Goal: Task Accomplishment & Management: Complete application form

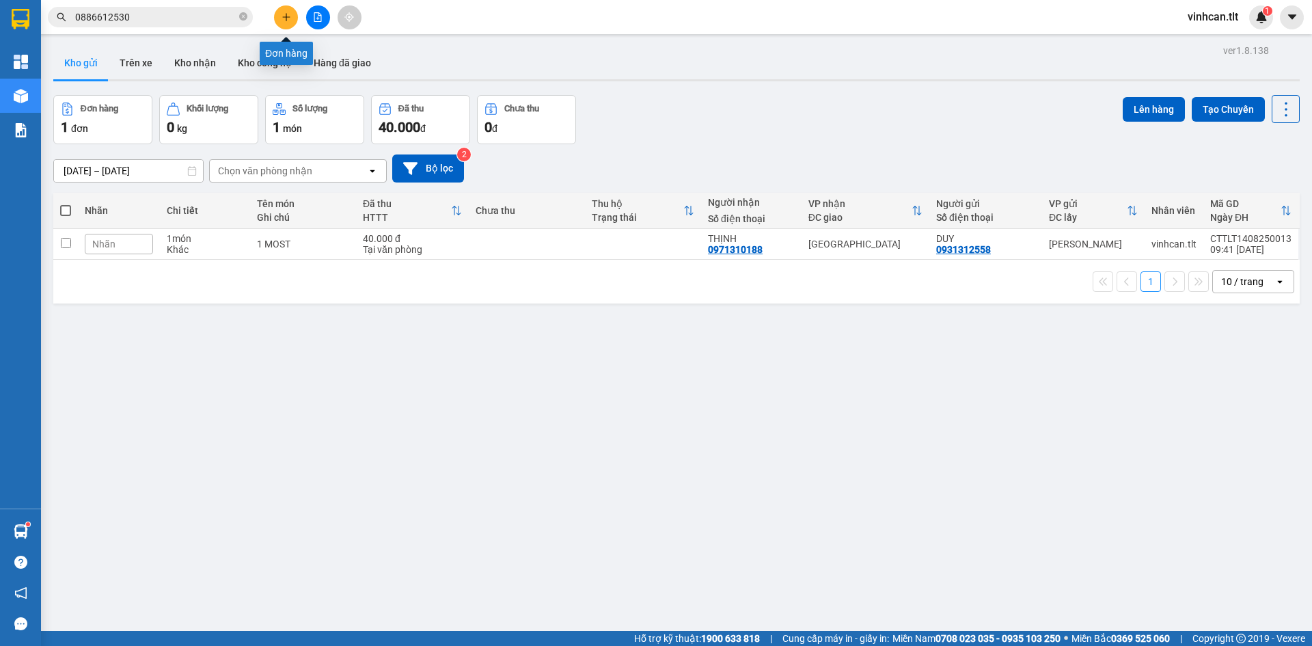
click at [283, 15] on icon "plus" at bounding box center [287, 17] width 10 height 10
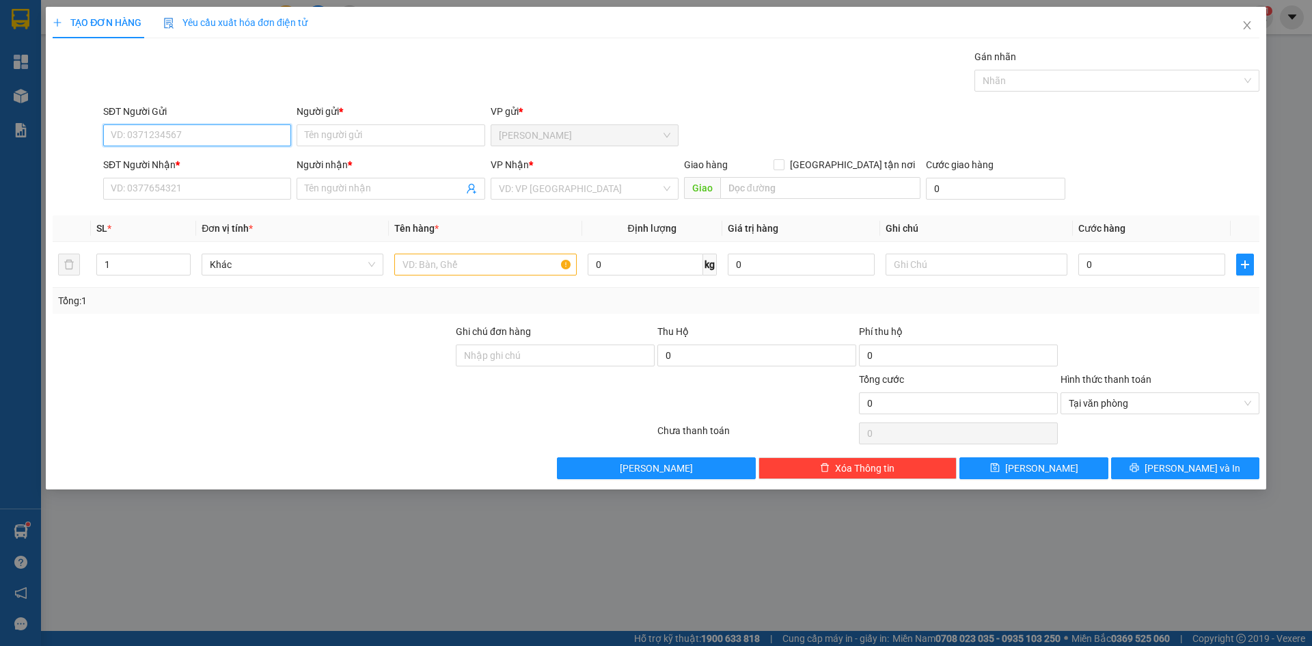
click at [180, 137] on input "SĐT Người Gửi" at bounding box center [197, 135] width 188 height 22
click at [184, 156] on div "0389380008 - MƯỜI" at bounding box center [197, 162] width 172 height 15
type input "0389380008"
type input "MƯỜI"
type input "0389380008"
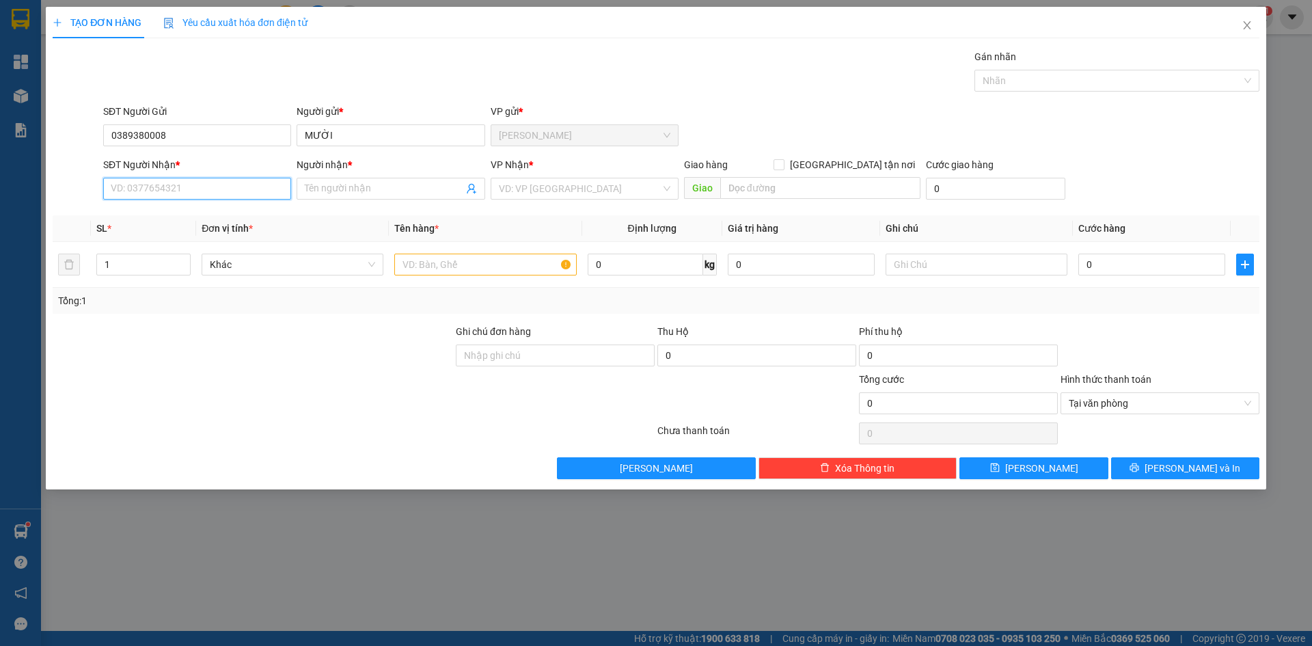
click at [185, 183] on input "SĐT Người Nhận *" at bounding box center [197, 189] width 188 height 22
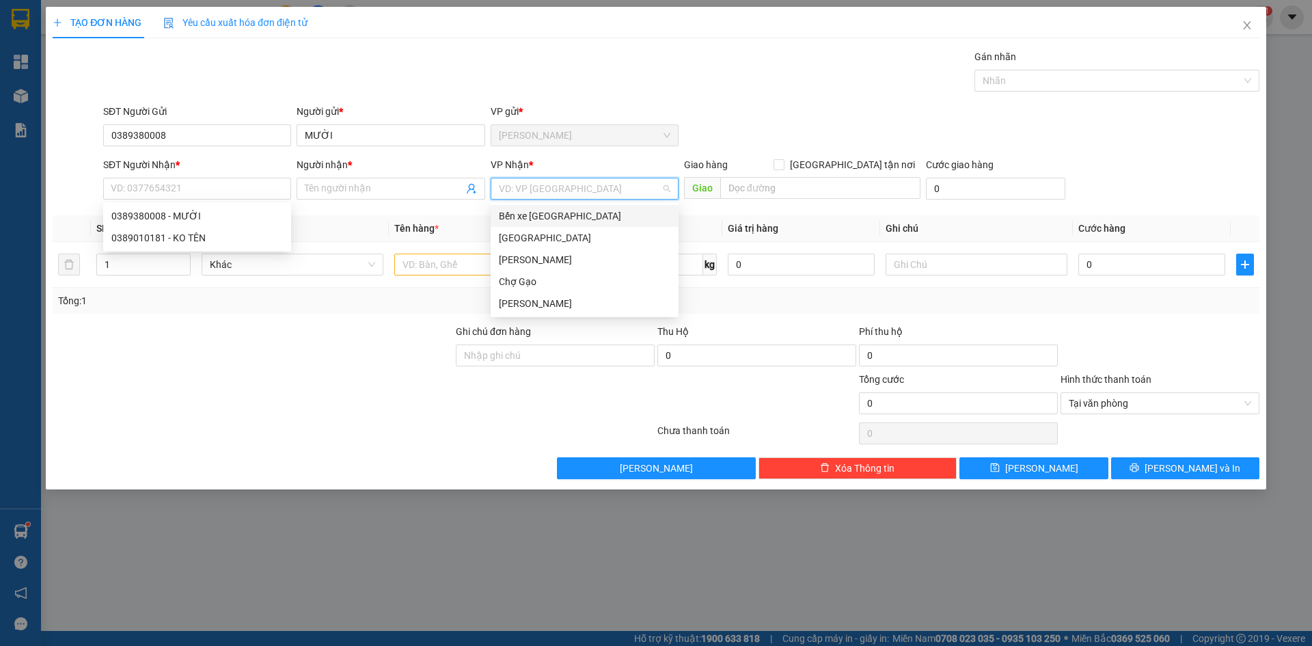
click at [535, 194] on input "search" at bounding box center [580, 188] width 162 height 21
click at [521, 249] on div "[PERSON_NAME]" at bounding box center [585, 260] width 188 height 22
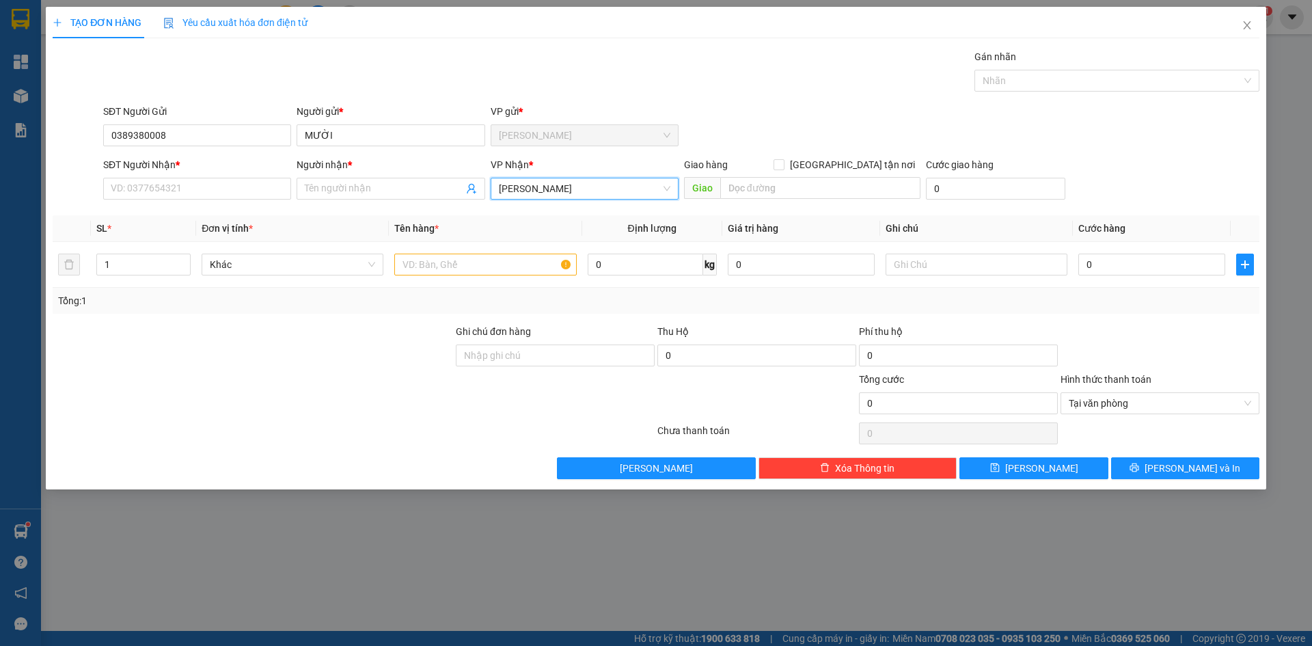
click at [515, 193] on span "[PERSON_NAME]" at bounding box center [585, 188] width 172 height 21
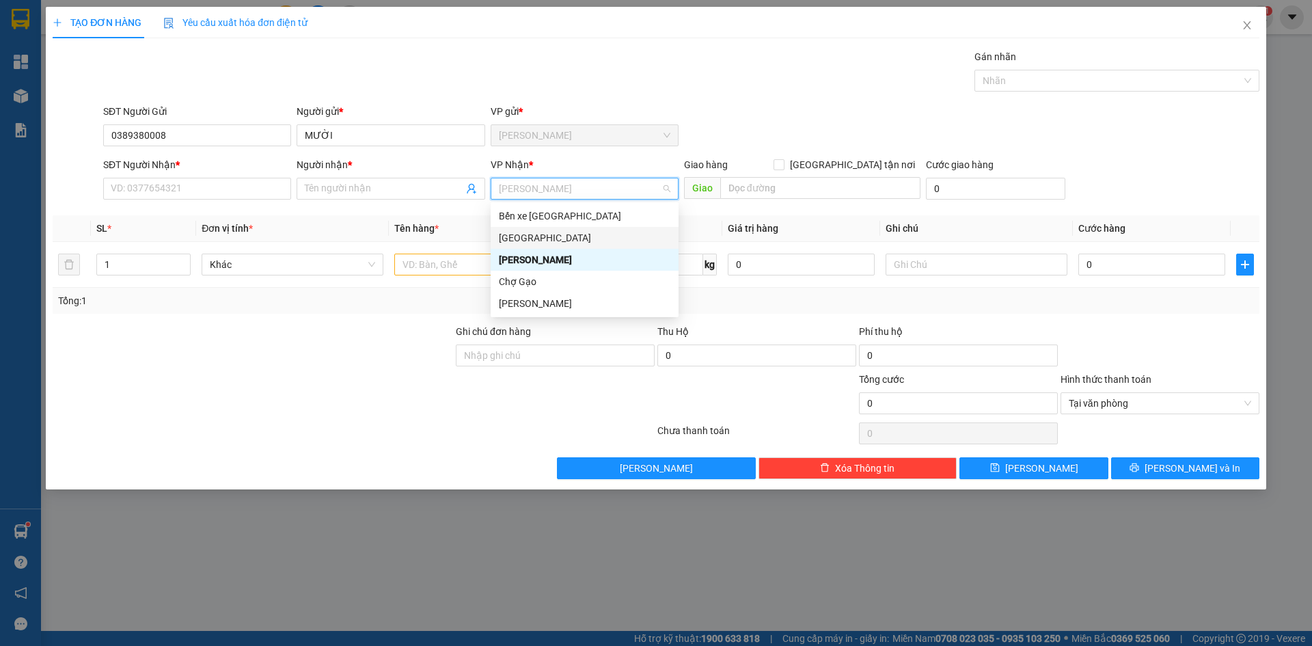
click at [511, 232] on div "[GEOGRAPHIC_DATA]" at bounding box center [585, 237] width 172 height 15
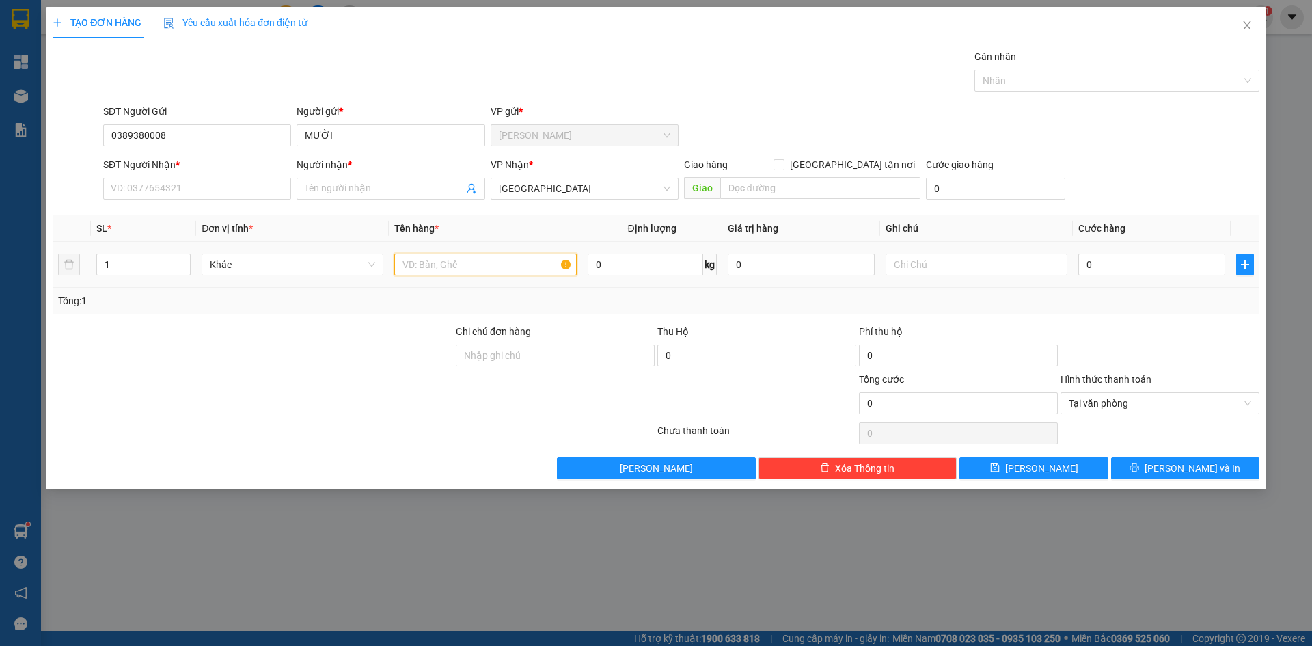
click at [456, 260] on input "text" at bounding box center [485, 265] width 182 height 22
click at [180, 182] on input "SĐT Người Nhận *" at bounding box center [197, 189] width 188 height 22
click at [131, 243] on div "0389010181 - KO TÊN" at bounding box center [197, 237] width 172 height 15
type input "0389010181"
click at [385, 188] on input "KO TÊN" at bounding box center [384, 188] width 158 height 15
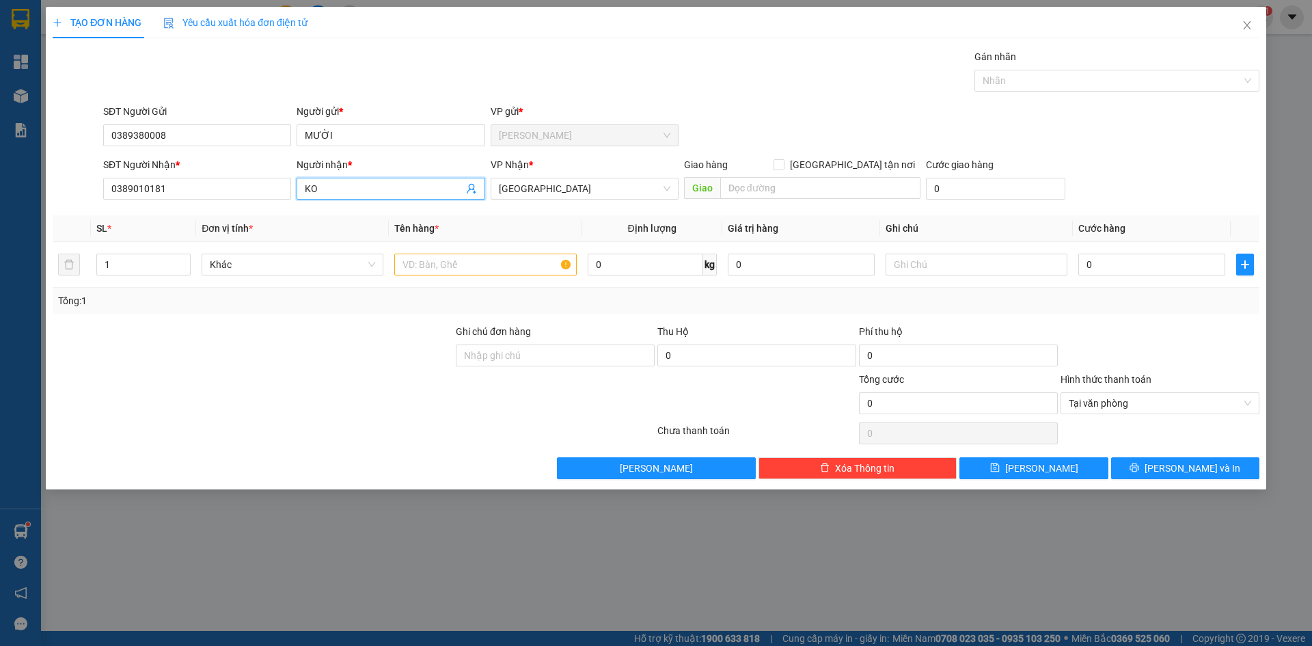
type input "K"
paste input "Ơ"
paste input "Ở"
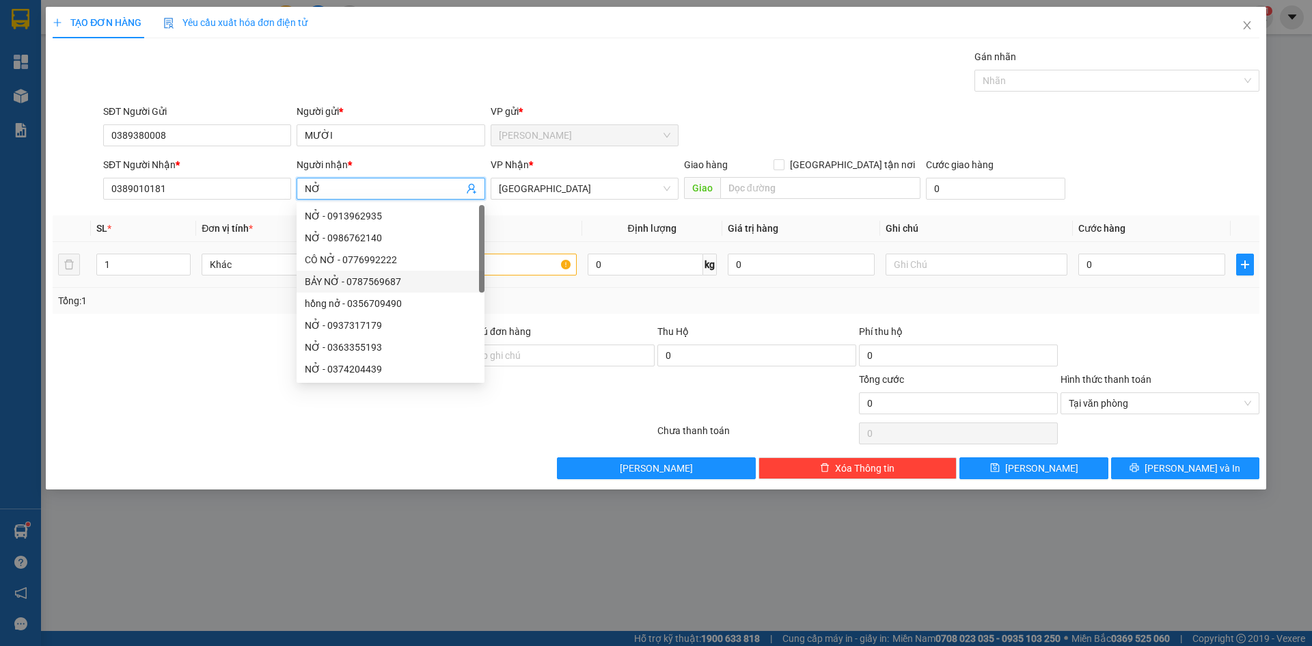
type input "NỞ"
click at [487, 256] on input "text" at bounding box center [485, 265] width 182 height 22
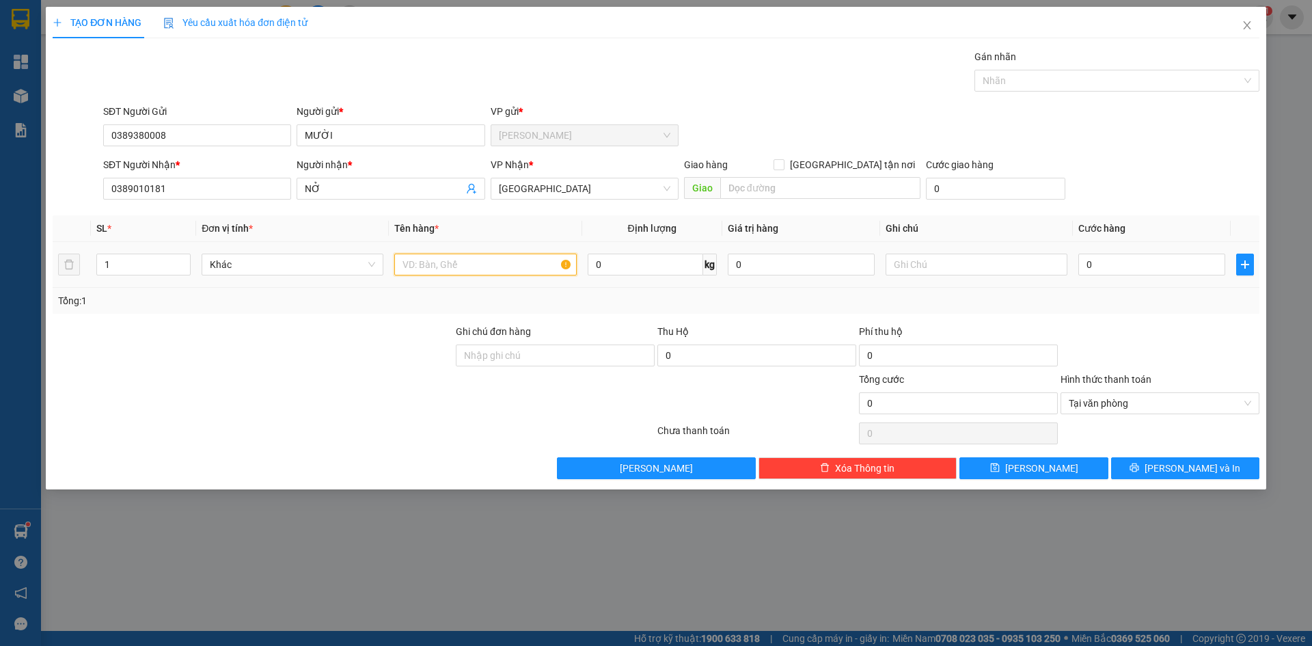
click at [503, 264] on input "text" at bounding box center [485, 265] width 182 height 22
paste input "Ó"
paste input "OS"
type input "1 MOST"
click at [1119, 270] on input "0" at bounding box center [1151, 265] width 147 height 22
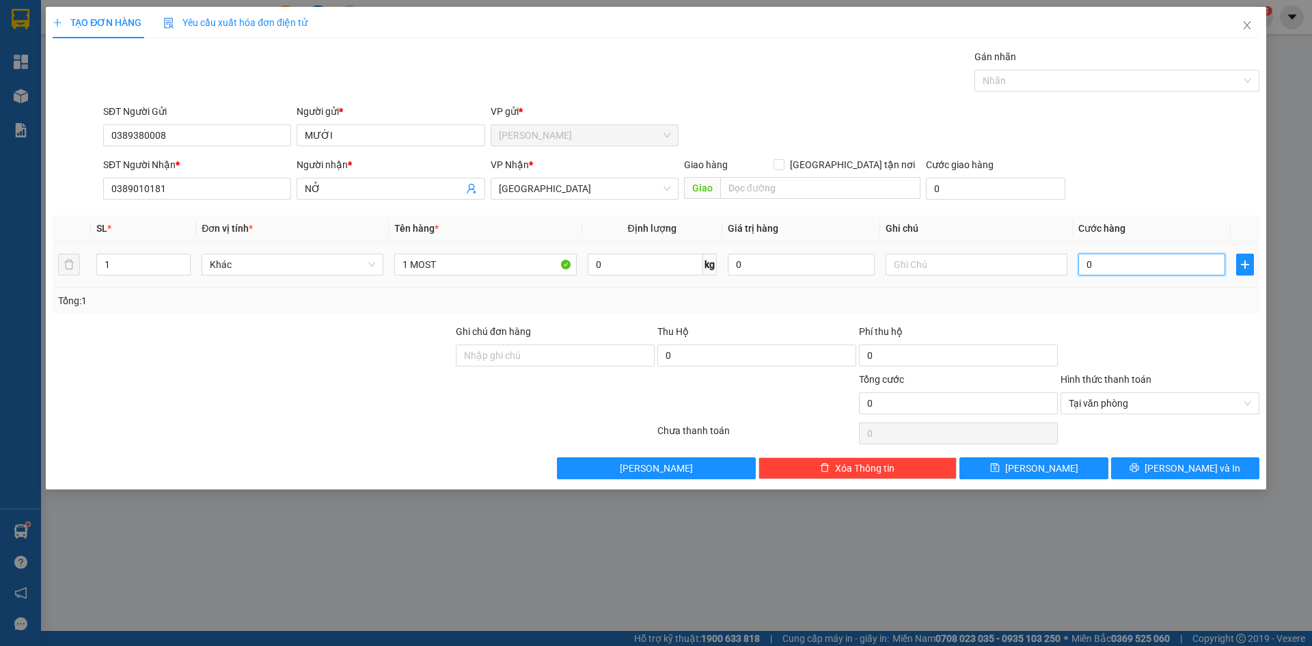
type input "7"
type input "70"
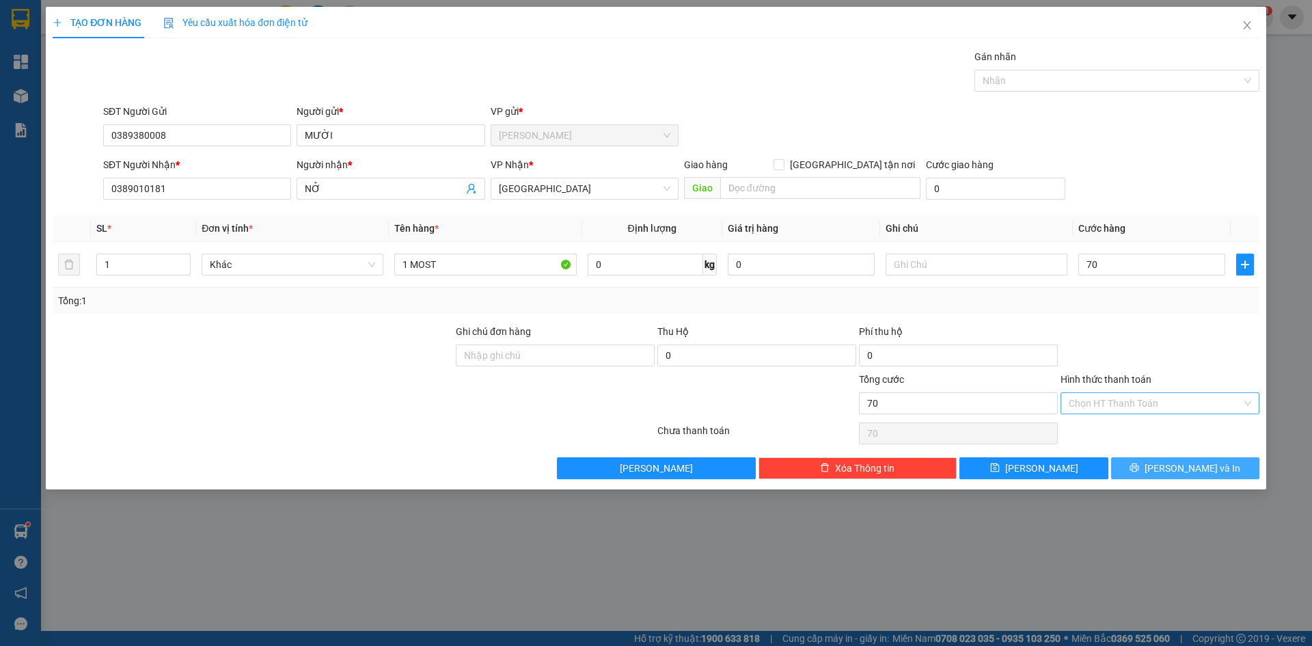
type input "70.000"
click at [1192, 472] on span "[PERSON_NAME] và In" at bounding box center [1193, 468] width 96 height 15
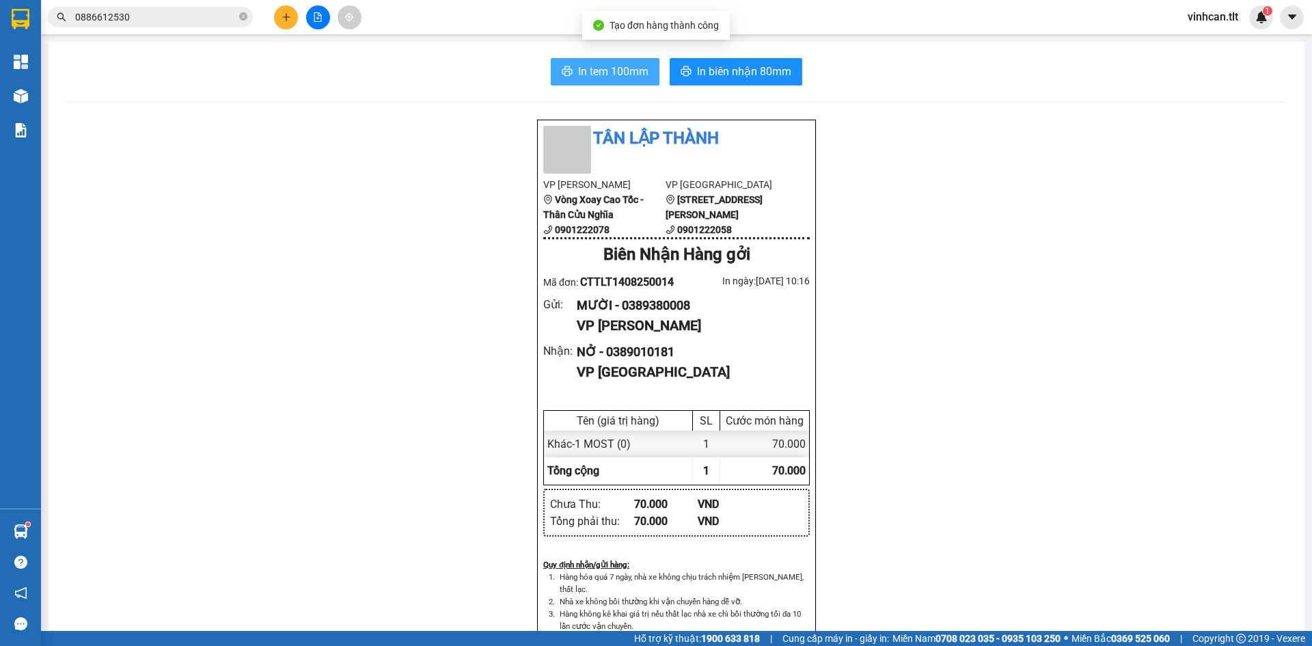
click at [619, 72] on span "In tem 100mm" at bounding box center [613, 71] width 70 height 17
click at [272, 177] on div "Tân Lập Thành VP Cao Tốc Vòng Xoay Cao Tốc - Thân Cửu Nghĩa 0901222078 VP Sài G…" at bounding box center [676, 625] width 1223 height 1012
click at [277, 16] on button at bounding box center [286, 17] width 24 height 24
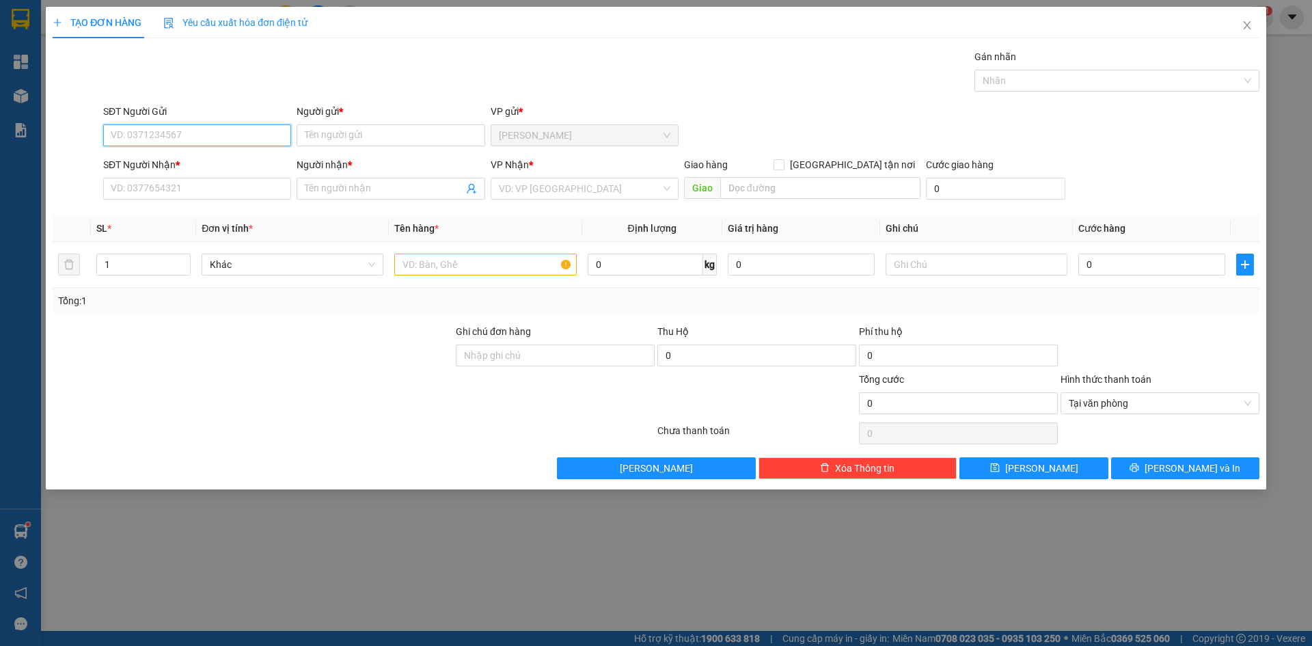
click at [156, 131] on input "SĐT Người Gửi" at bounding box center [197, 135] width 188 height 22
click at [176, 185] on div "0383435300 - TÍN NHÂN" at bounding box center [197, 184] width 172 height 15
type input "0383435300"
type input "TÍN NHÂN"
type input "0383435300"
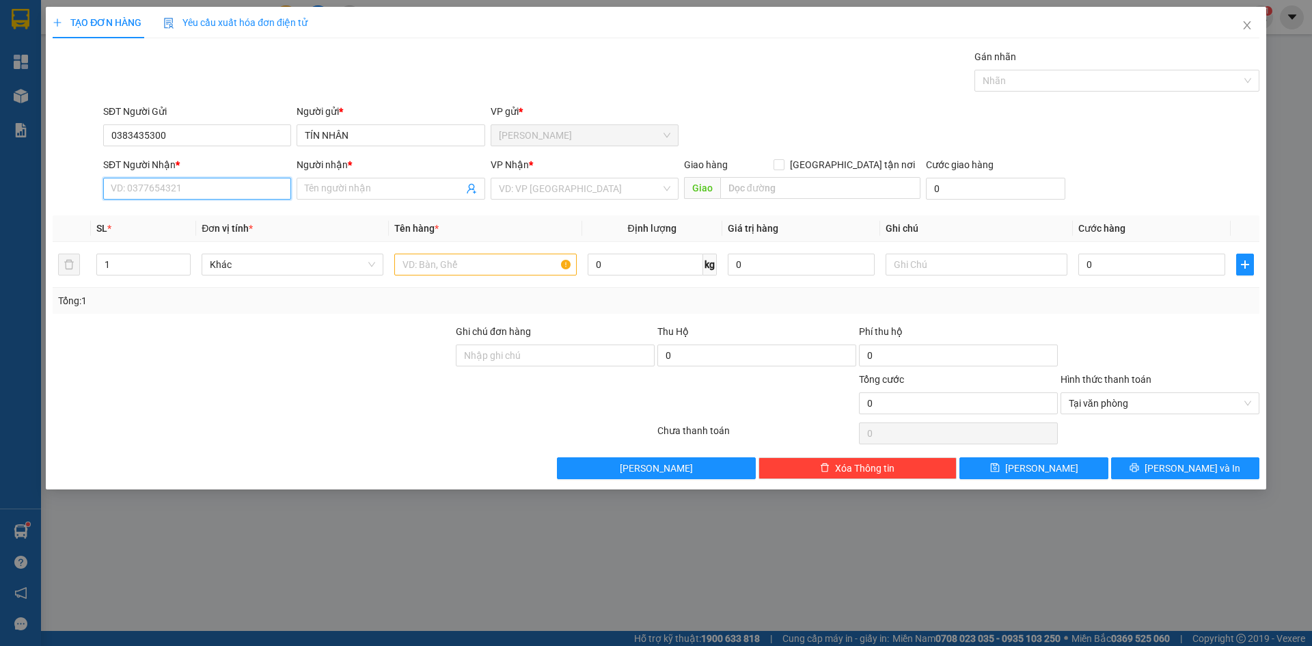
click at [177, 191] on input "SĐT Người Nhận *" at bounding box center [197, 189] width 188 height 22
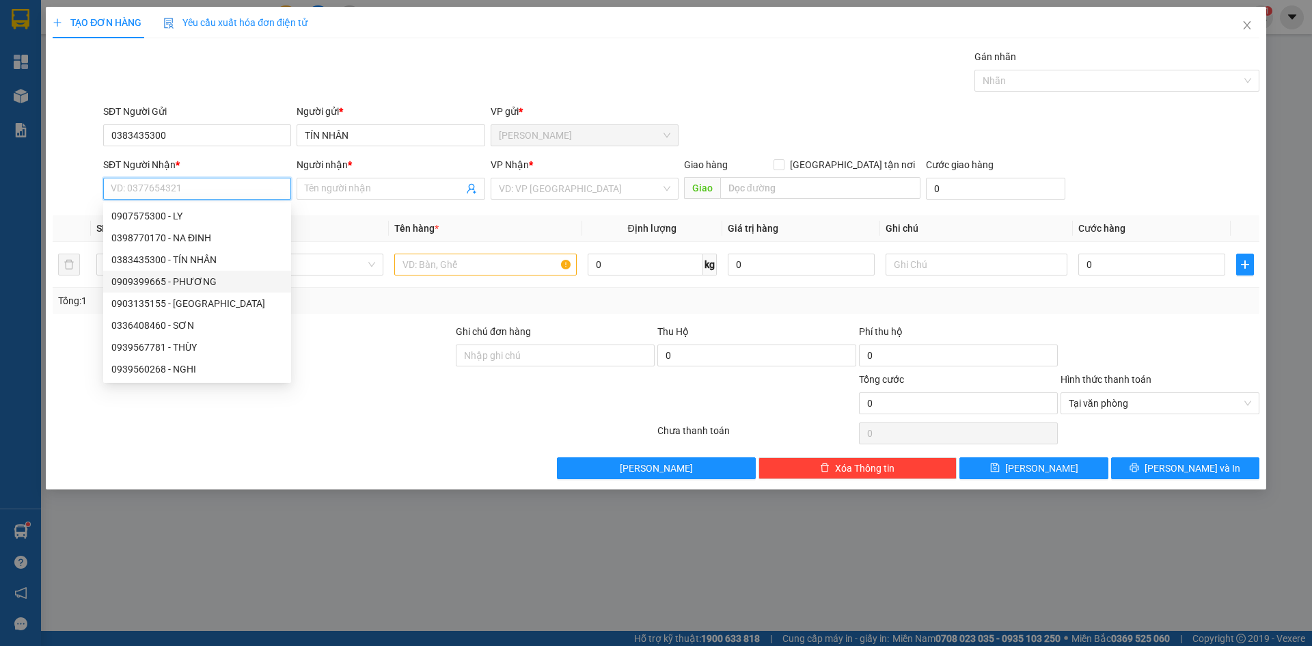
click at [189, 280] on div "0909399665 - PHƯƠNG" at bounding box center [197, 281] width 172 height 15
type input "0909399665"
type input "PHƯƠNG"
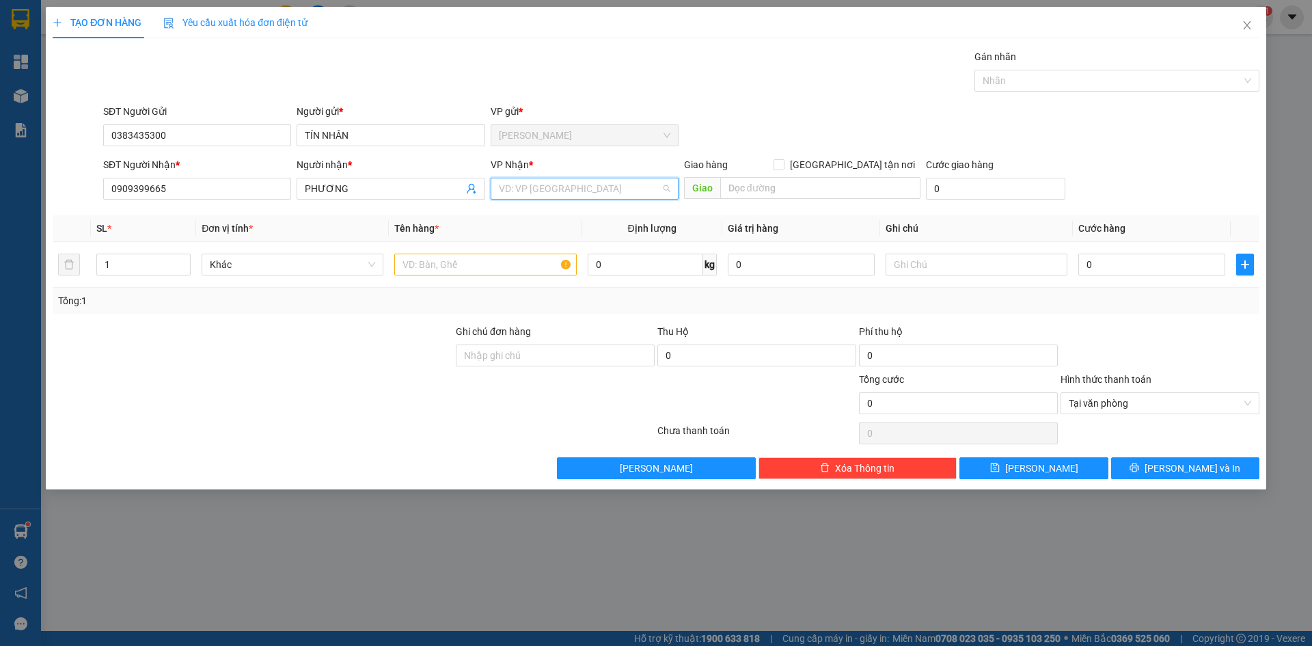
click at [536, 185] on input "search" at bounding box center [580, 188] width 162 height 21
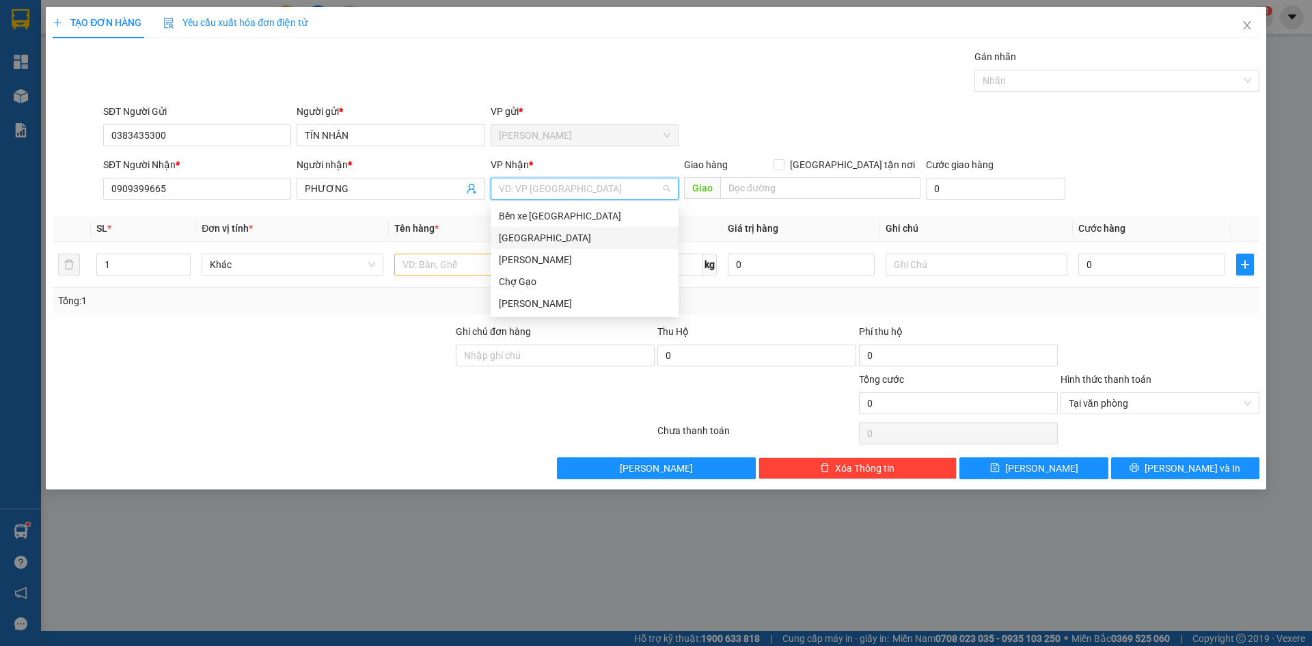
click at [511, 241] on div "[GEOGRAPHIC_DATA]" at bounding box center [585, 237] width 172 height 15
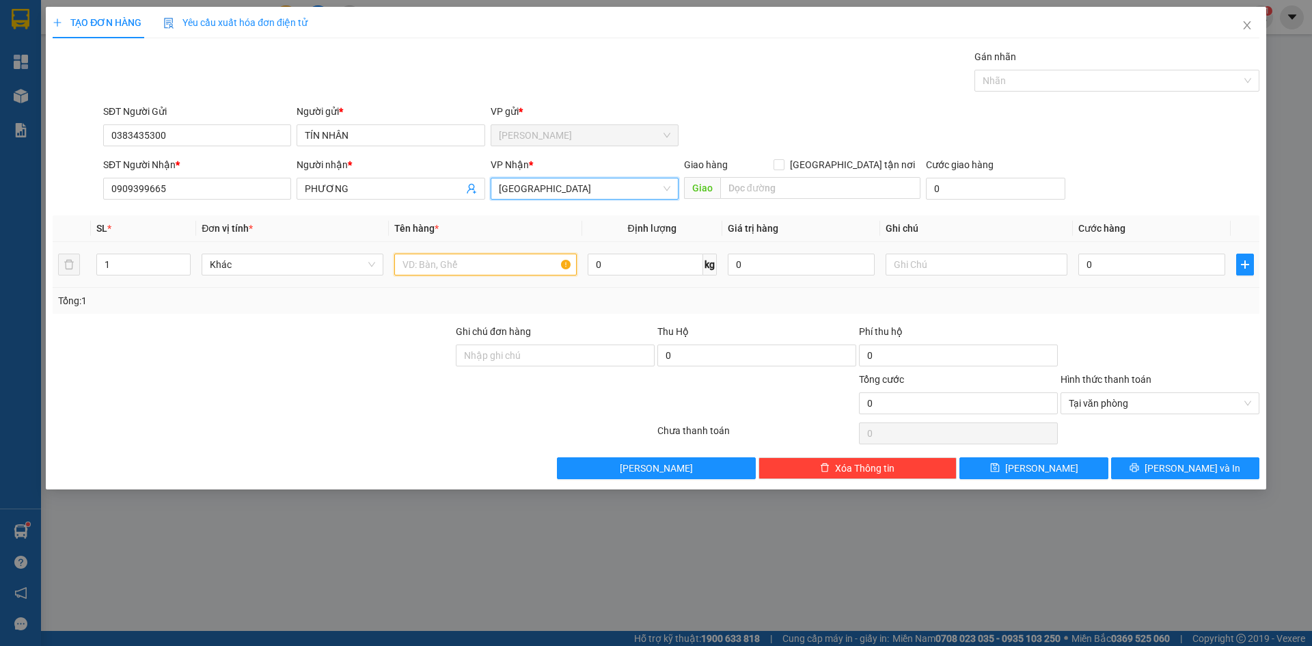
click at [462, 261] on input "text" at bounding box center [485, 265] width 182 height 22
type input "1 TNP"
click at [1132, 263] on input "0" at bounding box center [1151, 265] width 147 height 22
type input "3"
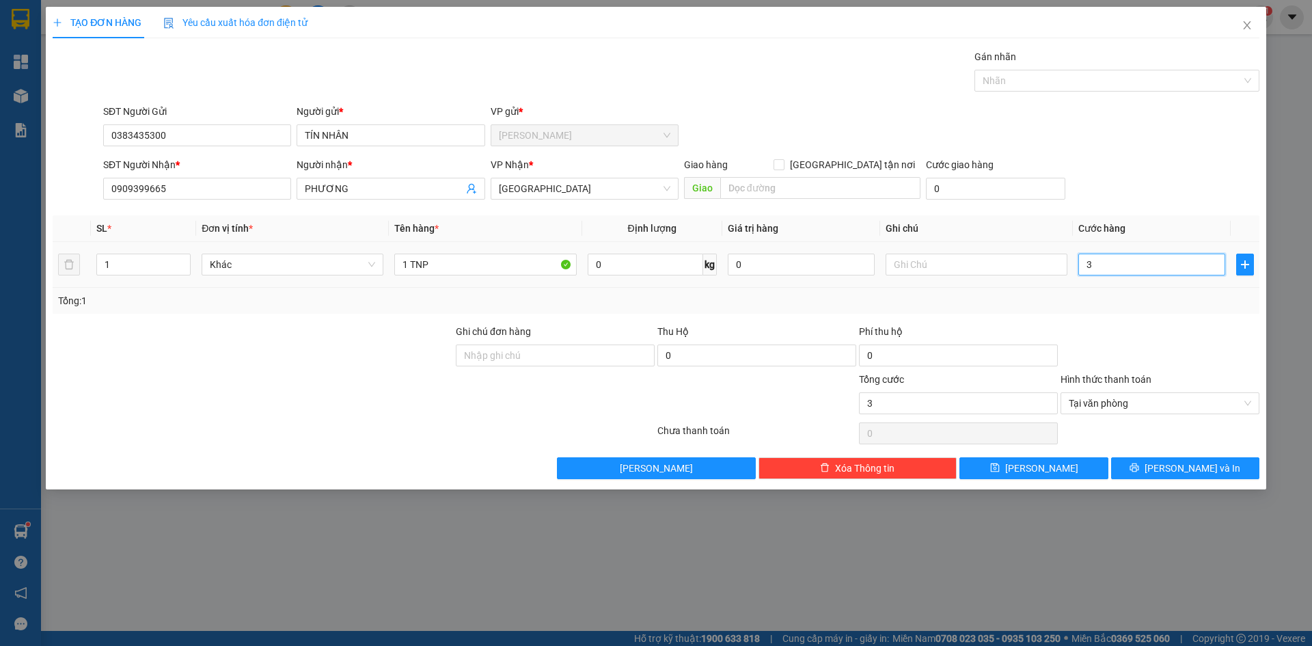
type input "35"
type input "35.000"
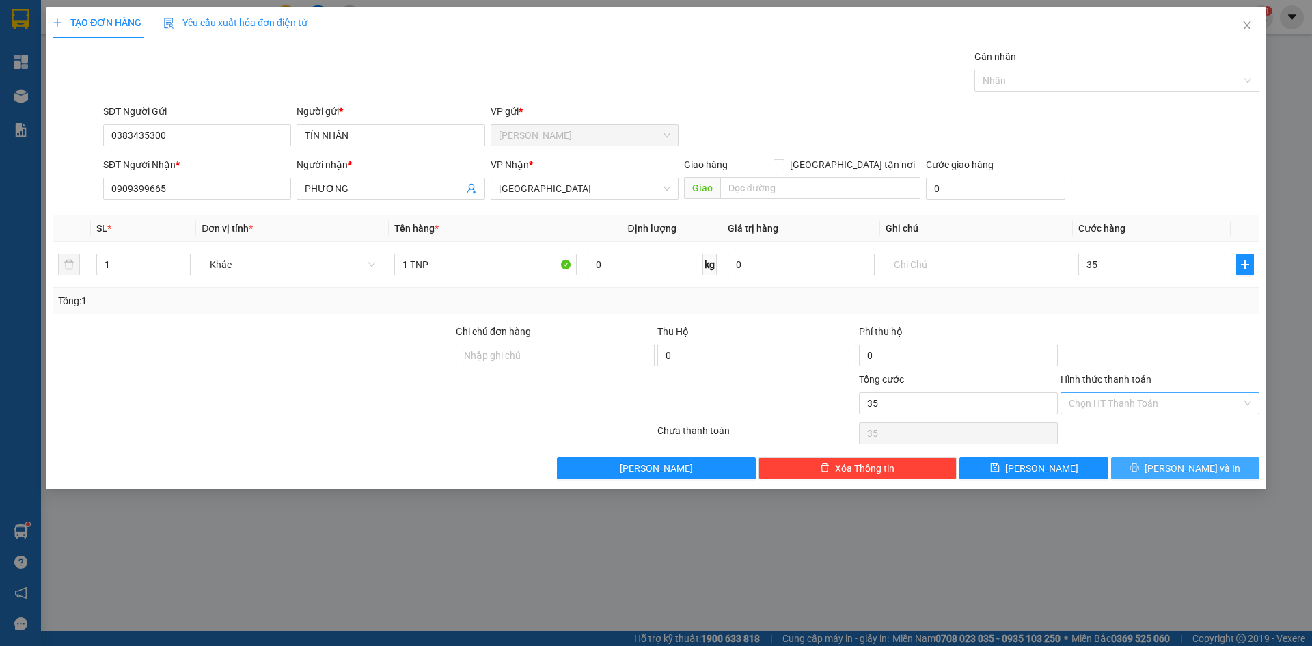
type input "35.000"
click at [1202, 467] on span "[PERSON_NAME] và In" at bounding box center [1193, 468] width 96 height 15
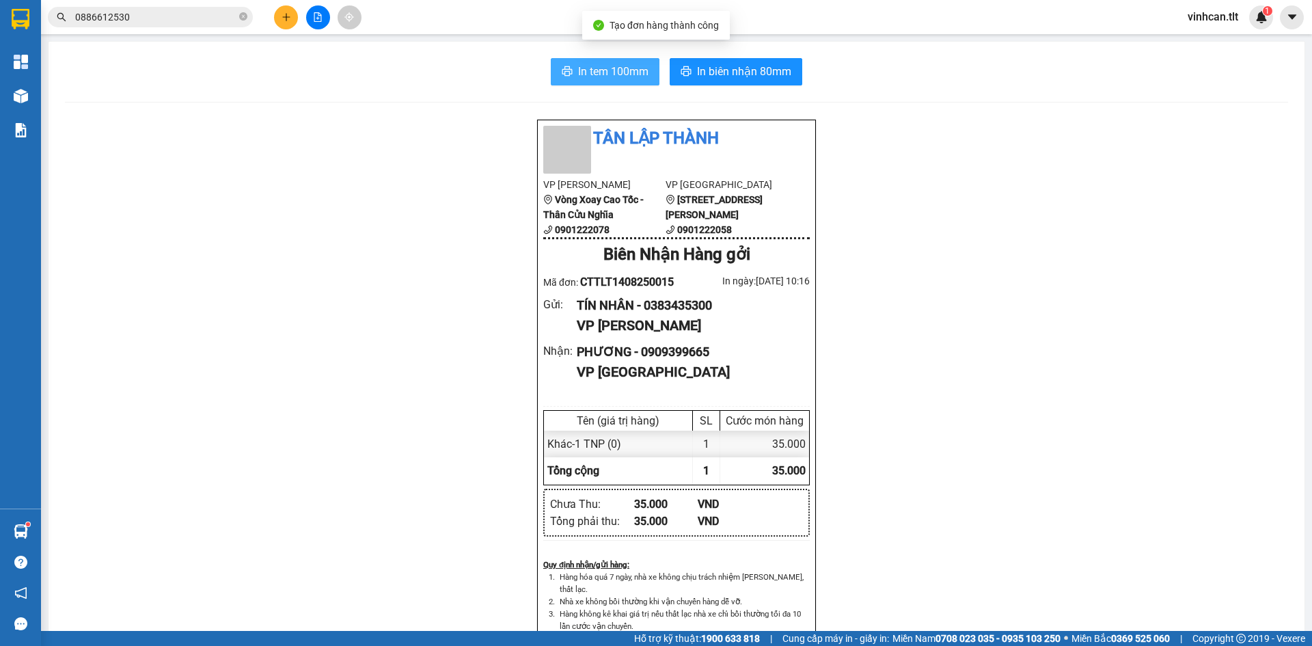
click at [610, 64] on span "In tem 100mm" at bounding box center [613, 71] width 70 height 17
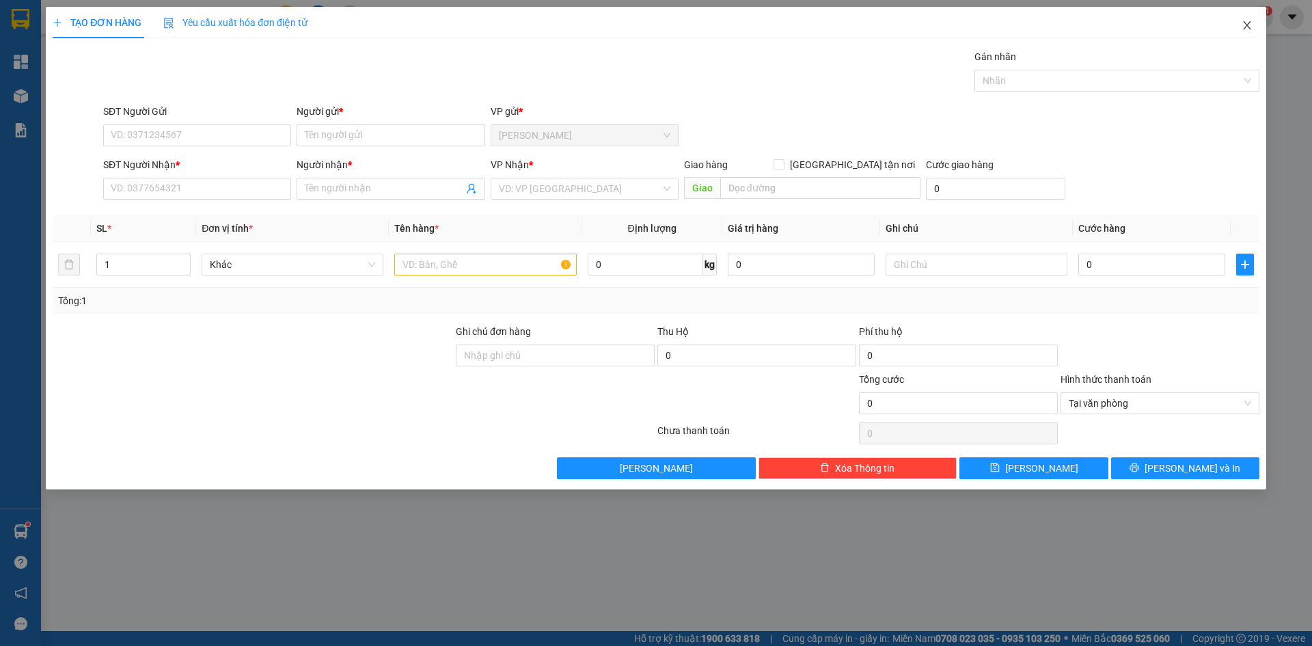
click at [1257, 23] on span "Close" at bounding box center [1247, 26] width 38 height 38
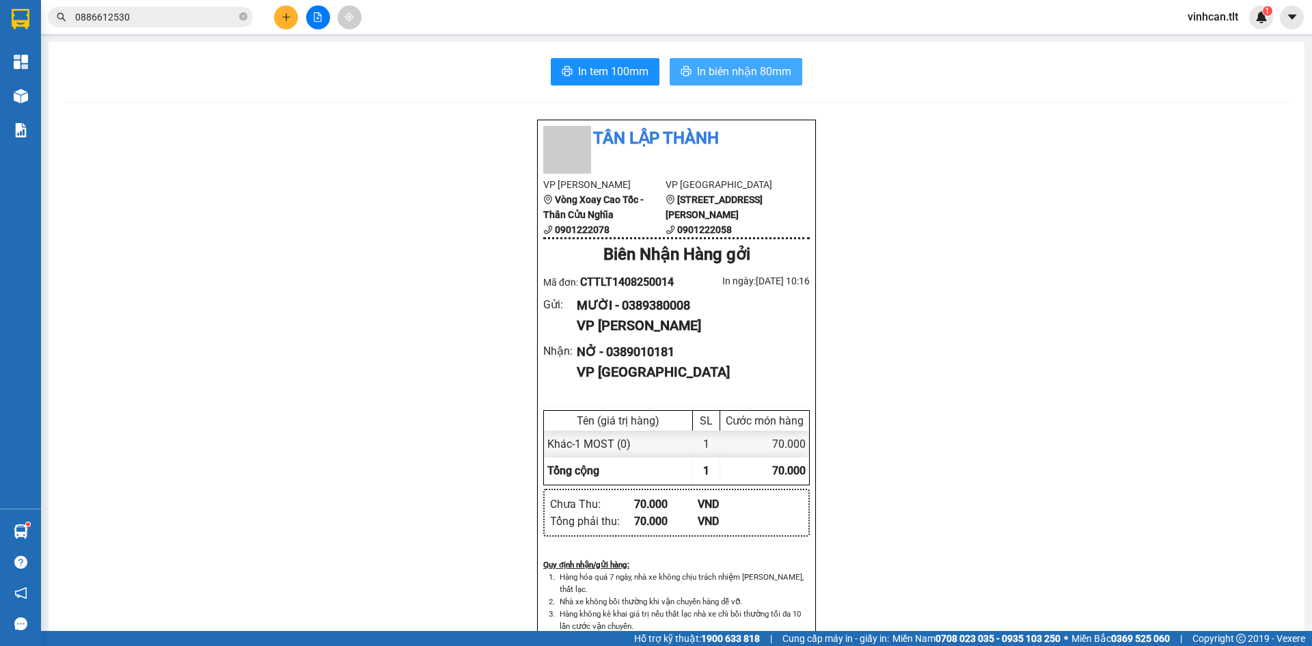
click at [731, 70] on span "In biên nhận 80mm" at bounding box center [744, 71] width 94 height 17
click at [282, 16] on icon "plus" at bounding box center [287, 17] width 10 height 10
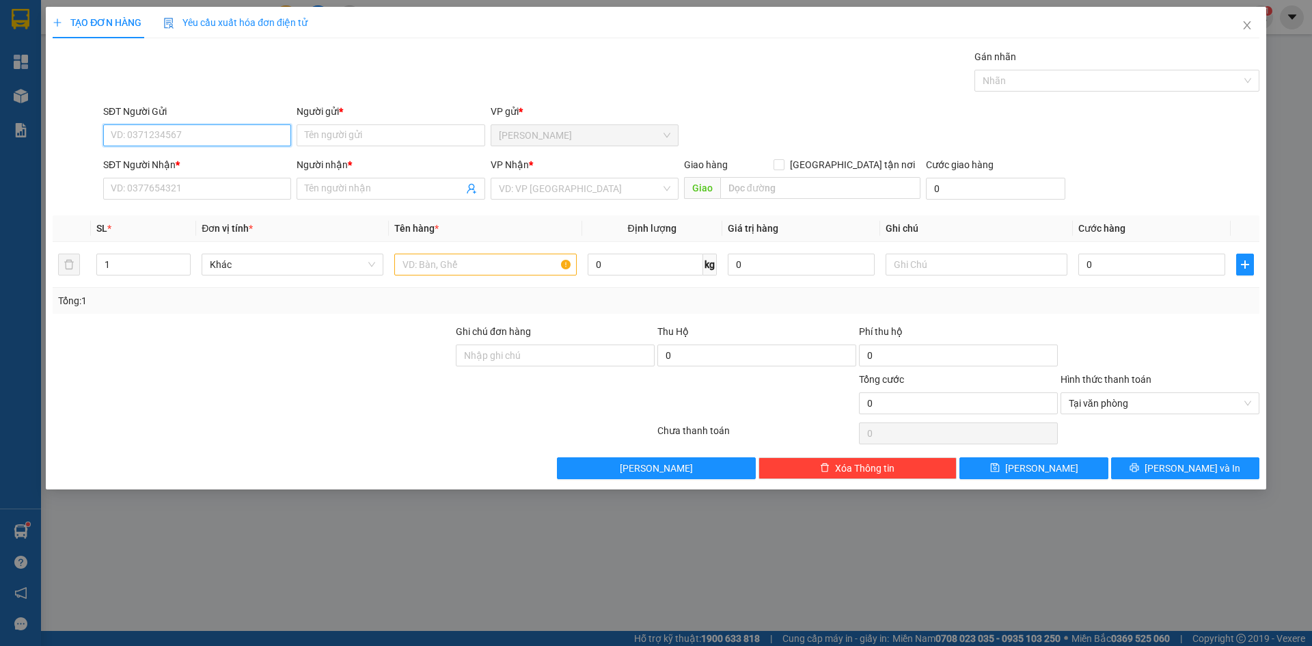
click at [143, 131] on input "SĐT Người Gửi" at bounding box center [197, 135] width 188 height 22
type input "0907523378"
click at [143, 162] on div "0907523378 - Yến" at bounding box center [197, 162] width 172 height 15
type input "Yến"
type input "0907523378"
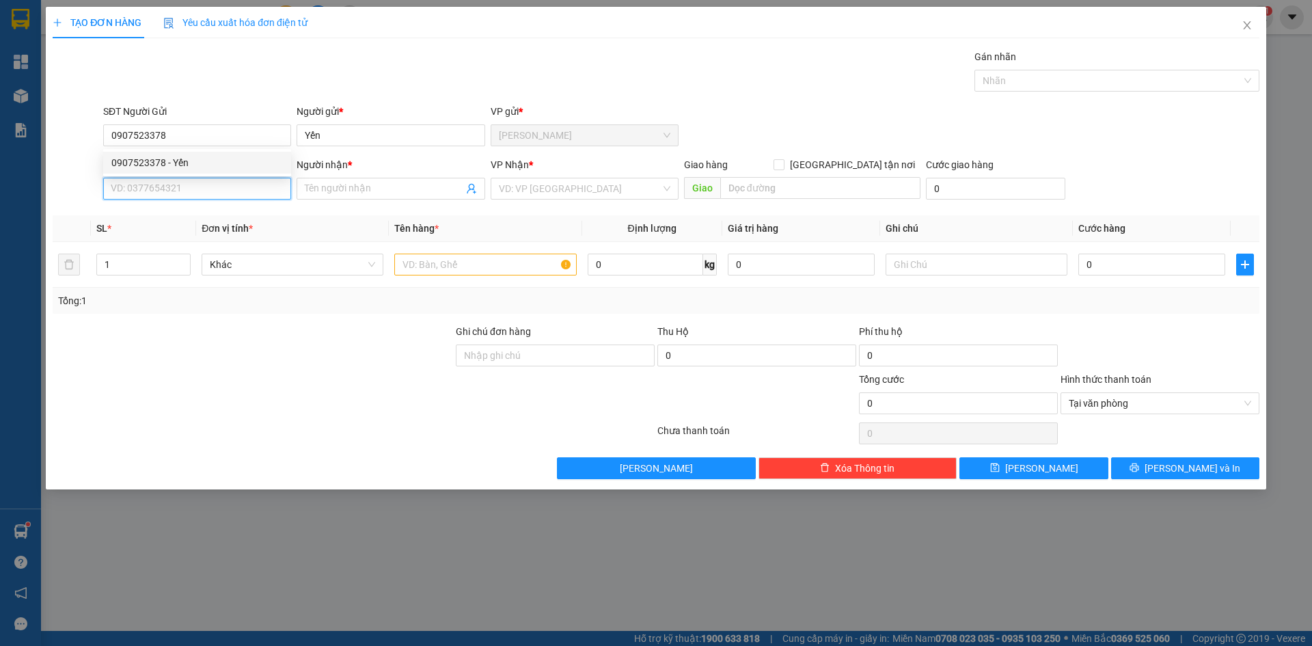
click at [152, 187] on input "SĐT Người Nhận *" at bounding box center [197, 189] width 188 height 22
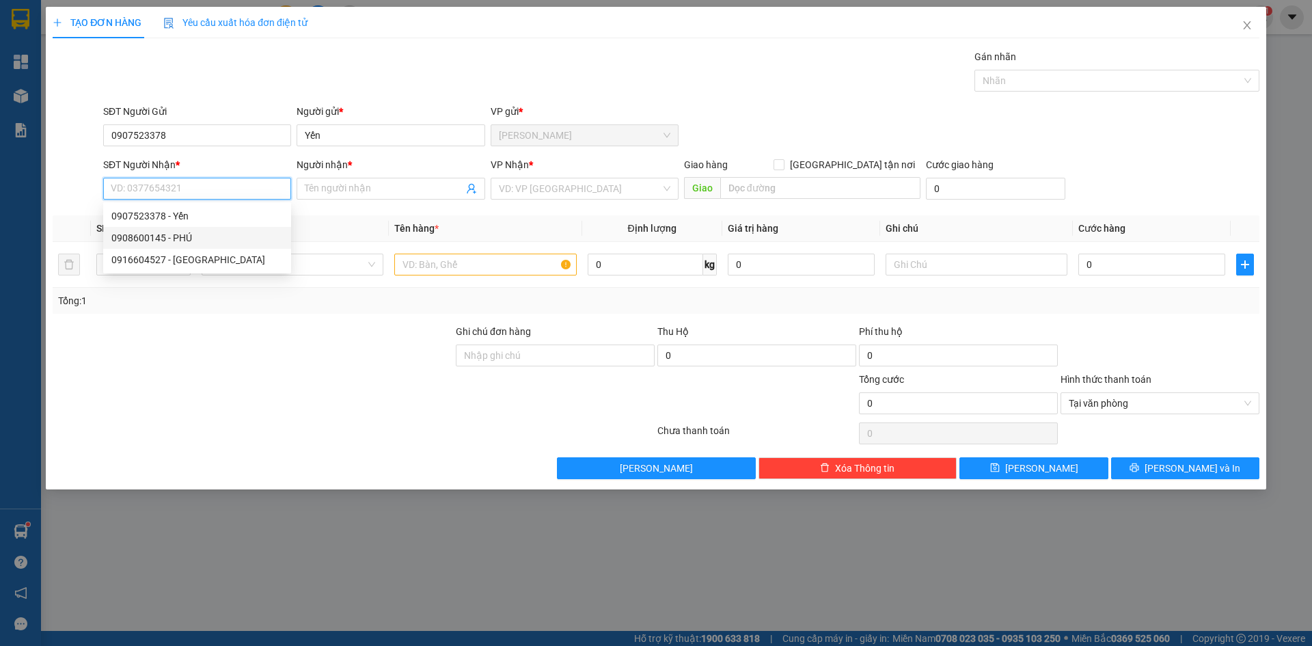
click at [151, 243] on div "0908600145 - PHÚ" at bounding box center [197, 237] width 172 height 15
type input "0908600145"
type input "PHÚ"
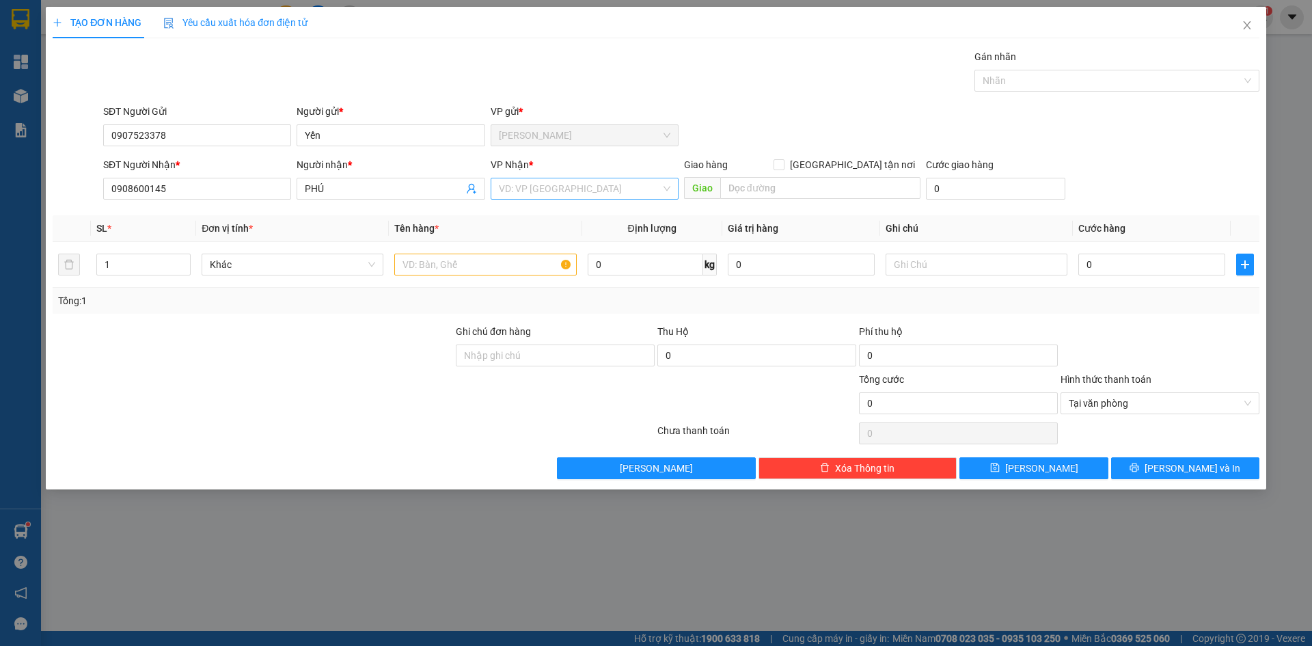
click at [515, 185] on input "search" at bounding box center [580, 188] width 162 height 21
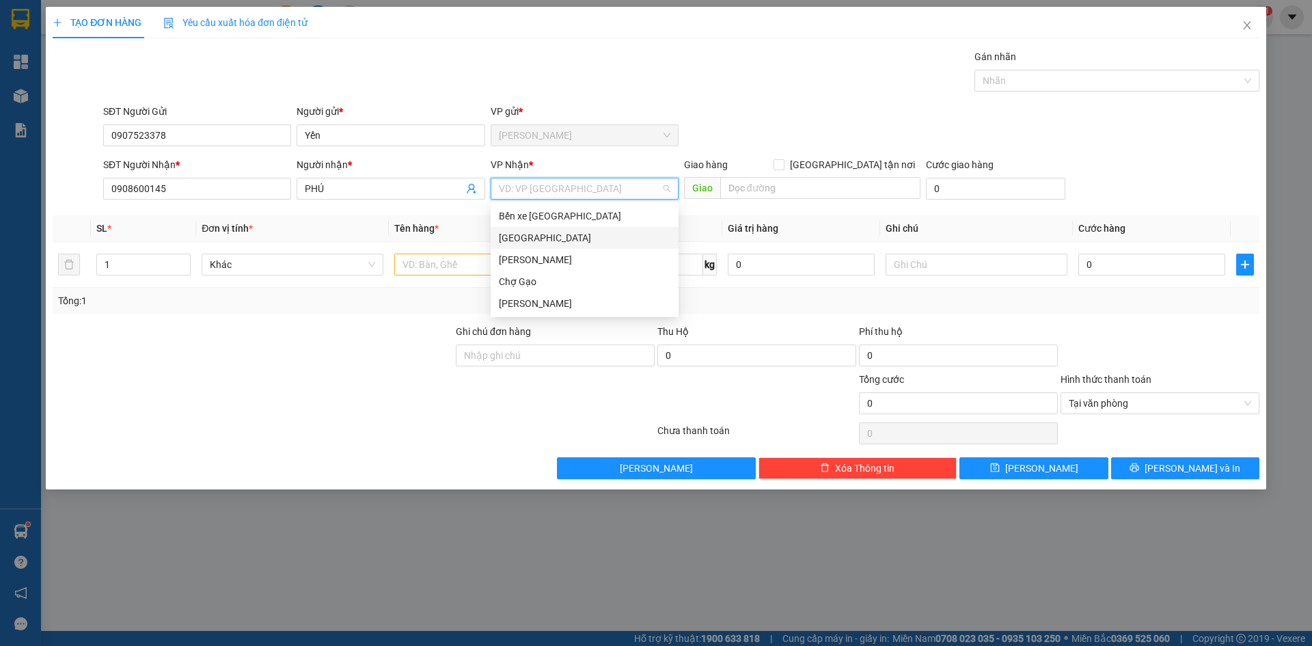
click at [515, 239] on div "[GEOGRAPHIC_DATA]" at bounding box center [585, 237] width 172 height 15
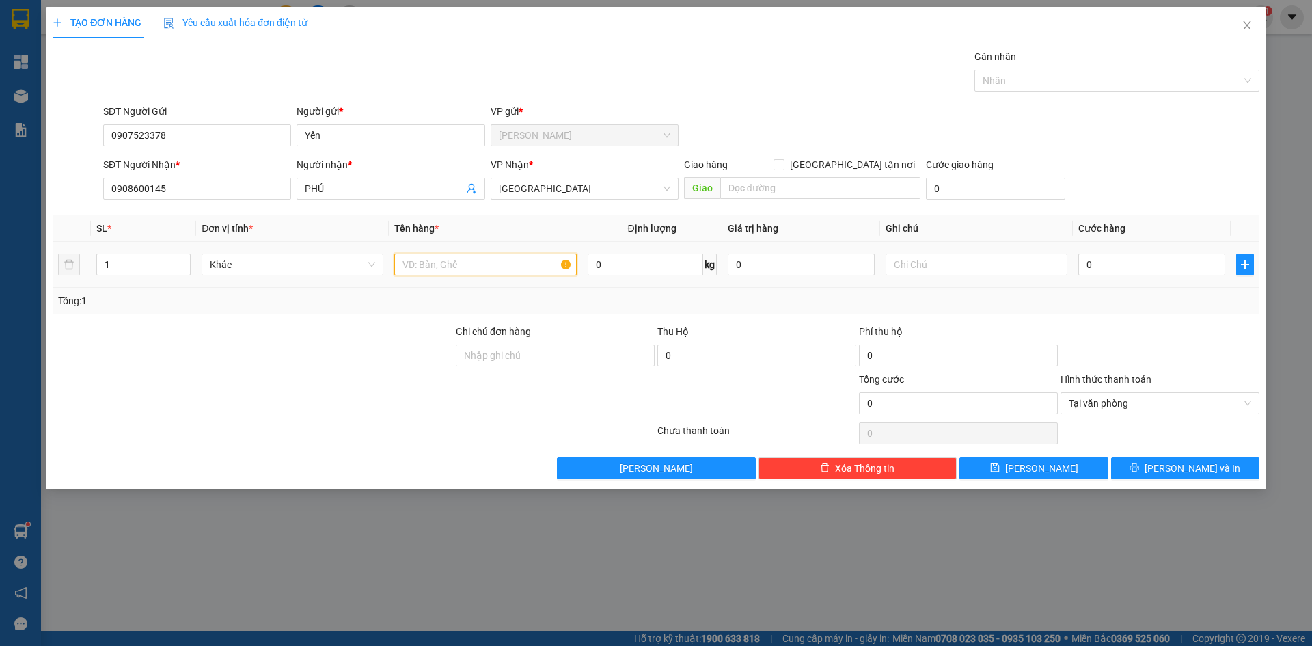
click at [456, 262] on input "text" at bounding box center [485, 265] width 182 height 22
paste input "ÉP"
paste input "Ă"
paste input "Ắ"
type input "1 TÉP TRẮNG GT"
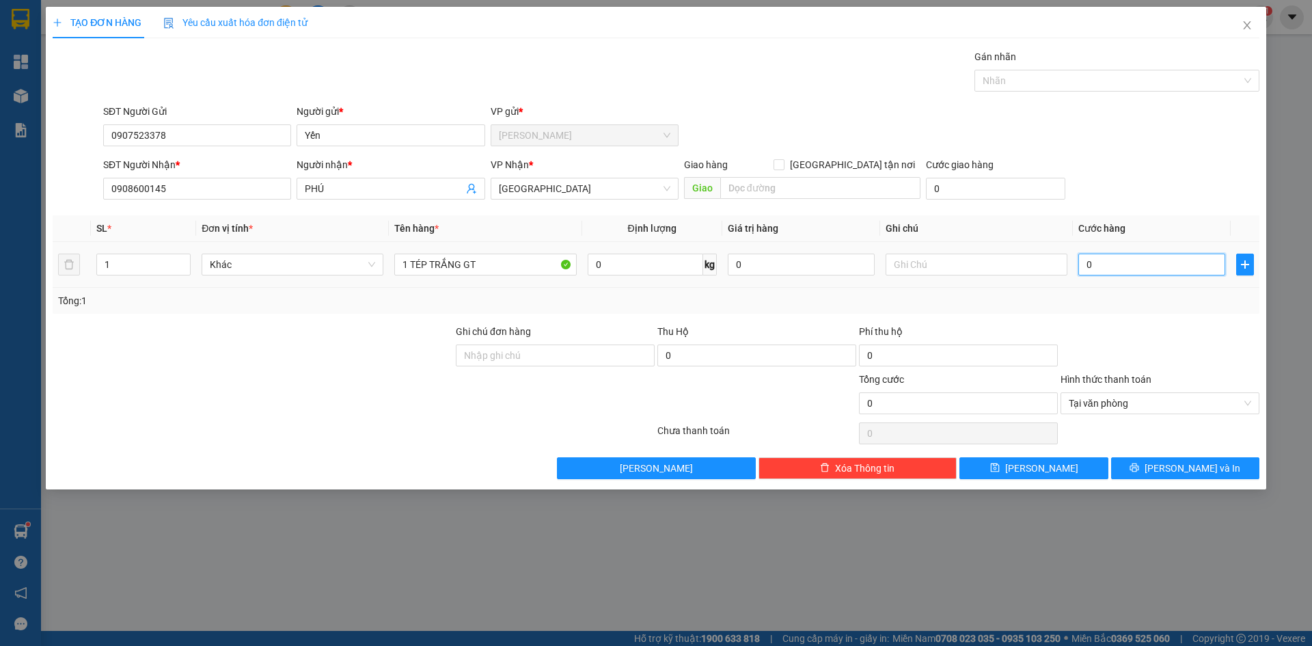
click at [1122, 256] on input "0" at bounding box center [1151, 265] width 147 height 22
type input "2"
type input "20"
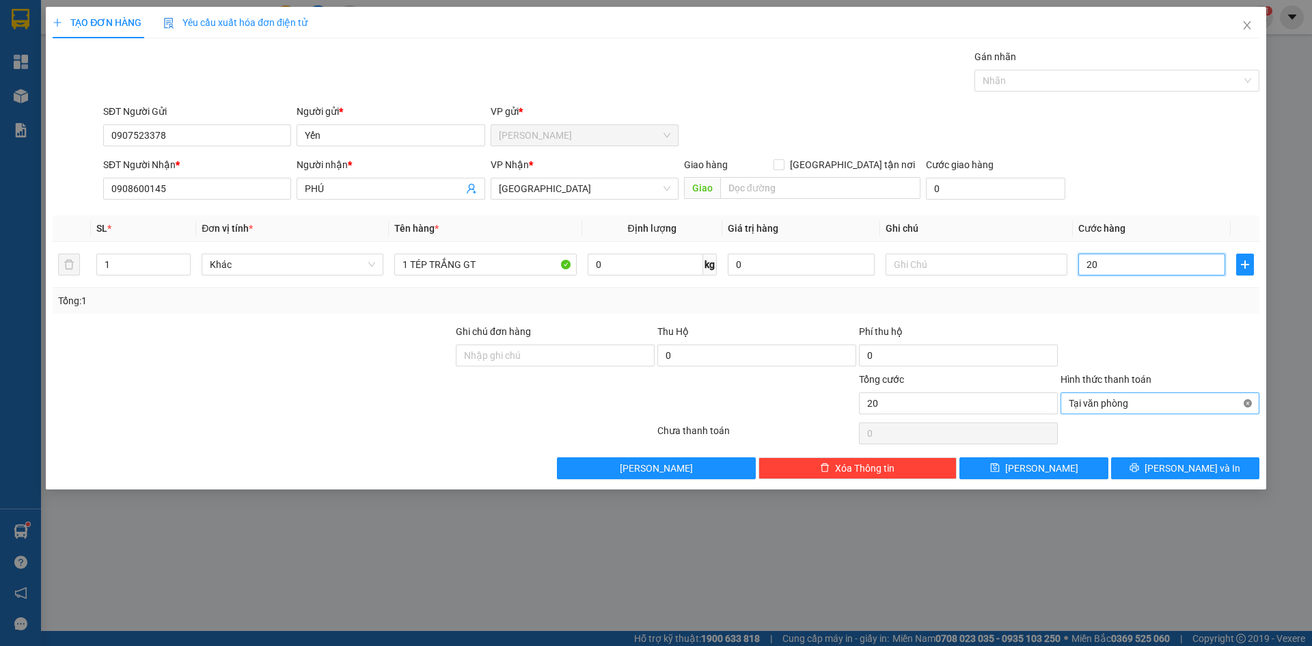
type input "20"
type input "20.000"
click at [1180, 474] on span "[PERSON_NAME] và In" at bounding box center [1193, 468] width 96 height 15
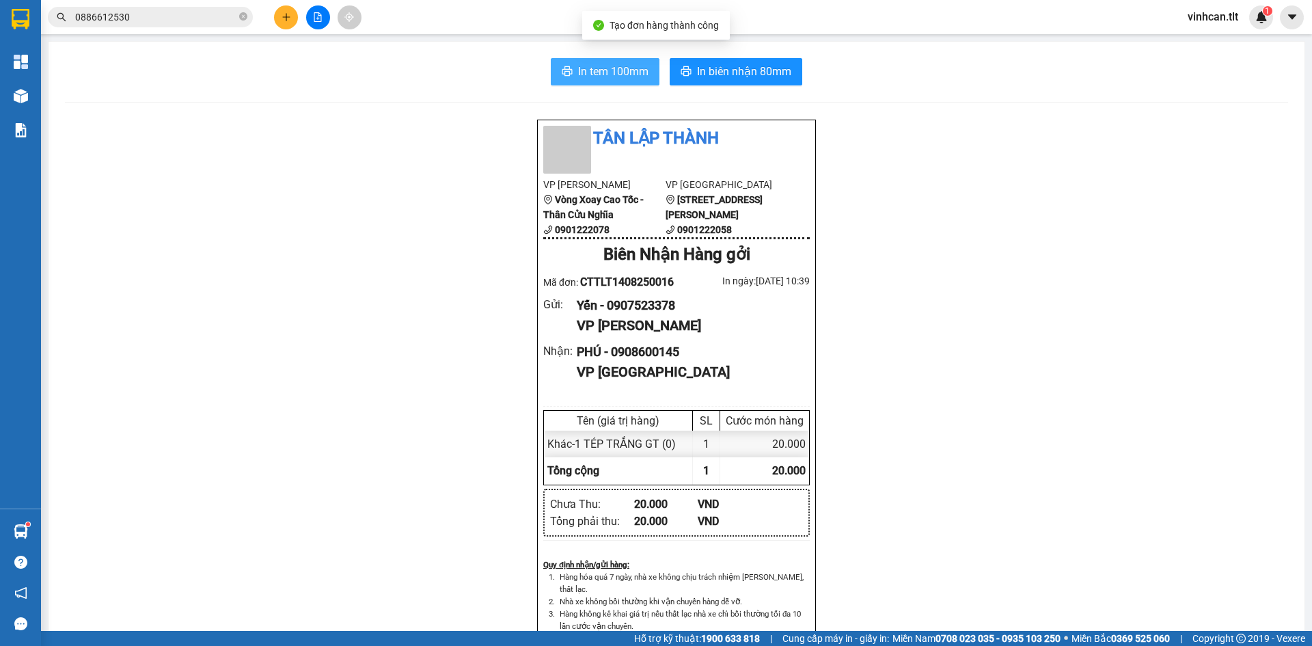
click at [562, 82] on button "In tem 100mm" at bounding box center [605, 71] width 109 height 27
click at [282, 29] on div "Kết quả tìm kiếm ( 41 ) Bộ lọc Mã ĐH Trạng thái Món hàng Thu hộ Tổng cước Chưa …" at bounding box center [656, 17] width 1312 height 34
click at [289, 21] on icon "plus" at bounding box center [287, 17] width 10 height 10
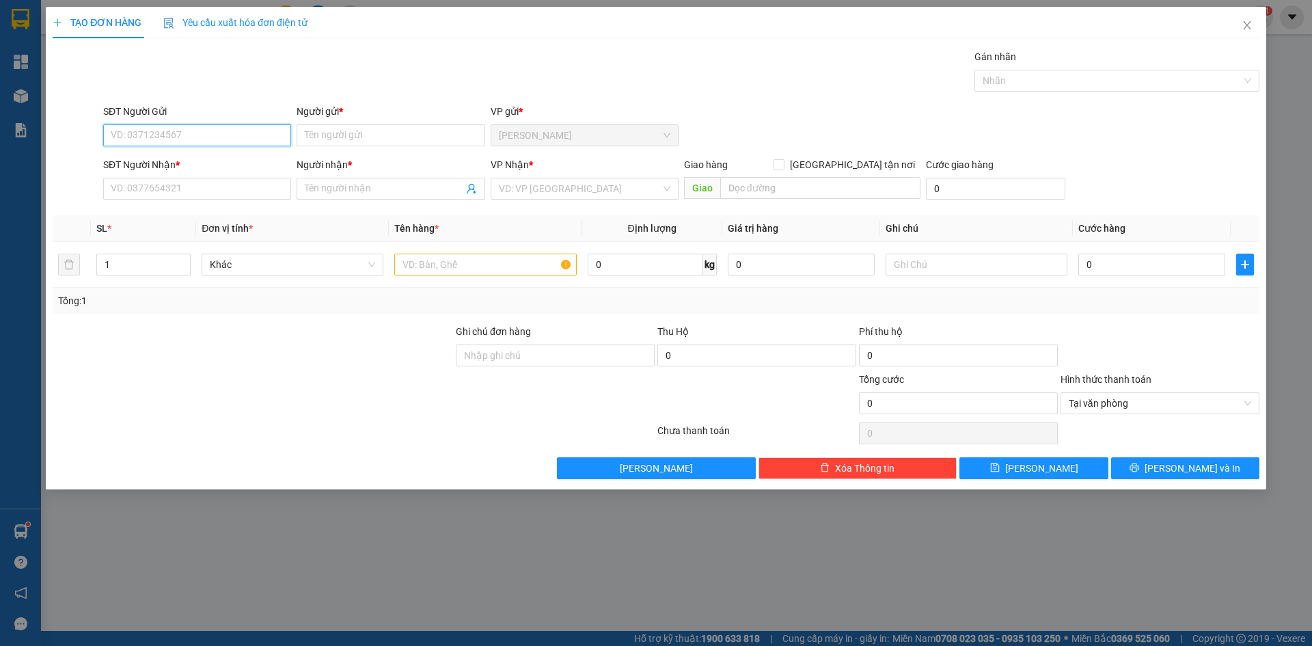
click at [185, 131] on input "SĐT Người Gửi" at bounding box center [197, 135] width 188 height 22
click at [167, 187] on div "0908722558 - 12" at bounding box center [197, 184] width 172 height 15
type input "0908722558"
type input "12"
type input "0908722558"
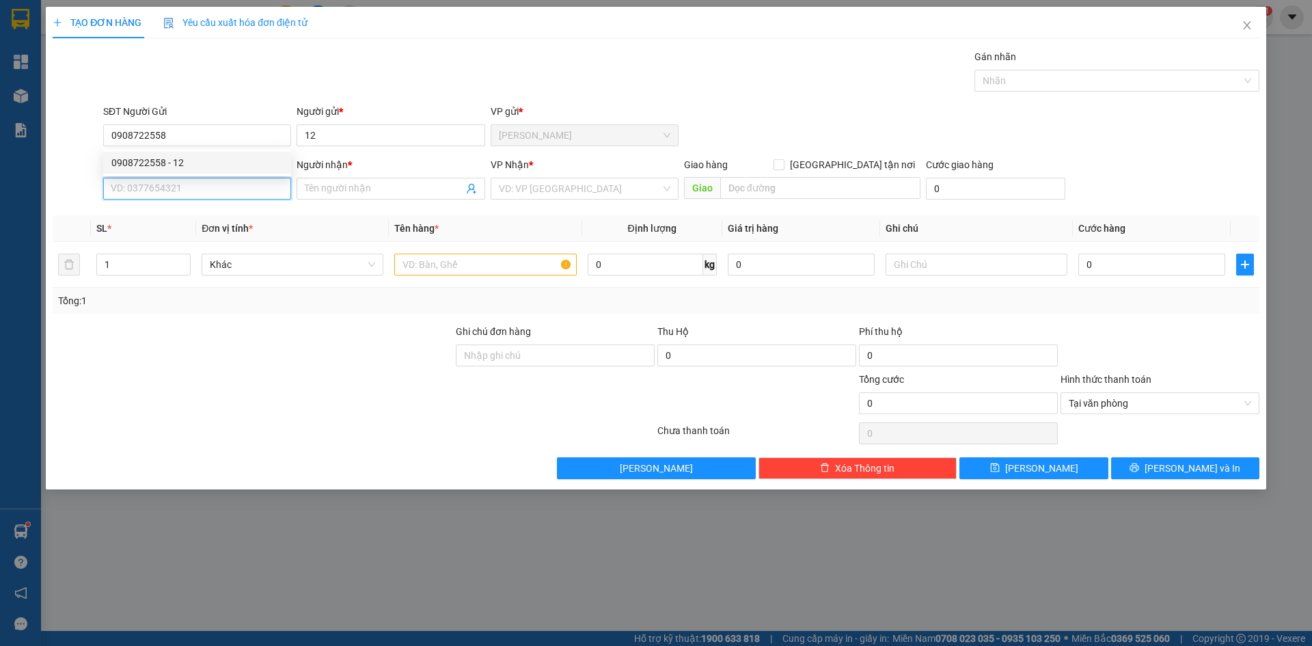
click at [166, 187] on input "SĐT Người Nhận *" at bounding box center [197, 189] width 188 height 22
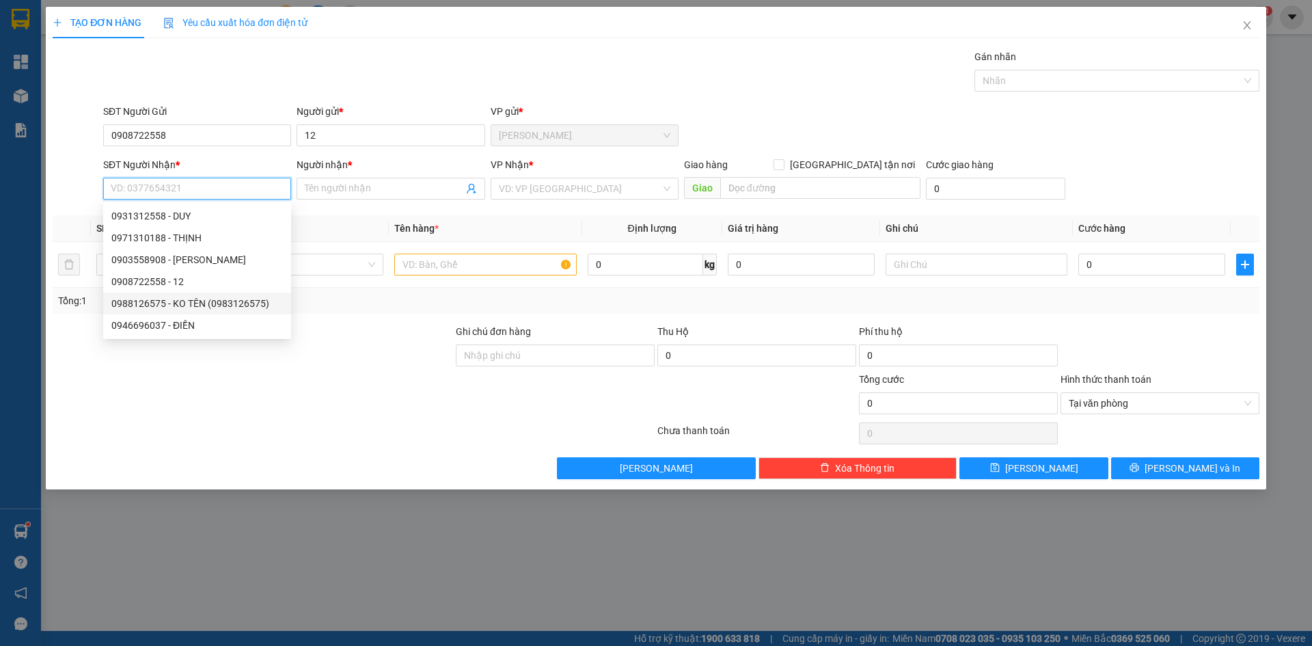
click at [187, 300] on div "0988126575 - KO TÊN (0983126575)" at bounding box center [197, 303] width 172 height 15
type input "0988126575"
type input "KO TÊN (0983126575)"
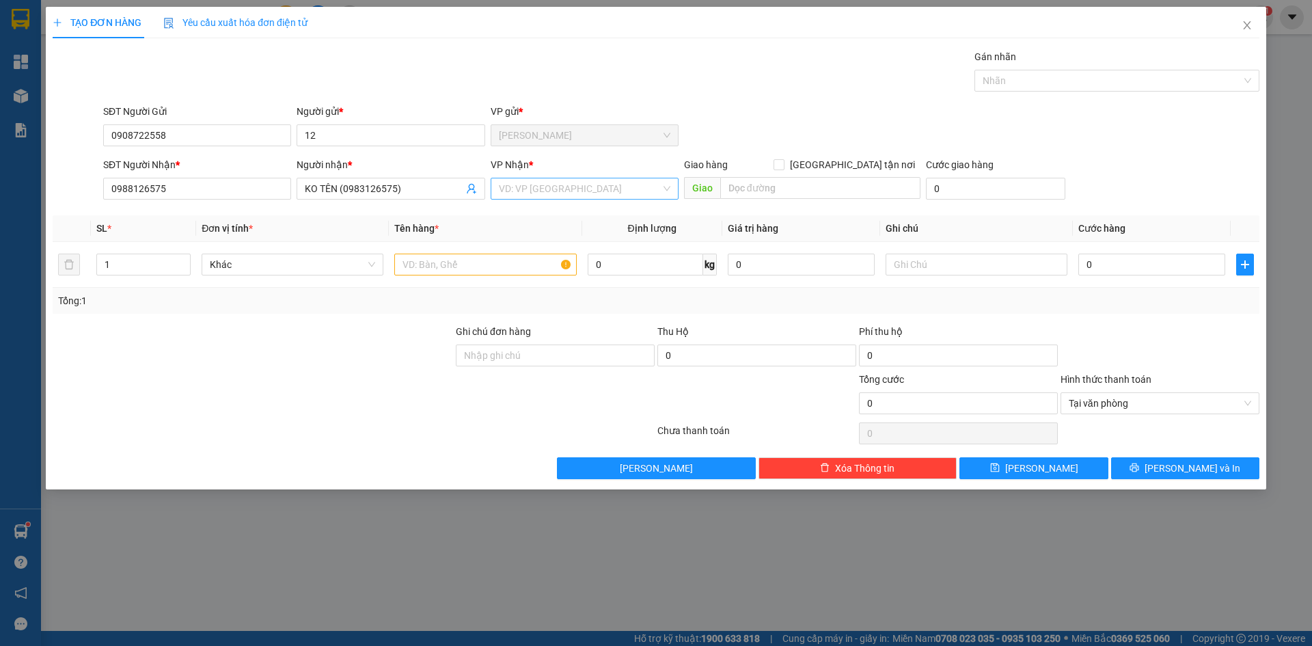
click at [525, 187] on input "search" at bounding box center [580, 188] width 162 height 21
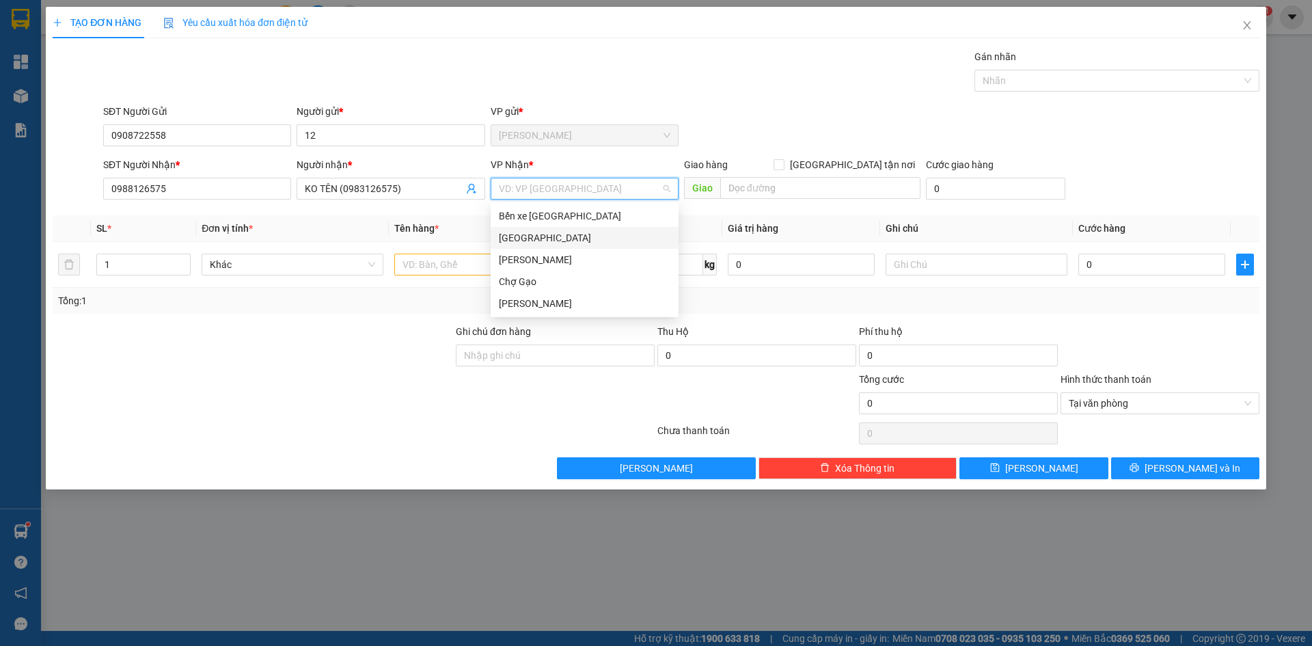
click at [512, 239] on div "[GEOGRAPHIC_DATA]" at bounding box center [585, 237] width 172 height 15
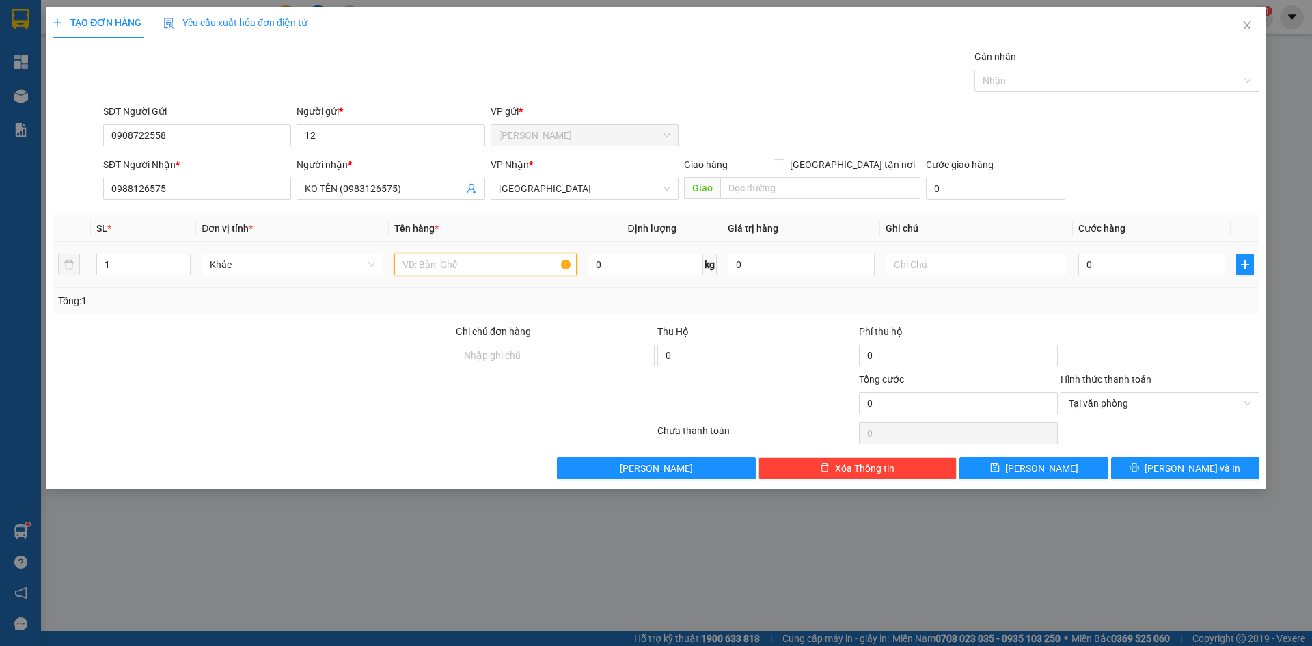
click at [448, 271] on input "text" at bounding box center [485, 265] width 182 height 22
paste input "Ê"
type input "1 BXANH DÊ"
click at [1122, 262] on input "0" at bounding box center [1151, 265] width 147 height 22
type input "3"
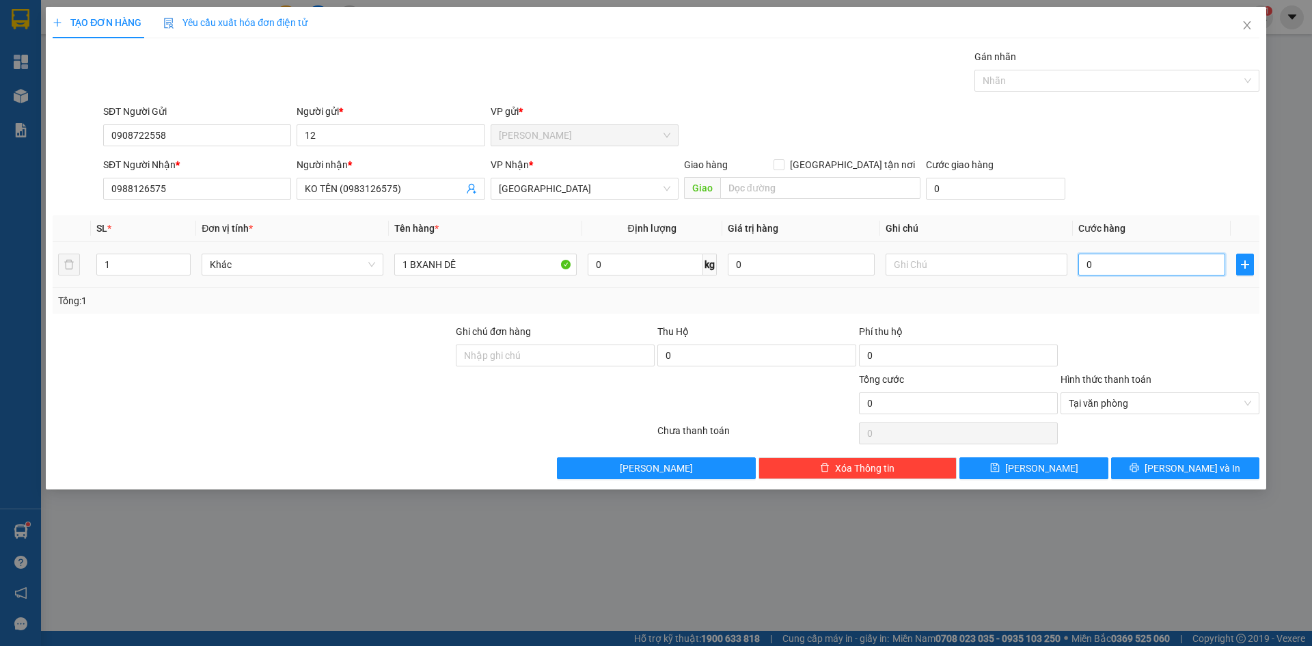
type input "3"
type input "30"
type input "30.000"
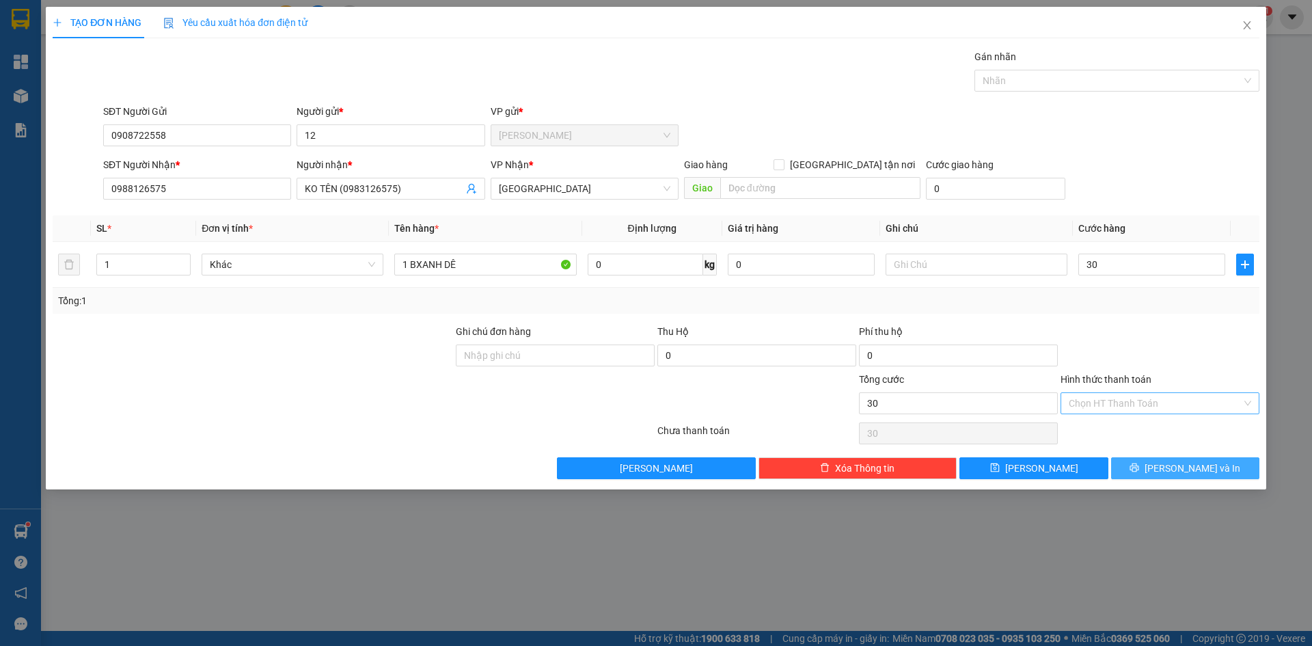
type input "30.000"
click at [1158, 467] on button "[PERSON_NAME] và In" at bounding box center [1185, 468] width 148 height 22
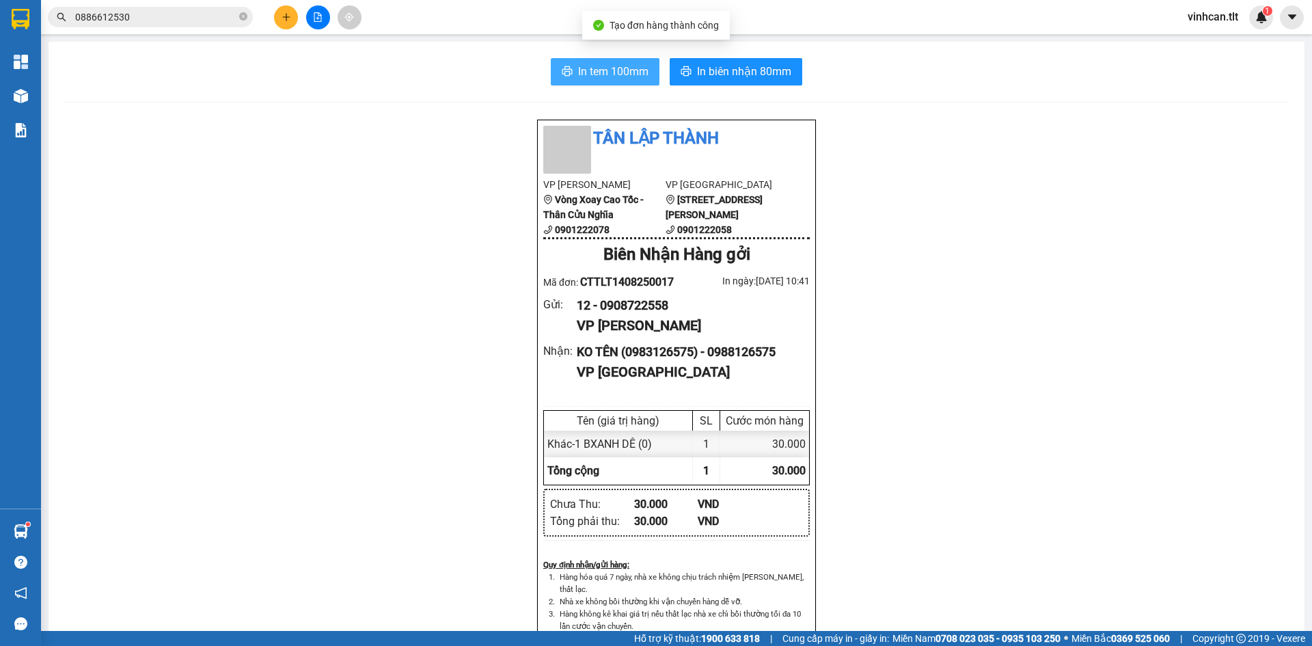
click at [582, 79] on span "In tem 100mm" at bounding box center [613, 71] width 70 height 17
click at [286, 25] on button at bounding box center [286, 17] width 24 height 24
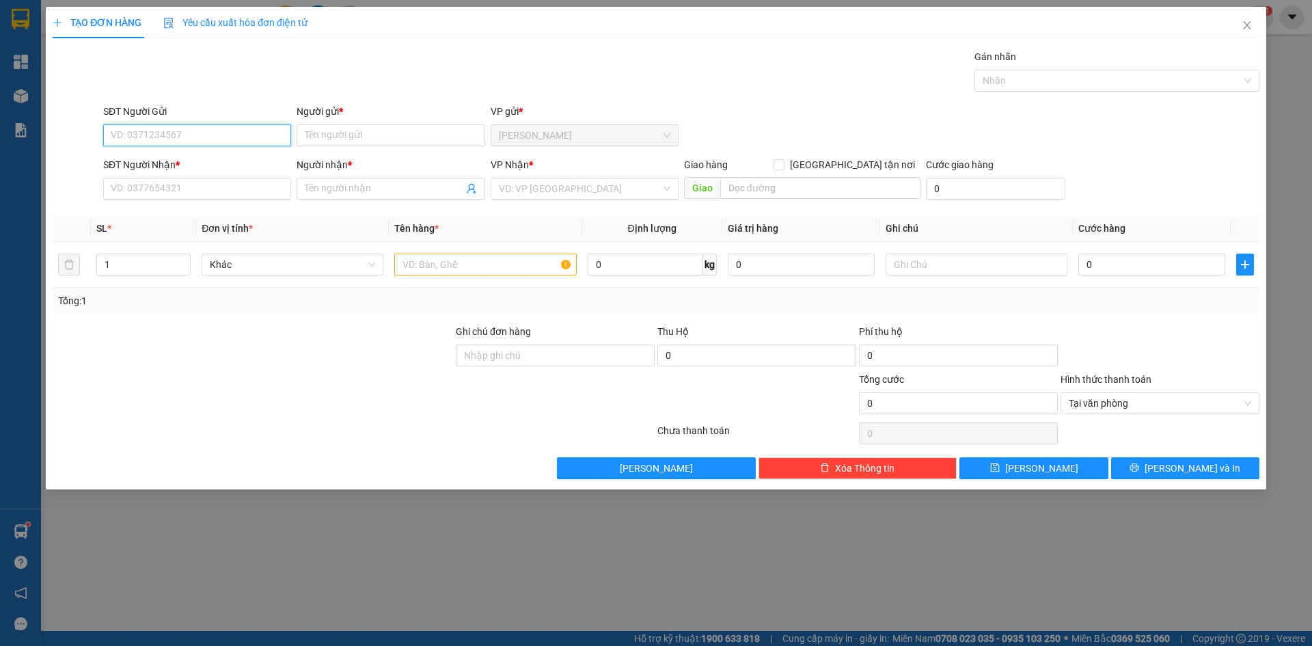
click at [170, 135] on input "SĐT Người Gửi" at bounding box center [197, 135] width 188 height 22
click at [147, 190] on div "0387800983 - LOAN" at bounding box center [197, 184] width 172 height 15
type input "0387800983"
type input "LOAN"
type input "0387800983"
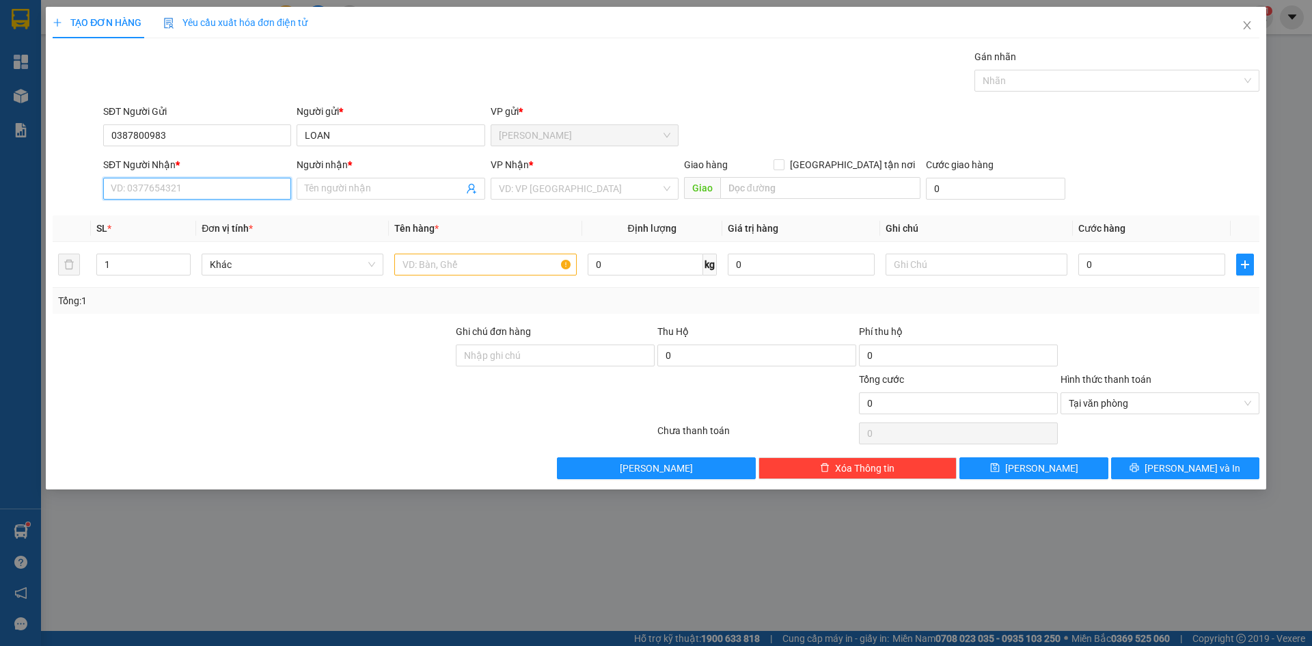
click at [152, 194] on input "SĐT Người Nhận *" at bounding box center [197, 189] width 188 height 22
click at [189, 264] on div "0908849006 - ĐỨC" at bounding box center [197, 259] width 172 height 15
type input "0908849006"
type input "ĐỨC"
click at [545, 193] on input "search" at bounding box center [580, 188] width 162 height 21
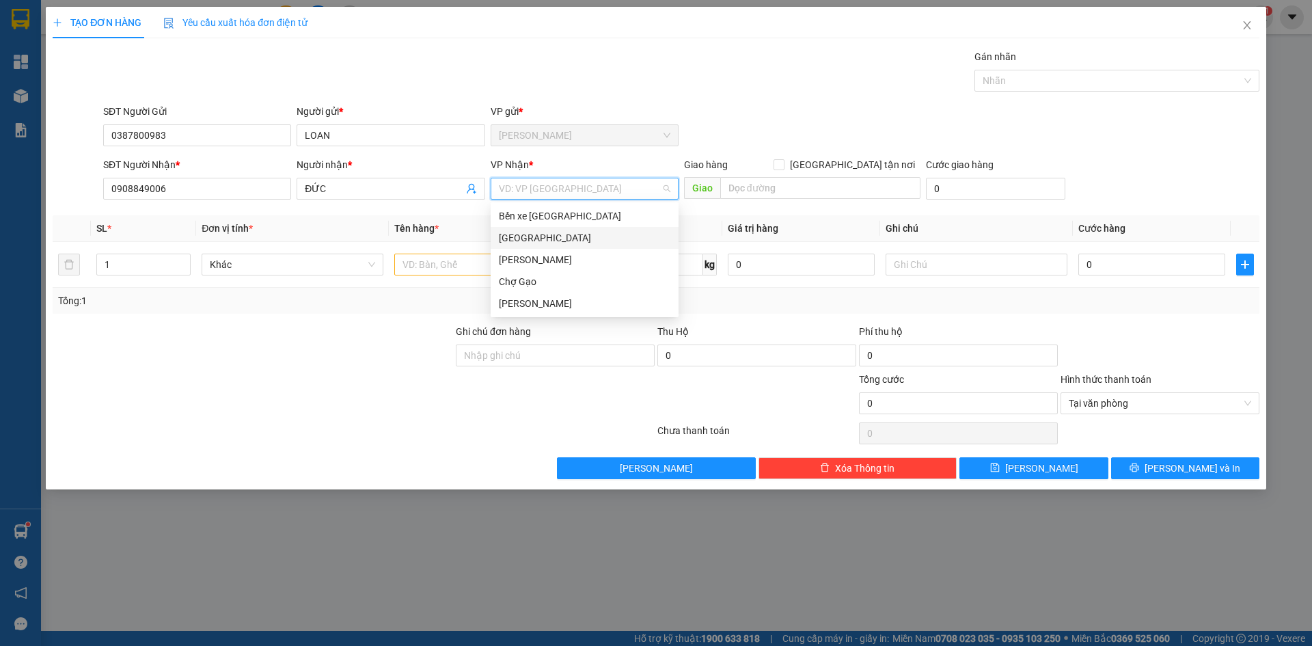
click at [528, 232] on div "[GEOGRAPHIC_DATA]" at bounding box center [585, 237] width 172 height 15
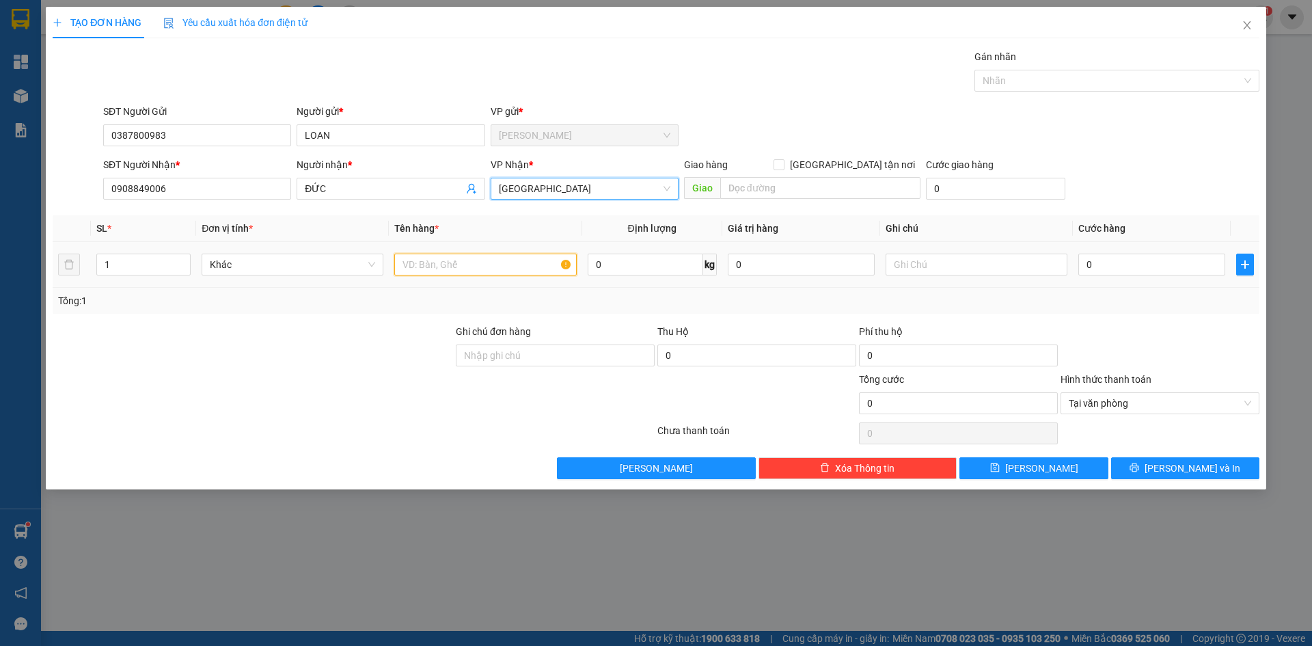
click at [482, 264] on input "text" at bounding box center [485, 265] width 182 height 22
type input "1 TNP"
click at [1102, 262] on input "0" at bounding box center [1151, 265] width 147 height 22
type input "3"
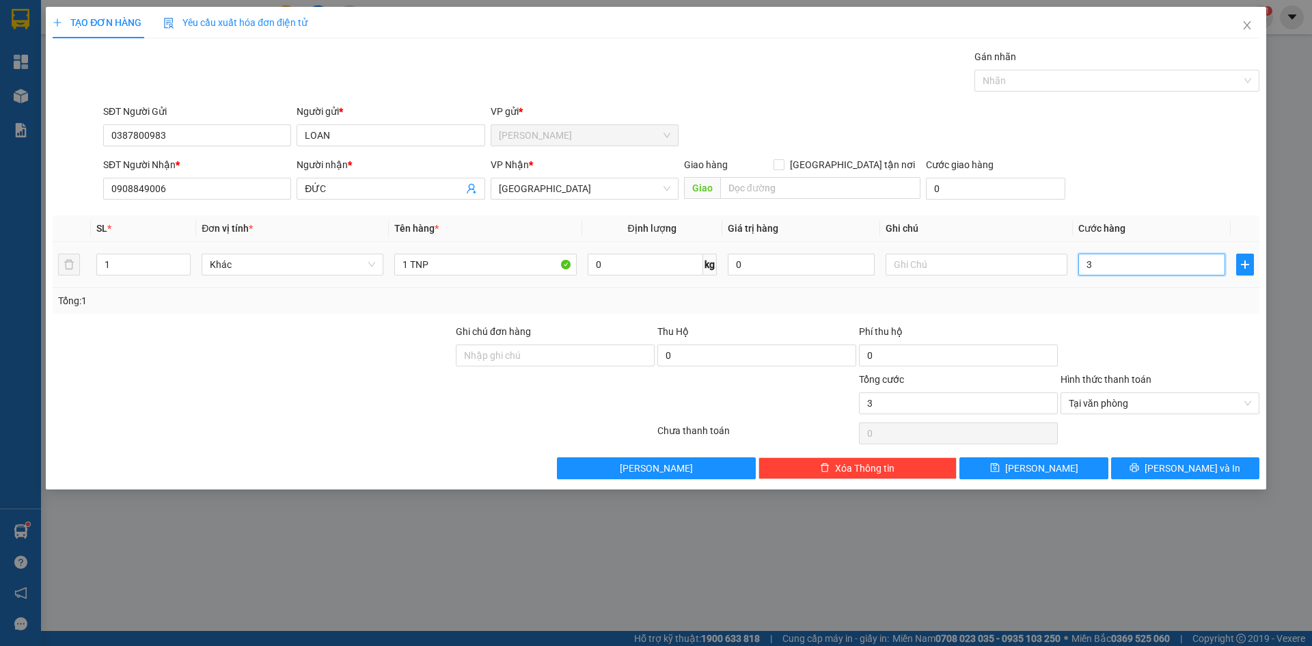
type input "30"
type input "30.000"
click at [1146, 463] on button "[PERSON_NAME] và In" at bounding box center [1185, 468] width 148 height 22
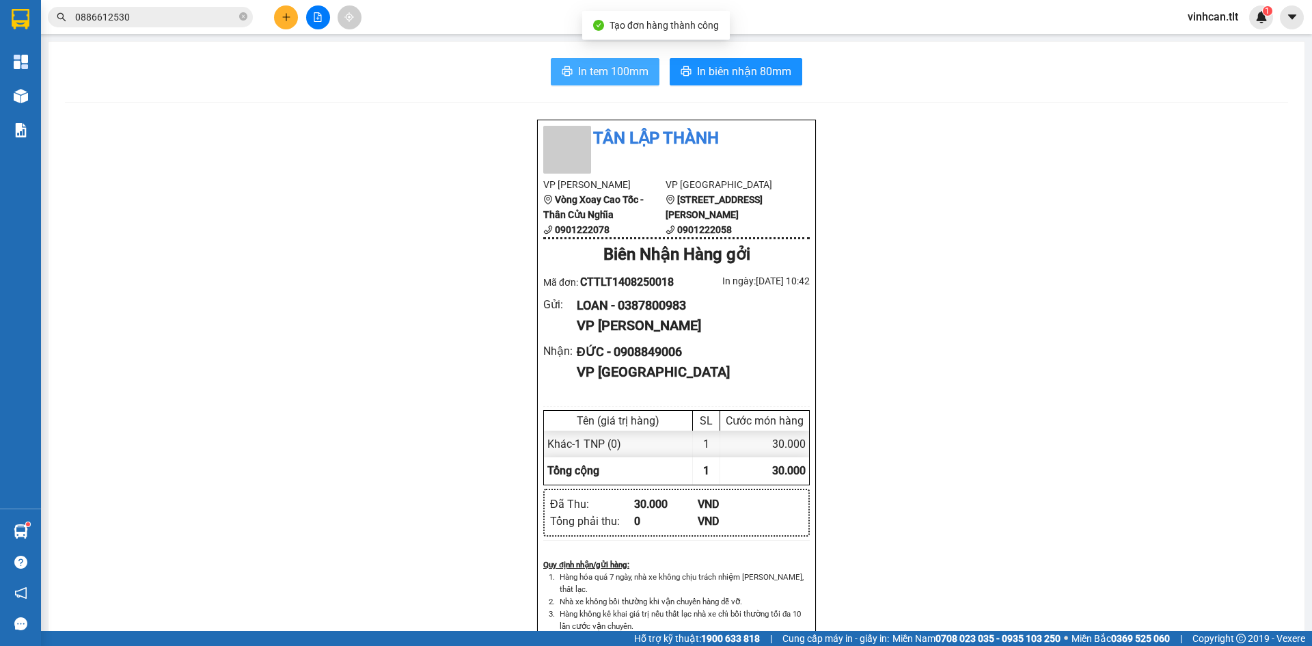
click at [610, 72] on span "In tem 100mm" at bounding box center [613, 71] width 70 height 17
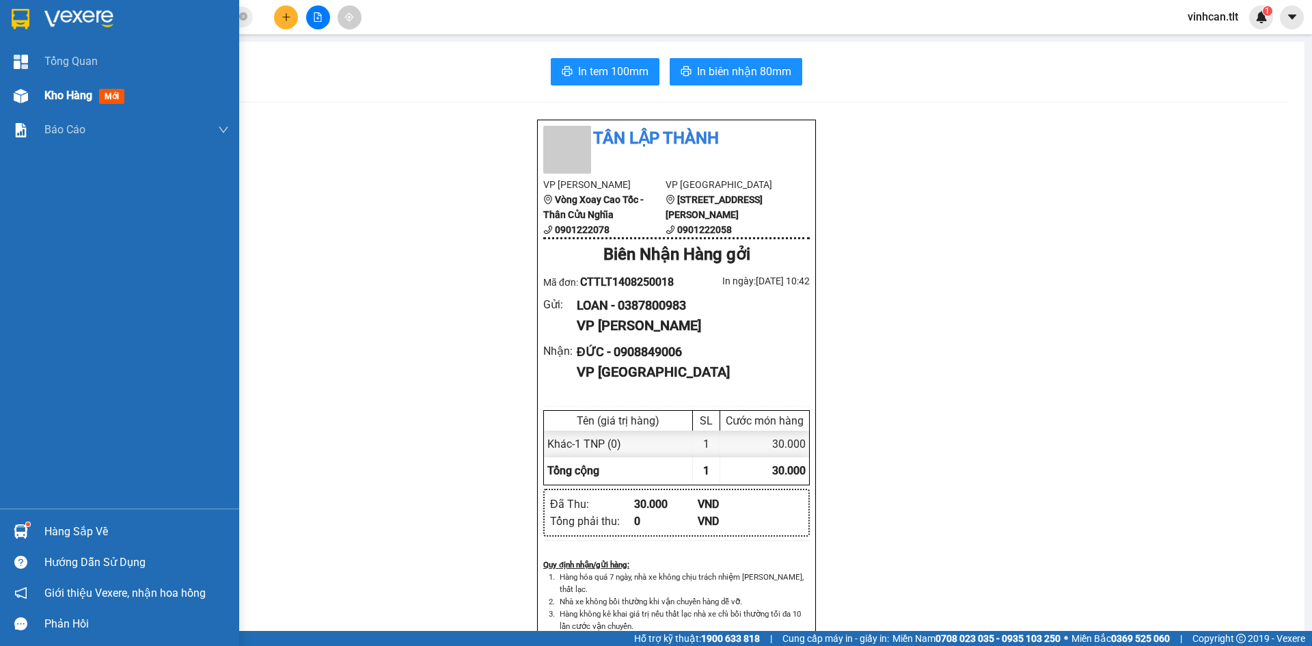
click at [48, 96] on span "Kho hàng" at bounding box center [68, 95] width 48 height 13
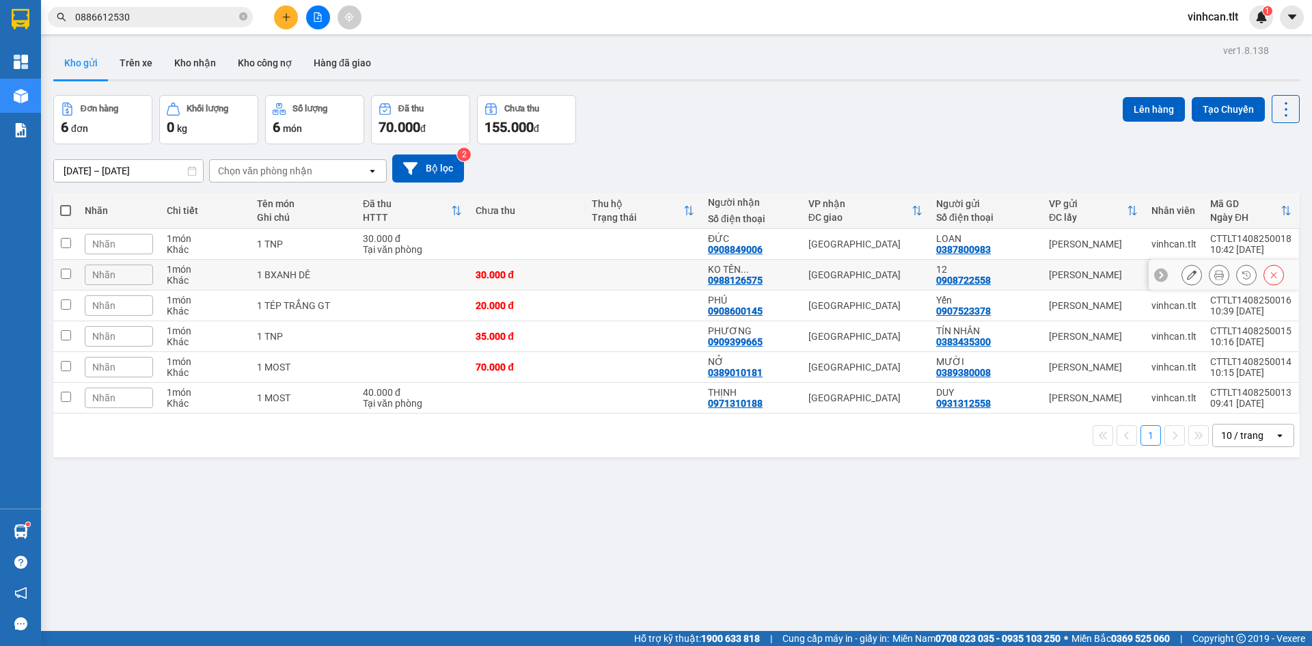
click at [578, 267] on td "30.000 đ" at bounding box center [527, 275] width 116 height 31
checkbox input "true"
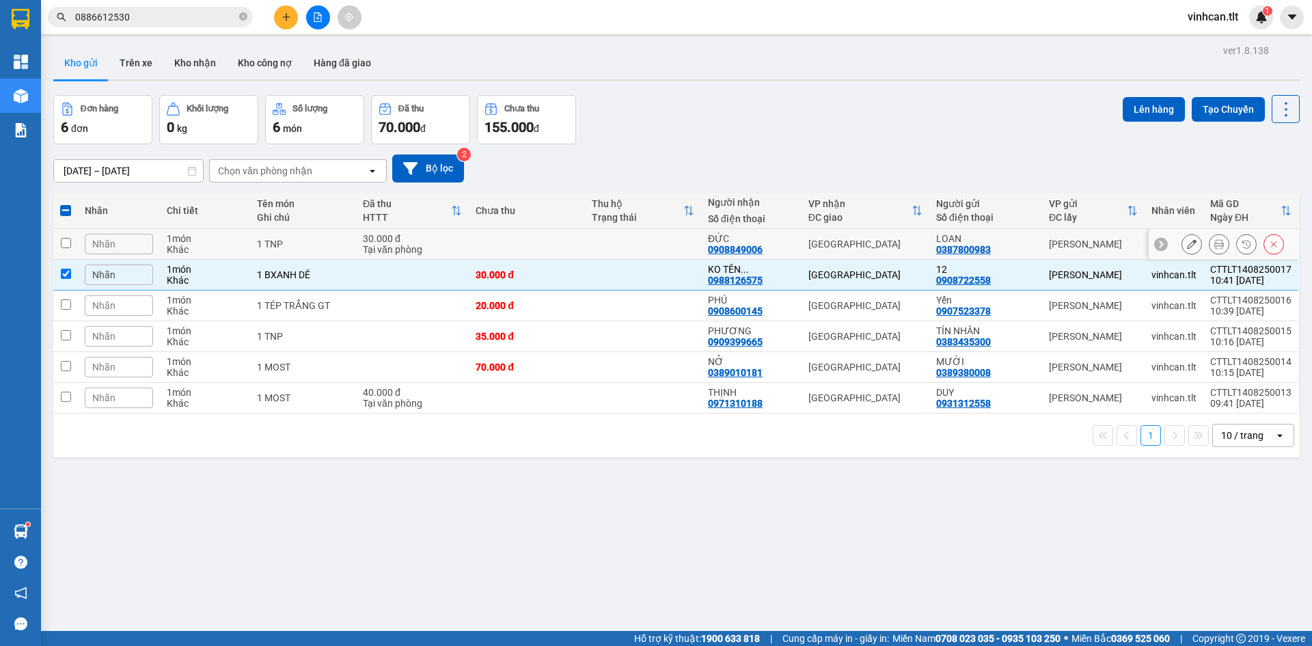
click at [577, 250] on td at bounding box center [527, 244] width 116 height 31
checkbox input "true"
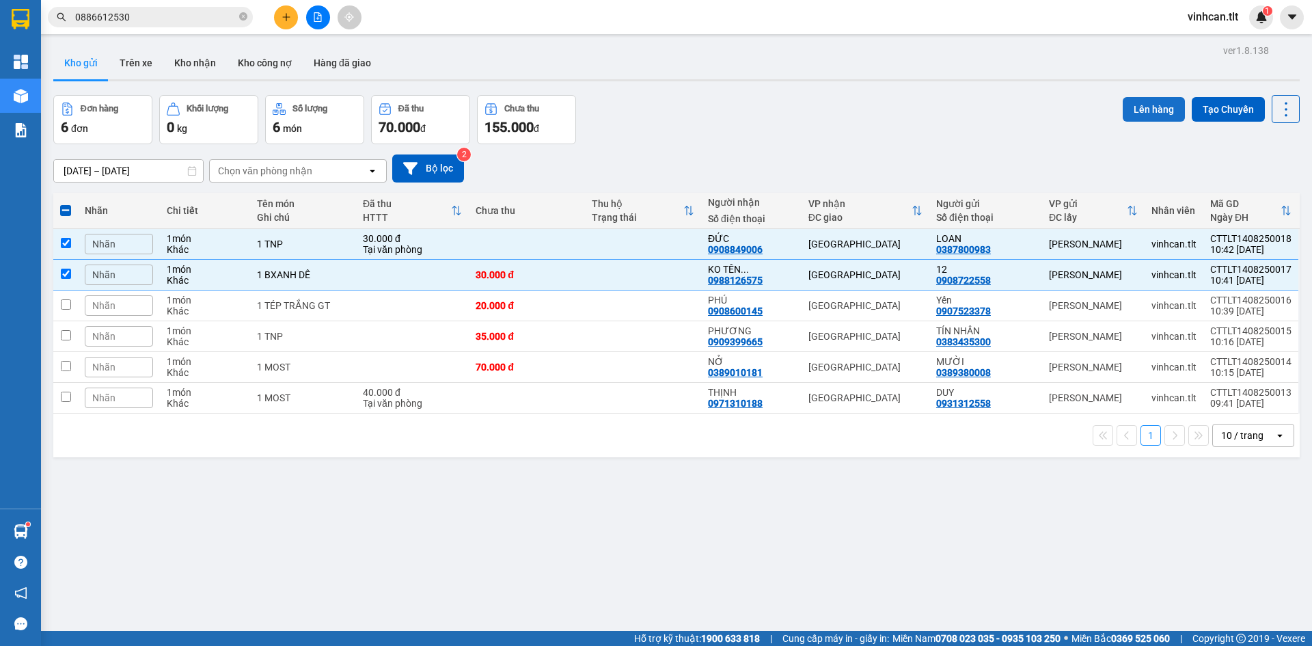
click at [1144, 111] on button "Lên hàng" at bounding box center [1154, 109] width 62 height 25
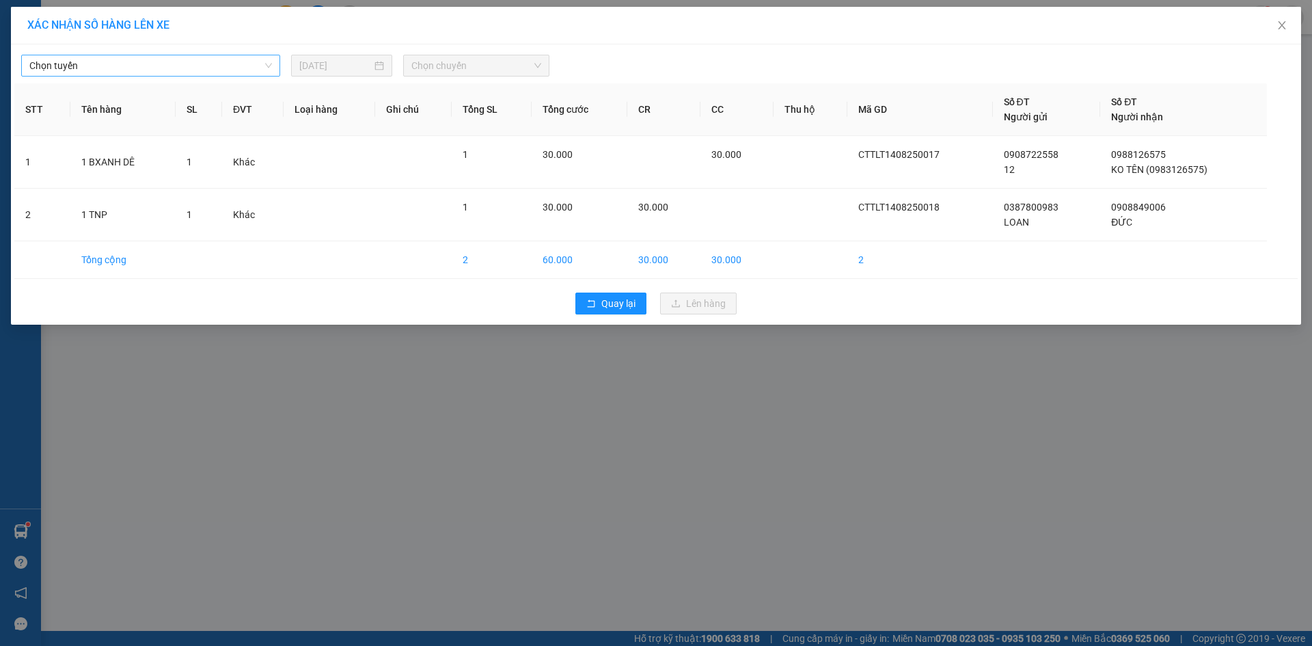
click at [217, 66] on span "Chọn tuyến" at bounding box center [150, 65] width 243 height 21
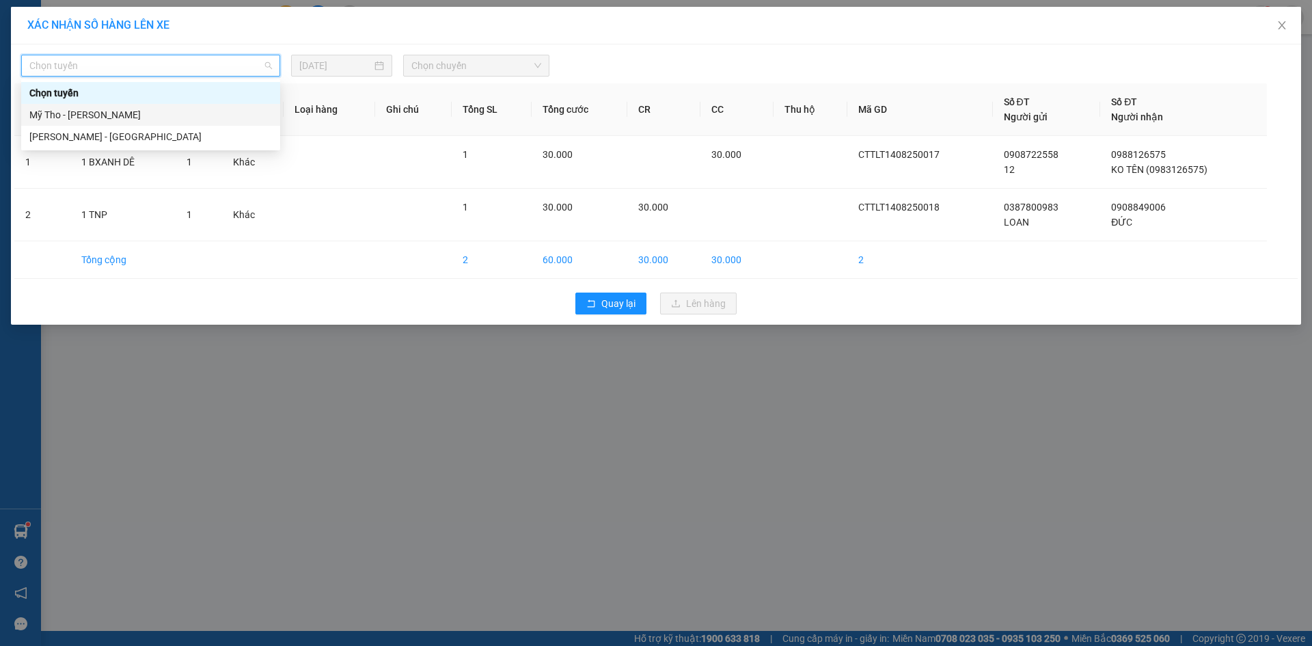
click at [107, 108] on div "Mỹ Tho - [PERSON_NAME]" at bounding box center [150, 114] width 243 height 15
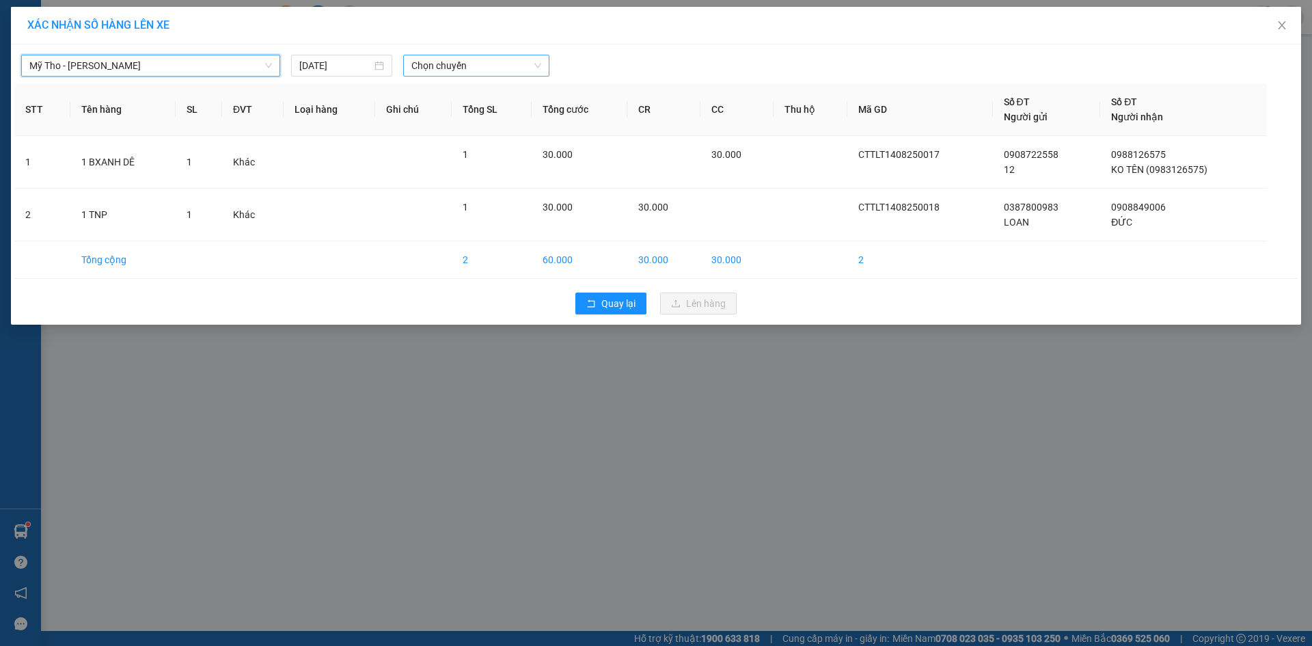
click at [431, 76] on div "Mỹ Tho - Hồ Chí Minh Mỹ Tho - Hồ Chí Minh 14/08/2025 Chọn chuyến STT Tên hàng S…" at bounding box center [656, 184] width 1290 height 280
click at [435, 68] on span "Chọn chuyến" at bounding box center [476, 65] width 130 height 21
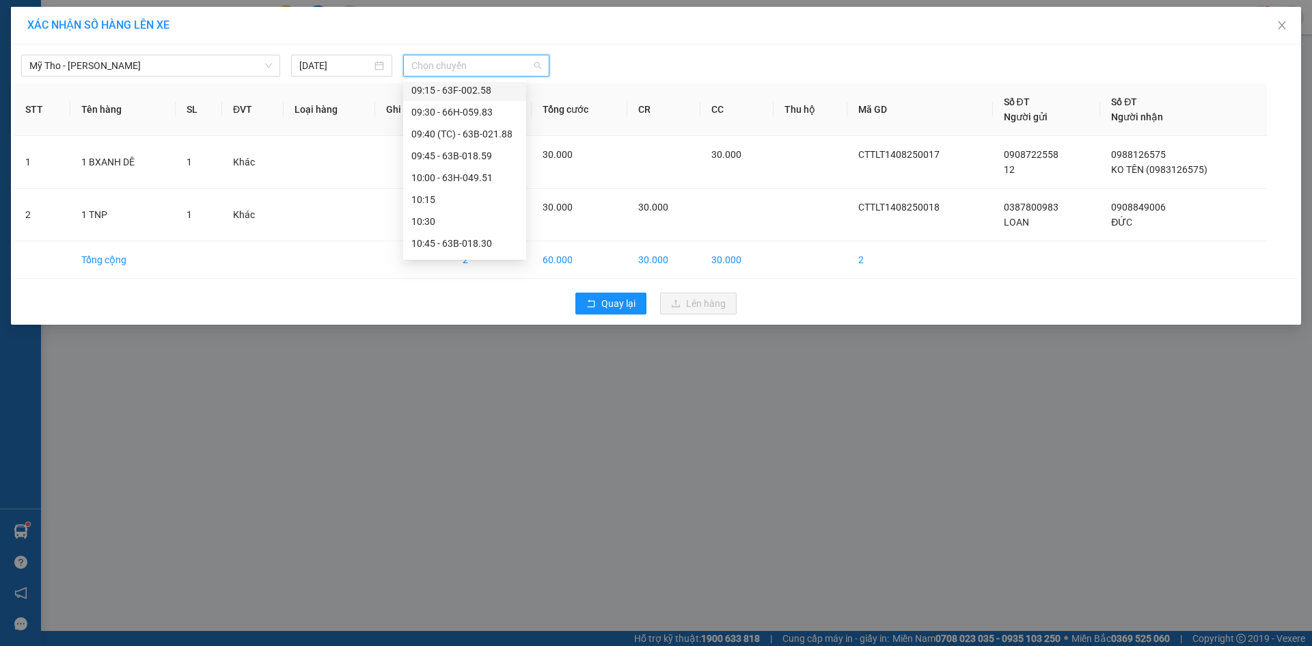
scroll to position [683, 0]
click at [483, 128] on div "09:40 (TC) - 63B-021.88" at bounding box center [464, 131] width 107 height 15
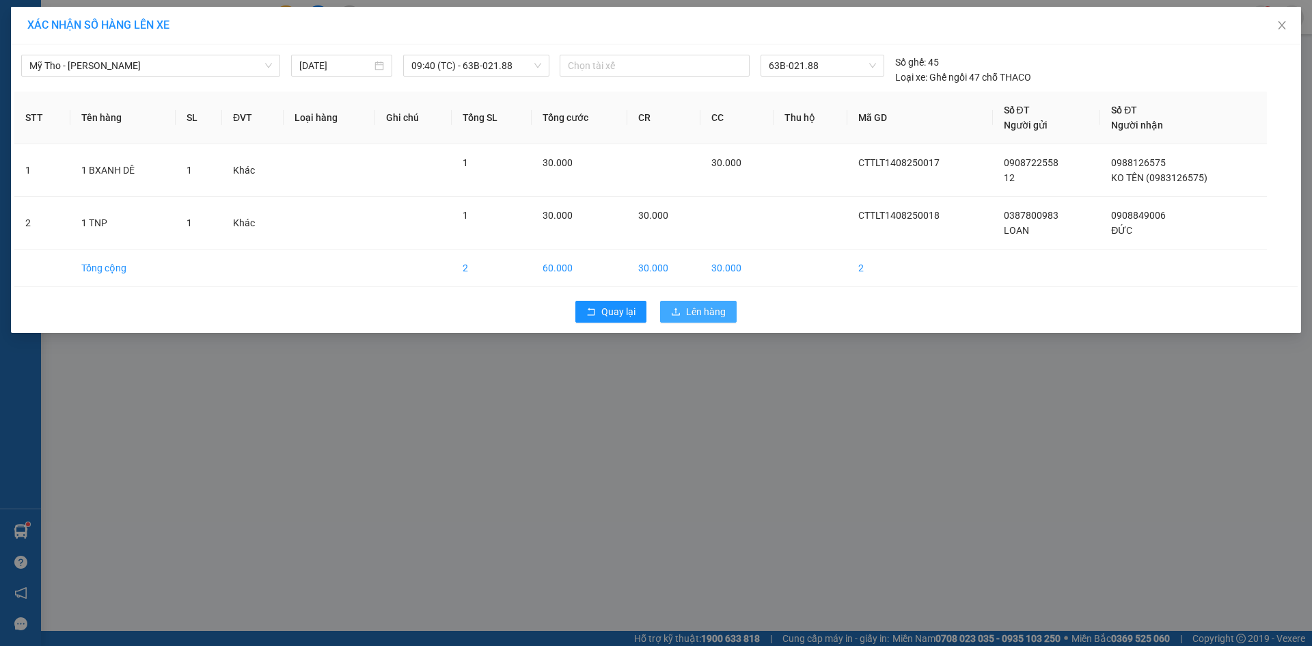
click at [690, 314] on span "Lên hàng" at bounding box center [706, 311] width 40 height 15
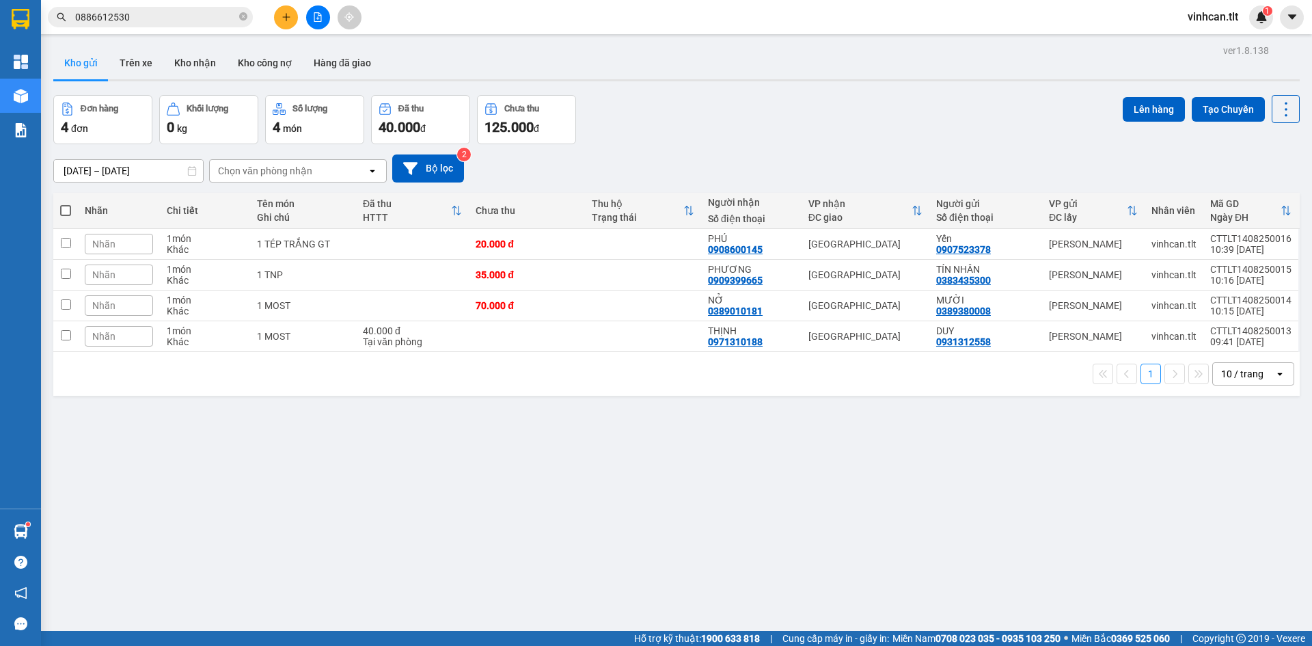
click at [755, 140] on div "Đơn hàng 4 đơn Khối lượng 0 kg Số lượng 4 món Đã thu 40.000 đ Chưa thu 125.000 …" at bounding box center [676, 119] width 1247 height 49
click at [319, 18] on icon "file-add" at bounding box center [318, 17] width 10 height 10
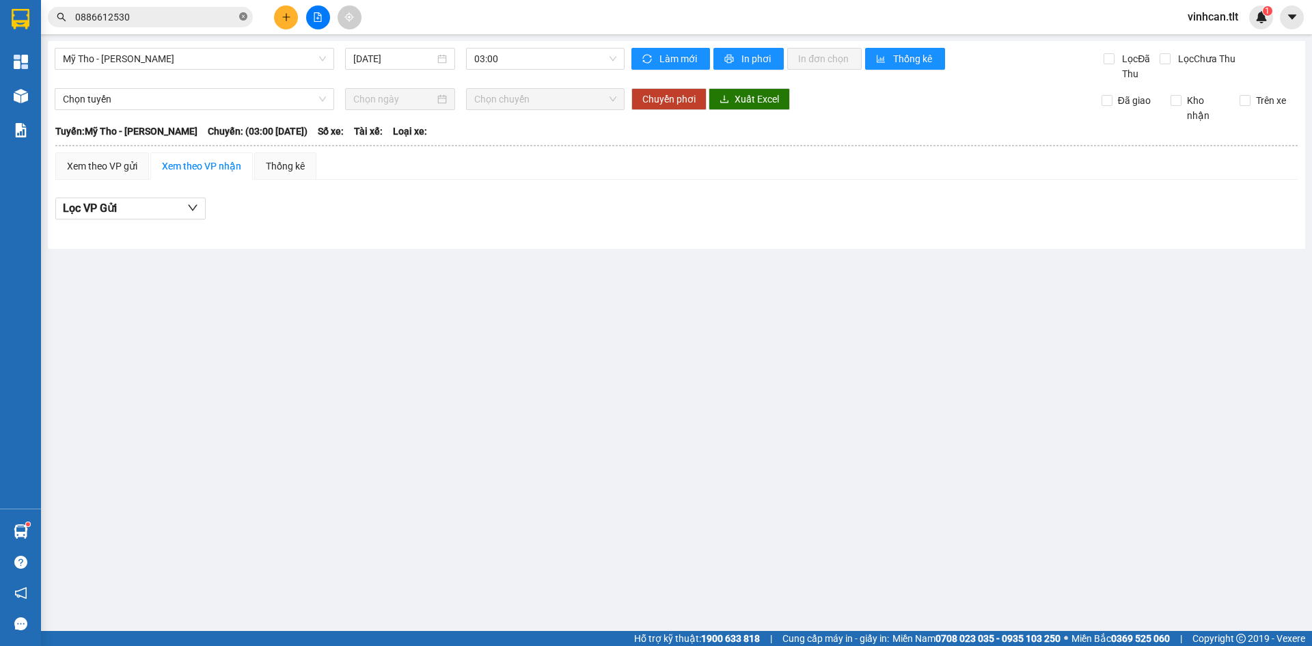
click at [243, 18] on icon "close-circle" at bounding box center [243, 16] width 8 height 8
click at [230, 14] on input "text" at bounding box center [155, 17] width 161 height 15
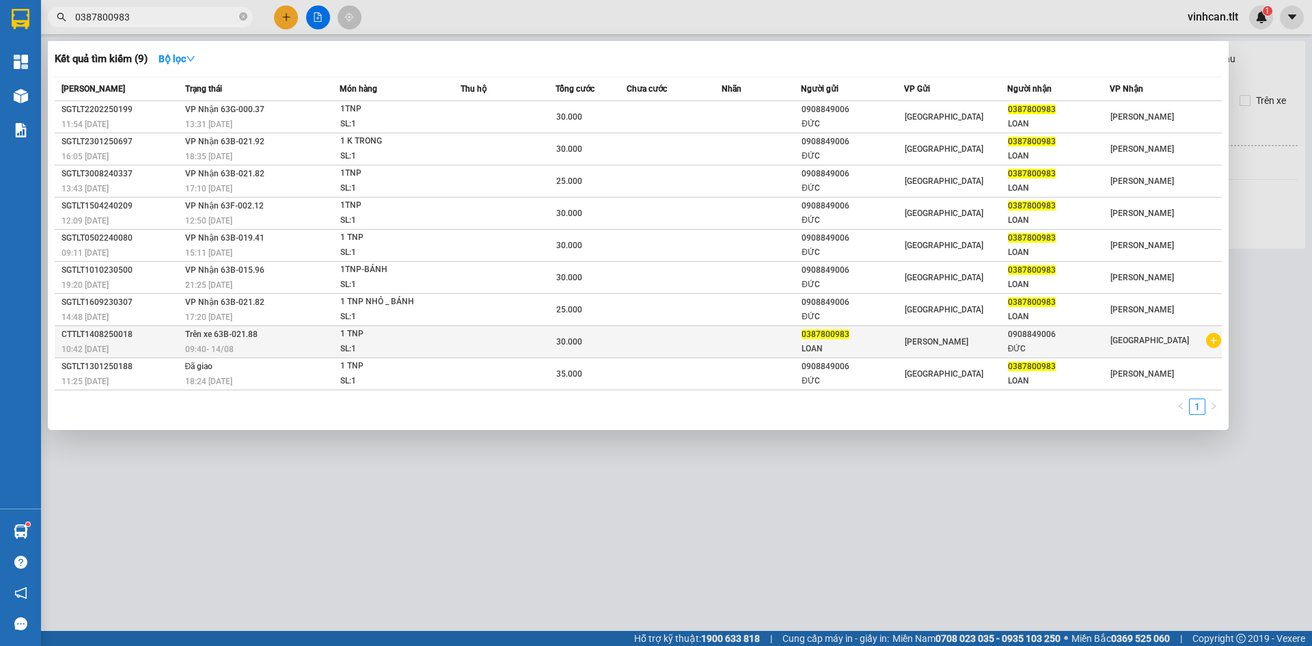
type input "0387800983"
click at [304, 338] on td "Trên xe 63B-021.88 09:40 - 14/08" at bounding box center [261, 342] width 159 height 32
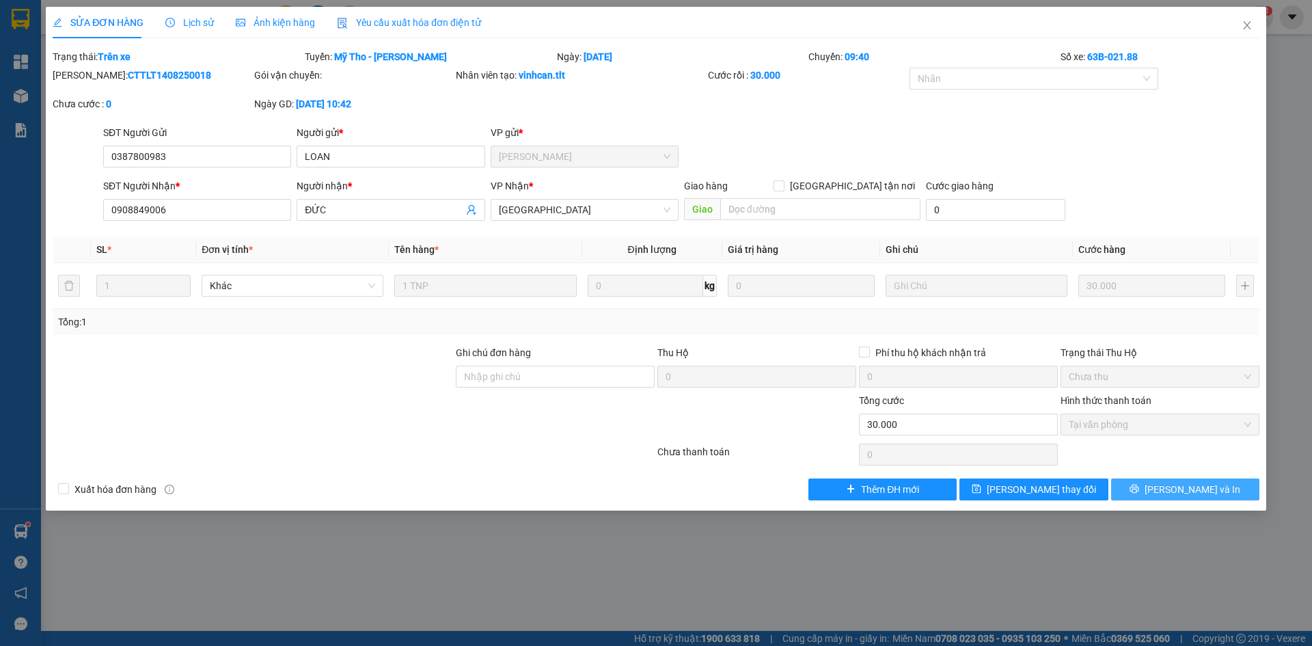
click at [1142, 482] on button "[PERSON_NAME] và In" at bounding box center [1185, 489] width 148 height 22
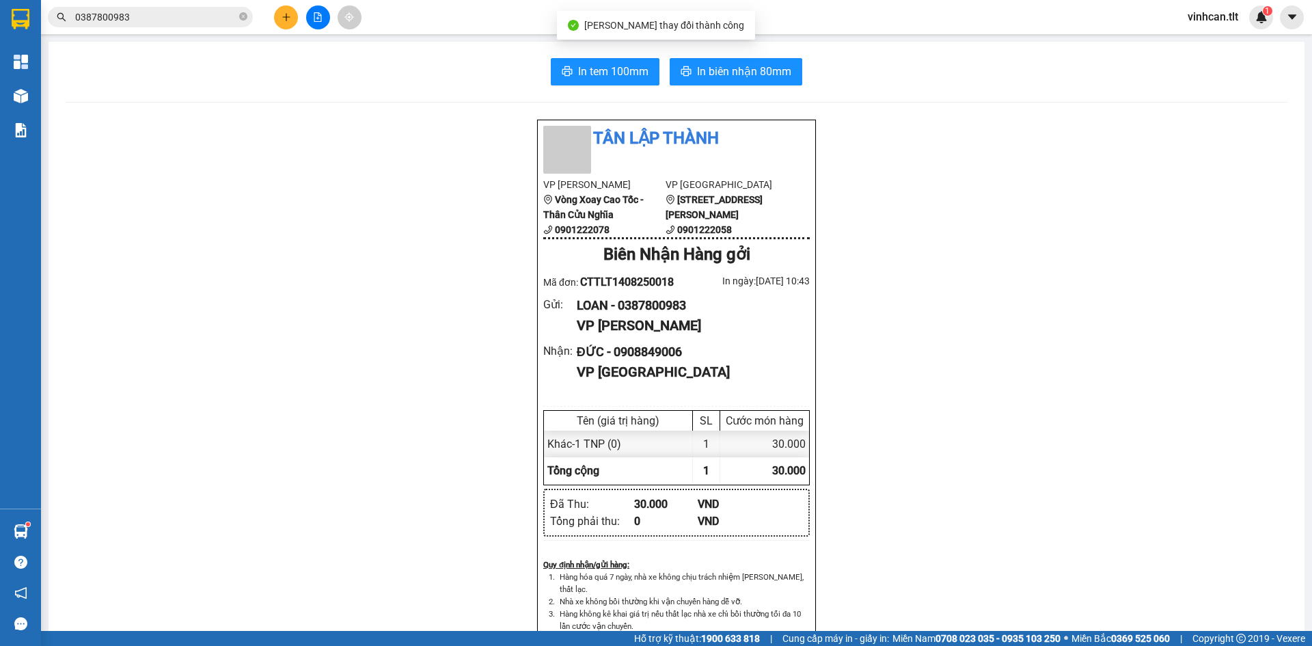
click at [718, 85] on div "In tem 100mm In biên nhận 80mm Tân Lập Thành VP Cao Tốc Vòng Xoay Cao Tốc - Thâ…" at bounding box center [677, 595] width 1256 height 1106
click at [713, 77] on span "In biên nhận 80mm" at bounding box center [744, 71] width 94 height 17
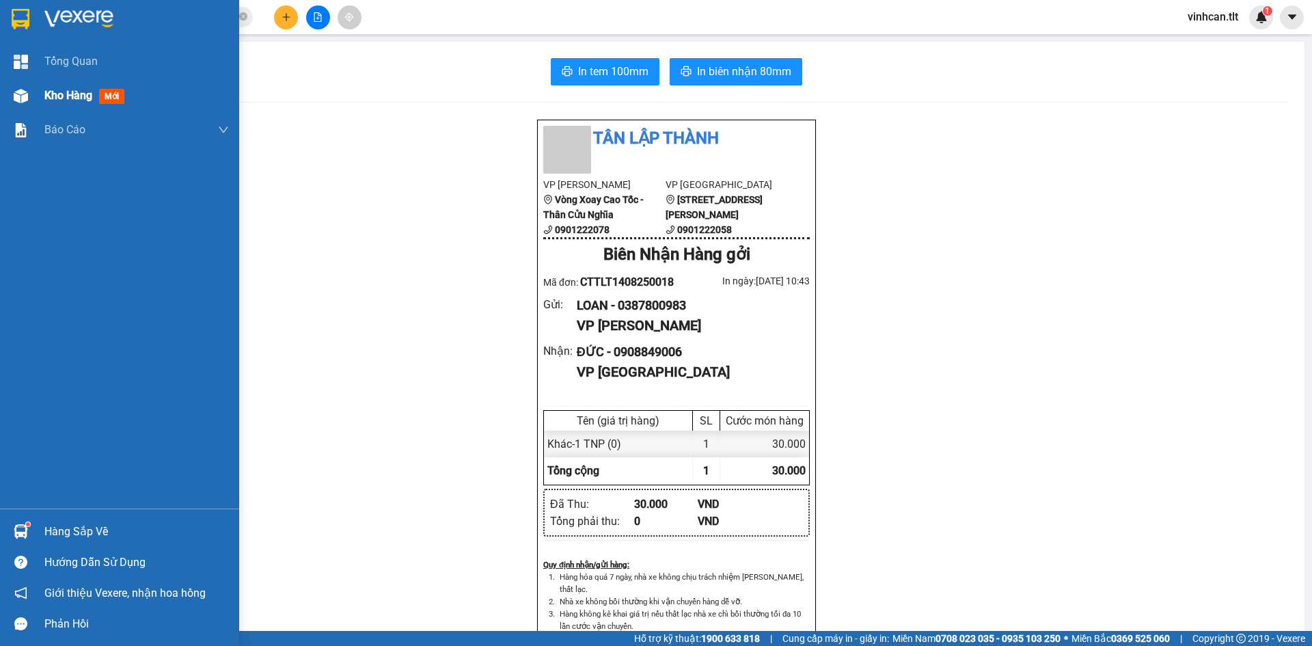
click at [35, 90] on div "Kho hàng mới" at bounding box center [119, 96] width 239 height 34
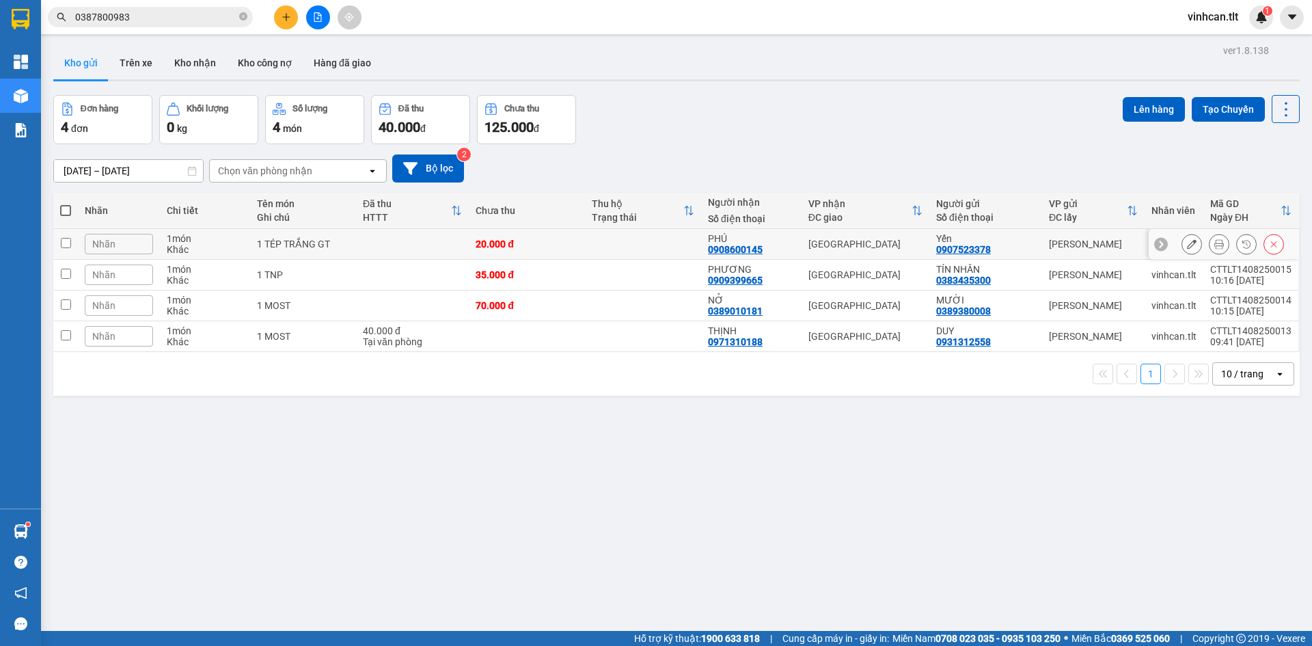
click at [590, 245] on td at bounding box center [643, 244] width 116 height 31
checkbox input "true"
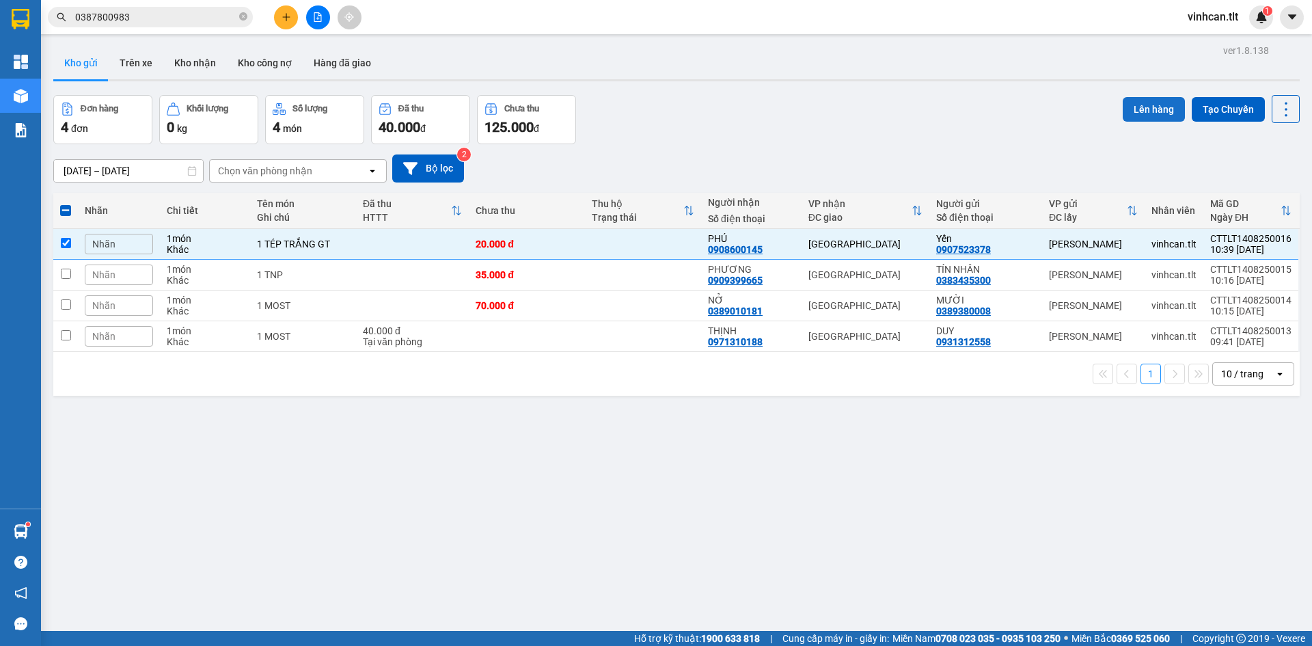
click at [1123, 110] on button "Lên hàng" at bounding box center [1154, 109] width 62 height 25
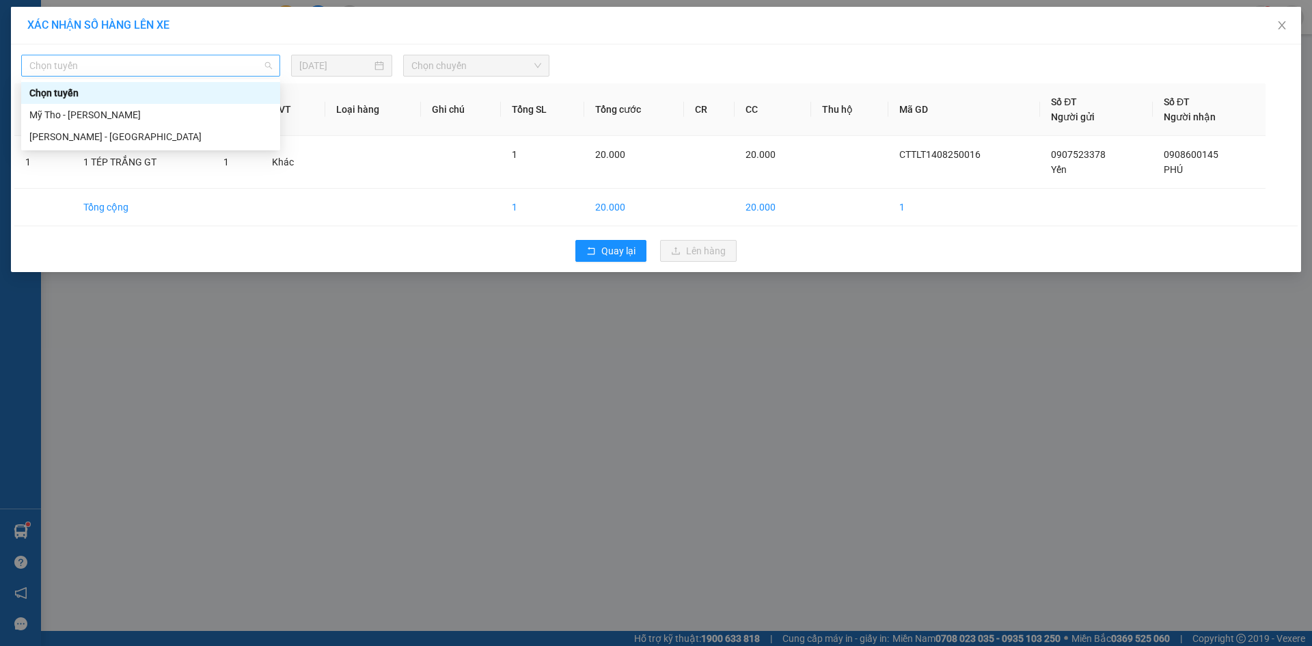
click at [182, 68] on span "Chọn tuyến" at bounding box center [150, 65] width 243 height 21
click at [118, 114] on div "Mỹ Tho - [PERSON_NAME]" at bounding box center [150, 114] width 243 height 15
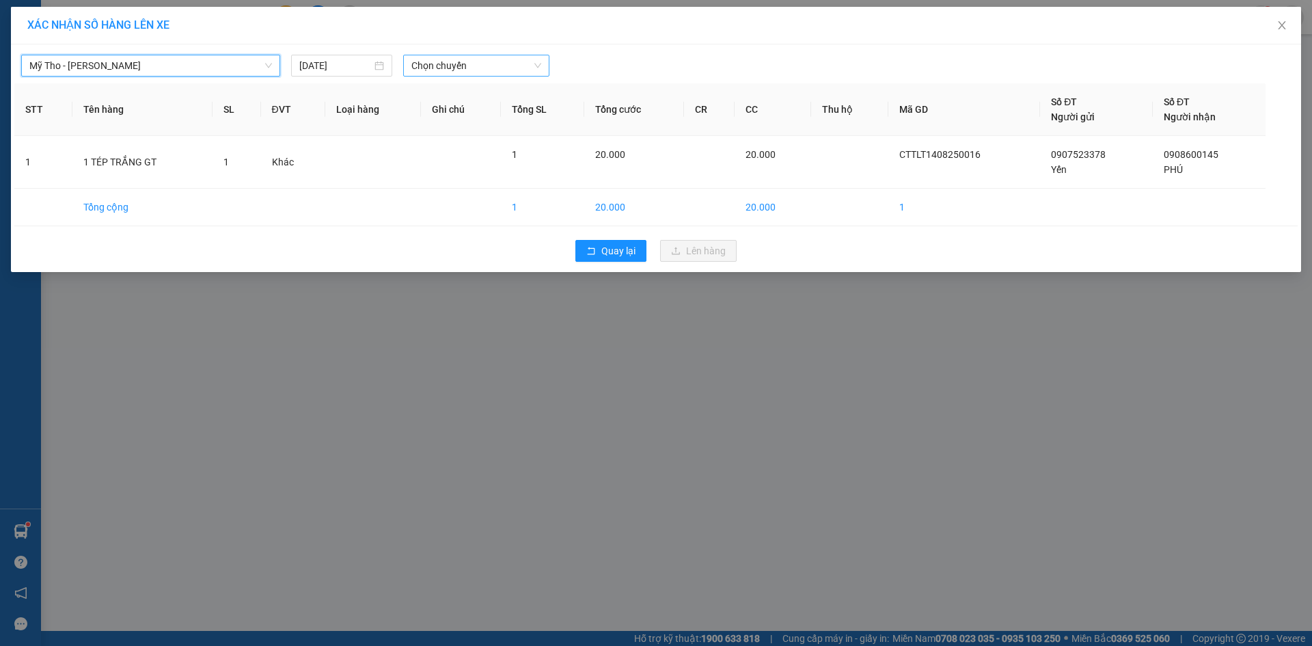
click at [460, 67] on span "Chọn chuyến" at bounding box center [476, 65] width 130 height 21
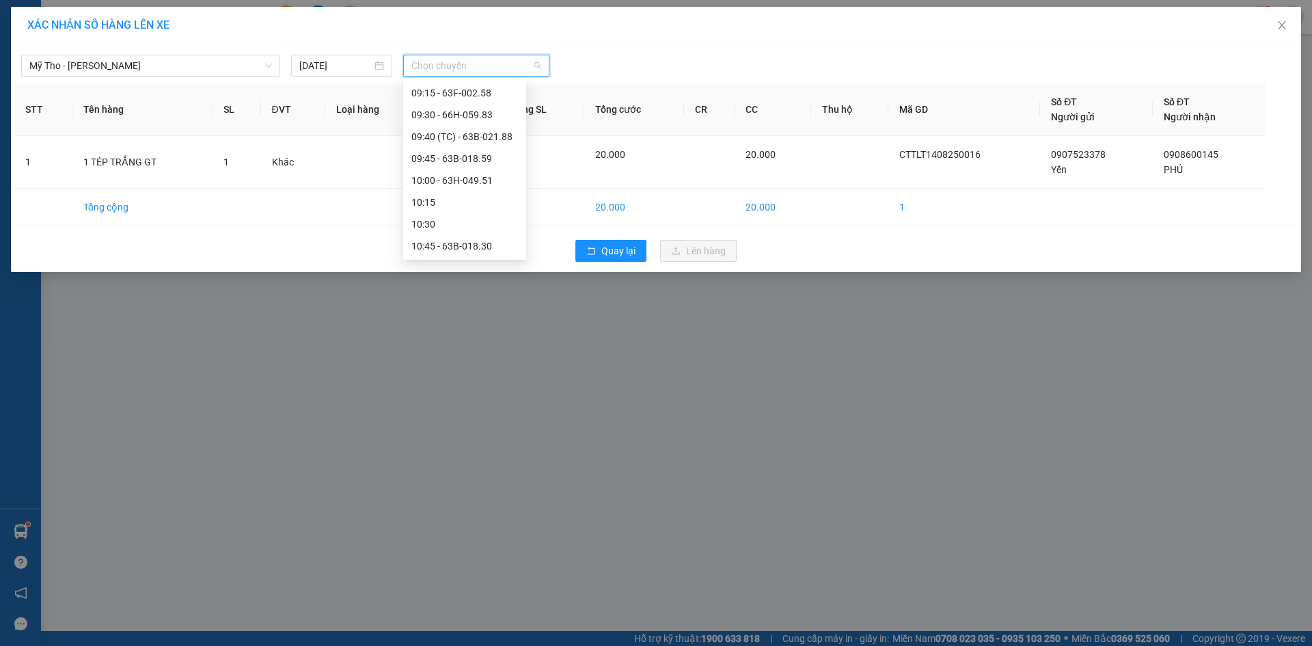
scroll to position [683, 0]
click at [475, 125] on div "09:40 (TC) - 63B-021.88" at bounding box center [464, 131] width 107 height 15
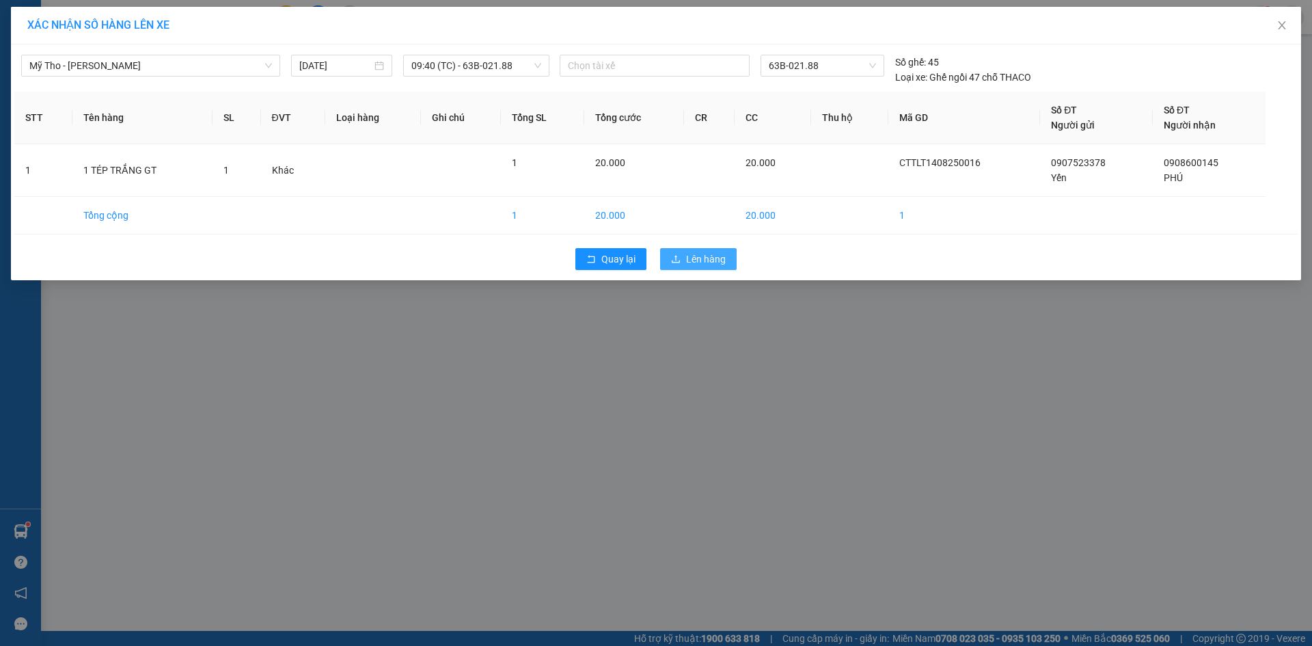
click at [707, 260] on span "Lên hàng" at bounding box center [706, 258] width 40 height 15
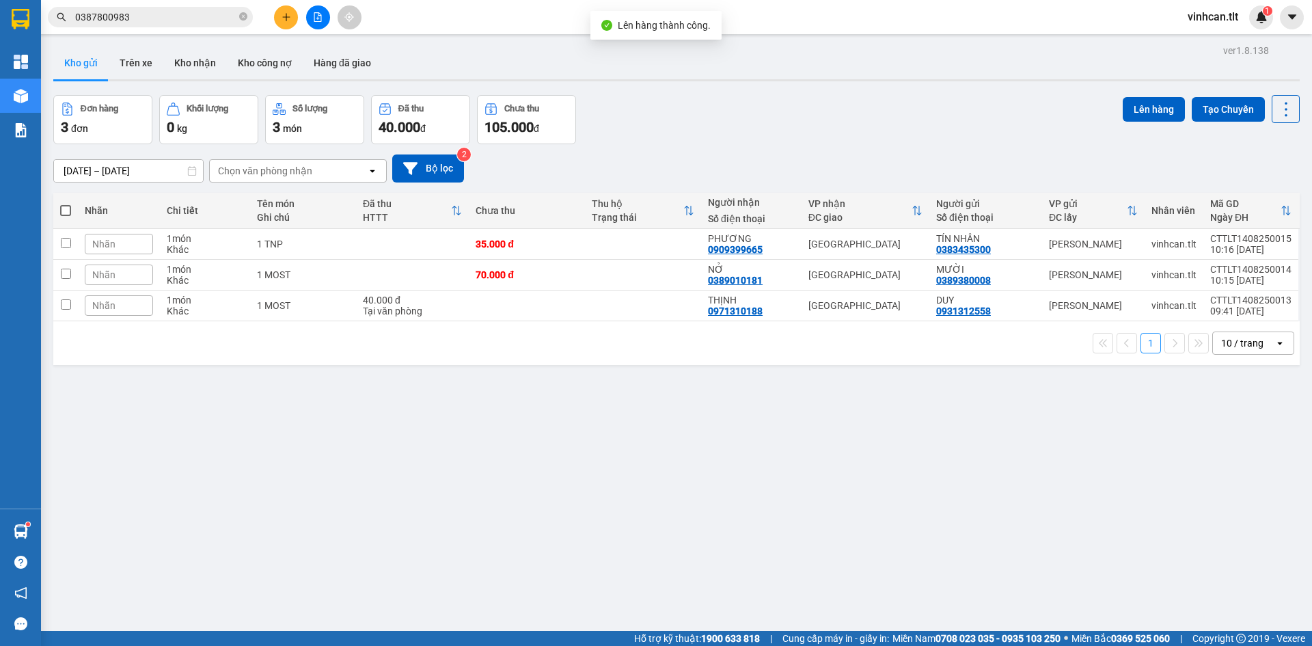
click at [636, 359] on div "1 10 / trang open" at bounding box center [676, 343] width 1247 height 44
click at [595, 243] on td at bounding box center [643, 244] width 116 height 31
checkbox input "true"
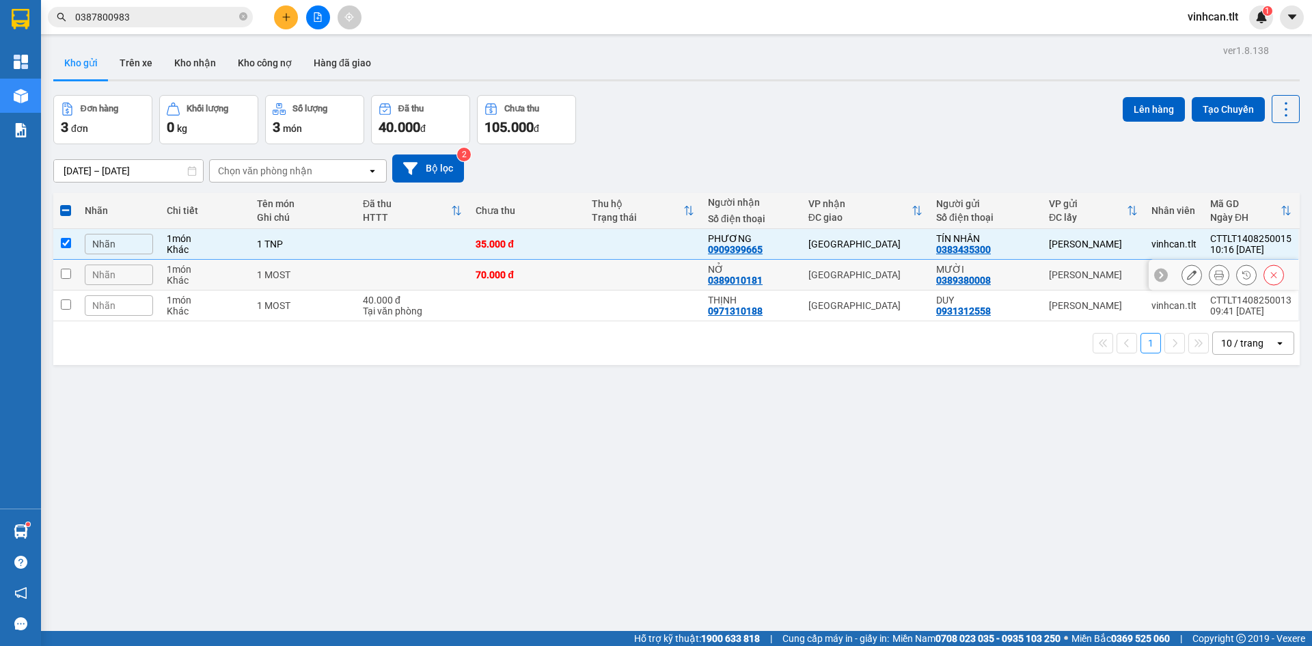
click at [595, 270] on td at bounding box center [643, 275] width 116 height 31
checkbox input "true"
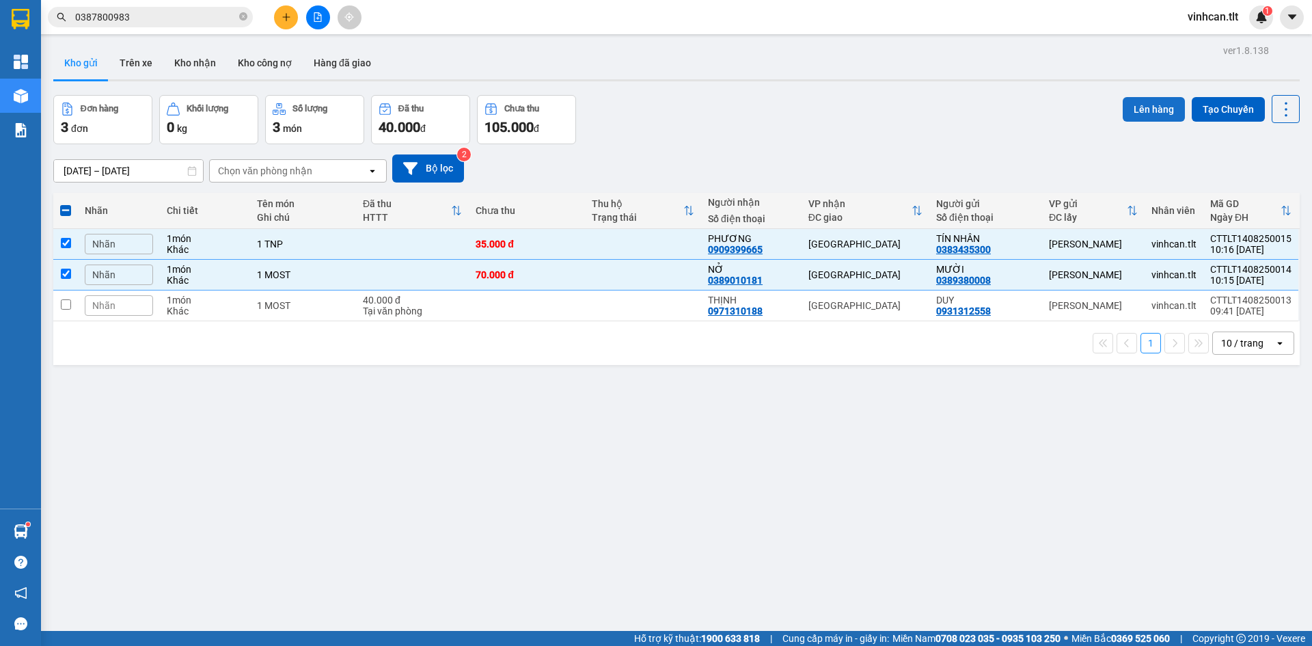
click at [1134, 109] on button "Lên hàng" at bounding box center [1154, 109] width 62 height 25
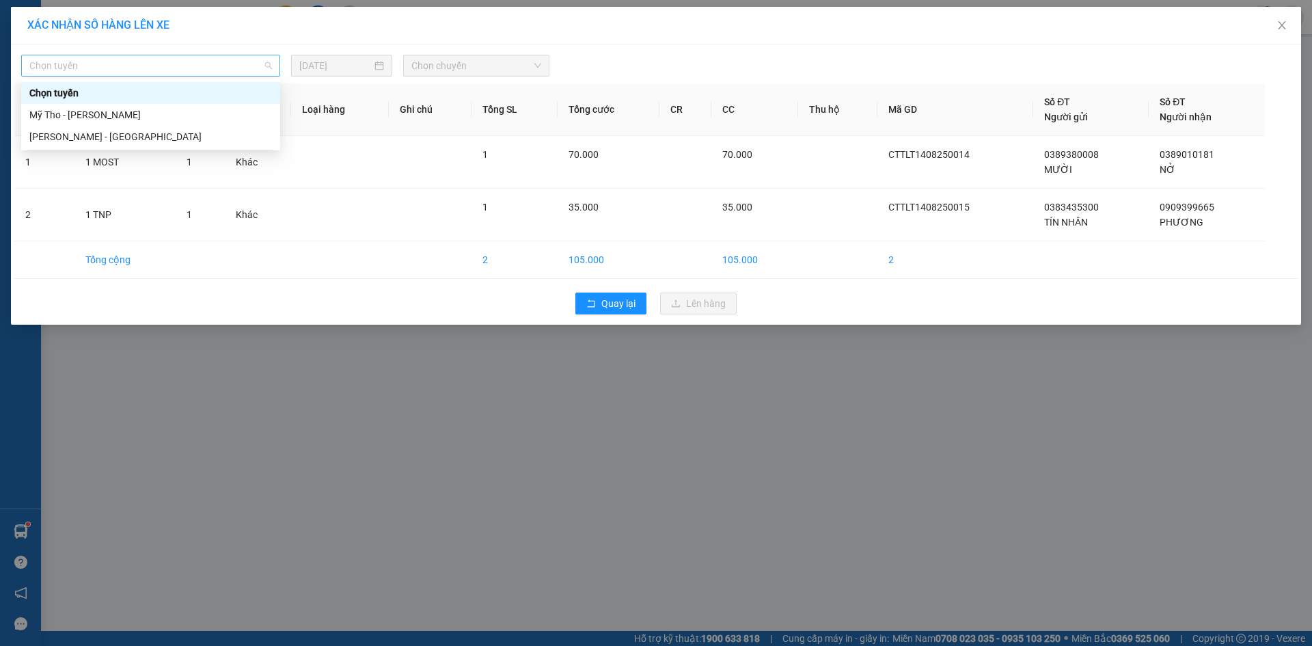
click at [185, 73] on span "Chọn tuyến" at bounding box center [150, 65] width 243 height 21
click at [110, 117] on div "Mỹ Tho - [PERSON_NAME]" at bounding box center [150, 114] width 243 height 15
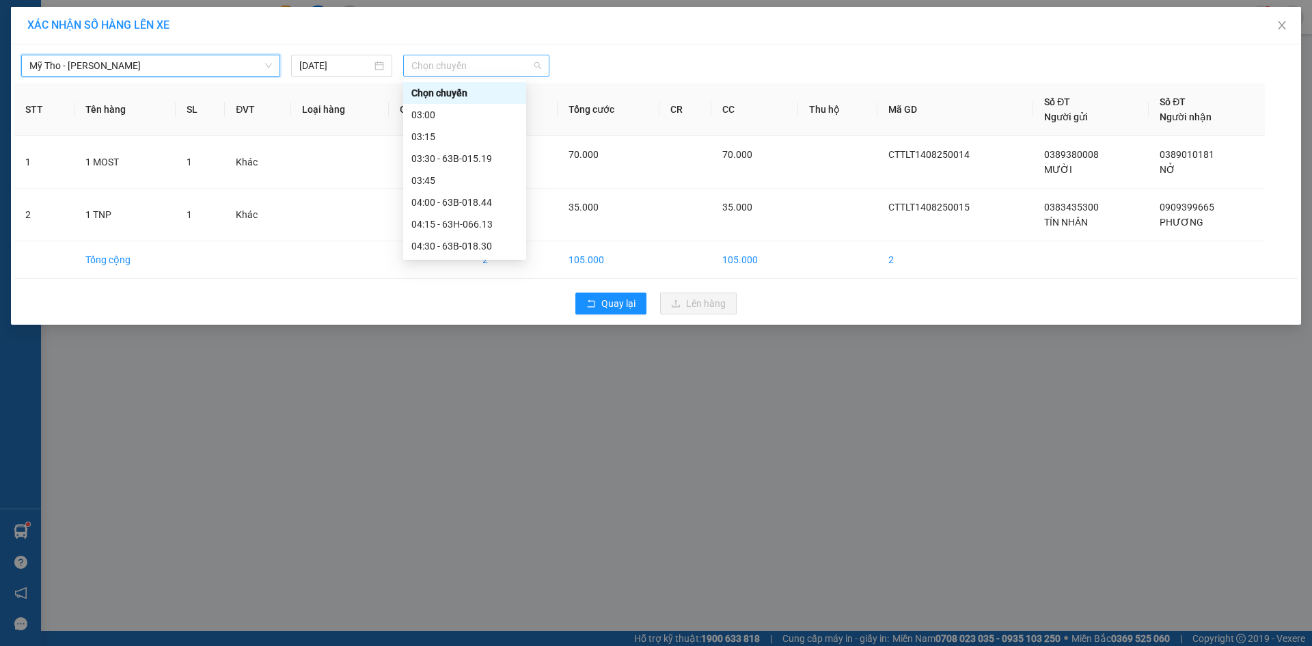
click at [445, 66] on span "Chọn chuyến" at bounding box center [476, 65] width 130 height 21
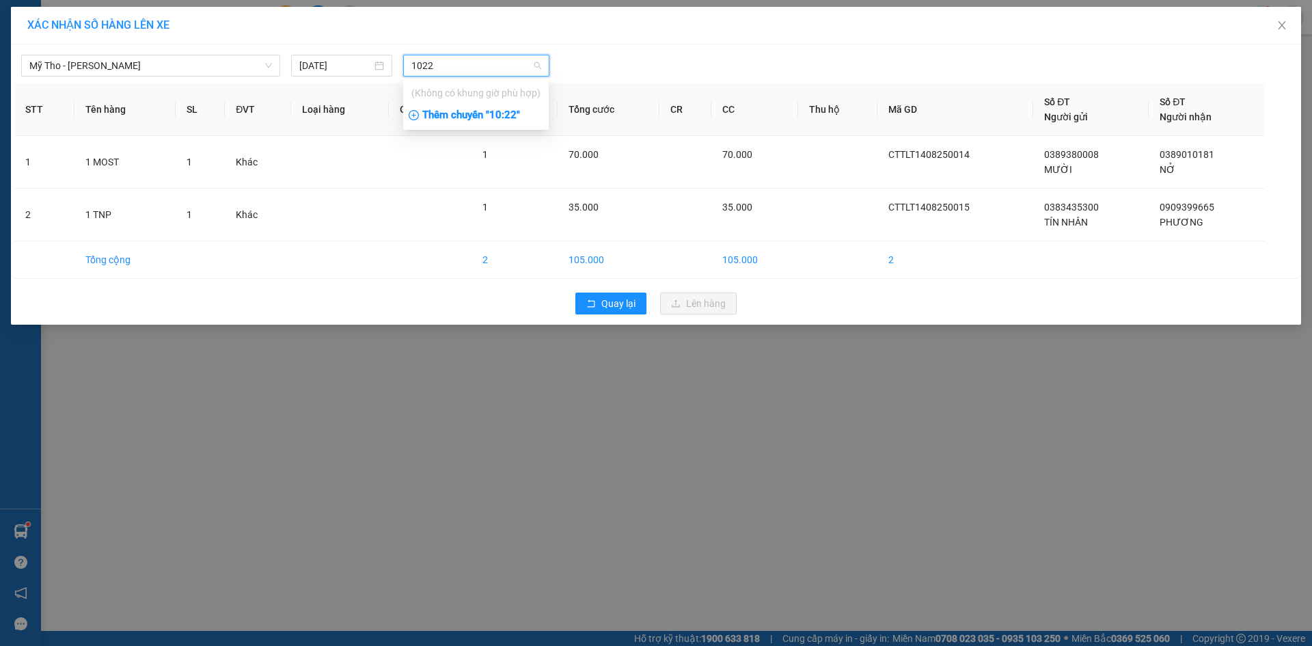
type input "1022"
click at [452, 124] on div "Thêm chuyến " 10:22 "" at bounding box center [476, 115] width 146 height 23
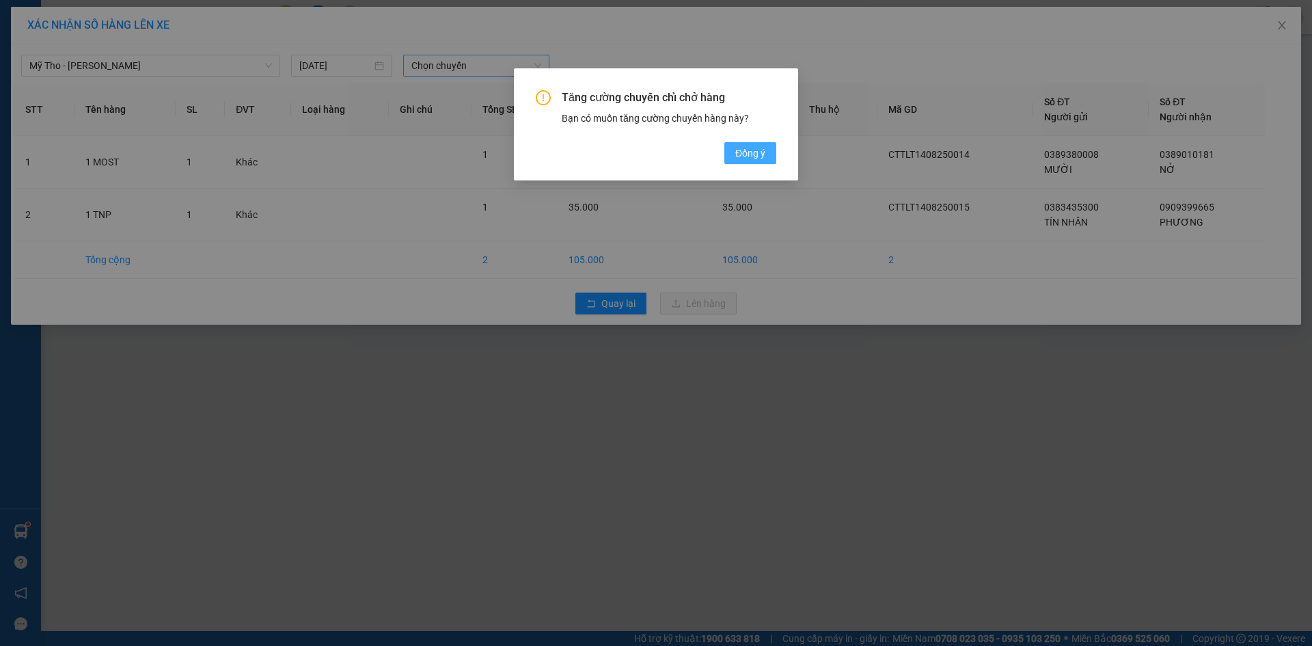
click at [760, 148] on span "Đồng ý" at bounding box center [750, 153] width 30 height 15
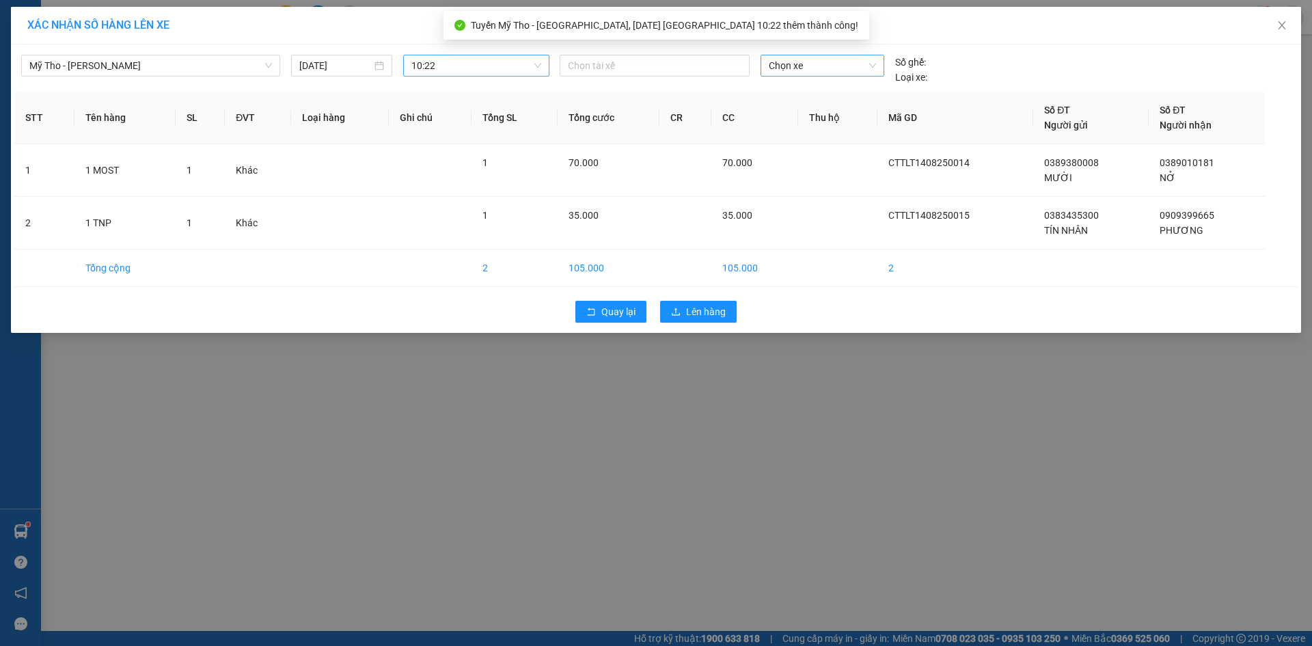
click at [815, 69] on span "Chọn xe" at bounding box center [822, 65] width 107 height 21
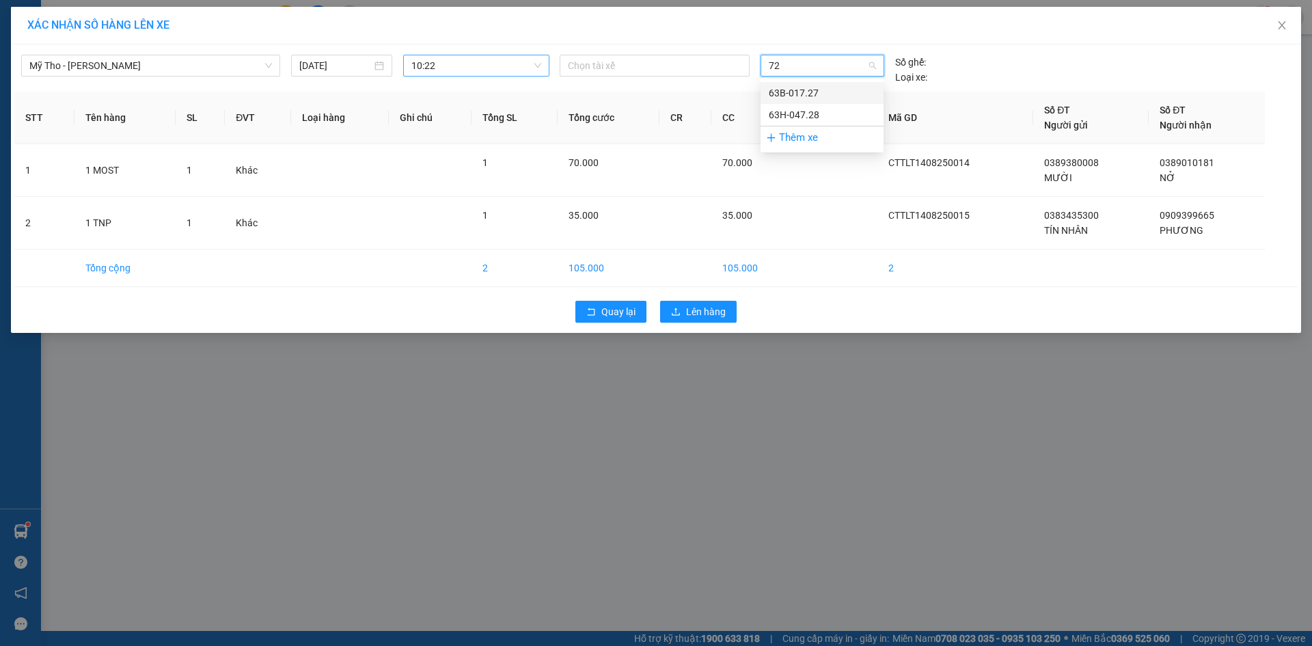
type input "7"
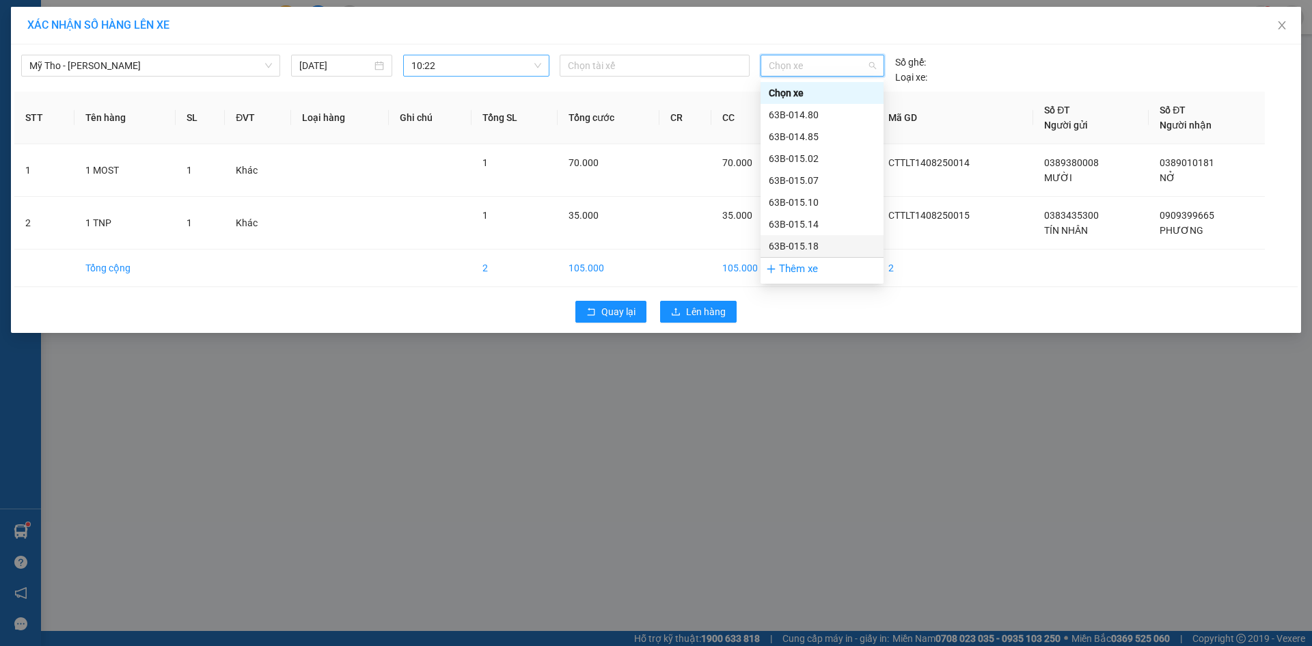
click at [813, 271] on div "Thêm xe" at bounding box center [822, 269] width 123 height 24
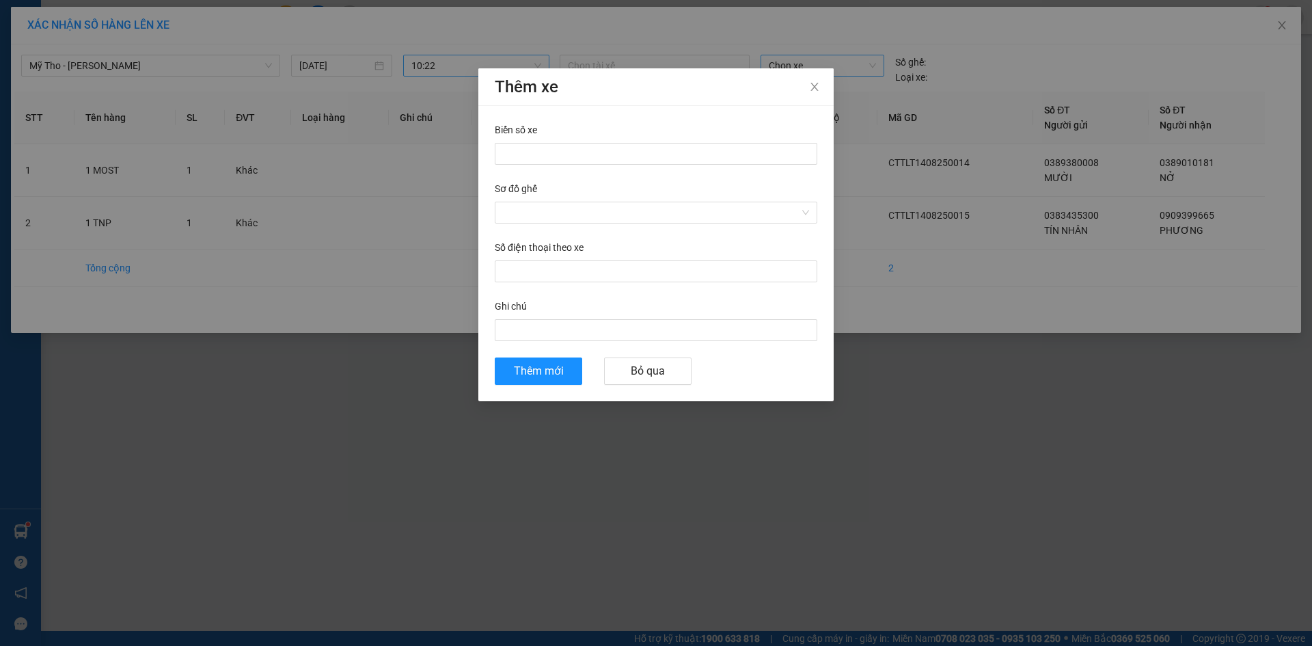
click at [534, 141] on div "Biển số xe" at bounding box center [656, 132] width 323 height 21
click at [539, 154] on input "Biển số xe" at bounding box center [656, 154] width 323 height 22
click at [504, 147] on input "Biển số xe" at bounding box center [656, 154] width 323 height 22
type input "63H-067.22"
click at [538, 214] on input "Sơ đồ ghế" at bounding box center [651, 212] width 297 height 21
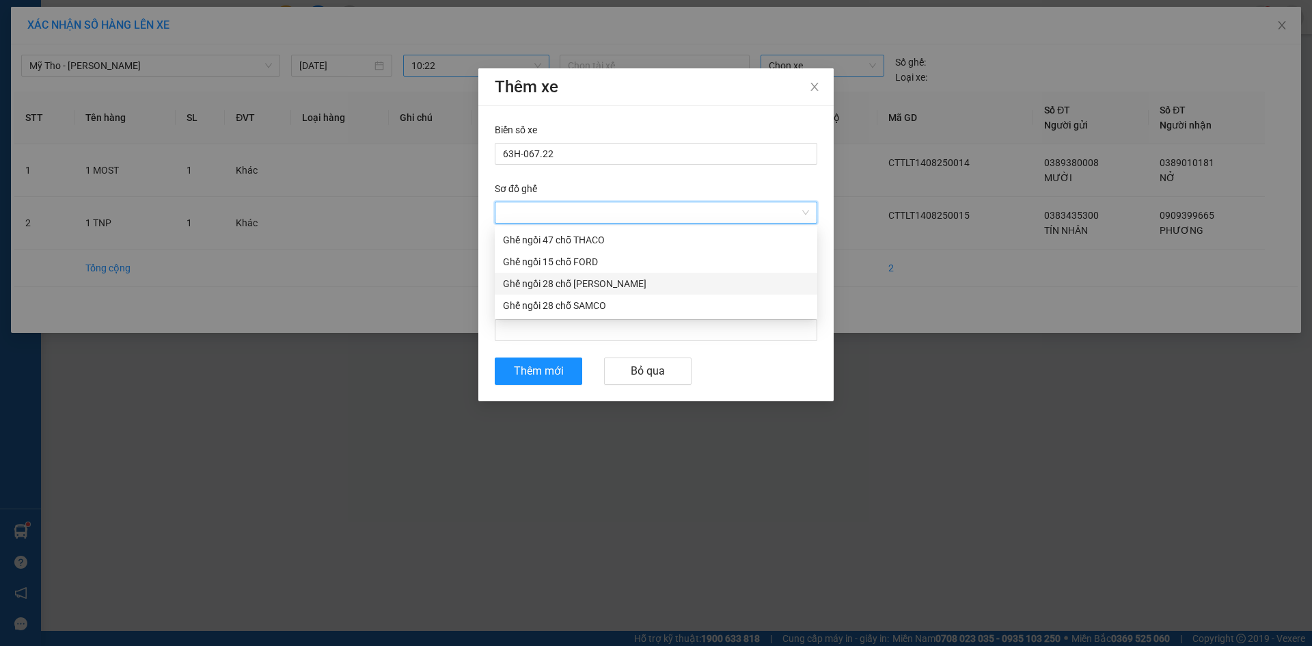
click at [541, 283] on div "Ghế ngồi 28 chỗ [PERSON_NAME]" at bounding box center [656, 283] width 306 height 15
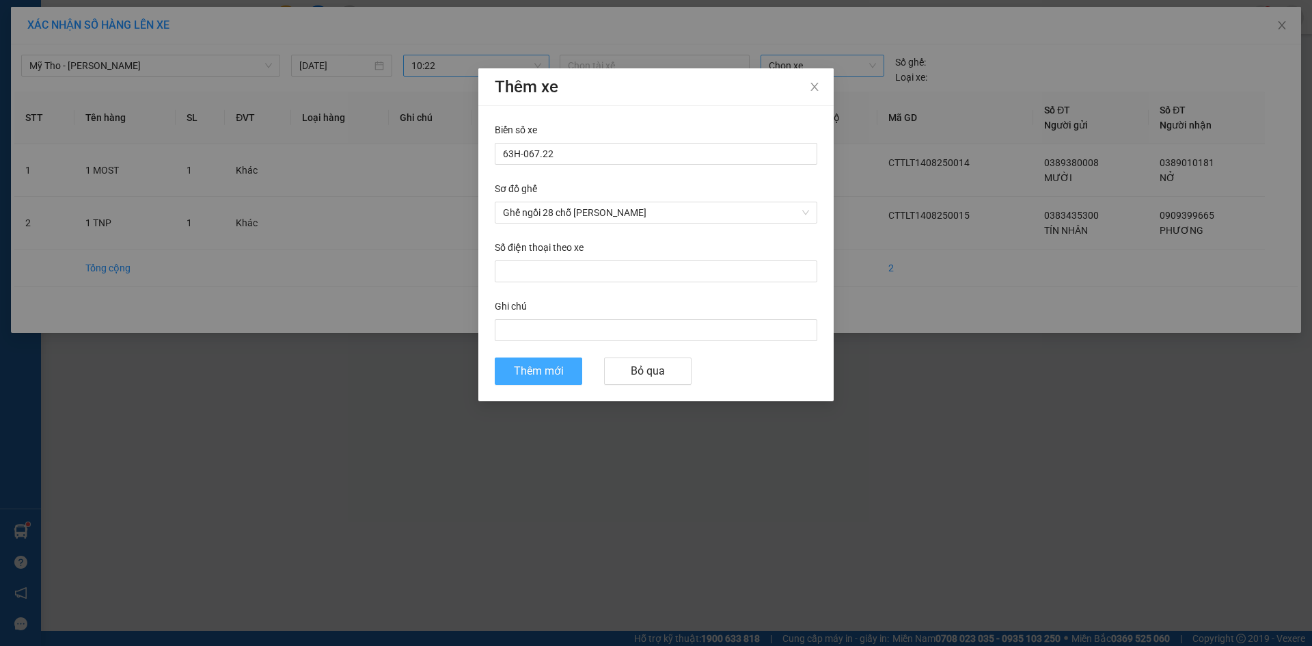
click at [554, 379] on span "Thêm mới" at bounding box center [539, 370] width 50 height 17
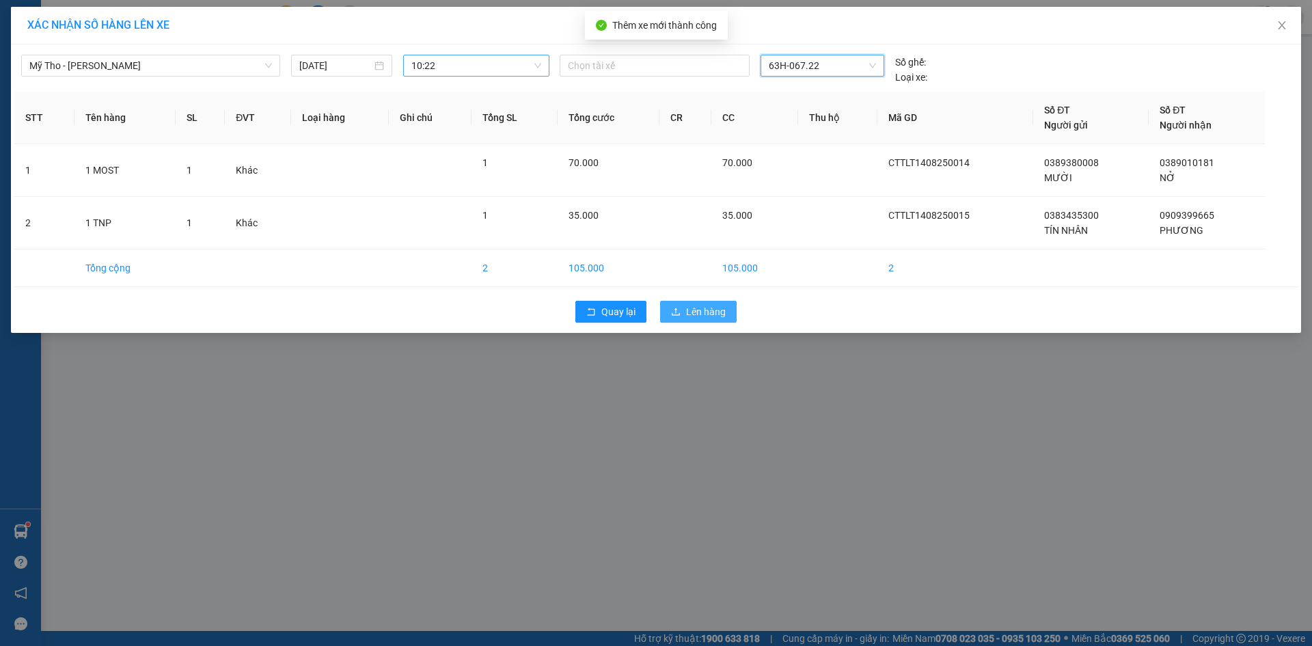
click at [698, 318] on span "Lên hàng" at bounding box center [706, 311] width 40 height 15
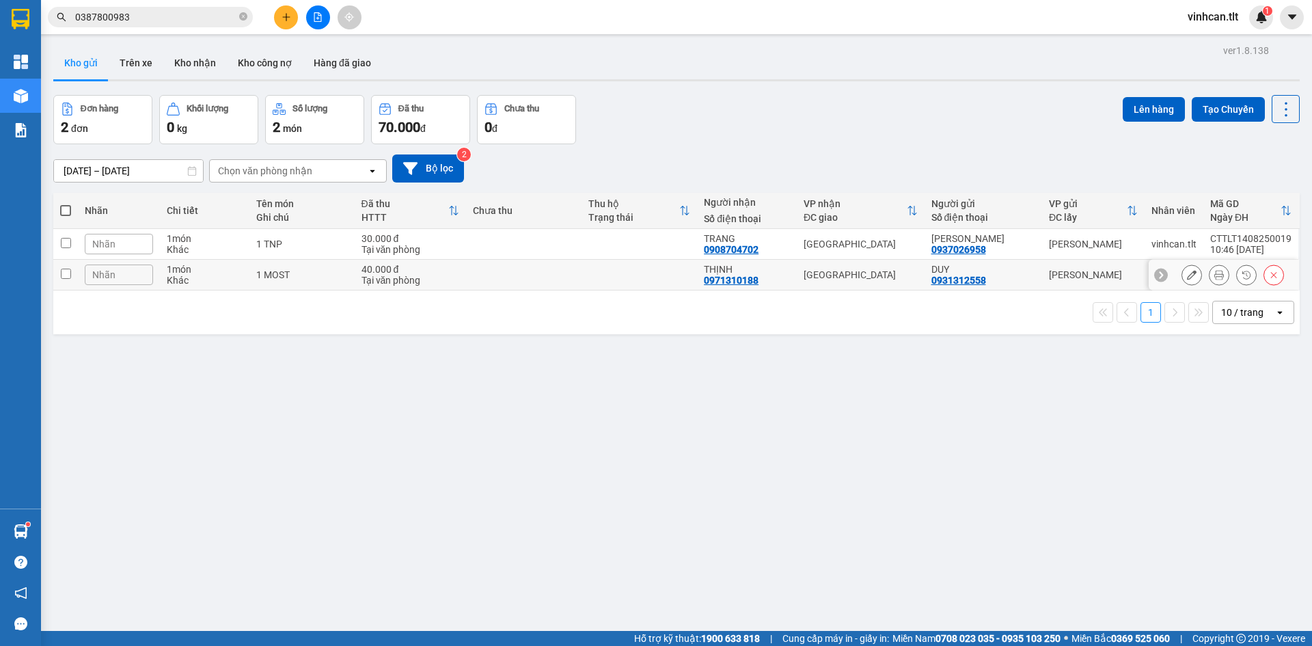
click at [526, 277] on td at bounding box center [523, 275] width 115 height 31
checkbox input "true"
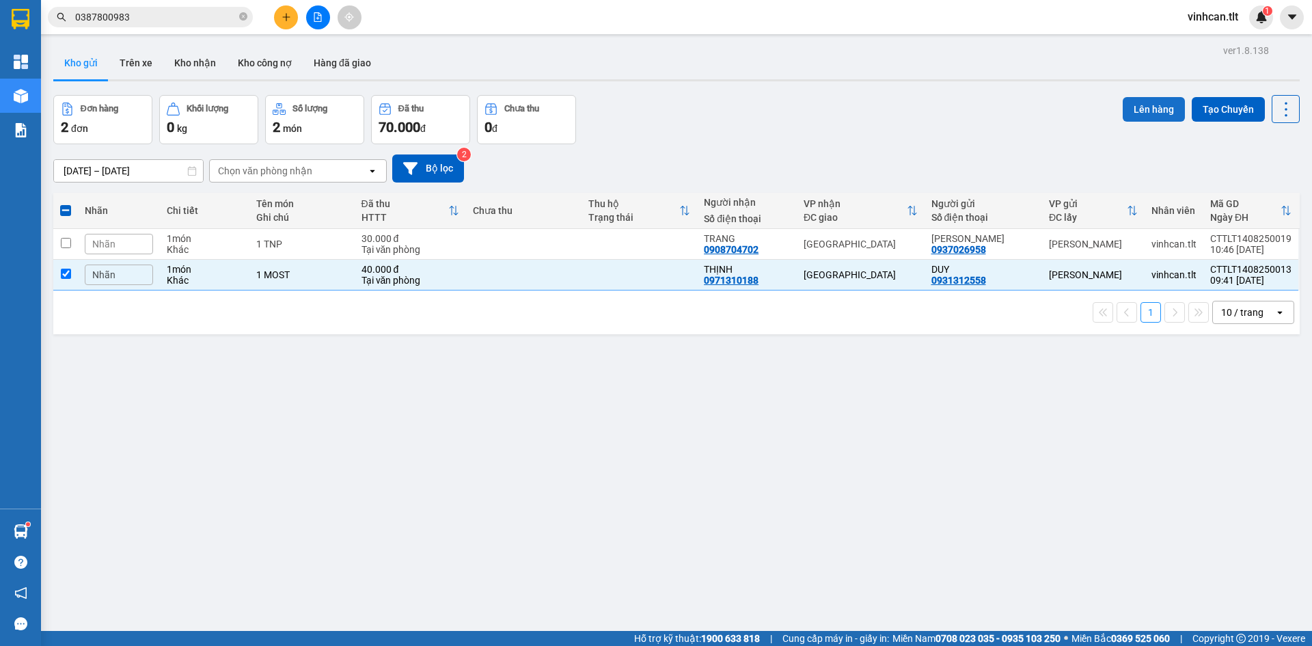
click at [1139, 103] on button "Lên hàng" at bounding box center [1154, 109] width 62 height 25
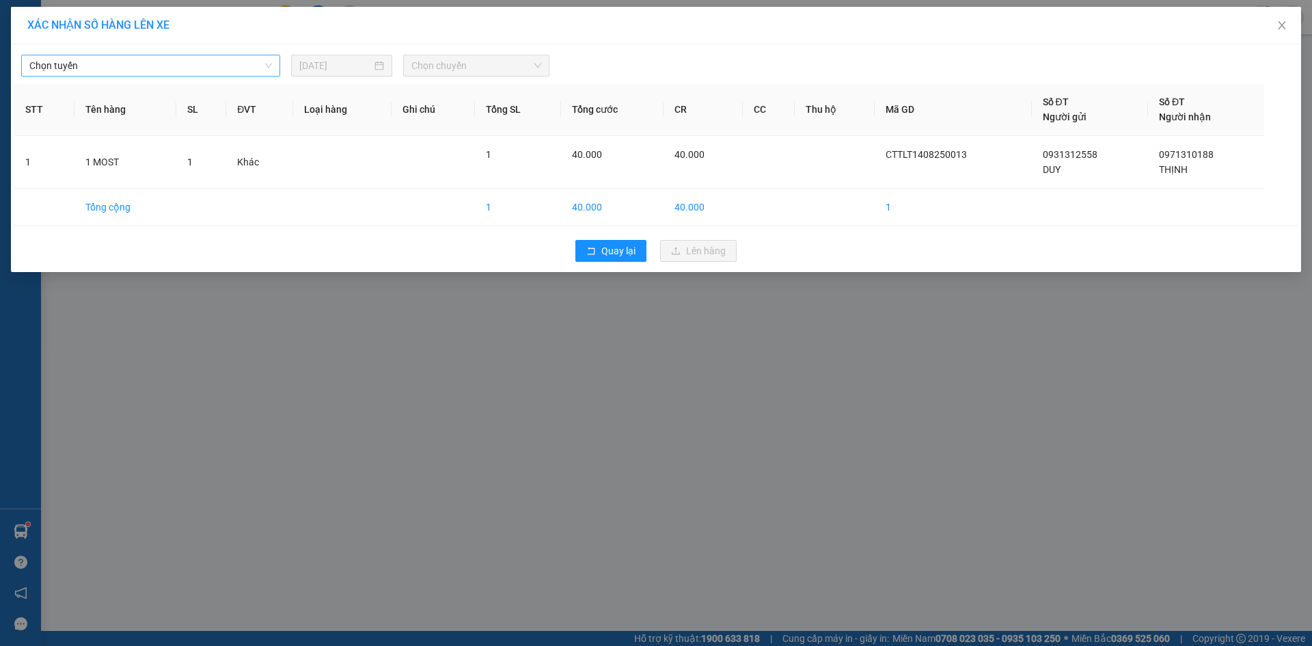
click at [226, 72] on span "Chọn tuyến" at bounding box center [150, 65] width 243 height 21
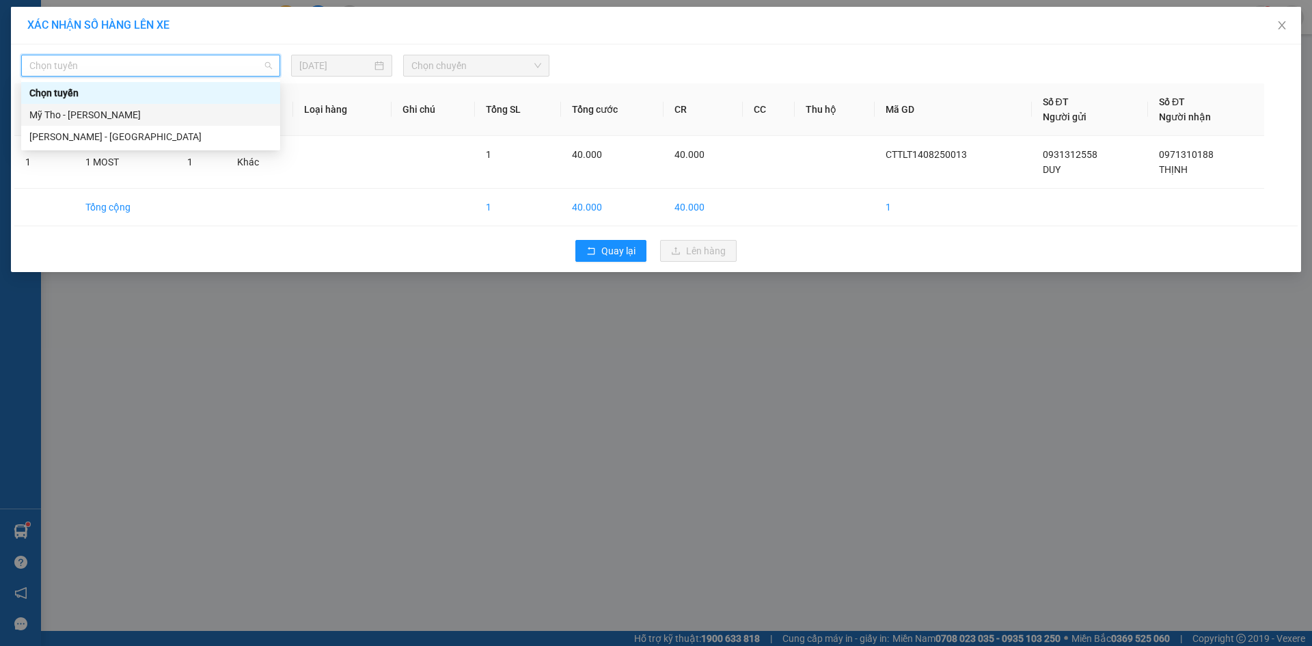
click at [100, 111] on div "Mỹ Tho - [PERSON_NAME]" at bounding box center [150, 114] width 243 height 15
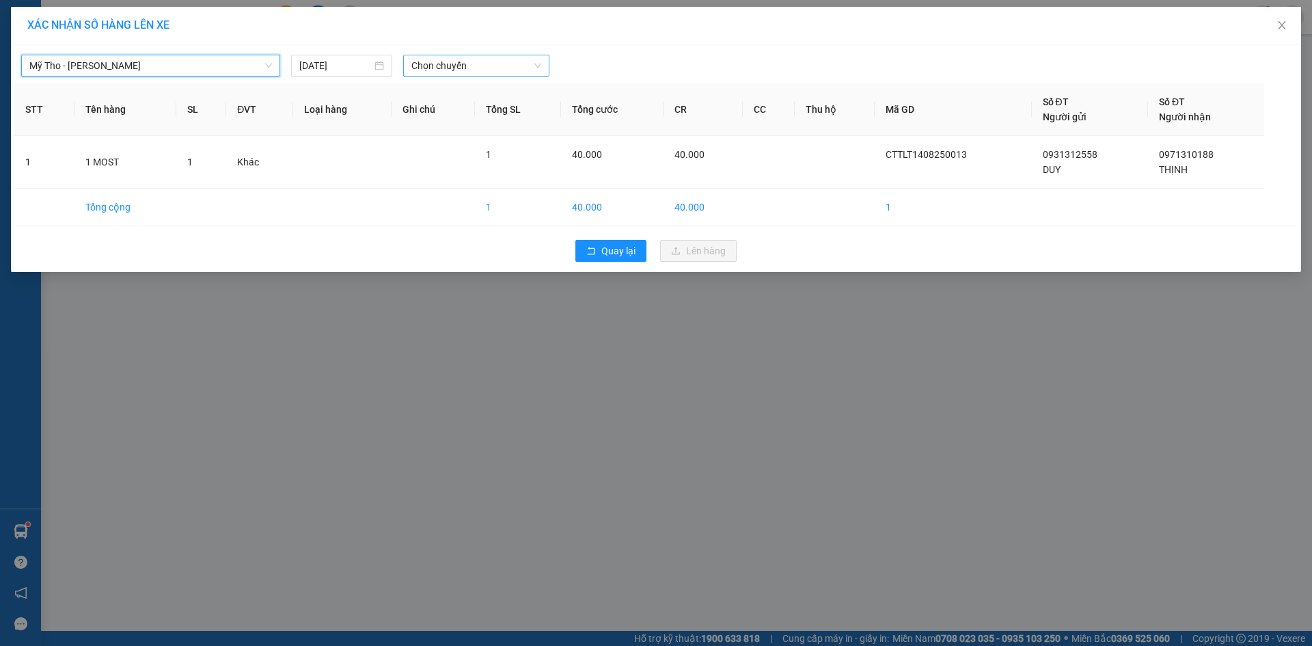
click at [428, 70] on span "Chọn chuyến" at bounding box center [476, 65] width 130 height 21
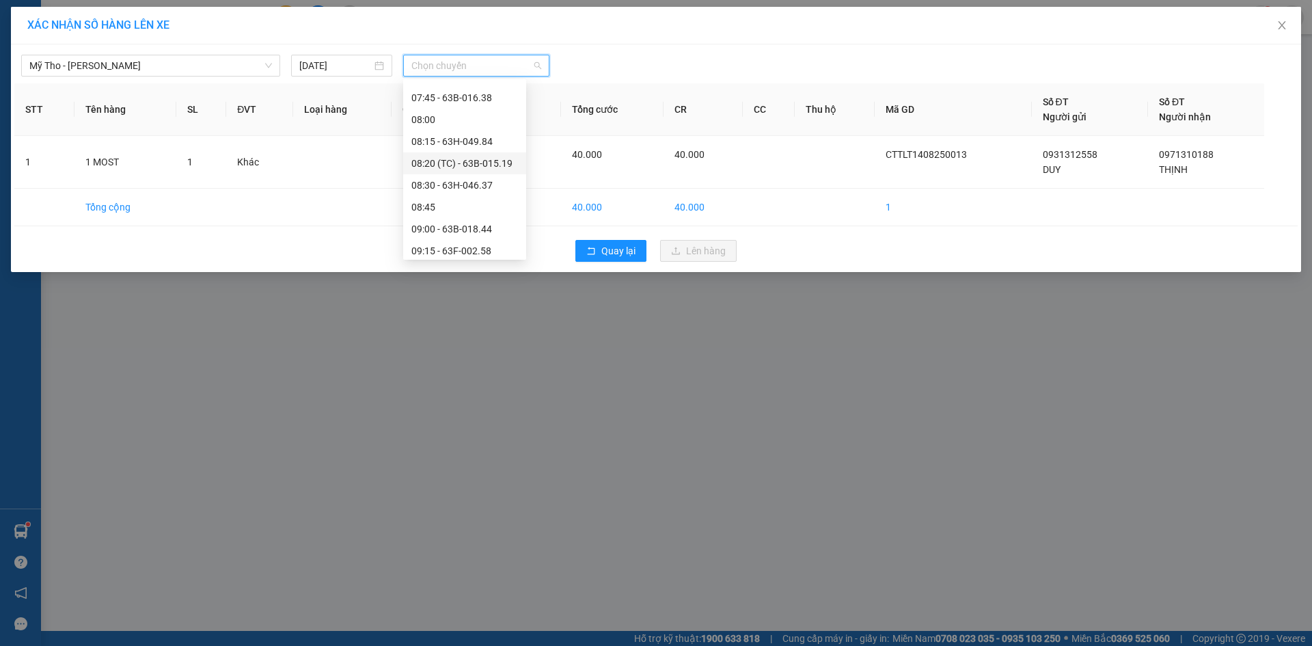
scroll to position [547, 0]
click at [469, 197] on div "09:00 - 63B-018.44" at bounding box center [464, 202] width 107 height 15
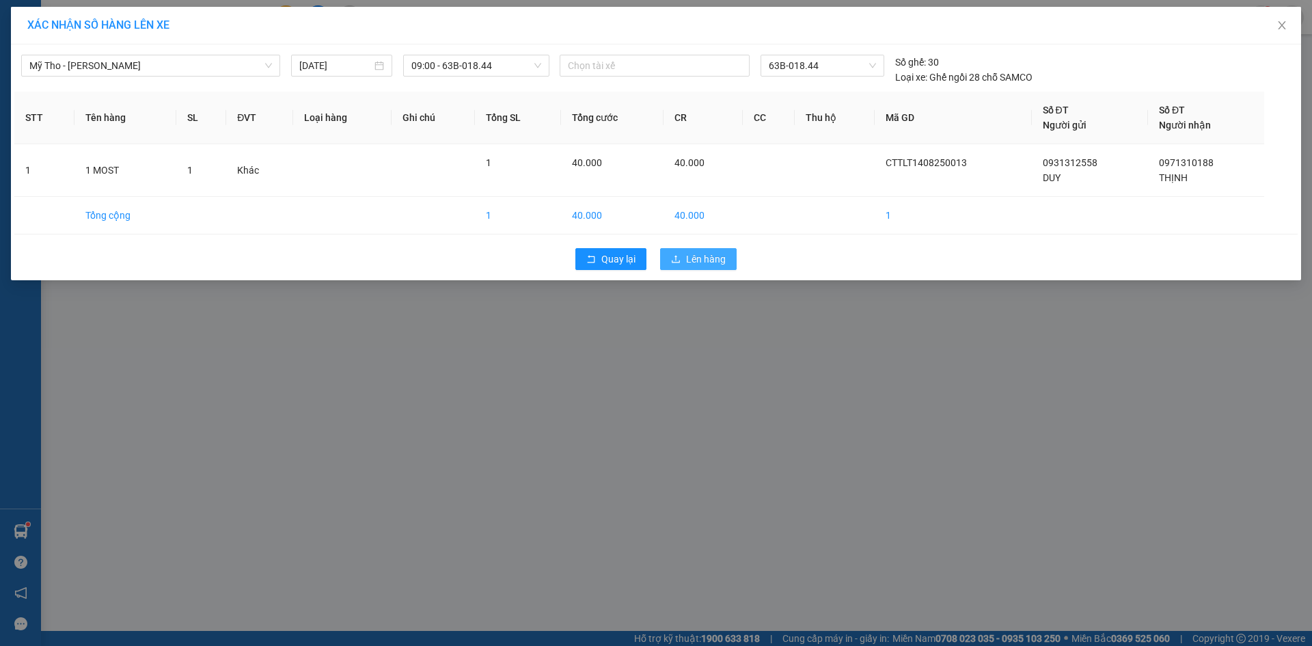
click at [718, 260] on span "Lên hàng" at bounding box center [706, 258] width 40 height 15
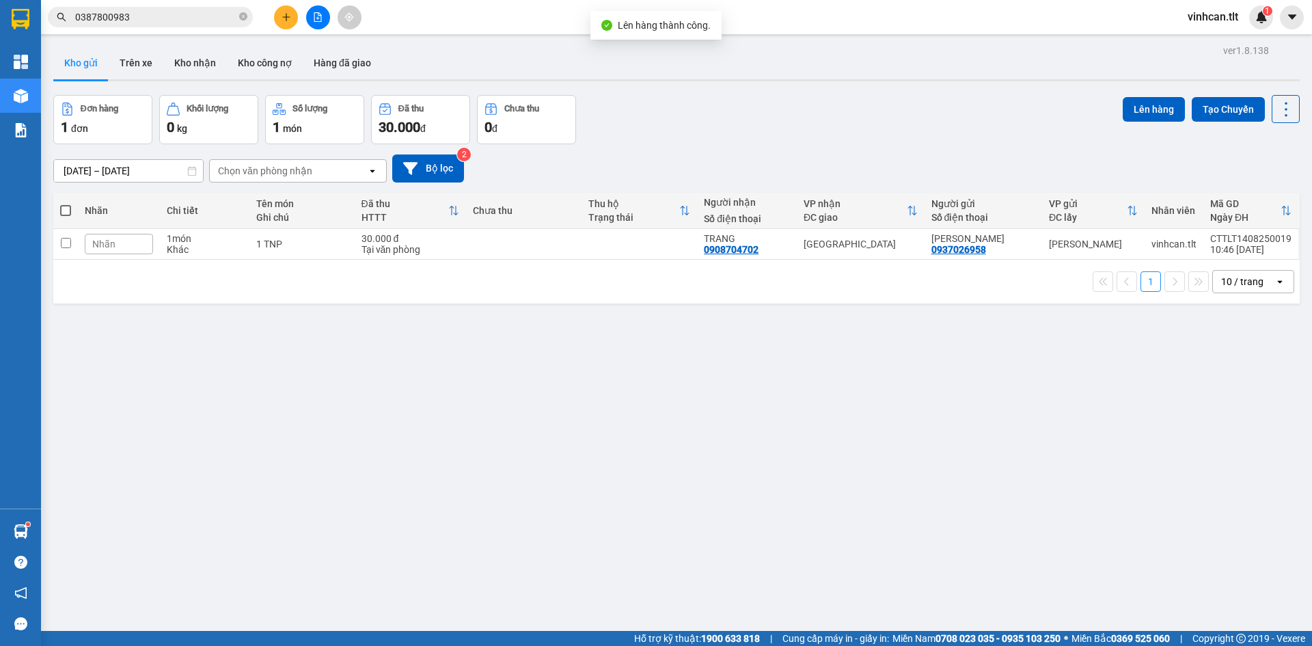
click at [312, 17] on button at bounding box center [318, 17] width 24 height 24
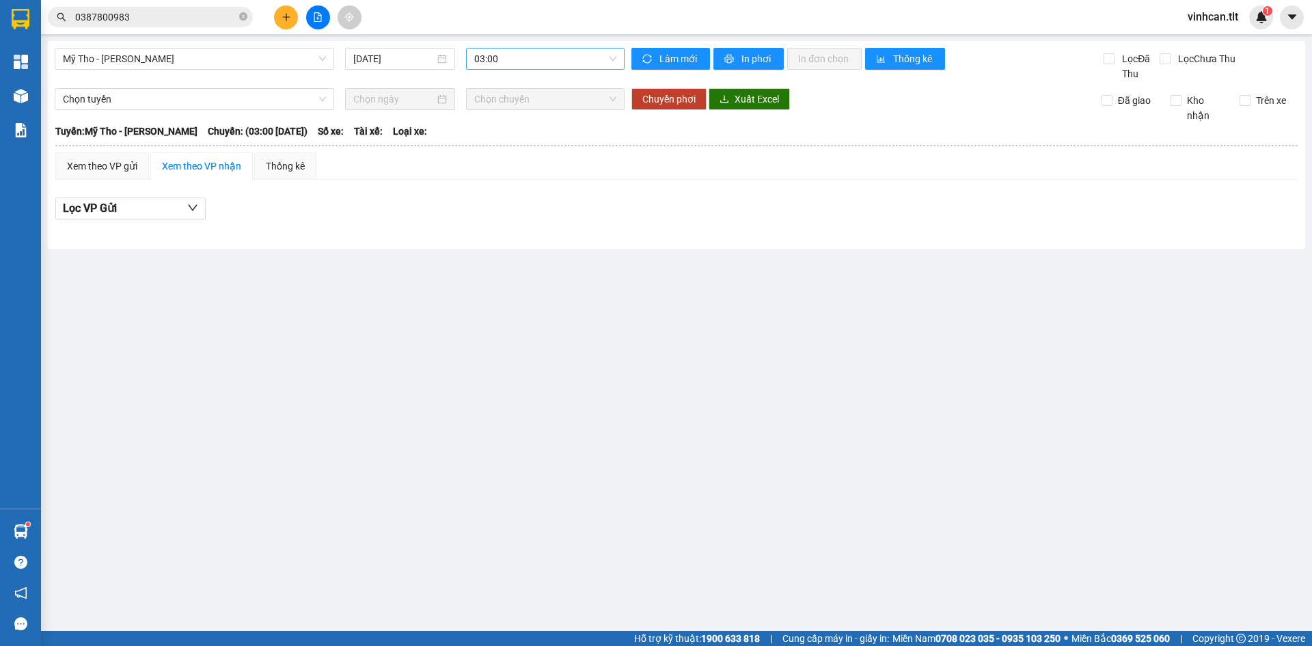
click at [477, 62] on span "03:00" at bounding box center [545, 59] width 142 height 21
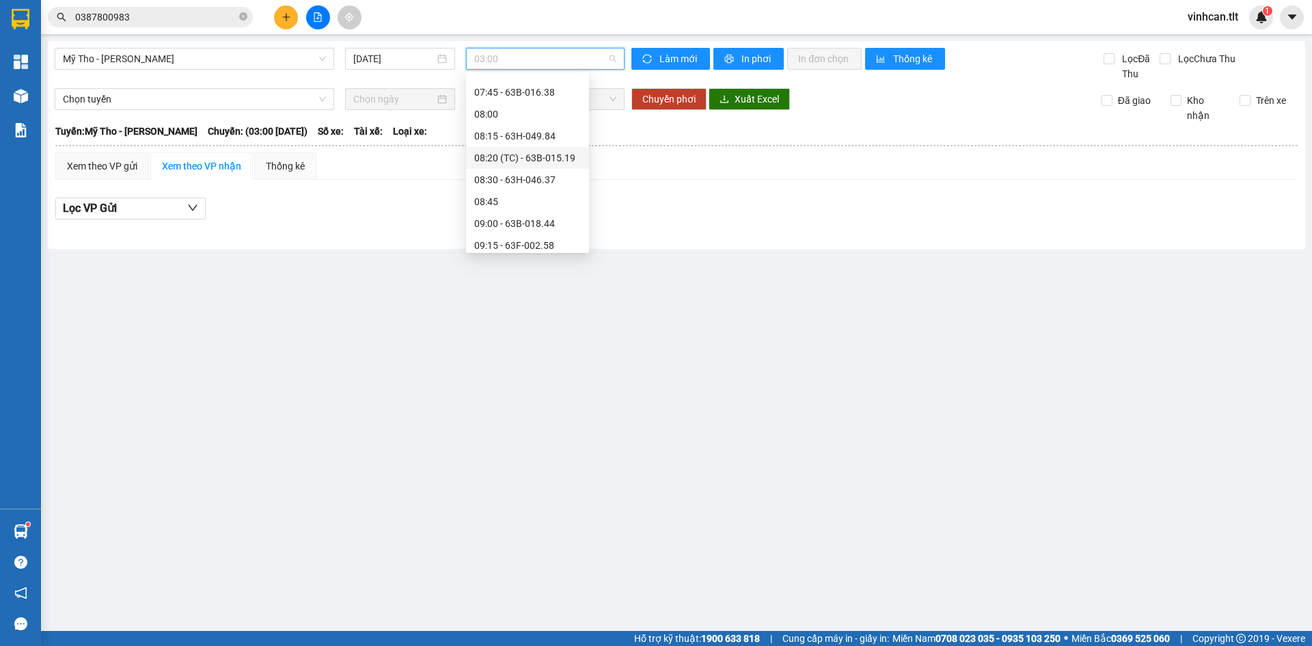
scroll to position [547, 0]
click at [515, 193] on div "09:00 - 63B-018.44" at bounding box center [527, 195] width 107 height 15
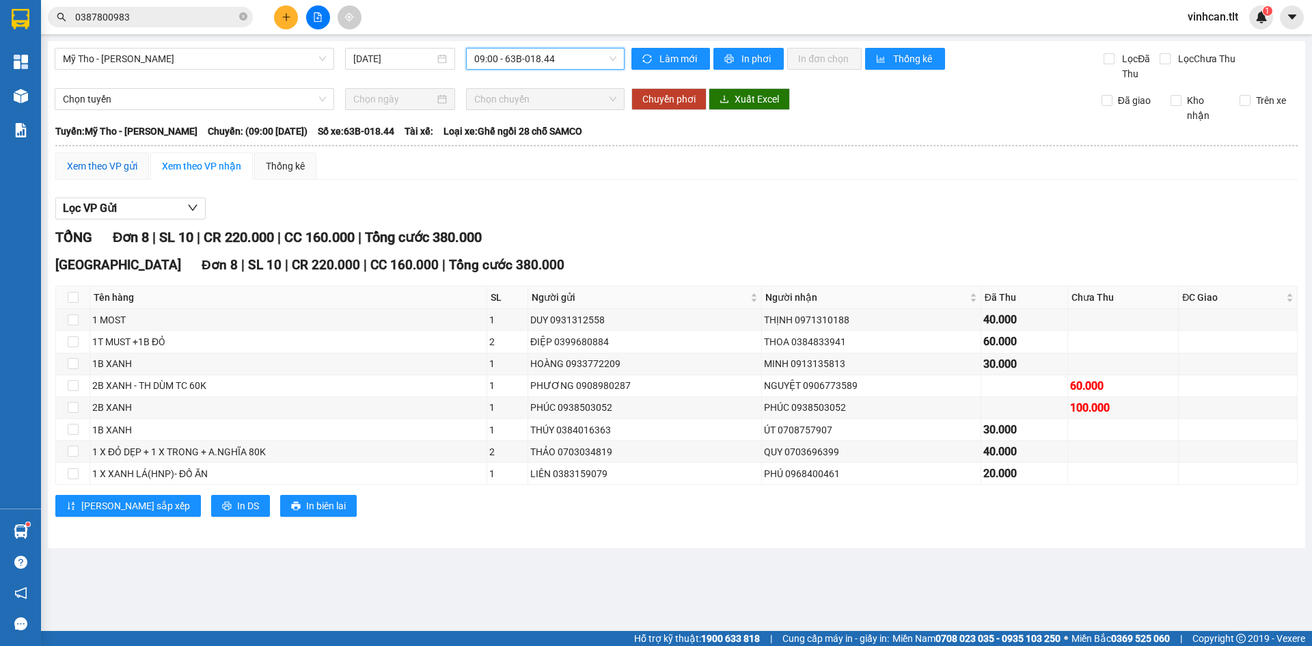
click at [94, 169] on div "Xem theo VP gửi" at bounding box center [102, 166] width 70 height 15
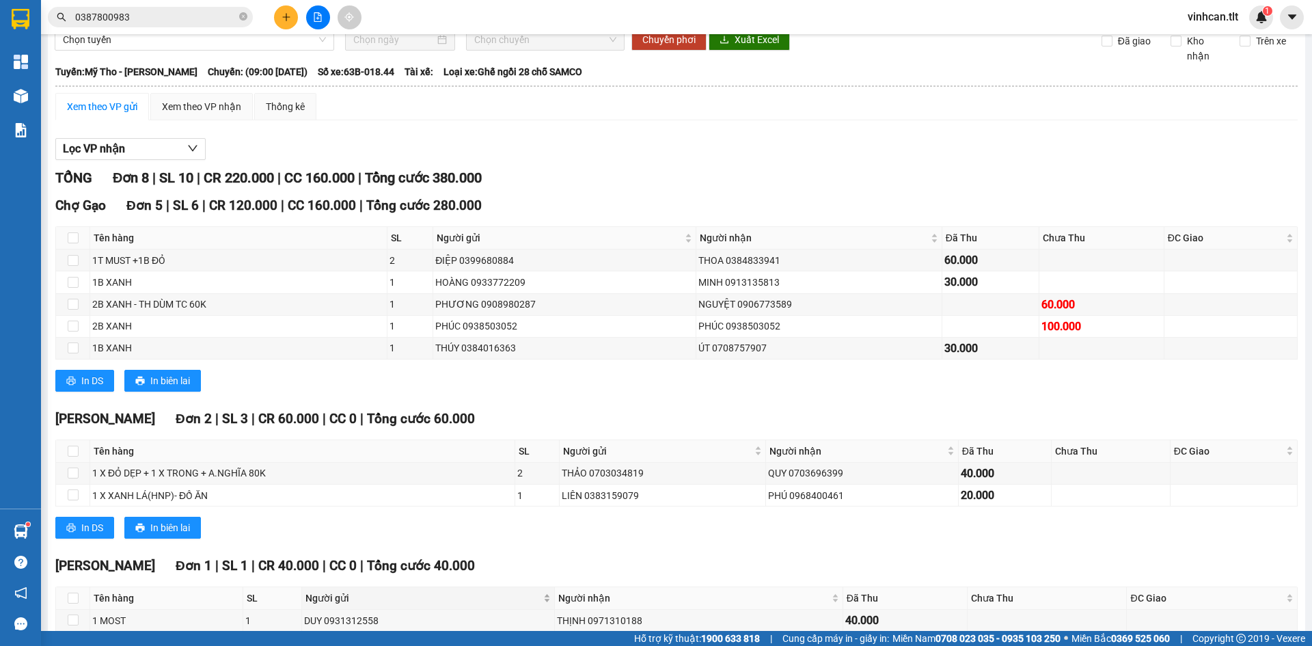
scroll to position [131, 0]
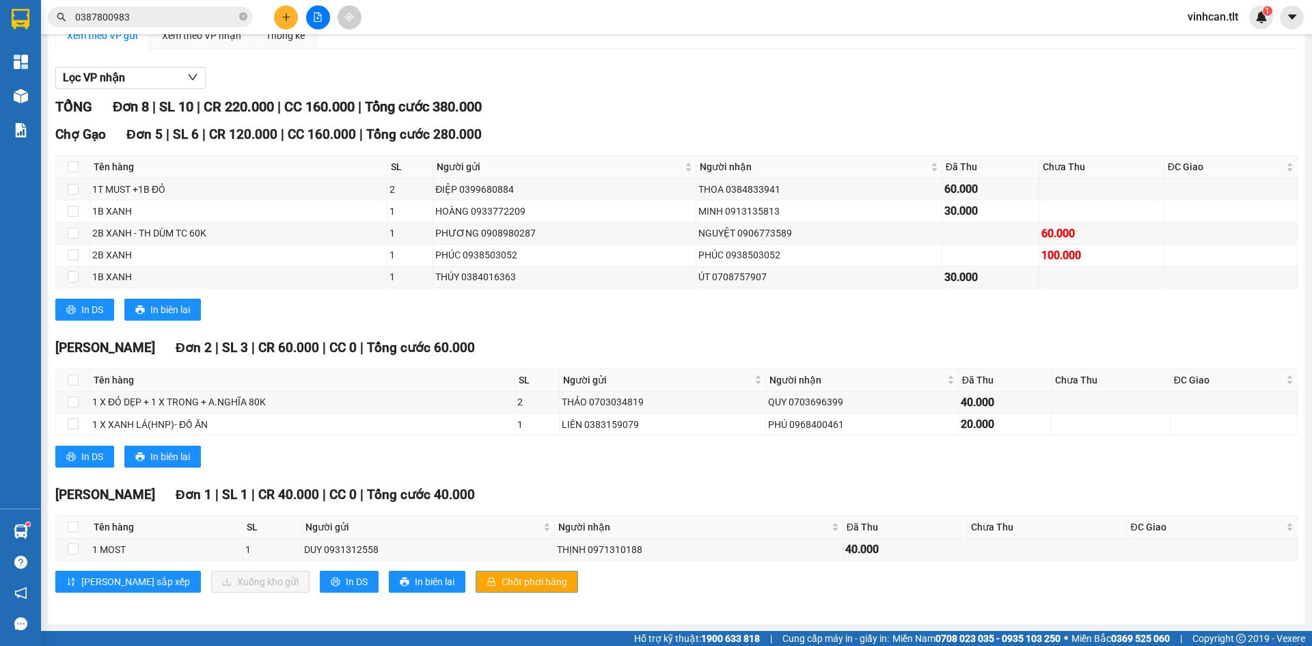
click at [476, 584] on button "Chốt phơi hàng" at bounding box center [527, 582] width 103 height 22
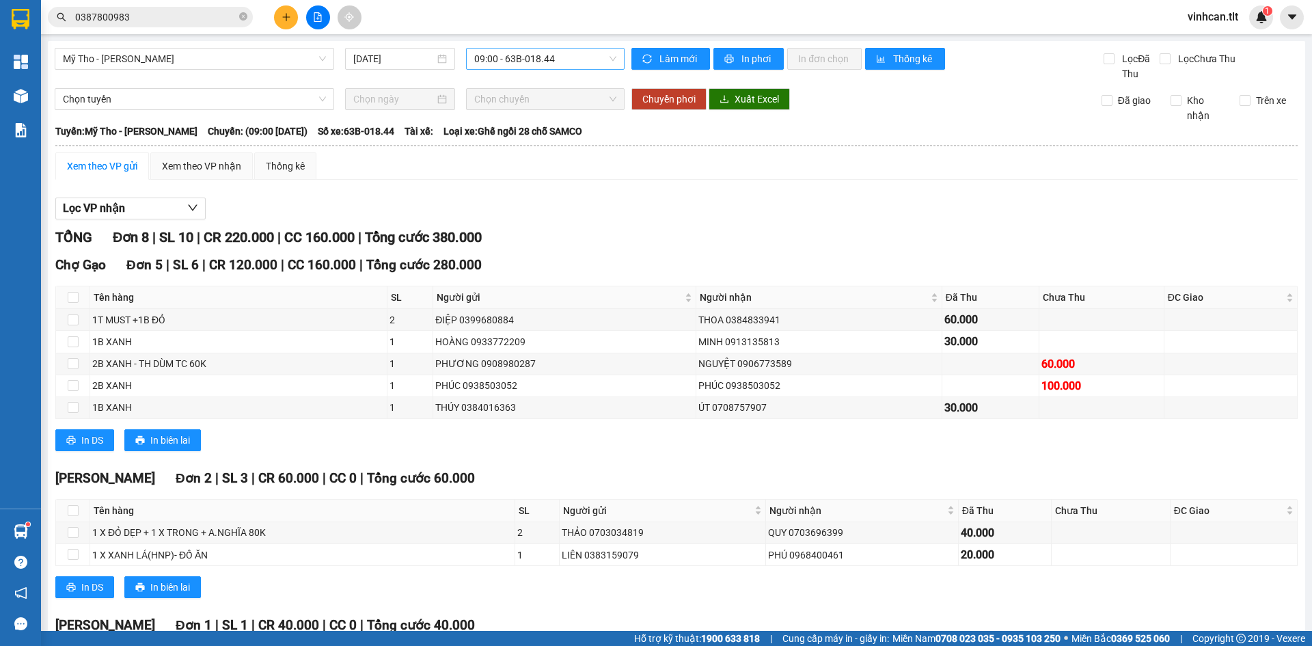
click at [491, 48] on div "09:00 - 63B-018.44" at bounding box center [545, 59] width 159 height 22
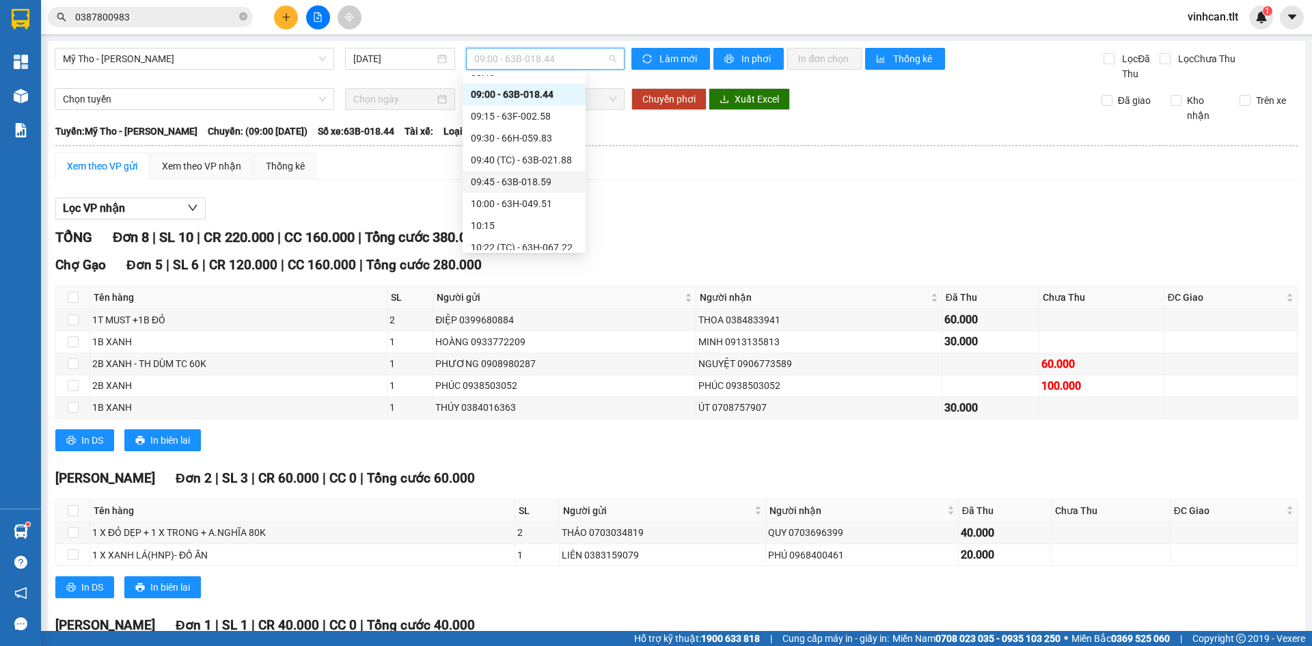
scroll to position [683, 0]
click at [511, 209] on div "10:22 (TC) - 63H-067.22" at bounding box center [524, 211] width 107 height 15
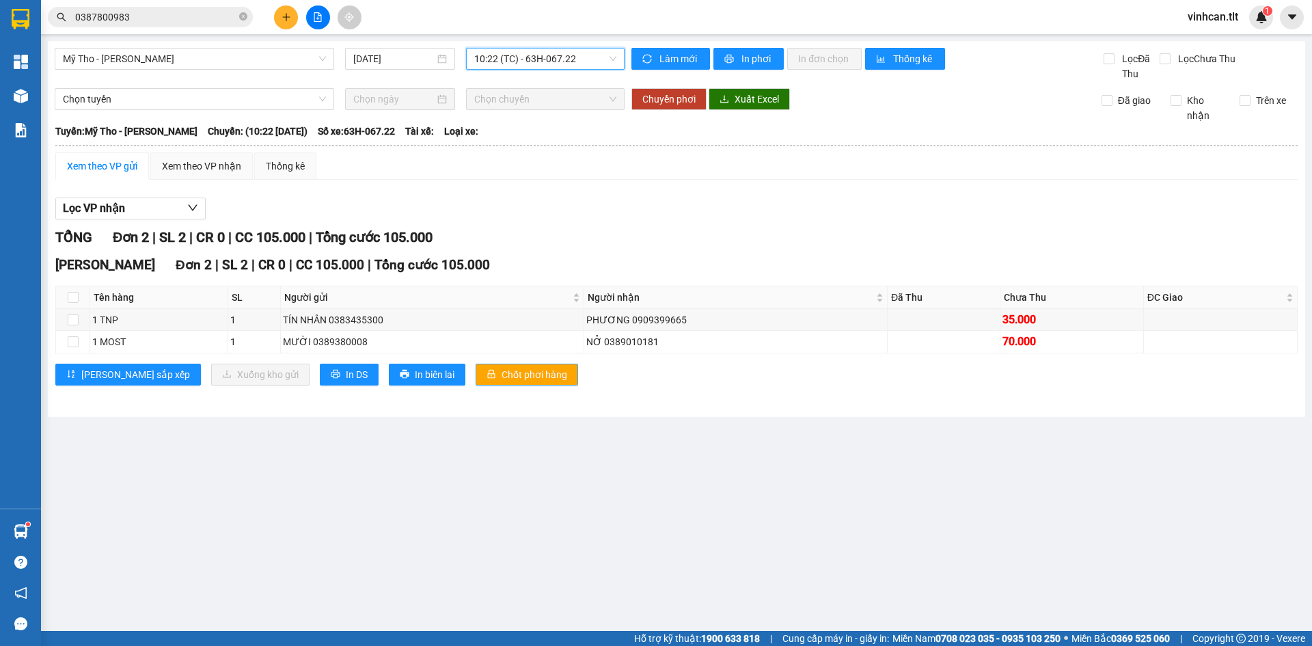
click at [476, 364] on button "Chốt phơi hàng" at bounding box center [527, 375] width 103 height 22
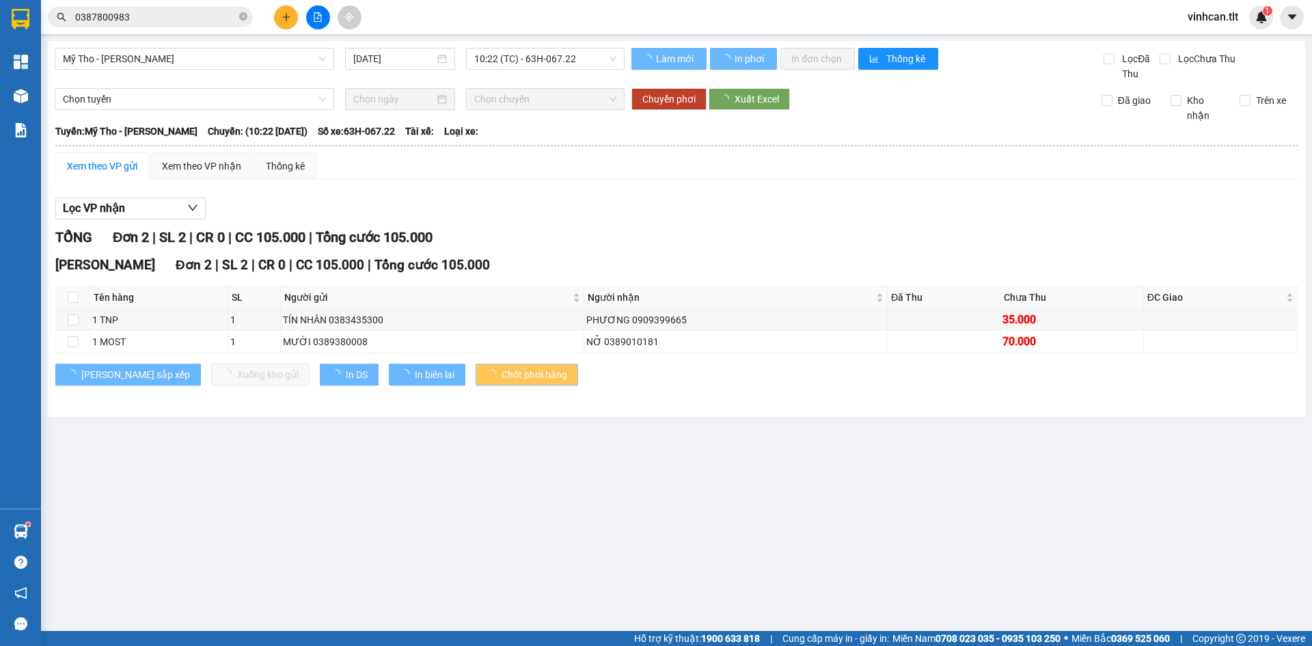
click at [476, 364] on button "Chốt phơi hàng" at bounding box center [527, 375] width 103 height 22
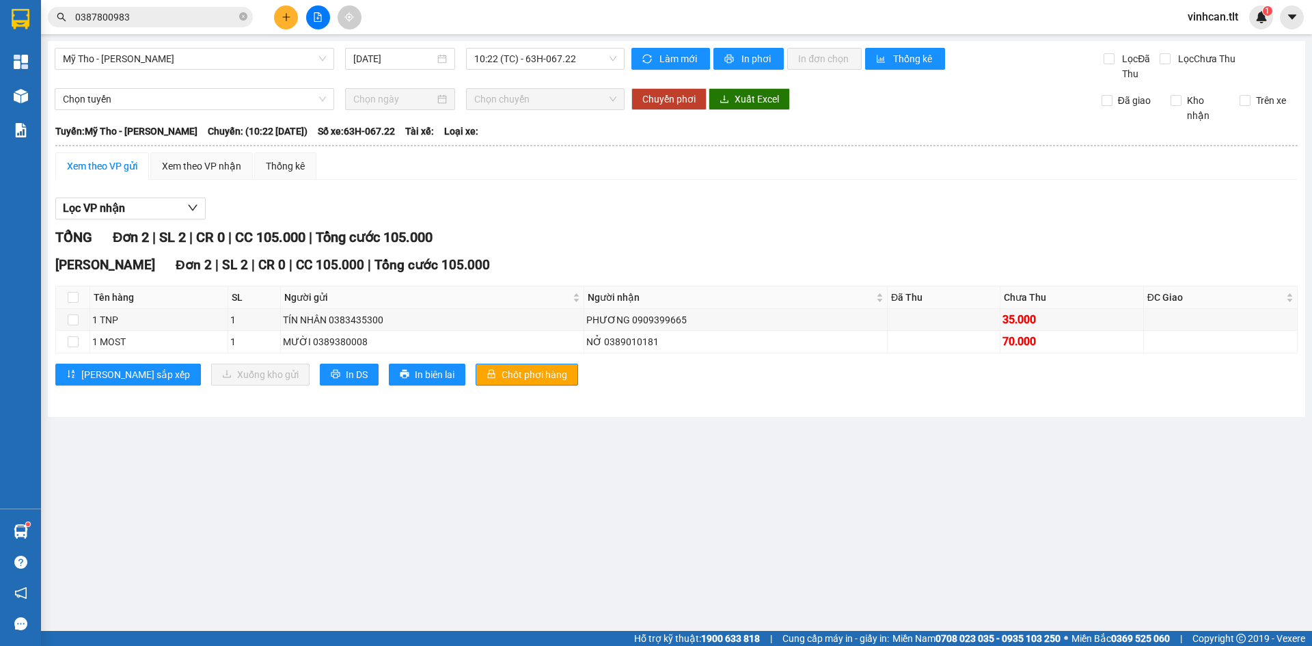
click at [483, 244] on div "TỔNG Đơn 2 | SL 2 | CR 0 | CC 105.000 | Tổng cước 105.000" at bounding box center [676, 237] width 1242 height 21
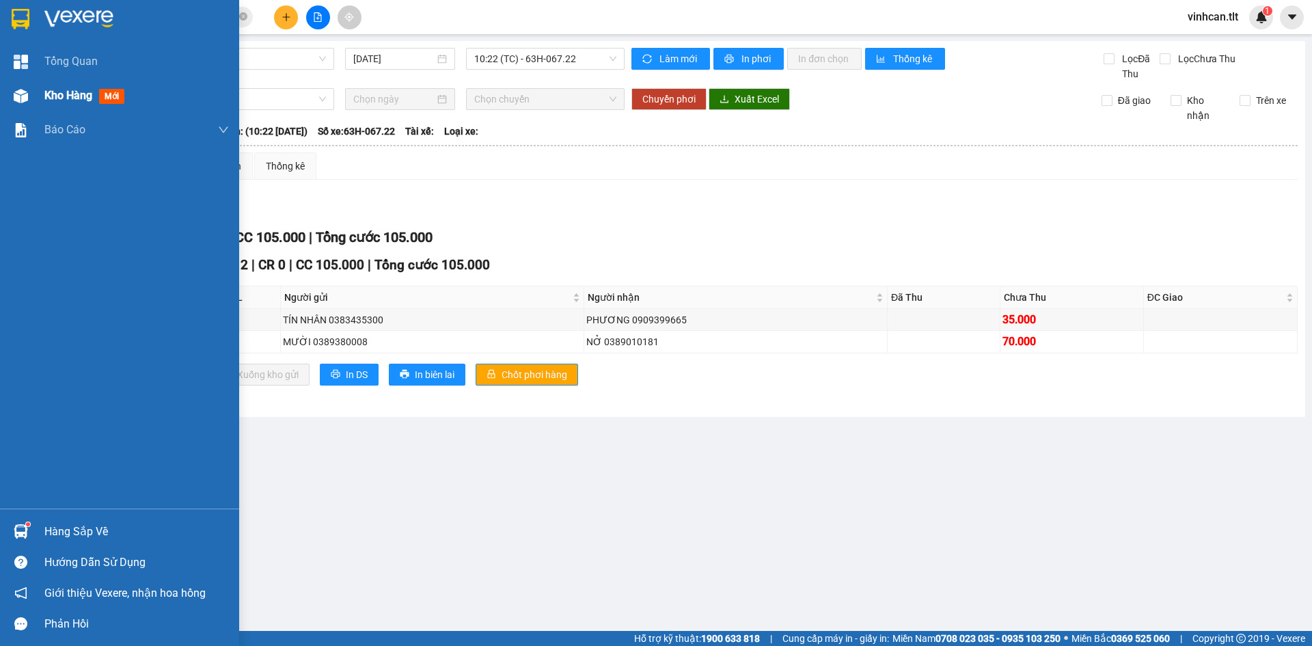
click at [45, 98] on span "Kho hàng" at bounding box center [68, 95] width 48 height 13
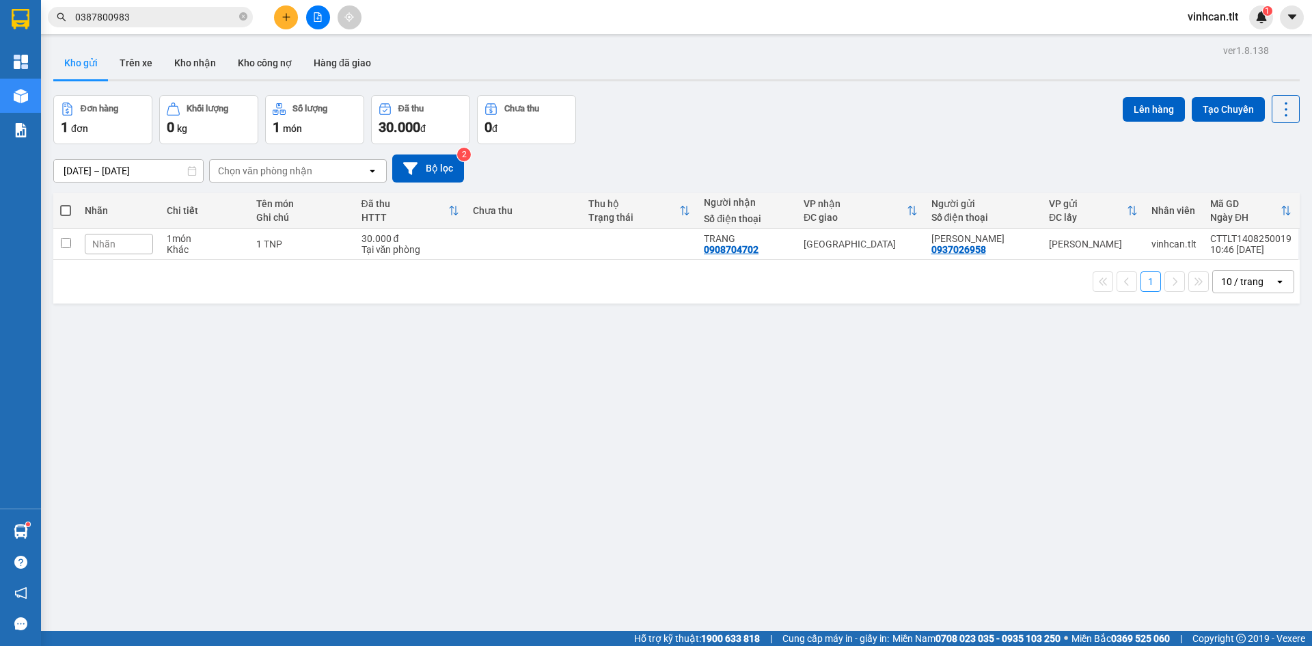
click at [383, 365] on div "ver 1.8.138 Kho gửi Trên xe Kho nhận Kho công nợ Hàng đã giao Đơn hàng 1 đơn Kh…" at bounding box center [676, 364] width 1257 height 646
click at [330, 245] on div "1 TNP" at bounding box center [302, 244] width 92 height 11
checkbox input "true"
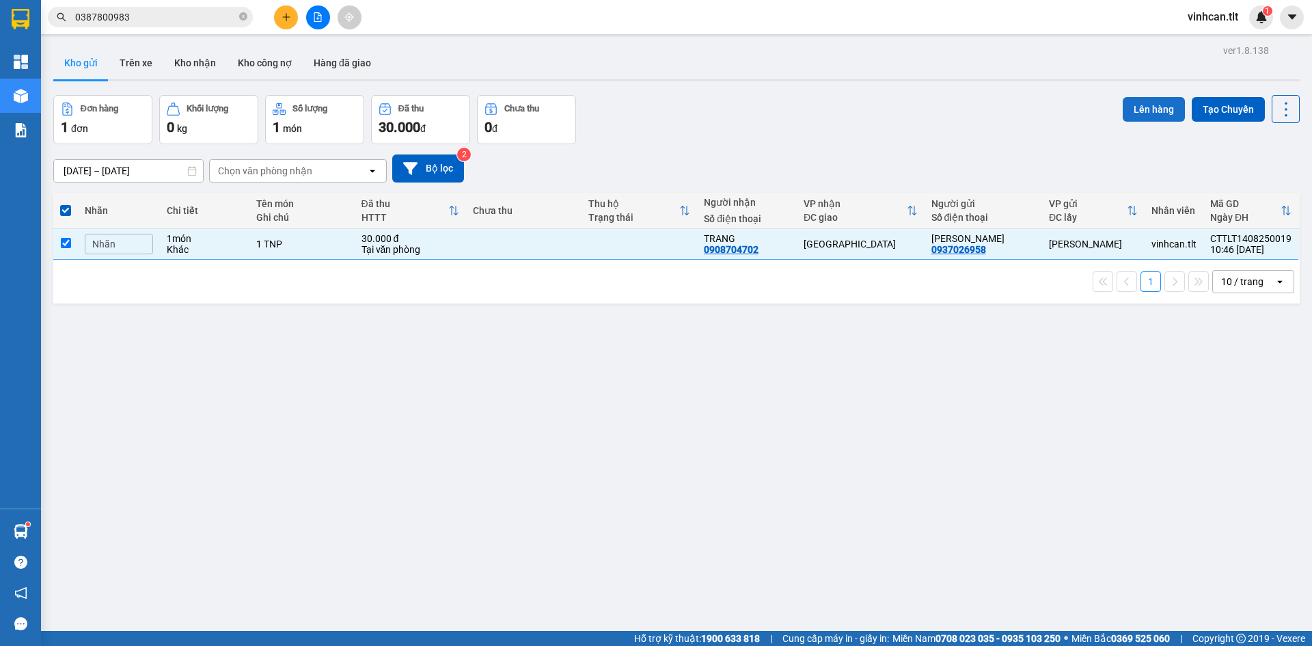
click at [1141, 106] on button "Lên hàng" at bounding box center [1154, 109] width 62 height 25
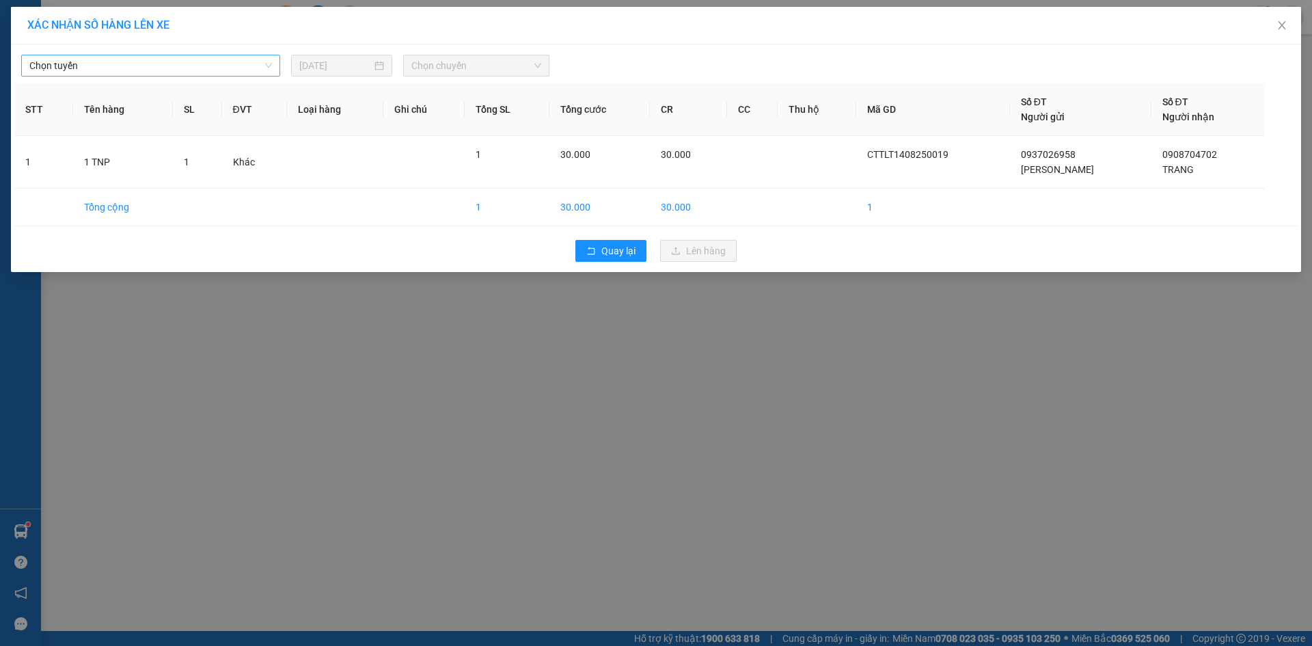
click at [146, 66] on span "Chọn tuyến" at bounding box center [150, 65] width 243 height 21
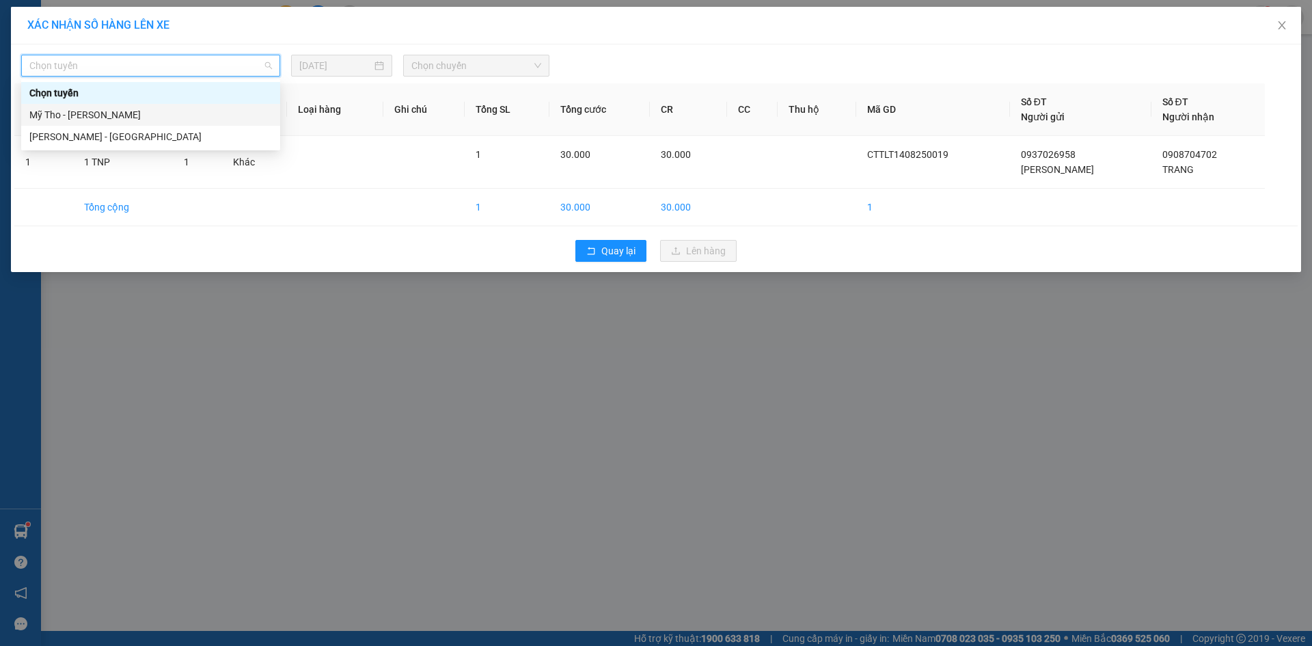
click at [81, 124] on div "Mỹ Tho - [PERSON_NAME]" at bounding box center [150, 115] width 259 height 22
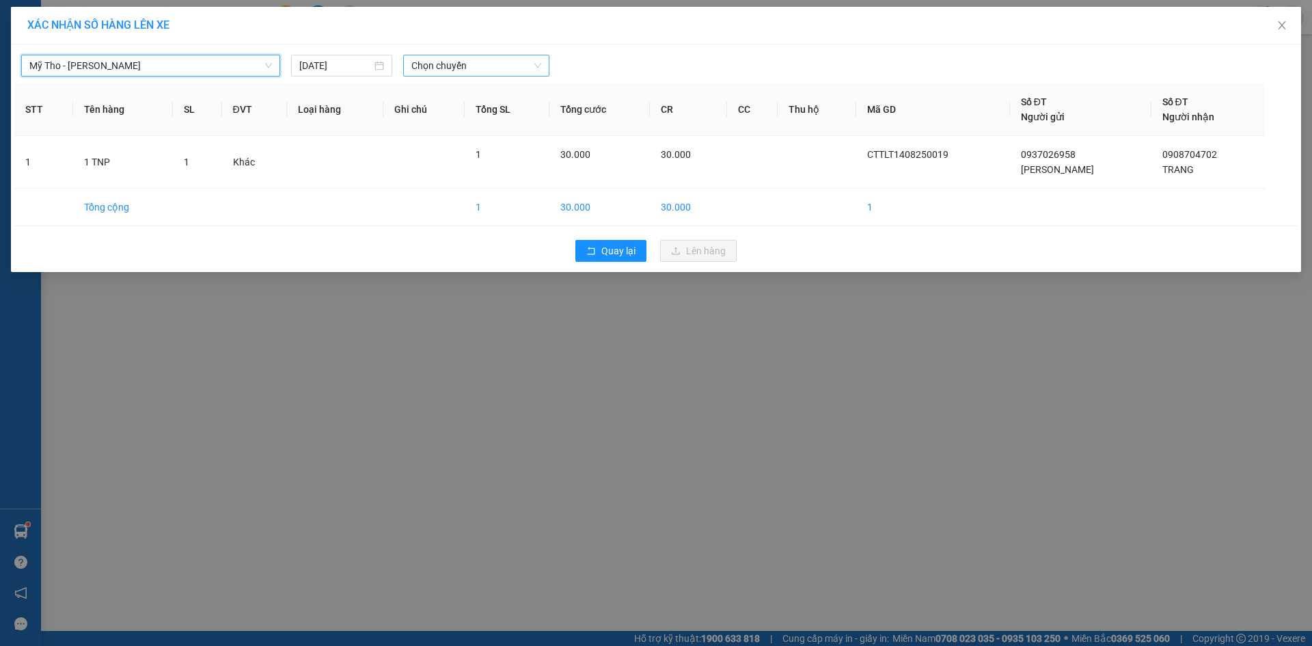
click at [428, 61] on span "Chọn chuyến" at bounding box center [476, 65] width 130 height 21
type input "6"
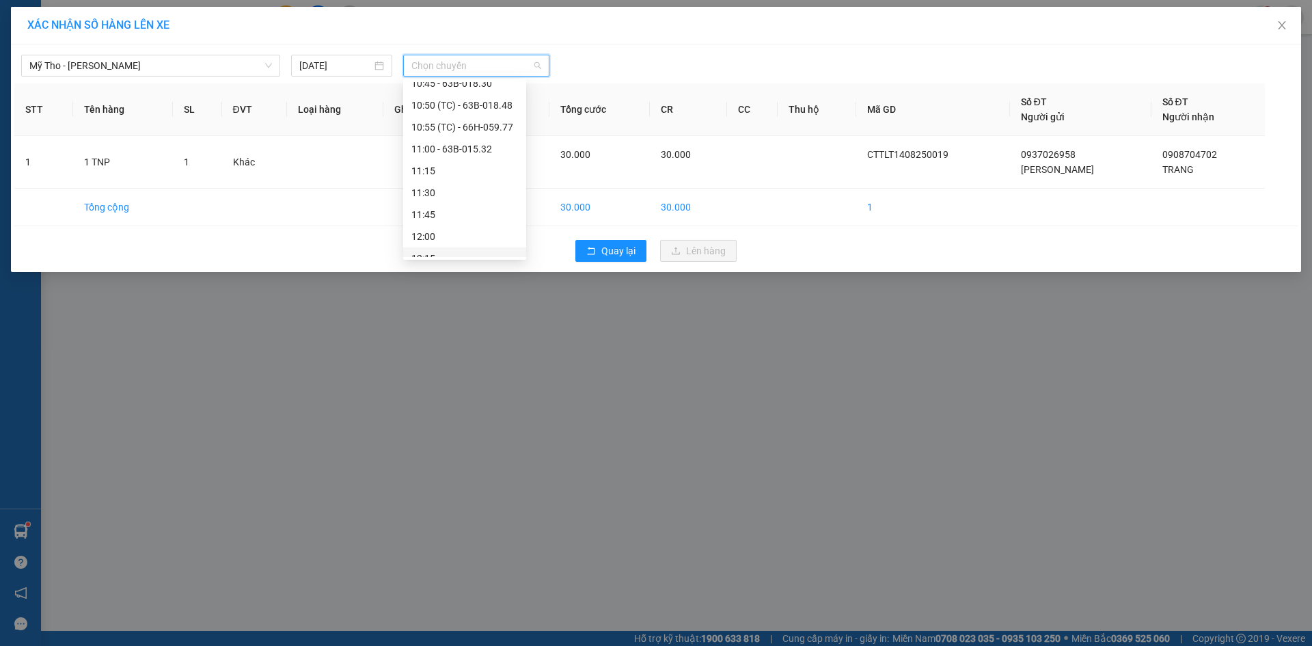
scroll to position [888, 0]
click at [419, 68] on span "Chọn chuyến" at bounding box center [476, 65] width 130 height 21
click at [419, 166] on div "10:30" at bounding box center [464, 172] width 107 height 15
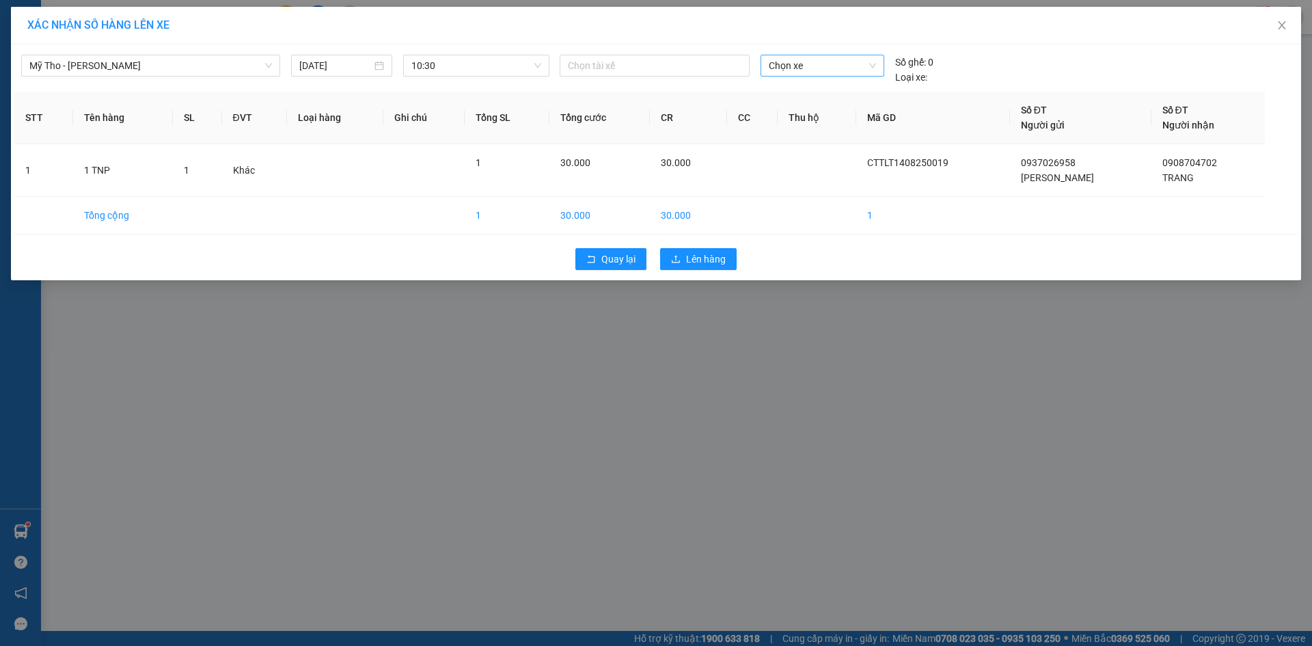
click at [819, 74] on div "Chọn xe" at bounding box center [822, 70] width 134 height 30
click at [819, 71] on span "Chọn xe" at bounding box center [822, 65] width 107 height 21
type input "6"
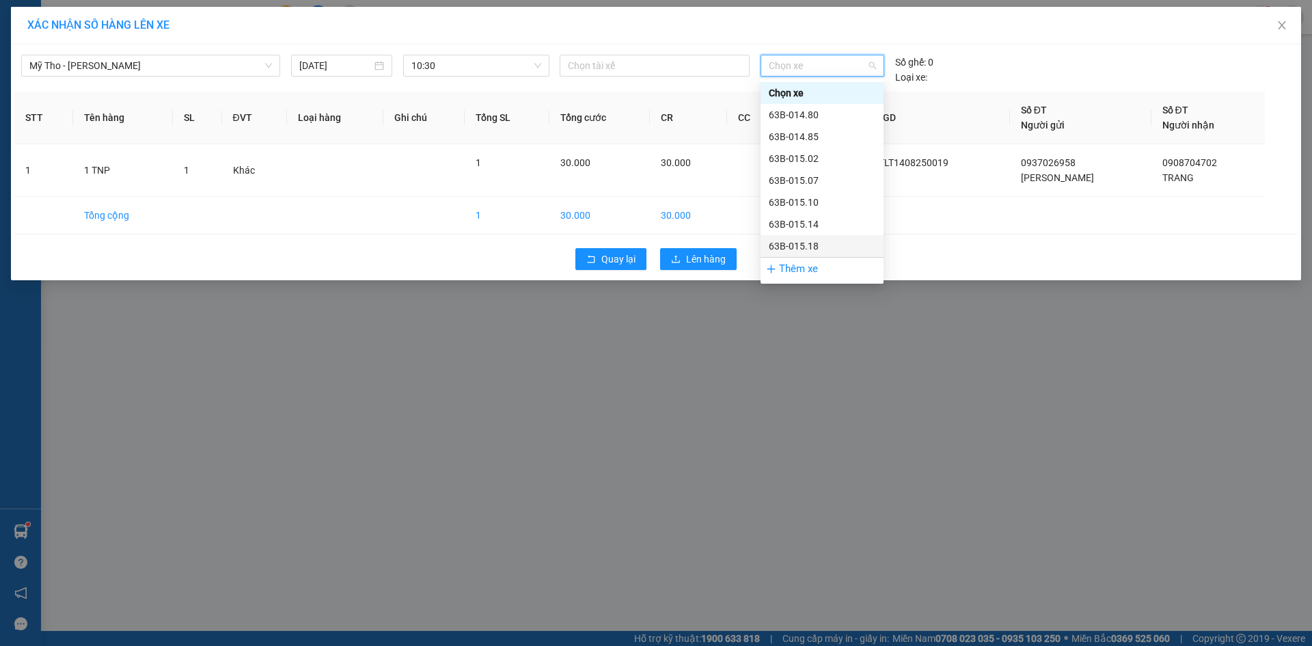
click at [800, 267] on div "Thêm xe" at bounding box center [822, 269] width 123 height 24
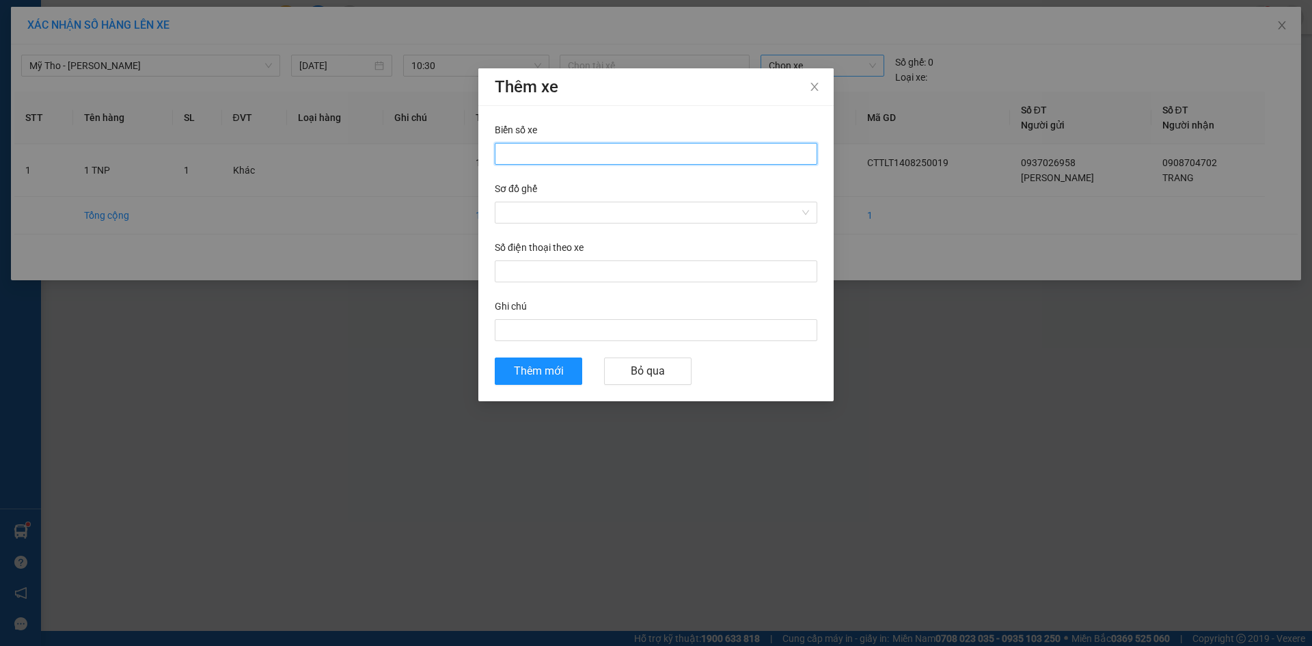
click at [515, 152] on input "Biển số xe" at bounding box center [656, 154] width 323 height 22
type input "63H-066.13"
click at [532, 209] on input "Sơ đồ ghế" at bounding box center [651, 212] width 297 height 21
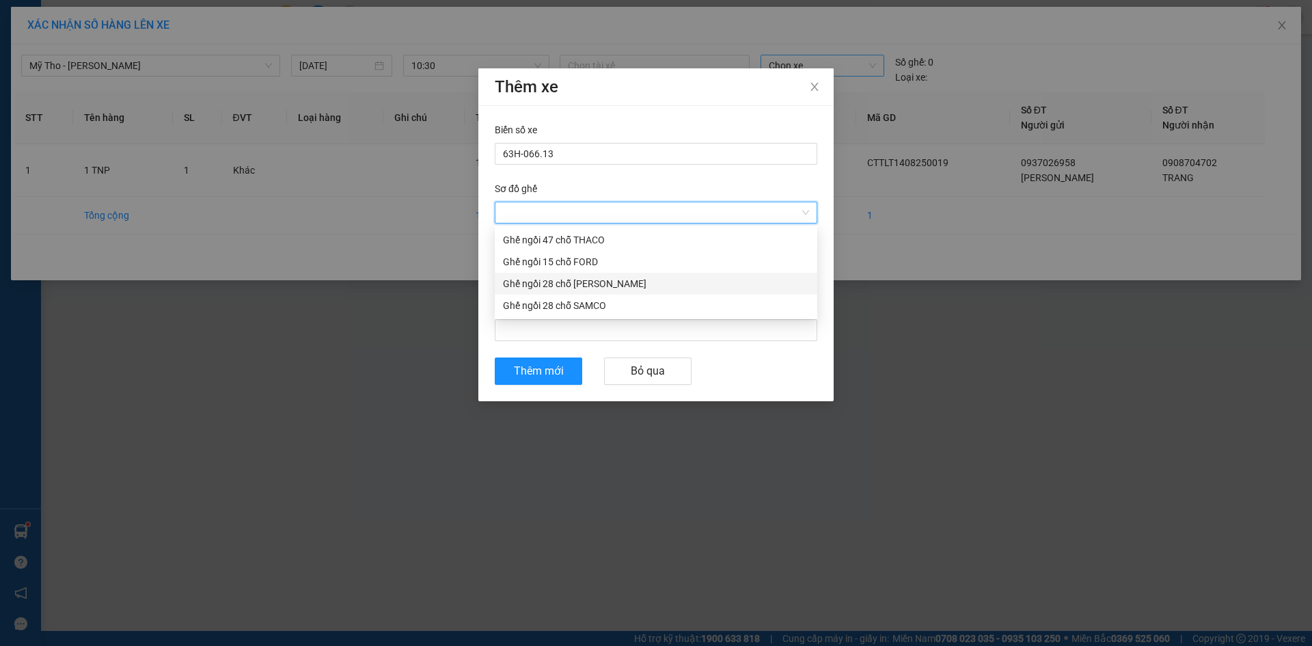
click at [532, 290] on div "Ghế ngồi 28 chỗ [PERSON_NAME]" at bounding box center [656, 283] width 306 height 15
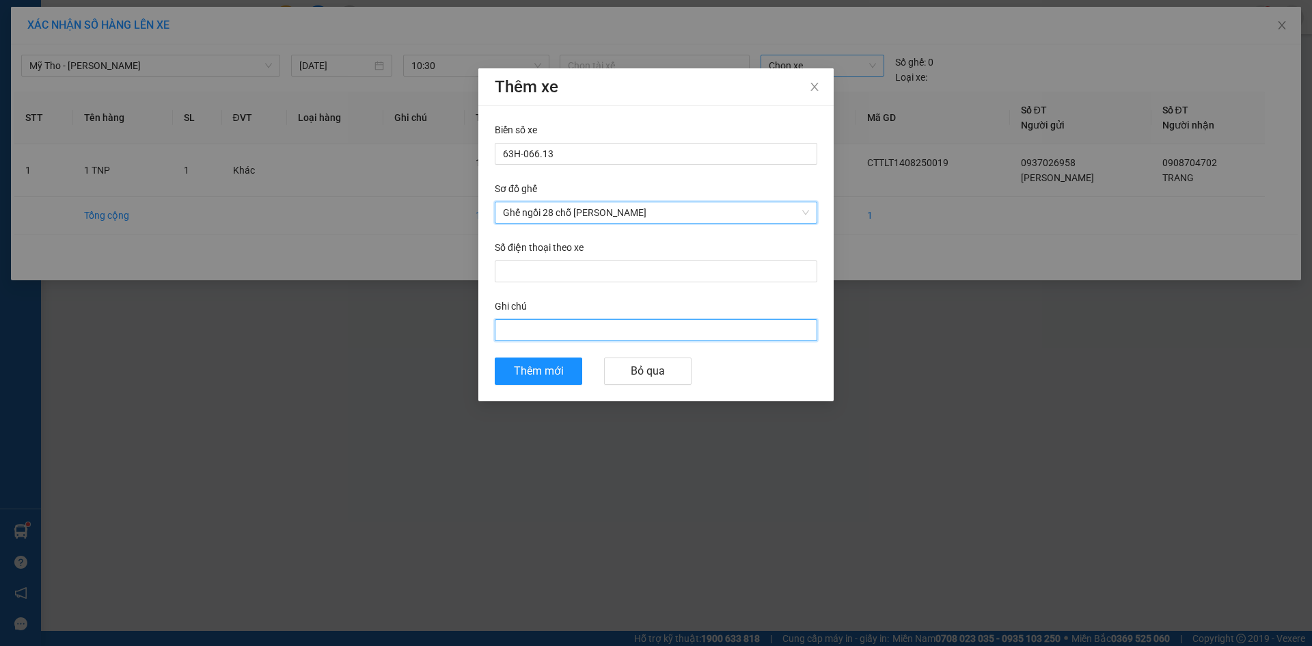
click at [527, 326] on input "Ghi chú" at bounding box center [656, 330] width 323 height 22
type input "1"
paste input "ĨA"
type input "TX NGHĨA"
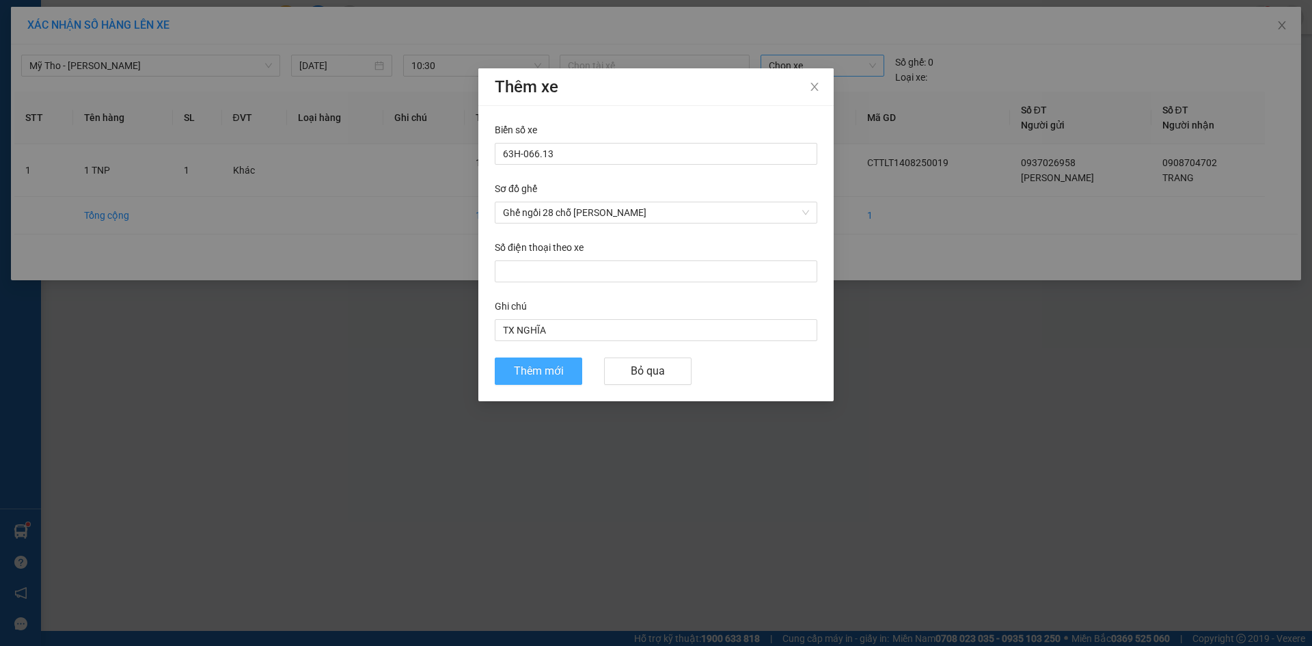
click at [528, 370] on span "Thêm mới" at bounding box center [539, 370] width 50 height 17
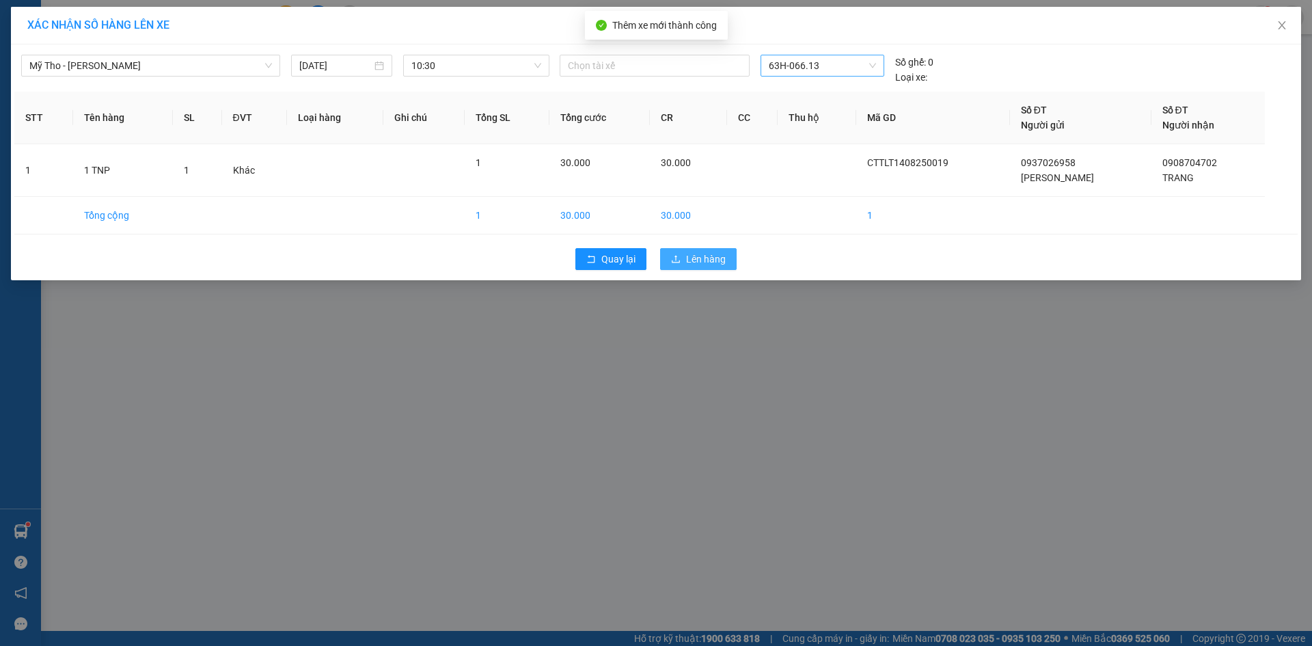
click at [697, 262] on span "Lên hàng" at bounding box center [706, 258] width 40 height 15
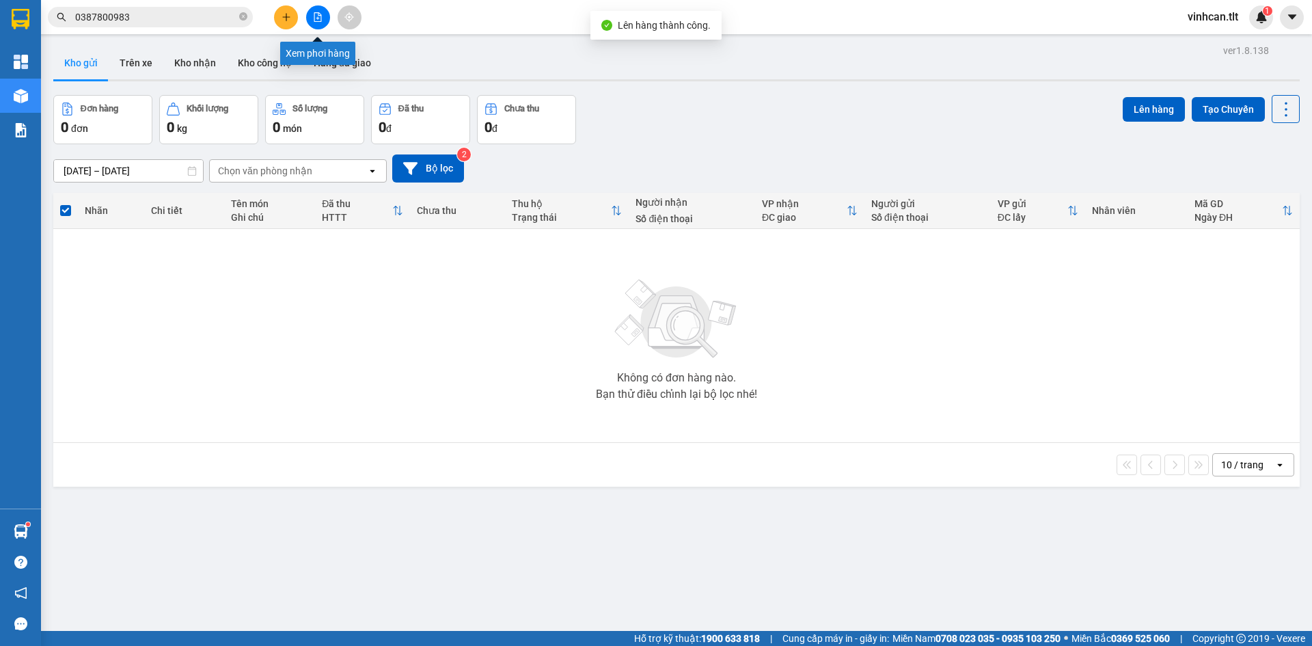
click at [316, 16] on icon "file-add" at bounding box center [318, 17] width 10 height 10
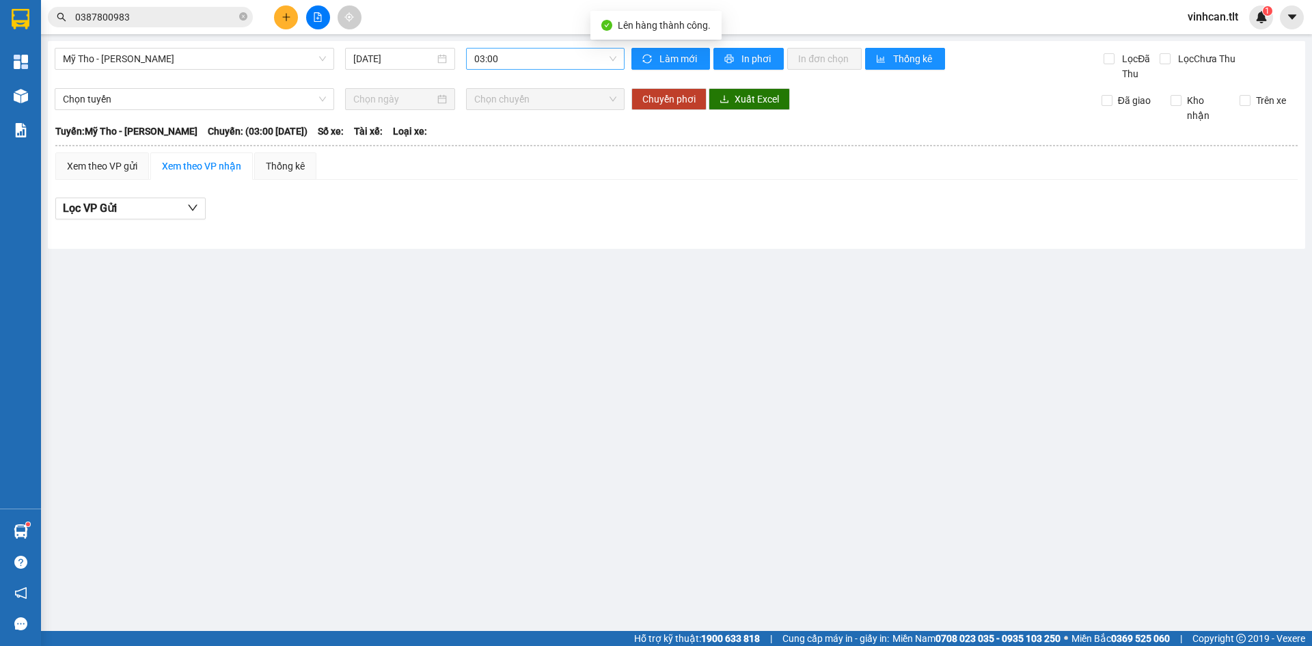
click at [490, 64] on span "03:00" at bounding box center [545, 59] width 142 height 21
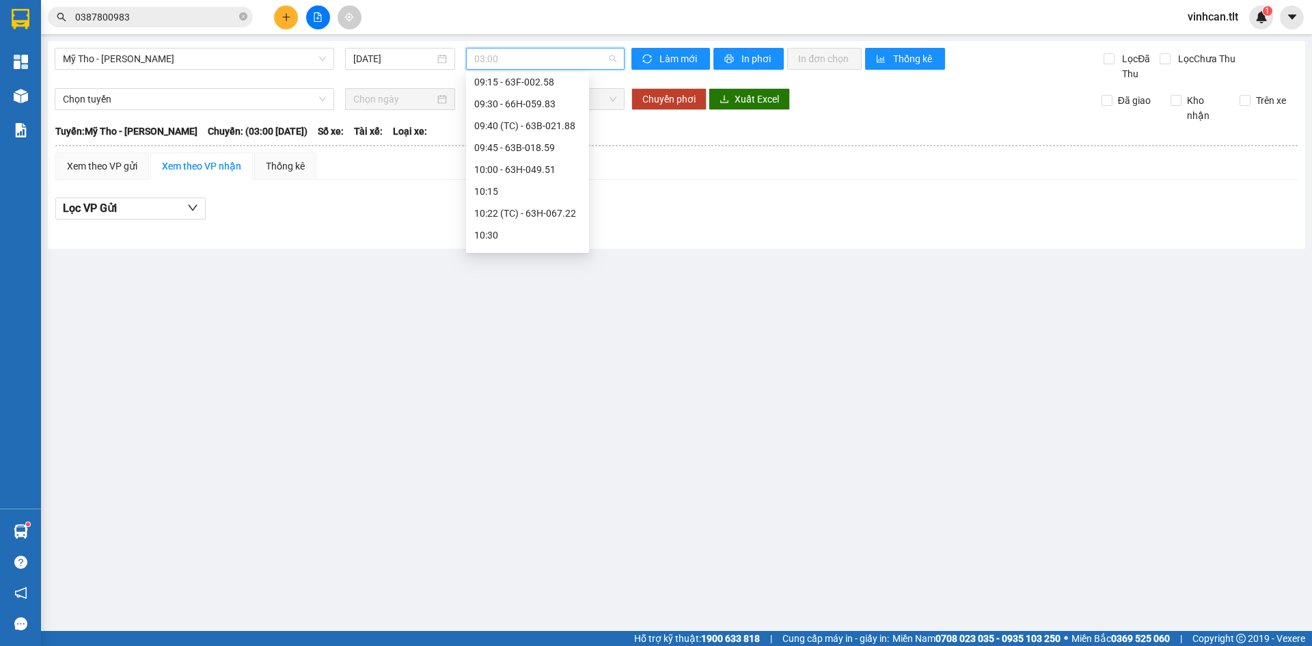
scroll to position [683, 0]
click at [496, 236] on div "10:30" at bounding box center [527, 233] width 107 height 15
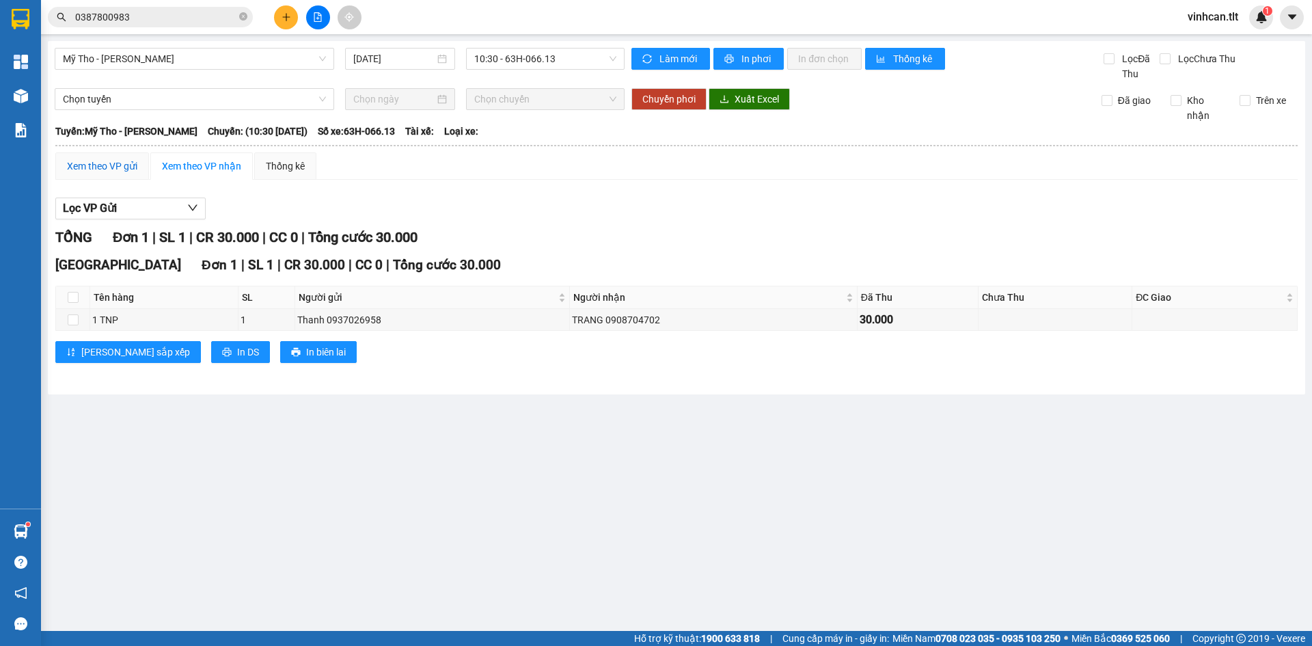
click at [125, 166] on div "Xem theo VP gửi" at bounding box center [102, 166] width 70 height 15
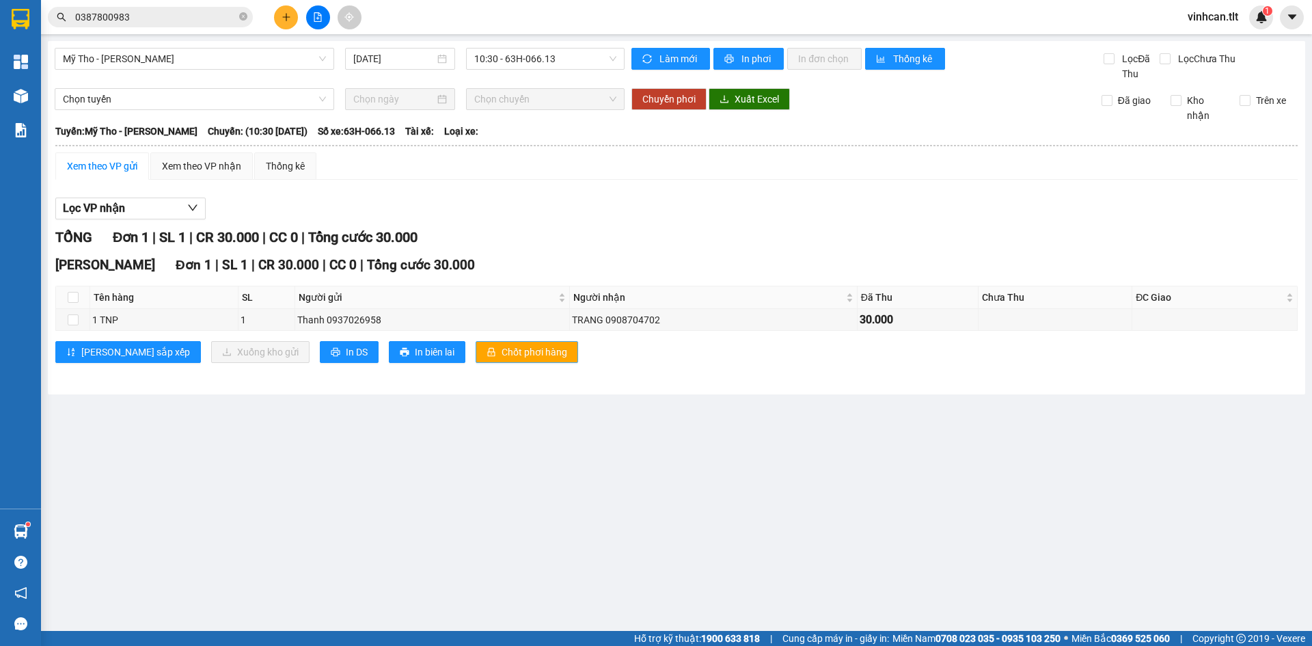
click at [502, 357] on span "Chốt phơi hàng" at bounding box center [535, 351] width 66 height 15
click at [502, 356] on span "Chốt phơi hàng" at bounding box center [535, 351] width 66 height 15
click at [515, 215] on div "Lọc VP nhận" at bounding box center [676, 209] width 1242 height 23
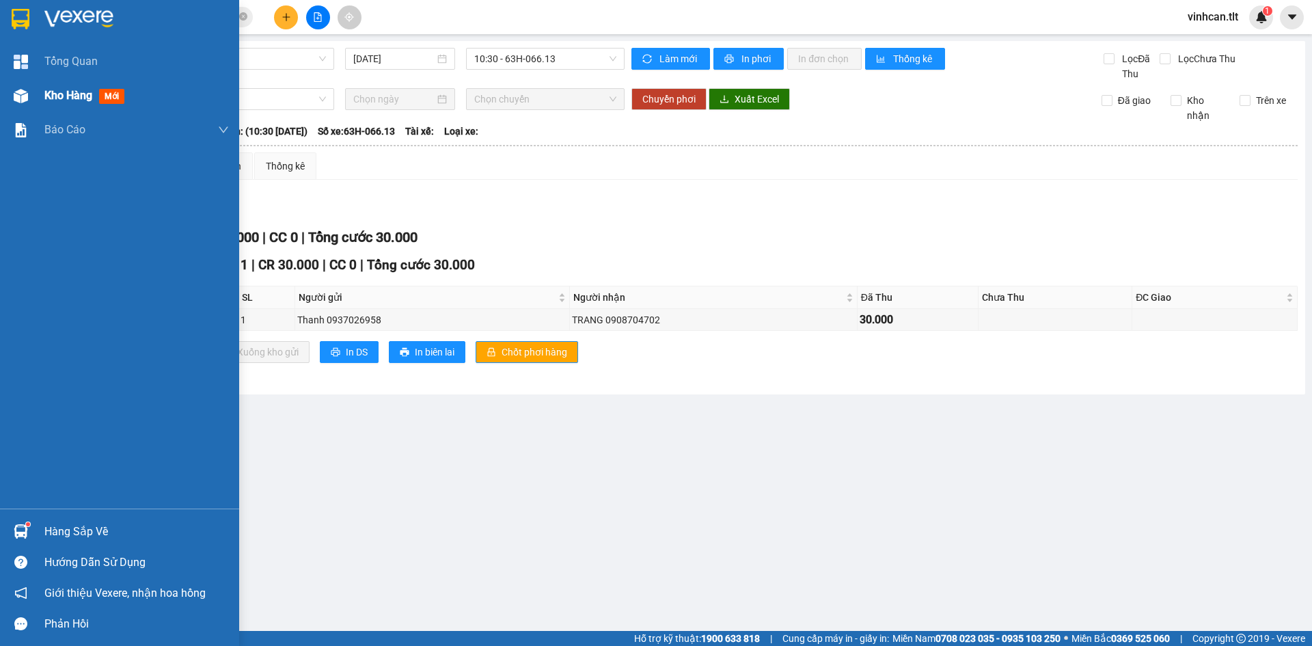
click at [57, 104] on div "Kho hàng mới" at bounding box center [136, 96] width 185 height 34
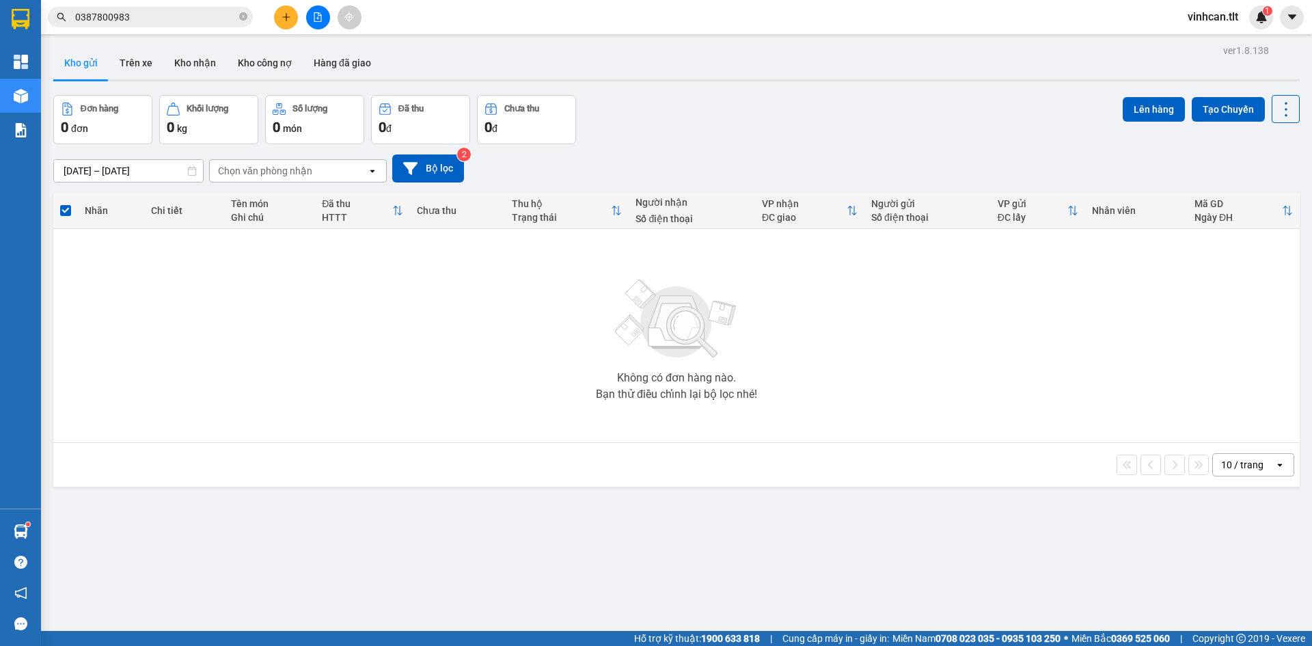
click at [384, 329] on div "Không có đơn hàng nào. Bạn thử điều chỉnh lại bộ lọc nhé!" at bounding box center [676, 335] width 1233 height 205
click at [286, 14] on icon "plus" at bounding box center [287, 17] width 10 height 10
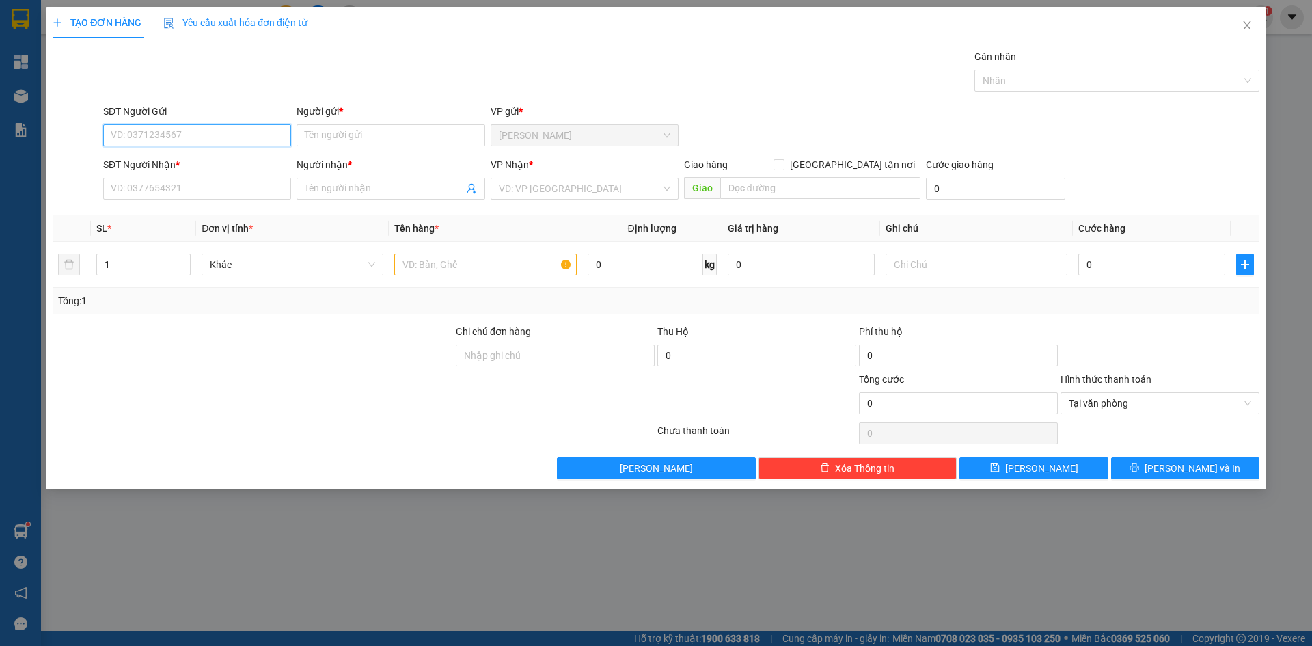
click at [176, 131] on input "SĐT Người Gửi" at bounding box center [197, 135] width 188 height 22
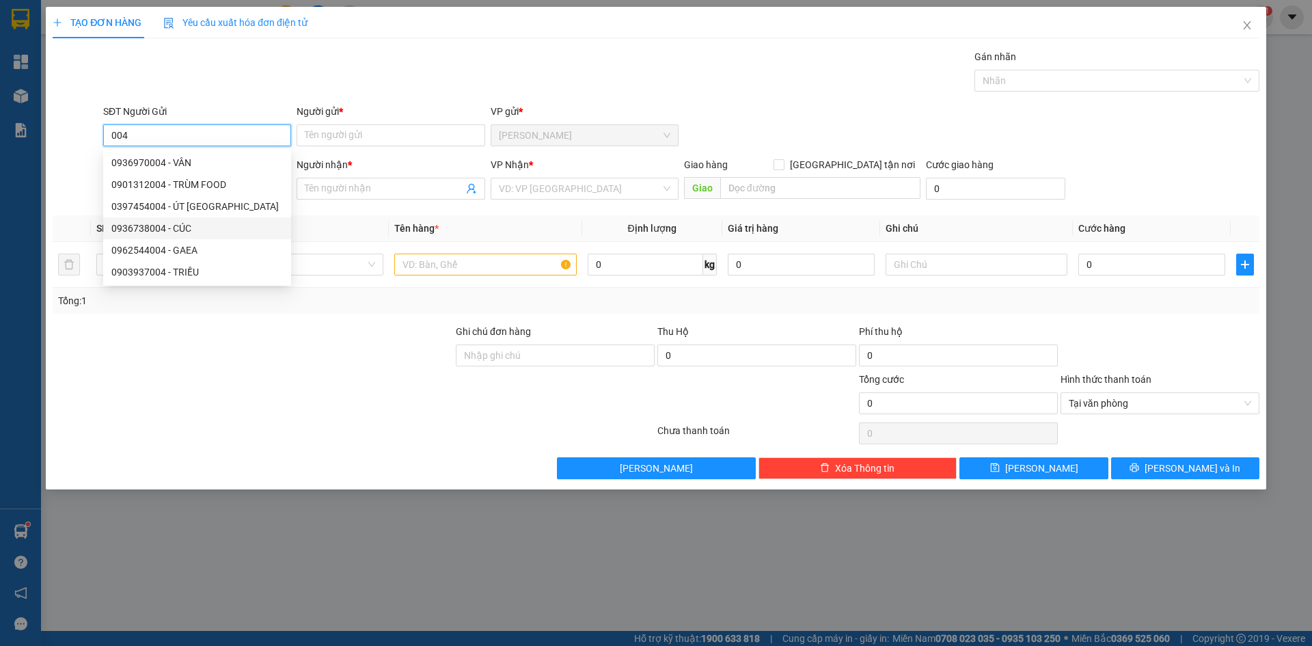
click at [169, 230] on div "0936738004 - CÚC" at bounding box center [197, 228] width 172 height 15
type input "0936738004"
type input "CÚC"
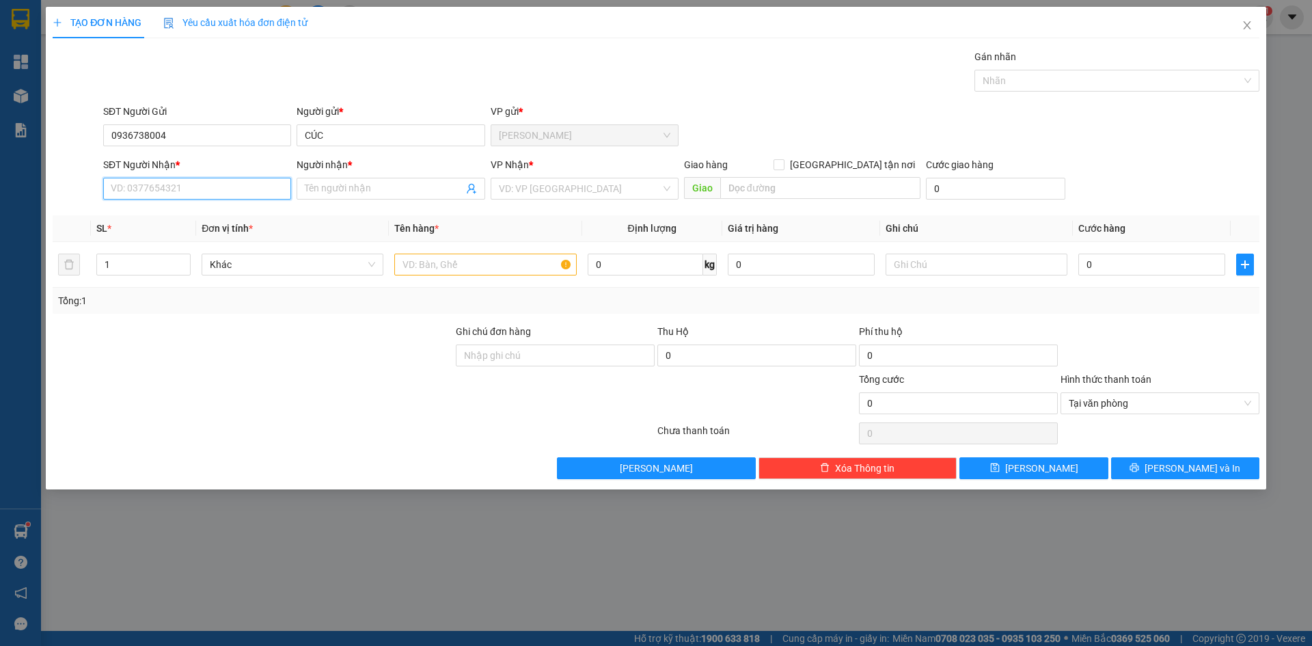
click at [159, 192] on input "SĐT Người Nhận *" at bounding box center [197, 189] width 188 height 22
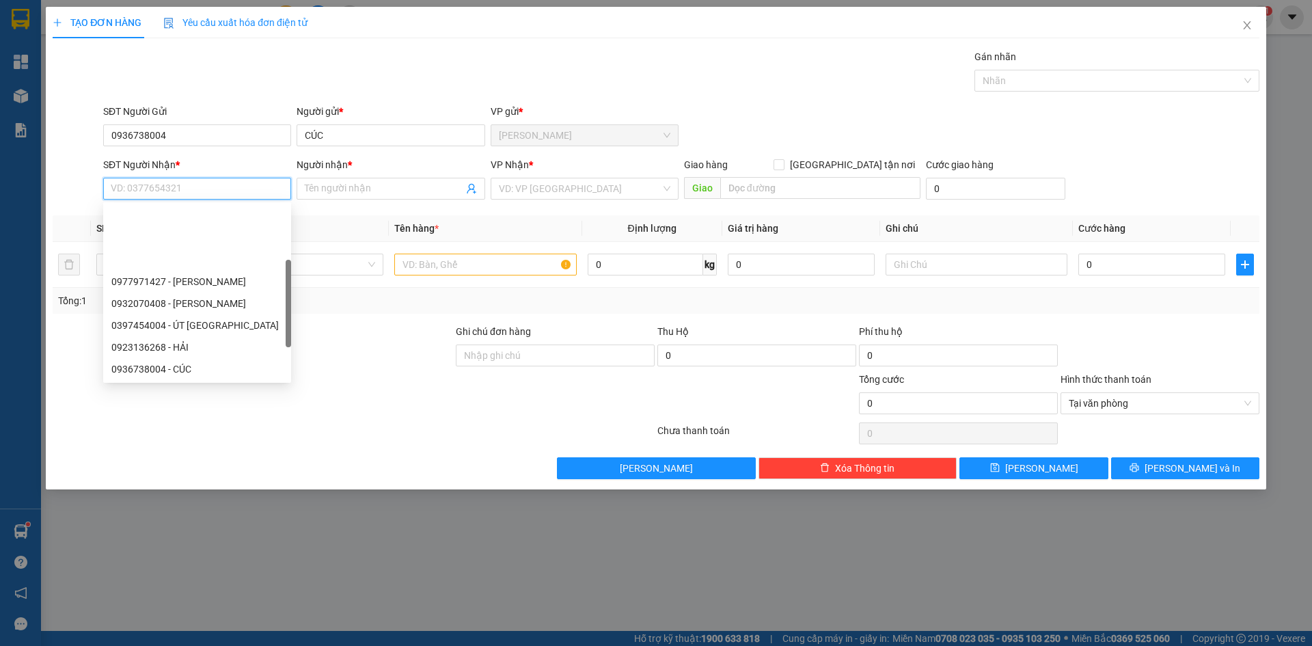
scroll to position [109, 0]
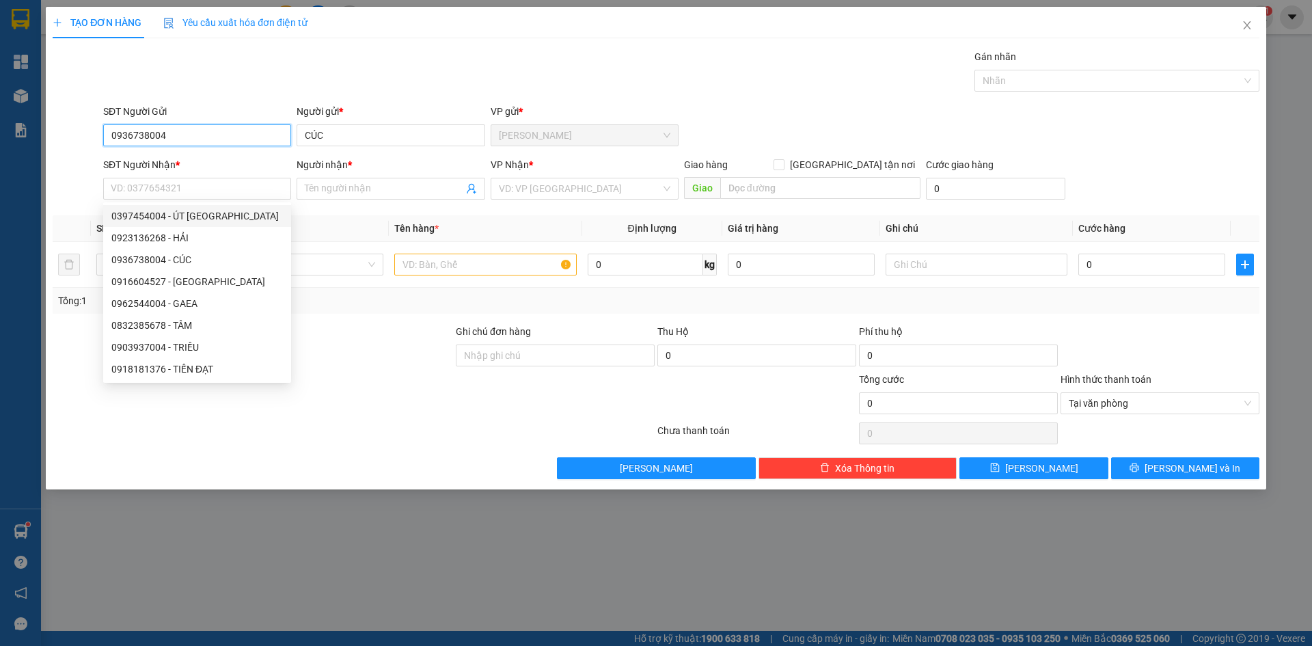
click at [175, 135] on input "0936738004" at bounding box center [197, 135] width 188 height 22
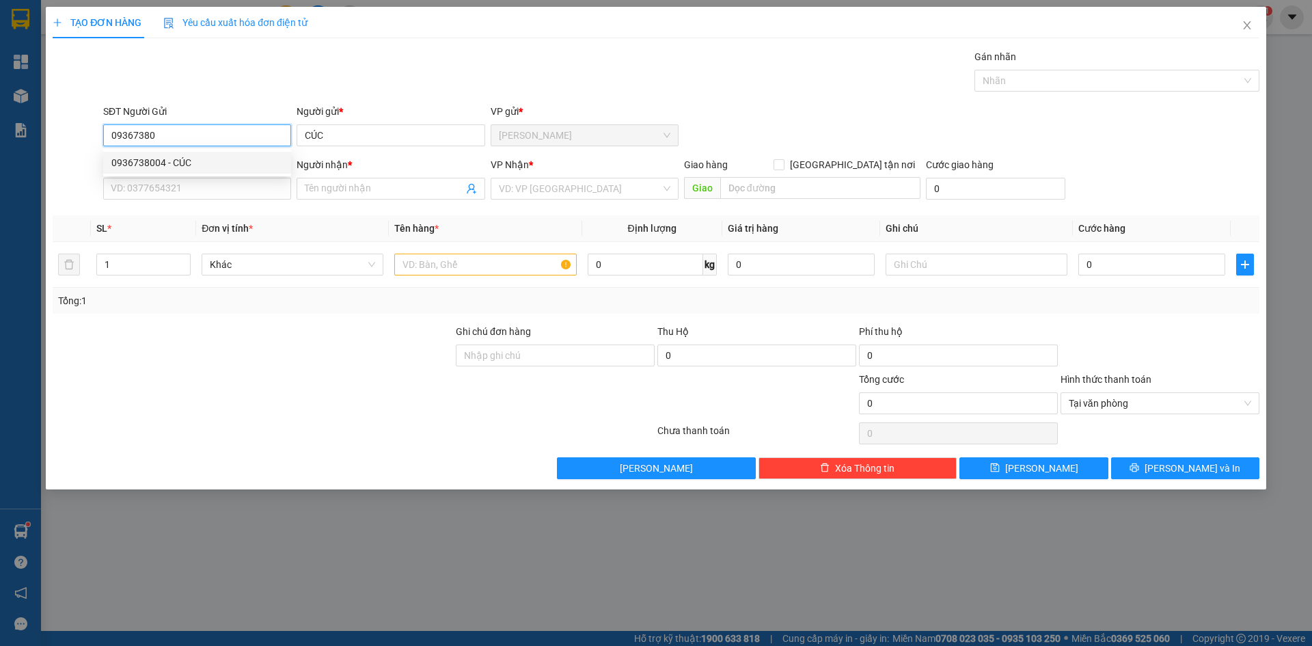
drag, startPoint x: 154, startPoint y: 162, endPoint x: 159, endPoint y: 176, distance: 15.1
type input "09367380"
click at [163, 188] on input "SĐT Người Nhận *" at bounding box center [197, 189] width 188 height 22
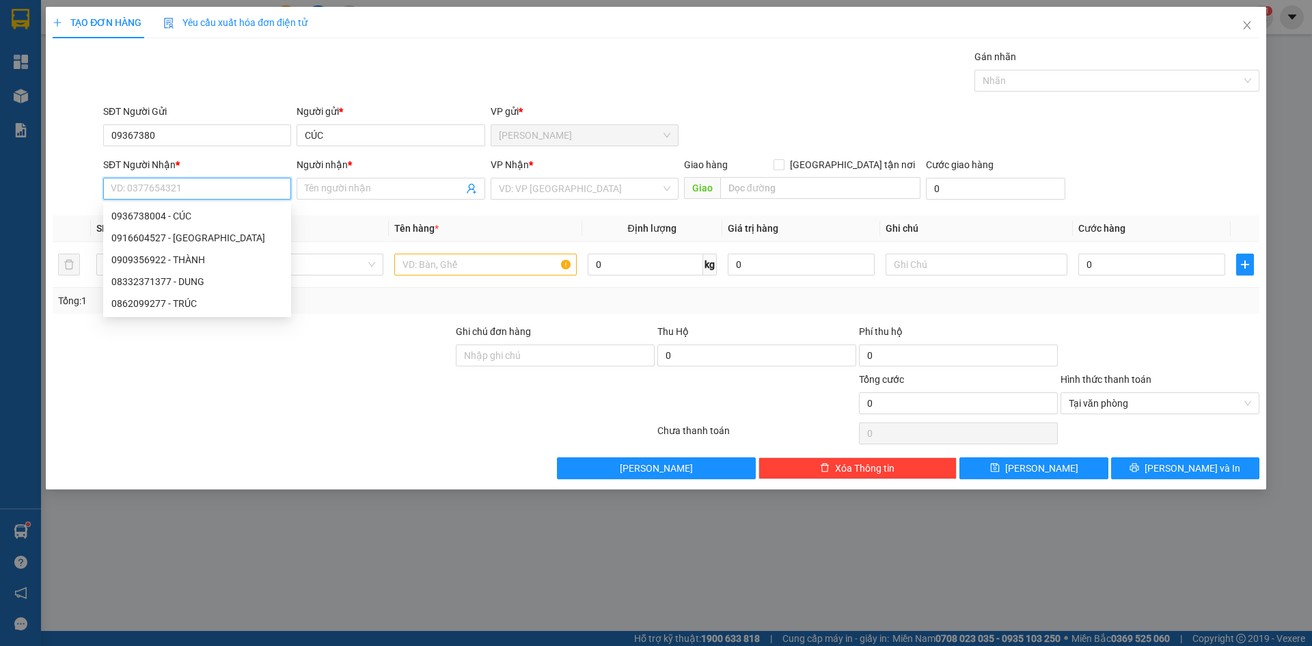
scroll to position [0, 0]
click at [147, 262] on div "0909356922 - THÀNH" at bounding box center [197, 259] width 172 height 15
type input "0909356922"
type input "THÀNH"
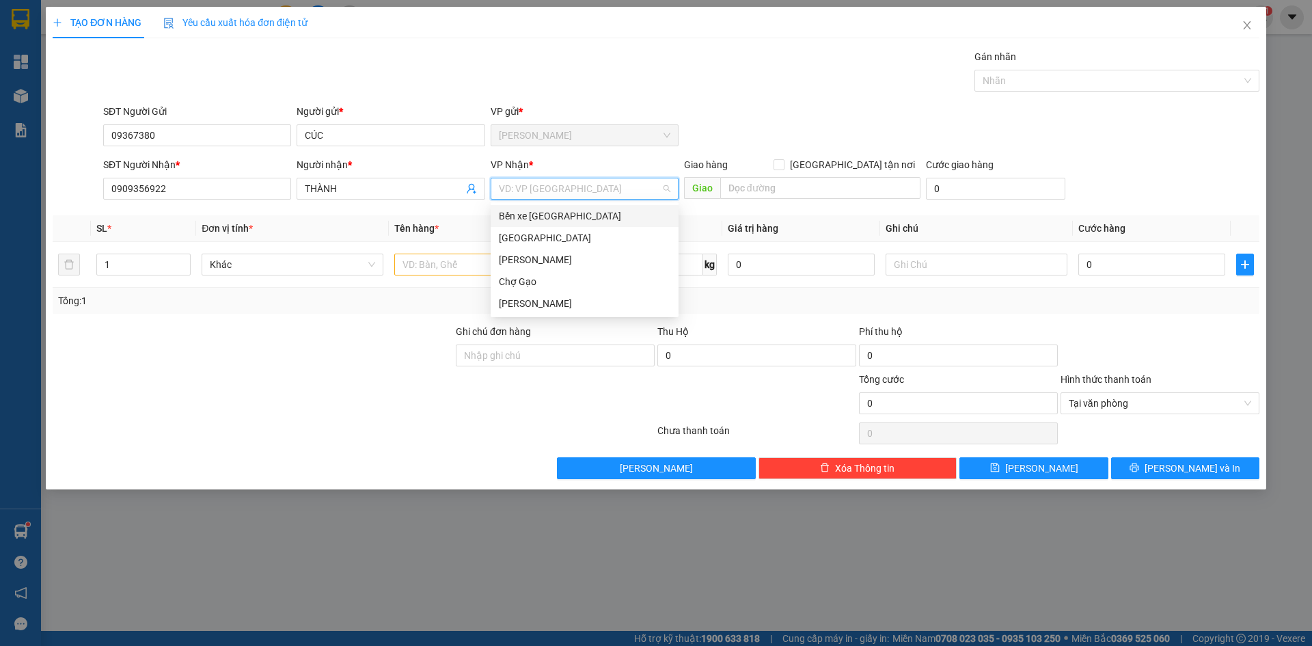
click at [515, 189] on input "search" at bounding box center [580, 188] width 162 height 21
click at [510, 242] on div "[GEOGRAPHIC_DATA]" at bounding box center [585, 237] width 172 height 15
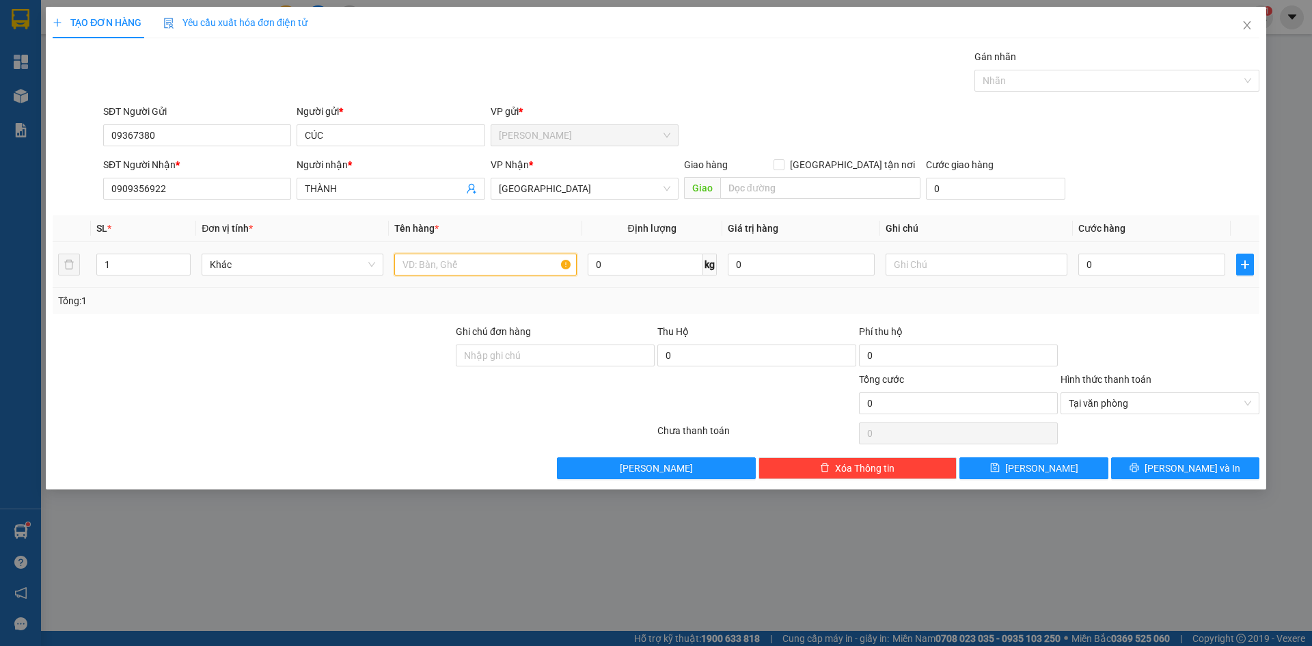
click at [447, 260] on input "text" at bounding box center [485, 265] width 182 height 22
type input "1 TNP"
click at [1119, 275] on div "0" at bounding box center [1151, 264] width 147 height 27
click at [1121, 273] on input "0" at bounding box center [1151, 265] width 147 height 22
type input "3"
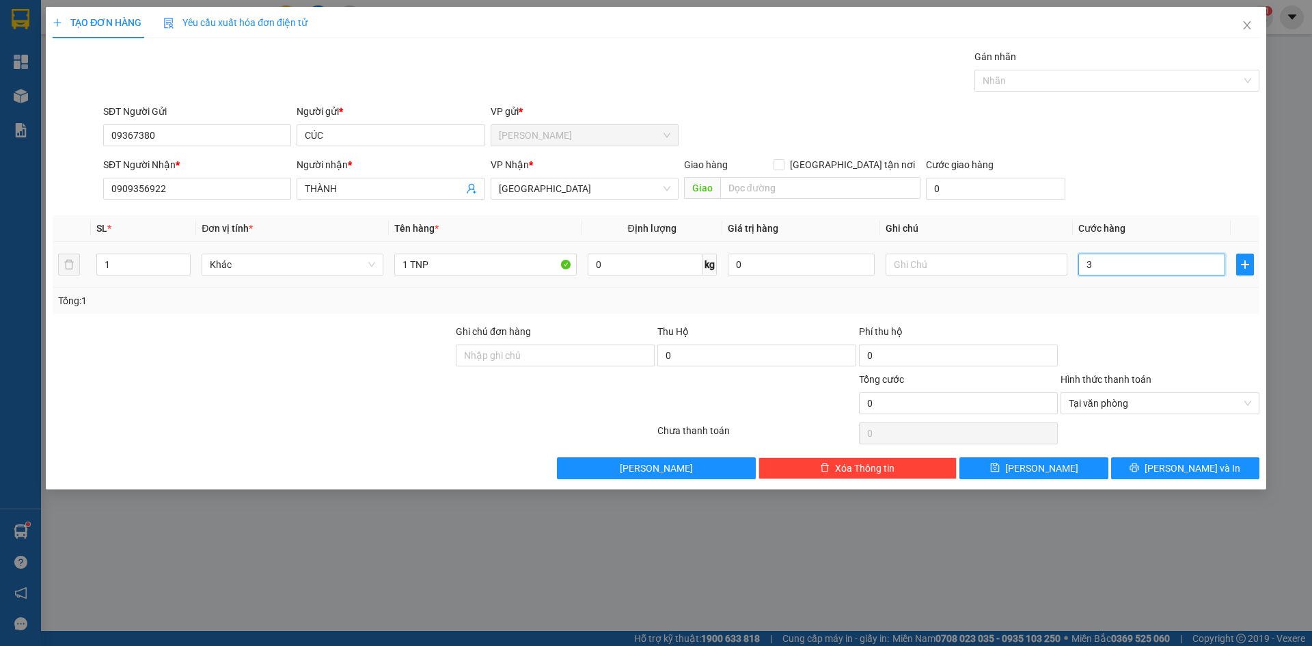
type input "3"
type input "30"
type input "30.000"
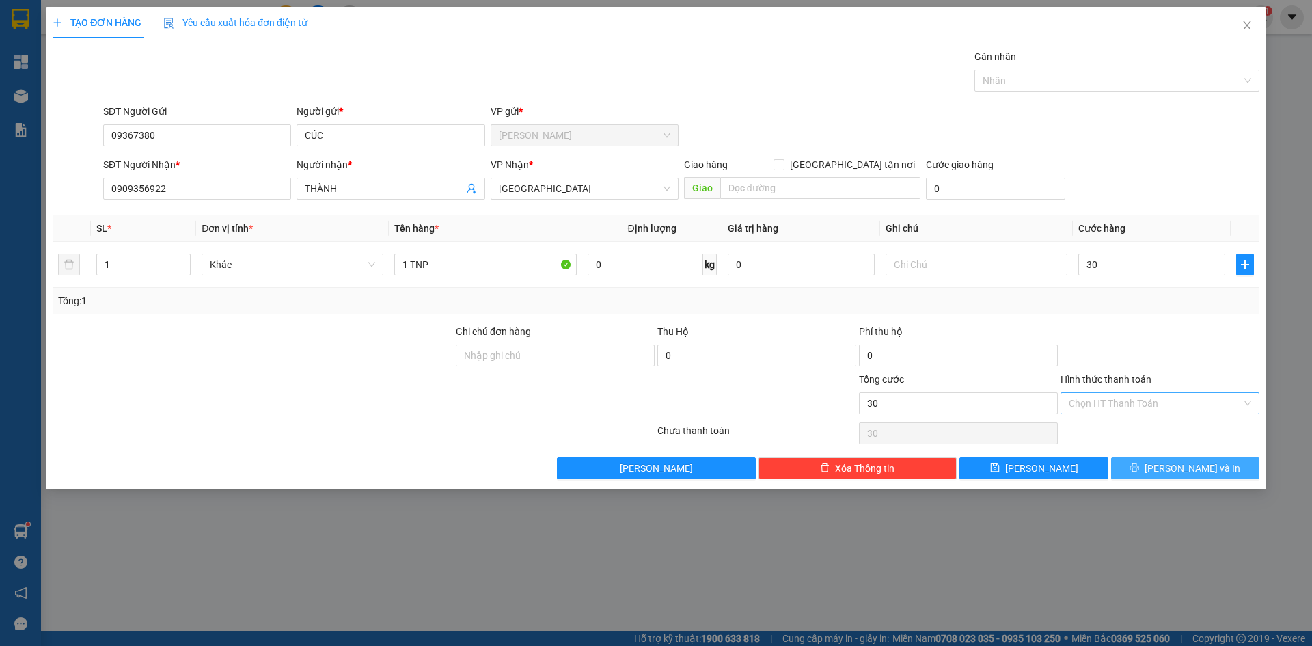
type input "30.000"
click at [1222, 465] on button "[PERSON_NAME] và In" at bounding box center [1185, 468] width 148 height 22
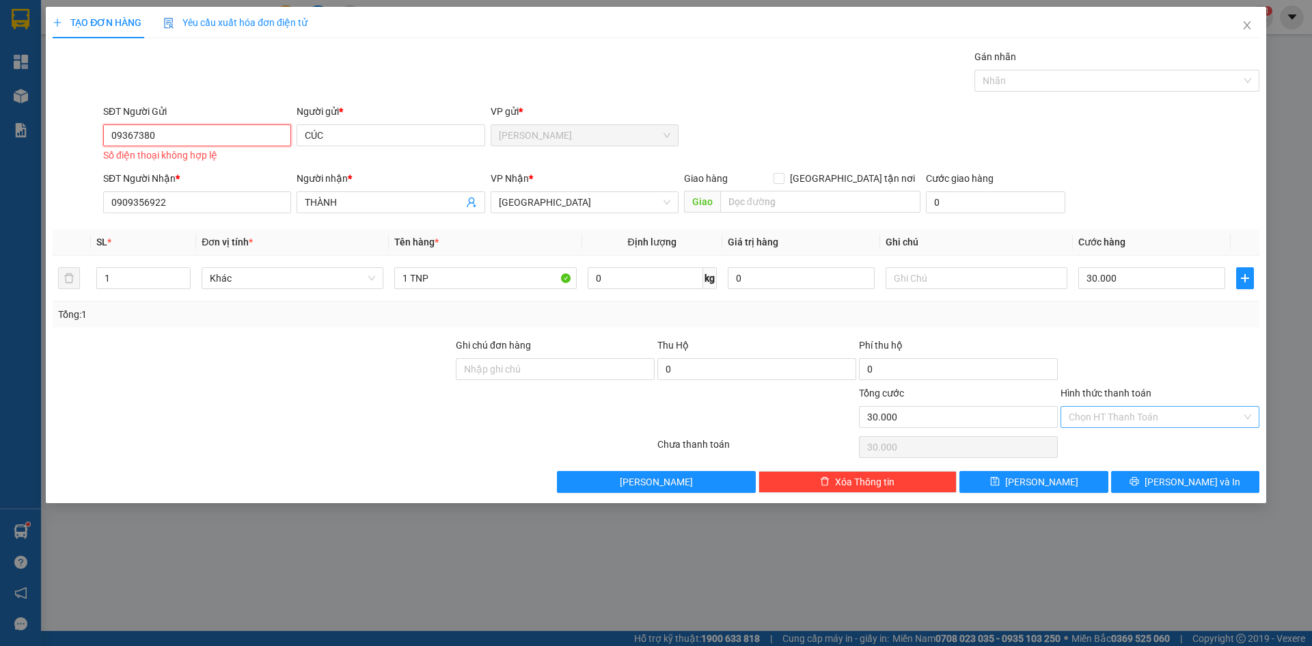
click at [194, 142] on input "09367380" at bounding box center [197, 135] width 188 height 22
click at [169, 167] on div "0936738004 - CÚC" at bounding box center [197, 162] width 172 height 15
type input "0936738004"
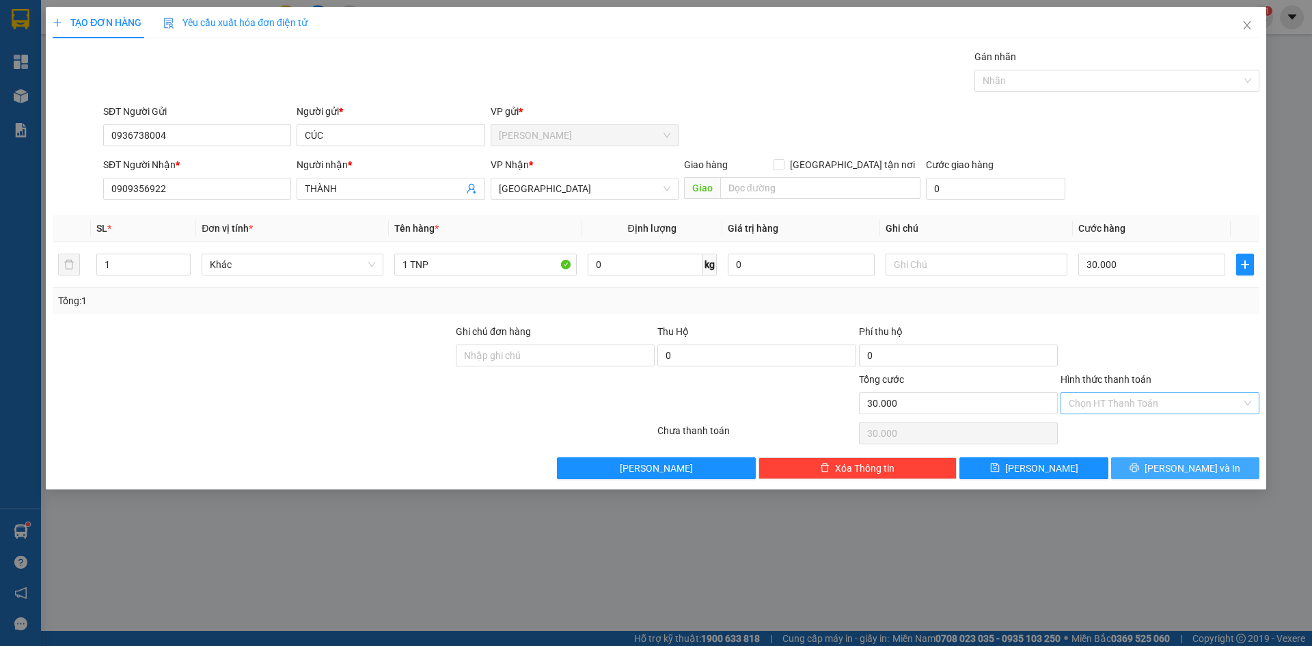
click at [1186, 463] on span "[PERSON_NAME] và In" at bounding box center [1193, 468] width 96 height 15
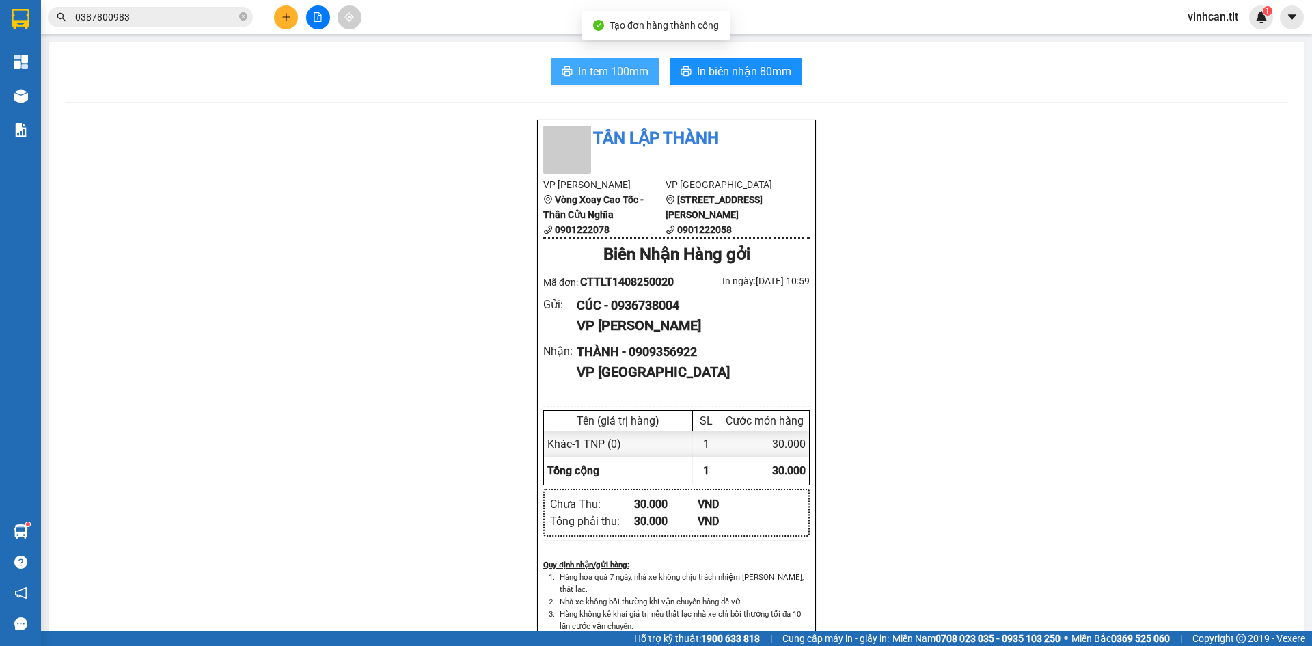
click at [627, 73] on span "In tem 100mm" at bounding box center [613, 71] width 70 height 17
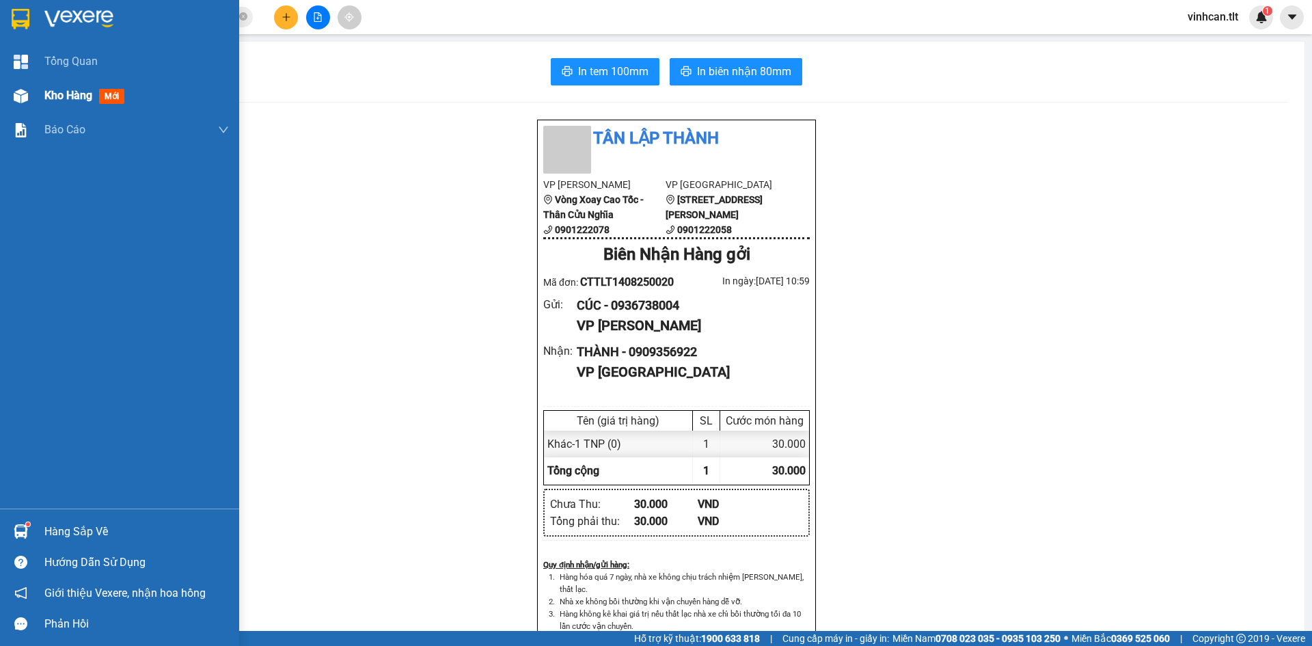
click at [64, 100] on span "Kho hàng" at bounding box center [68, 95] width 48 height 13
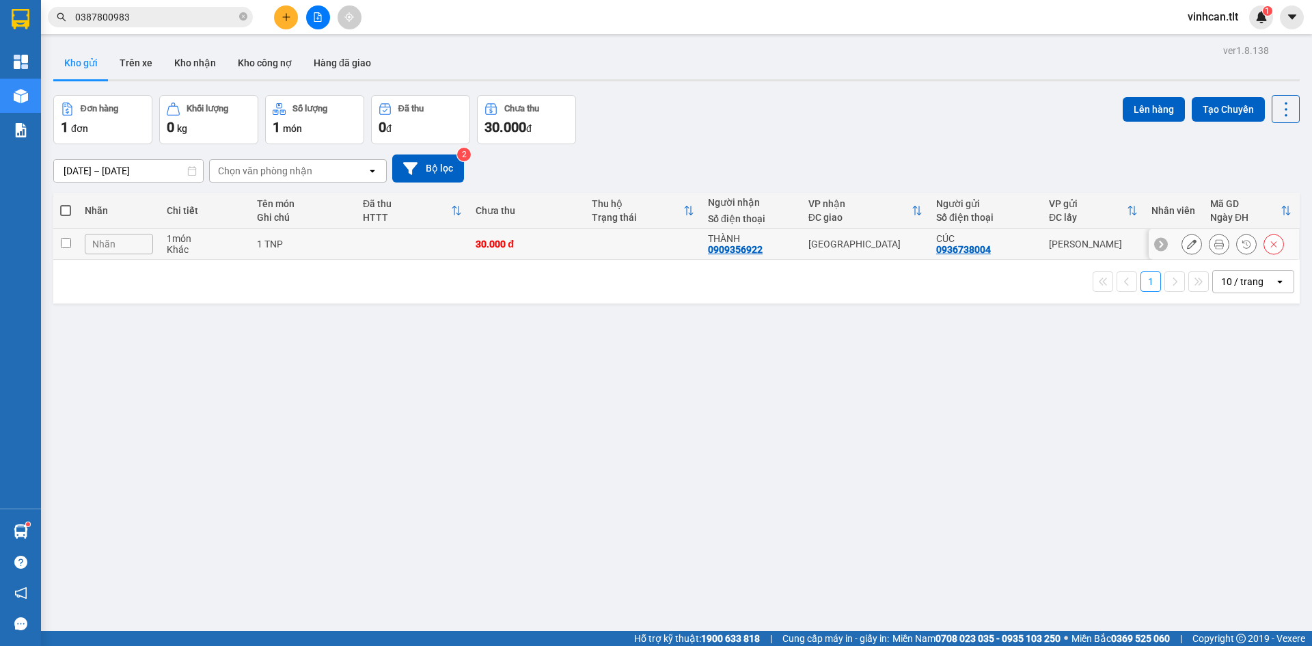
click at [357, 253] on td at bounding box center [412, 244] width 113 height 31
checkbox input "true"
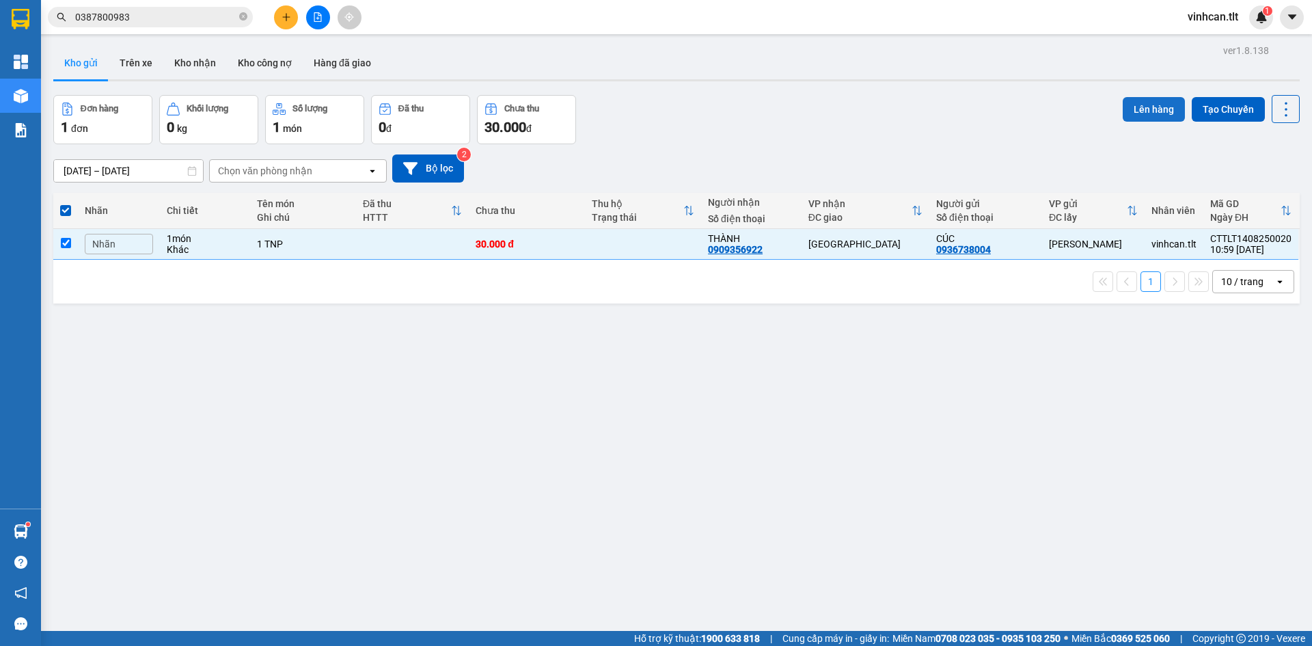
click at [1130, 115] on button "Lên hàng" at bounding box center [1154, 109] width 62 height 25
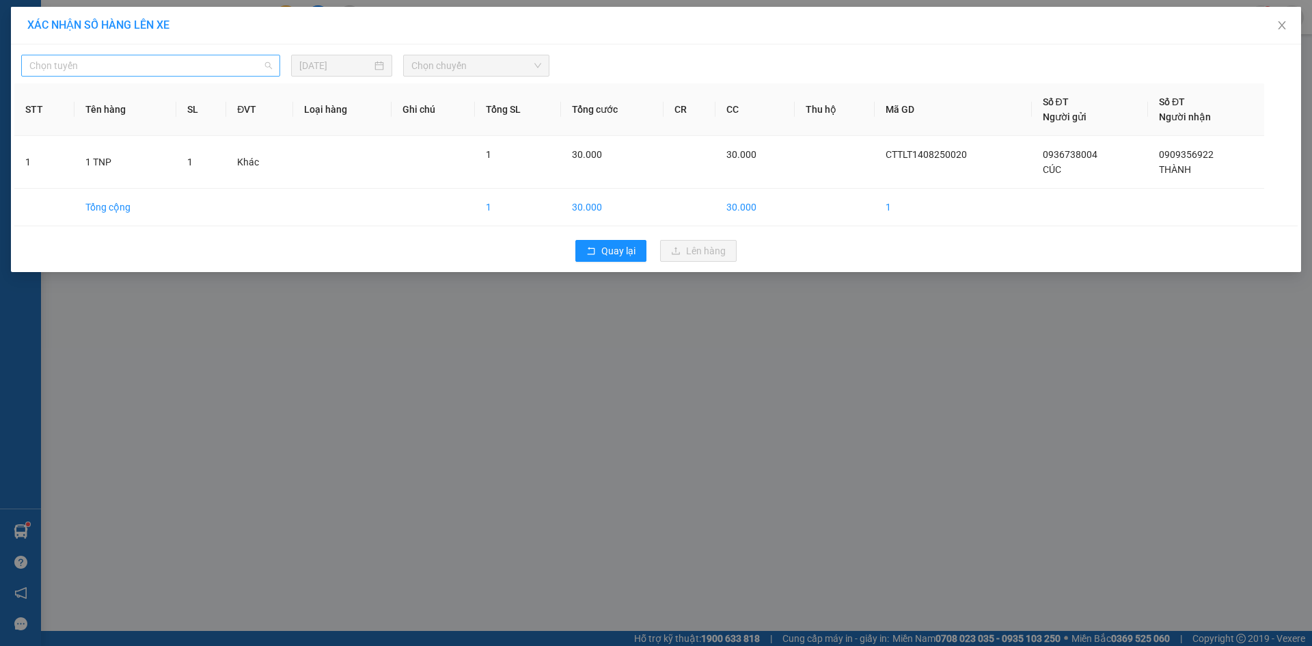
click at [118, 66] on span "Chọn tuyến" at bounding box center [150, 65] width 243 height 21
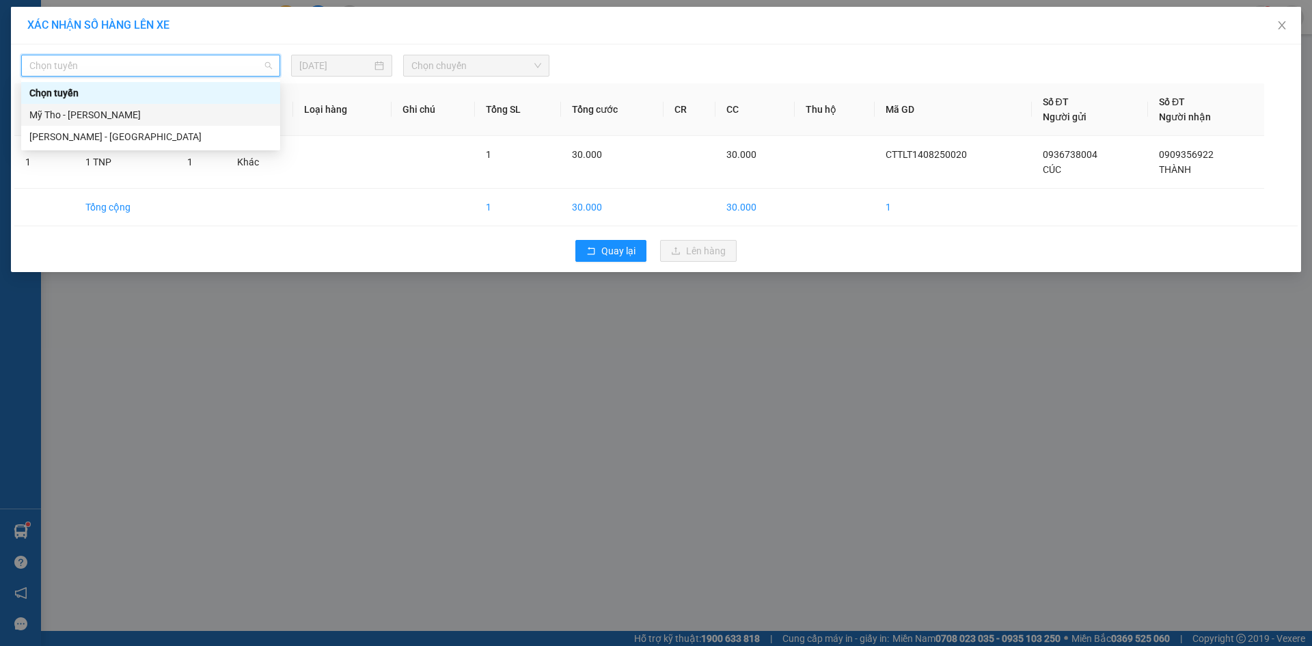
click at [86, 118] on div "Mỹ Tho - [PERSON_NAME]" at bounding box center [150, 114] width 243 height 15
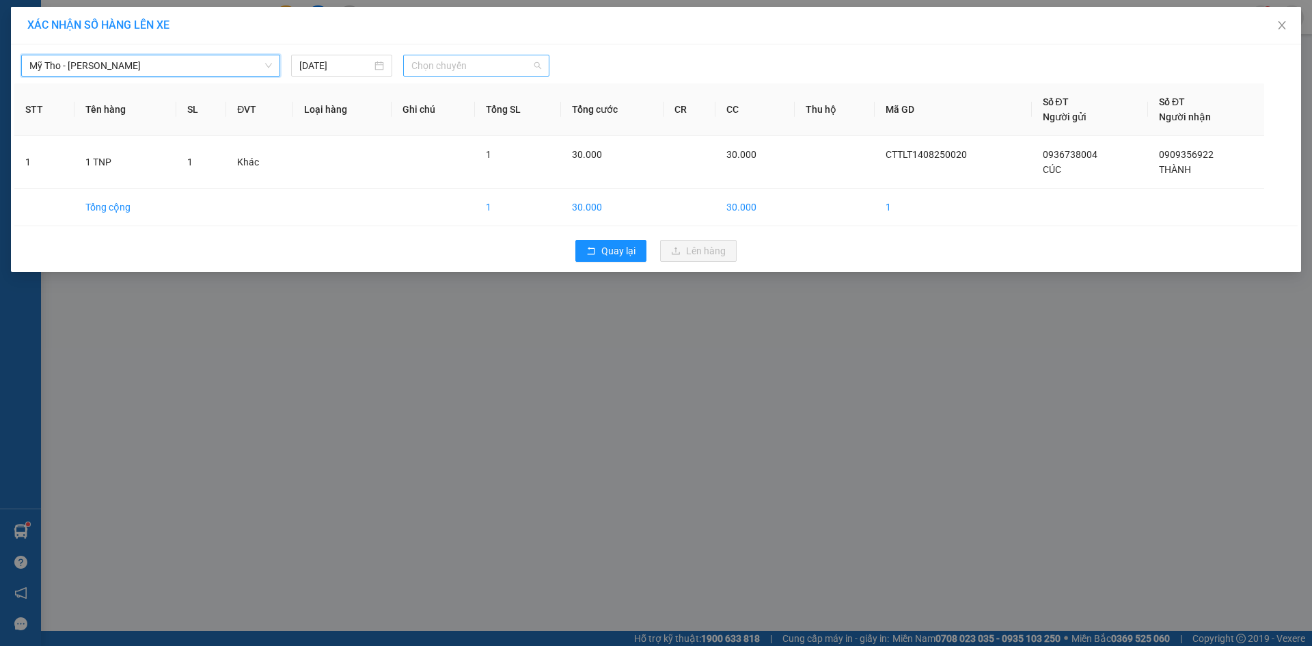
click at [441, 63] on span "Chọn chuyến" at bounding box center [476, 65] width 130 height 21
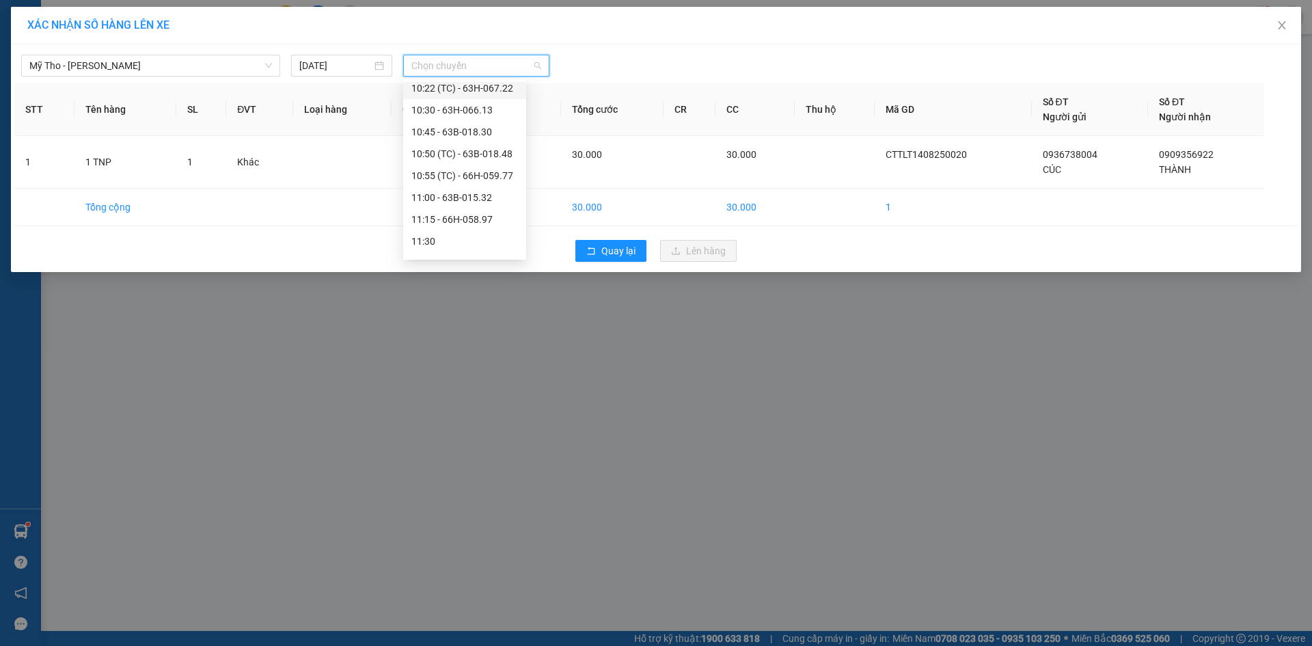
scroll to position [820, 0]
click at [476, 124] on div "10:45 - 63B-018.30" at bounding box center [464, 125] width 107 height 15
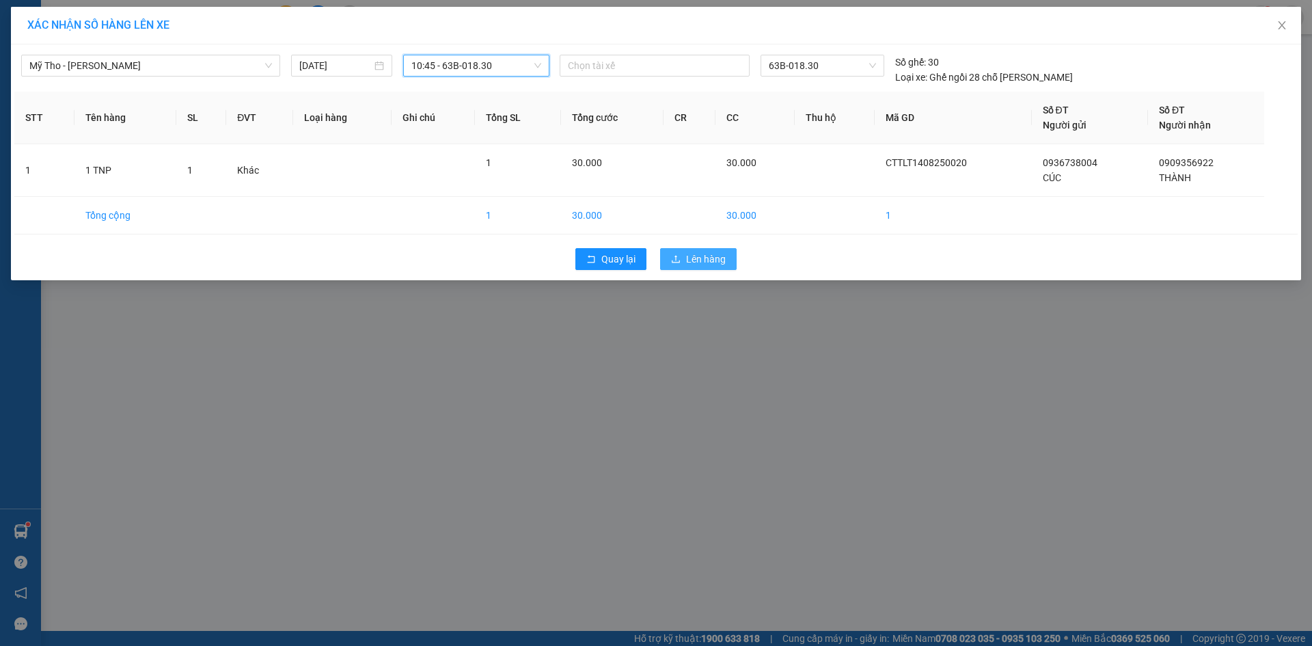
click at [702, 253] on span "Lên hàng" at bounding box center [706, 258] width 40 height 15
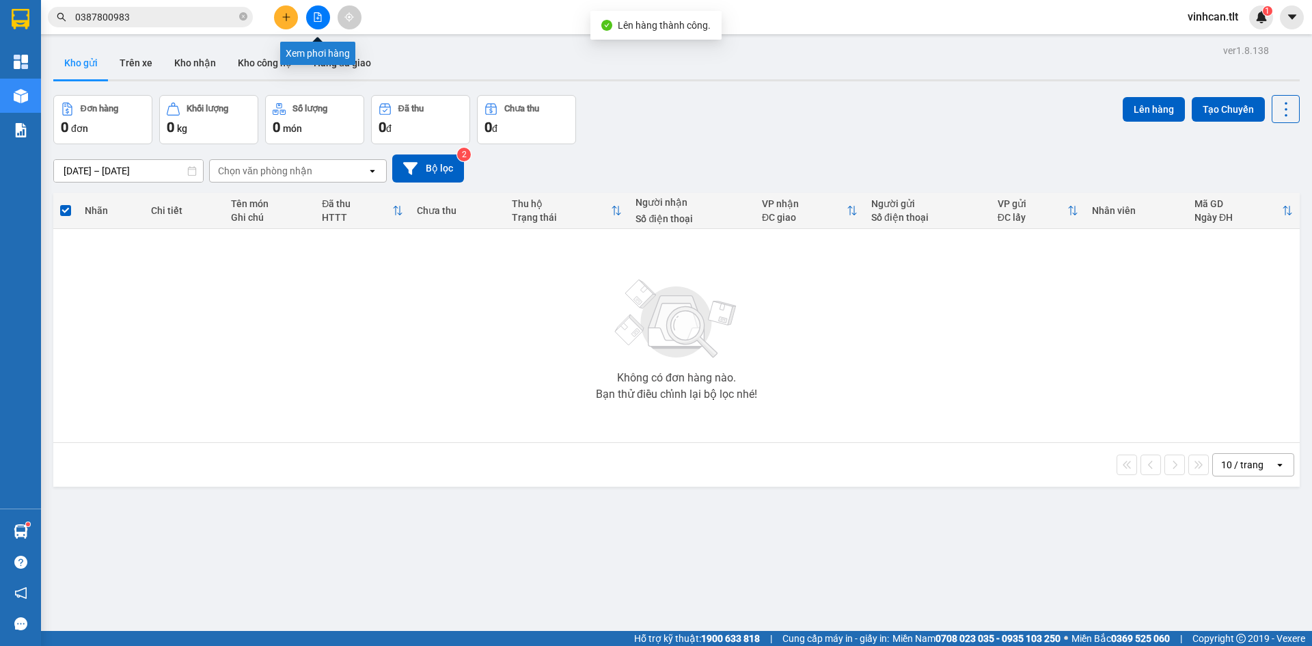
click at [315, 21] on icon "file-add" at bounding box center [318, 17] width 8 height 10
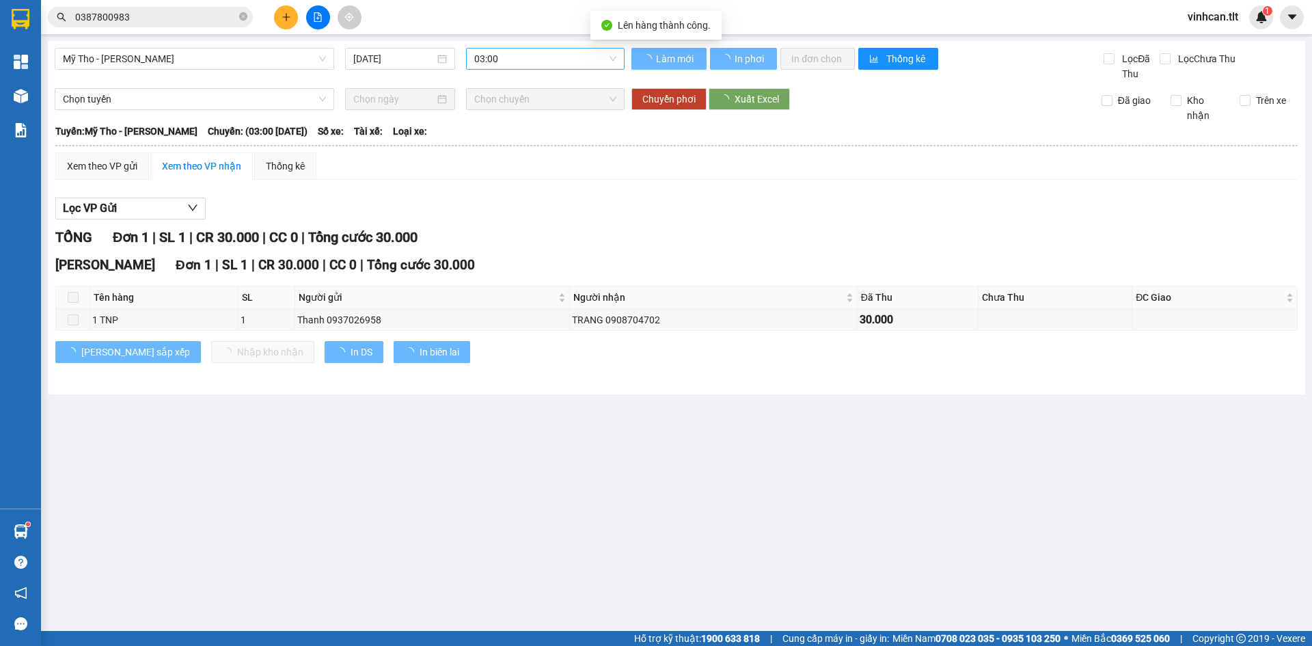
click at [495, 61] on span "03:00" at bounding box center [545, 59] width 142 height 21
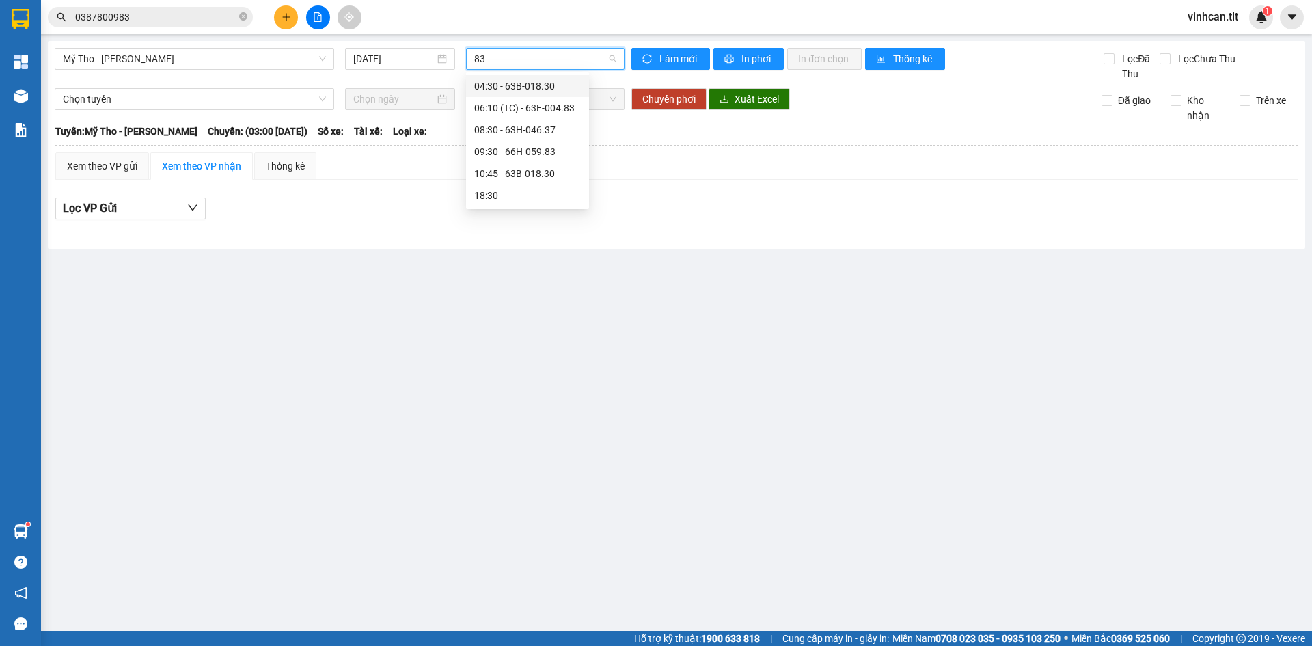
type input "830"
click at [530, 120] on div "10:45 - 63B-018.30" at bounding box center [527, 130] width 123 height 22
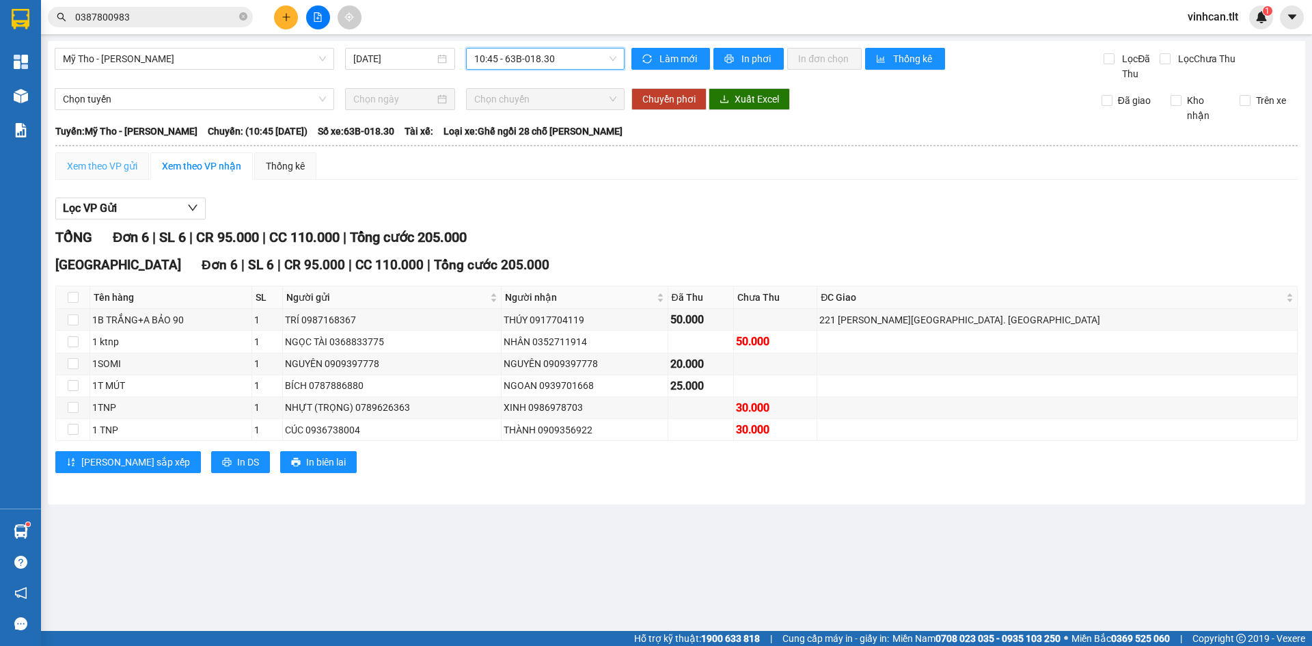
click at [100, 155] on div "Xem theo VP gửi" at bounding box center [102, 165] width 94 height 27
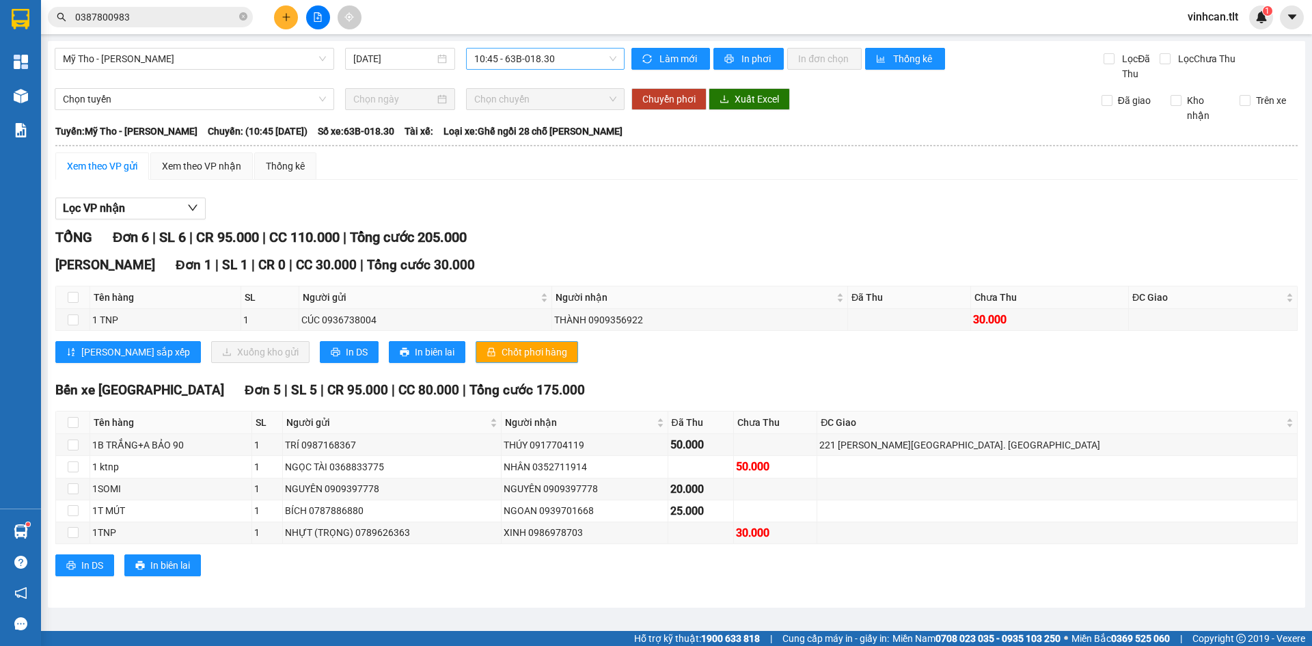
click at [502, 359] on span "Chốt phơi hàng" at bounding box center [535, 351] width 66 height 15
click at [502, 351] on span "Chốt phơi hàng" at bounding box center [535, 351] width 66 height 15
drag, startPoint x: 543, startPoint y: 206, endPoint x: 526, endPoint y: 161, distance: 48.5
click at [545, 206] on div "Lọc VP nhận" at bounding box center [676, 209] width 1242 height 23
click at [289, 17] on icon "plus" at bounding box center [287, 17] width 10 height 10
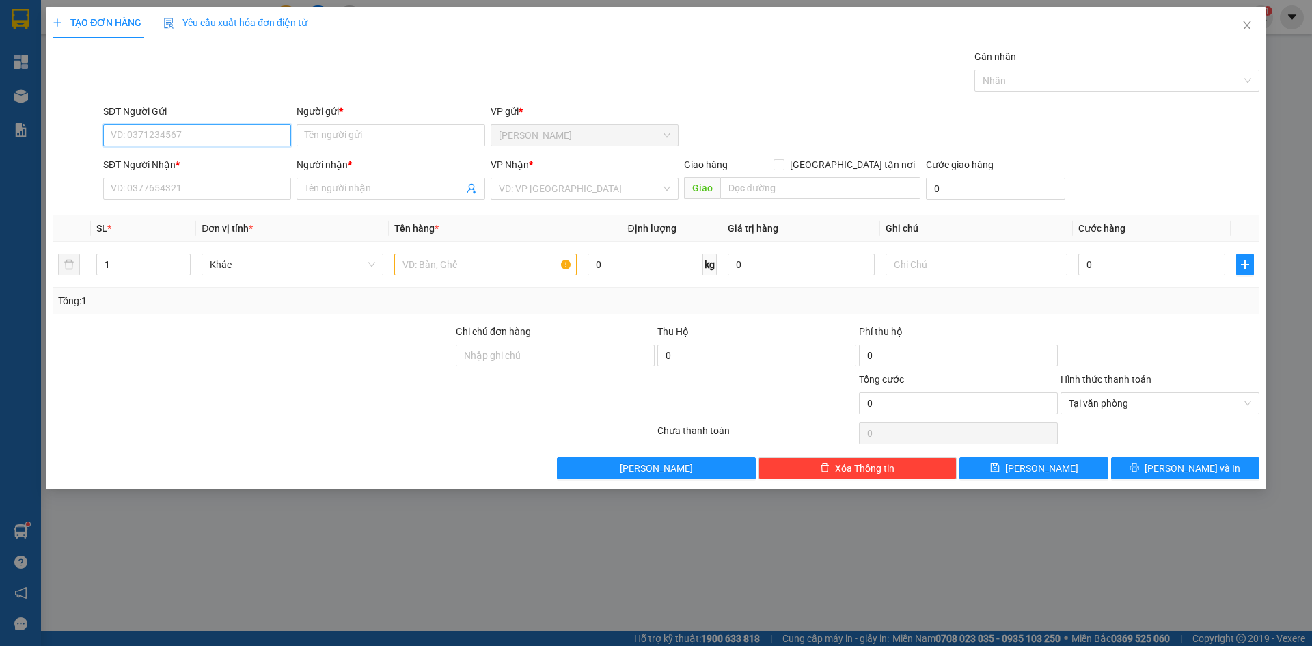
click at [143, 135] on input "SĐT Người Gửi" at bounding box center [197, 135] width 188 height 22
type input "0907330013"
click at [176, 165] on div "0907330013 - NGHĨA" at bounding box center [197, 162] width 172 height 15
type input "NGHĨA"
type input "0907330013"
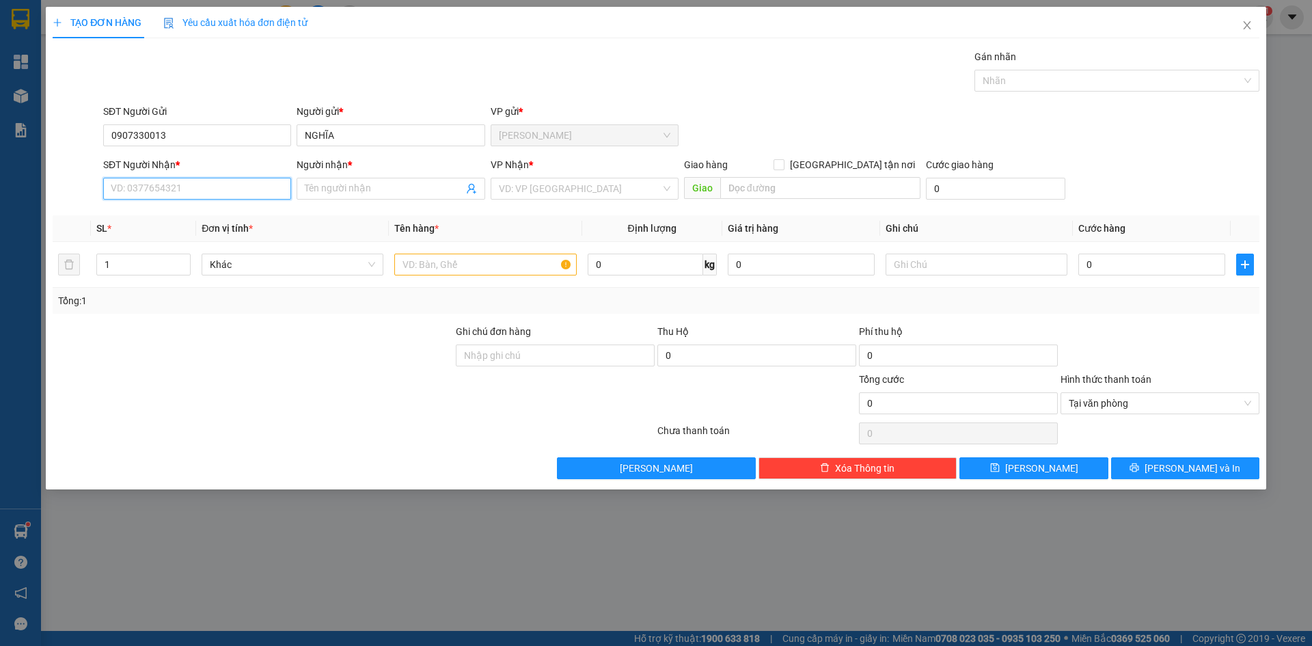
click at [189, 194] on input "SĐT Người Nhận *" at bounding box center [197, 189] width 188 height 22
type input "0937524727"
click at [163, 215] on div "0937524727 - PHÁT" at bounding box center [197, 215] width 172 height 15
type input "PHÁT"
type input "0937524727"
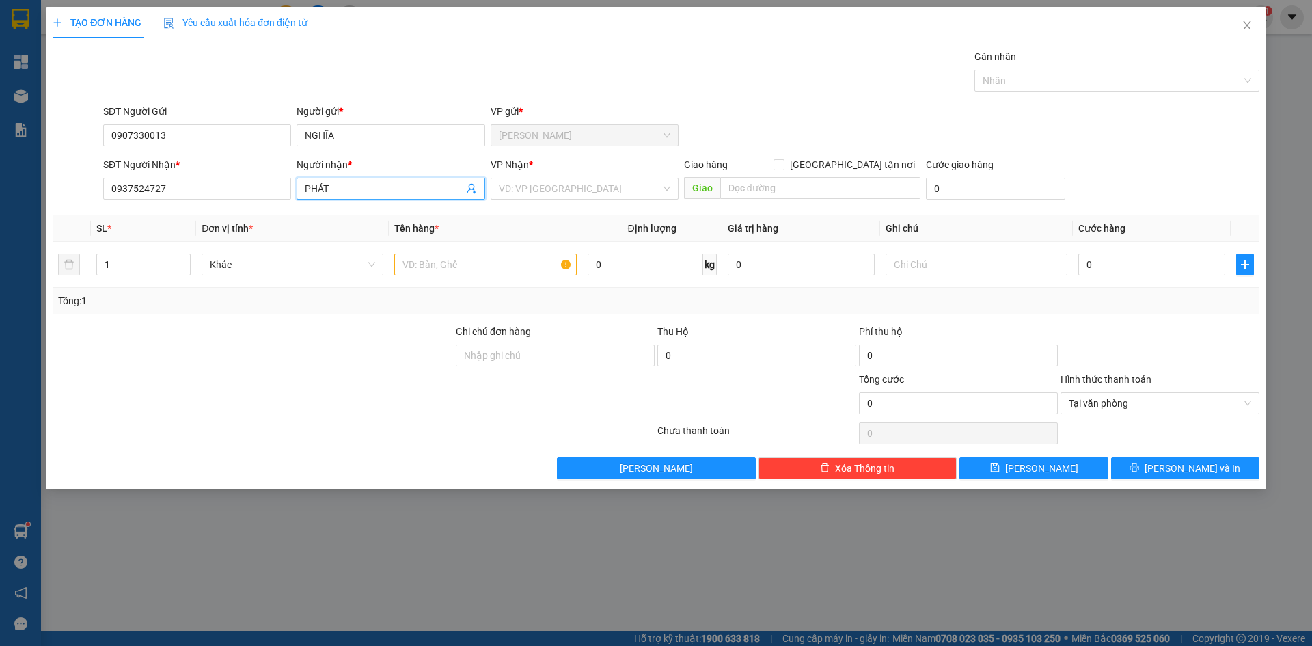
click at [360, 189] on input "PHÁT" at bounding box center [384, 188] width 158 height 15
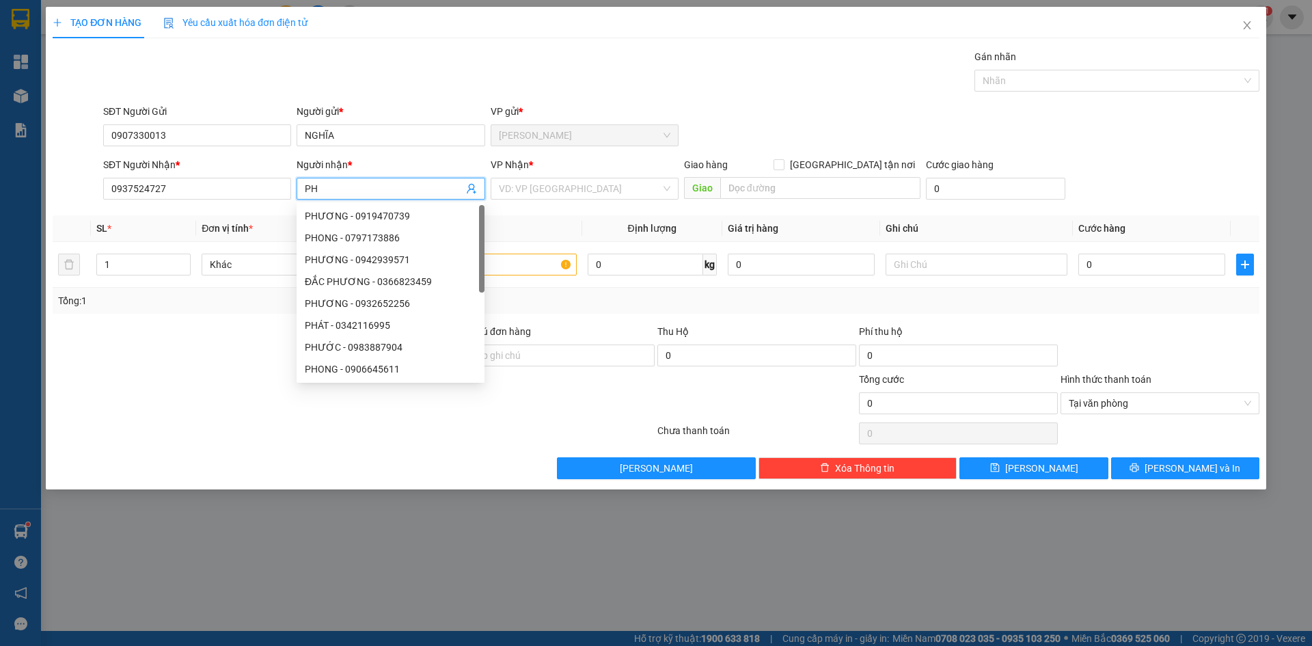
paste input "Ú"
type input "PHÚ"
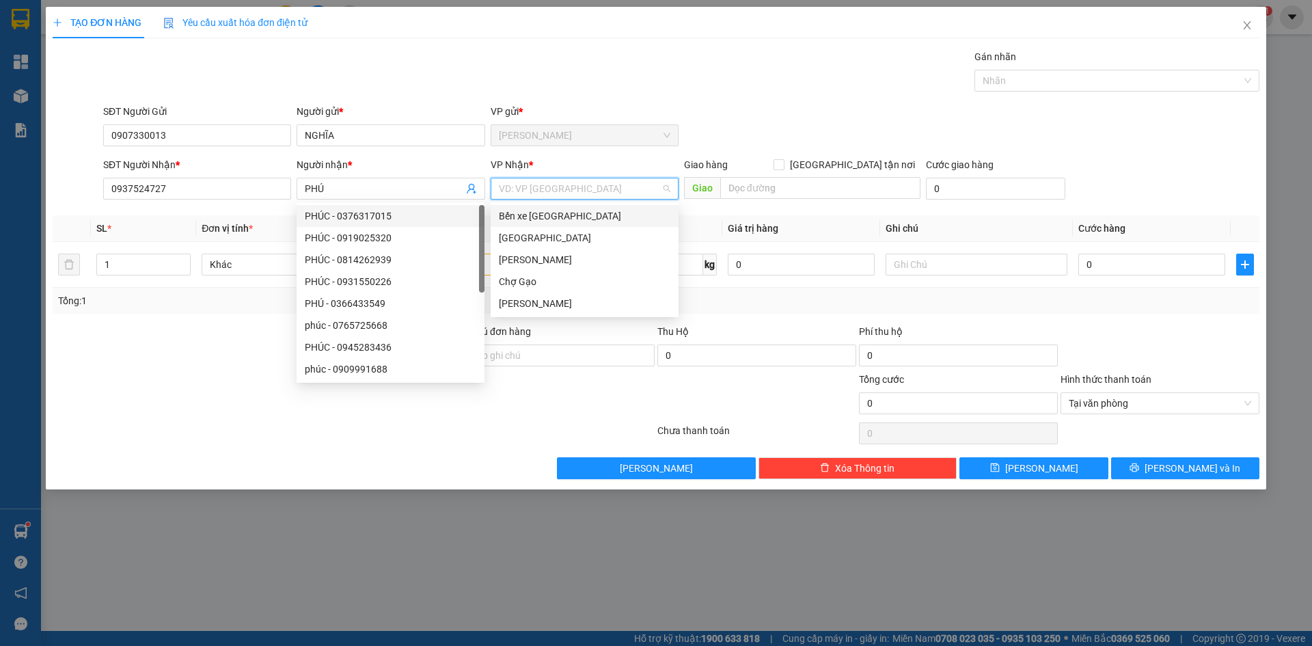
click at [516, 186] on input "search" at bounding box center [580, 188] width 162 height 21
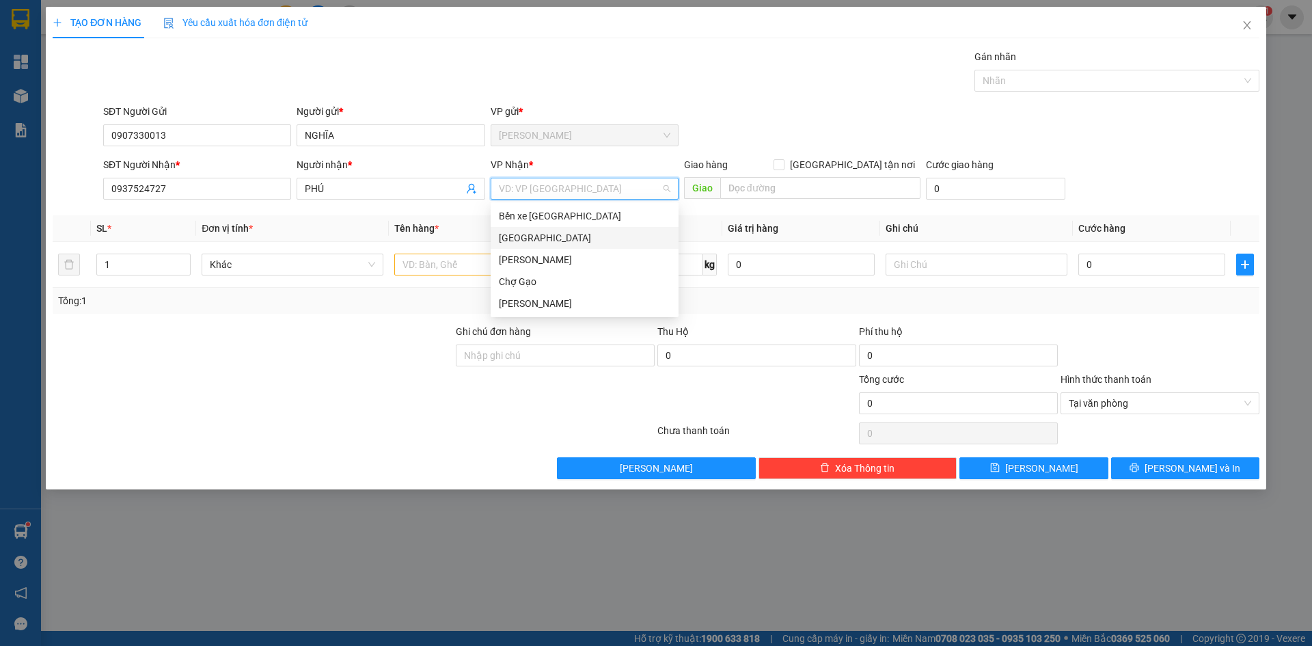
click at [525, 241] on div "[GEOGRAPHIC_DATA]" at bounding box center [585, 237] width 172 height 15
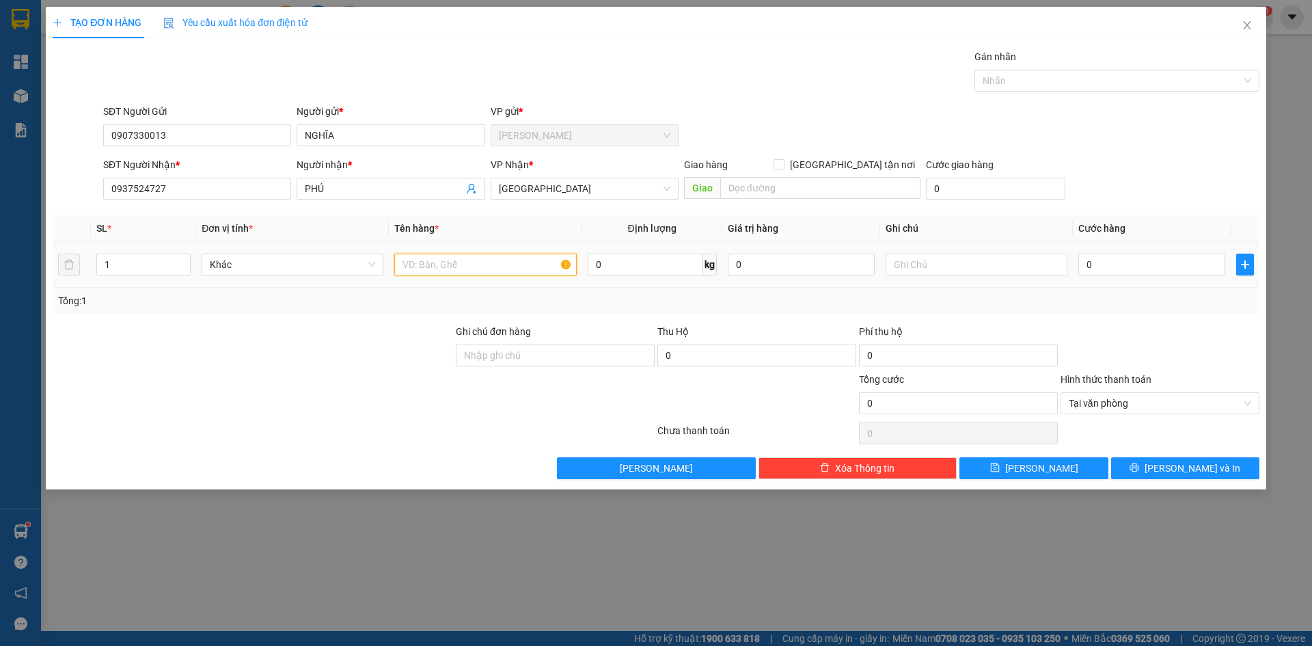
click at [457, 267] on input "text" at bounding box center [485, 265] width 182 height 22
type input "1 HNP"
click at [1093, 263] on input "0" at bounding box center [1151, 265] width 147 height 22
type input "2"
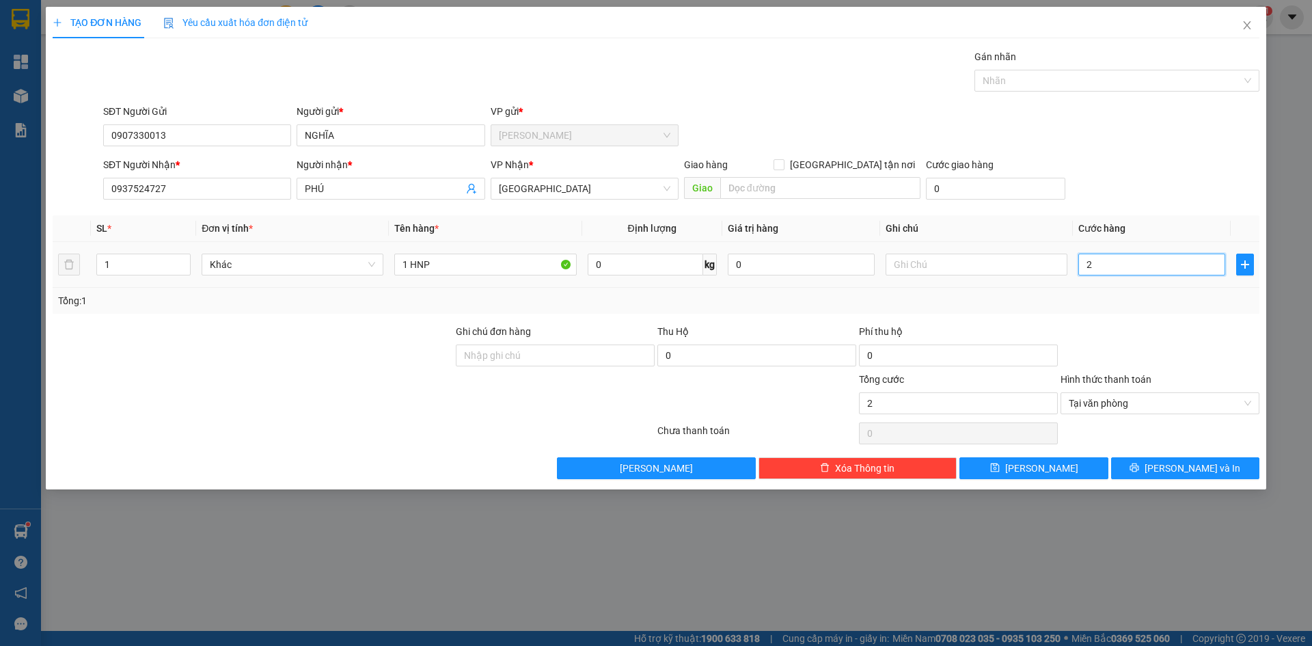
type input "25"
type input "25.000"
click at [1197, 465] on span "[PERSON_NAME] và In" at bounding box center [1193, 468] width 96 height 15
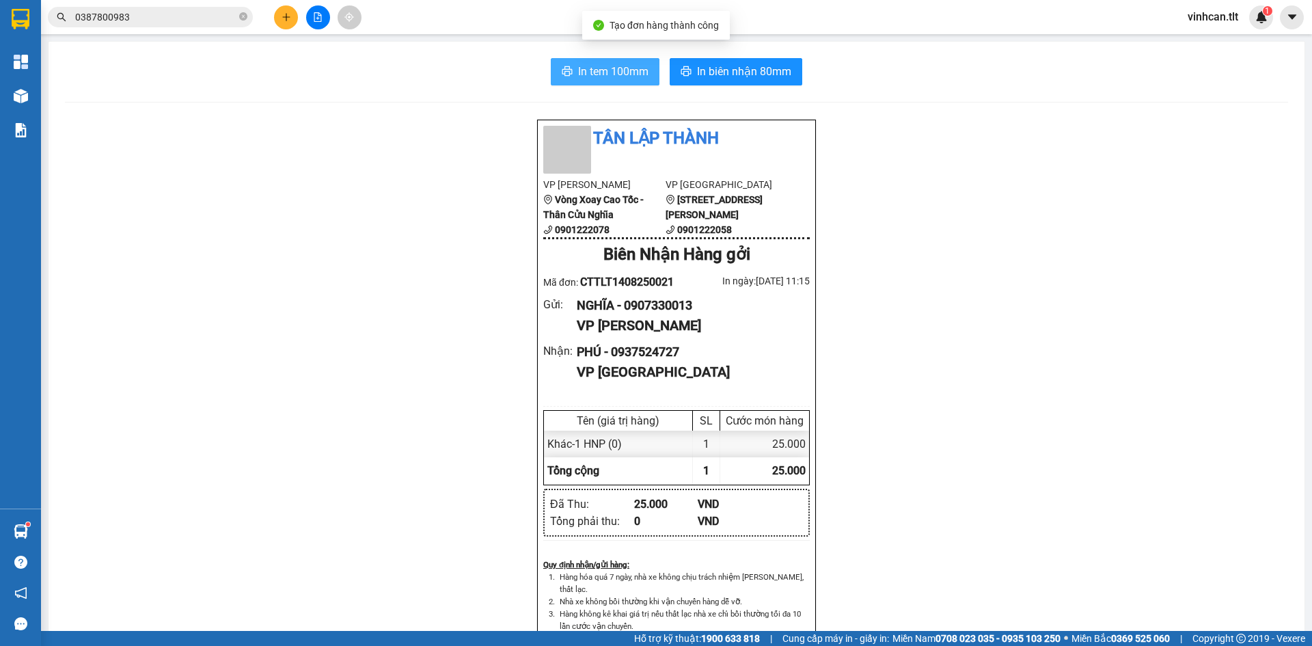
click at [612, 75] on span "In tem 100mm" at bounding box center [613, 71] width 70 height 17
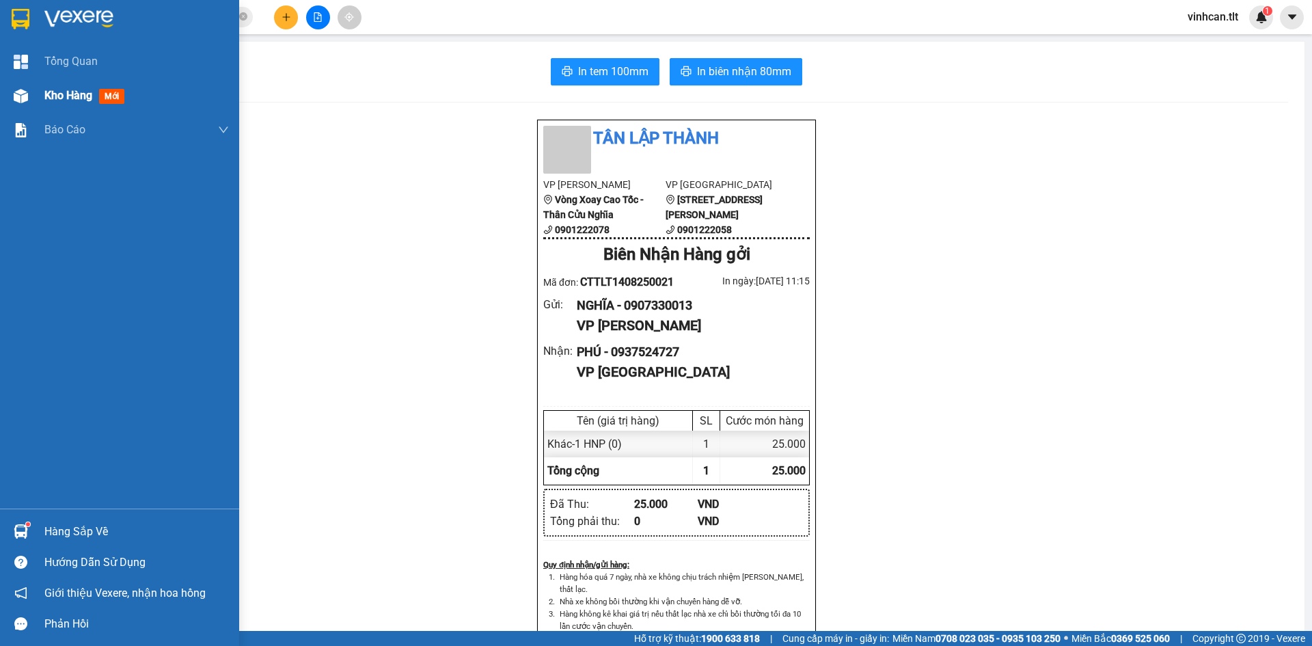
click at [44, 91] on div "Kho hàng mới" at bounding box center [119, 96] width 239 height 34
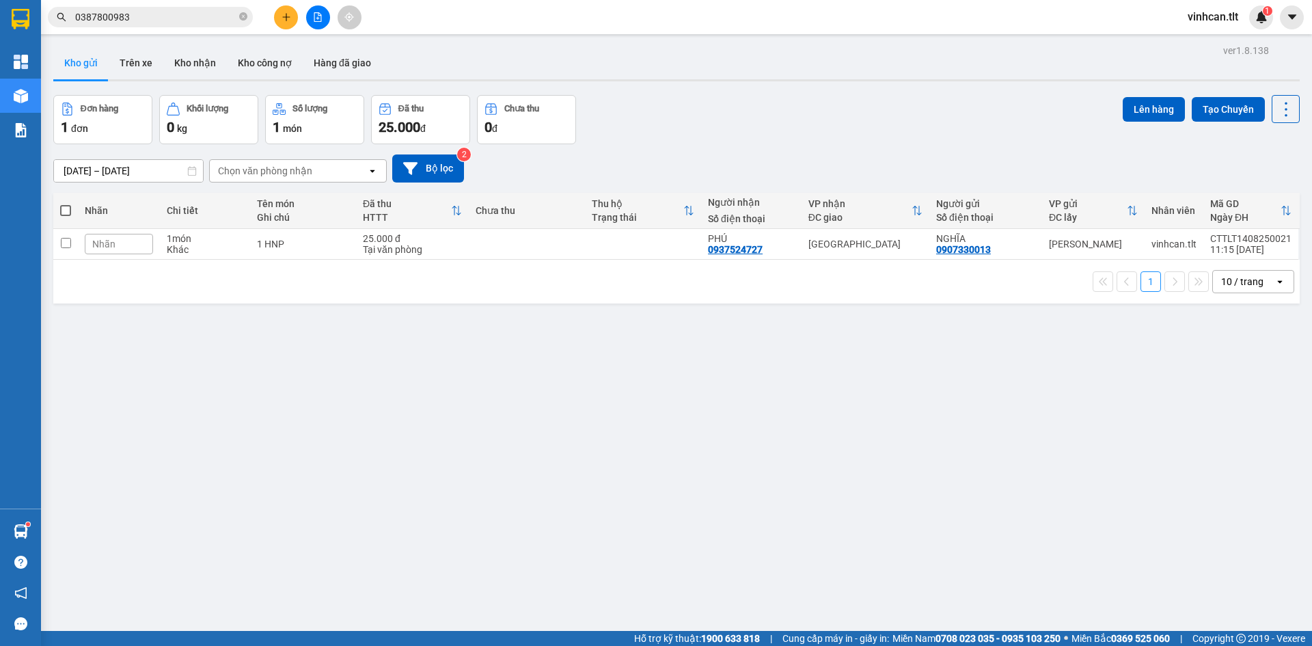
click at [333, 287] on div "1 10 / trang open" at bounding box center [677, 281] width 1236 height 23
click at [1216, 244] on button at bounding box center [1219, 244] width 19 height 24
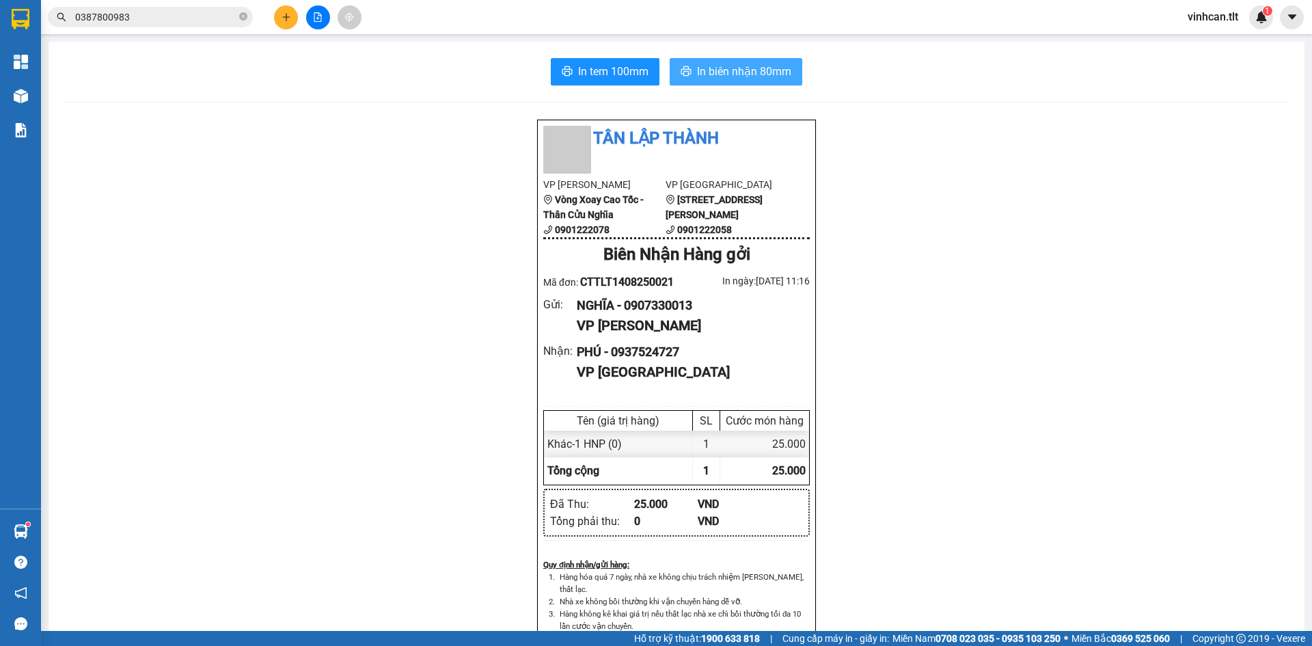
click at [748, 73] on span "In biên nhận 80mm" at bounding box center [744, 71] width 94 height 17
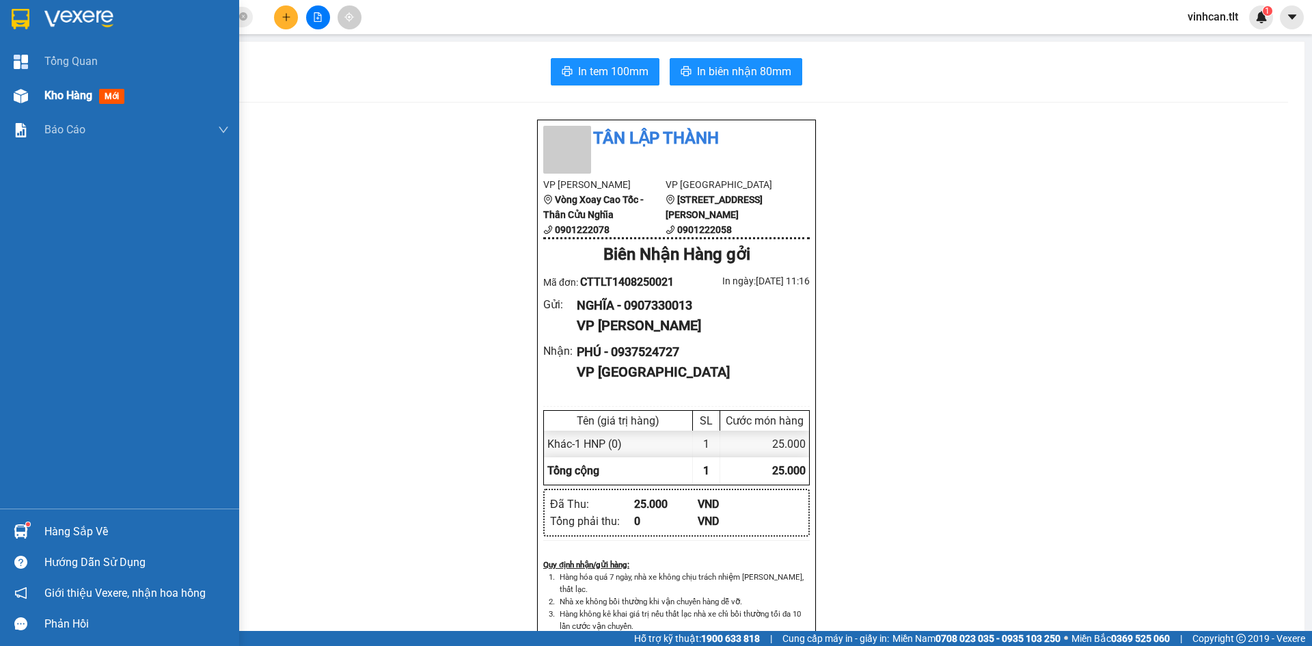
click at [52, 94] on span "Kho hàng" at bounding box center [68, 95] width 48 height 13
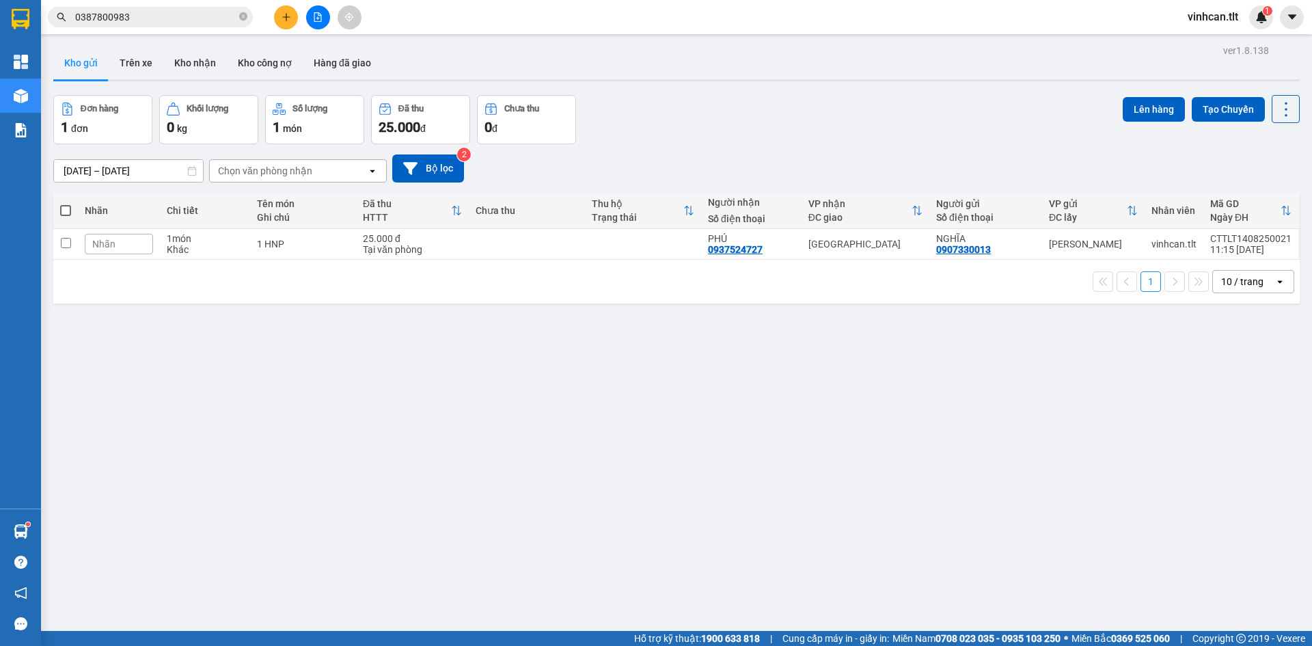
click at [423, 334] on div "ver 1.8.138 Kho gửi Trên xe Kho nhận Kho công nợ Hàng đã giao Đơn hàng 1 đơn Kh…" at bounding box center [676, 364] width 1257 height 646
click at [546, 244] on td at bounding box center [527, 244] width 116 height 31
checkbox input "true"
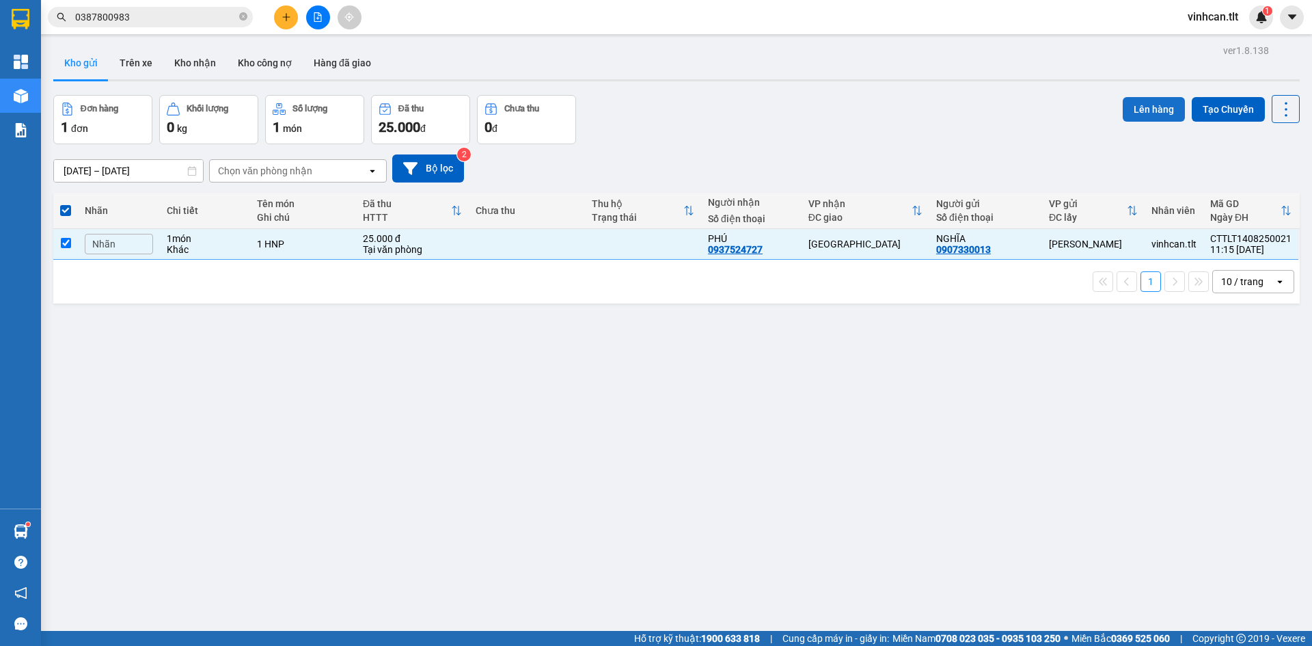
click at [1144, 105] on button "Lên hàng" at bounding box center [1154, 109] width 62 height 25
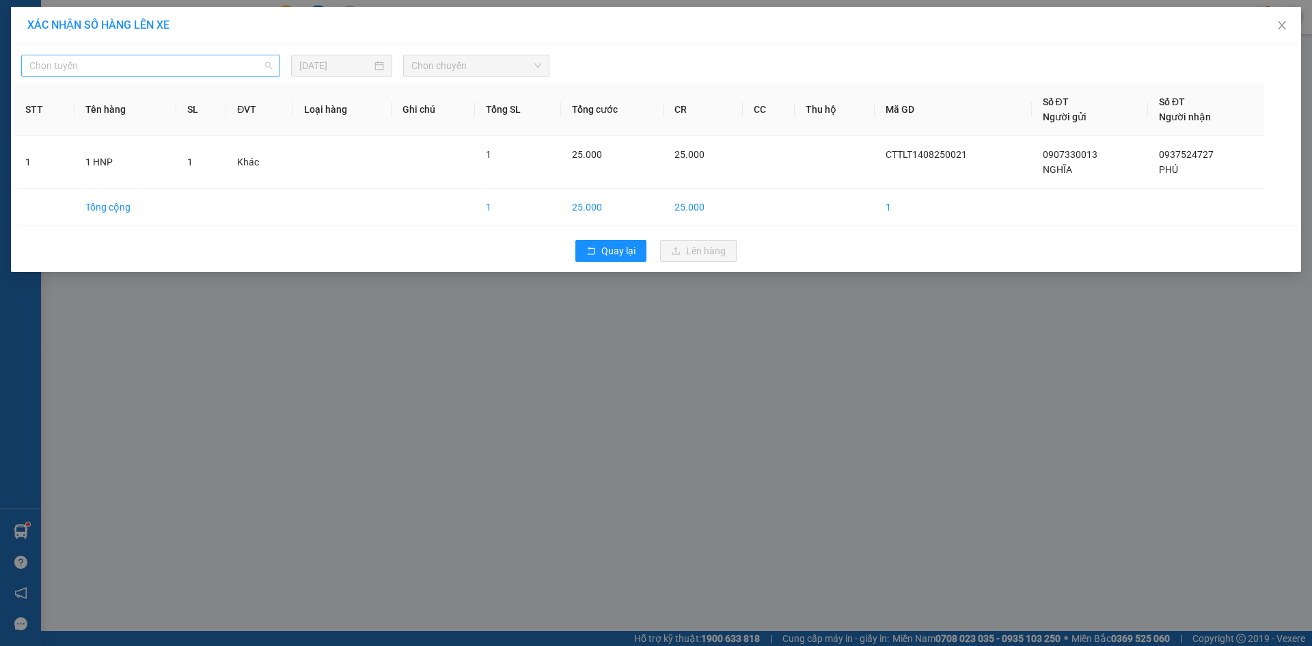
click at [141, 64] on span "Chọn tuyến" at bounding box center [150, 65] width 243 height 21
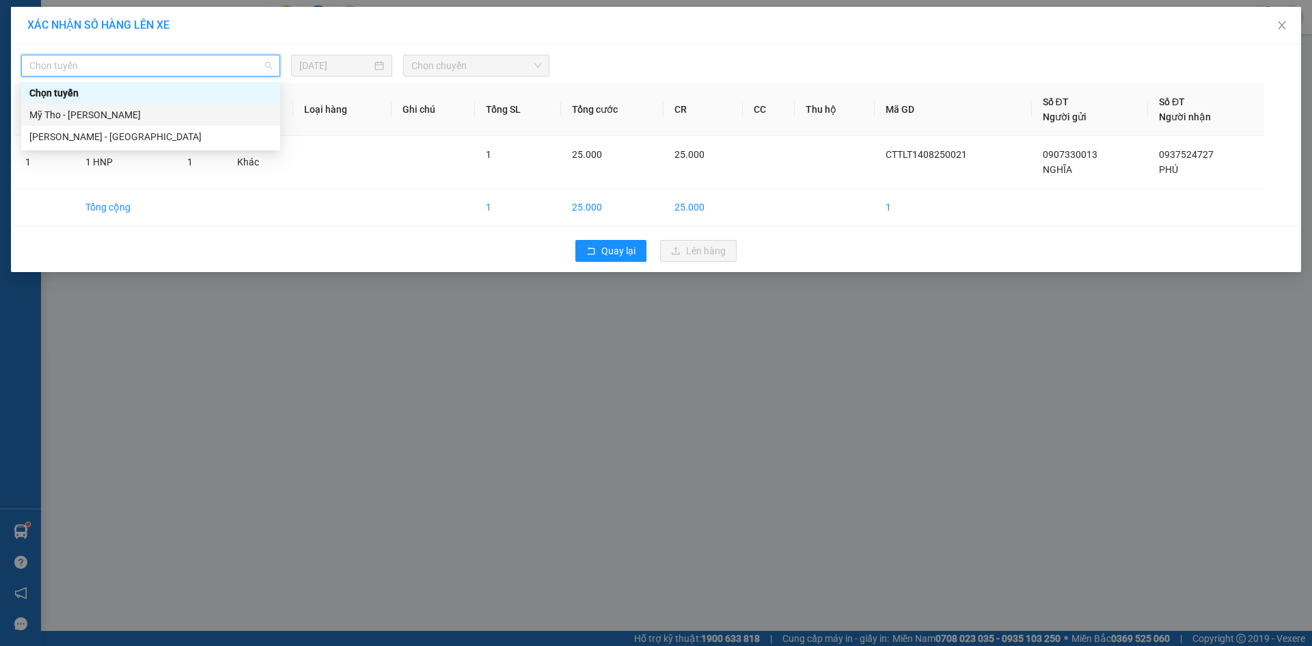
click at [93, 113] on div "Mỹ Tho - [PERSON_NAME]" at bounding box center [150, 114] width 243 height 15
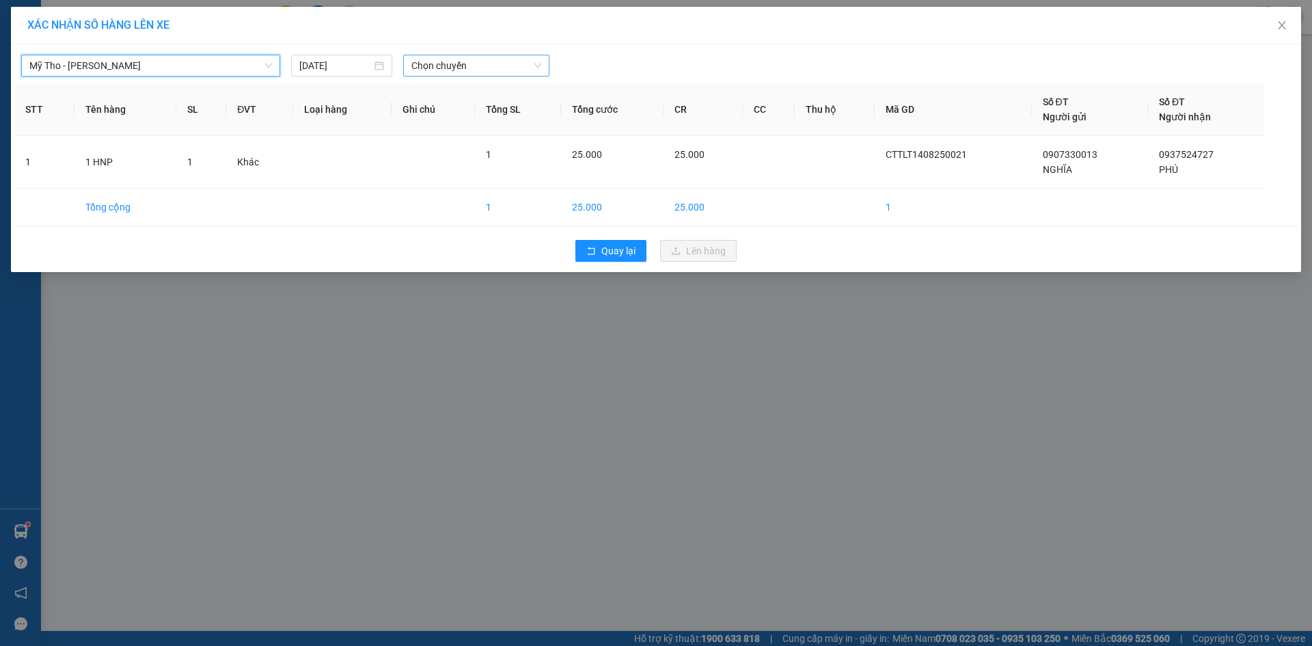
click at [455, 72] on span "Chọn chuyến" at bounding box center [476, 65] width 130 height 21
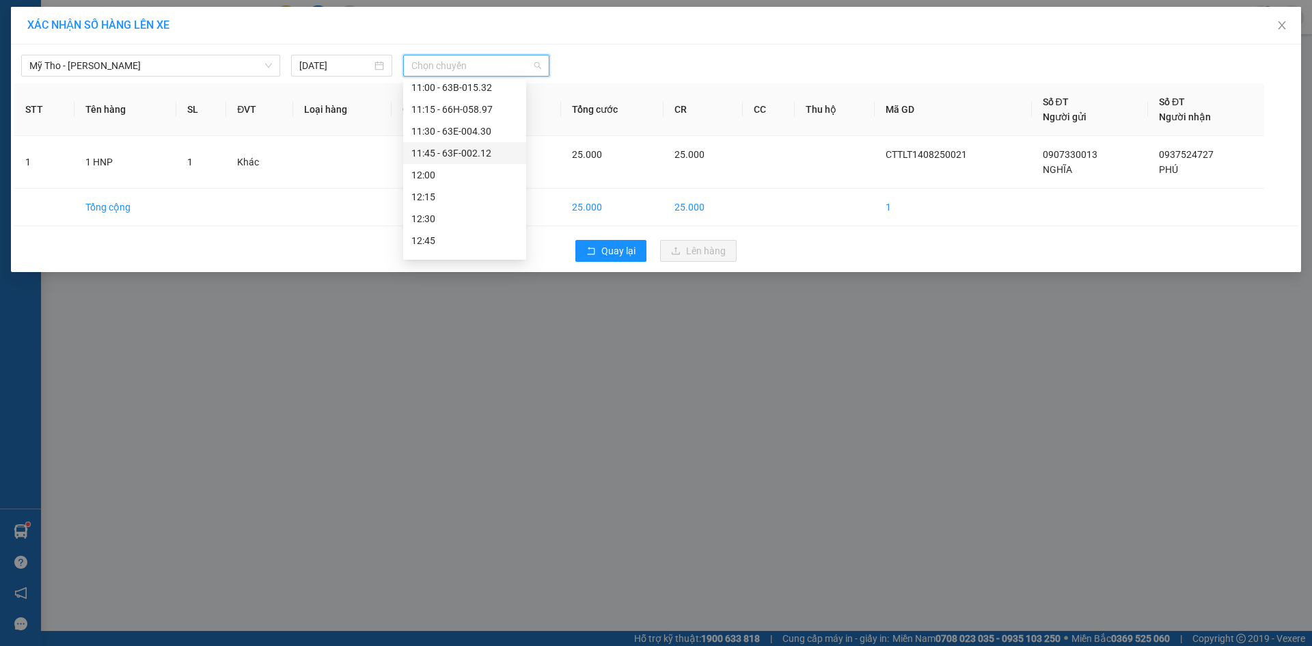
scroll to position [888, 0]
click at [474, 144] on div "11:15 - 66H-058.97" at bounding box center [464, 144] width 107 height 15
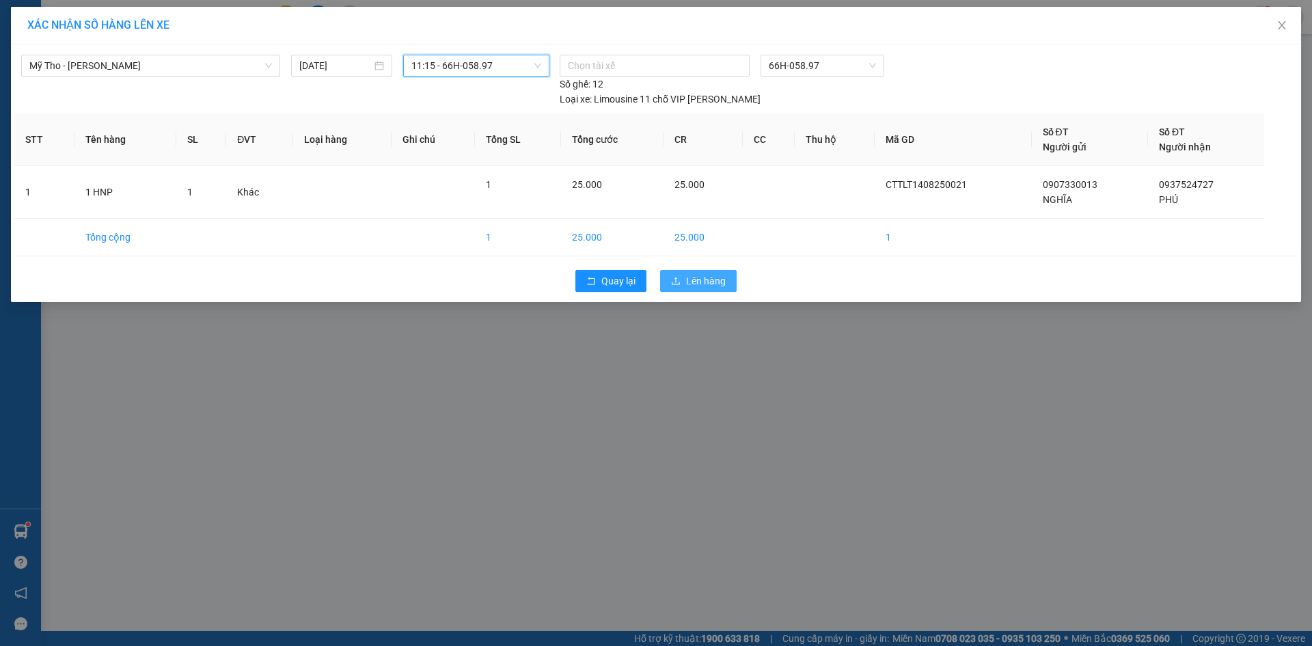
click at [683, 270] on button "Lên hàng" at bounding box center [698, 281] width 77 height 22
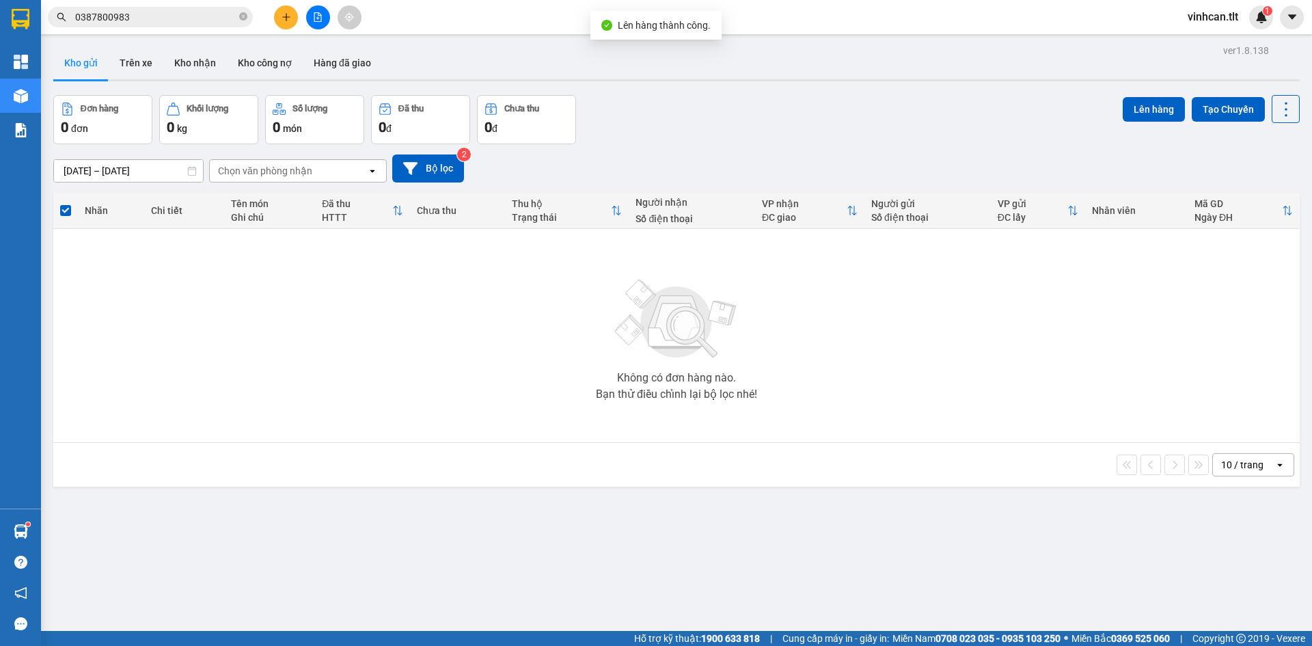
click at [315, 12] on icon "file-add" at bounding box center [318, 17] width 8 height 10
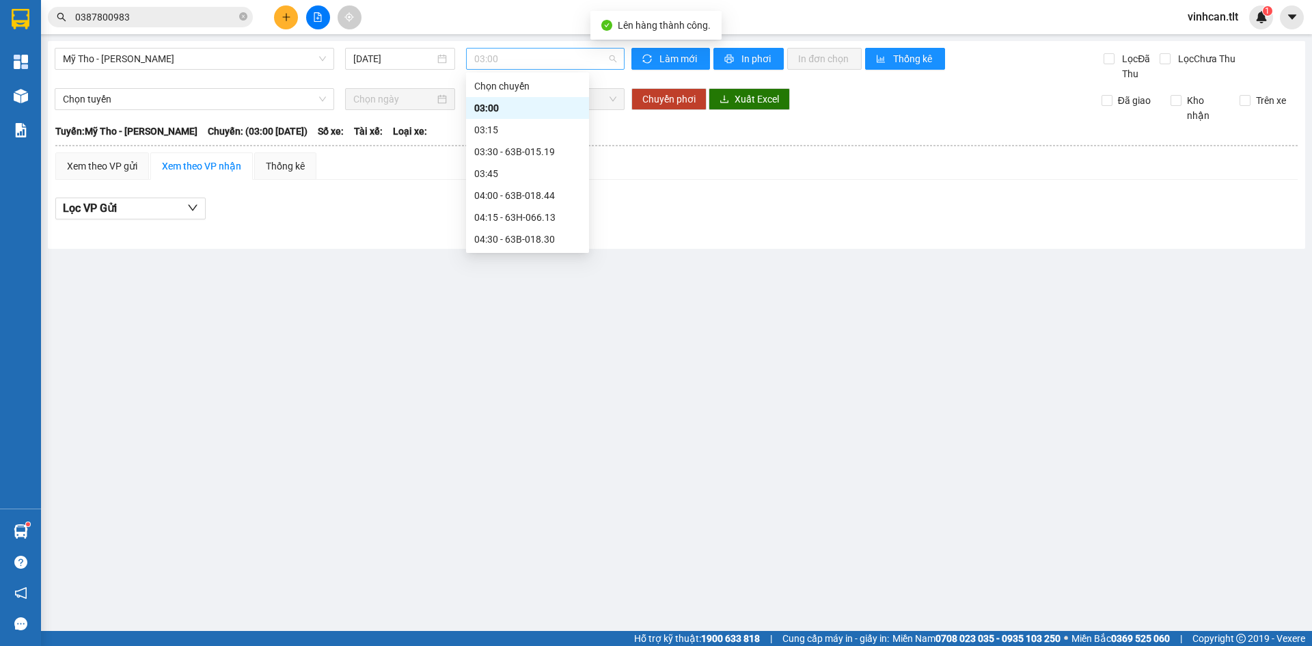
click at [504, 64] on span "03:00" at bounding box center [545, 59] width 142 height 21
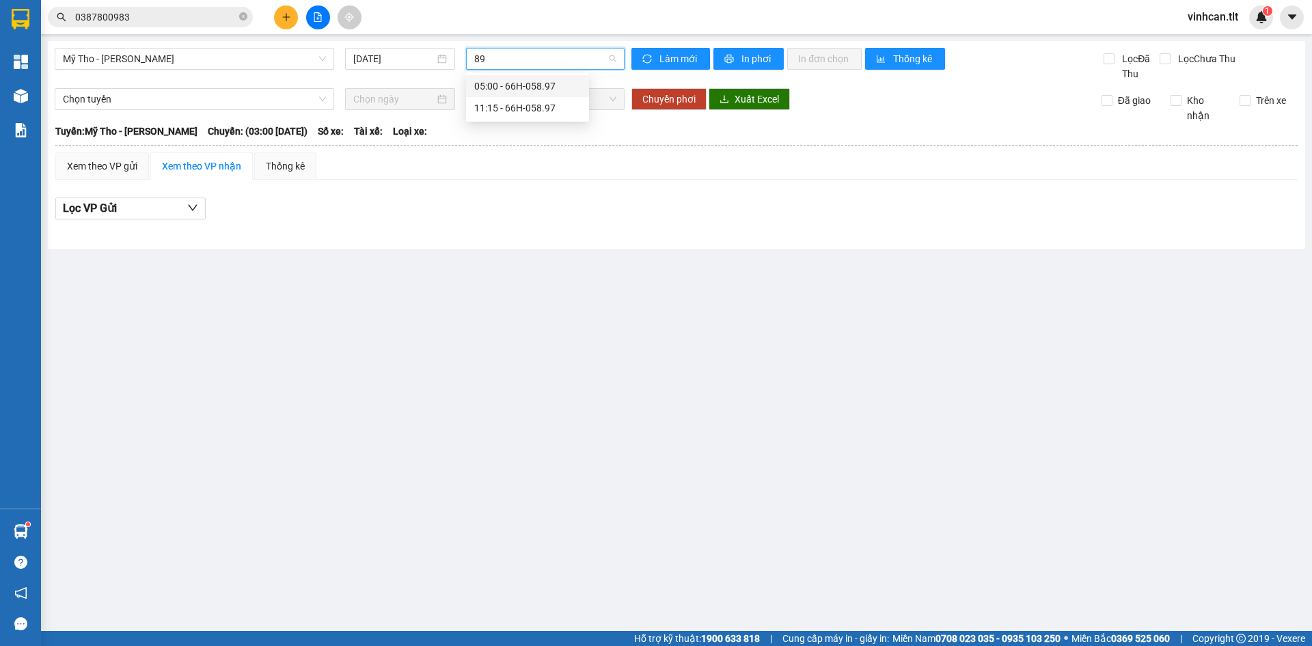
type input "897"
click at [491, 106] on div "11:15 - 66H-058.97" at bounding box center [527, 107] width 107 height 15
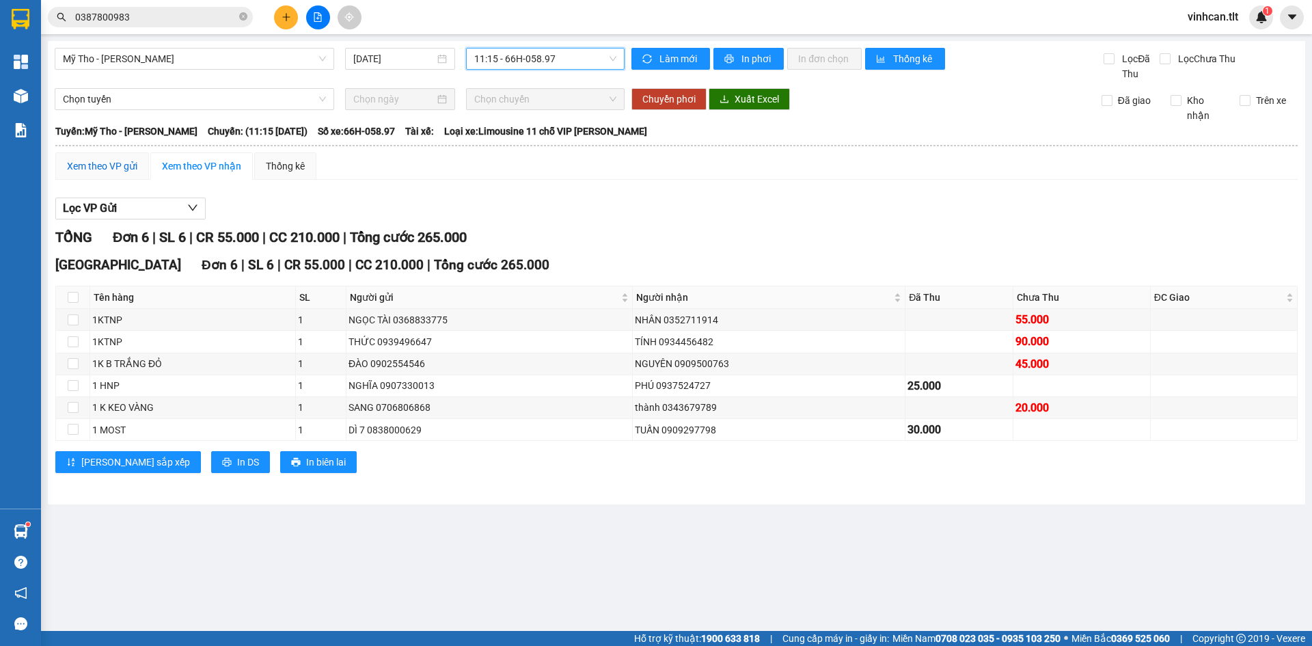
click at [95, 168] on div "Xem theo VP gửi" at bounding box center [102, 166] width 70 height 15
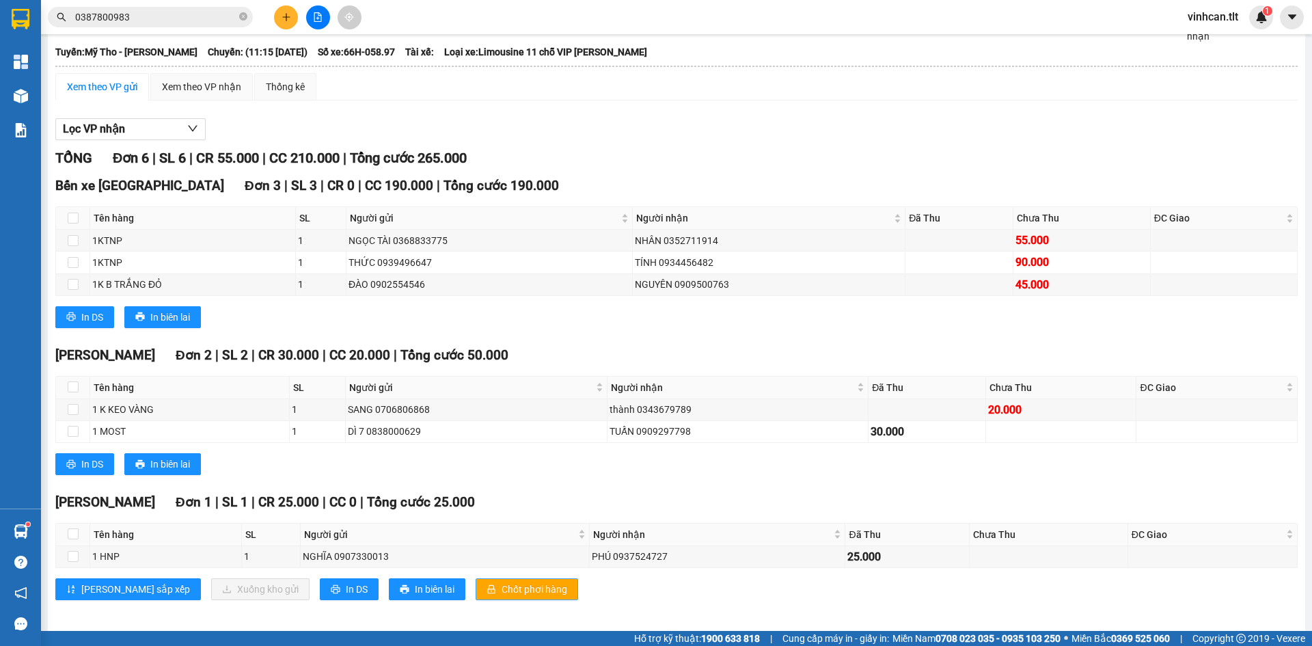
scroll to position [87, 0]
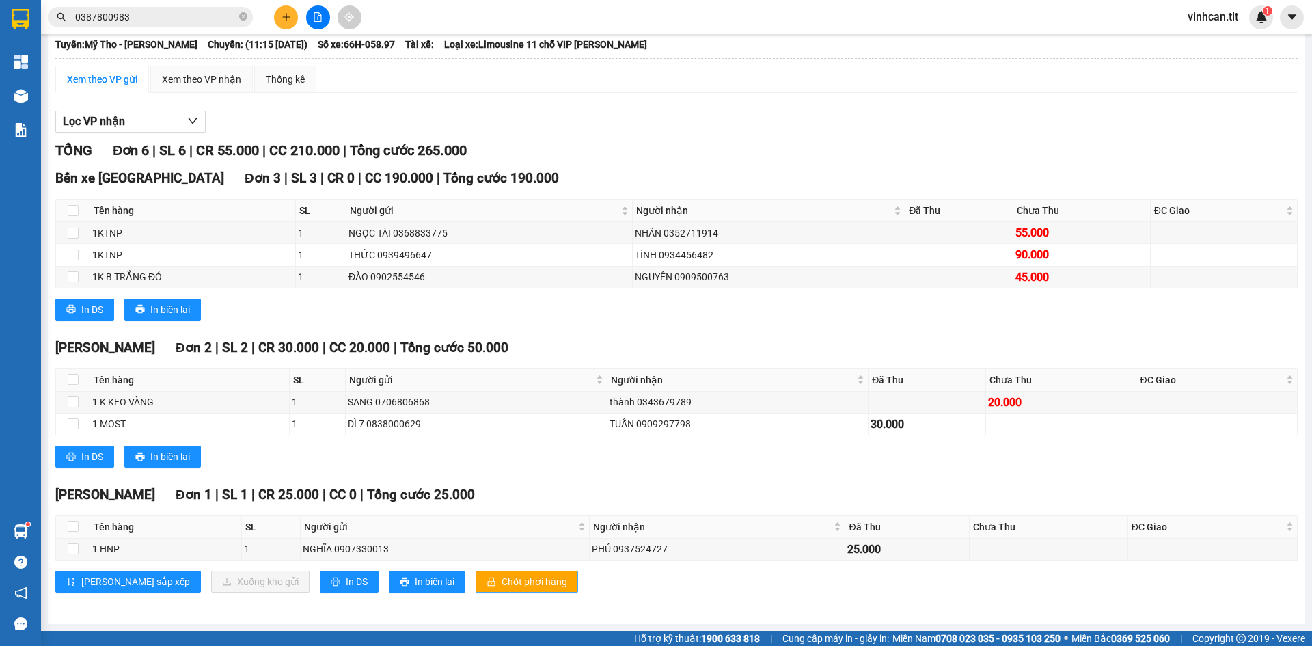
click at [488, 582] on icon "lock" at bounding box center [492, 581] width 8 height 9
click at [481, 459] on div "In DS In biên lai" at bounding box center [676, 457] width 1242 height 22
click at [286, 23] on button at bounding box center [286, 17] width 24 height 24
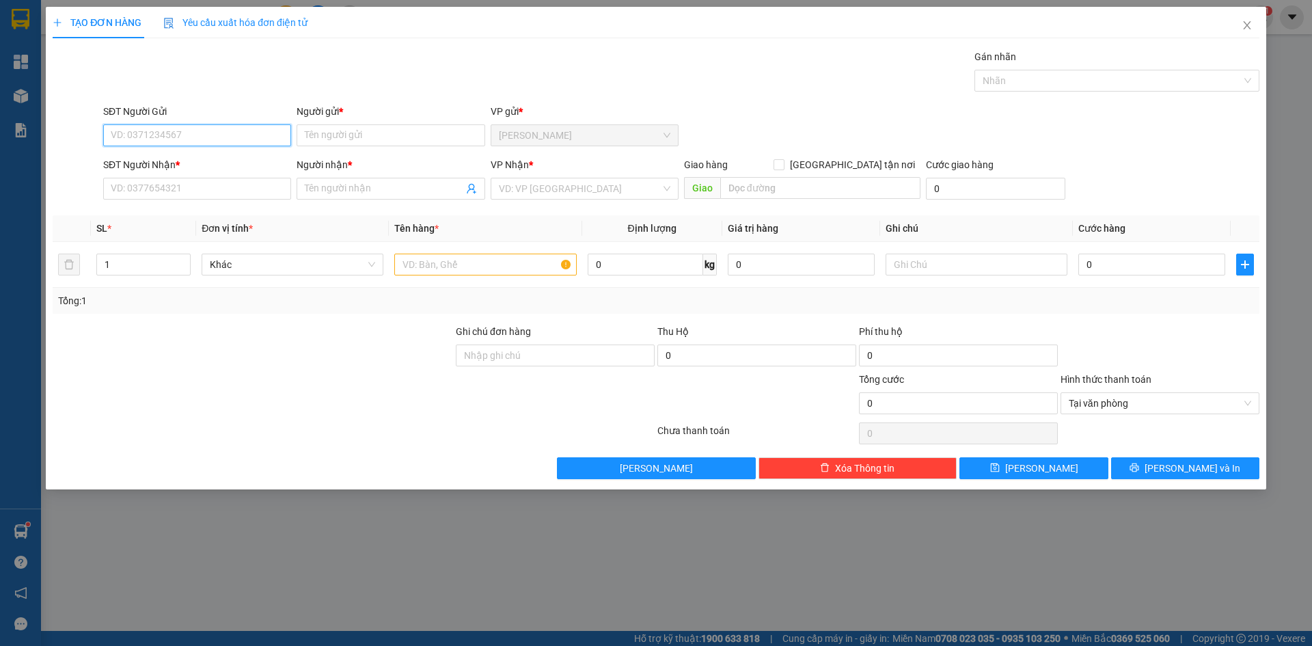
click at [158, 135] on input "SĐT Người Gửi" at bounding box center [197, 135] width 188 height 22
click at [173, 138] on input "SĐT Người Gửi" at bounding box center [197, 135] width 188 height 22
click at [152, 160] on div "0383927479 - NHÂN THIỆN TÂM" at bounding box center [197, 162] width 172 height 15
type input "0383927479"
type input "NHÂN THIỆN TÂM"
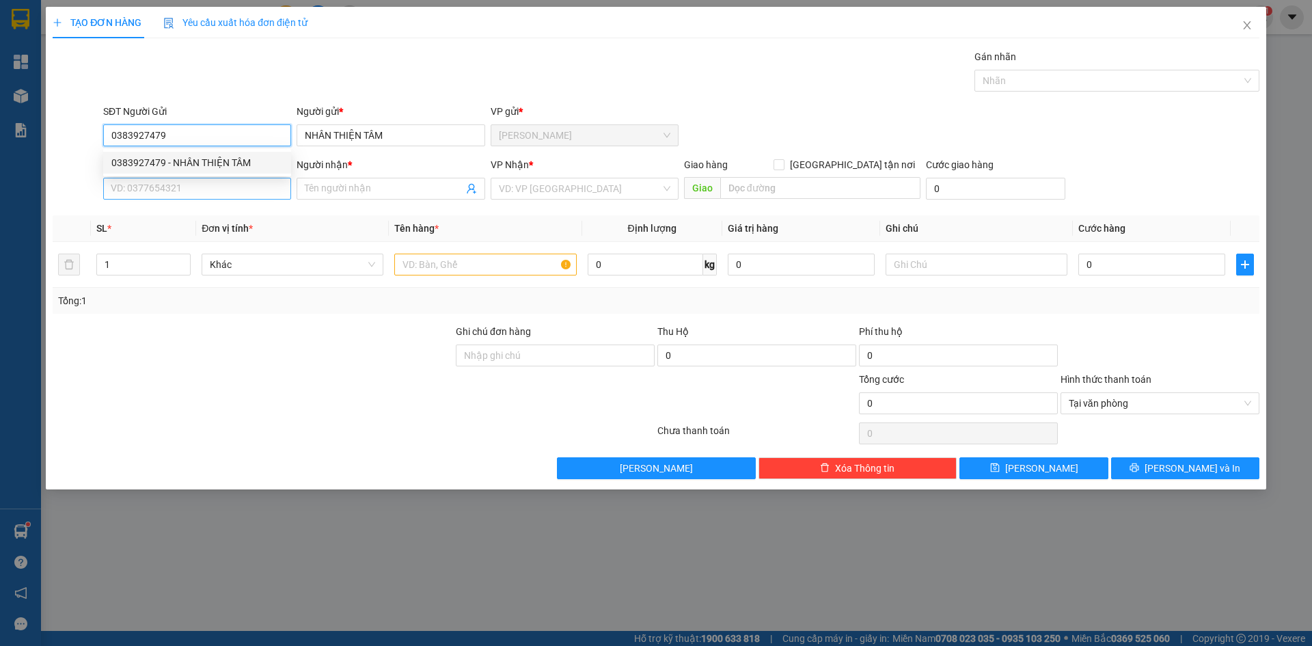
type input "0383927479"
click at [156, 191] on input "SĐT Người Nhận *" at bounding box center [197, 189] width 188 height 22
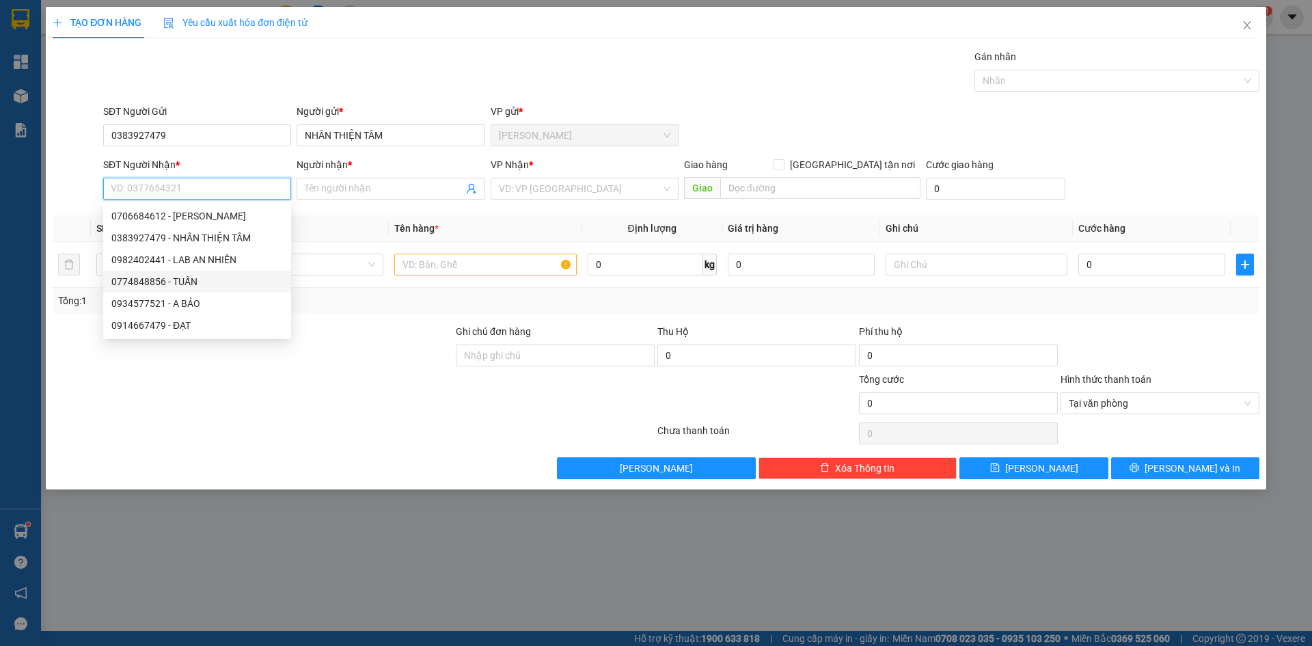
click at [169, 286] on div "0774848856 - TUẤN" at bounding box center [197, 281] width 172 height 15
type input "0774848856"
type input "TUẤN"
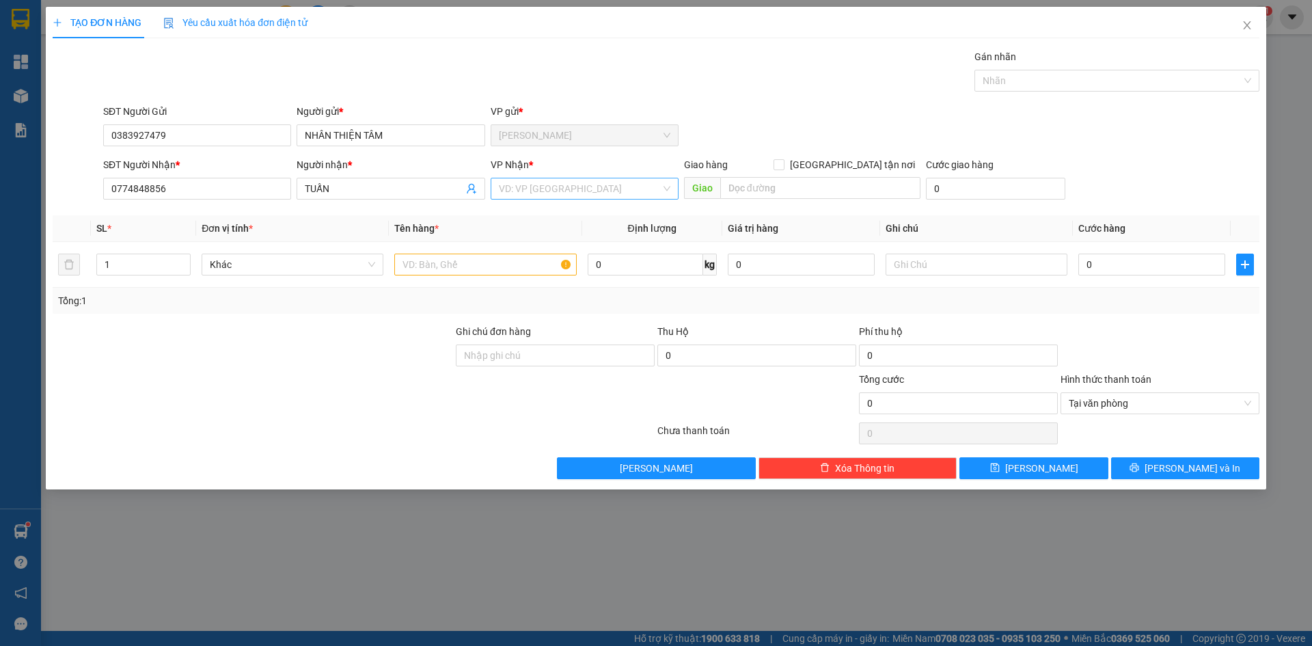
click at [510, 190] on input "search" at bounding box center [580, 188] width 162 height 21
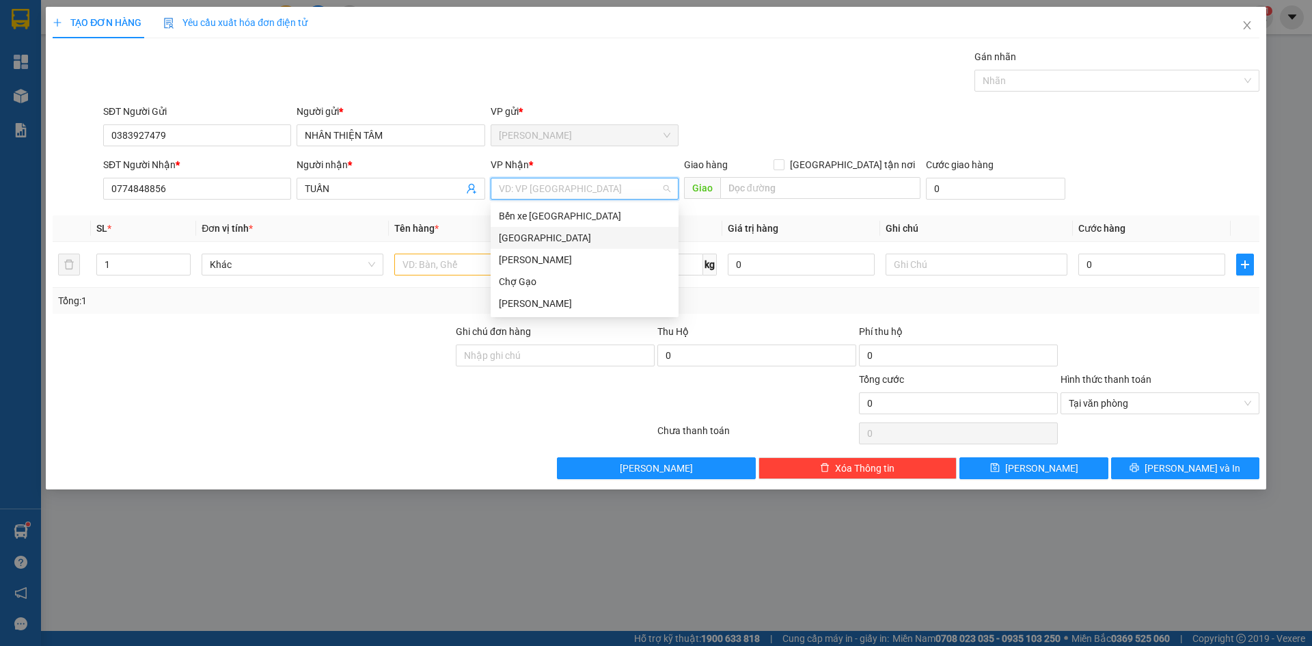
click at [511, 233] on div "[GEOGRAPHIC_DATA]" at bounding box center [585, 237] width 172 height 15
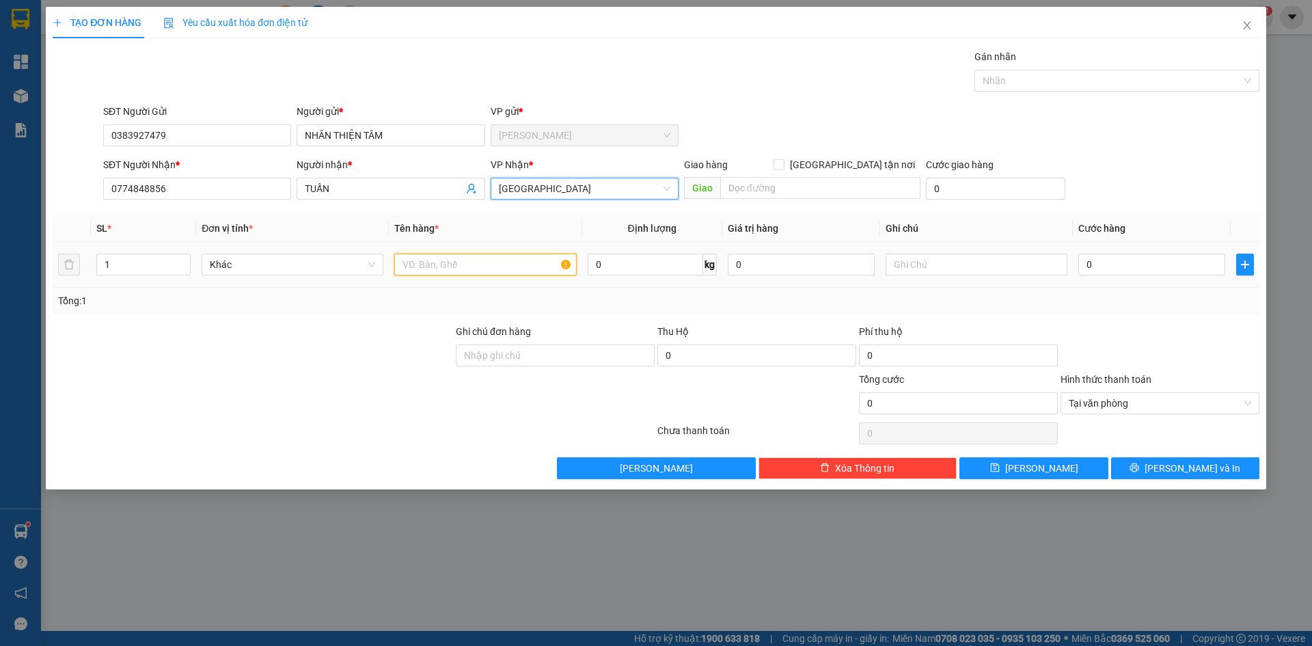
click at [419, 269] on input "text" at bounding box center [485, 265] width 182 height 22
type input "1 HNP"
click at [1117, 267] on input "0" at bounding box center [1151, 265] width 147 height 22
type input "2"
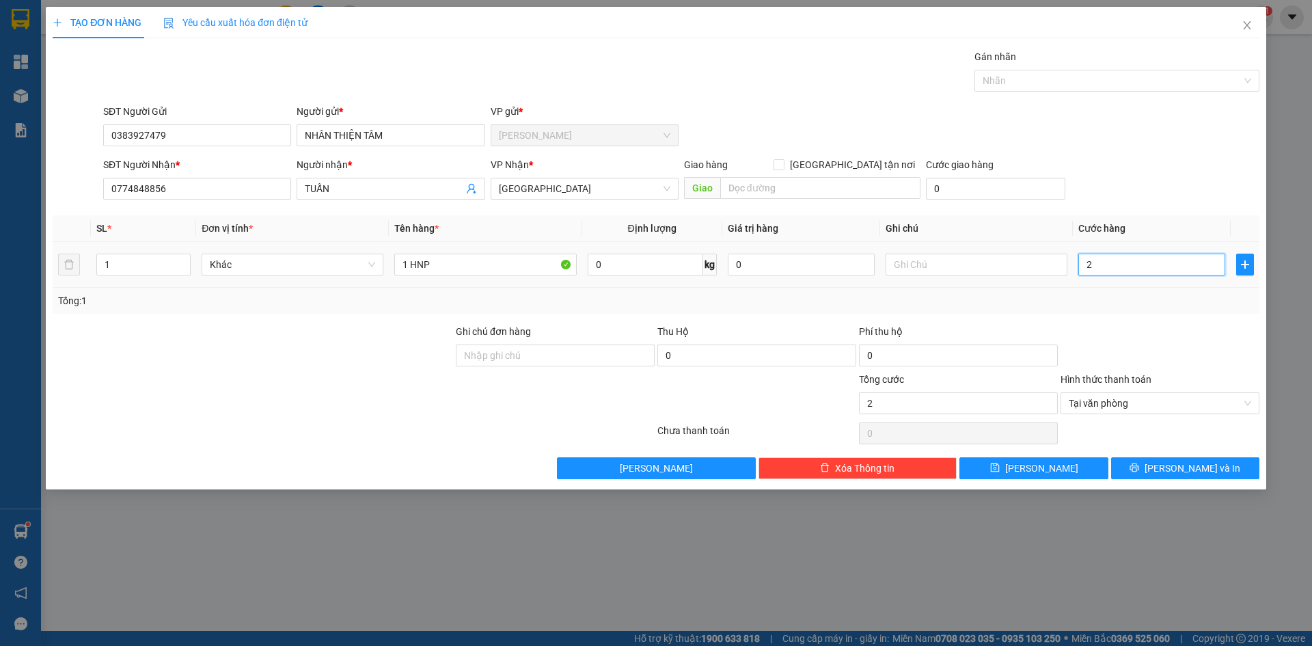
type input "20"
type input "20.000"
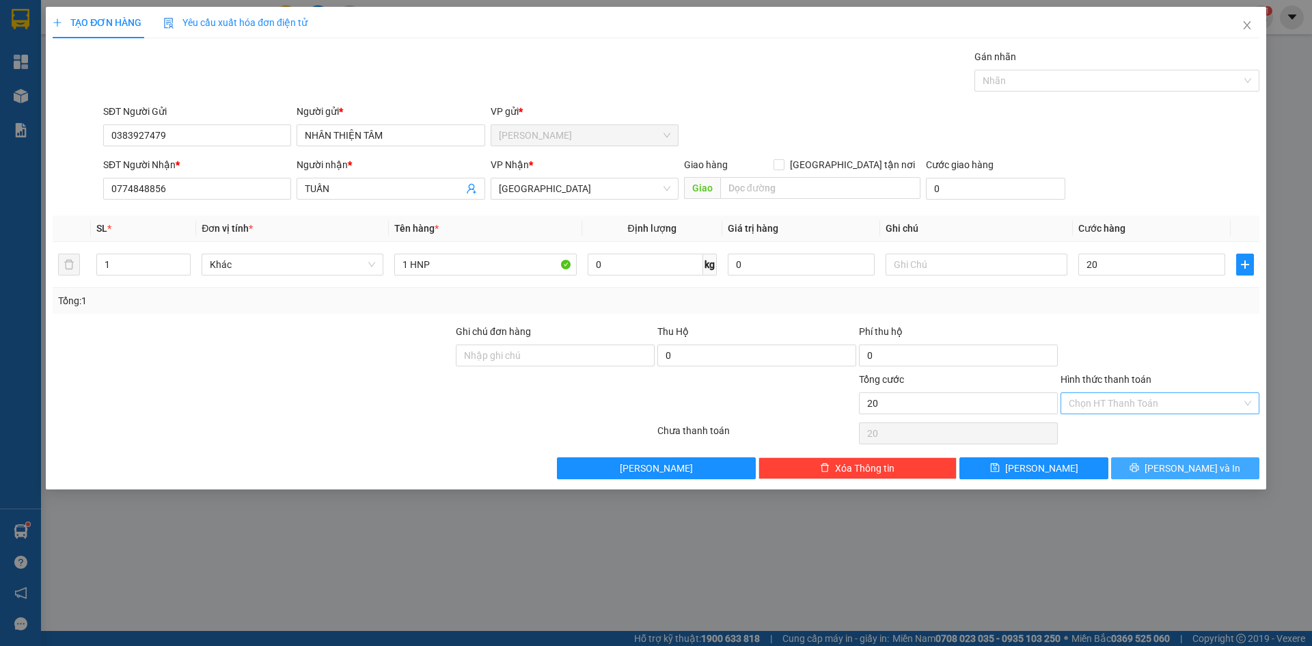
type input "20.000"
drag, startPoint x: 1198, startPoint y: 475, endPoint x: 1197, endPoint y: 466, distance: 9.0
click at [1198, 476] on button "[PERSON_NAME] và In" at bounding box center [1185, 468] width 148 height 22
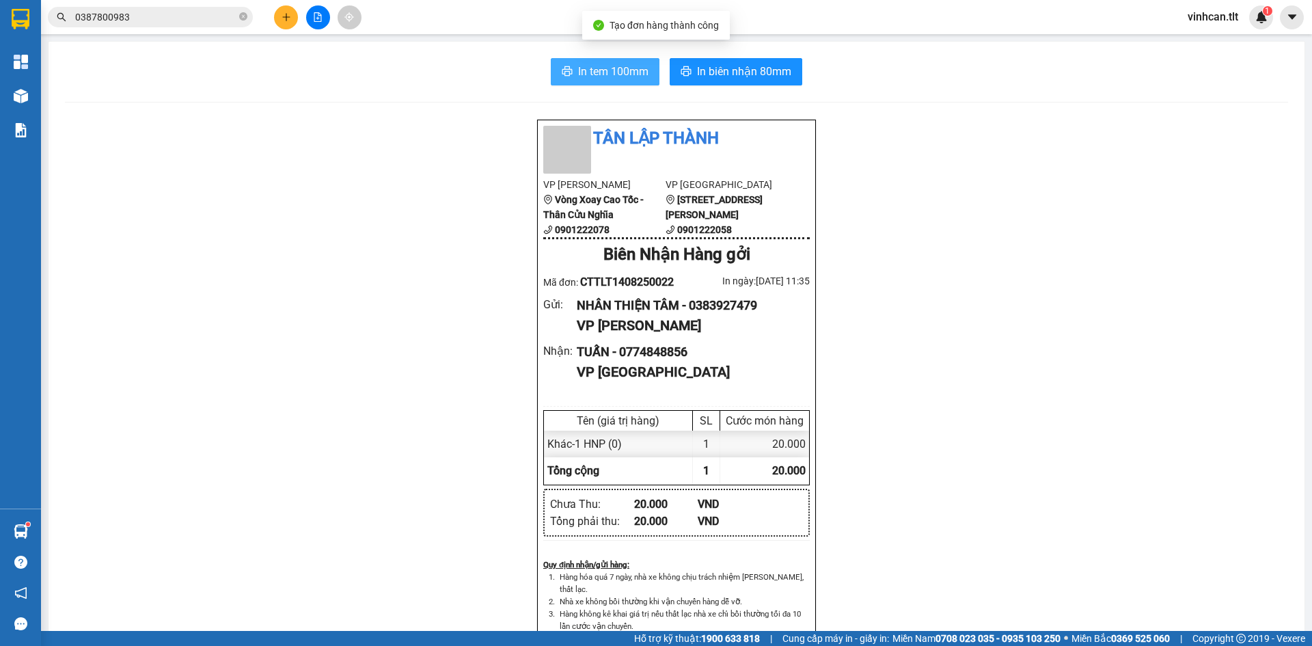
click at [620, 79] on span "In tem 100mm" at bounding box center [613, 71] width 70 height 17
click at [284, 16] on icon "plus" at bounding box center [287, 17] width 10 height 10
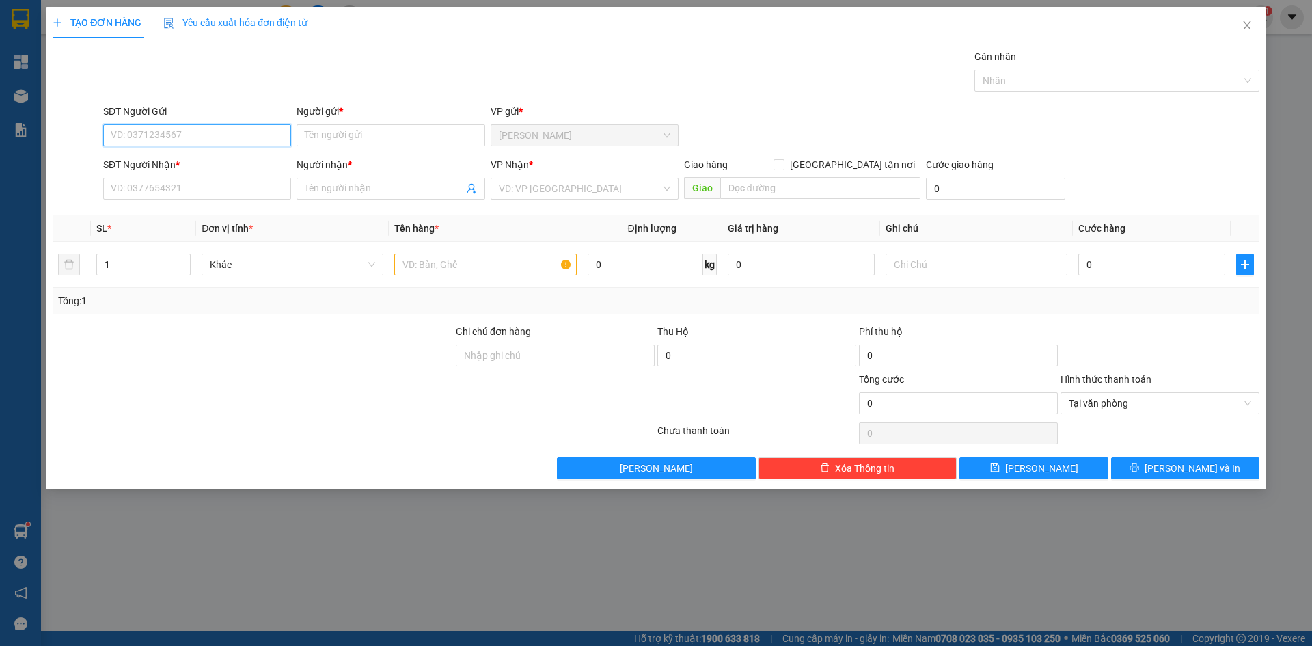
click at [204, 136] on input "SĐT Người Gửi" at bounding box center [197, 135] width 188 height 22
click at [195, 165] on div "0383927479 - NHÂN THIỆN TÂM" at bounding box center [197, 162] width 172 height 15
type input "0383927479"
type input "NHÂN THIỆN TÂM"
type input "0383927479"
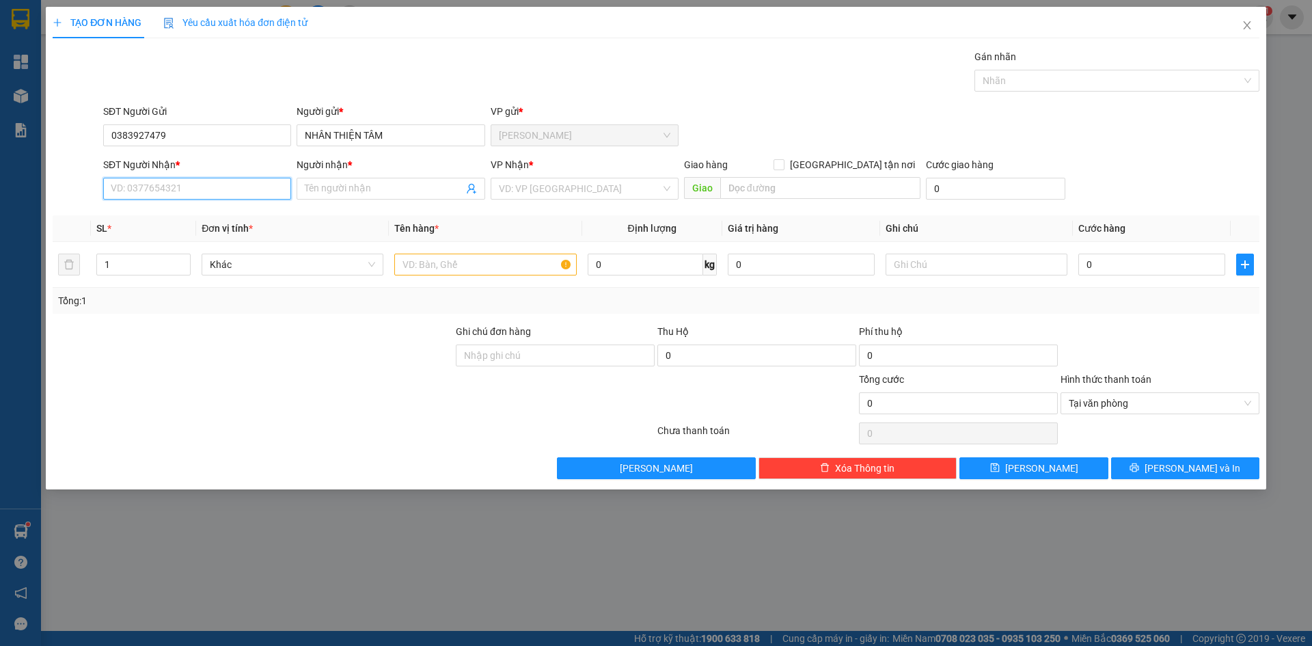
click at [191, 188] on input "SĐT Người Nhận *" at bounding box center [197, 189] width 188 height 22
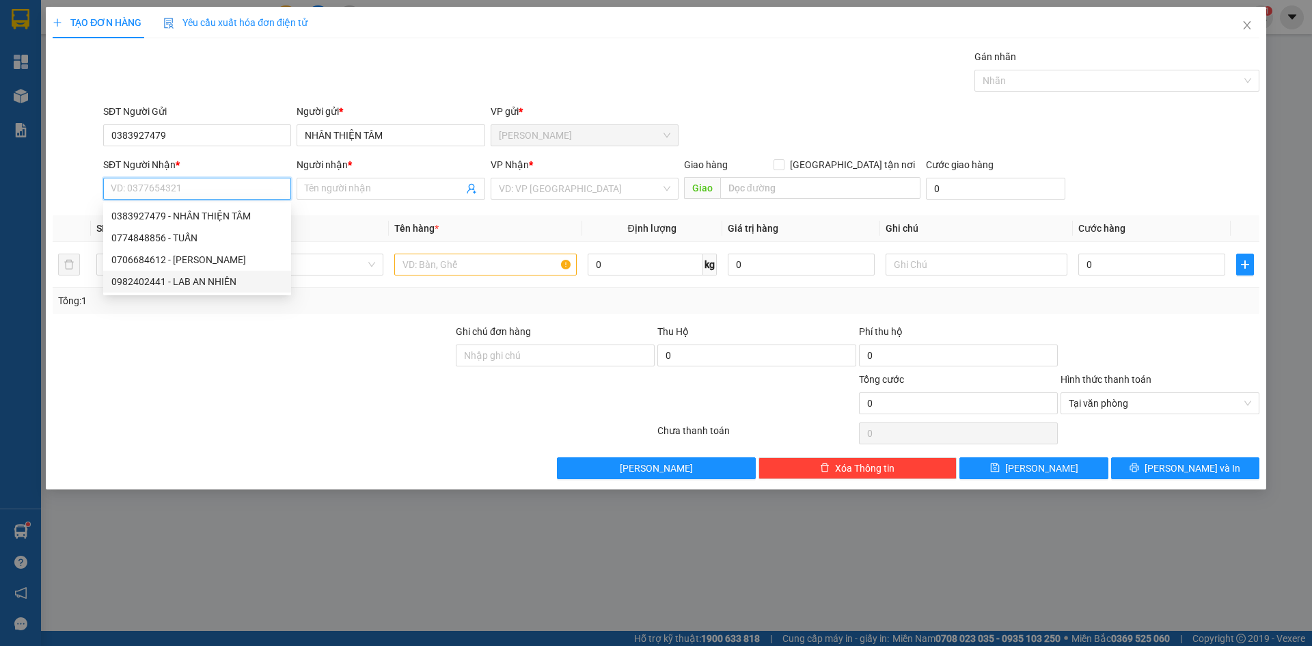
click at [200, 282] on div "0982402441 - LAB AN NHIÊN" at bounding box center [197, 281] width 172 height 15
type input "0982402441"
type input "LAB AN NHIÊN"
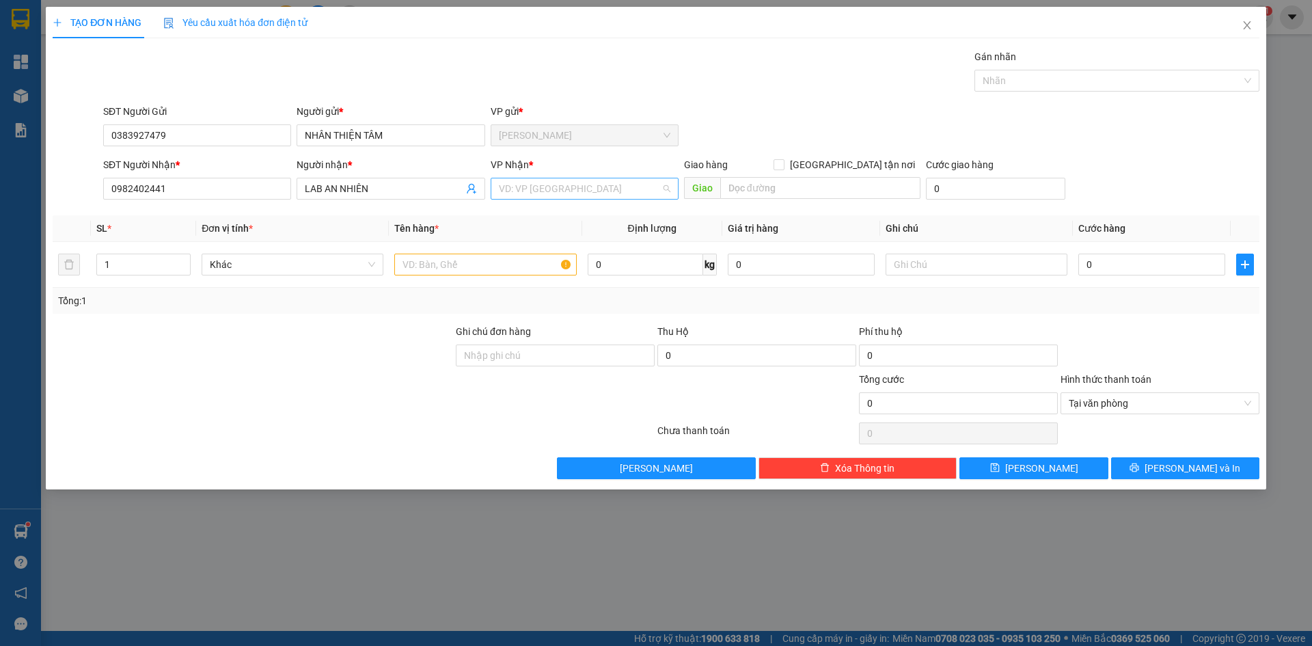
click at [554, 192] on input "search" at bounding box center [580, 188] width 162 height 21
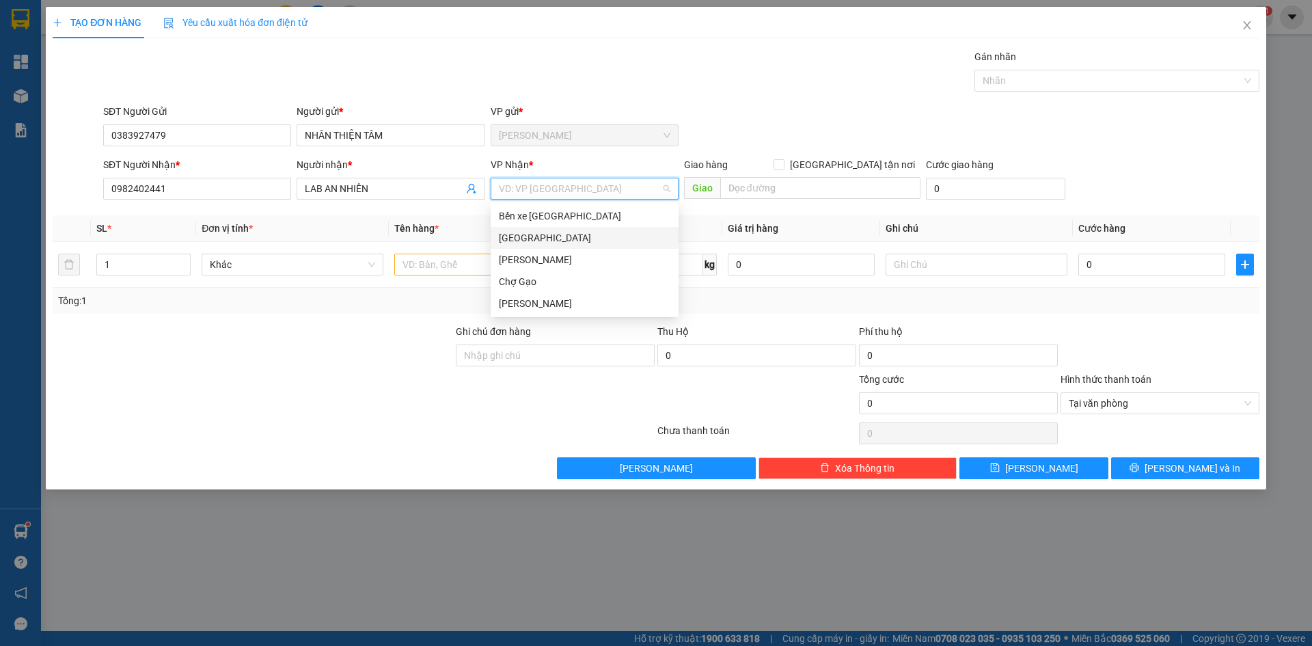
click at [521, 240] on div "[GEOGRAPHIC_DATA]" at bounding box center [585, 237] width 172 height 15
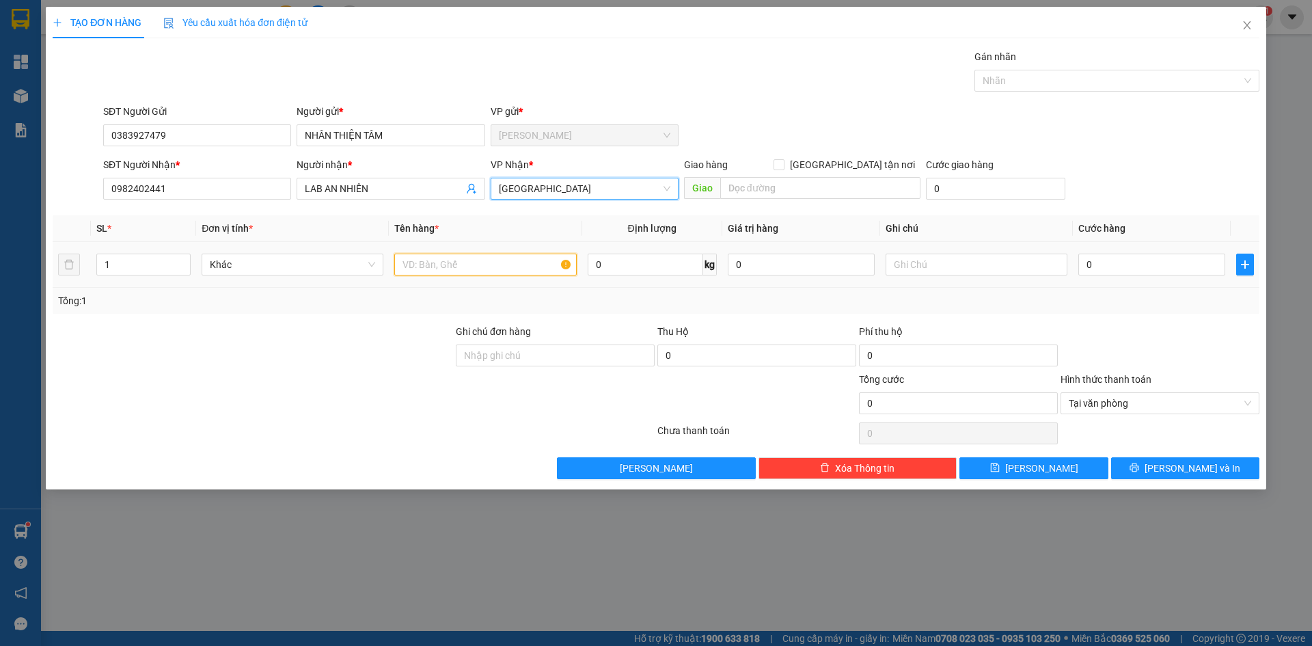
click at [453, 263] on input "text" at bounding box center [485, 265] width 182 height 22
type input "1 HNP"
click at [1091, 267] on input "0" at bounding box center [1151, 265] width 147 height 22
type input "2"
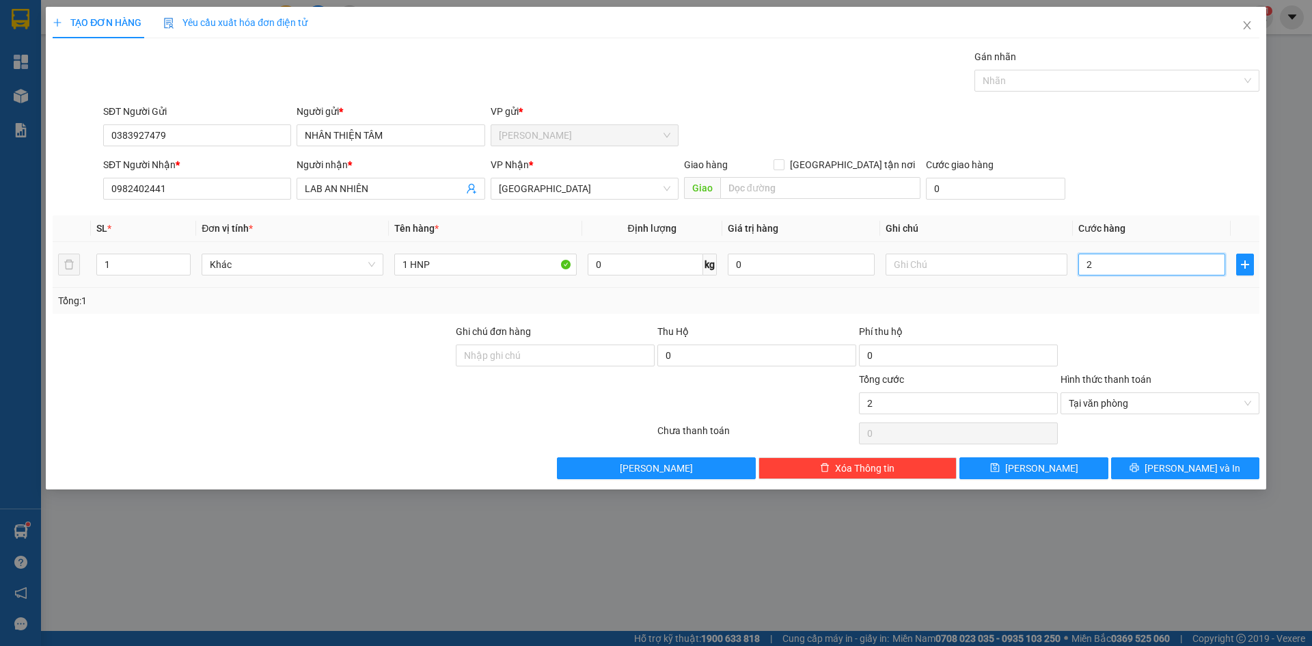
type input "20"
type input "20.000"
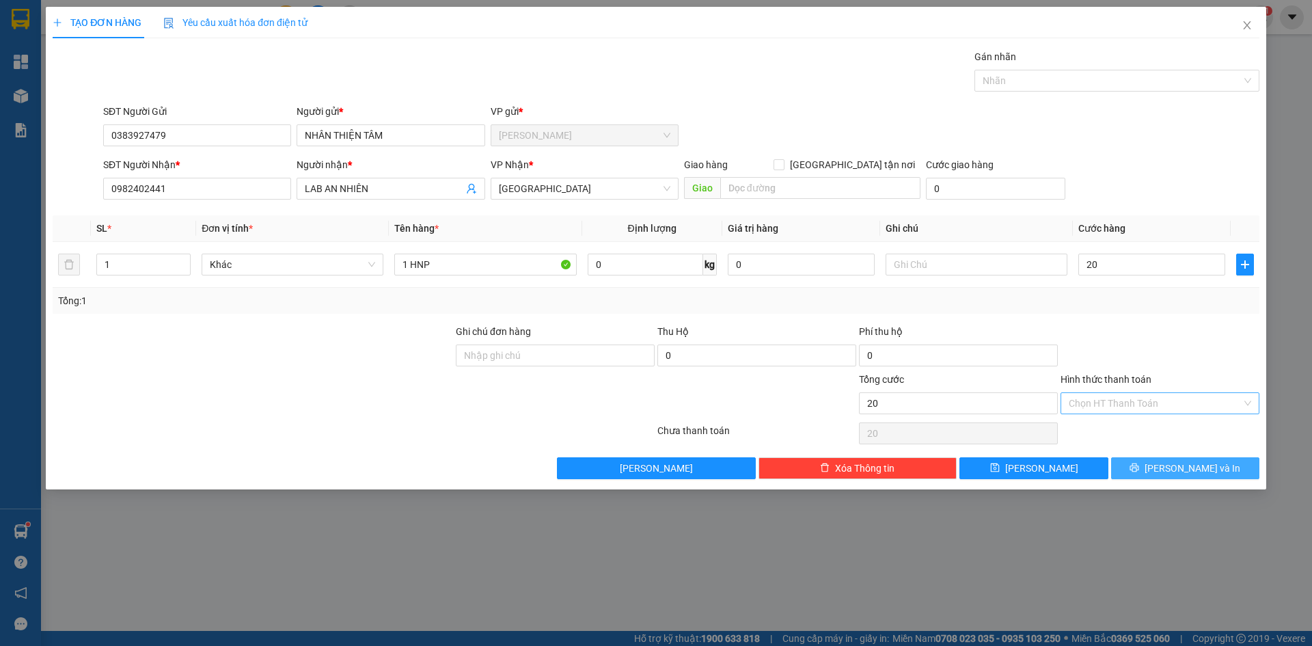
type input "20.000"
click at [1210, 463] on span "[PERSON_NAME] và In" at bounding box center [1193, 468] width 96 height 15
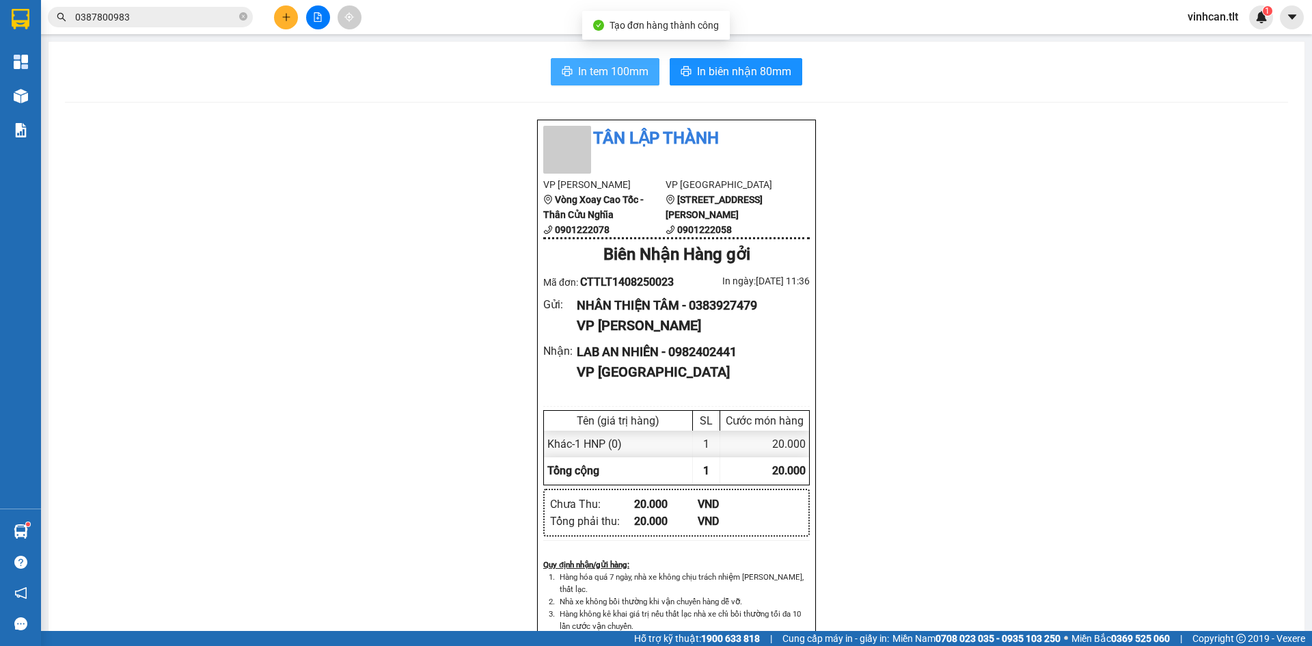
click at [618, 72] on span "In tem 100mm" at bounding box center [613, 71] width 70 height 17
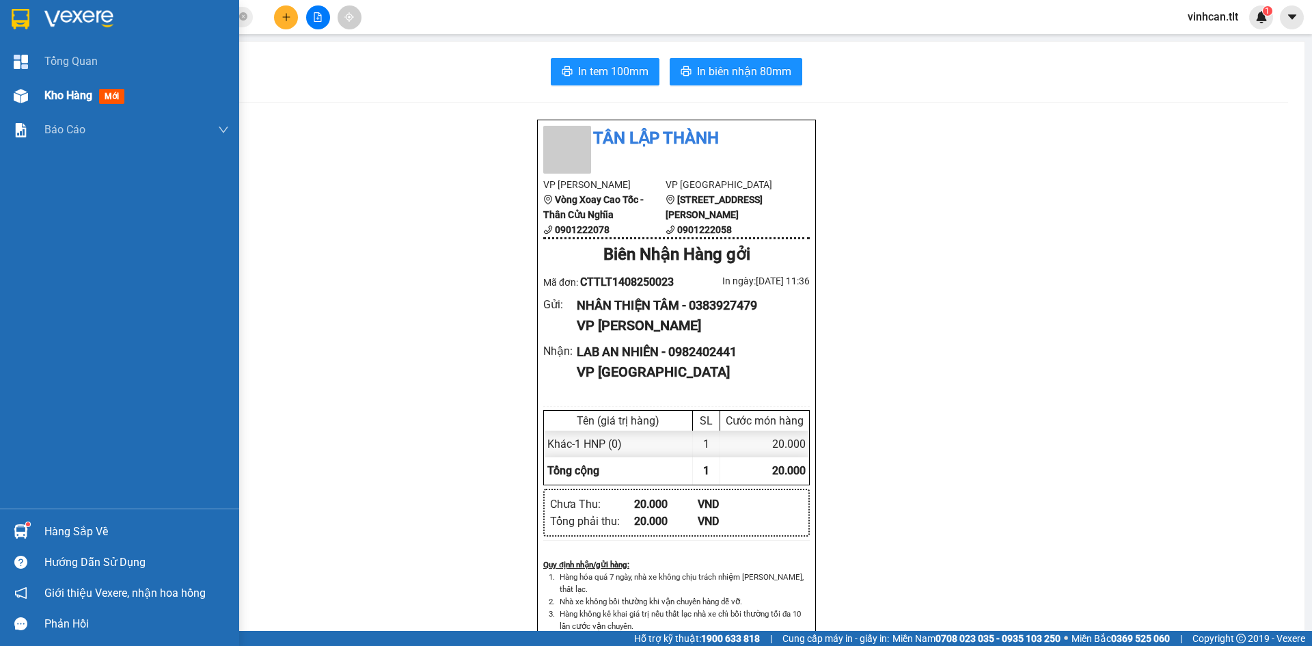
click at [38, 89] on div "Kho hàng mới" at bounding box center [119, 96] width 239 height 34
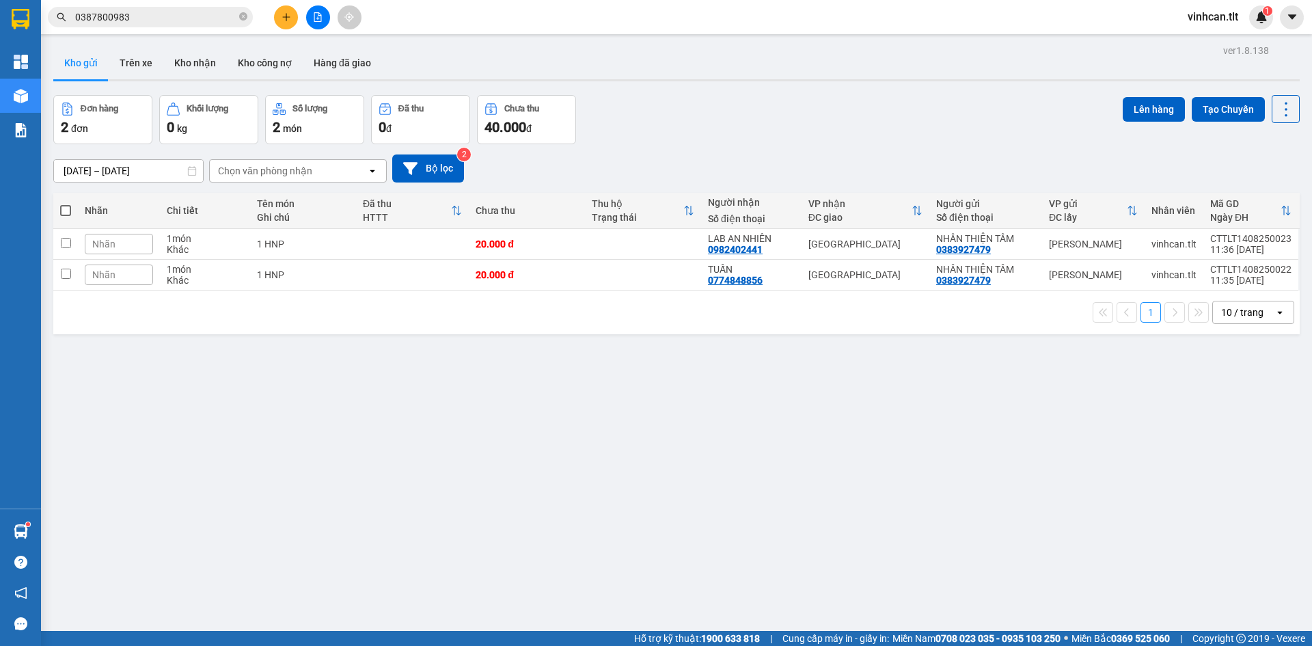
click at [291, 16] on button at bounding box center [286, 17] width 24 height 24
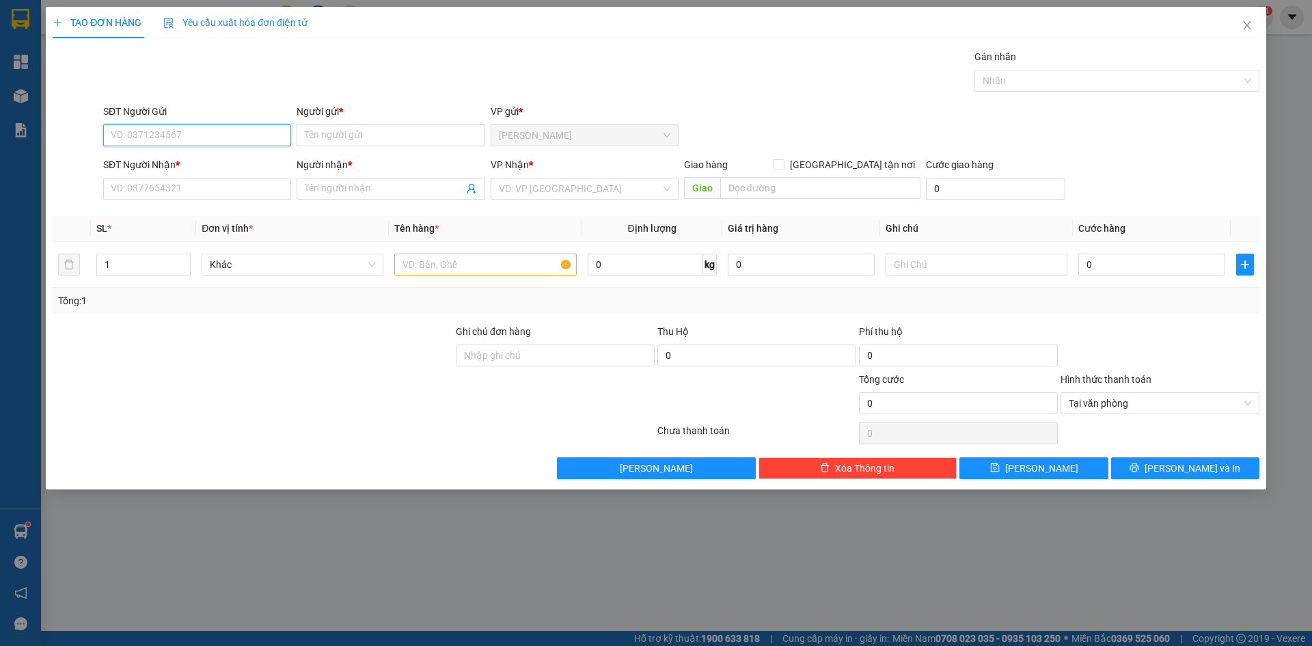
click at [163, 133] on input "SĐT Người Gửi" at bounding box center [197, 135] width 188 height 22
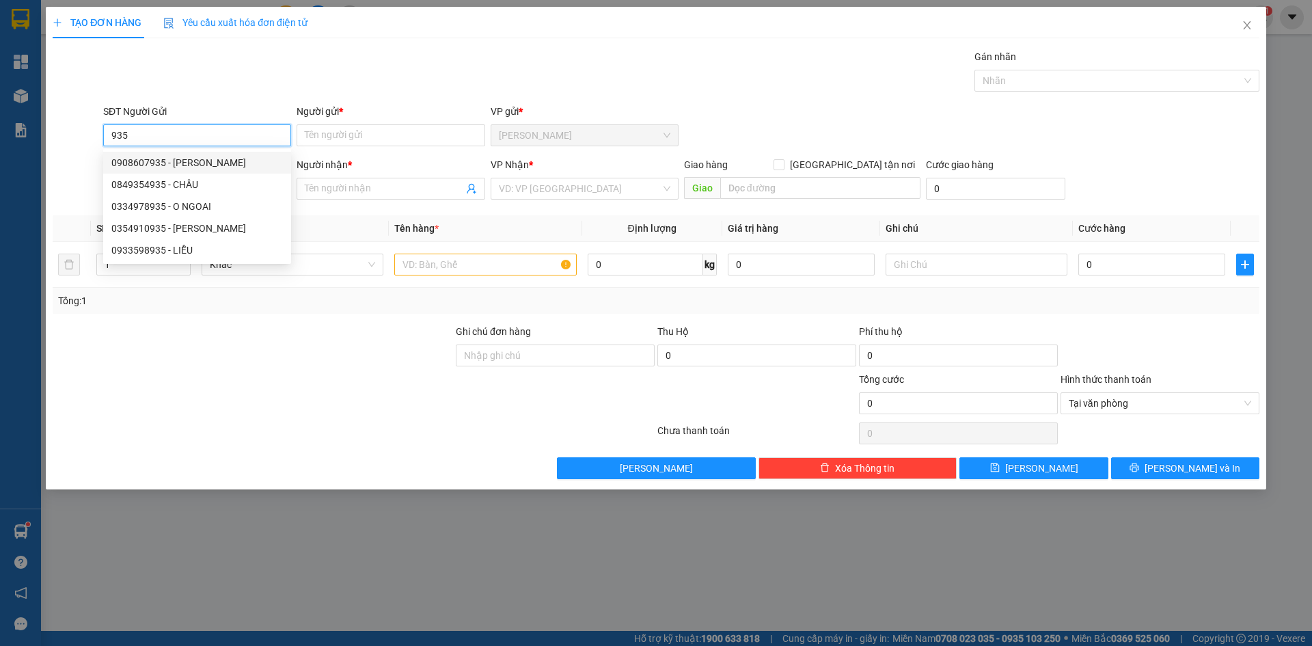
click at [154, 164] on div "0908607935 - HẢI" at bounding box center [197, 162] width 172 height 15
type input "0908607935"
type input "HẢI"
type input "0908607935"
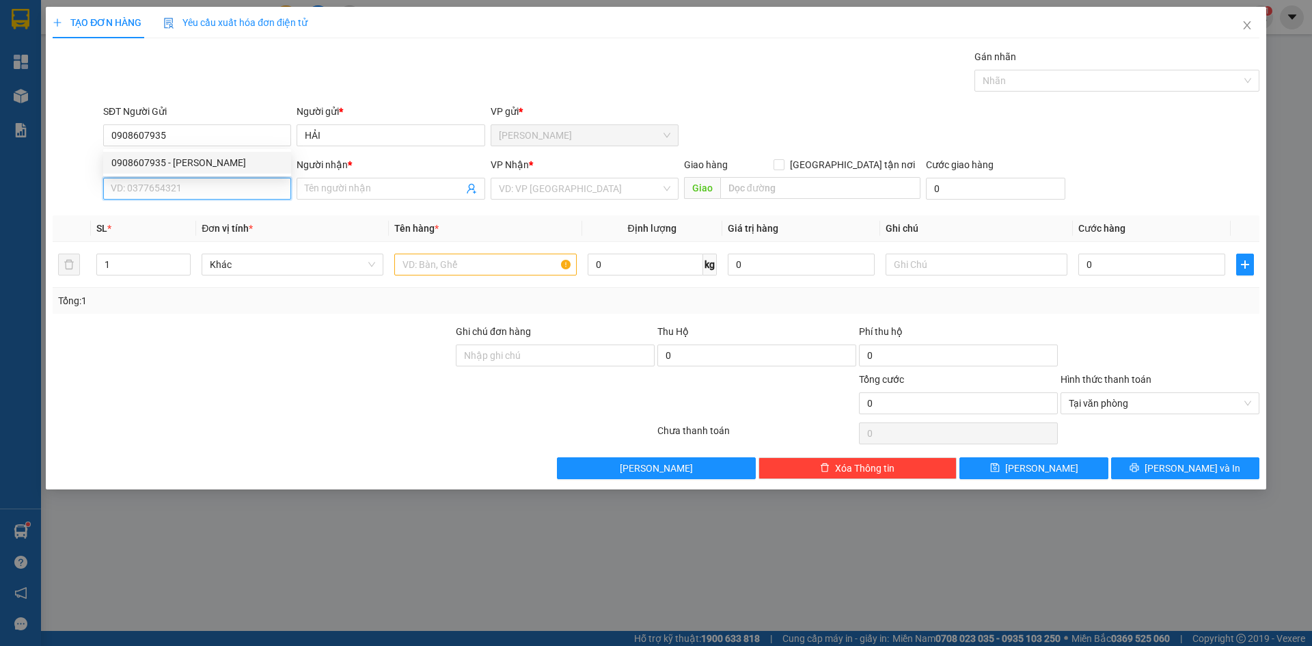
click at [150, 188] on input "SĐT Người Nhận *" at bounding box center [197, 189] width 188 height 22
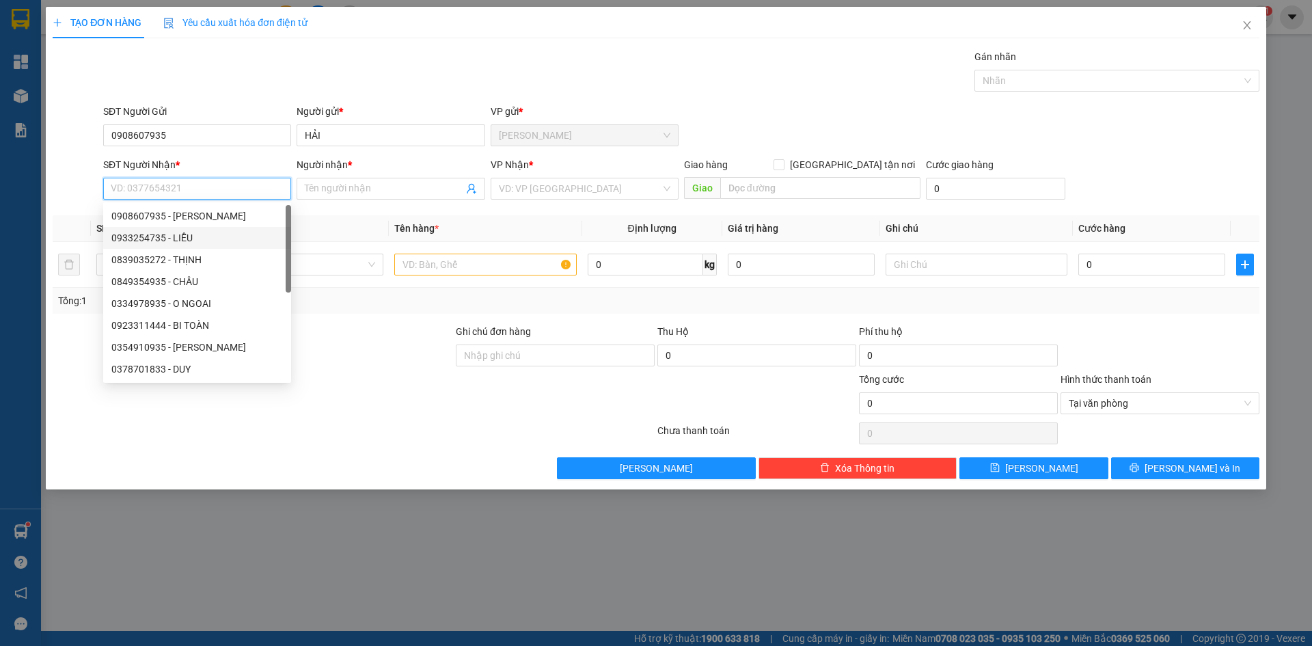
click at [160, 241] on div "0933254735 - LIỄU" at bounding box center [197, 237] width 172 height 15
type input "0933254735"
type input "LIỄU"
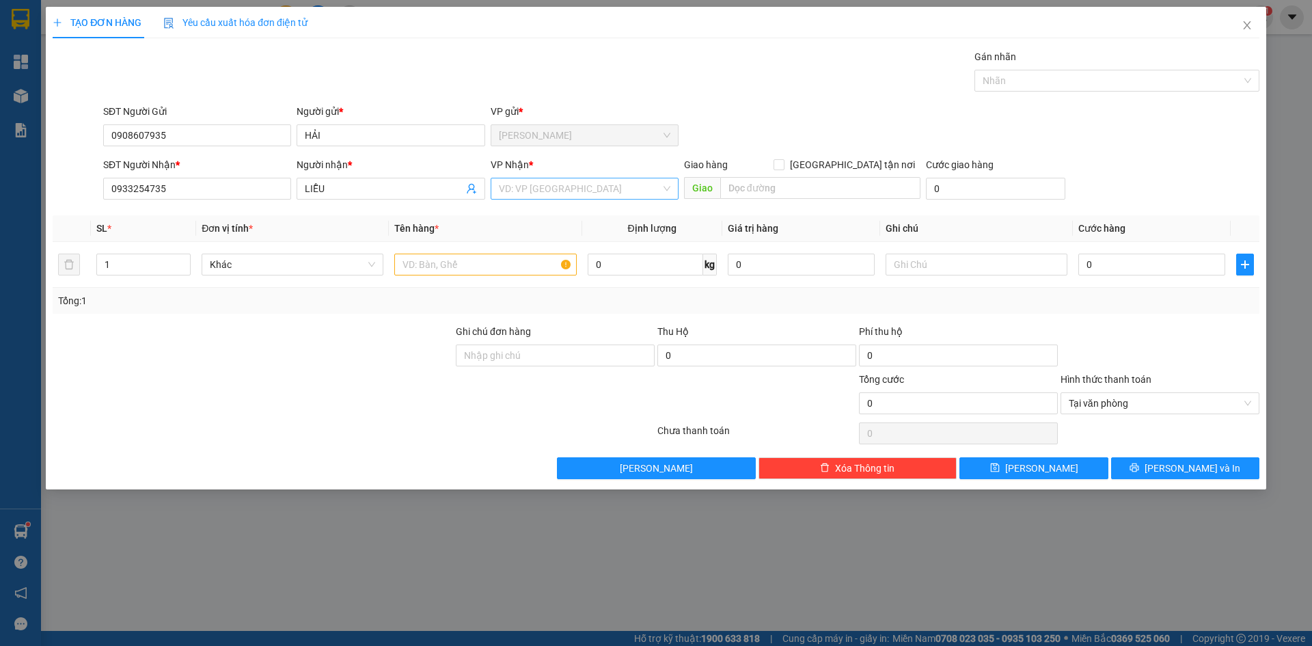
click at [599, 185] on input "search" at bounding box center [580, 188] width 162 height 21
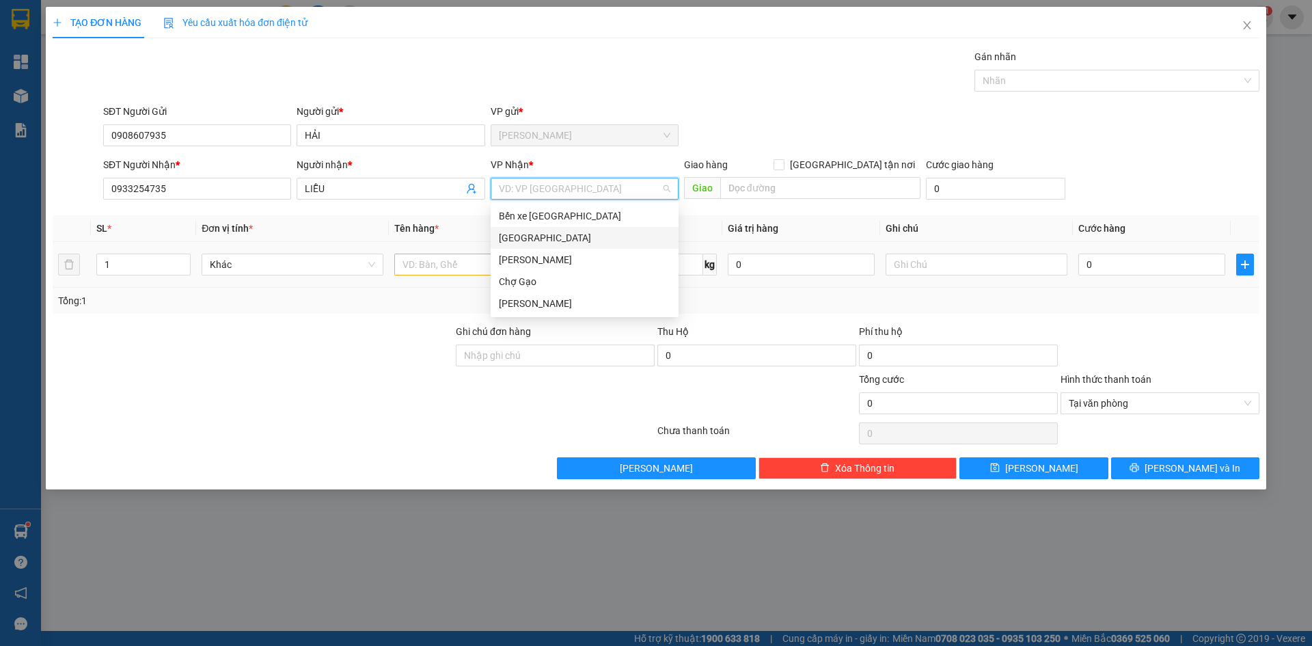
click at [531, 240] on div "[GEOGRAPHIC_DATA]" at bounding box center [585, 237] width 172 height 15
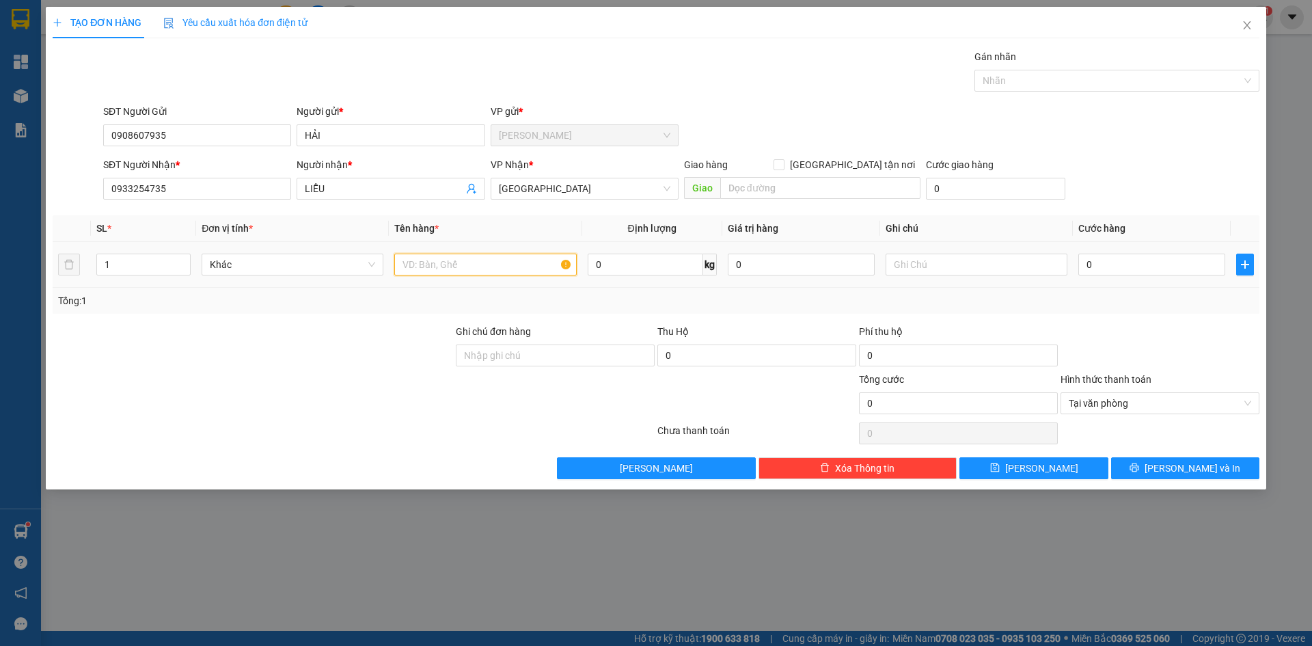
click at [474, 275] on input "text" at bounding box center [485, 265] width 182 height 22
type input "1 BAO SEN"
click at [1152, 283] on td "0" at bounding box center [1152, 265] width 158 height 46
click at [1152, 269] on input "0" at bounding box center [1151, 265] width 147 height 22
type input "4"
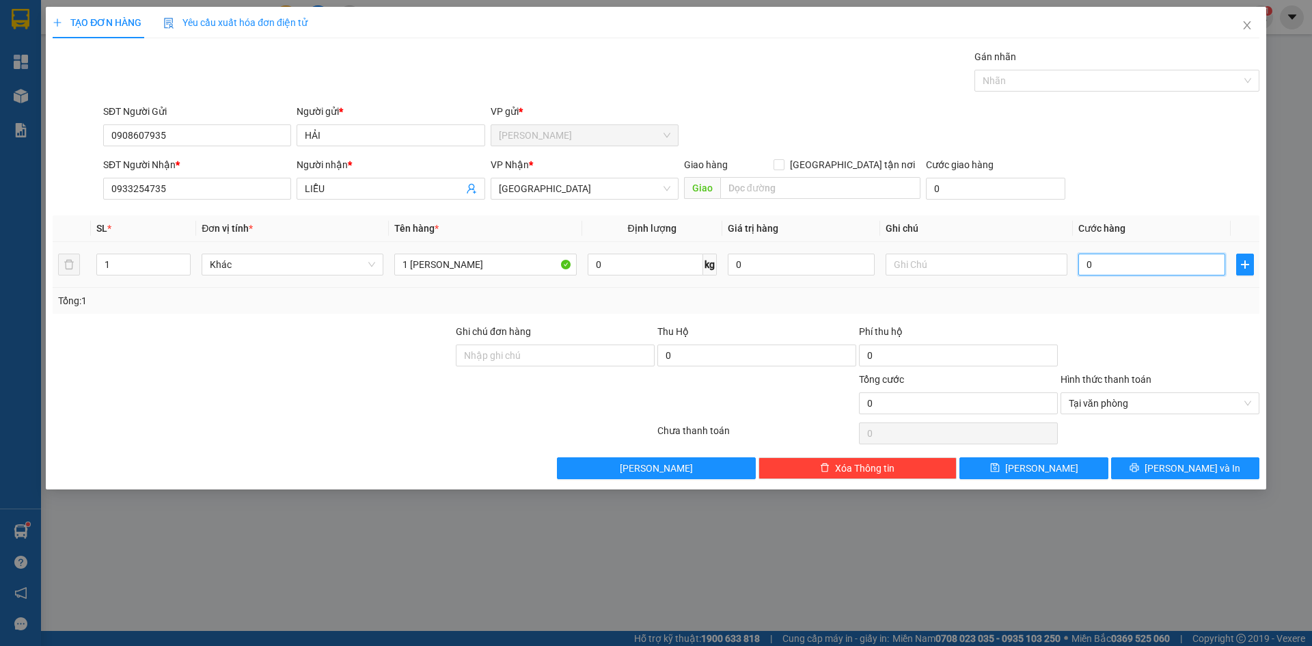
type input "4"
type input "40"
type input "40.000"
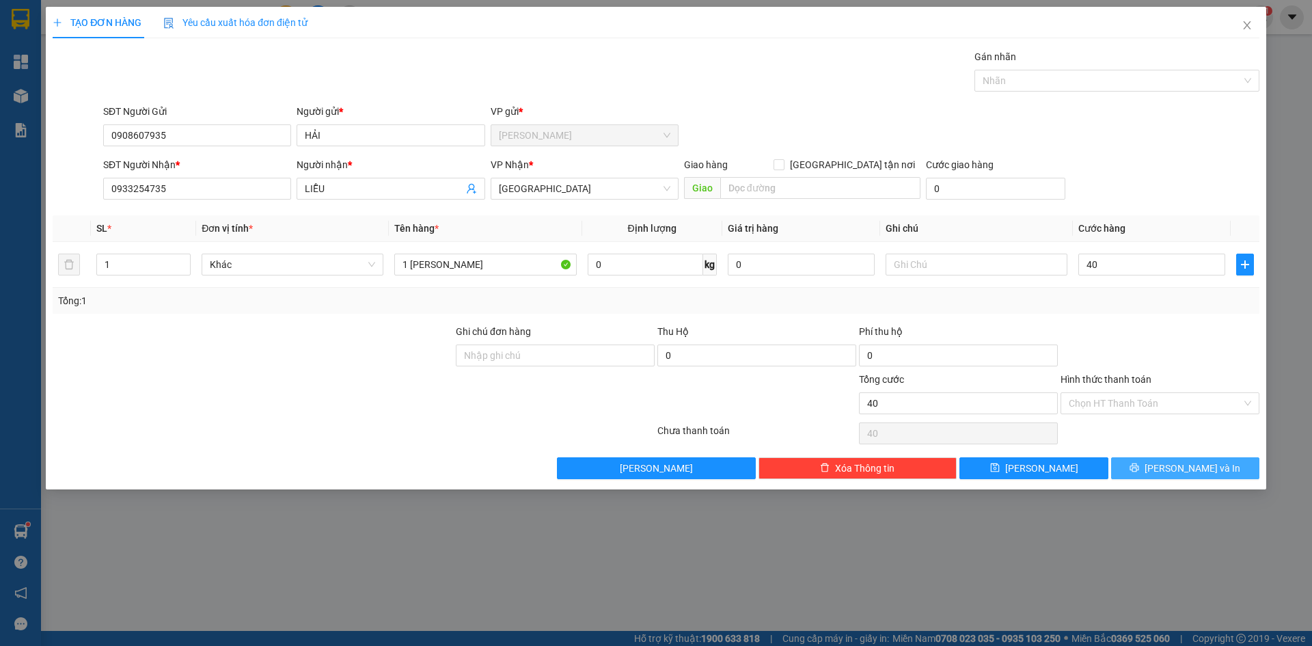
type input "40.000"
click at [1197, 468] on span "[PERSON_NAME] và In" at bounding box center [1193, 468] width 96 height 15
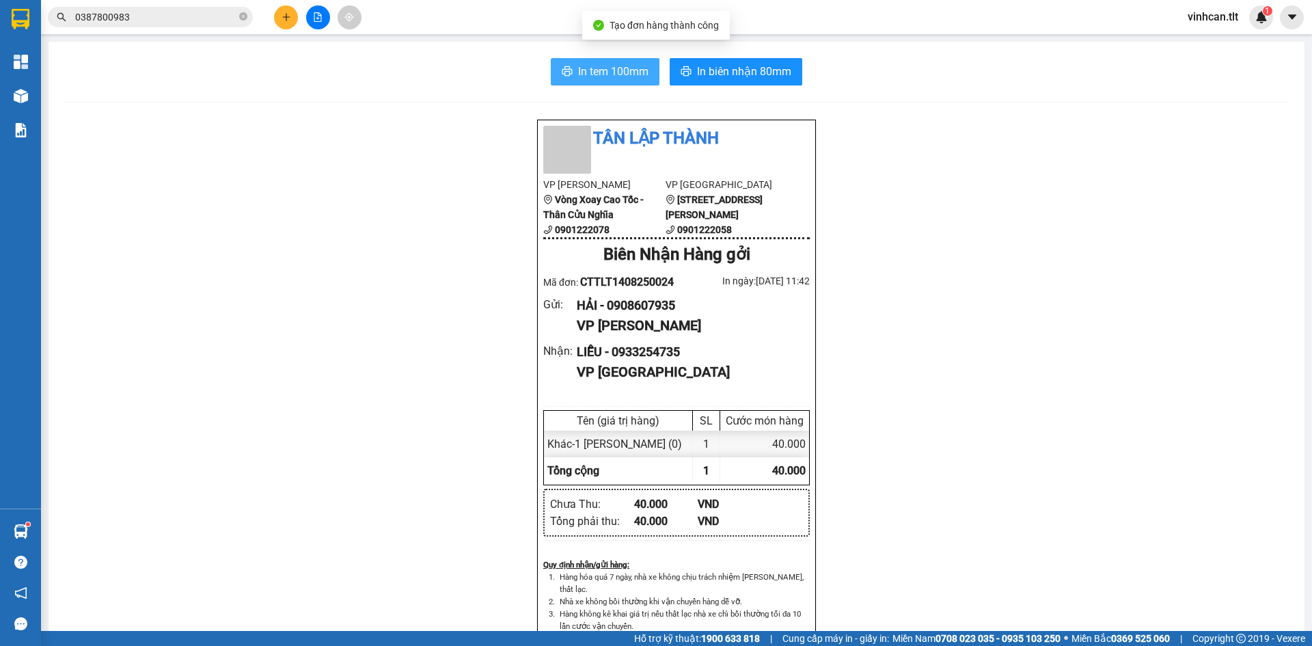
click at [622, 65] on span "In tem 100mm" at bounding box center [613, 71] width 70 height 17
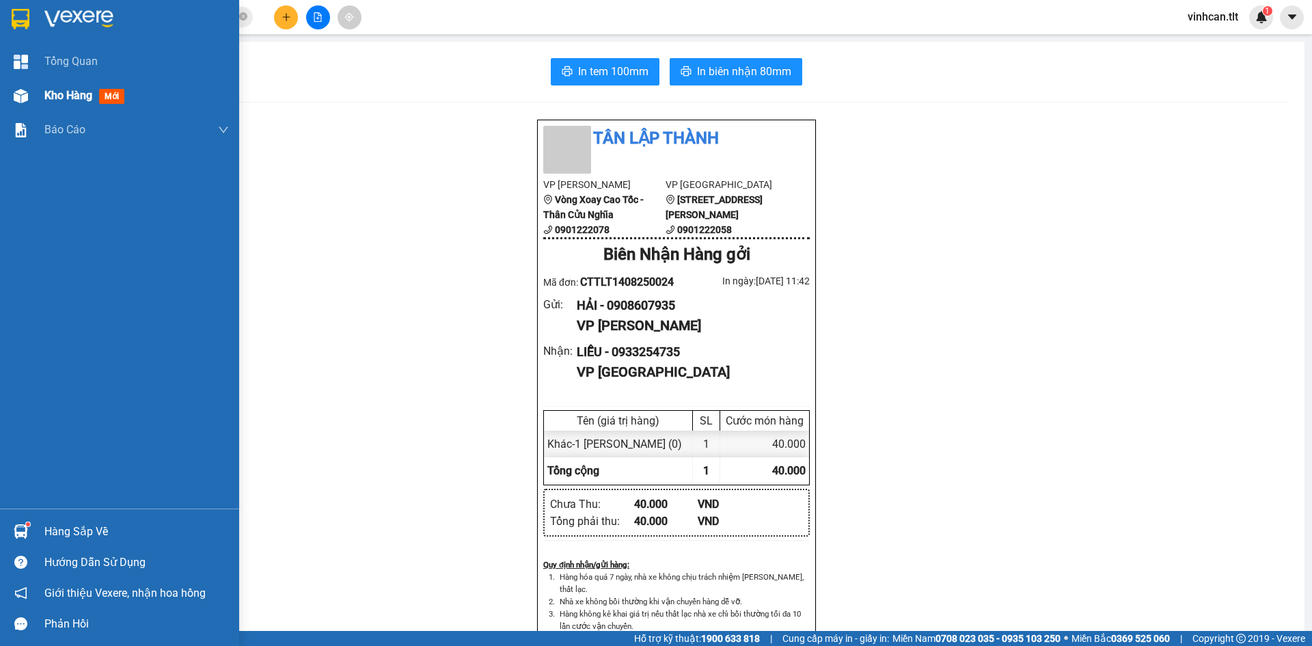
click at [37, 94] on div "Kho hàng mới" at bounding box center [119, 96] width 239 height 34
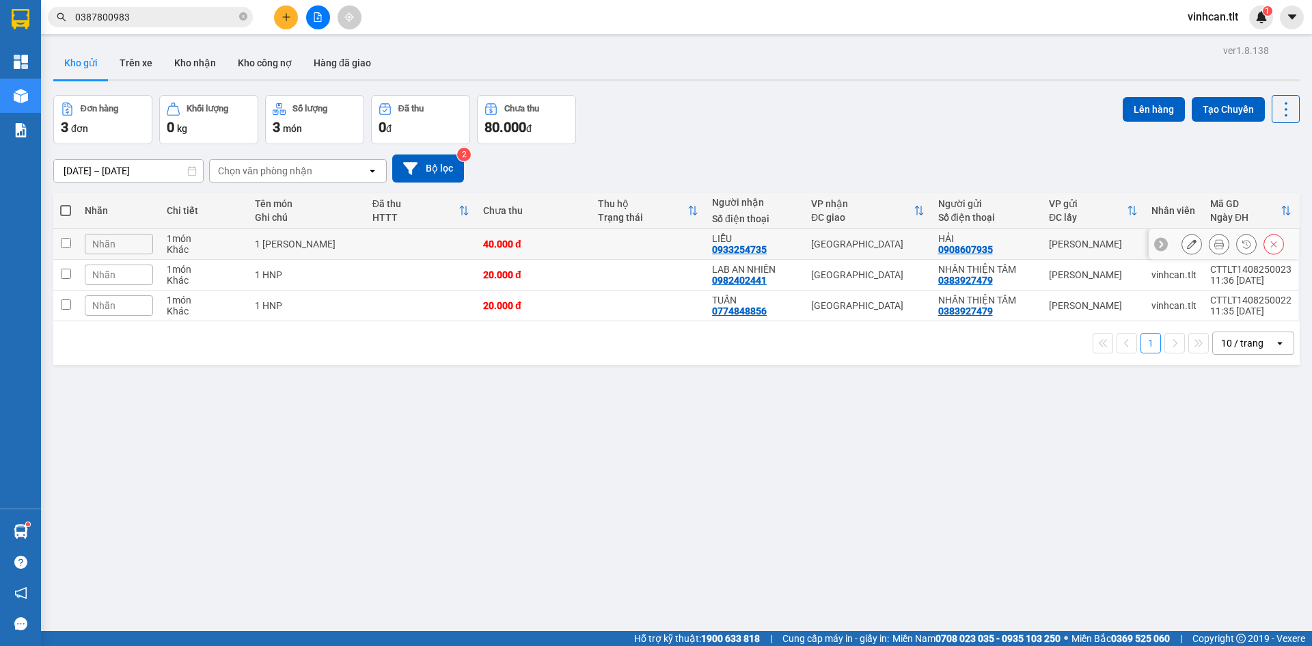
click at [371, 251] on td at bounding box center [421, 244] width 111 height 31
checkbox input "true"
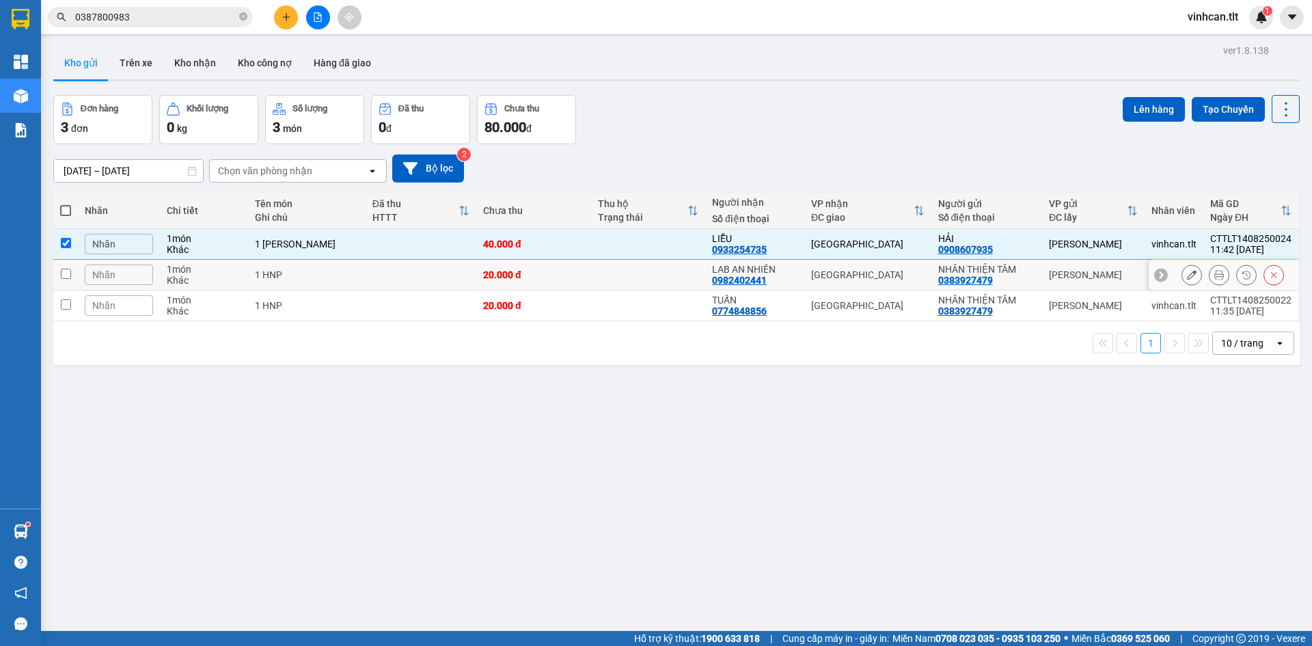
click at [347, 274] on div "1 HNP" at bounding box center [306, 274] width 103 height 11
checkbox input "true"
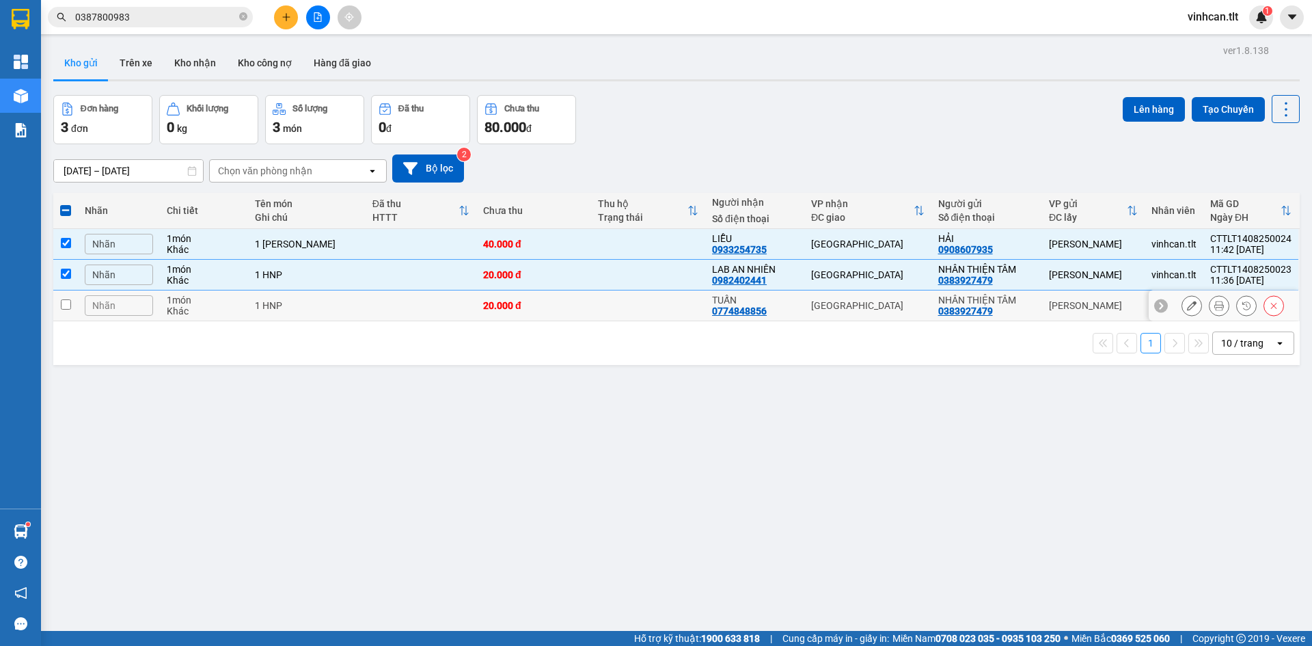
click at [355, 301] on td "1 HNP" at bounding box center [306, 305] width 117 height 31
checkbox input "true"
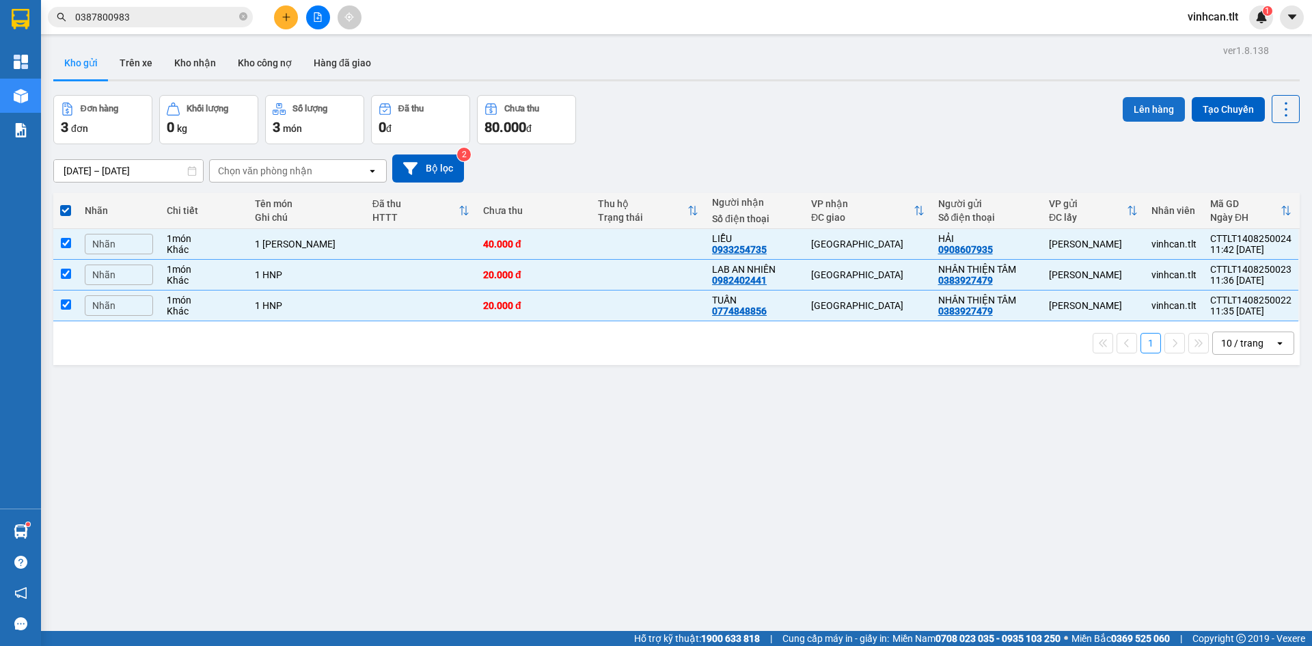
click at [1127, 114] on button "Lên hàng" at bounding box center [1154, 109] width 62 height 25
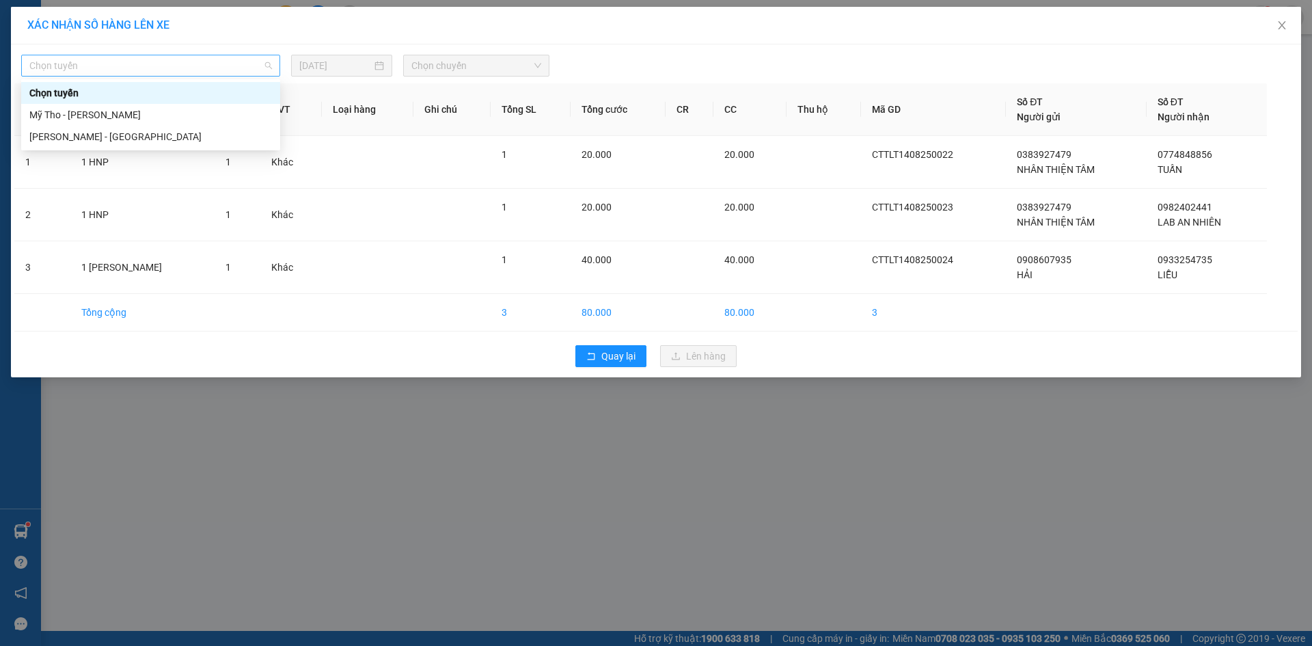
click at [170, 64] on span "Chọn tuyến" at bounding box center [150, 65] width 243 height 21
click at [116, 115] on div "Mỹ Tho - [PERSON_NAME]" at bounding box center [150, 114] width 243 height 15
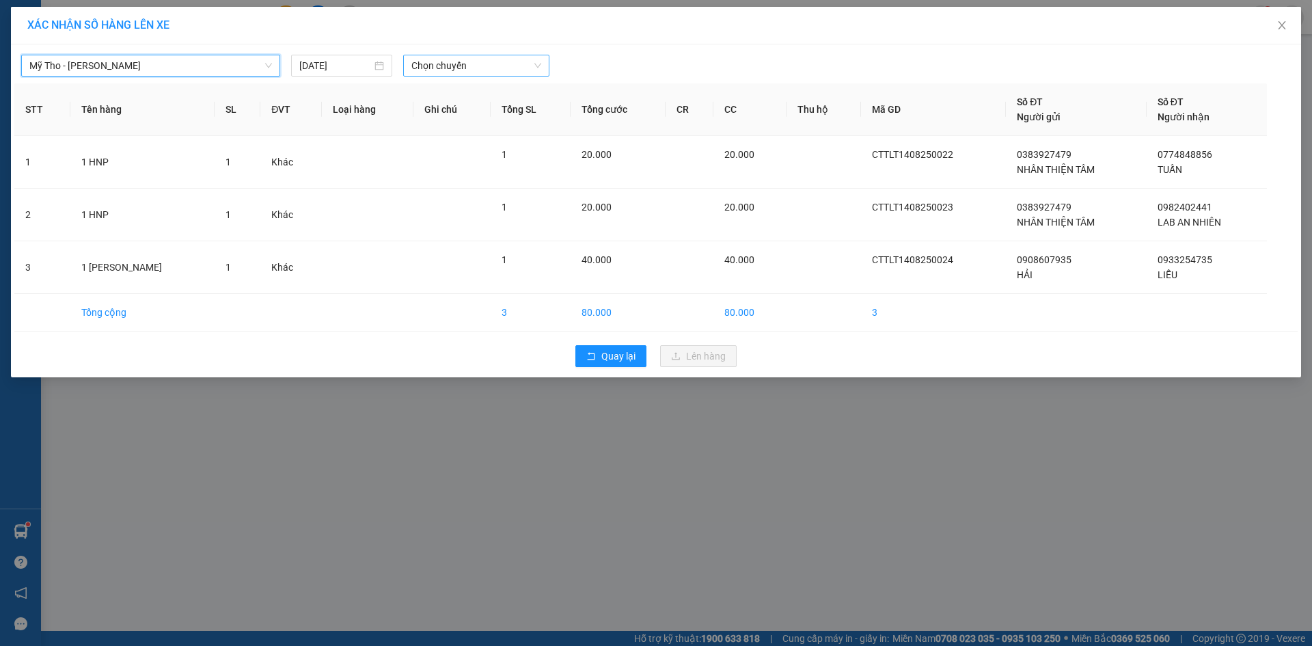
click at [444, 57] on span "Chọn chuyến" at bounding box center [476, 65] width 130 height 21
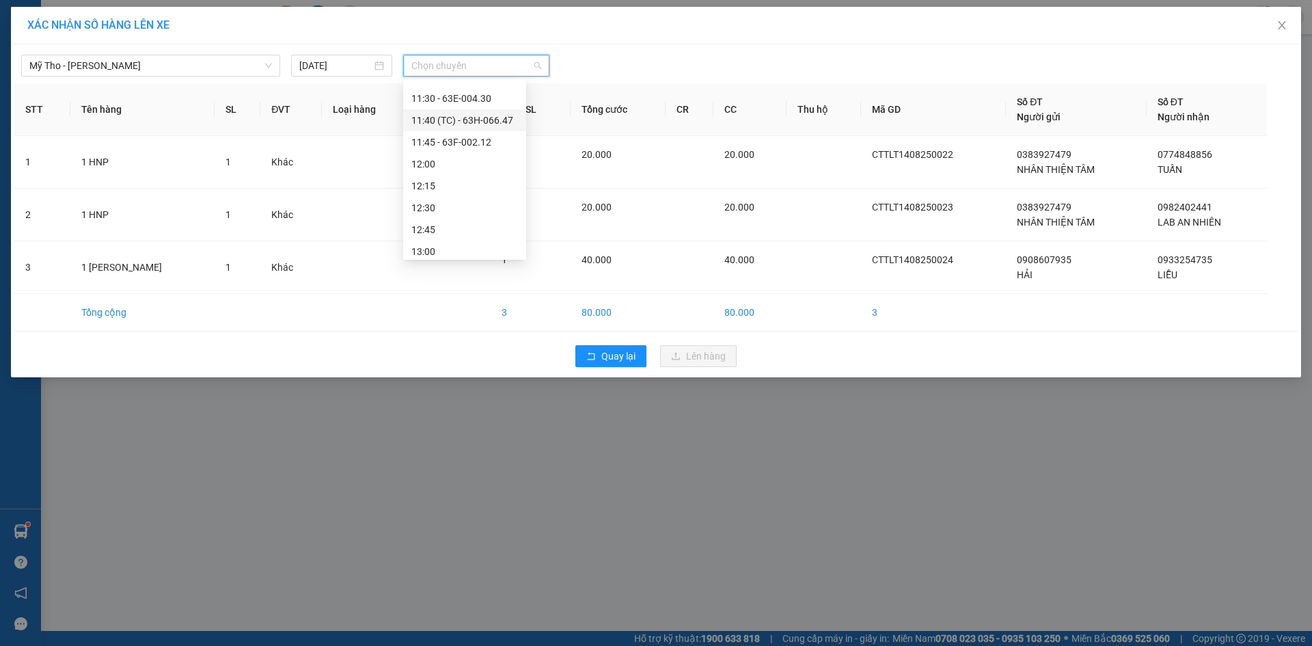
scroll to position [888, 0]
click at [479, 105] on div "10:55 (TC) - 66H-059.77" at bounding box center [464, 101] width 107 height 15
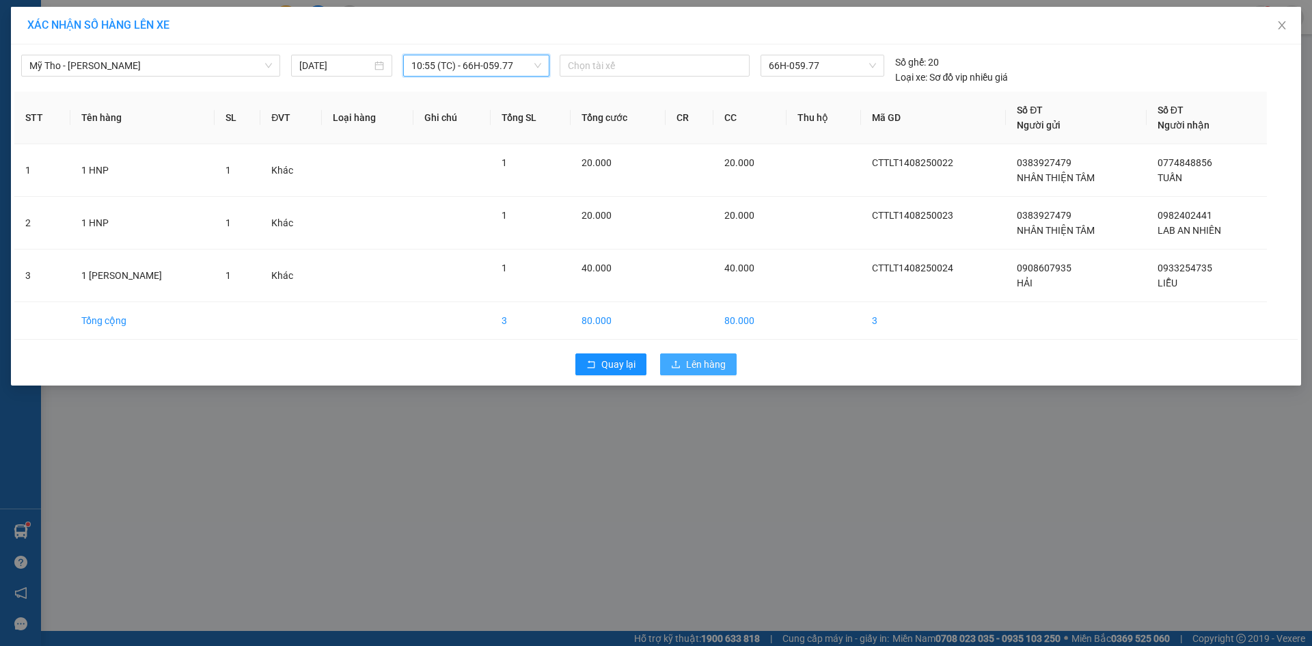
click at [679, 368] on icon "upload" at bounding box center [676, 364] width 10 height 10
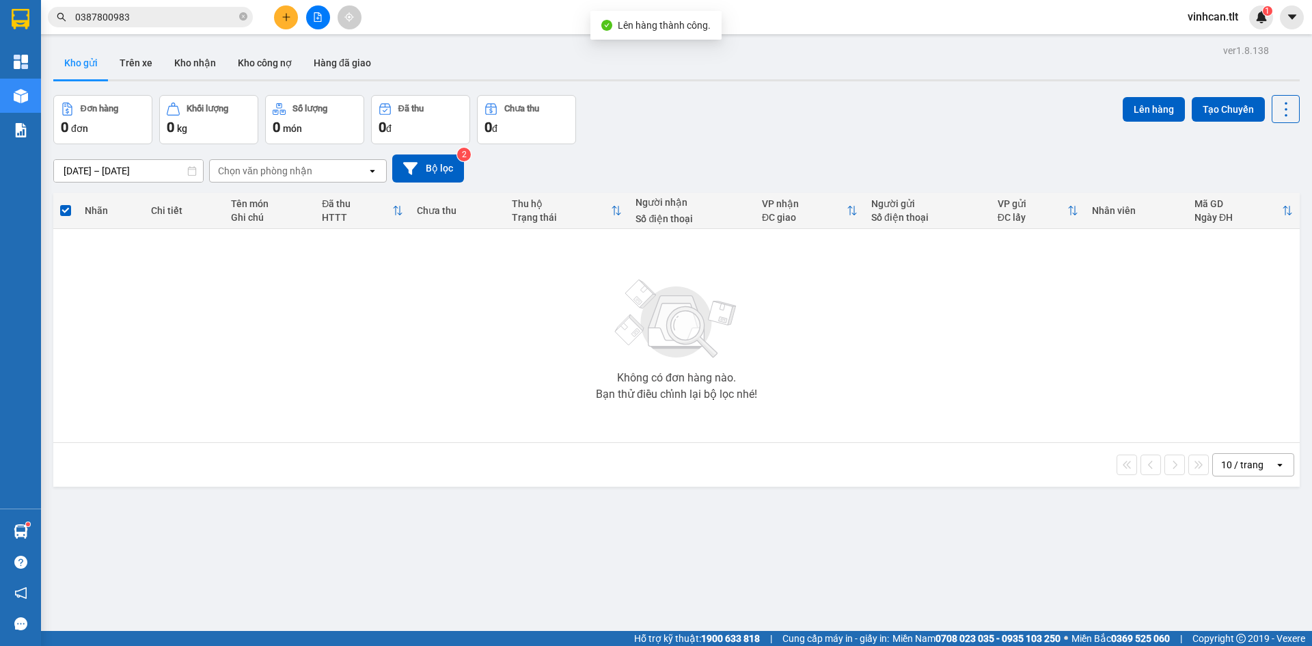
click at [323, 11] on button at bounding box center [318, 17] width 24 height 24
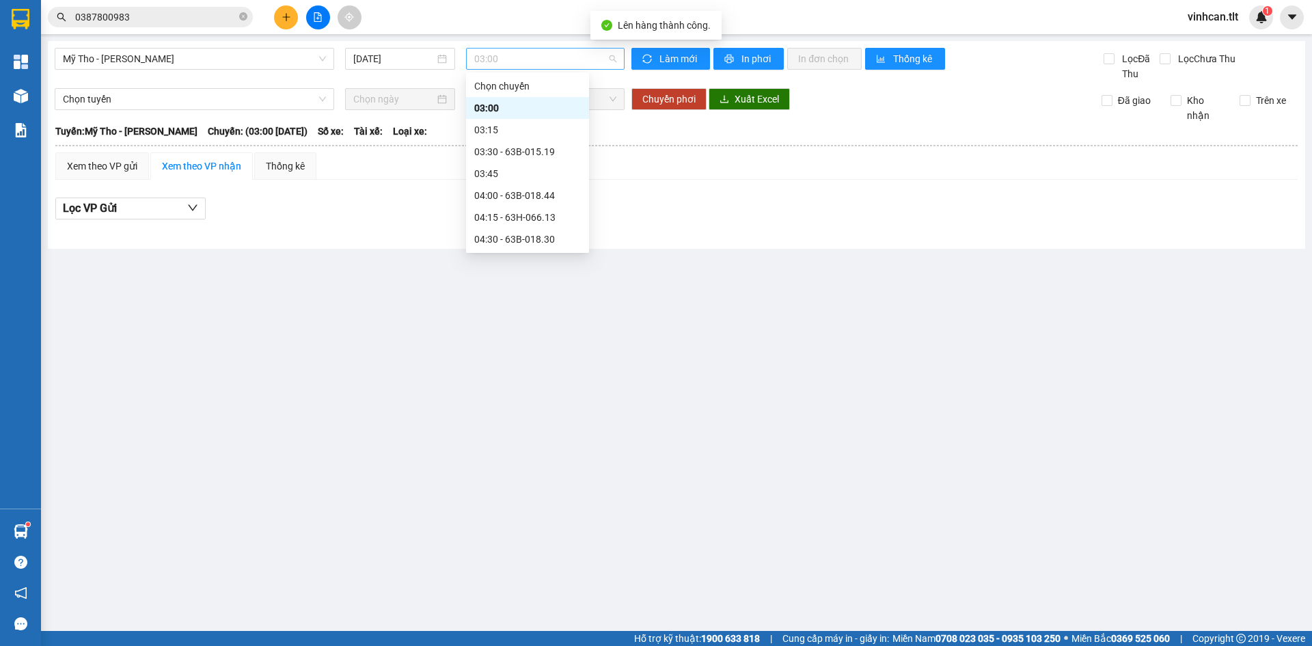
click at [488, 64] on span "03:00" at bounding box center [545, 59] width 142 height 21
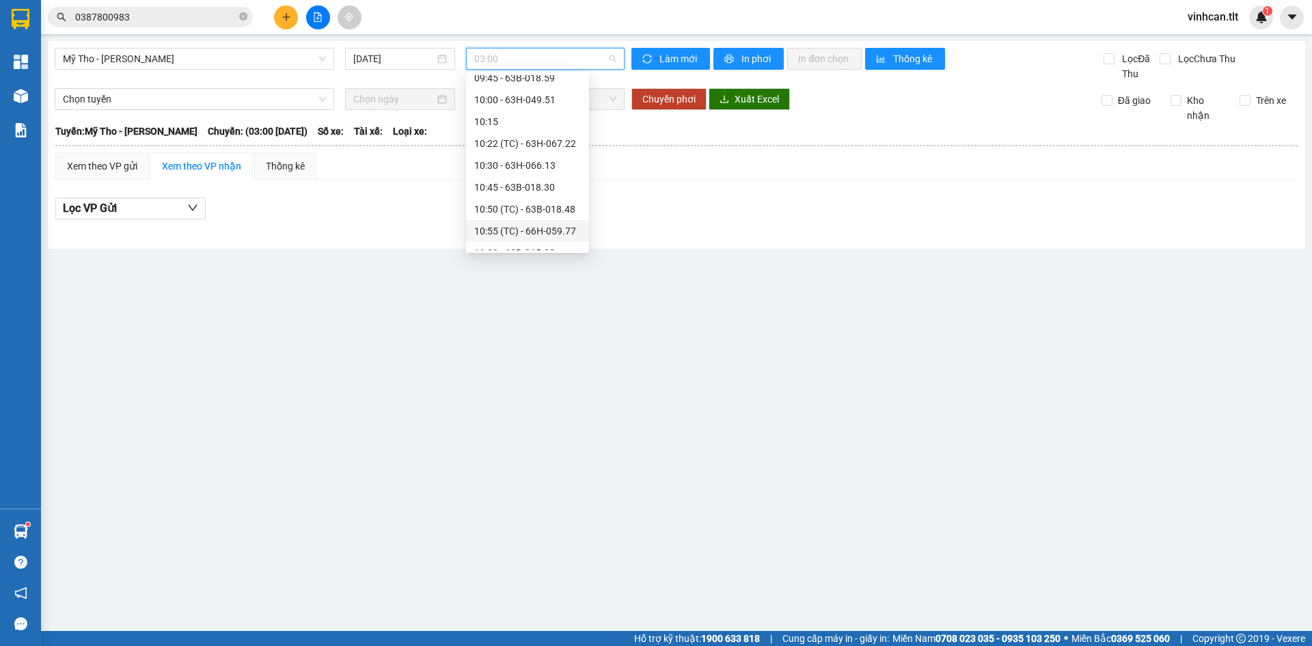
click at [542, 230] on div "10:55 (TC) - 66H-059.77" at bounding box center [527, 230] width 107 height 15
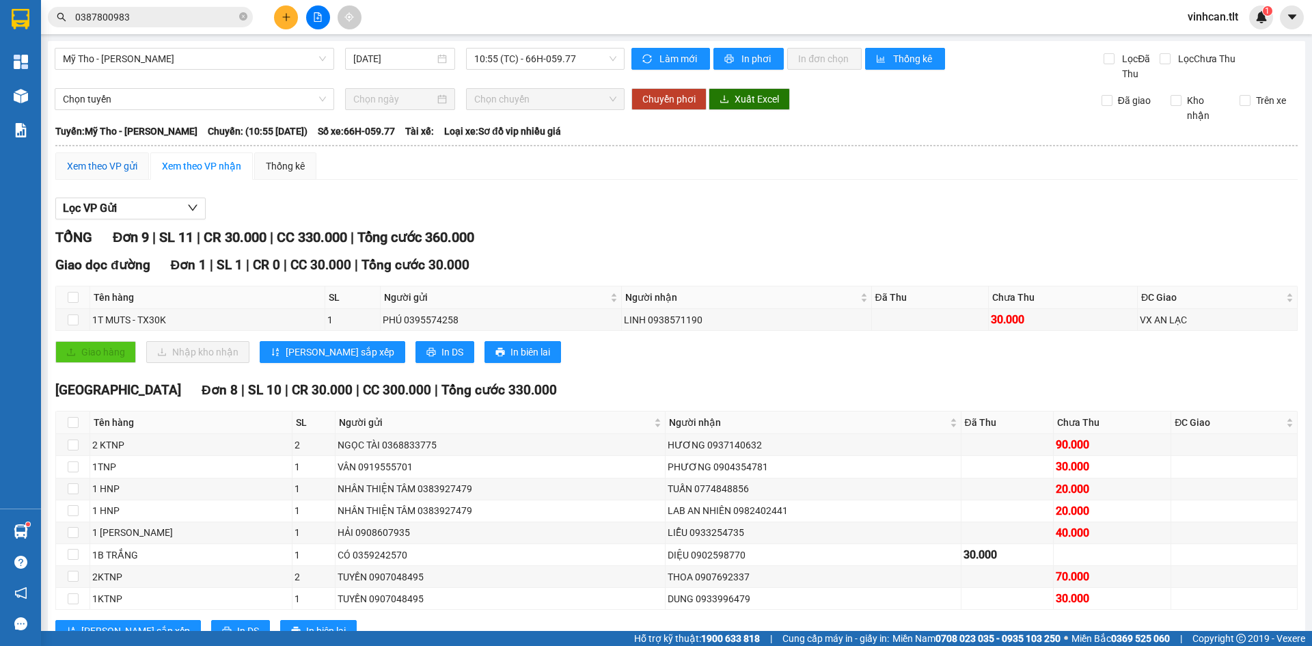
click at [79, 165] on div "Xem theo VP gửi" at bounding box center [102, 166] width 70 height 15
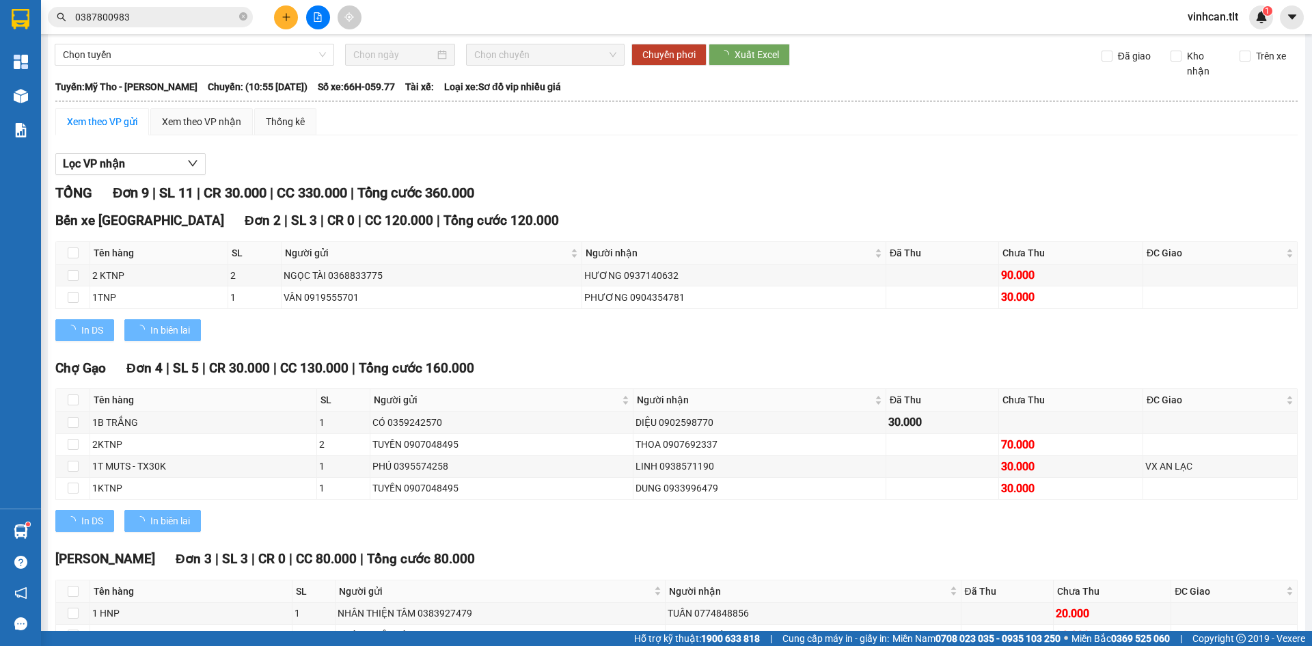
scroll to position [152, 0]
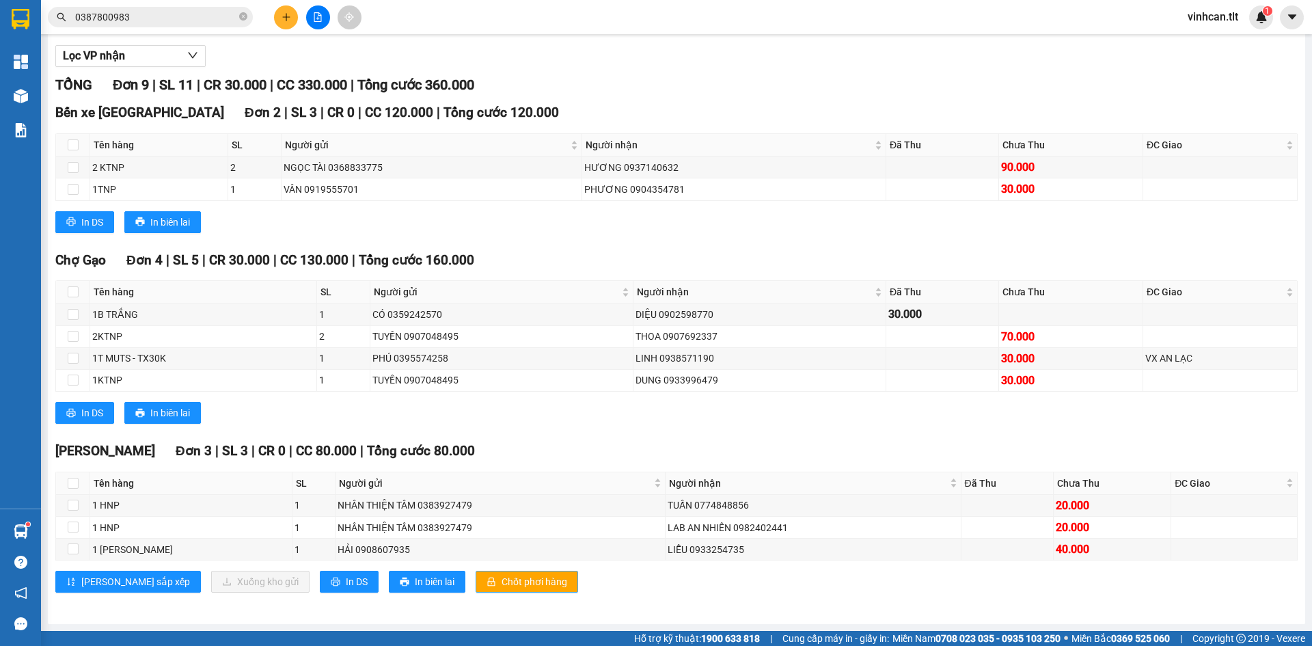
click at [476, 573] on button "Chốt phơi hàng" at bounding box center [527, 582] width 103 height 22
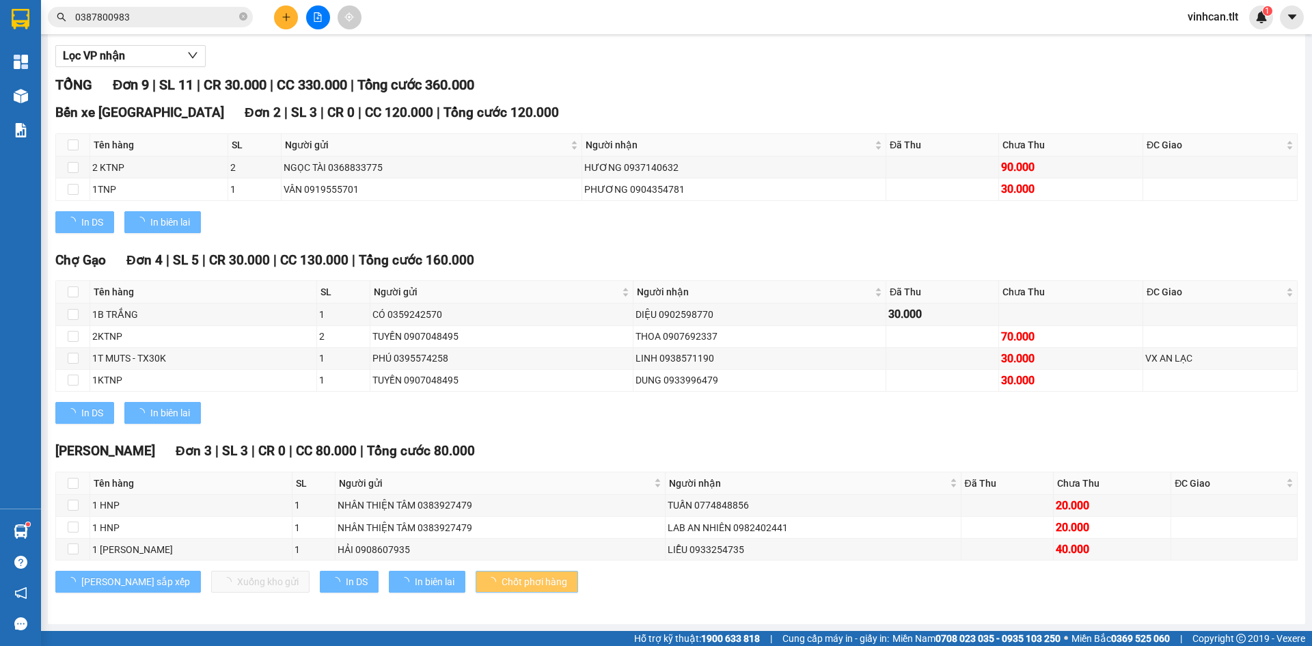
click at [502, 580] on span "Chốt phơi hàng" at bounding box center [535, 581] width 66 height 15
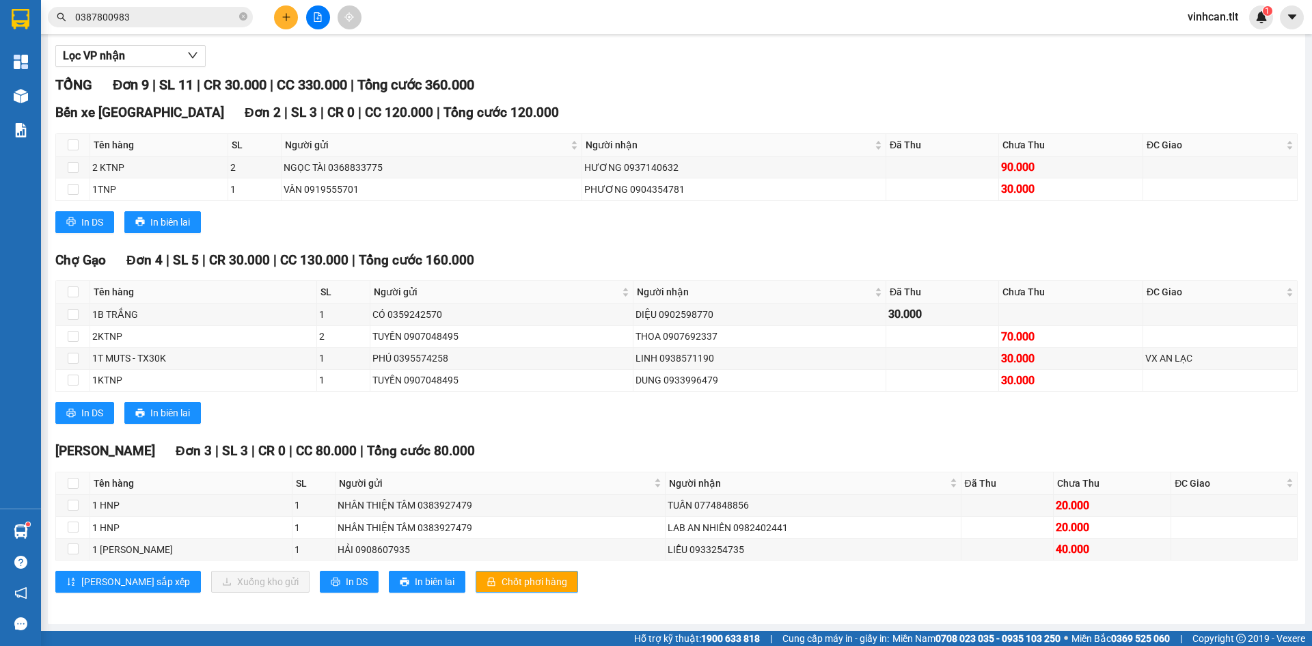
click at [502, 580] on span "Chốt phơi hàng" at bounding box center [535, 581] width 66 height 15
click at [493, 410] on div "In DS In biên lai" at bounding box center [676, 413] width 1242 height 22
click at [287, 20] on icon "plus" at bounding box center [287, 17] width 10 height 10
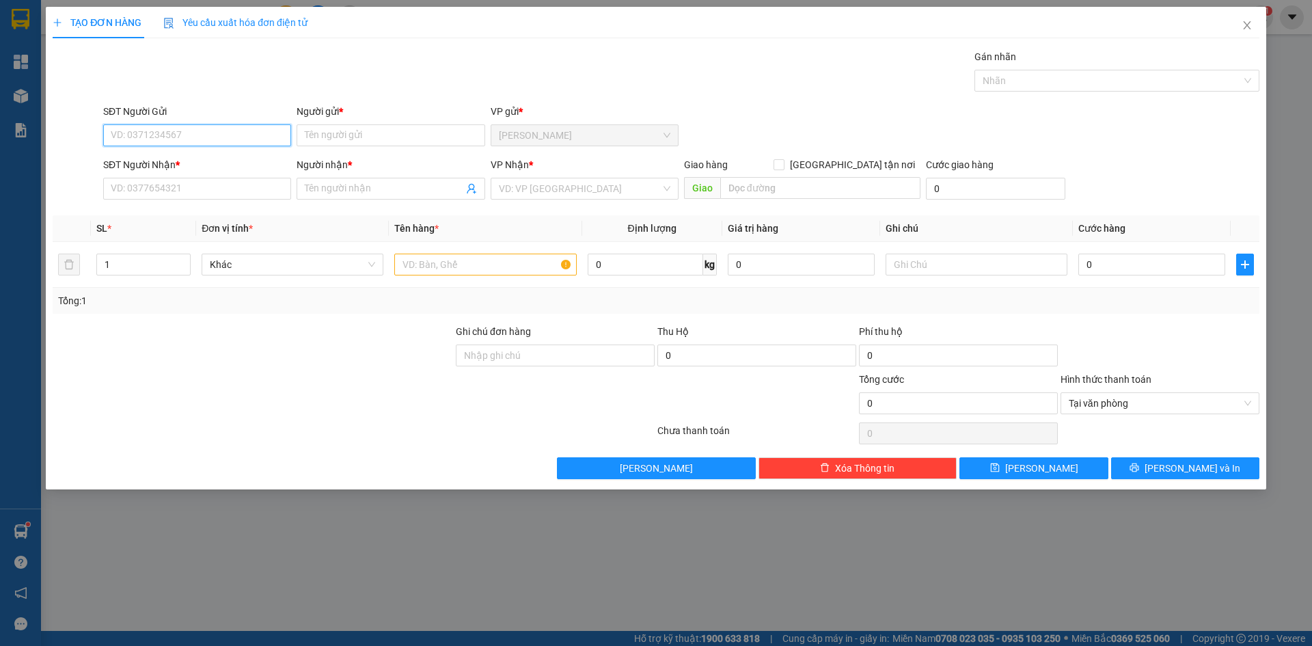
click at [184, 141] on input "SĐT Người Gửi" at bounding box center [197, 135] width 188 height 22
click at [547, 197] on input "search" at bounding box center [580, 188] width 162 height 21
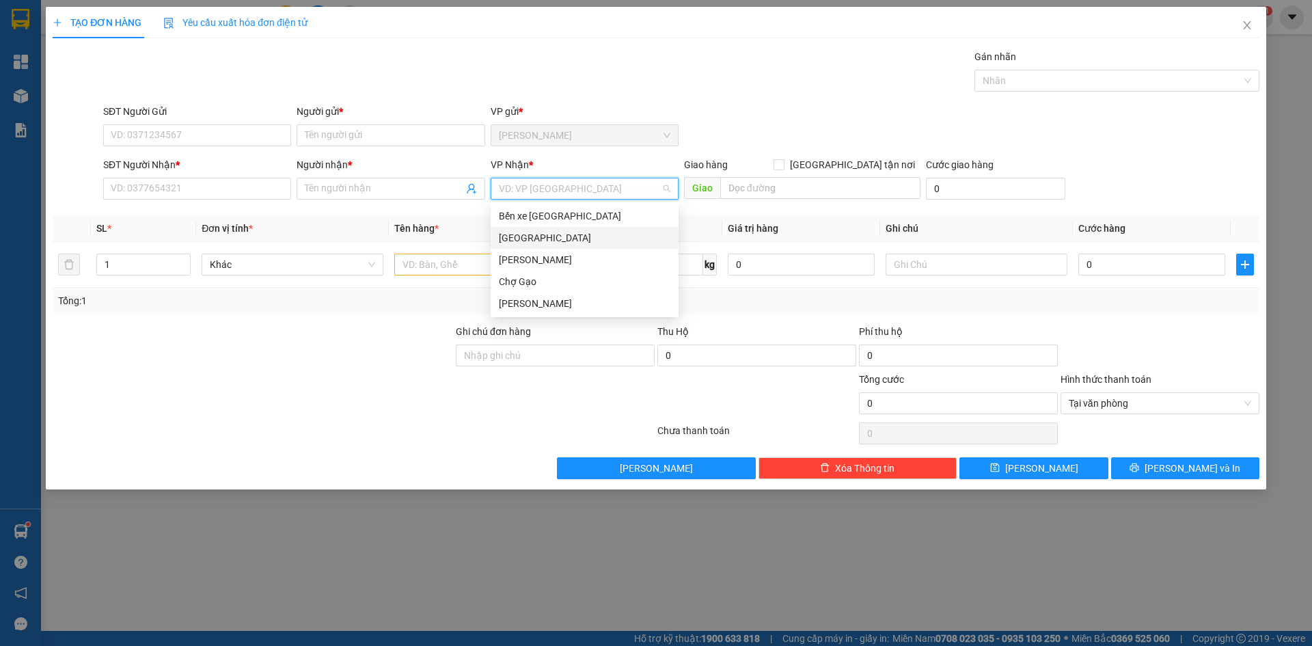
click at [531, 243] on div "[GEOGRAPHIC_DATA]" at bounding box center [585, 237] width 172 height 15
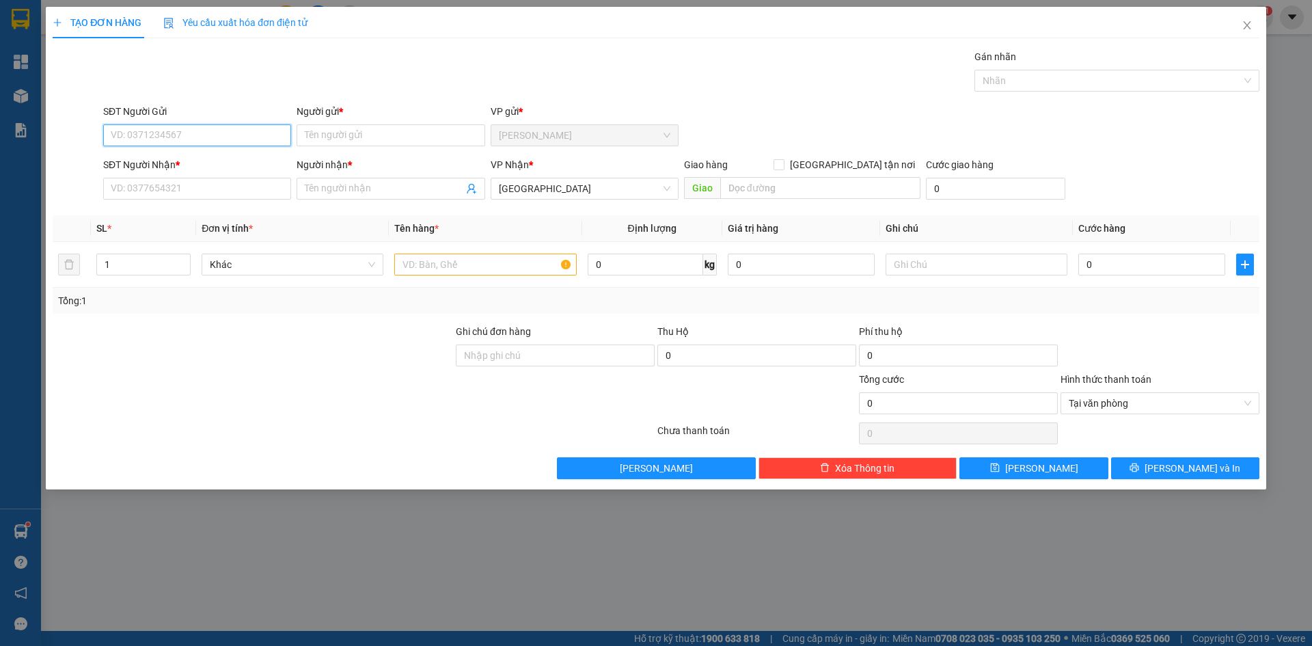
click at [226, 140] on input "SĐT Người Gửi" at bounding box center [197, 135] width 188 height 22
click at [174, 159] on div "0392854418 - NHÂN" at bounding box center [197, 162] width 172 height 15
type input "0392854418"
type input "NHÂN"
type input "0392854418"
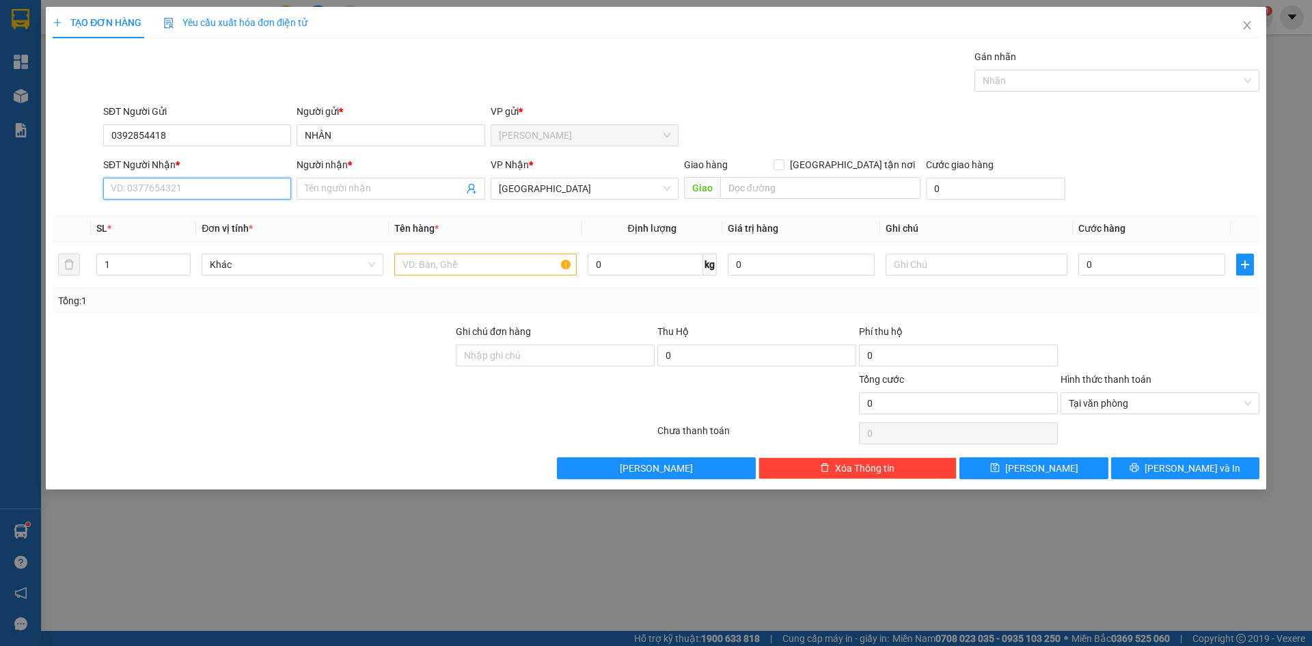
click at [168, 190] on input "SĐT Người Nhận *" at bounding box center [197, 189] width 188 height 22
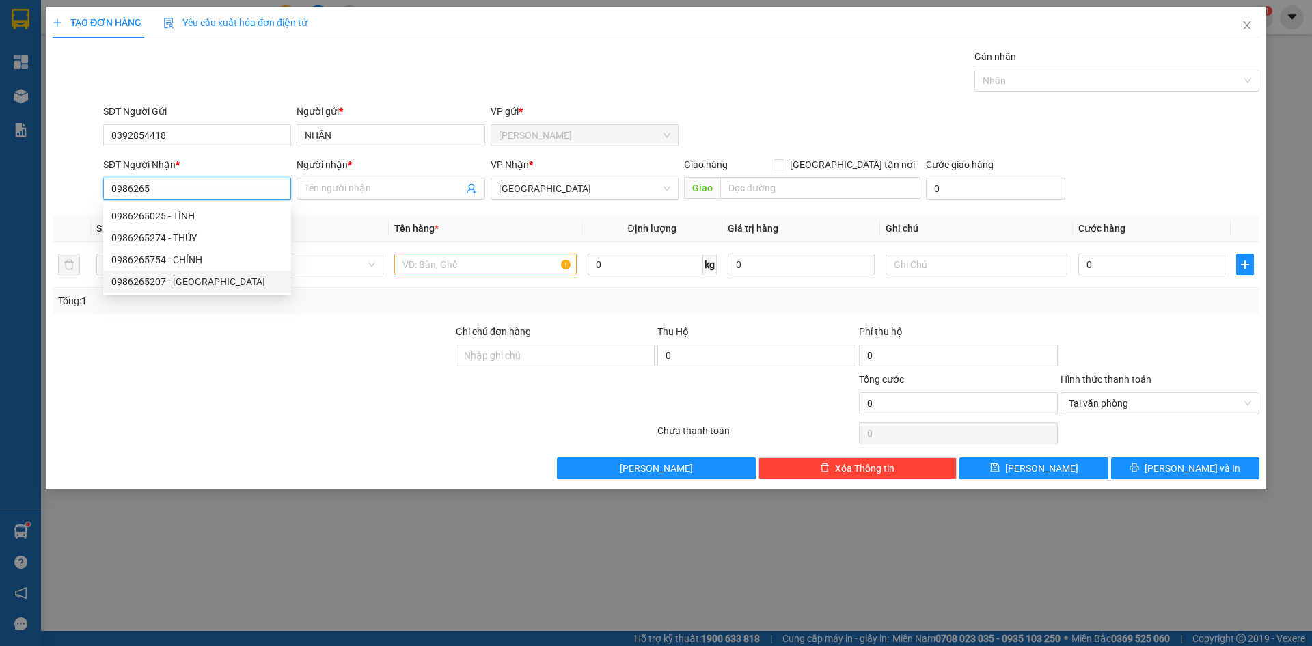
click at [154, 280] on div "0986265207 - CHÙA MAI SƠN" at bounding box center [197, 281] width 172 height 15
type input "0986265207"
type input "CHÙA MAI SƠN"
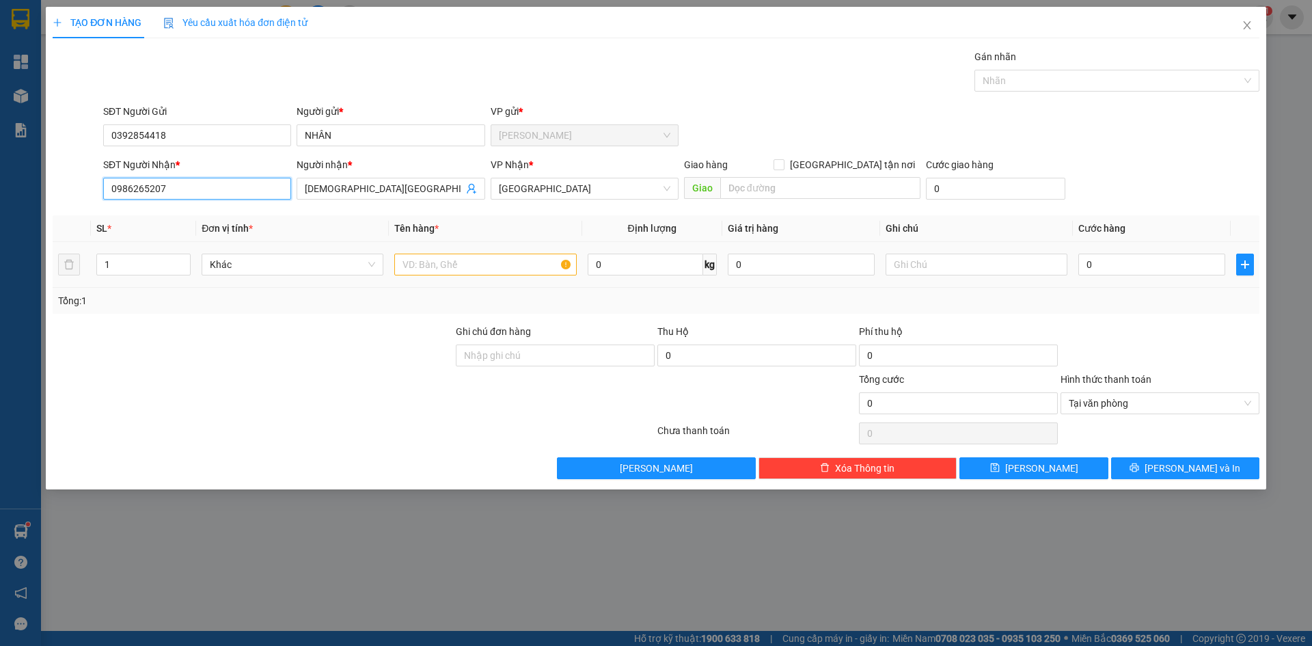
type input "0986265207"
click at [431, 272] on input "text" at bounding box center [485, 265] width 182 height 22
type input "1 TNP"
click at [1093, 272] on input "0" at bounding box center [1151, 265] width 147 height 22
type input "3"
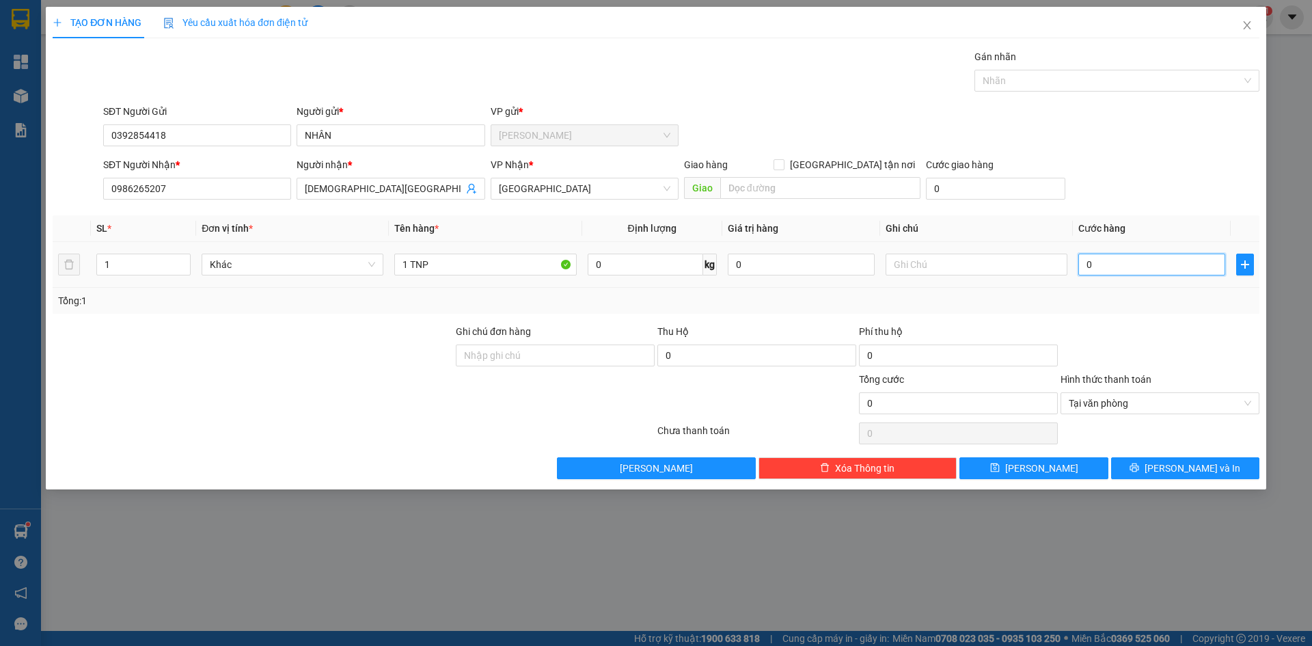
type input "3"
type input "30"
type input "30.000"
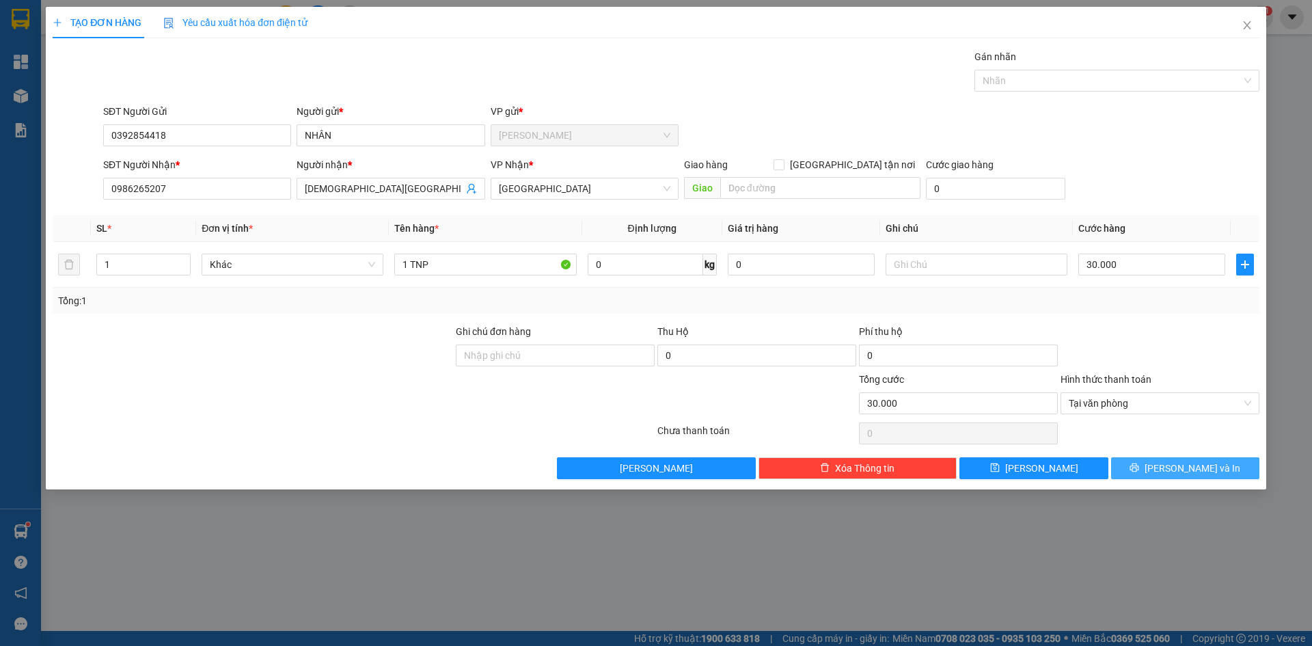
click at [1197, 469] on span "[PERSON_NAME] và In" at bounding box center [1193, 468] width 96 height 15
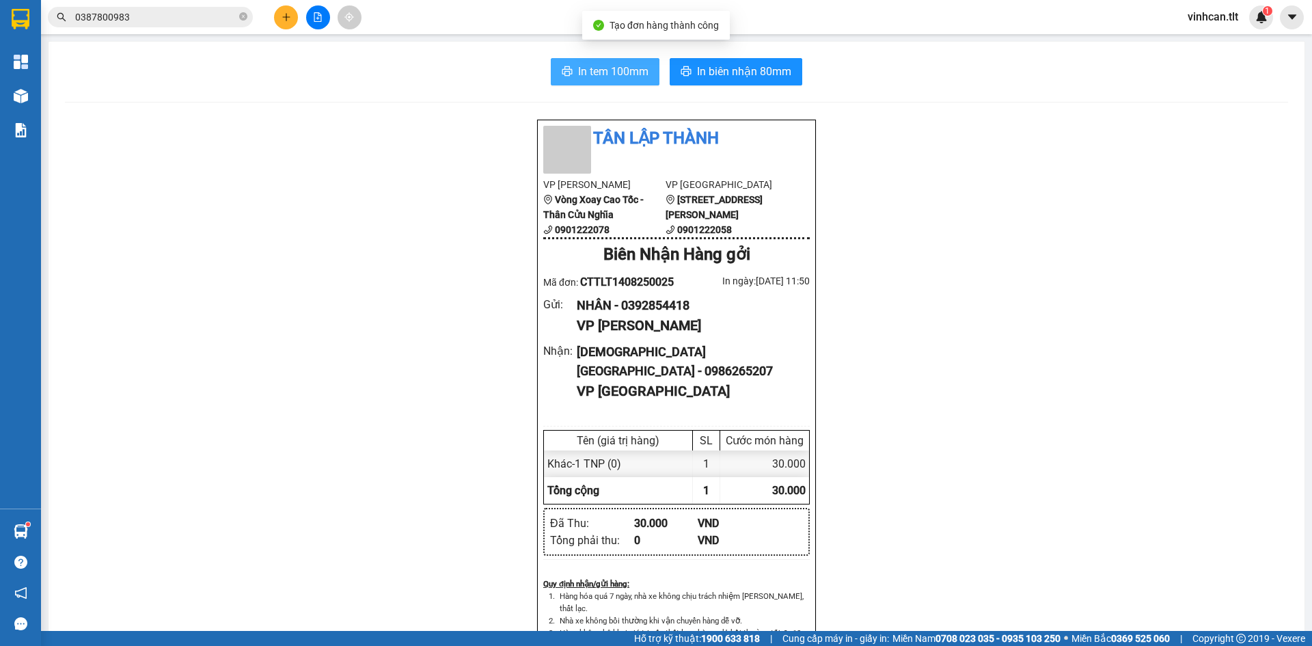
click at [601, 71] on span "In tem 100mm" at bounding box center [613, 71] width 70 height 17
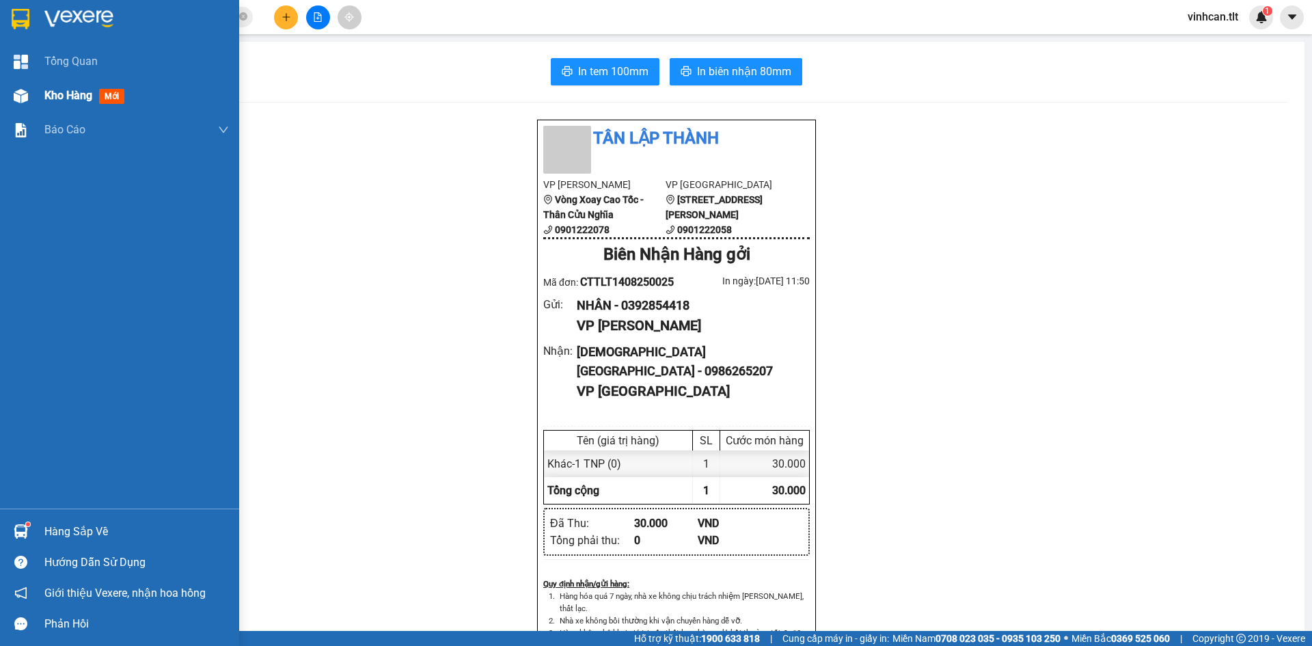
click at [74, 102] on span "Kho hàng" at bounding box center [68, 95] width 48 height 13
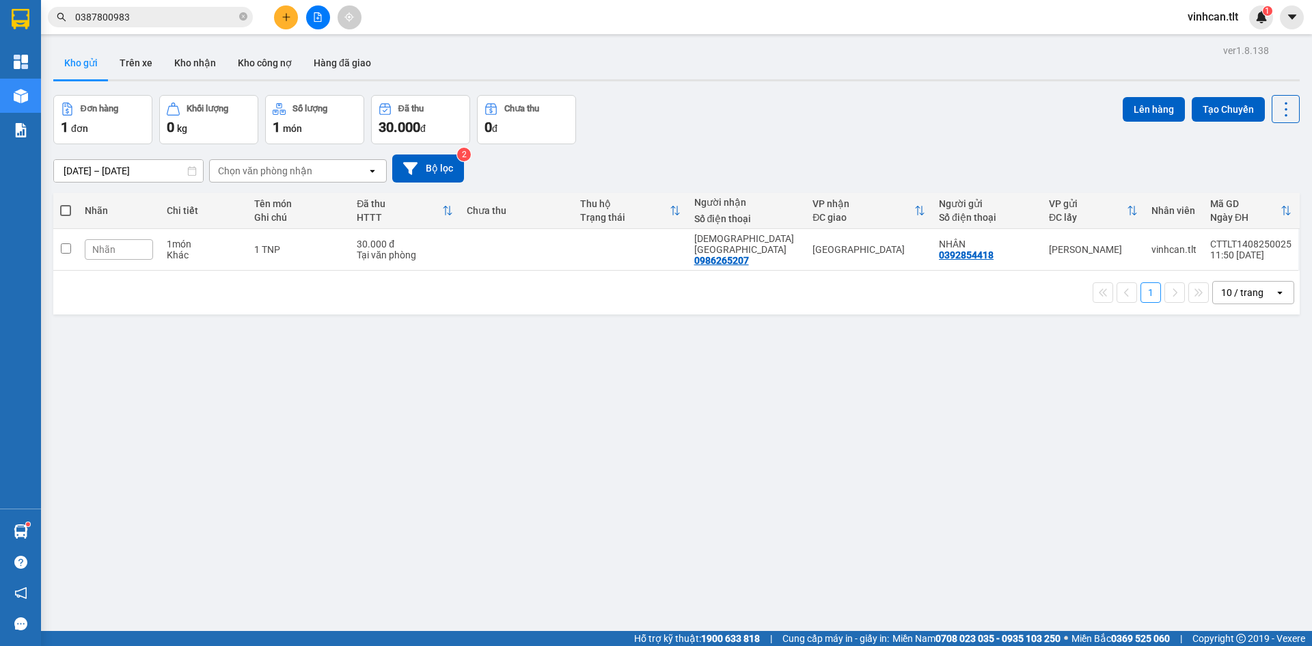
click at [554, 400] on div "ver 1.8.138 Kho gửi Trên xe Kho nhận Kho công nợ Hàng đã giao Đơn hàng 1 đơn Kh…" at bounding box center [676, 364] width 1257 height 646
click at [638, 70] on div "Kho gửi Trên xe Kho nhận Kho công nợ Hàng đã giao" at bounding box center [676, 64] width 1247 height 36
click at [1187, 245] on icon at bounding box center [1192, 250] width 10 height 10
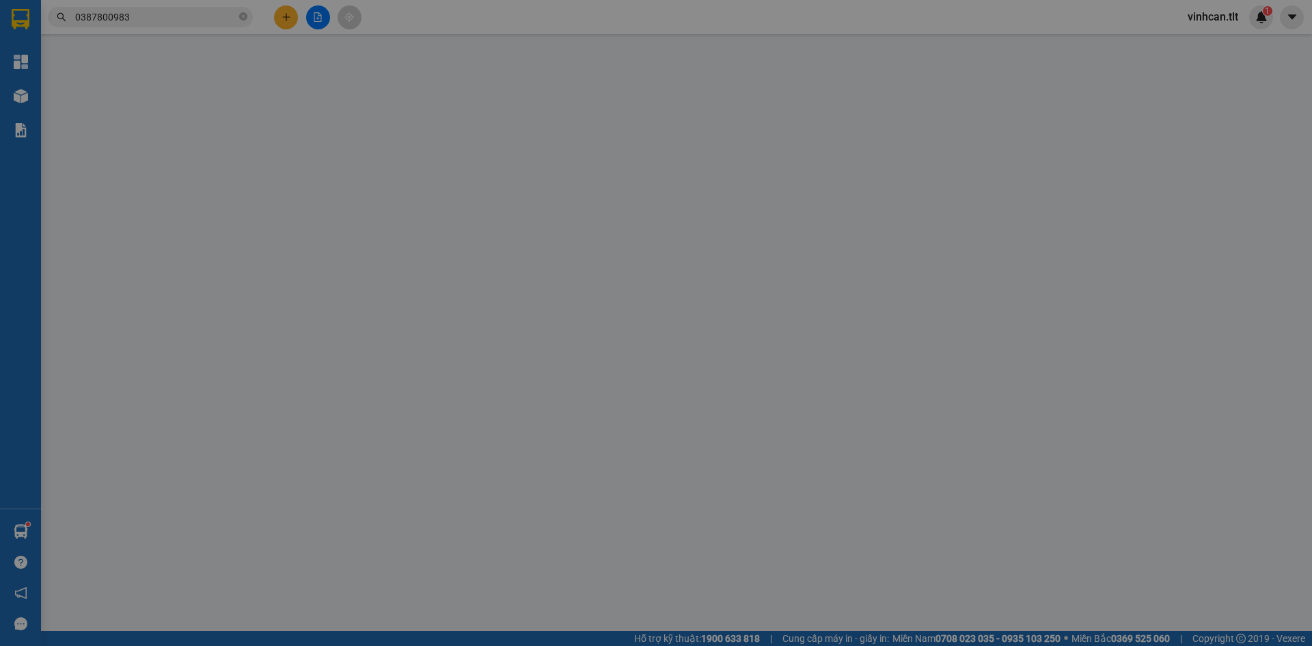
type input "0392854418"
type input "NHÂN"
type input "0986265207"
type input "CHÙA MAI SƠN"
type input "30.000"
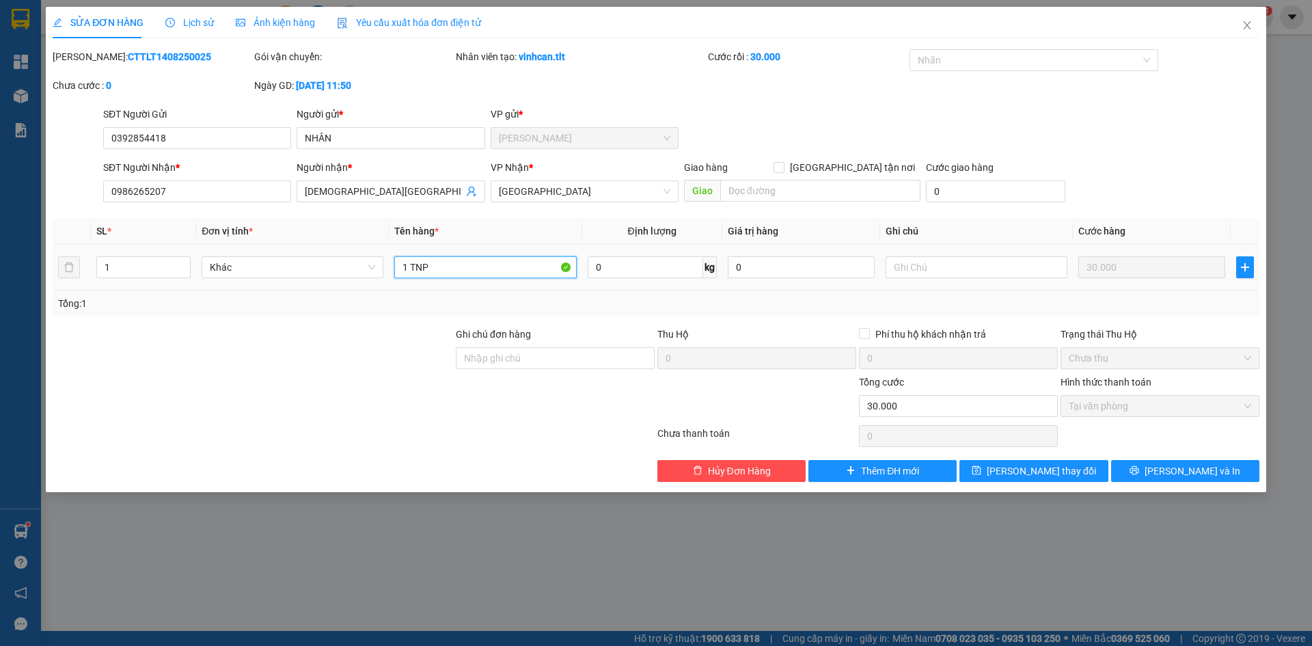
click at [488, 261] on input "1 TNP" at bounding box center [485, 267] width 182 height 22
type input "1 TNP GIAO CP"
click at [1037, 467] on span "Lưu thay đổi" at bounding box center [1041, 470] width 109 height 15
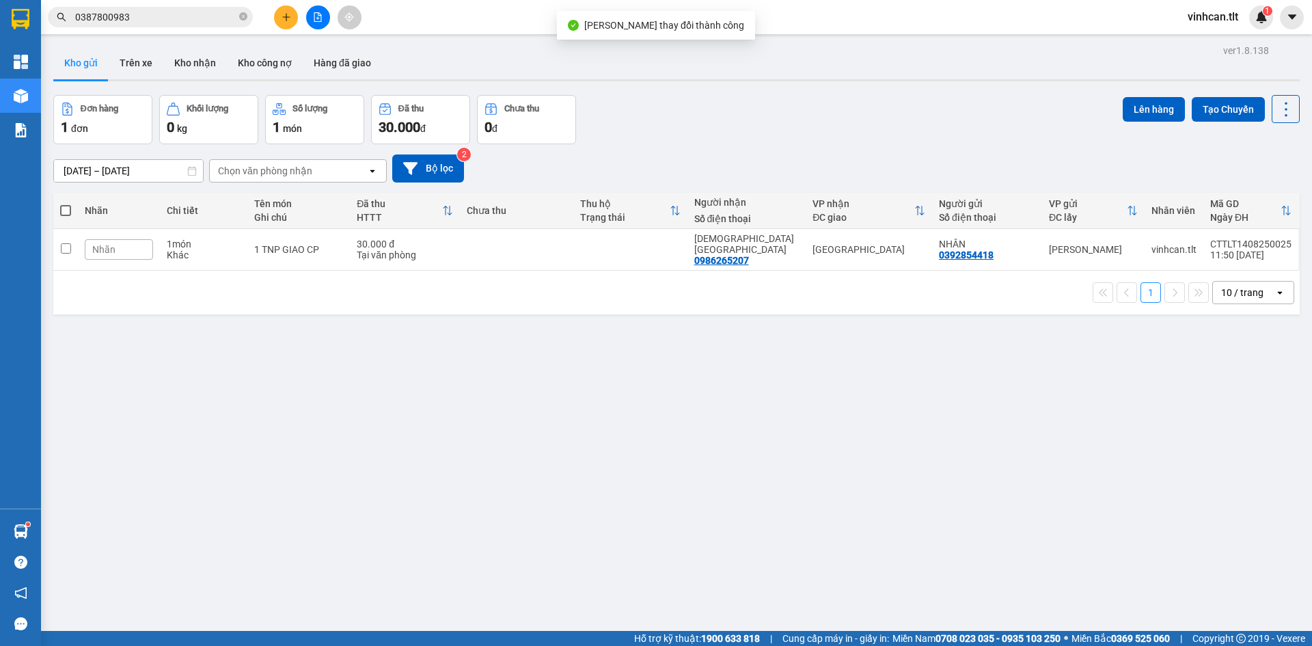
click at [993, 391] on div "ver 1.8.138 Kho gửi Trên xe Kho nhận Kho công nợ Hàng đã giao Đơn hàng 1 đơn Kh…" at bounding box center [676, 364] width 1257 height 646
click at [532, 271] on div "1 10 / trang open" at bounding box center [676, 293] width 1247 height 44
click at [571, 244] on td at bounding box center [516, 250] width 113 height 42
checkbox input "true"
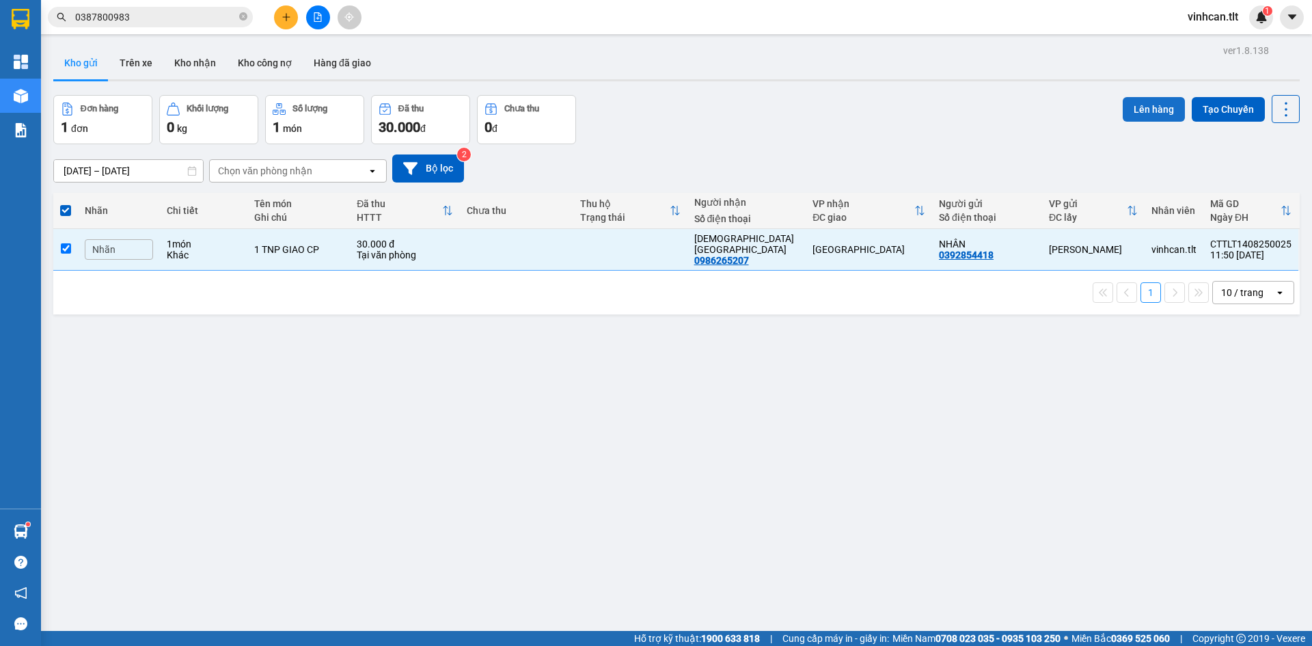
click at [1139, 109] on button "Lên hàng" at bounding box center [1154, 109] width 62 height 25
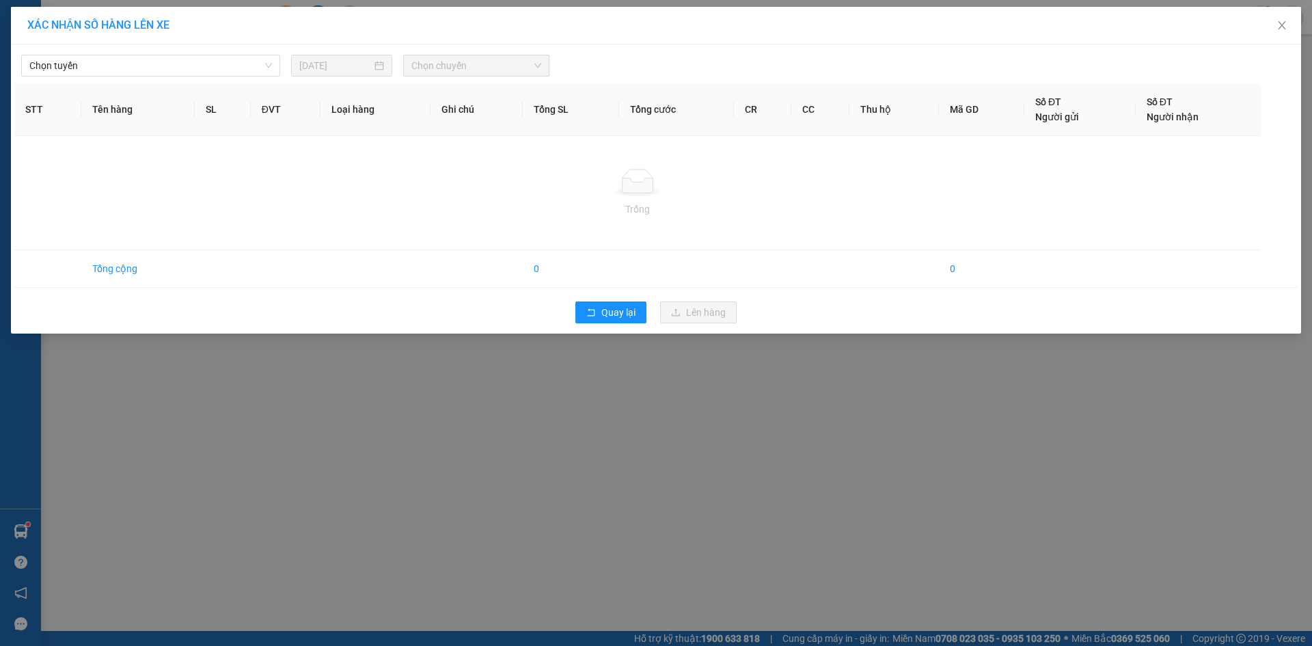
click at [115, 54] on div "Chọn tuyến 14/08/2025 Chọn chuyến" at bounding box center [655, 62] width 1283 height 29
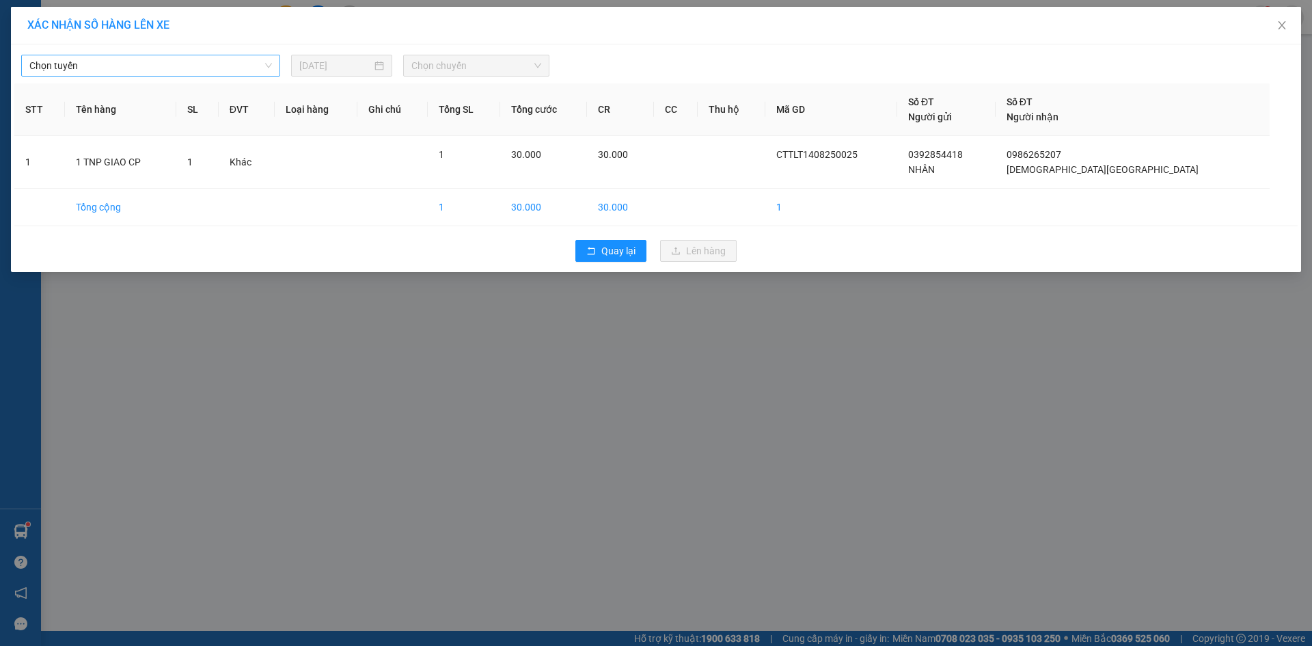
click at [97, 72] on span "Chọn tuyến" at bounding box center [150, 65] width 243 height 21
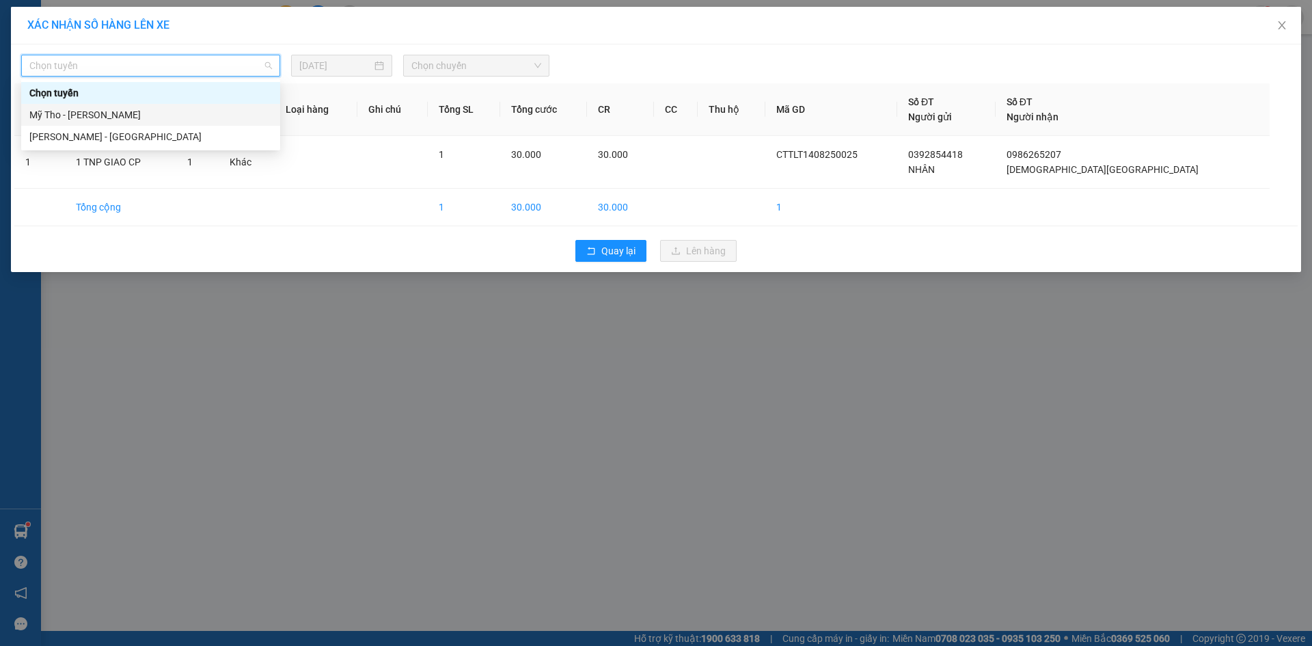
click at [84, 119] on div "Mỹ Tho - [PERSON_NAME]" at bounding box center [150, 114] width 243 height 15
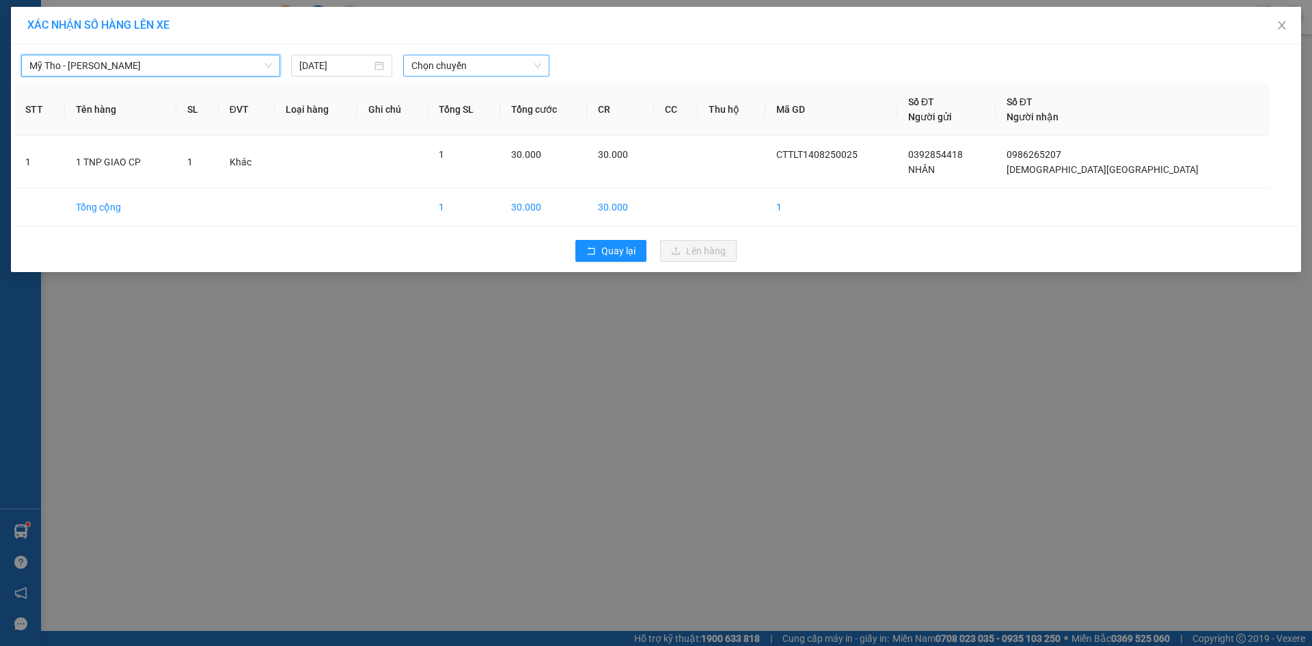
click at [419, 71] on span "Chọn chuyến" at bounding box center [476, 65] width 130 height 21
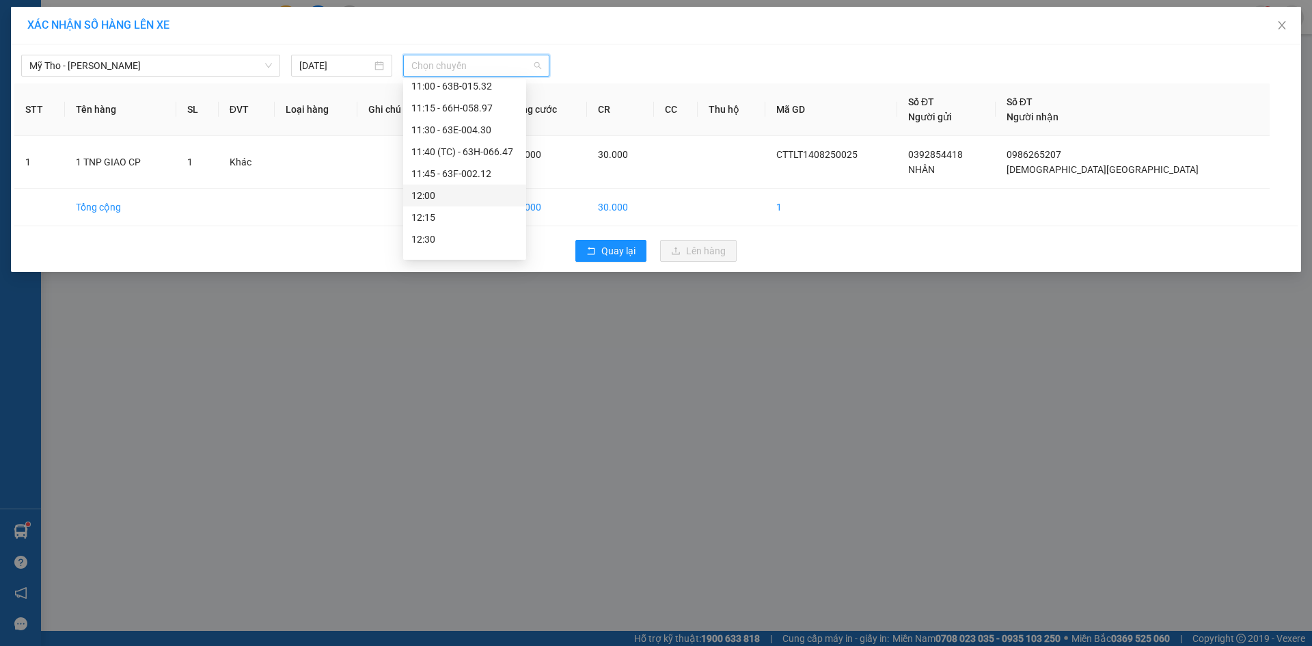
scroll to position [888, 0]
click at [476, 123] on div "11:00 - 63B-015.32" at bounding box center [464, 122] width 107 height 15
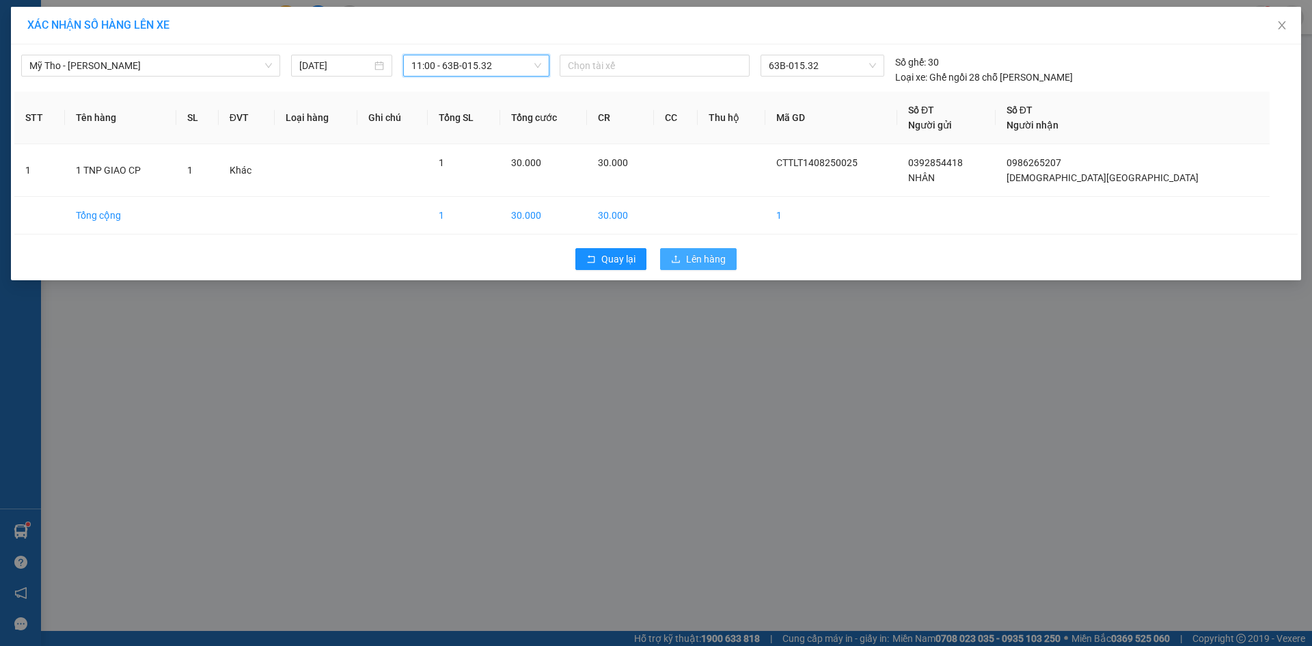
click at [679, 262] on icon "upload" at bounding box center [676, 259] width 10 height 10
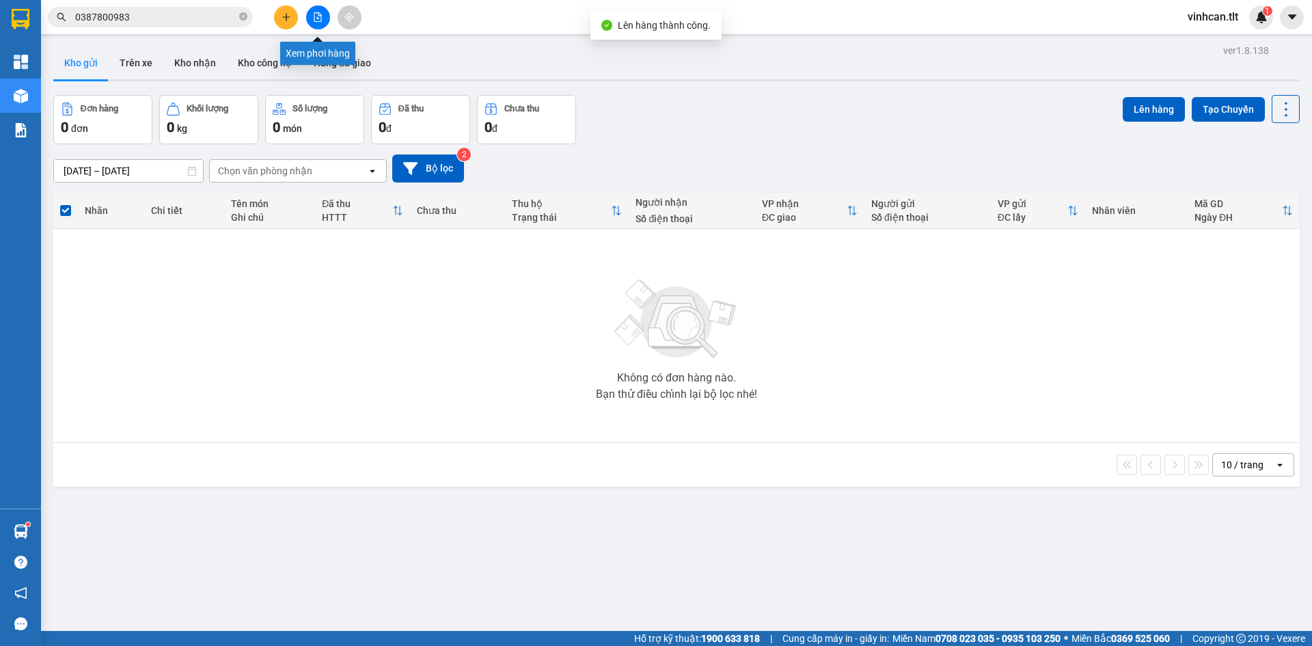
click at [316, 16] on icon "file-add" at bounding box center [318, 17] width 10 height 10
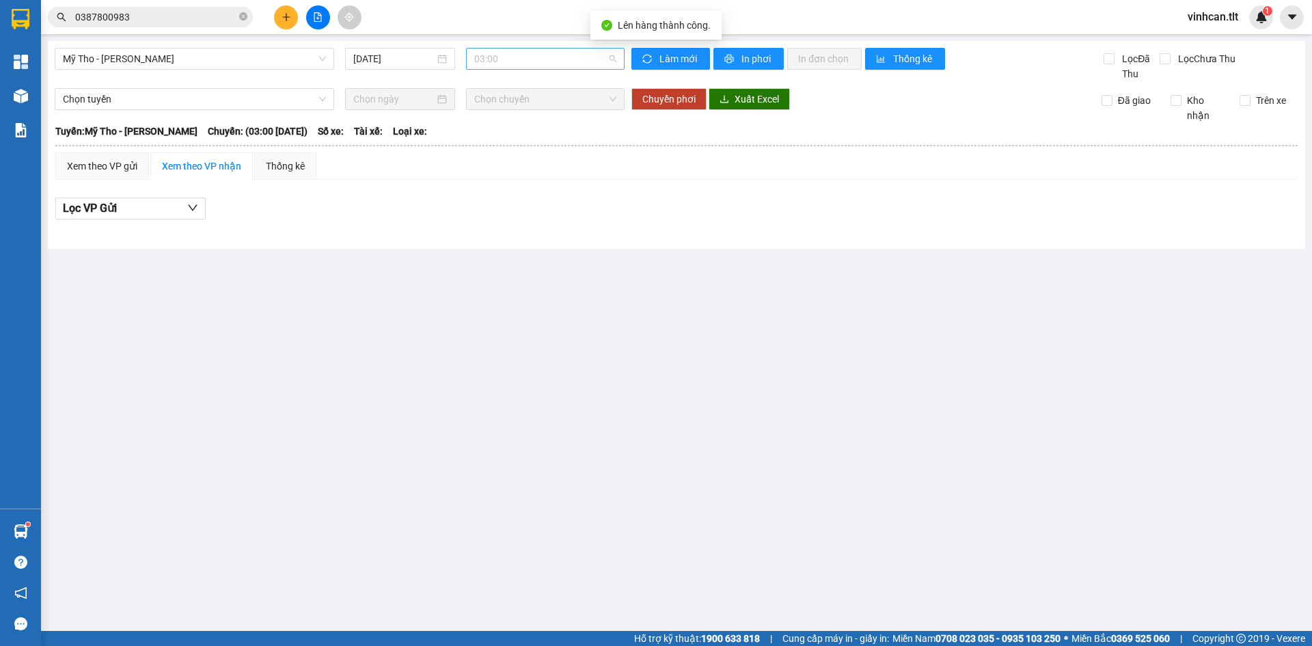
click at [497, 66] on span "03:00" at bounding box center [545, 59] width 142 height 21
type input "532"
click at [508, 87] on div "11:00 - 63B-015.32" at bounding box center [527, 86] width 107 height 15
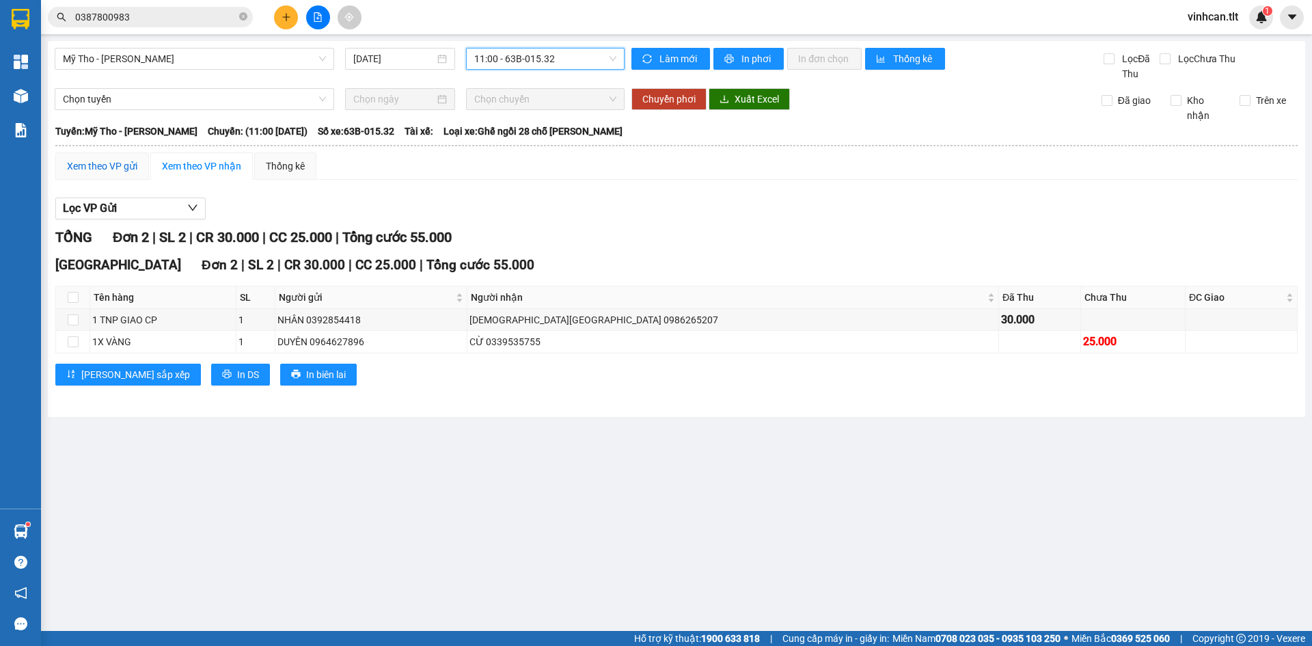
click at [100, 161] on div "Xem theo VP gửi" at bounding box center [102, 166] width 70 height 15
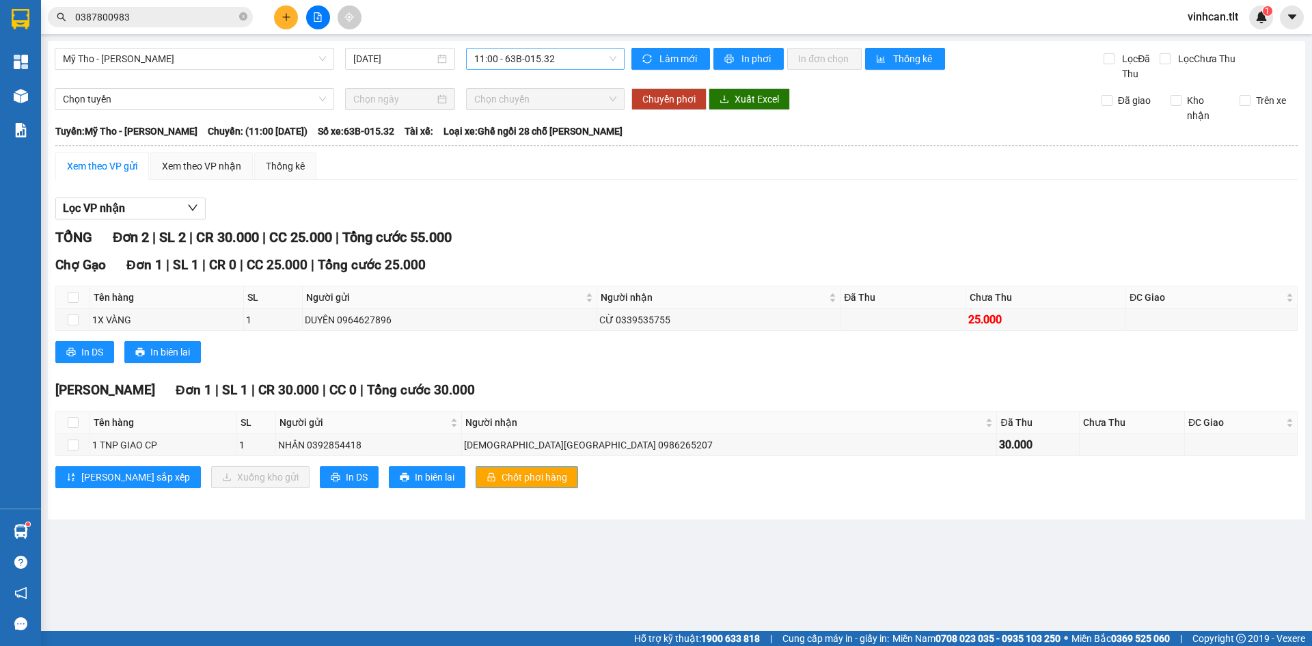
click at [502, 475] on span "Chốt phơi hàng" at bounding box center [535, 477] width 66 height 15
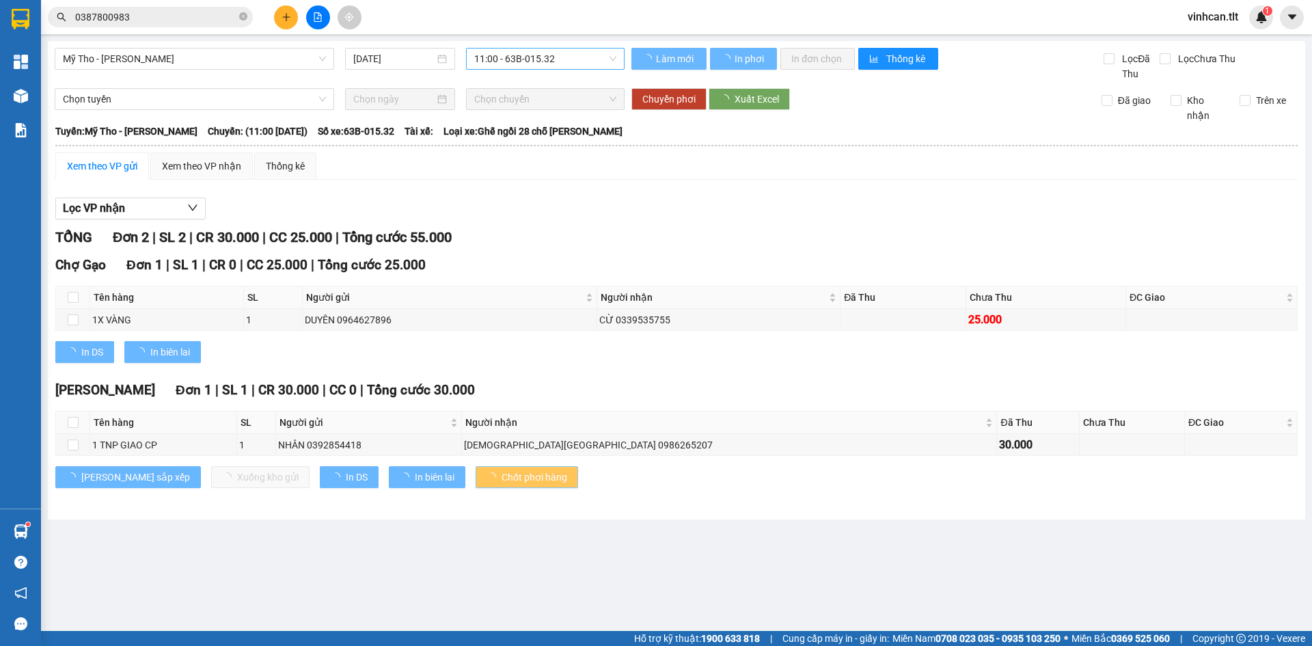
click at [502, 475] on span "Chốt phơi hàng" at bounding box center [535, 477] width 66 height 15
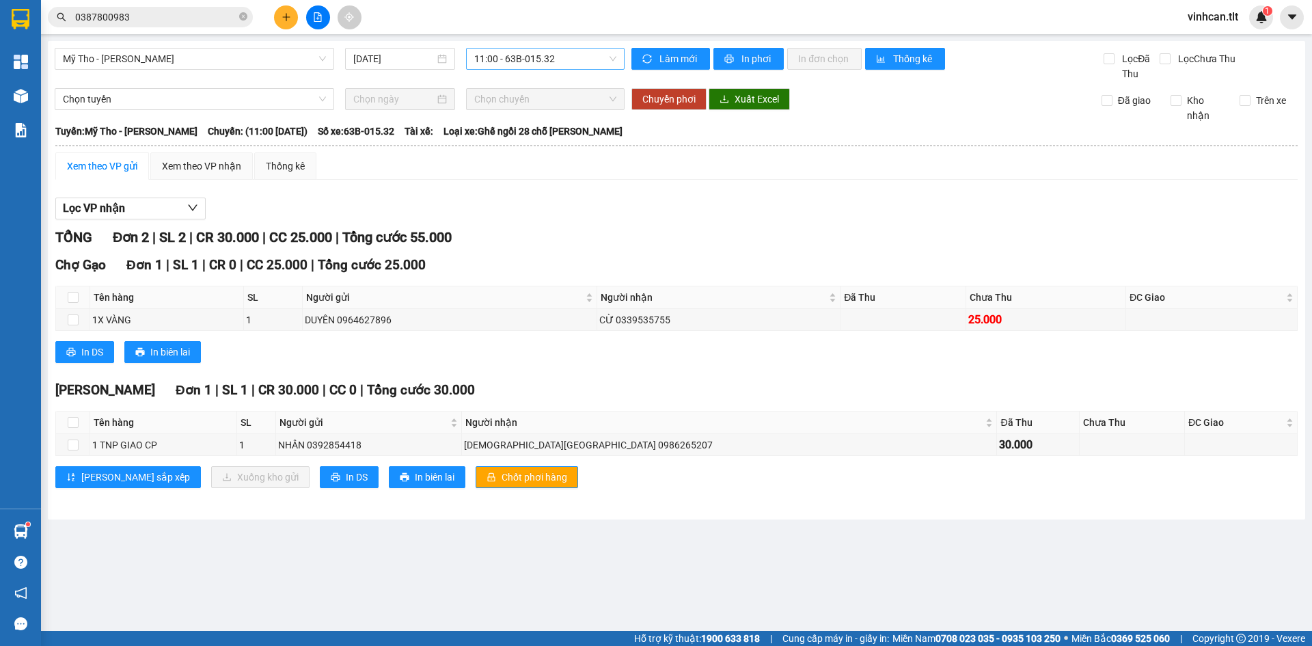
click at [475, 397] on div "Cao Tốc Đơn 1 | SL 1 | CR 30.000 | CC 0 | Tổng cước 30.000" at bounding box center [676, 390] width 1242 height 21
click at [291, 25] on button at bounding box center [286, 17] width 24 height 24
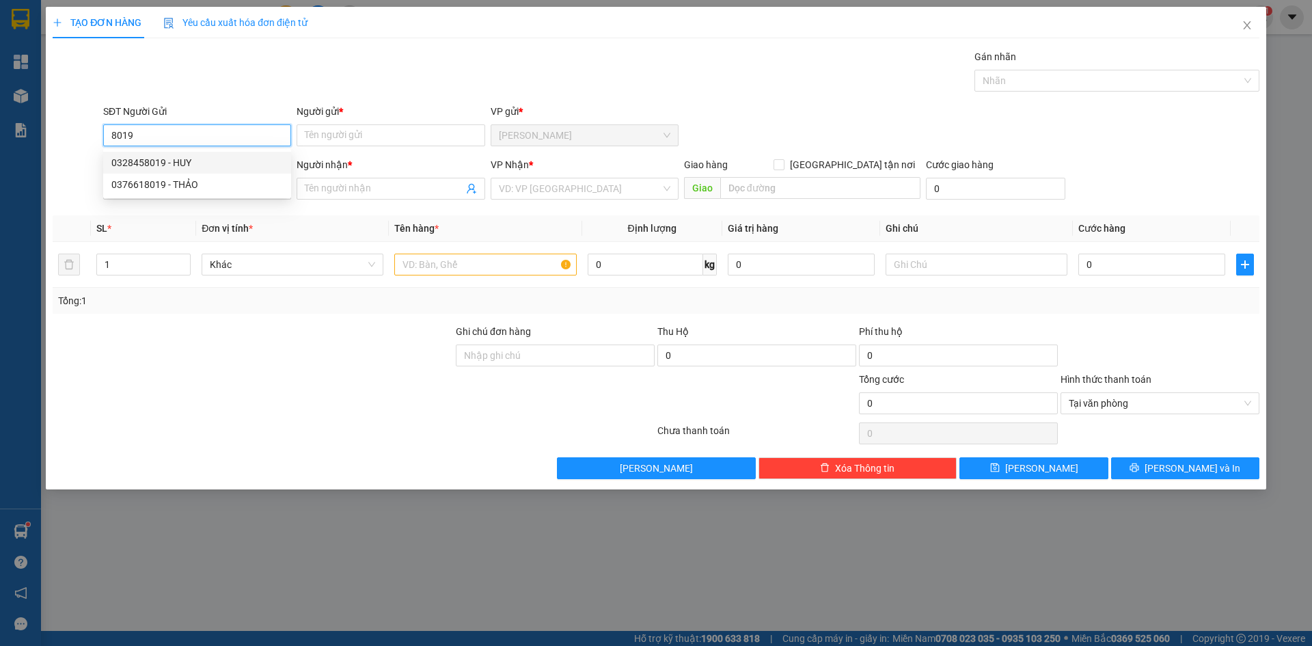
click at [221, 159] on div "0328458019 - HUY" at bounding box center [197, 162] width 172 height 15
type input "0328458019"
type input "HUY"
type input "0328458019"
click at [213, 196] on input "SĐT Người Nhận *" at bounding box center [197, 189] width 188 height 22
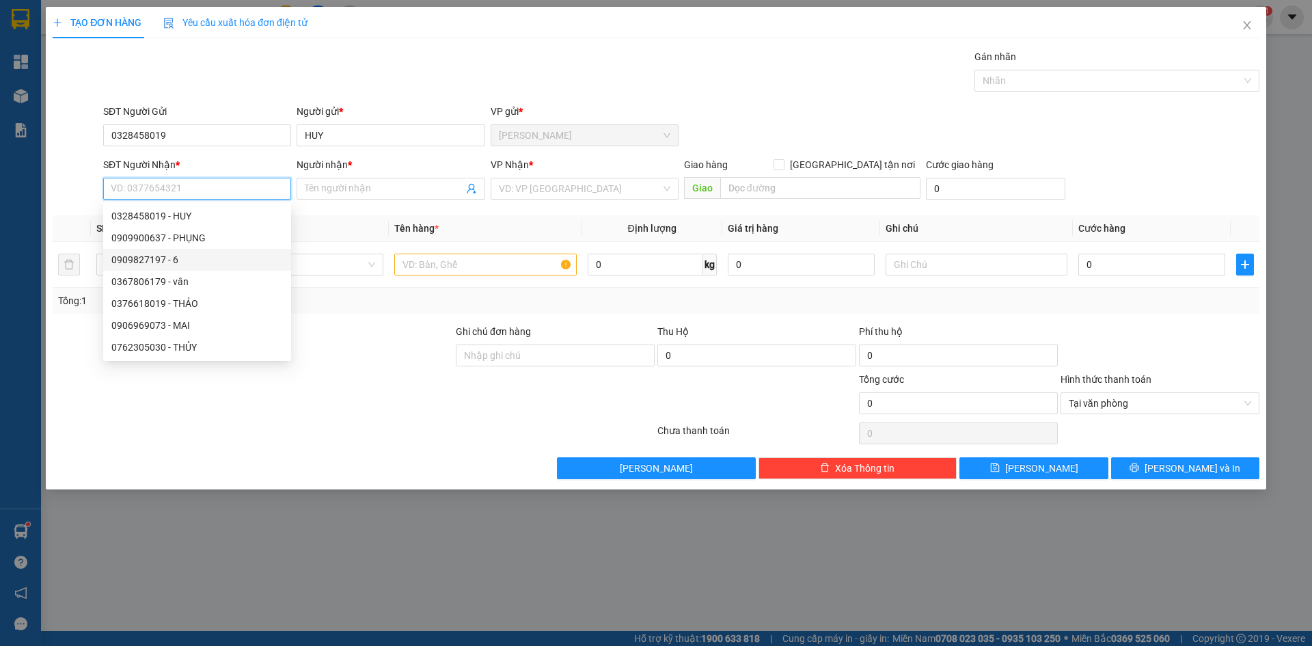
click at [164, 254] on div "0909827197 - 6" at bounding box center [197, 259] width 172 height 15
type input "0909827197"
type input "6"
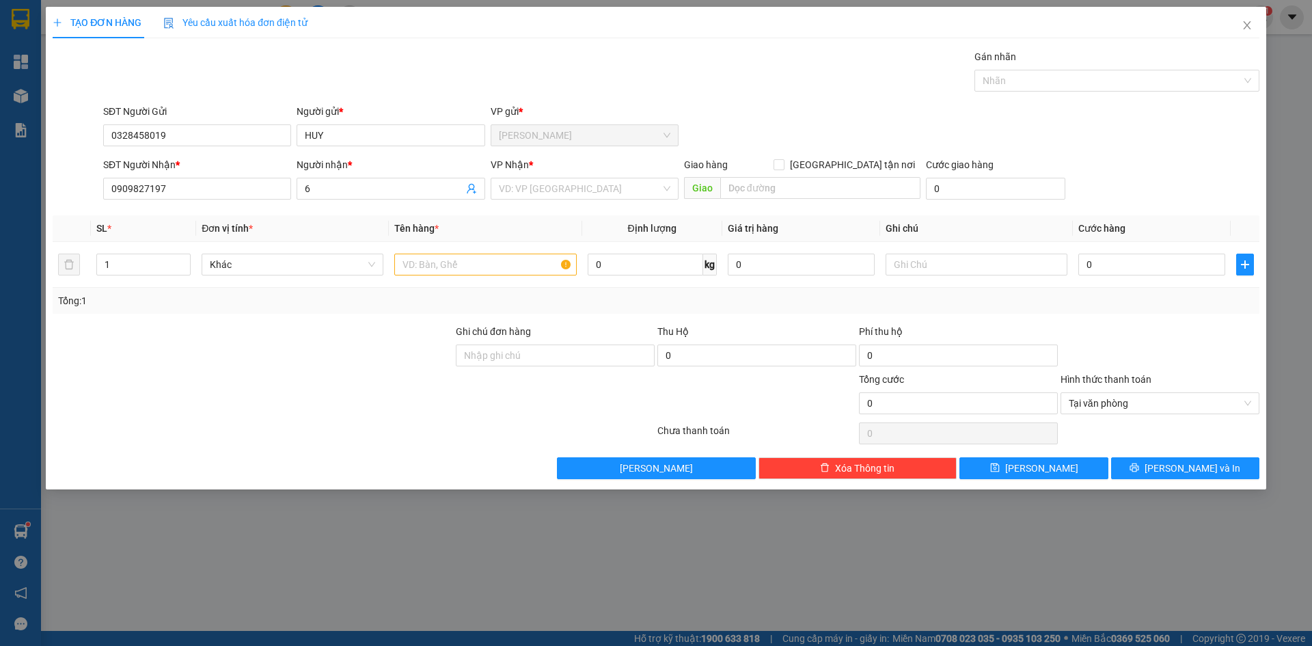
click at [514, 176] on div "VP Nhận *" at bounding box center [585, 167] width 188 height 21
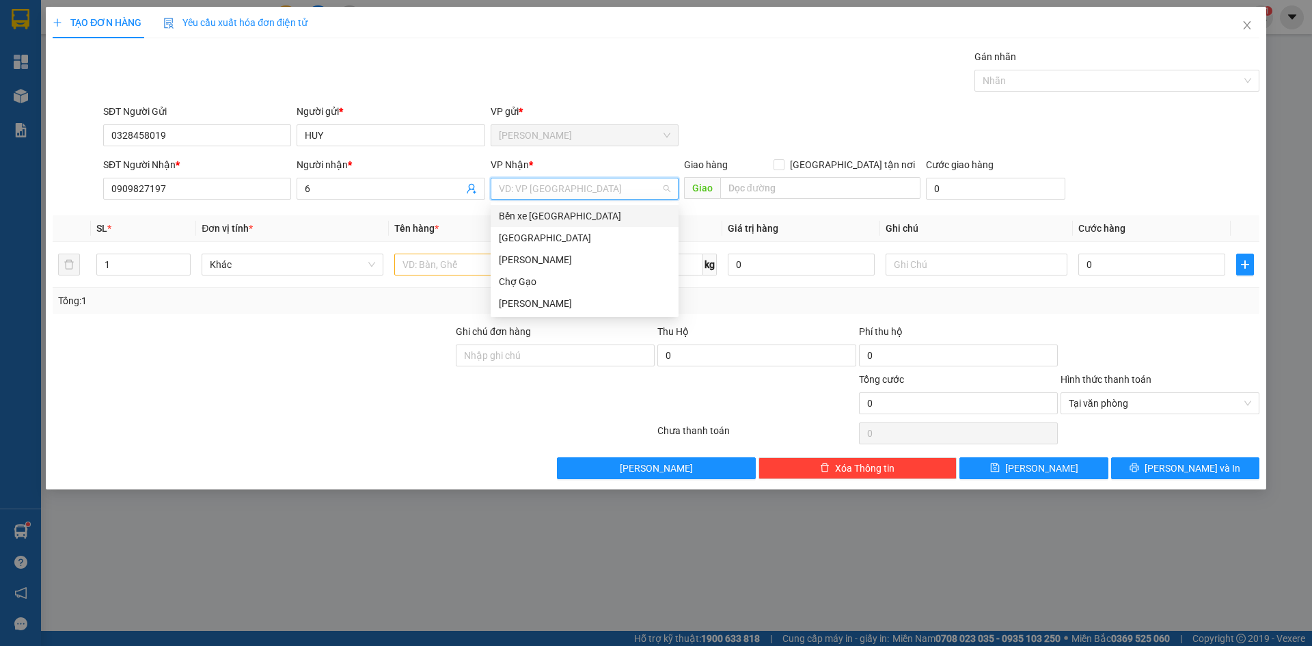
click at [522, 190] on input "search" at bounding box center [580, 188] width 162 height 21
click at [521, 239] on div "[GEOGRAPHIC_DATA]" at bounding box center [585, 237] width 172 height 15
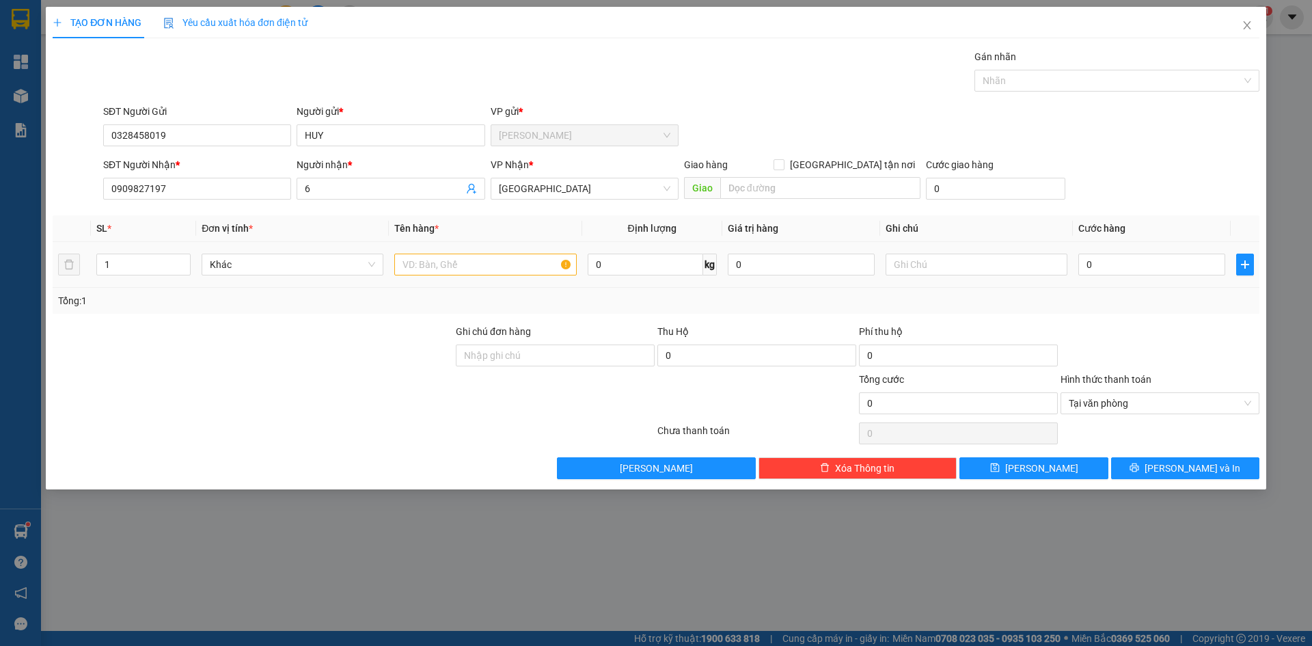
click at [435, 253] on div at bounding box center [485, 264] width 182 height 27
click at [438, 262] on input "text" at bounding box center [485, 265] width 182 height 22
type input "1TX"
click at [1093, 266] on input "0" at bounding box center [1151, 265] width 147 height 22
type input "4"
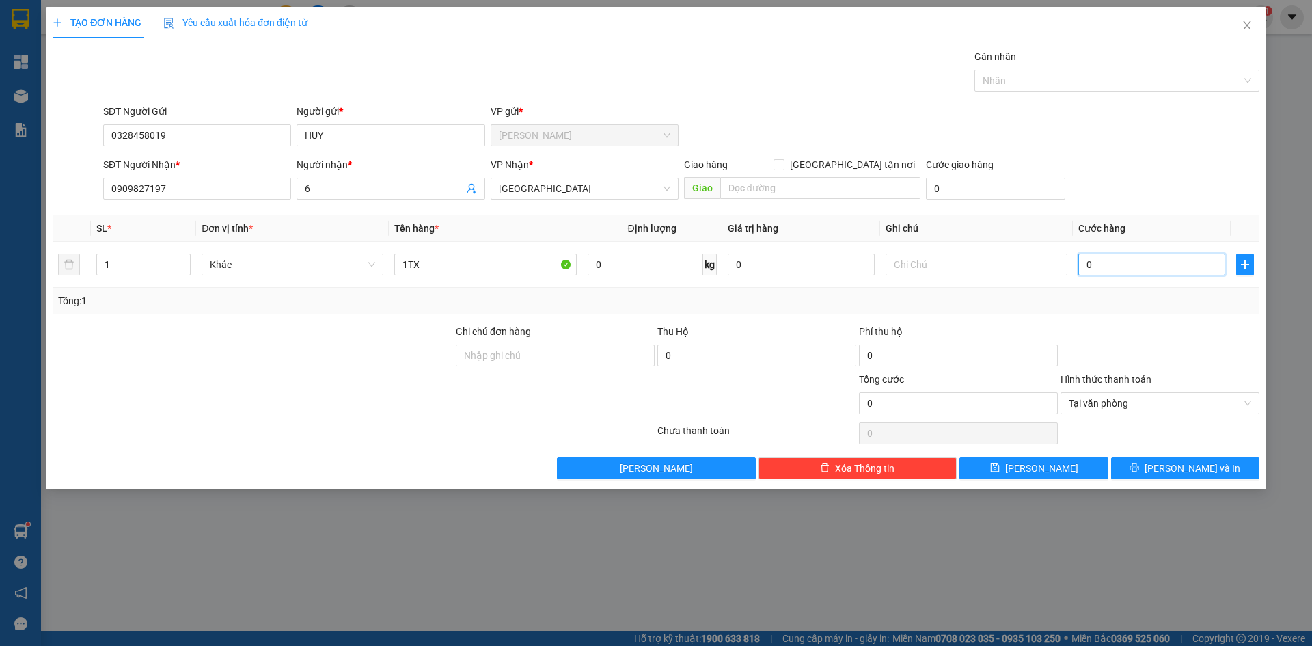
type input "4"
type input "40"
click at [1210, 471] on span "[PERSON_NAME] và In" at bounding box center [1193, 468] width 96 height 15
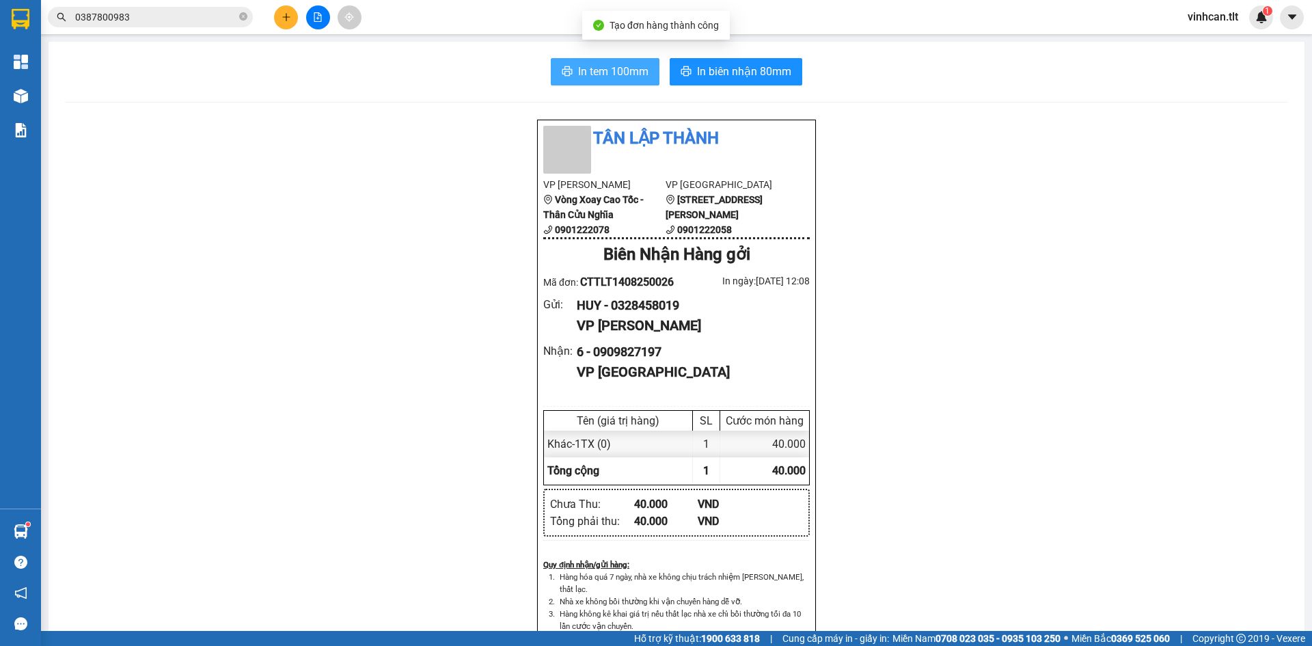
click at [614, 81] on button "In tem 100mm" at bounding box center [605, 71] width 109 height 27
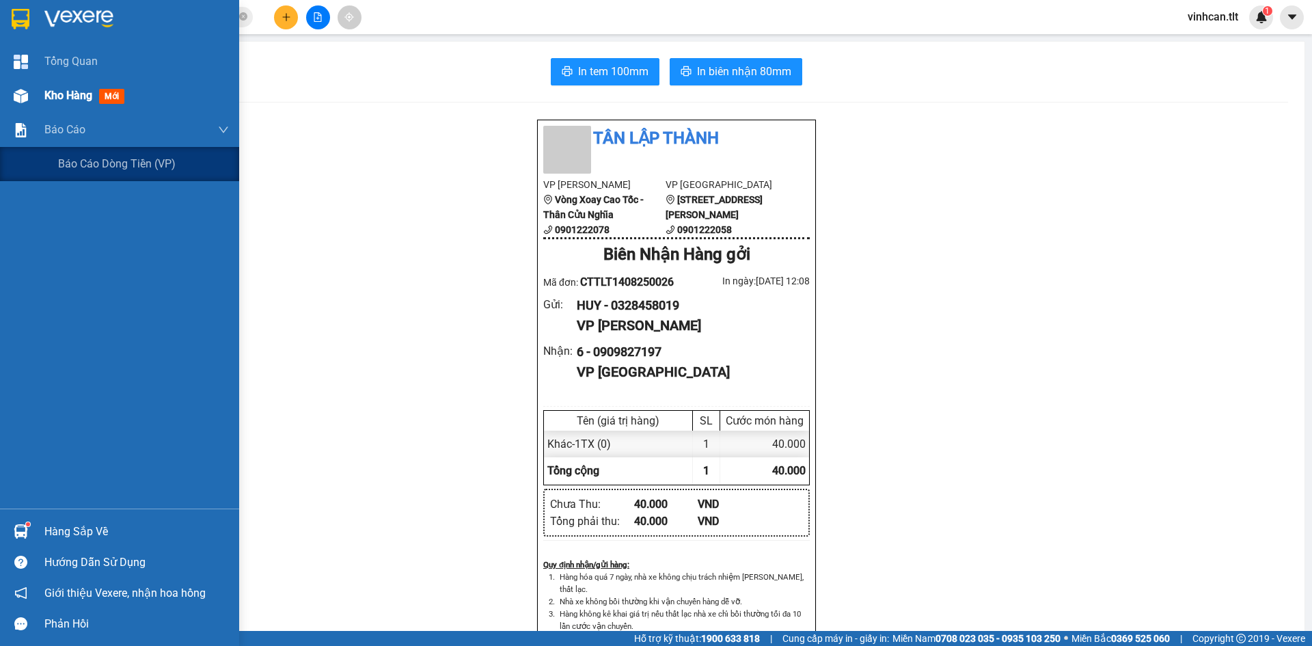
click at [64, 98] on span "Kho hàng" at bounding box center [68, 95] width 48 height 13
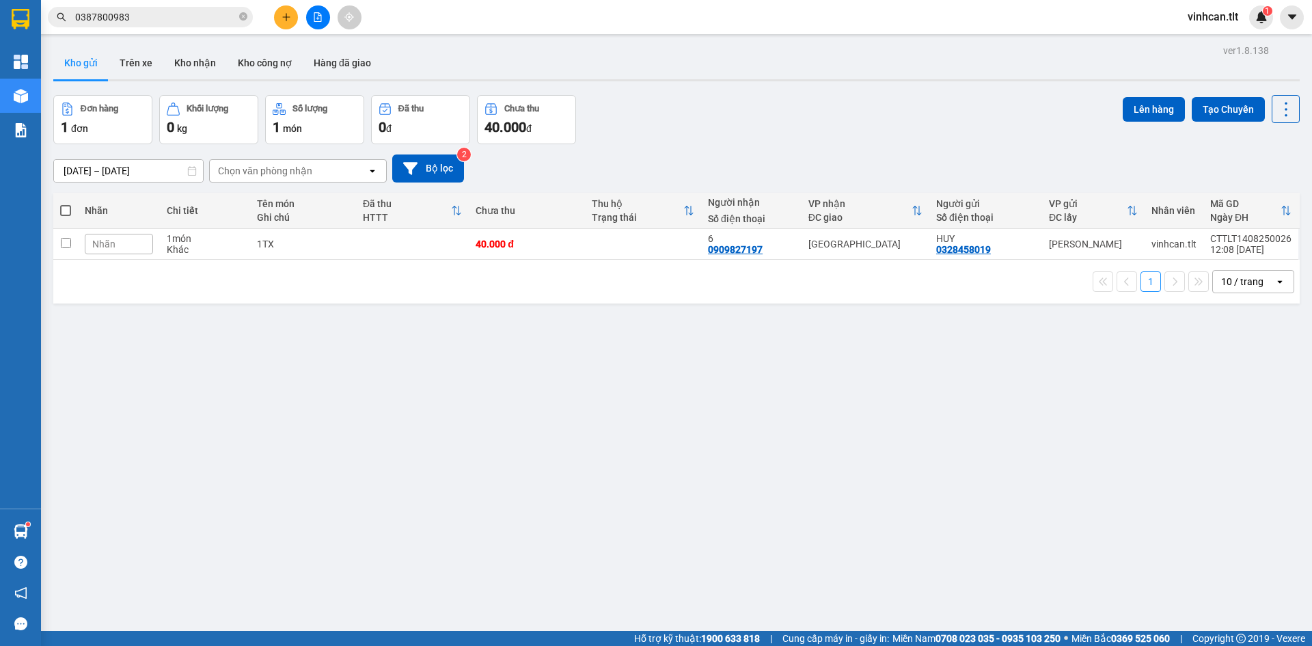
click at [65, 208] on span at bounding box center [65, 210] width 11 height 11
click at [66, 204] on input "checkbox" at bounding box center [66, 204] width 0 height 0
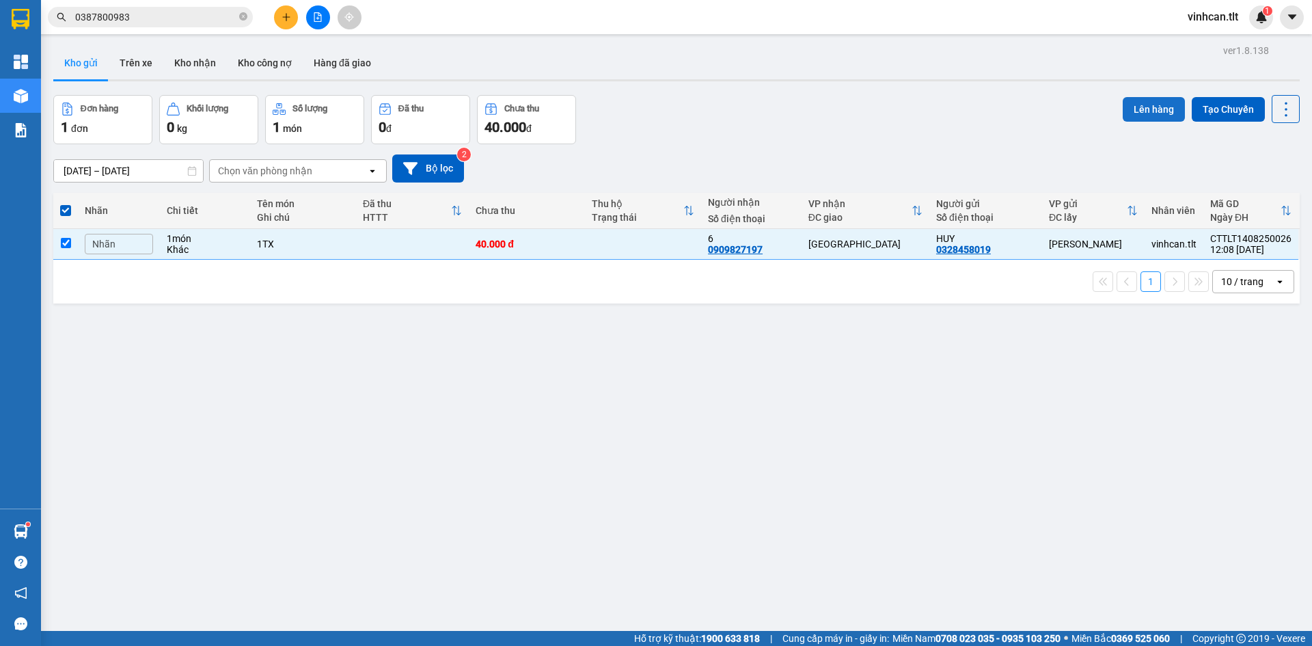
click at [1126, 111] on button "Lên hàng" at bounding box center [1154, 109] width 62 height 25
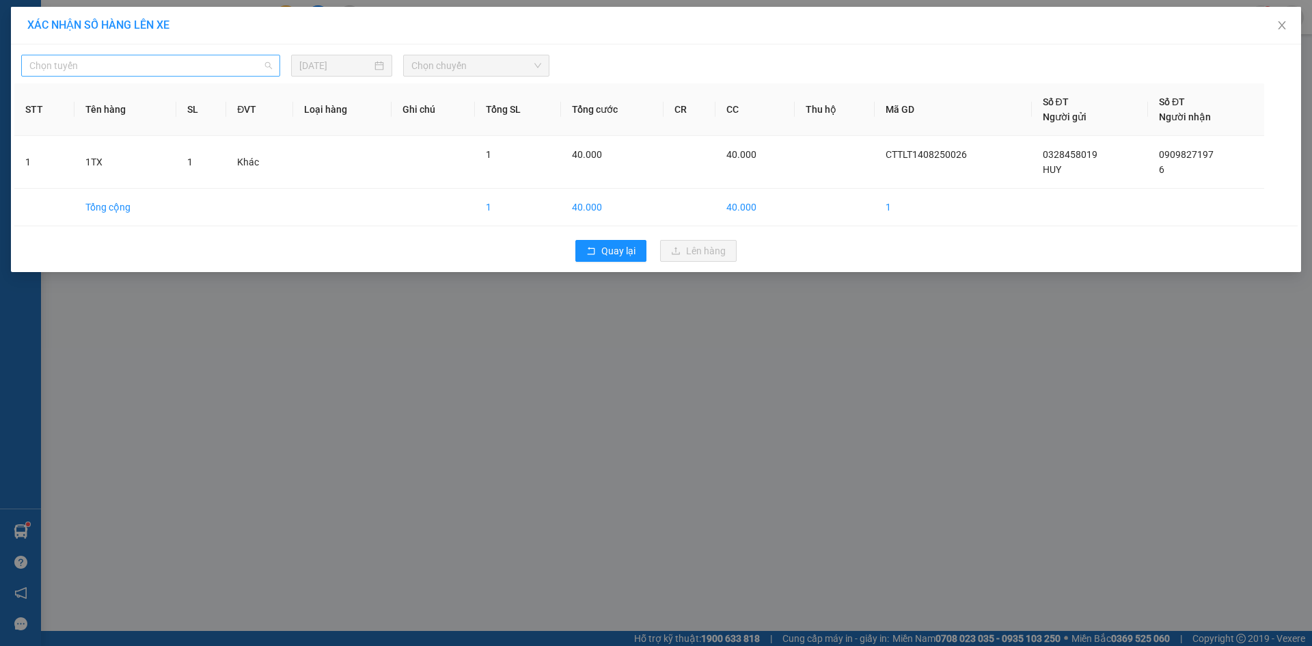
click at [203, 72] on span "Chọn tuyến" at bounding box center [150, 65] width 243 height 21
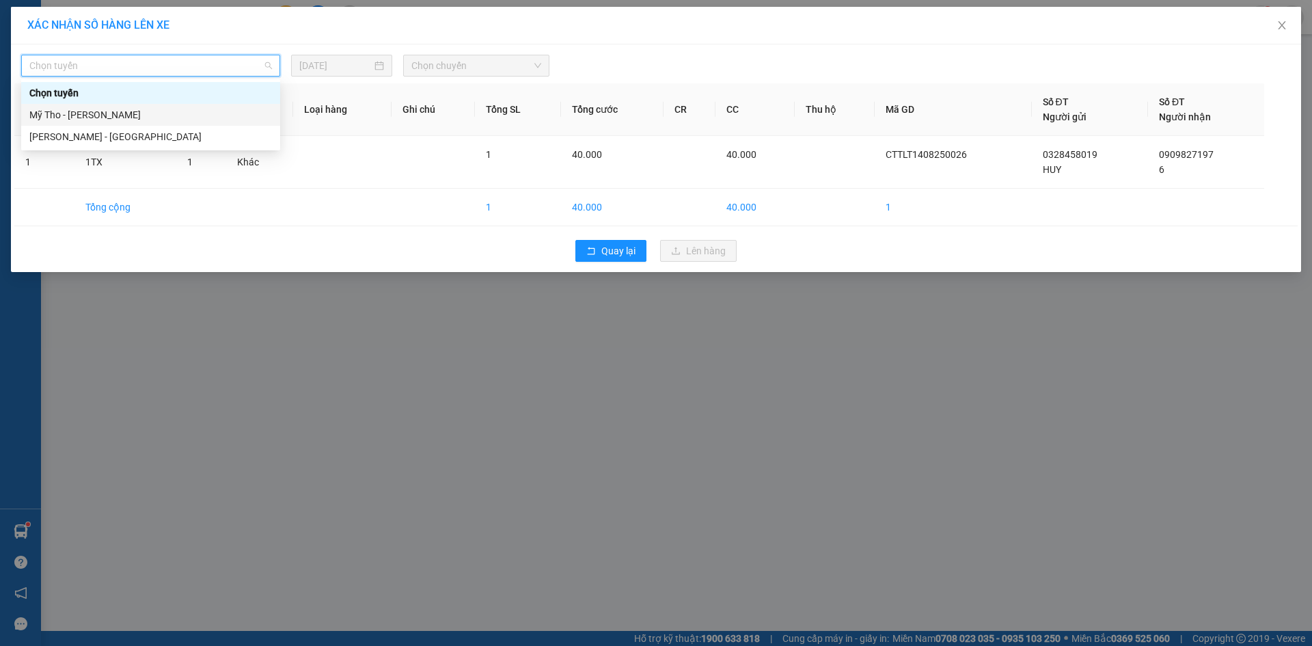
click at [110, 118] on div "Mỹ Tho - [PERSON_NAME]" at bounding box center [150, 114] width 243 height 15
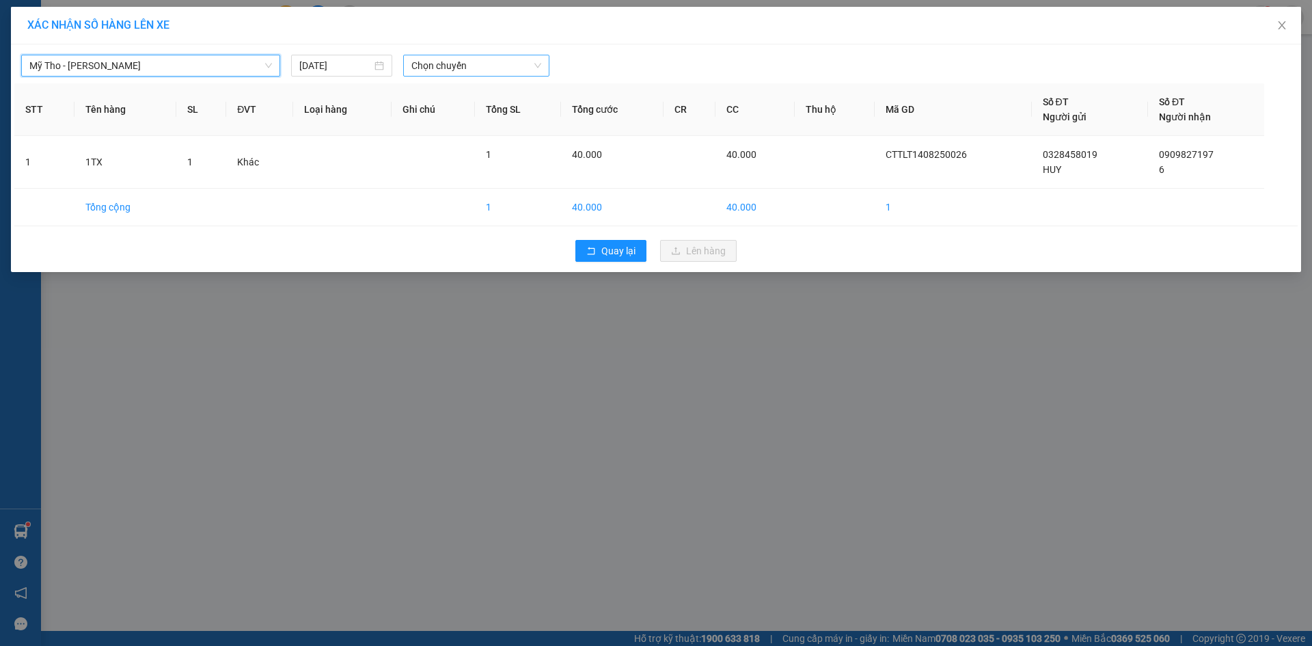
click at [447, 58] on span "Chọn chuyến" at bounding box center [476, 65] width 130 height 21
click at [452, 97] on div "11:45 - 63F-002.12" at bounding box center [464, 92] width 107 height 15
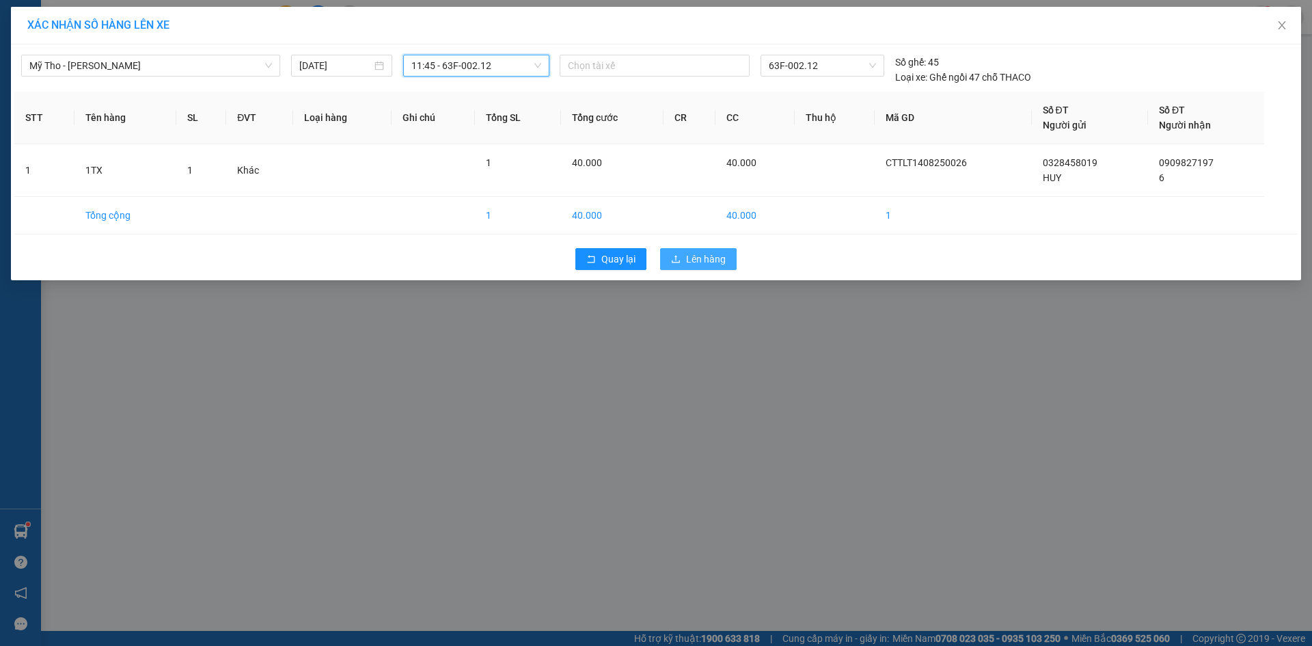
click at [694, 264] on span "Lên hàng" at bounding box center [706, 258] width 40 height 15
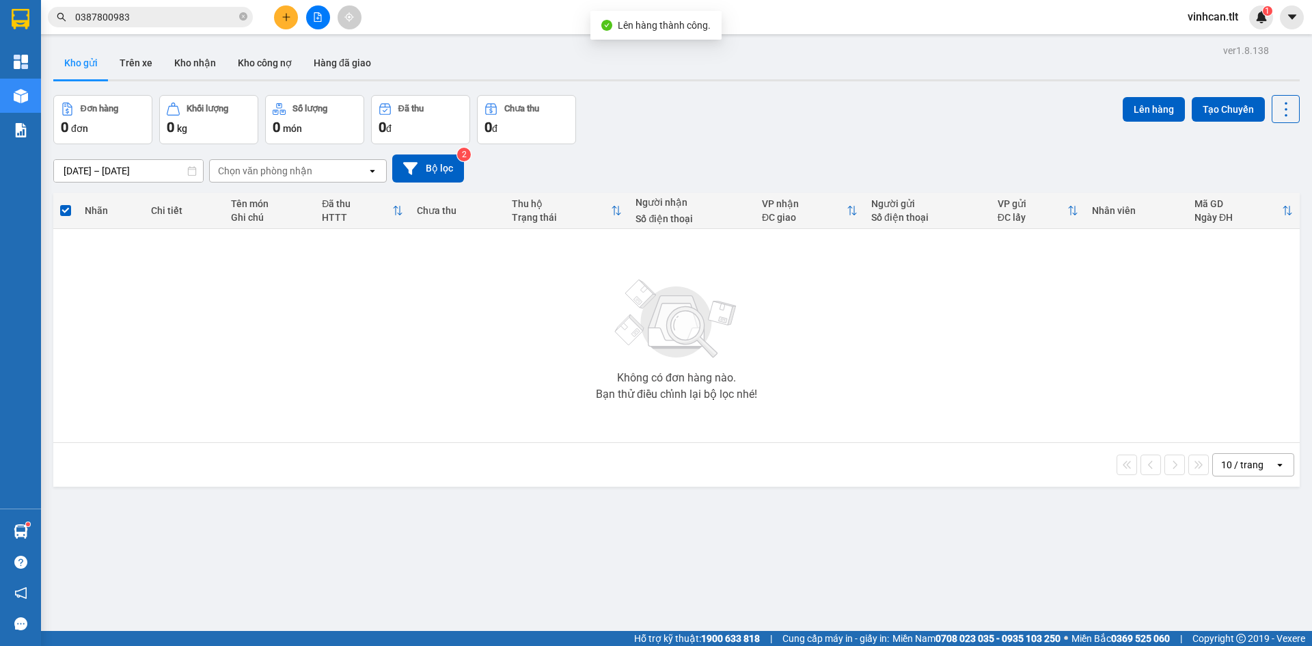
click at [319, 14] on icon "file-add" at bounding box center [318, 17] width 10 height 10
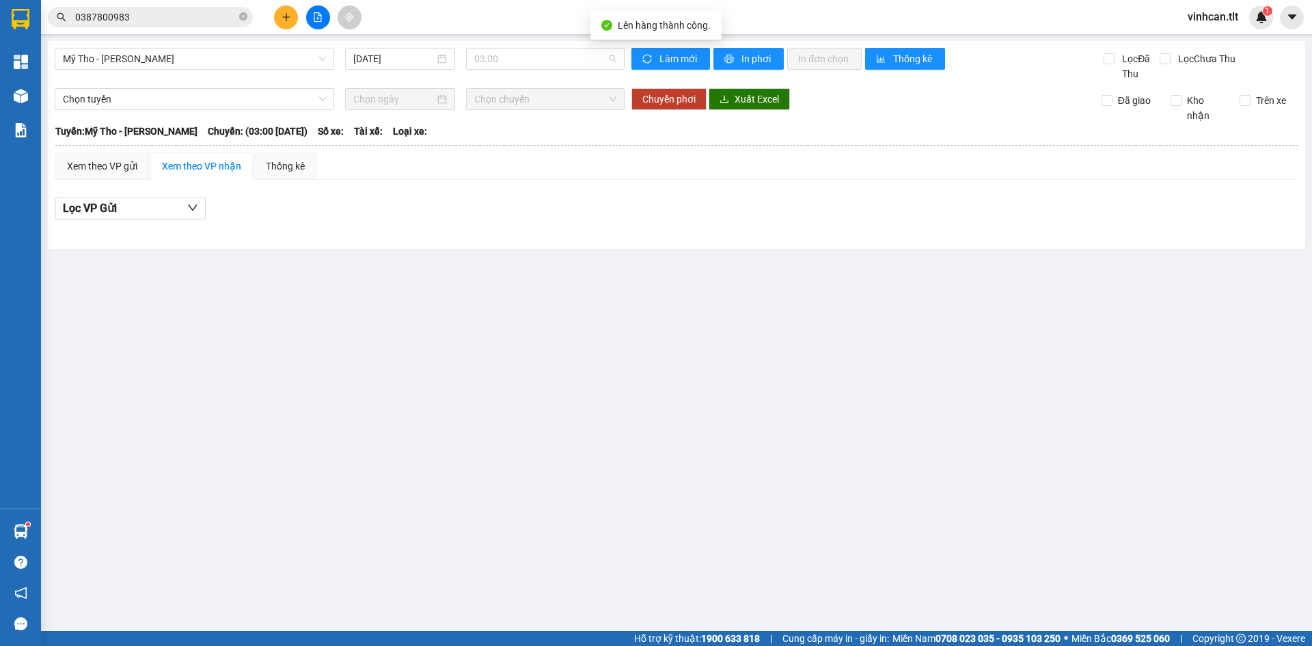
click at [491, 68] on span "03:00" at bounding box center [545, 59] width 142 height 21
click at [494, 83] on div "11:45 - 63F-002.12" at bounding box center [527, 86] width 107 height 15
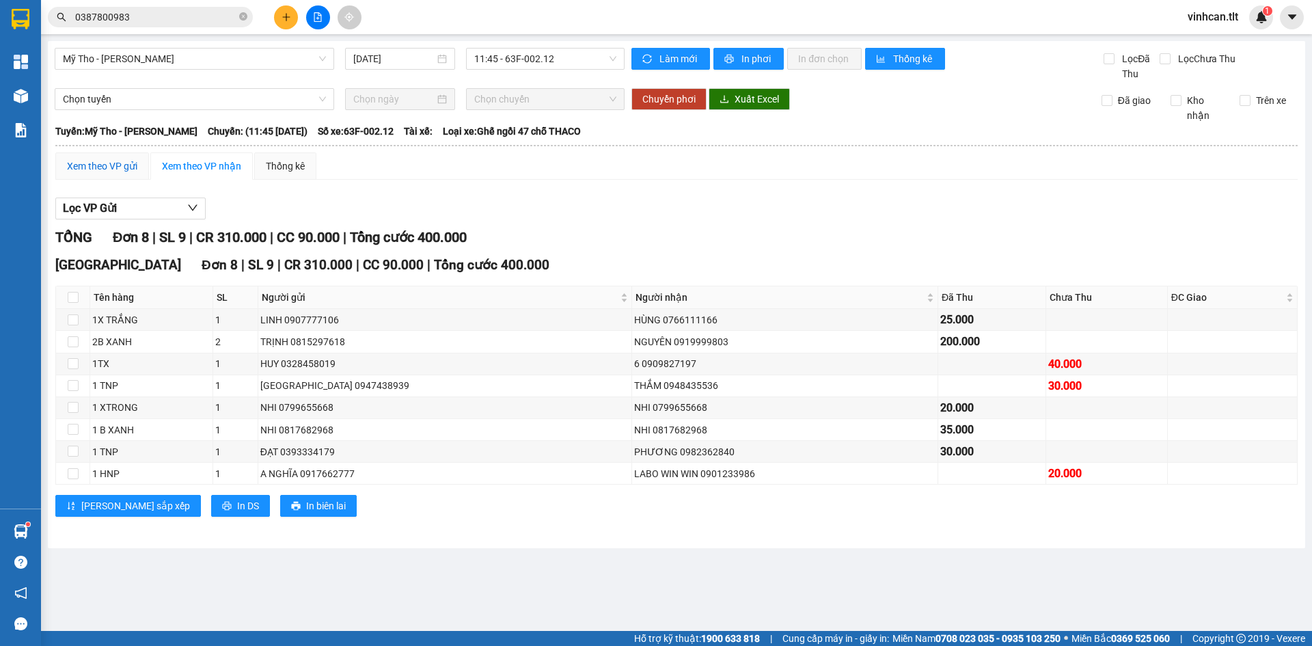
click at [127, 165] on div "Xem theo VP gửi" at bounding box center [102, 166] width 70 height 15
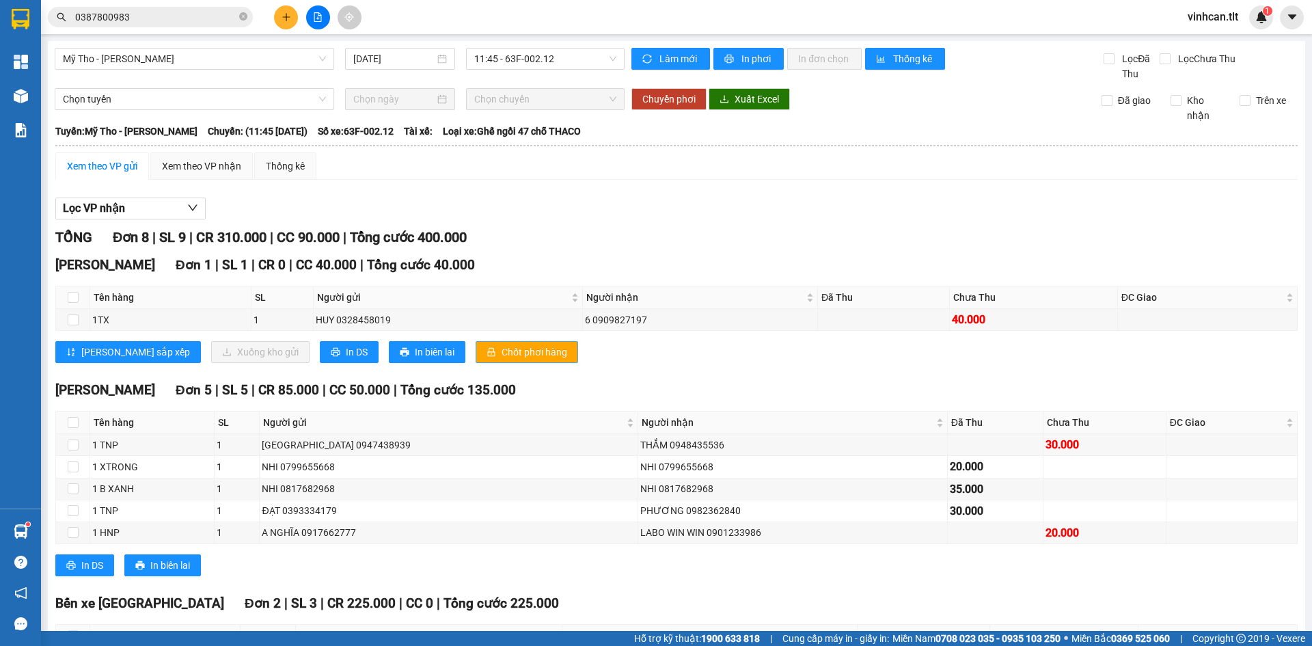
click at [522, 359] on button "Chốt phơi hàng" at bounding box center [527, 352] width 103 height 22
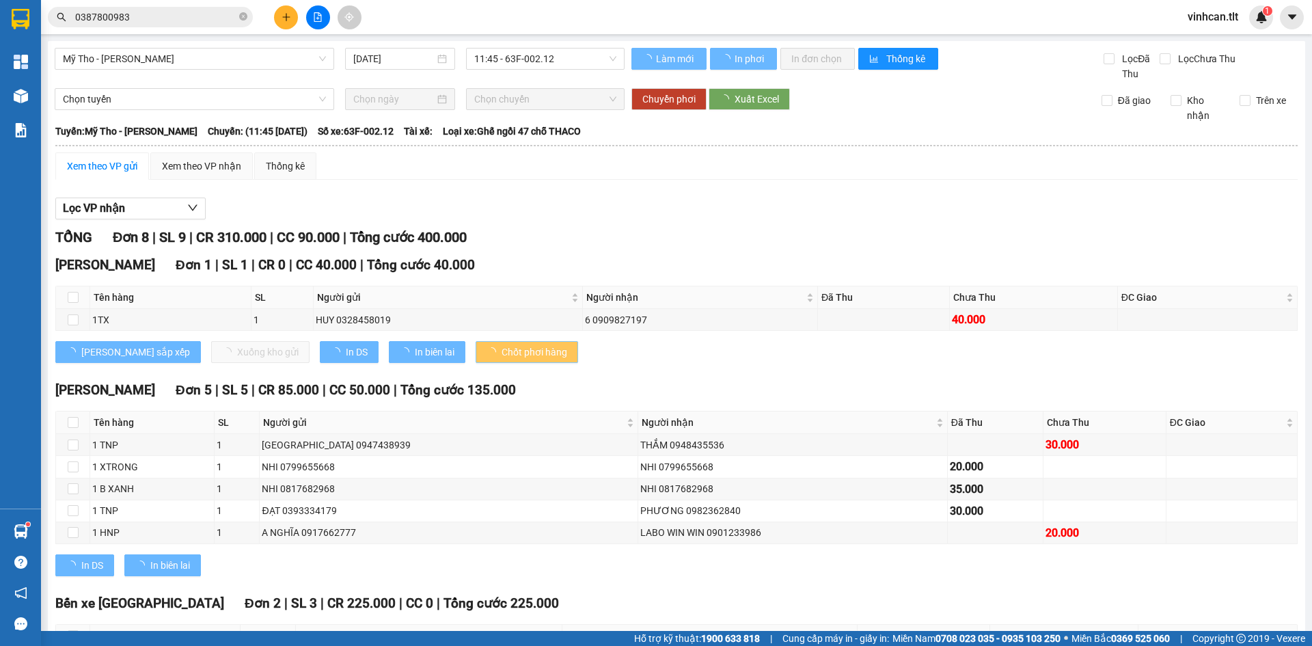
click at [502, 357] on span "Chốt phơi hàng" at bounding box center [535, 351] width 66 height 15
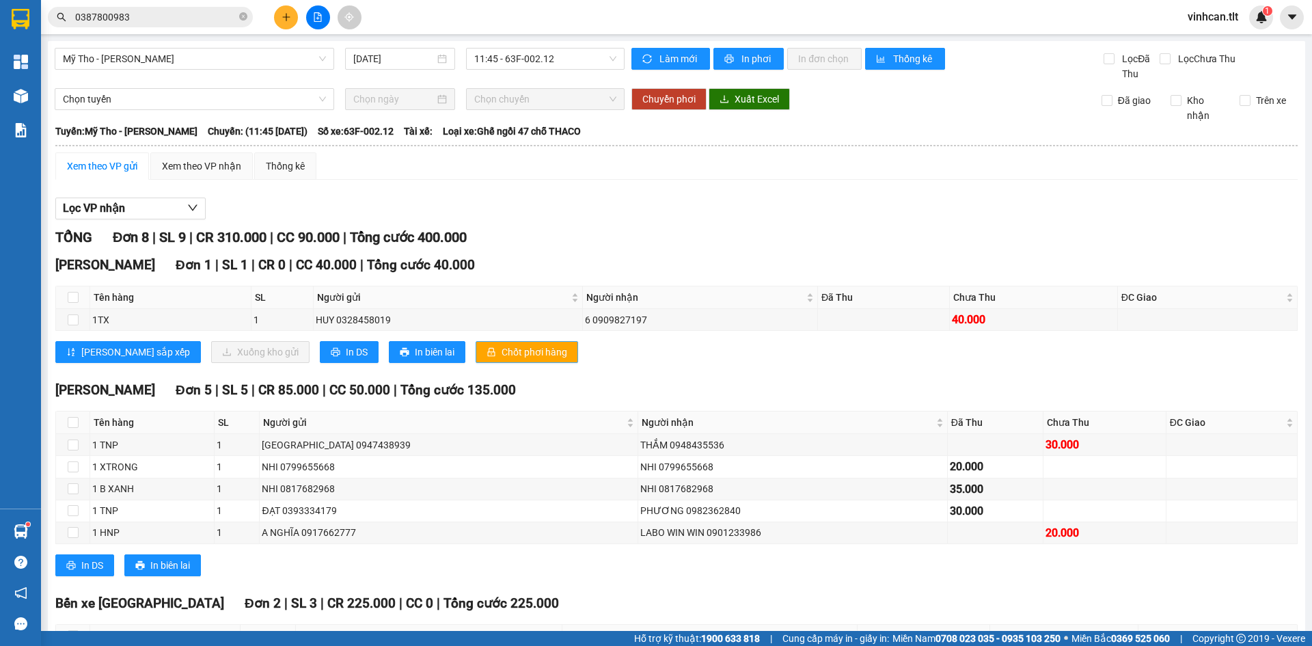
click at [502, 357] on span "Chốt phơi hàng" at bounding box center [535, 351] width 66 height 15
click at [286, 21] on icon "plus" at bounding box center [287, 17] width 10 height 10
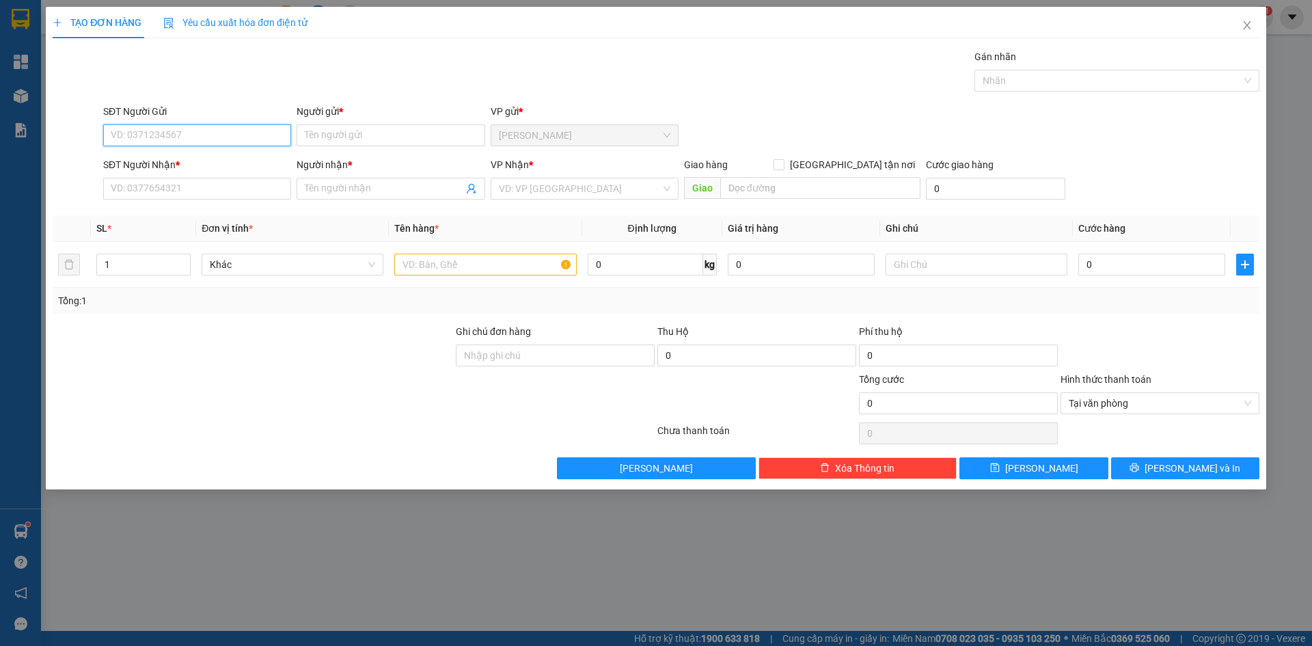
click at [240, 139] on input "SĐT Người Gửi" at bounding box center [197, 135] width 188 height 22
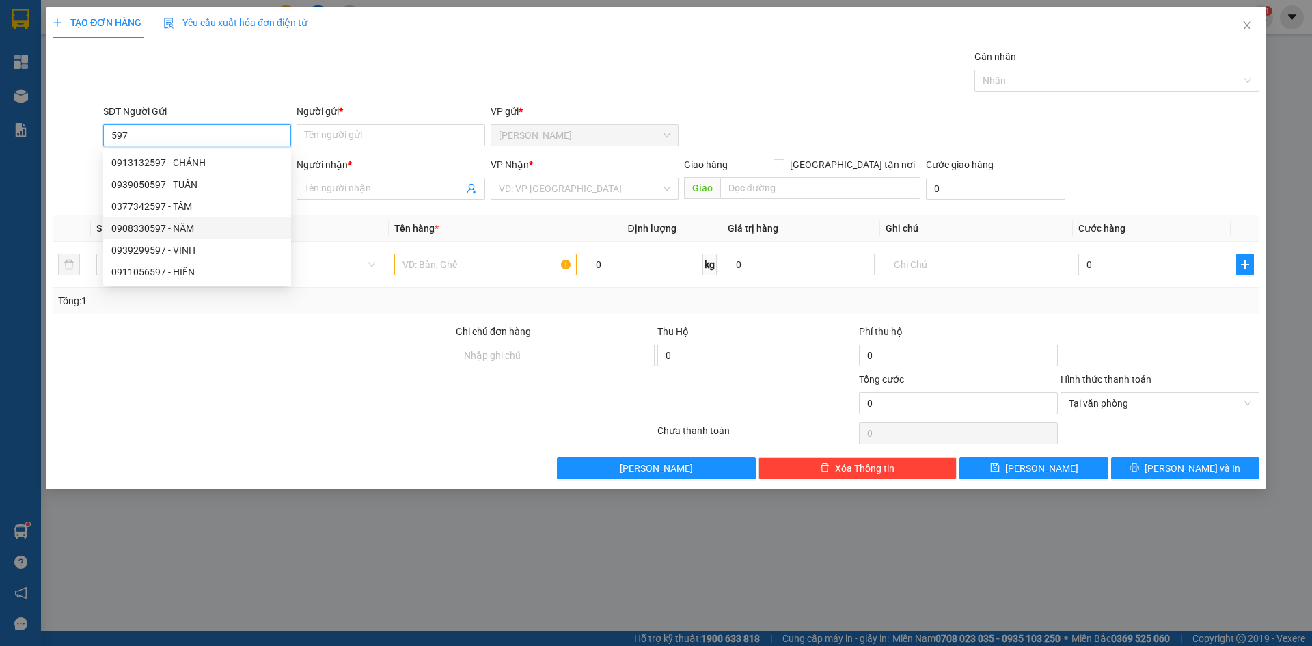
click at [192, 226] on div "0908330597 - NĂM" at bounding box center [197, 228] width 172 height 15
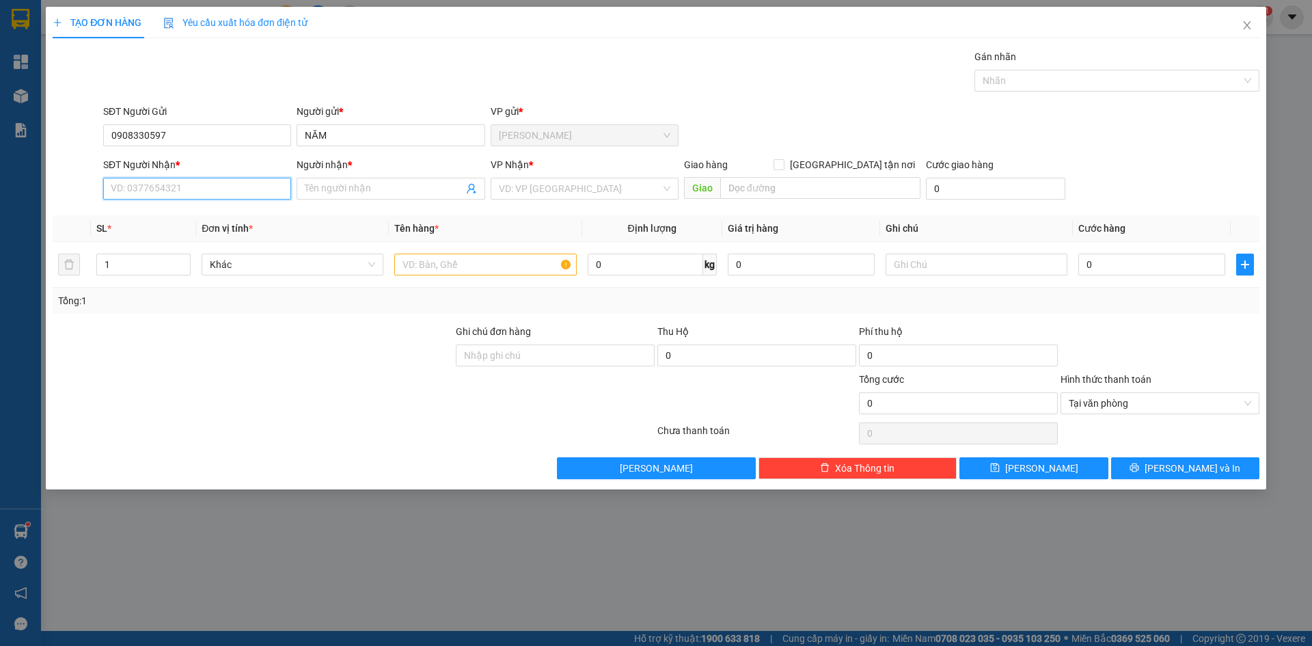
click at [187, 192] on input "SĐT Người Nhận *" at bounding box center [197, 189] width 188 height 22
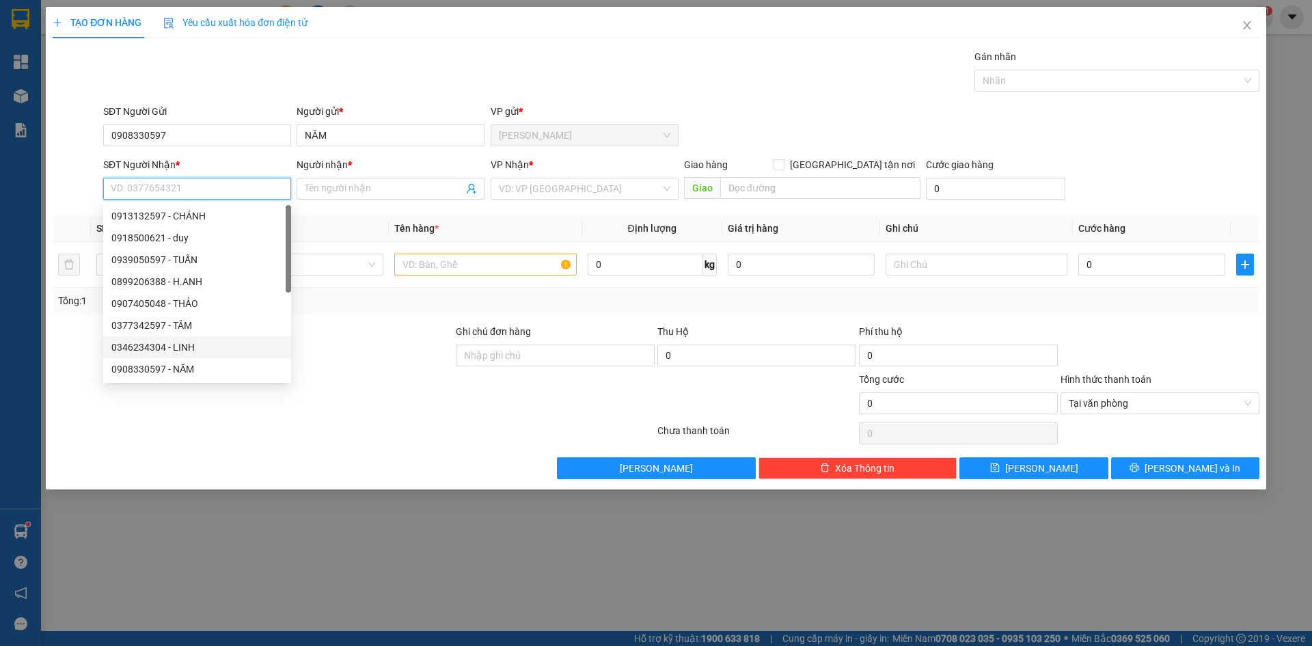
scroll to position [68, 0]
click at [195, 321] on div "0947250678 - SEN" at bounding box center [197, 322] width 172 height 15
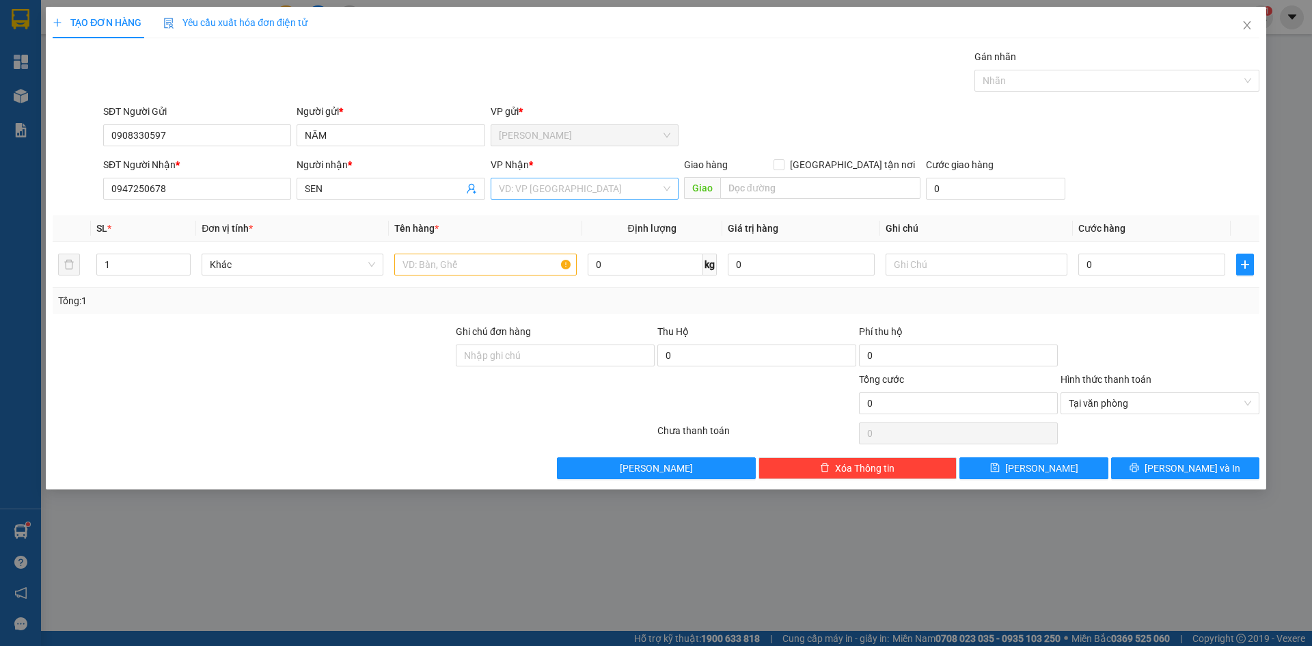
click at [569, 193] on input "search" at bounding box center [580, 188] width 162 height 21
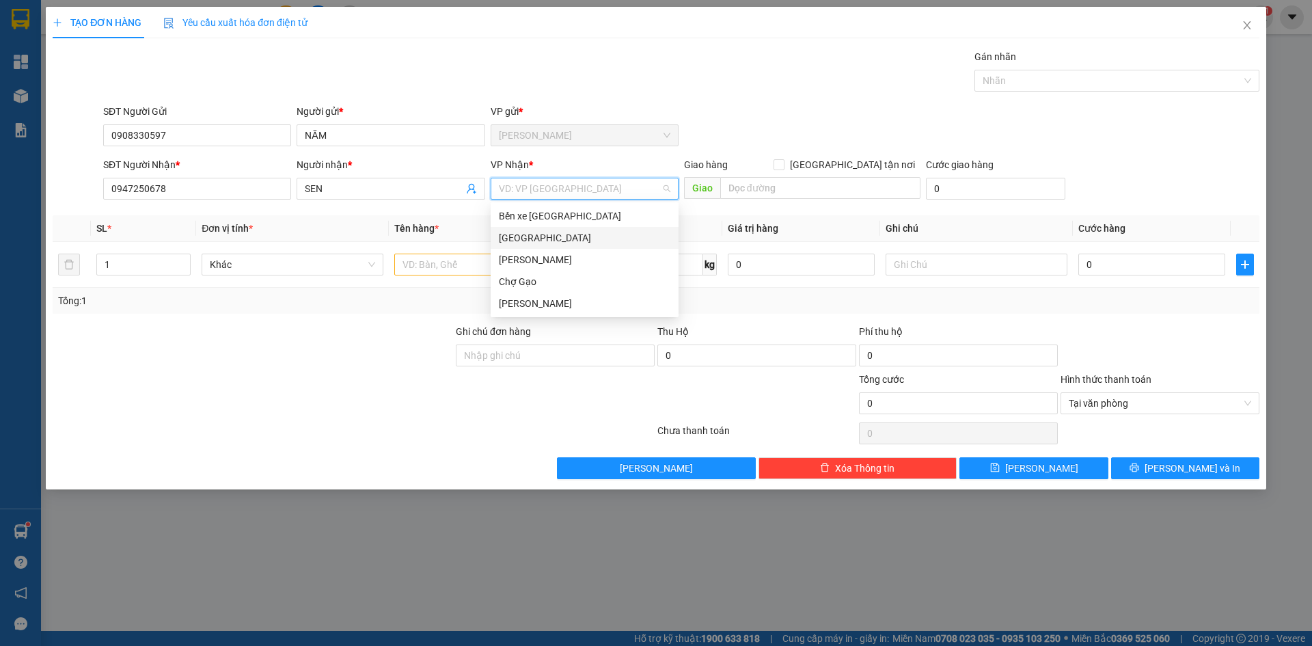
click at [519, 236] on div "[GEOGRAPHIC_DATA]" at bounding box center [585, 237] width 172 height 15
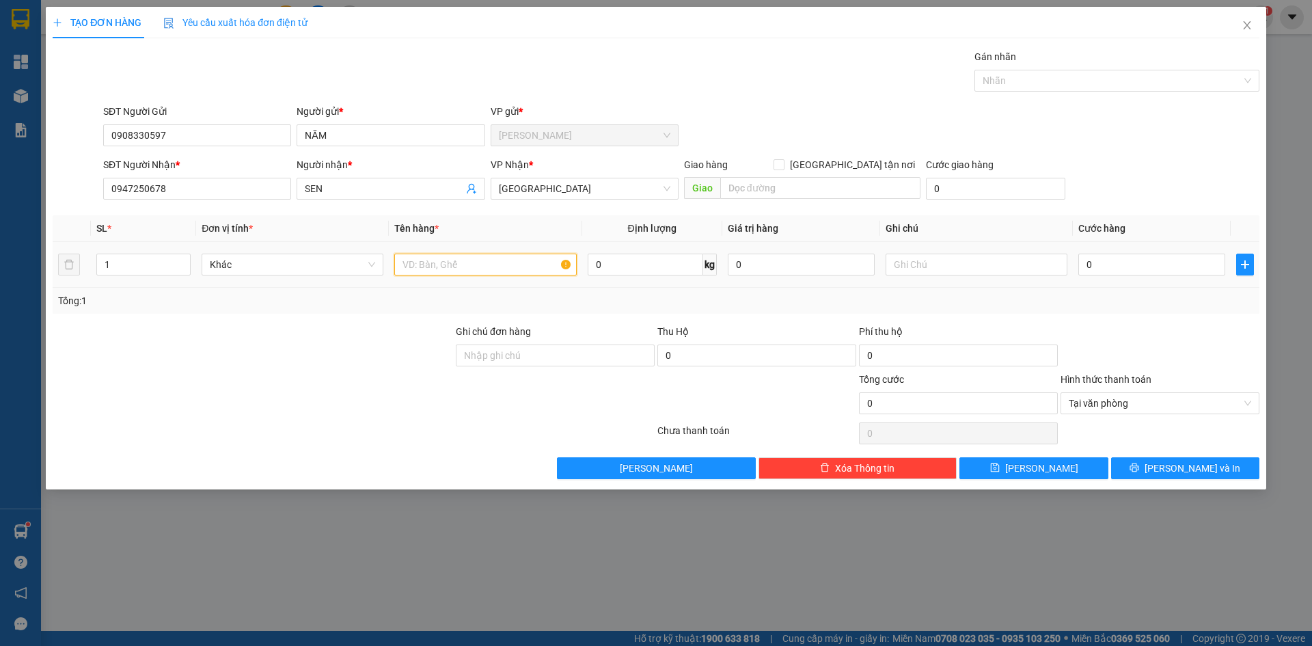
click at [493, 269] on input "text" at bounding box center [485, 265] width 182 height 22
click at [1168, 262] on input "0" at bounding box center [1151, 265] width 147 height 22
click at [1216, 461] on button "[PERSON_NAME] và In" at bounding box center [1185, 468] width 148 height 22
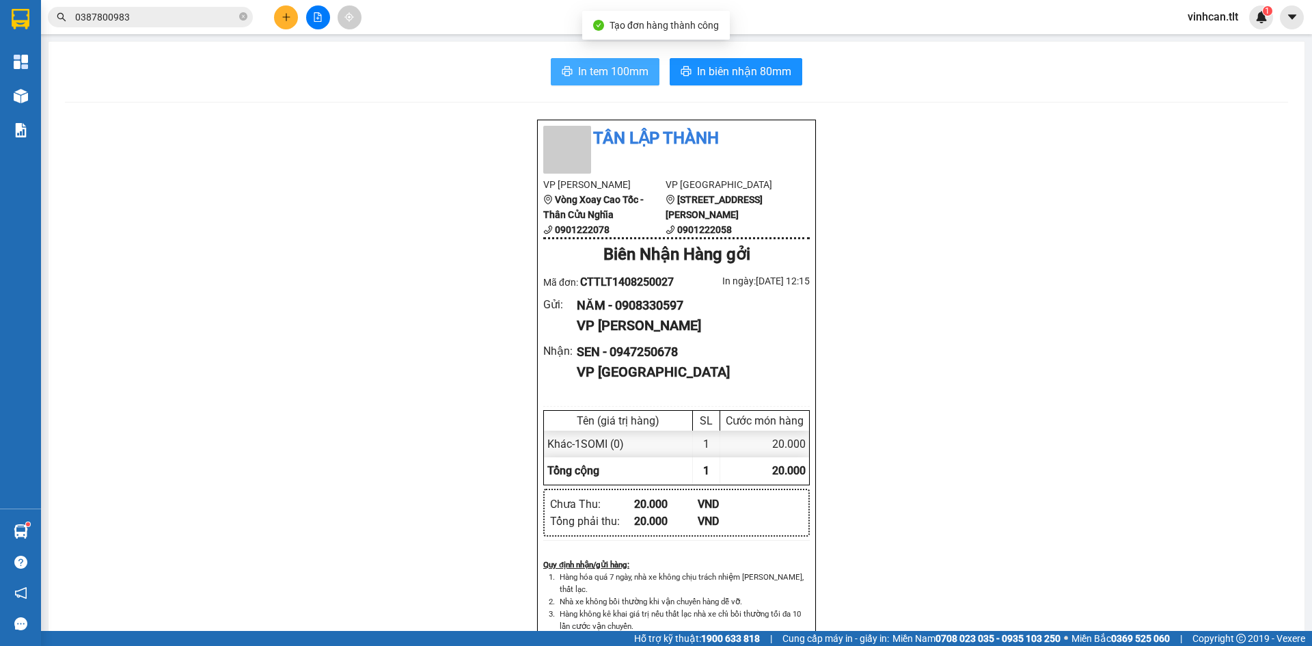
click at [582, 75] on span "In tem 100mm" at bounding box center [613, 71] width 70 height 17
click at [279, 6] on div at bounding box center [318, 17] width 103 height 24
click at [282, 18] on icon "plus" at bounding box center [287, 17] width 10 height 10
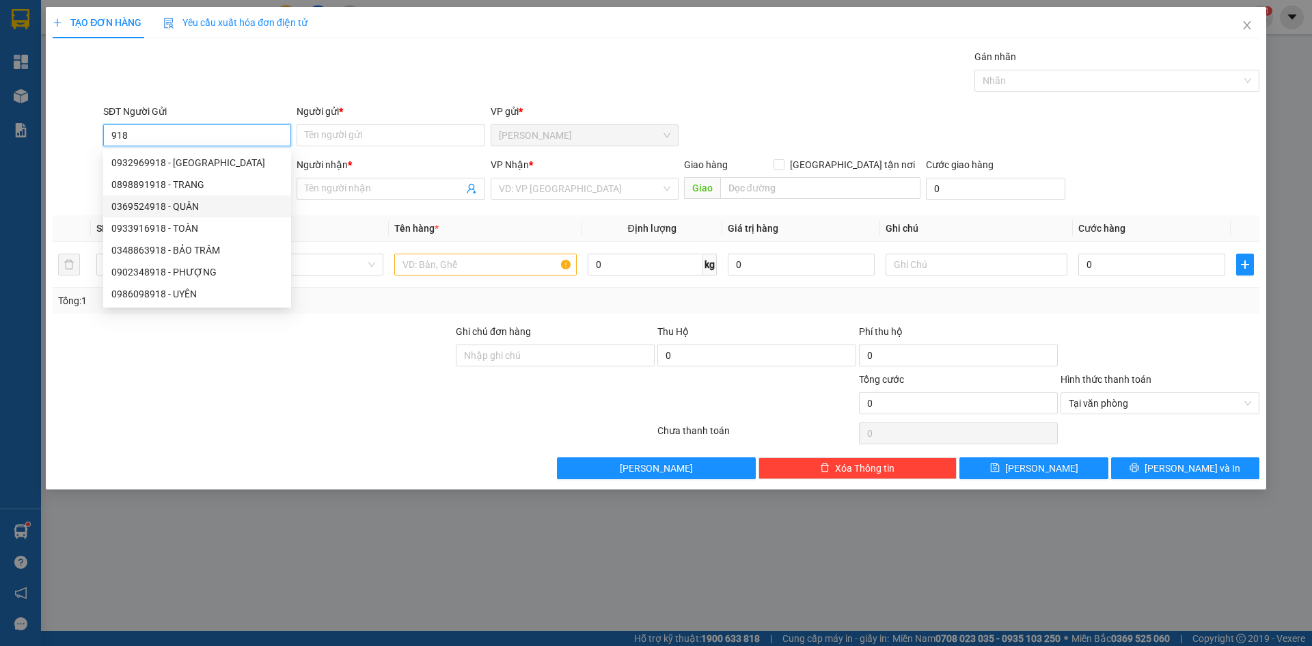
click at [192, 202] on div "0369524918 - QUÂN" at bounding box center [197, 206] width 172 height 15
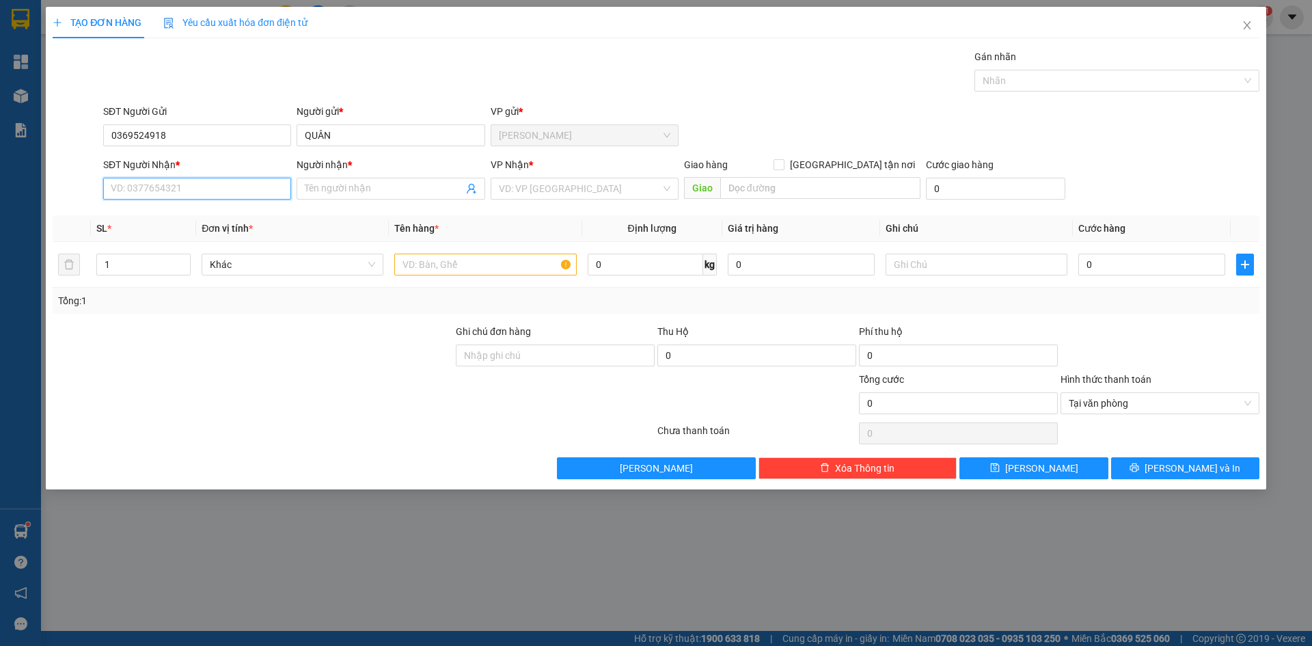
click at [206, 187] on input "SĐT Người Nhận *" at bounding box center [197, 189] width 188 height 22
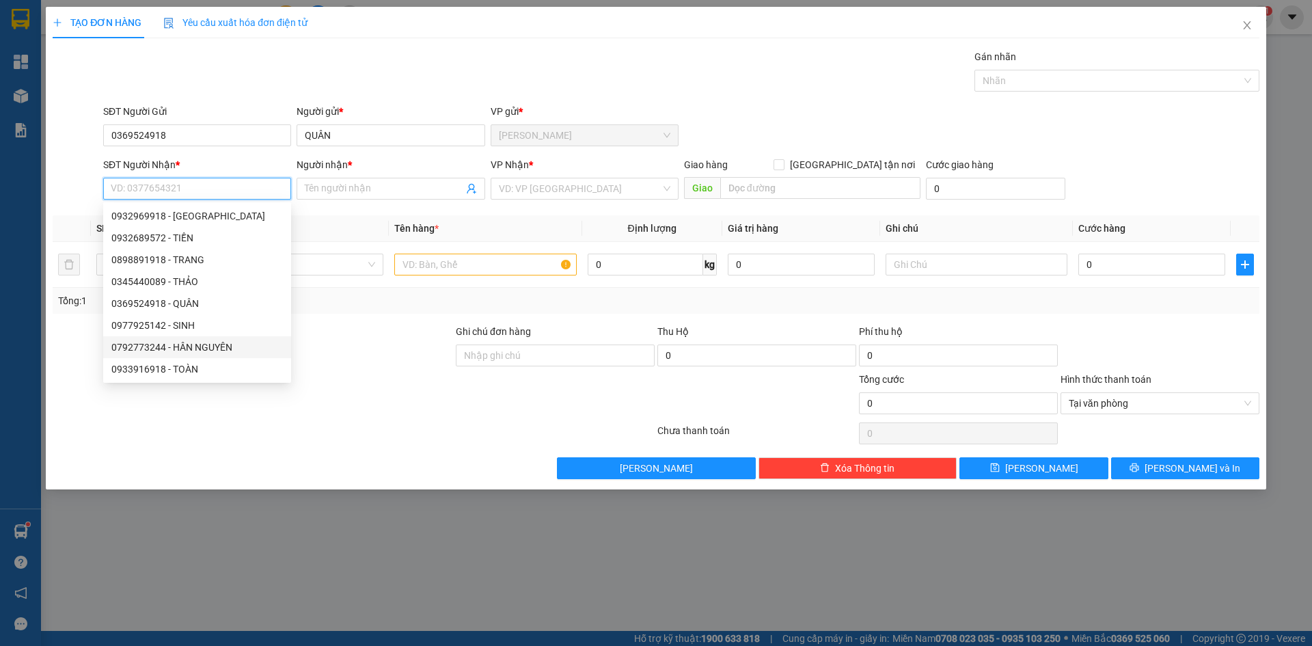
click at [202, 347] on div "0792773244 - HÂN NGUYÊN" at bounding box center [197, 347] width 172 height 15
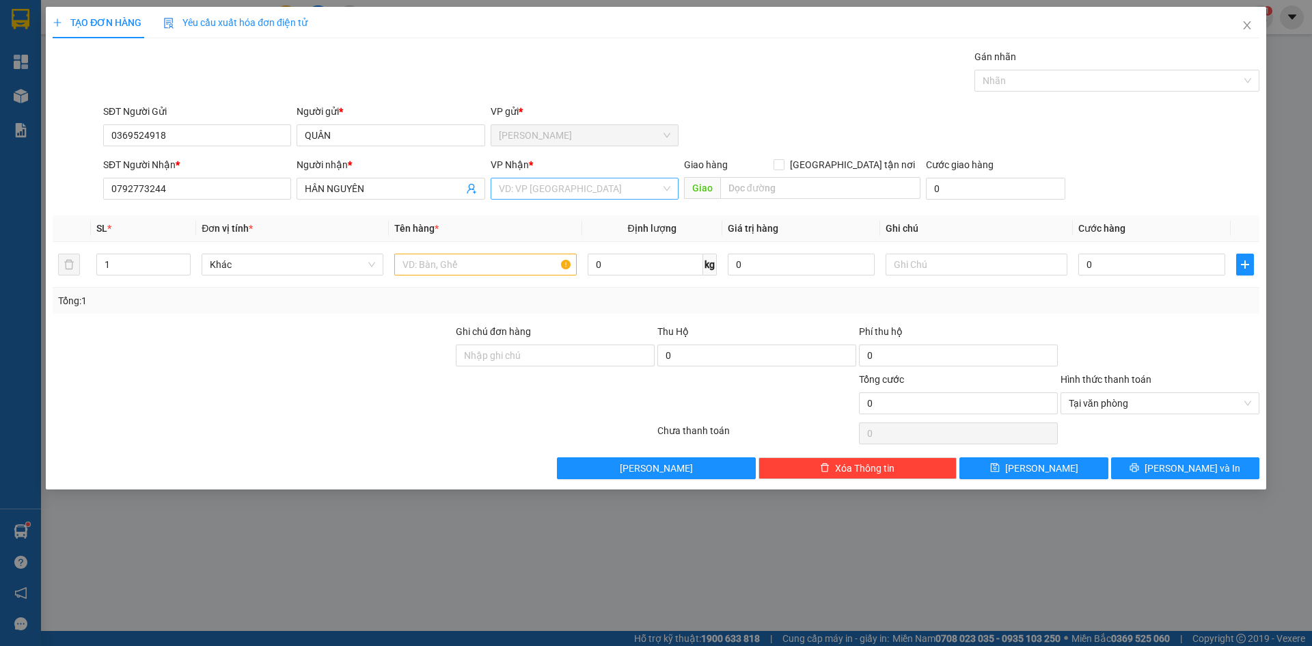
click at [560, 193] on input "search" at bounding box center [580, 188] width 162 height 21
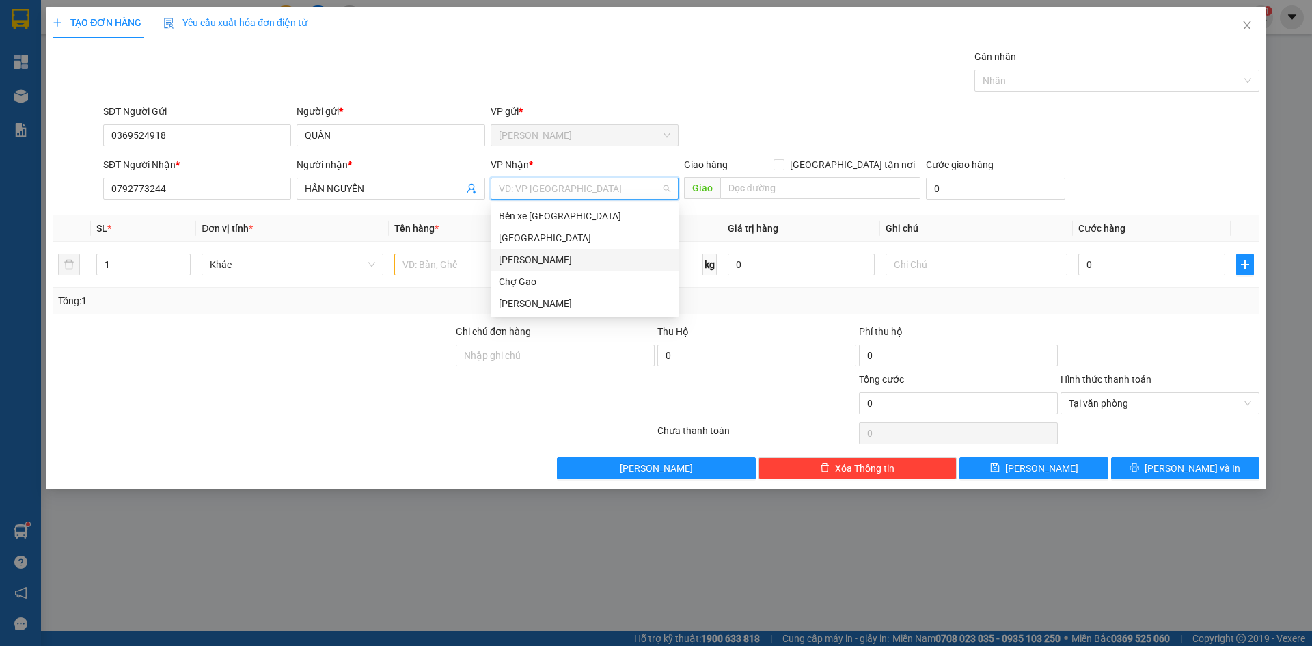
click at [526, 249] on div "[PERSON_NAME]" at bounding box center [585, 260] width 188 height 22
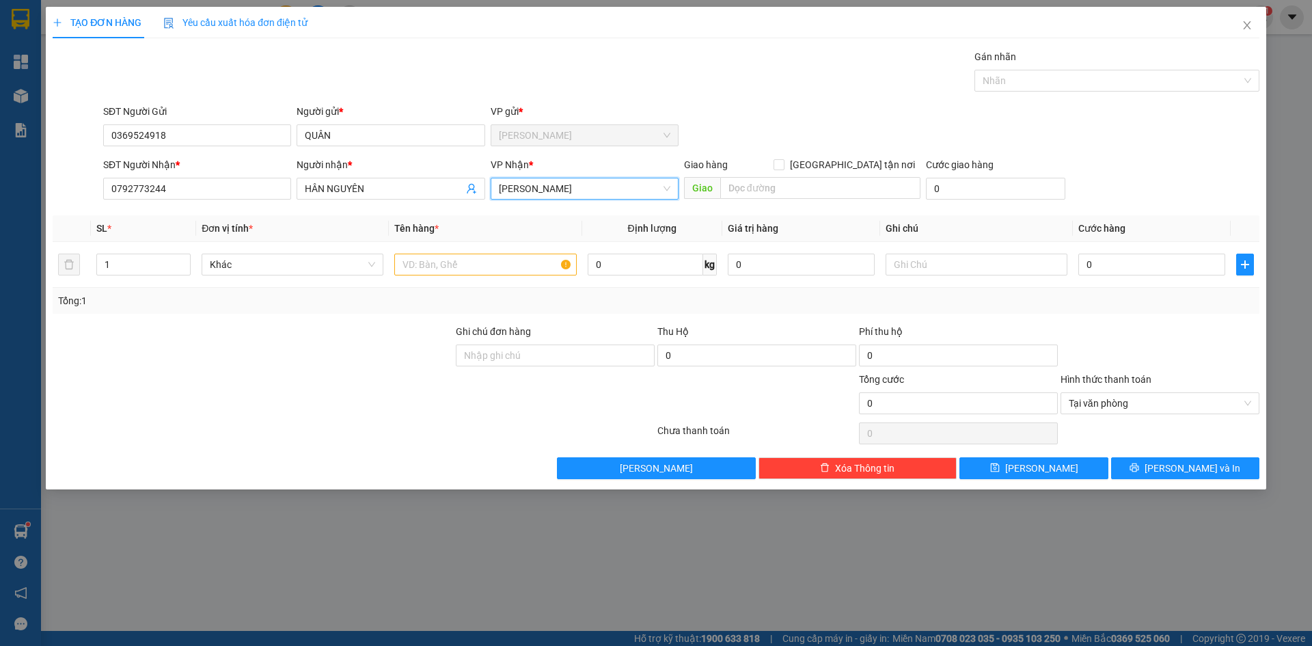
click at [530, 198] on span "[PERSON_NAME]" at bounding box center [585, 188] width 172 height 21
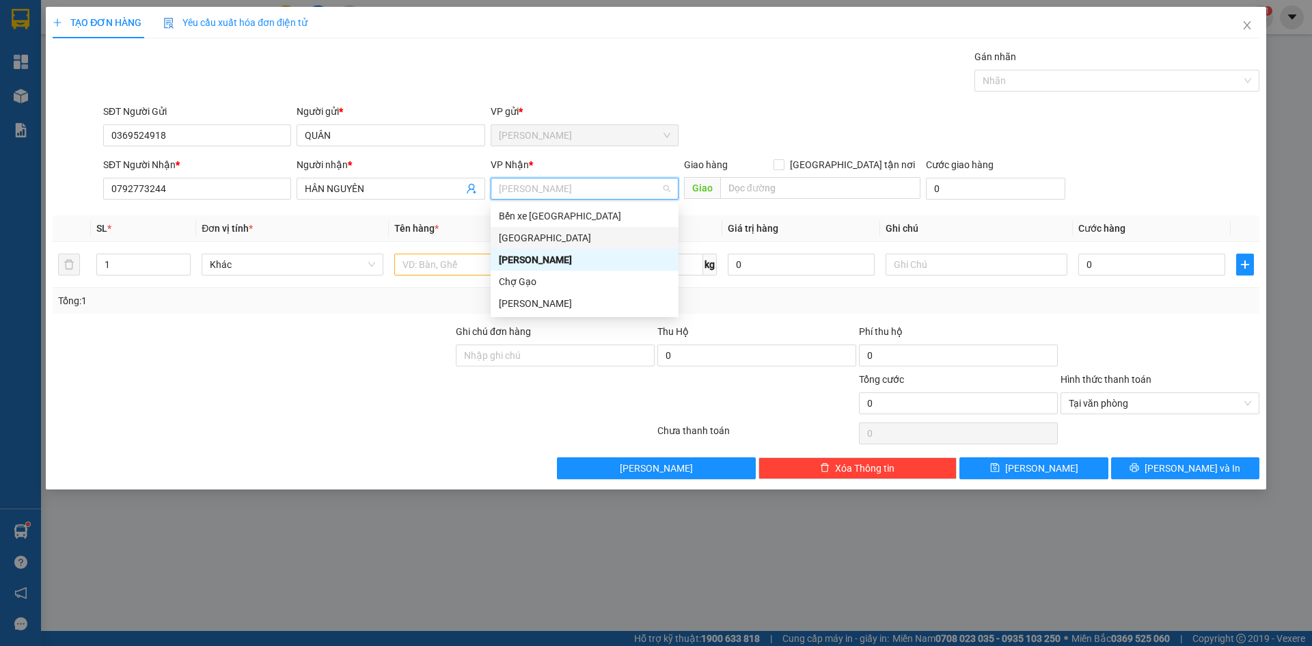
click at [525, 232] on div "[GEOGRAPHIC_DATA]" at bounding box center [585, 237] width 172 height 15
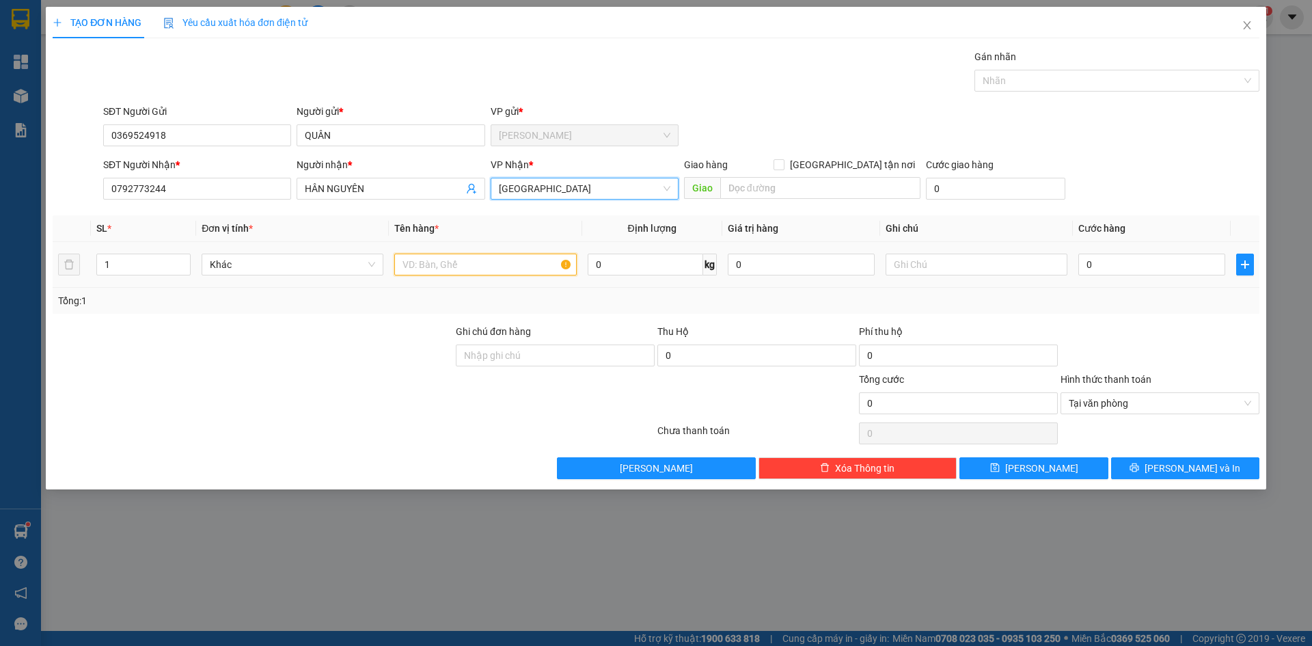
click at [474, 267] on input "text" at bounding box center [485, 265] width 182 height 22
click at [1130, 268] on input "0" at bounding box center [1151, 265] width 147 height 22
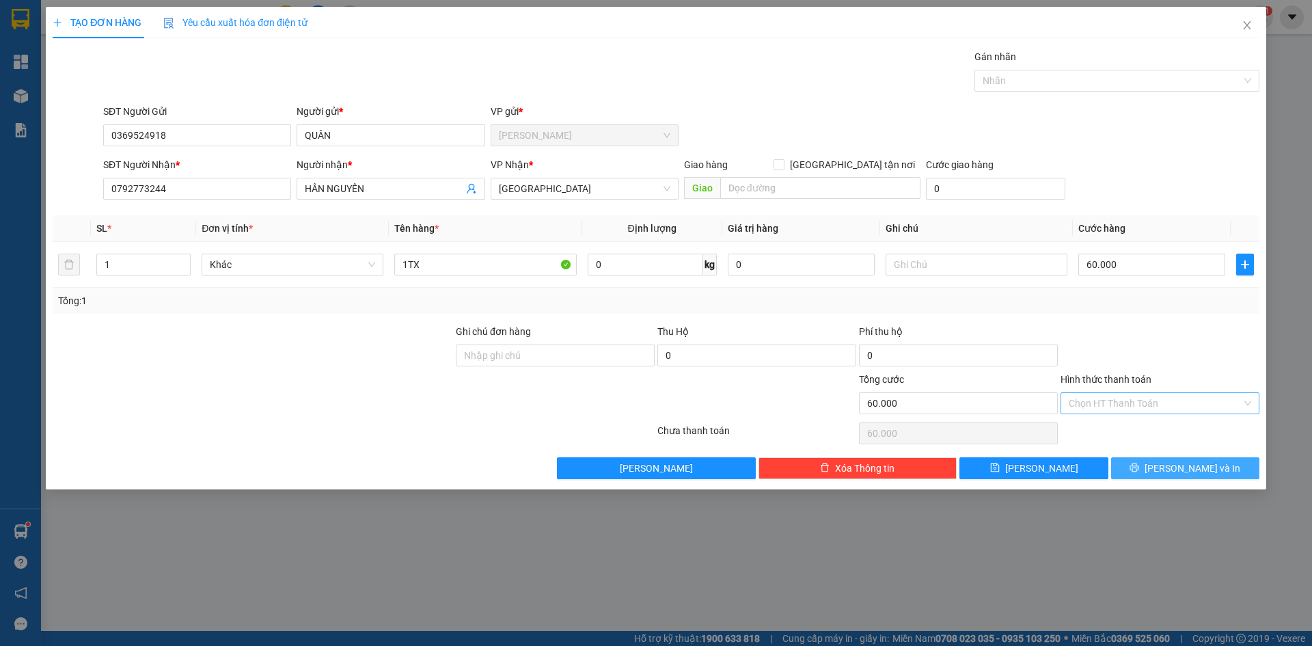
click at [1216, 457] on button "[PERSON_NAME] và In" at bounding box center [1185, 468] width 148 height 22
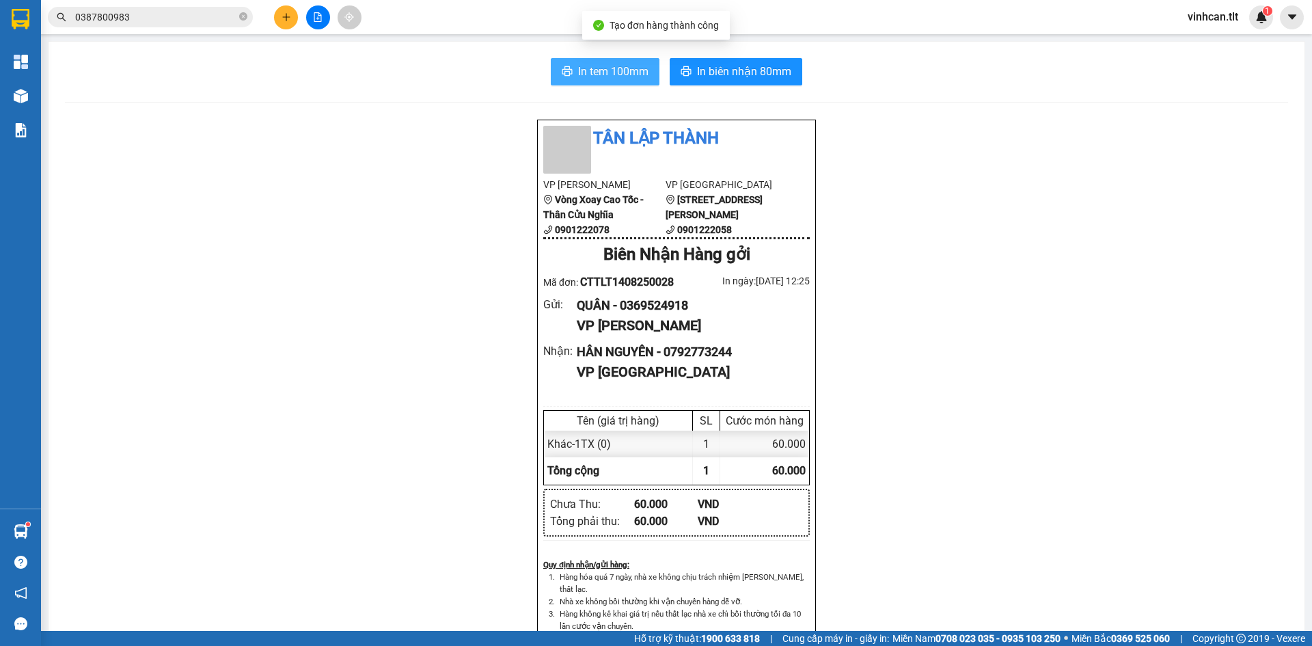
click at [623, 64] on span "In tem 100mm" at bounding box center [613, 71] width 70 height 17
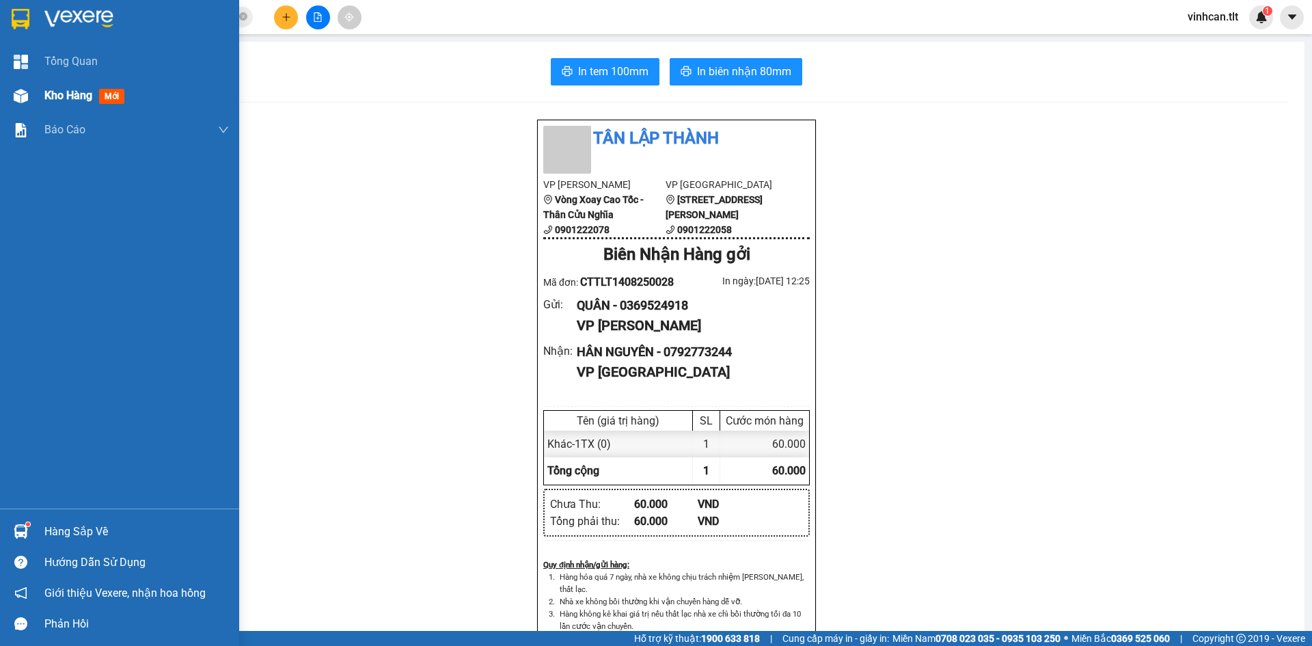
click at [70, 106] on div "Kho hàng mới" at bounding box center [136, 96] width 185 height 34
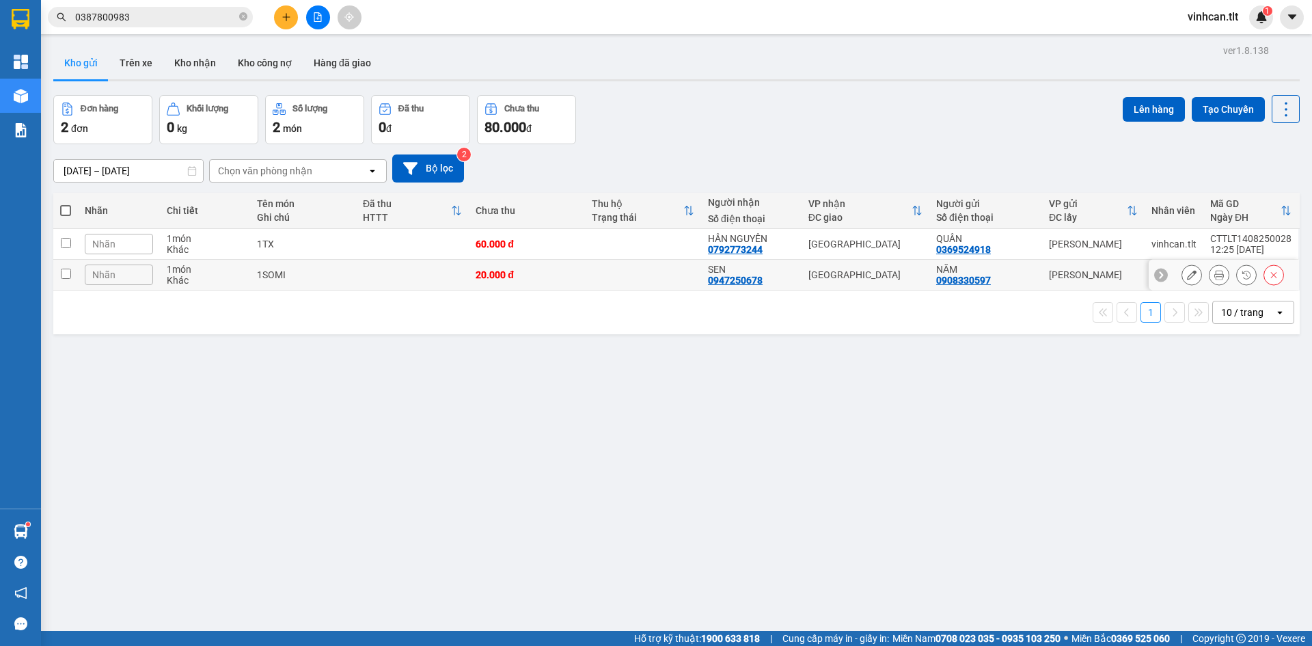
click at [66, 279] on td at bounding box center [65, 275] width 25 height 31
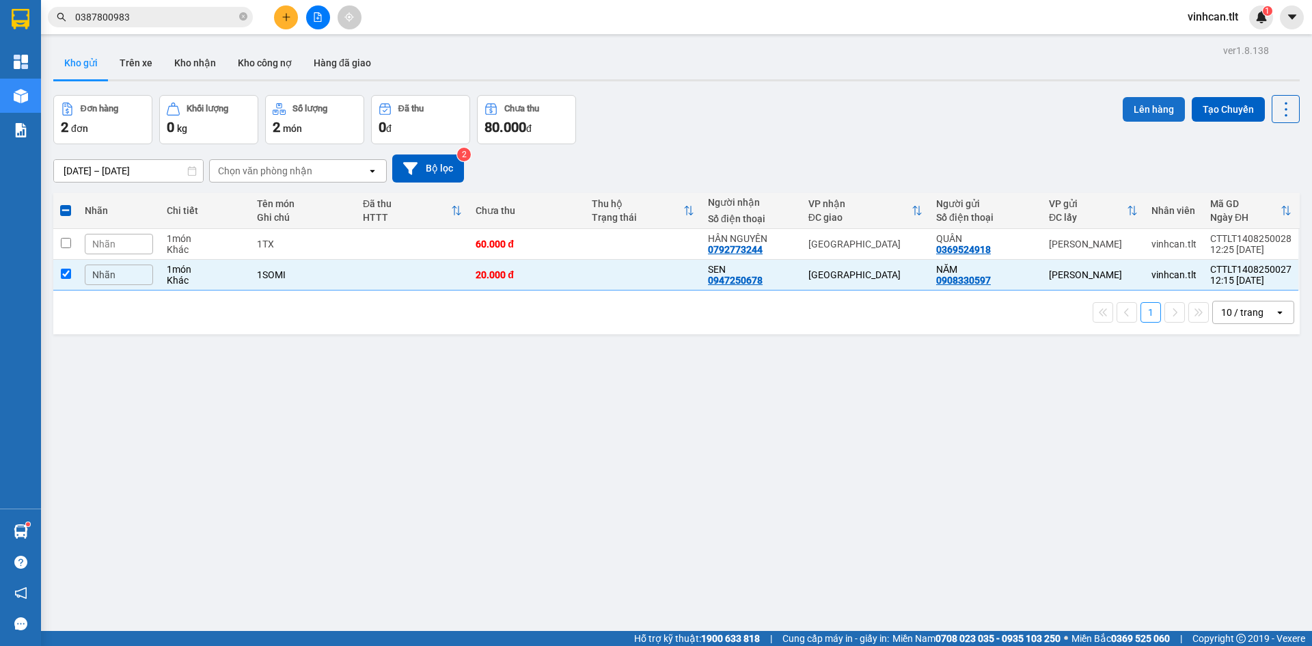
click at [1149, 112] on button "Lên hàng" at bounding box center [1154, 109] width 62 height 25
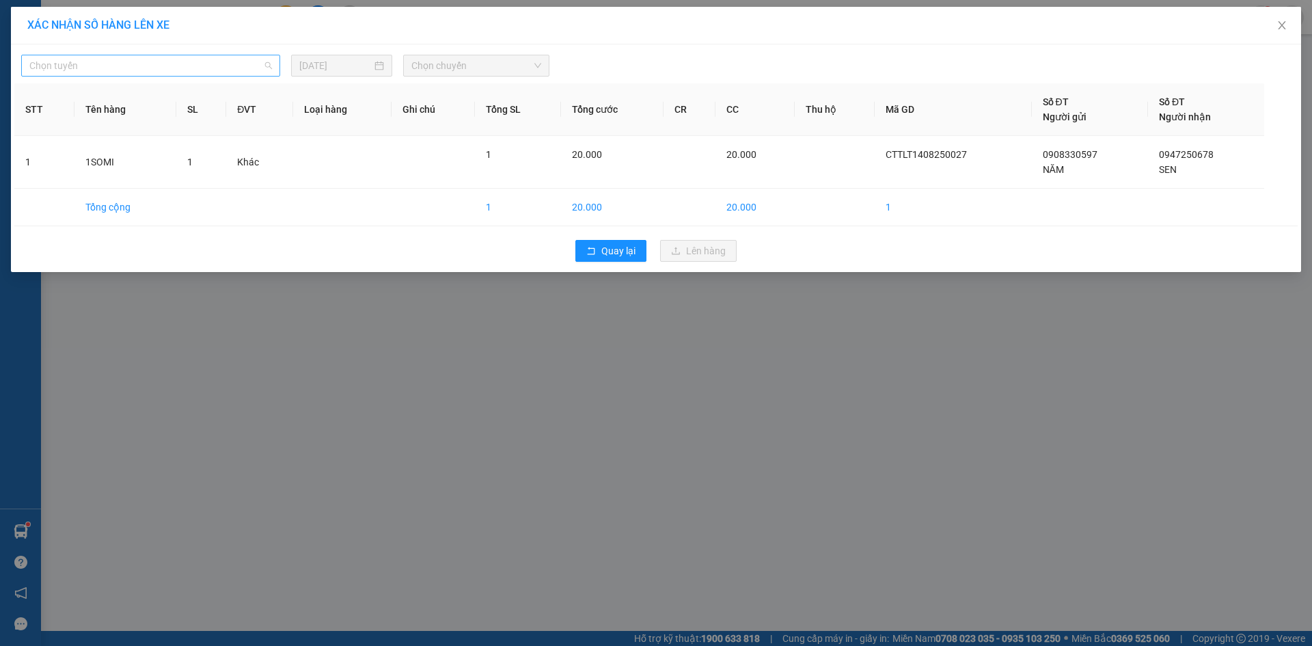
click at [211, 56] on span "Chọn tuyến" at bounding box center [150, 65] width 243 height 21
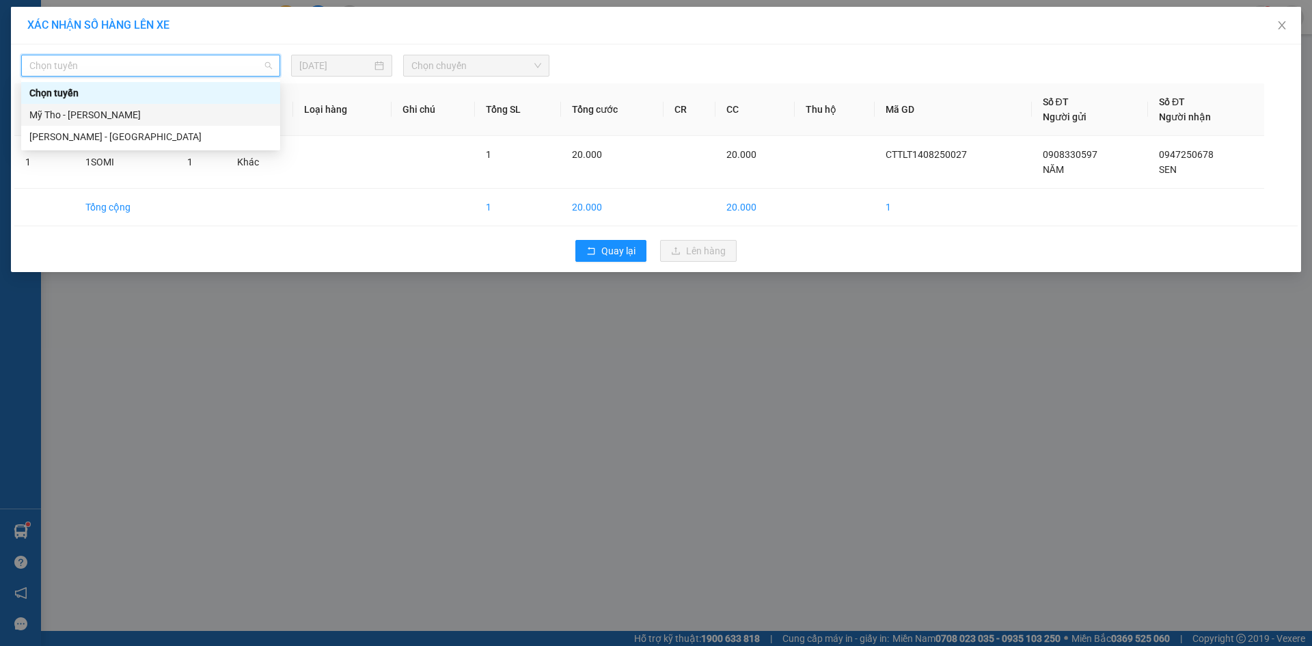
click at [122, 117] on div "Mỹ Tho - [PERSON_NAME]" at bounding box center [150, 114] width 243 height 15
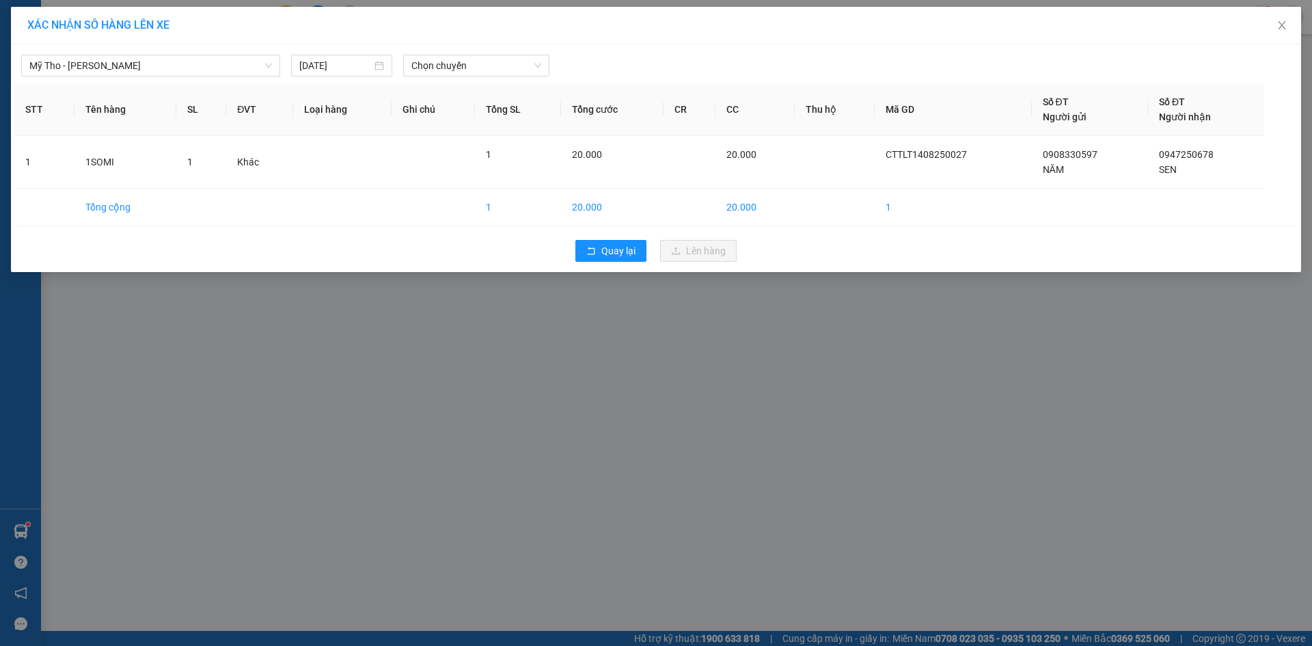
click at [466, 77] on div "Mỹ Tho - Hồ Chí Minh 14/08/2025 Chọn chuyến STT Tên hàng SL ĐVT Loại hàng Ghi c…" at bounding box center [656, 158] width 1290 height 228
click at [461, 74] on span "Chọn chuyến" at bounding box center [476, 65] width 130 height 21
click at [464, 95] on div "11:45 - 63F-002.12" at bounding box center [464, 92] width 107 height 15
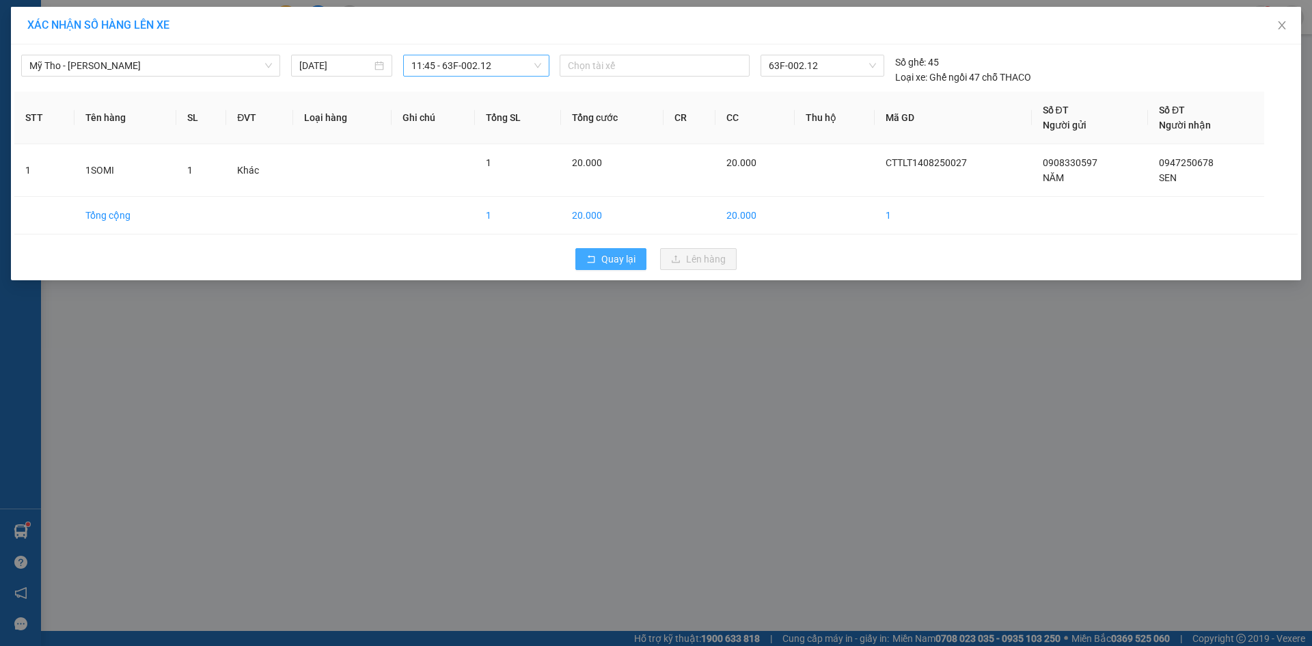
click at [588, 256] on icon "rollback" at bounding box center [592, 259] width 8 height 8
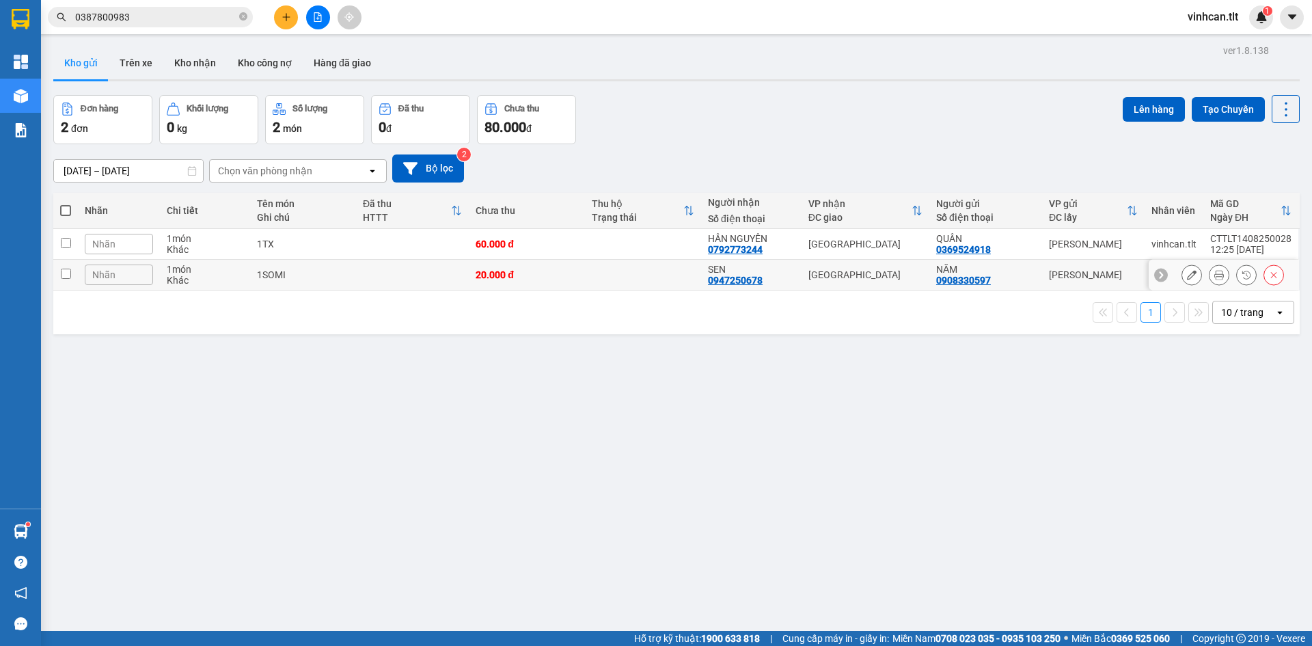
click at [67, 277] on input "checkbox" at bounding box center [66, 274] width 10 height 10
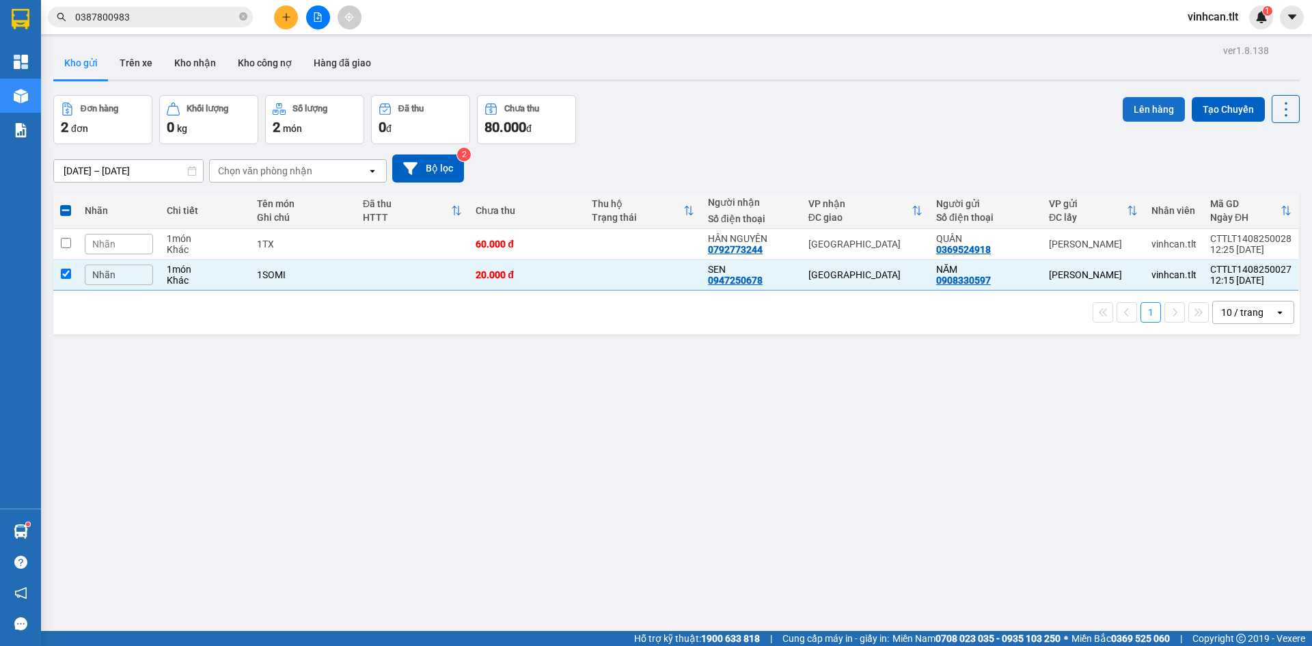
click at [1123, 109] on button "Lên hàng" at bounding box center [1154, 109] width 62 height 25
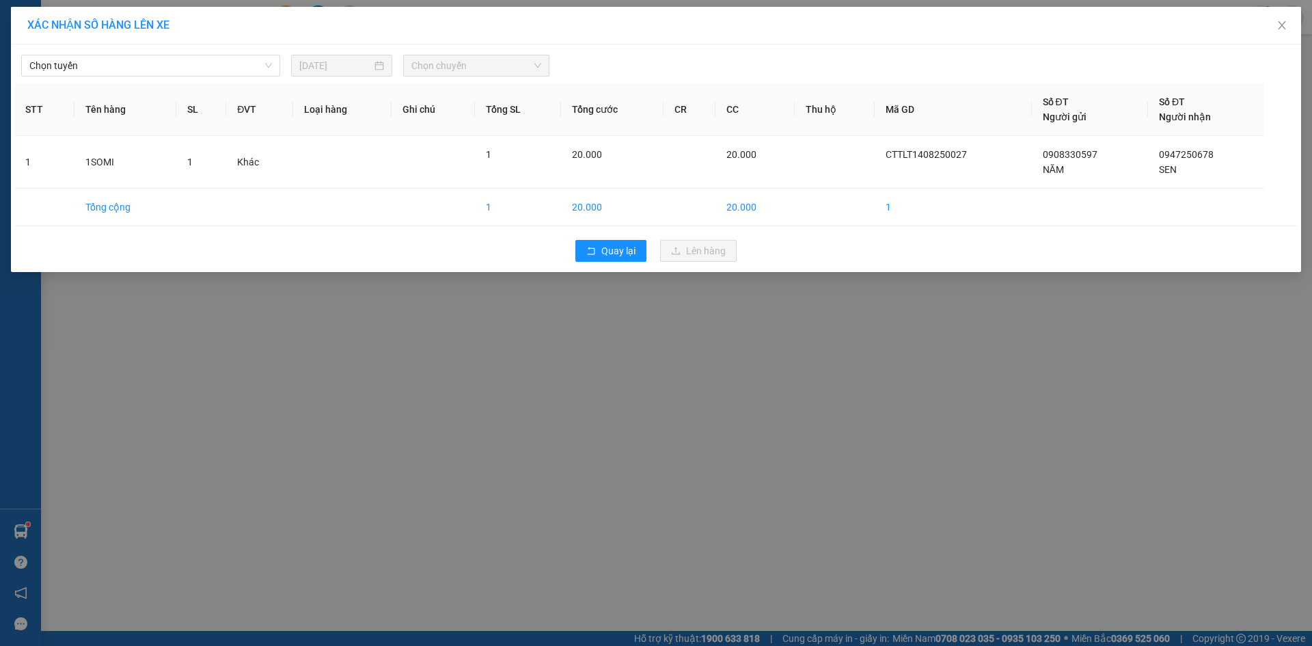
click at [141, 83] on div "Chọn tuyến 14/08/2025 Chọn chuyến STT Tên hàng SL ĐVT Loại hàng Ghi chú Tổng SL…" at bounding box center [656, 158] width 1290 height 228
click at [141, 76] on div "Chọn tuyến" at bounding box center [150, 66] width 259 height 22
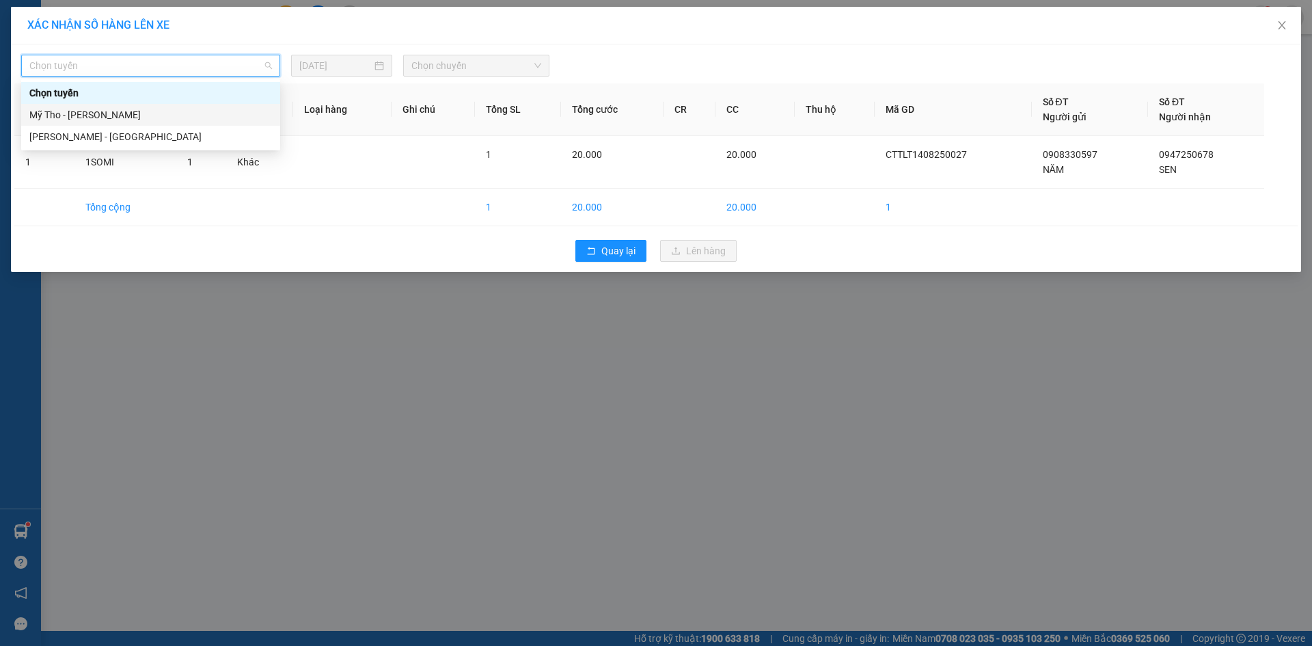
drag, startPoint x: 115, startPoint y: 113, endPoint x: 271, endPoint y: 86, distance: 158.1
click at [116, 113] on div "Mỹ Tho - [PERSON_NAME]" at bounding box center [150, 114] width 243 height 15
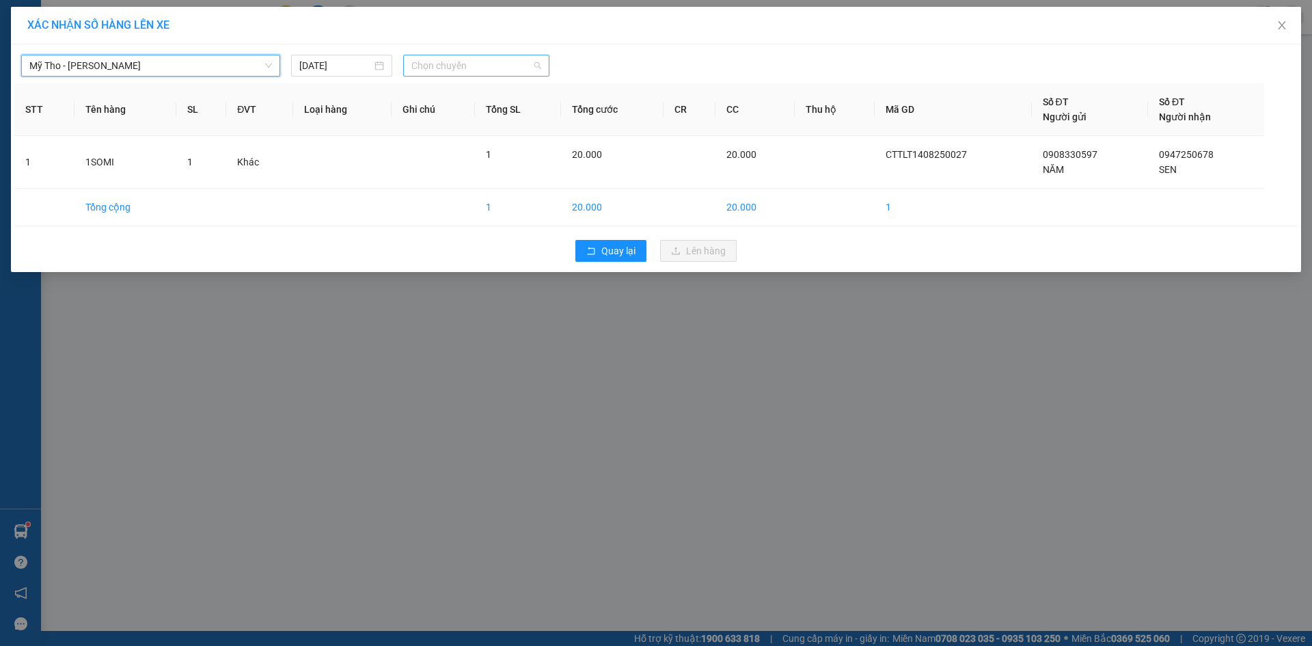
click at [411, 64] on div "Chọn chuyến" at bounding box center [476, 66] width 146 height 22
click at [430, 85] on div "11:45 - 63F-002.12" at bounding box center [464, 92] width 107 height 15
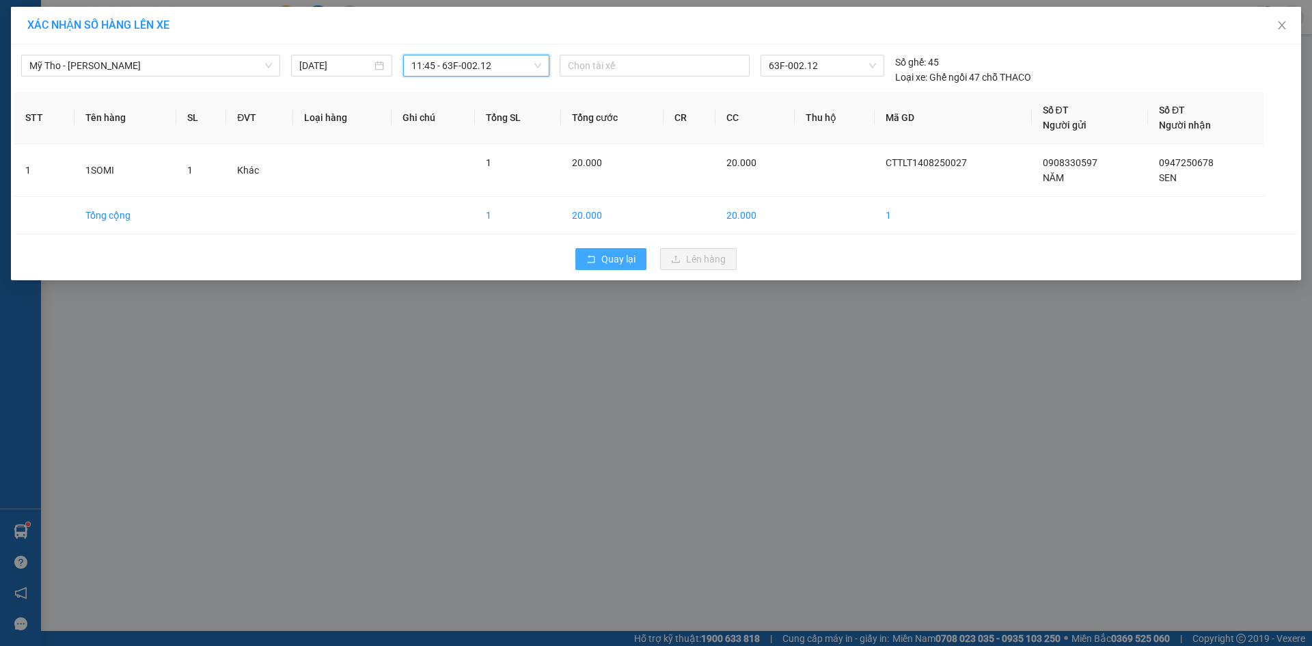
click at [629, 267] on button "Quay lại" at bounding box center [610, 259] width 71 height 22
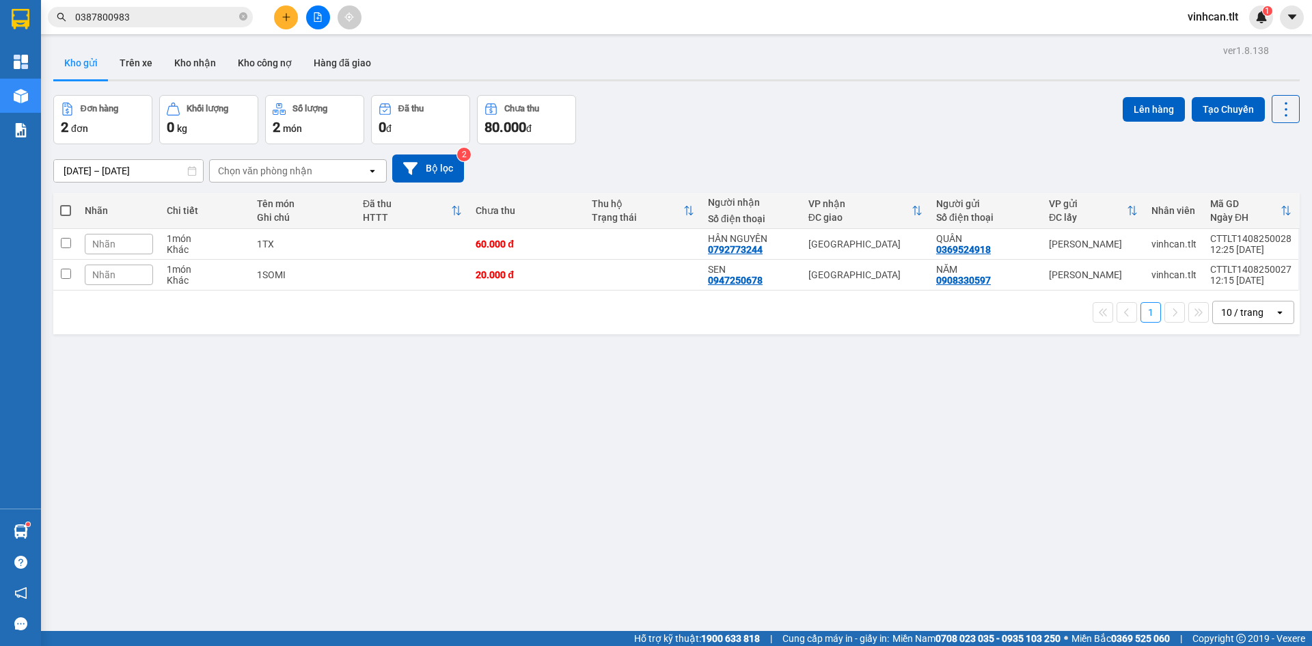
click at [320, 18] on icon "file-add" at bounding box center [318, 17] width 10 height 10
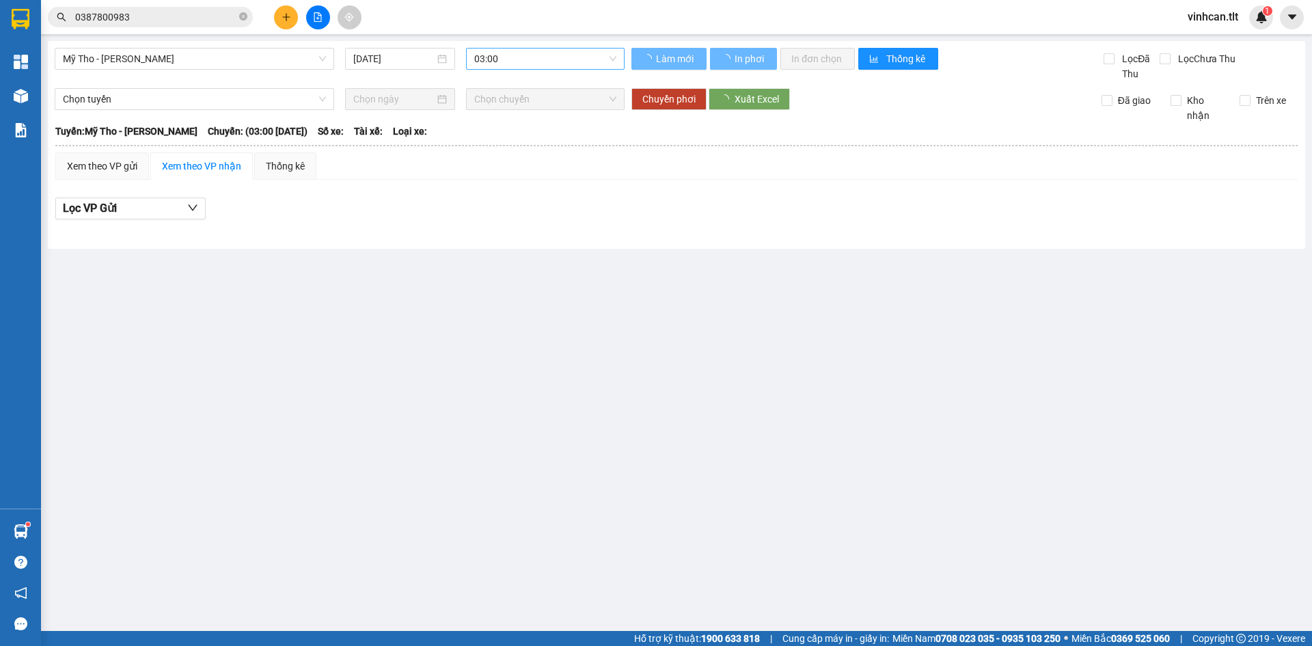
click at [488, 58] on span "03:00" at bounding box center [545, 59] width 142 height 21
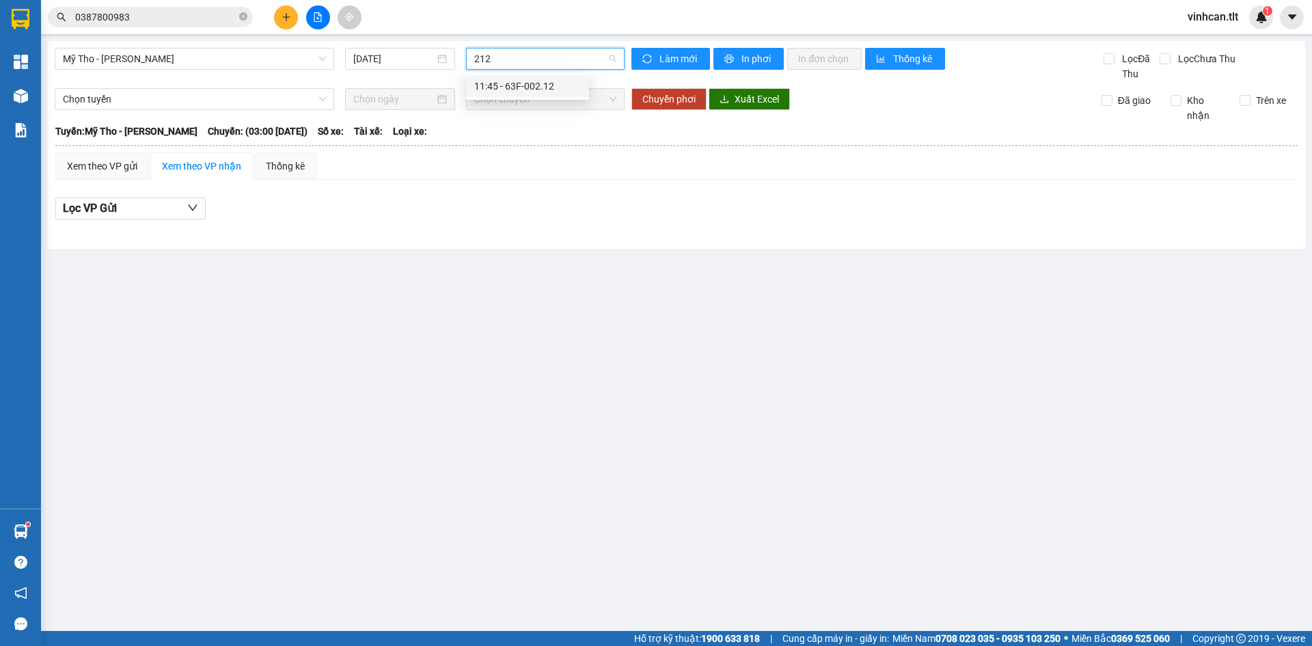
click at [495, 92] on div "11:45 - 63F-002.12" at bounding box center [527, 86] width 107 height 15
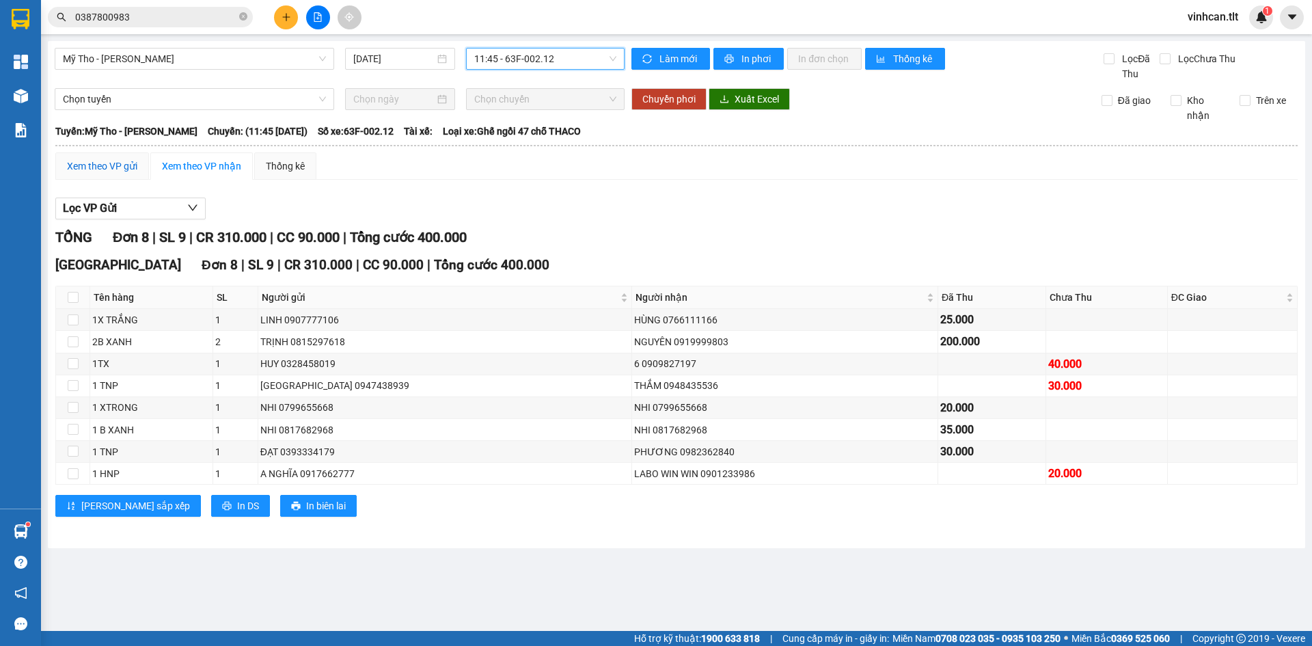
click at [104, 160] on div "Xem theo VP gửi" at bounding box center [102, 166] width 70 height 15
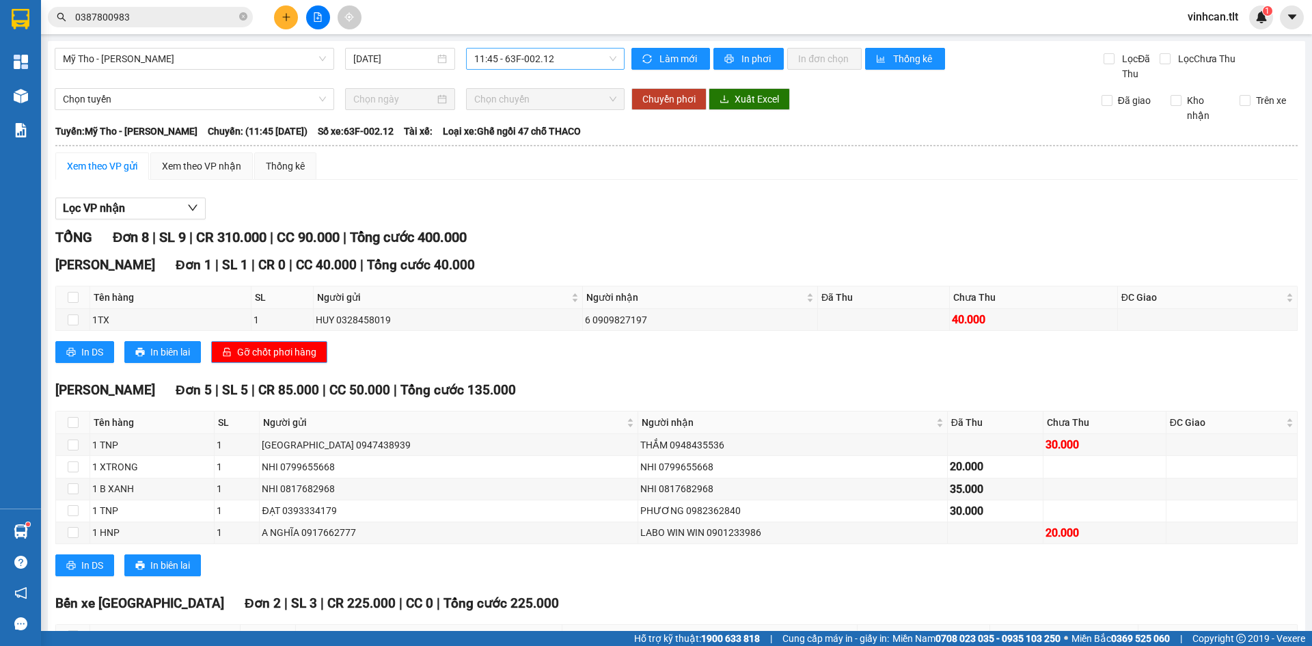
click at [299, 354] on span "Gỡ chốt phơi hàng" at bounding box center [276, 351] width 79 height 15
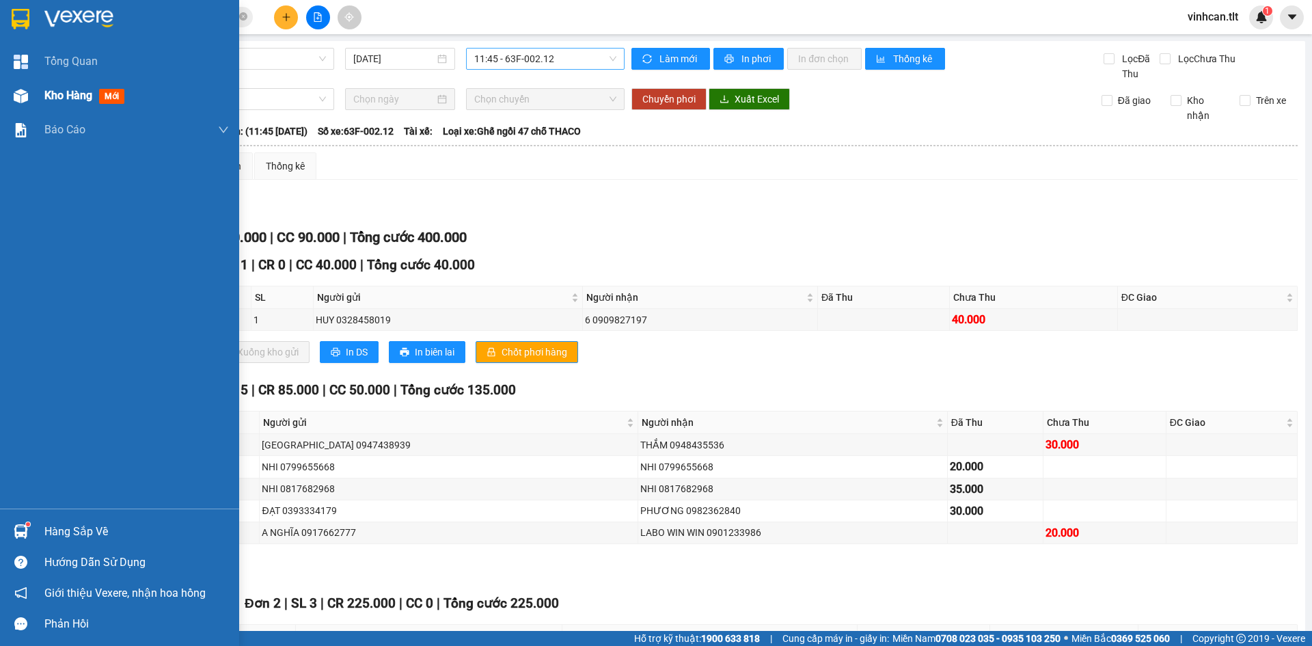
click at [39, 90] on div "Kho hàng mới" at bounding box center [119, 96] width 239 height 34
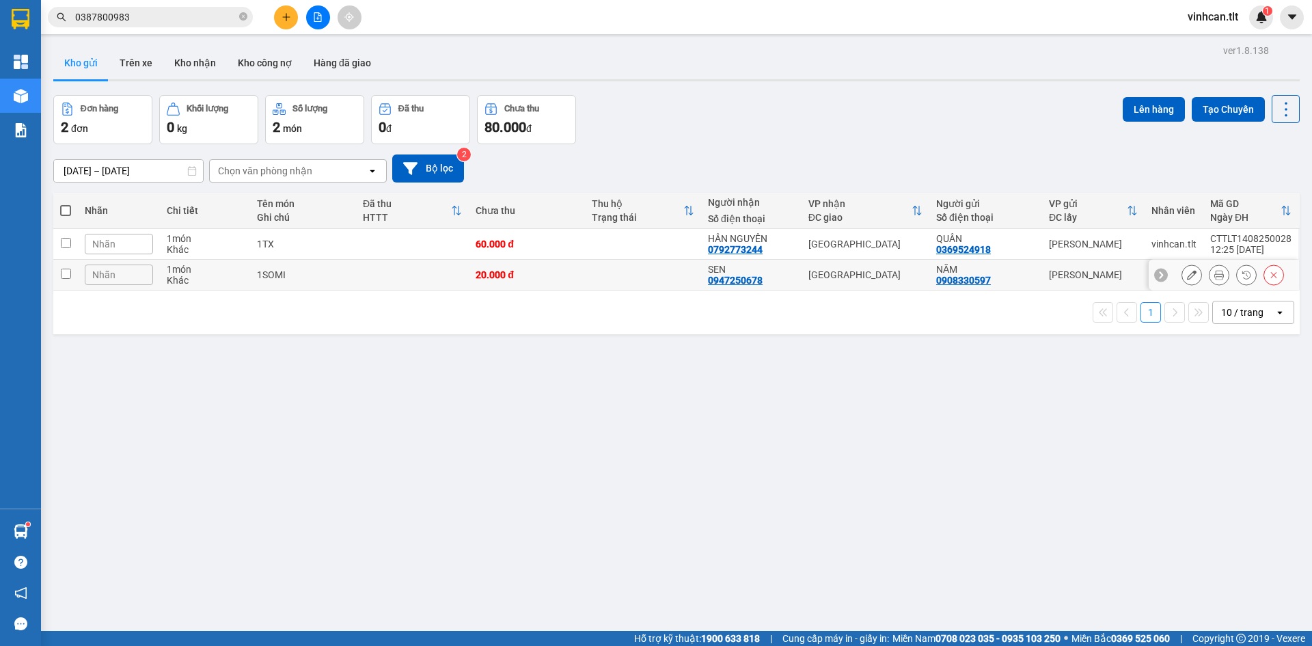
click at [66, 273] on input "checkbox" at bounding box center [66, 274] width 10 height 10
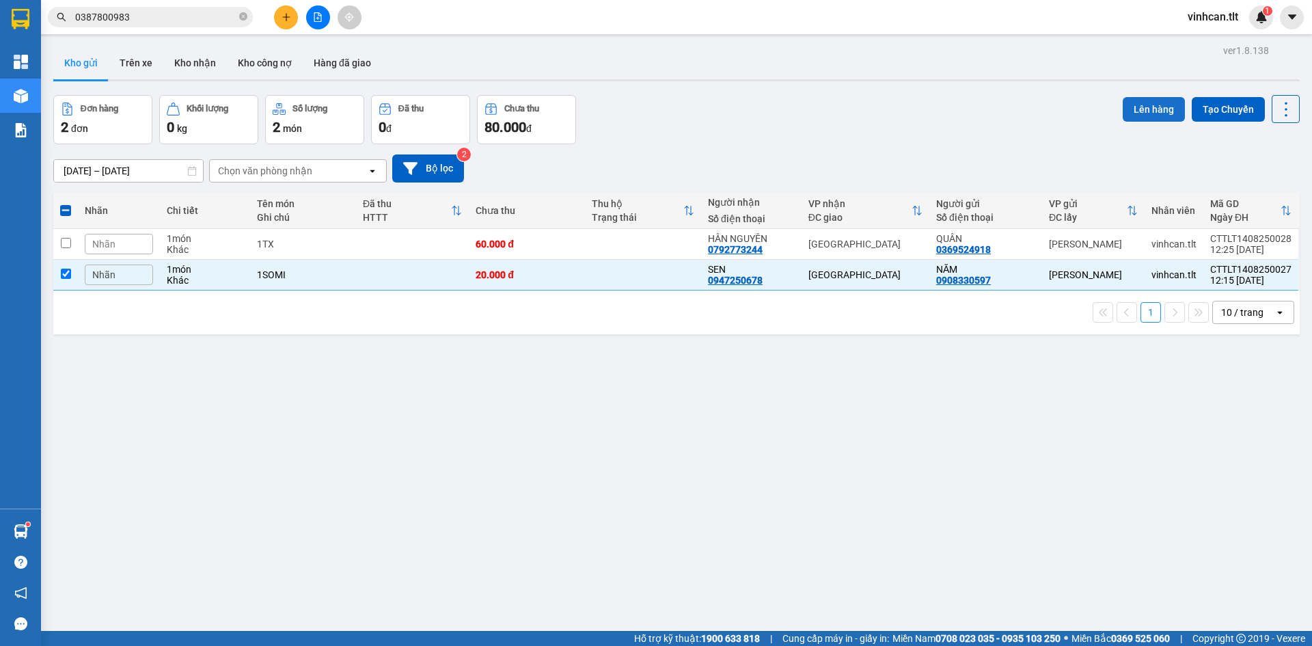
click at [1134, 108] on button "Lên hàng" at bounding box center [1154, 109] width 62 height 25
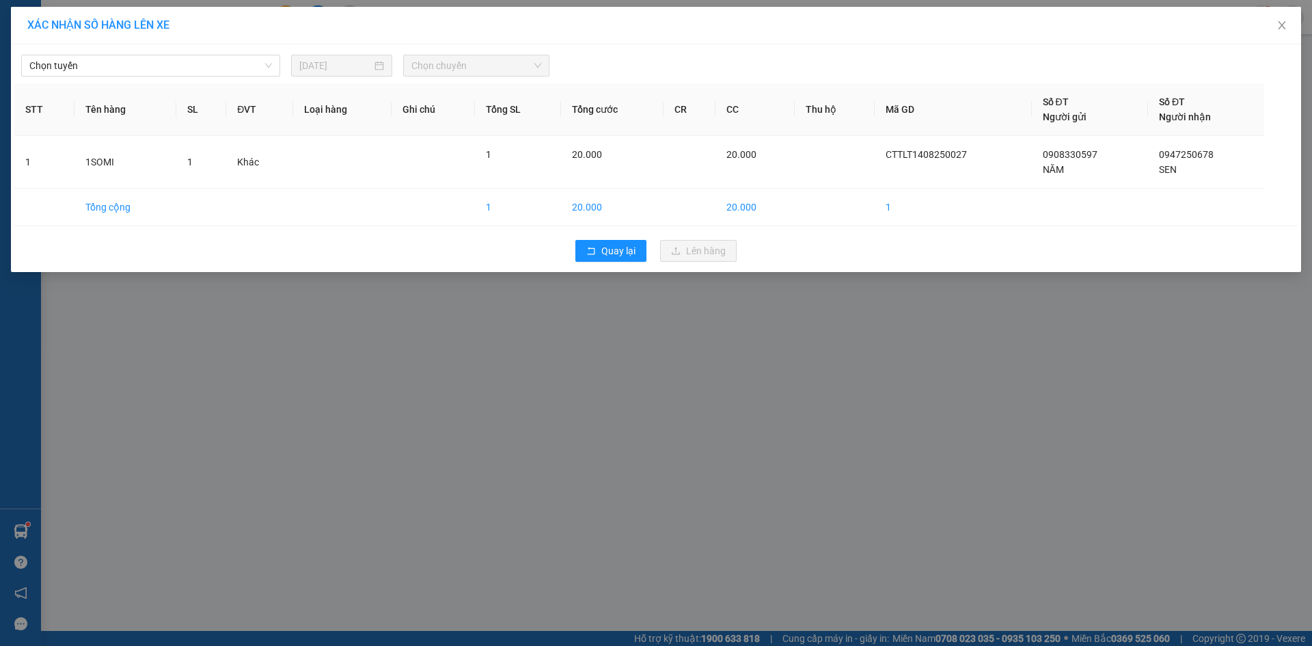
click at [219, 52] on div "Chọn tuyến 14/08/2025 Chọn chuyến" at bounding box center [655, 62] width 1283 height 29
click at [118, 69] on span "Chọn tuyến" at bounding box center [150, 65] width 243 height 21
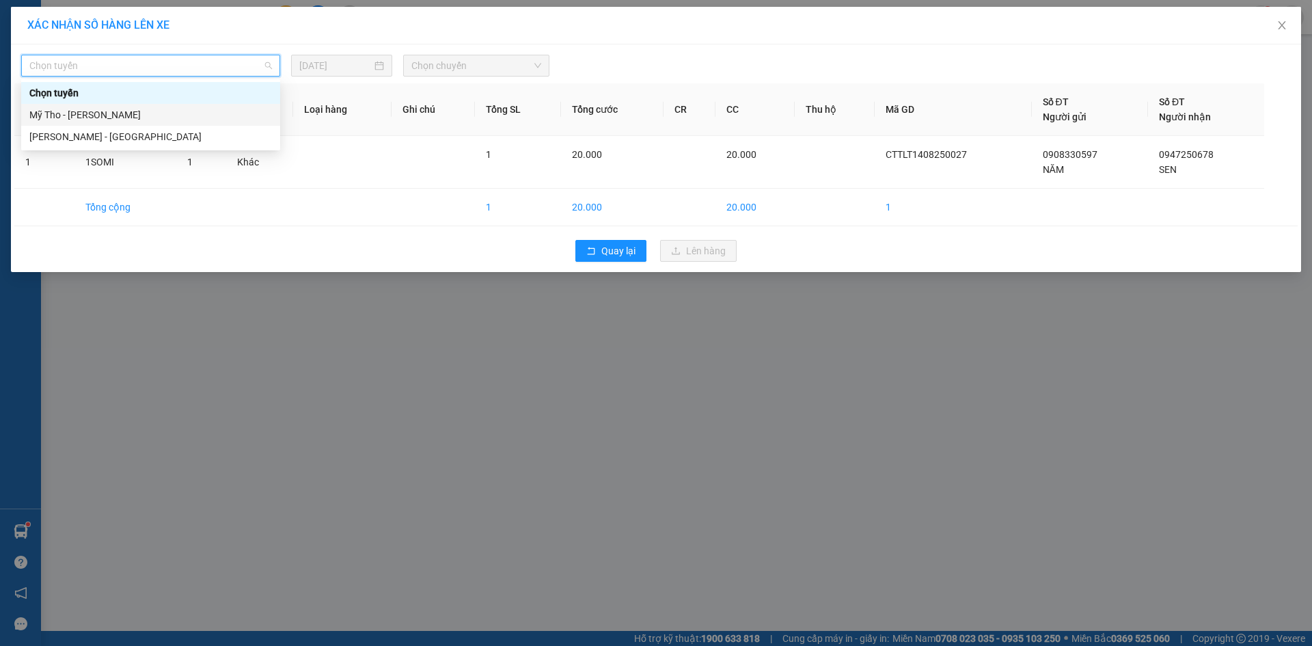
click at [92, 115] on div "Mỹ Tho - [PERSON_NAME]" at bounding box center [150, 114] width 243 height 15
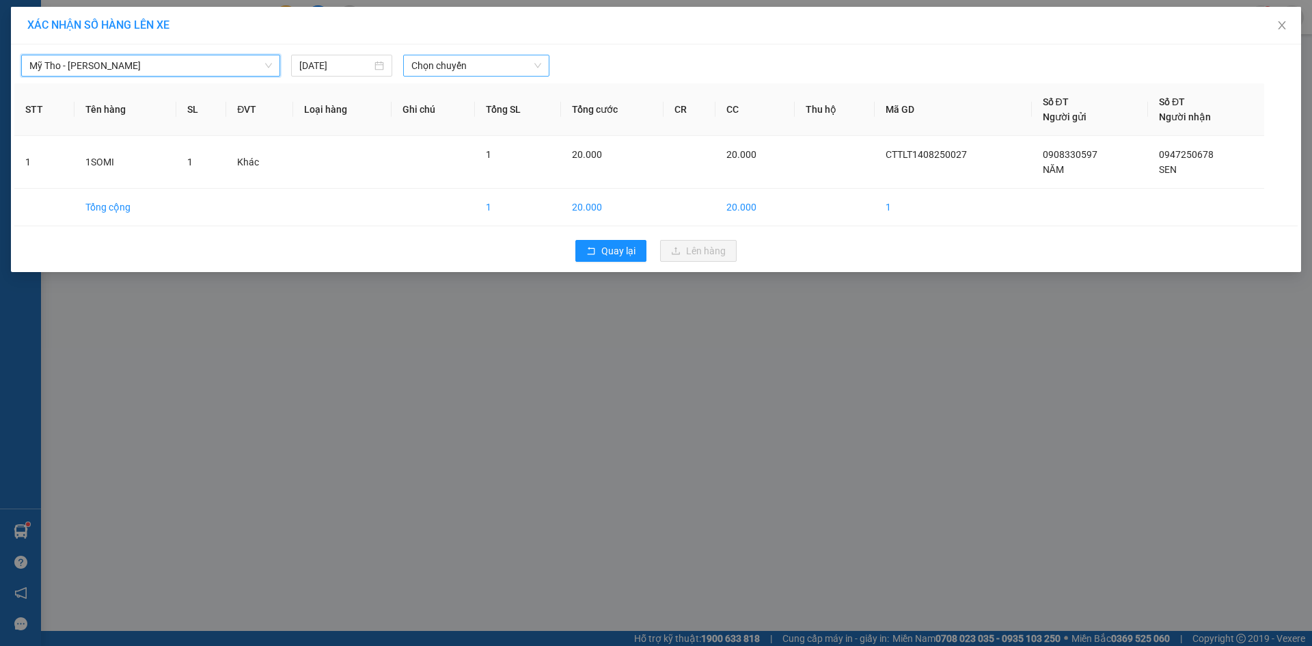
click at [487, 69] on span "Chọn chuyến" at bounding box center [476, 65] width 130 height 21
click at [479, 82] on div "11:45 - 63F-002.12" at bounding box center [464, 93] width 123 height 22
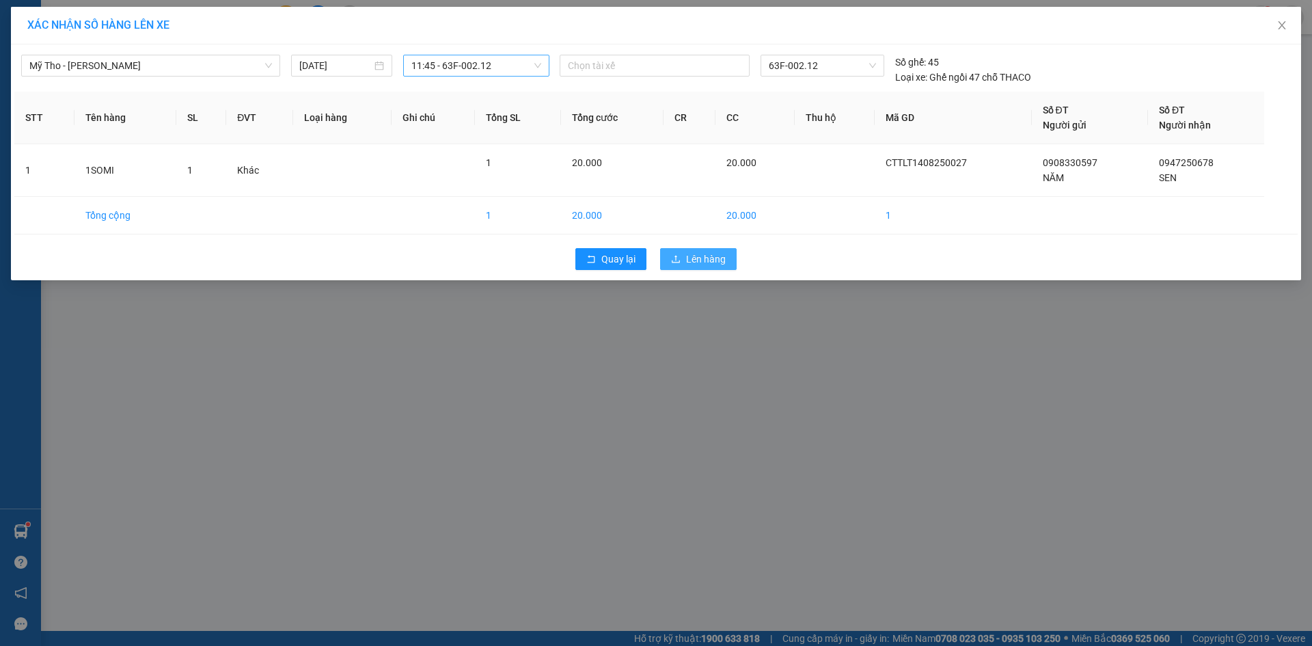
click at [703, 256] on span "Lên hàng" at bounding box center [706, 258] width 40 height 15
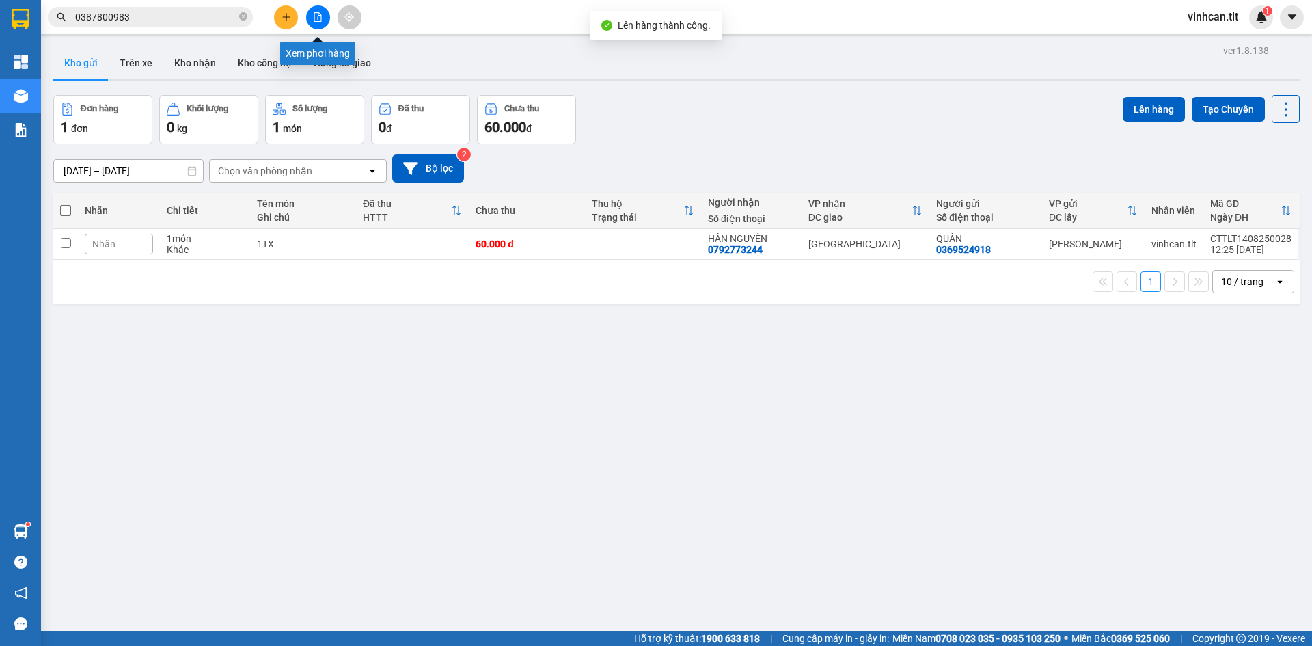
click at [321, 17] on icon "file-add" at bounding box center [318, 17] width 8 height 10
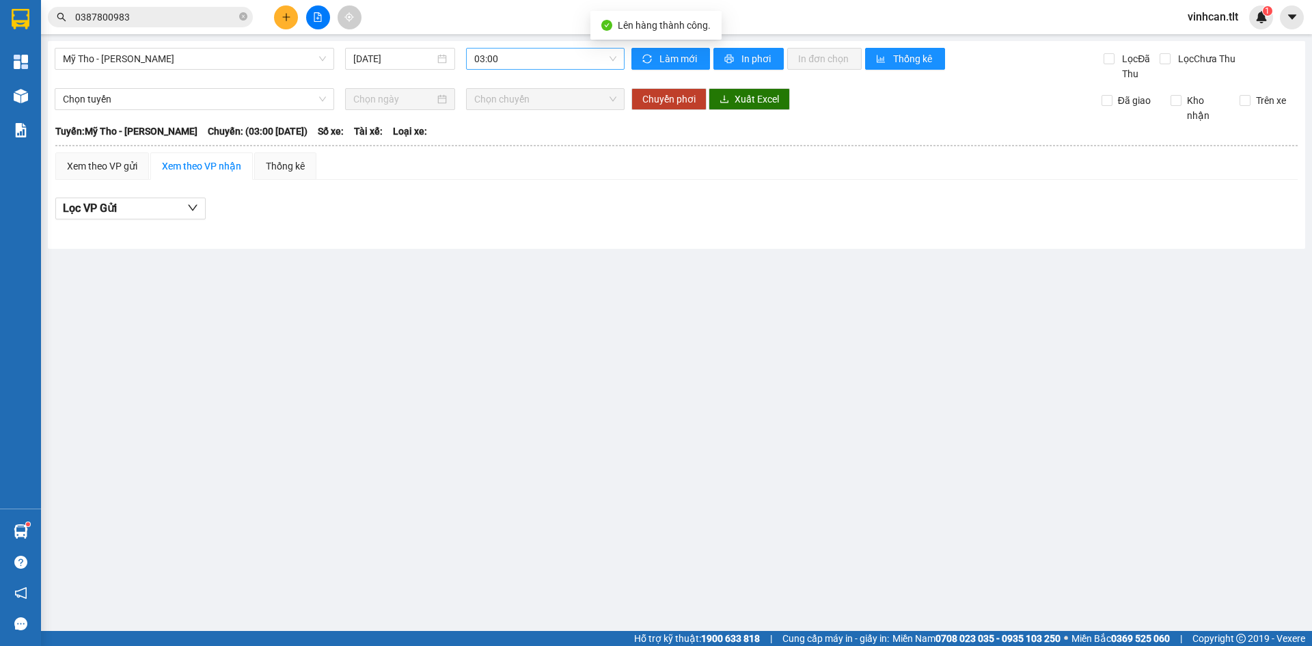
click at [526, 55] on span "03:00" at bounding box center [545, 59] width 142 height 21
click at [513, 79] on div "11:45 - 63F-002.12" at bounding box center [527, 86] width 107 height 15
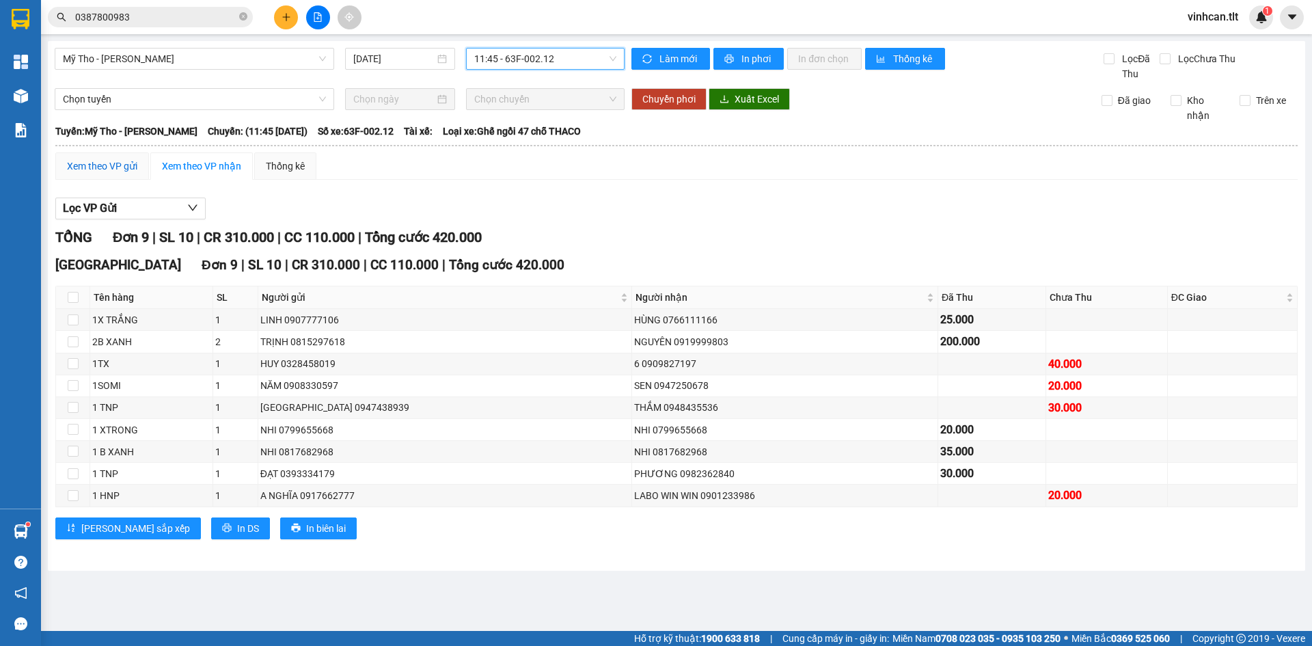
click at [100, 171] on div "Xem theo VP gửi" at bounding box center [102, 166] width 70 height 15
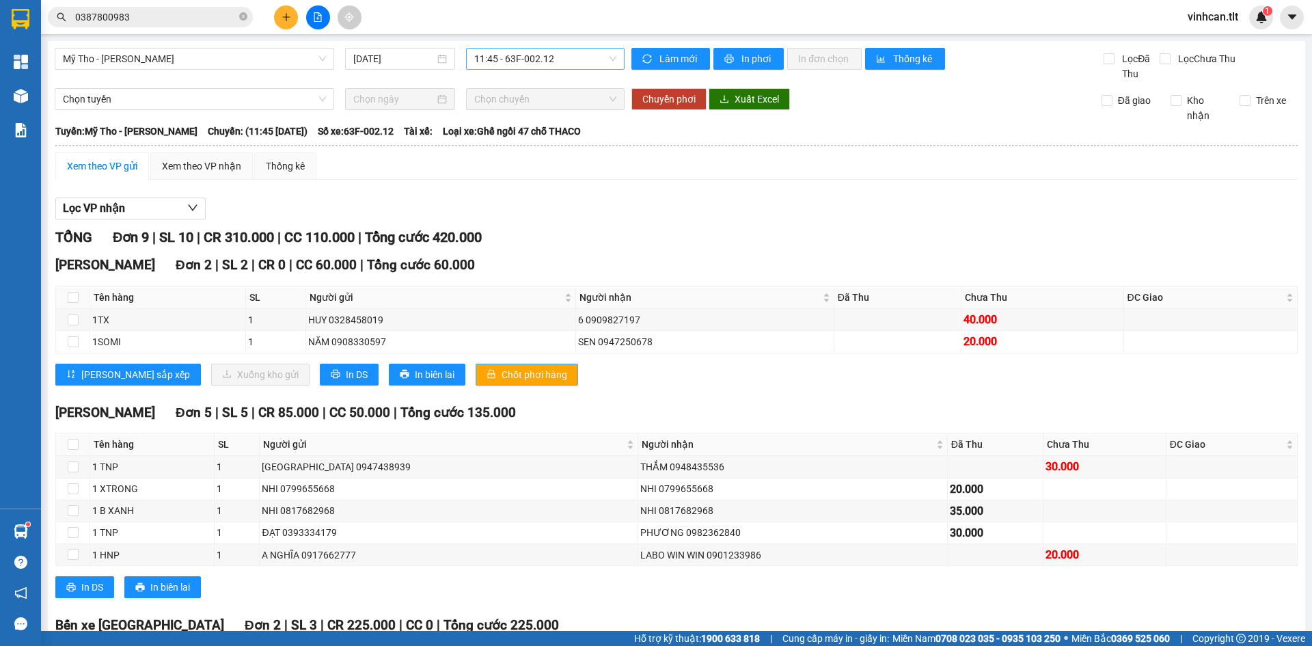
click at [502, 374] on span "Chốt phơi hàng" at bounding box center [535, 374] width 66 height 15
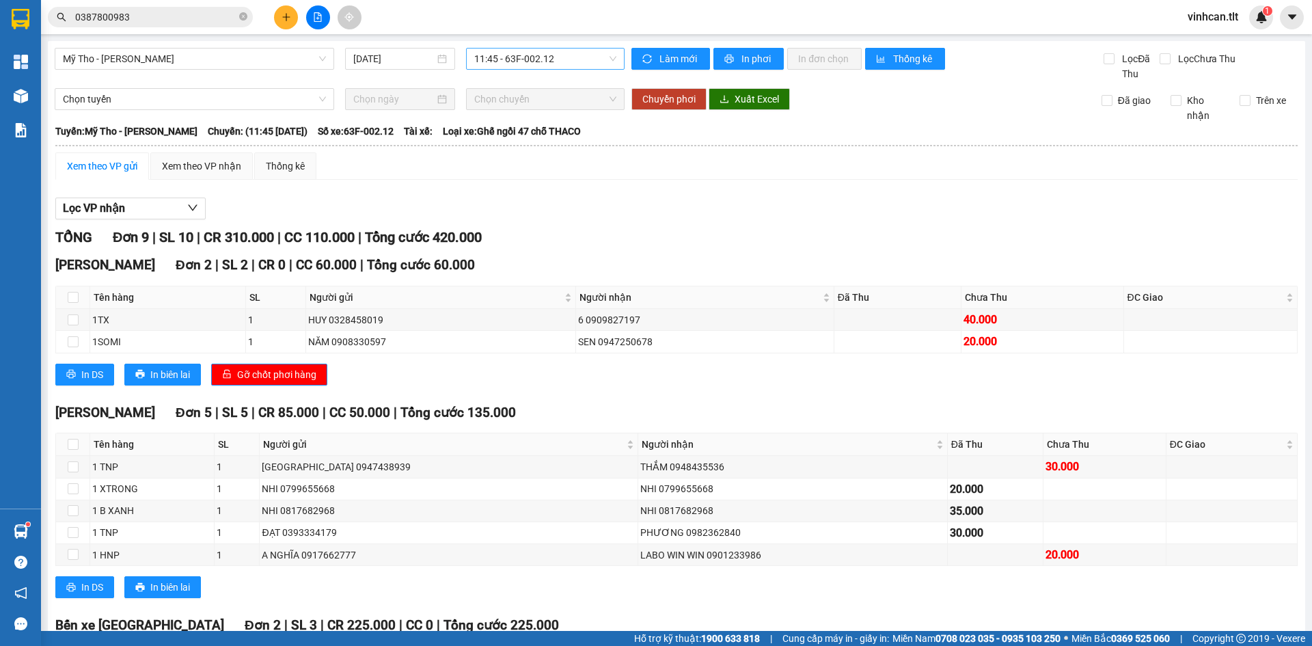
click at [500, 374] on div "In DS In biên lai Gỡ chốt phơi hàng" at bounding box center [676, 375] width 1242 height 22
click at [39, 94] on div "Kho hàng mới" at bounding box center [20, 96] width 41 height 34
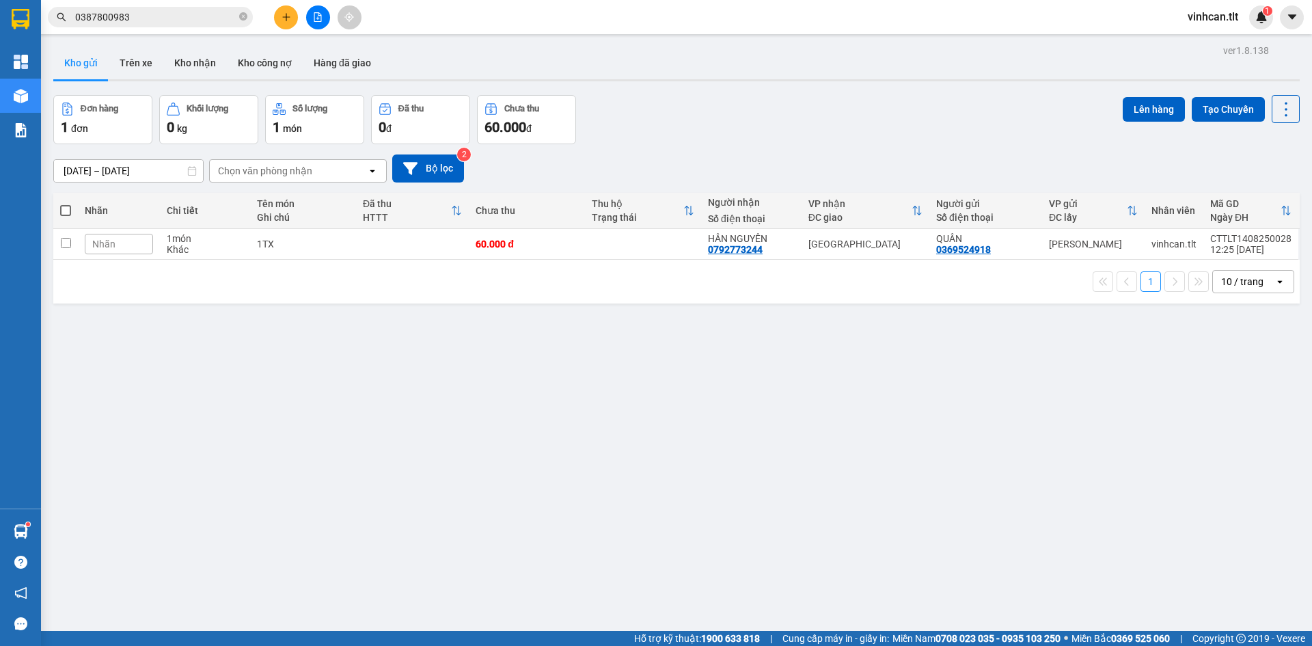
click at [66, 212] on span at bounding box center [65, 210] width 11 height 11
click at [66, 204] on input "checkbox" at bounding box center [66, 204] width 0 height 0
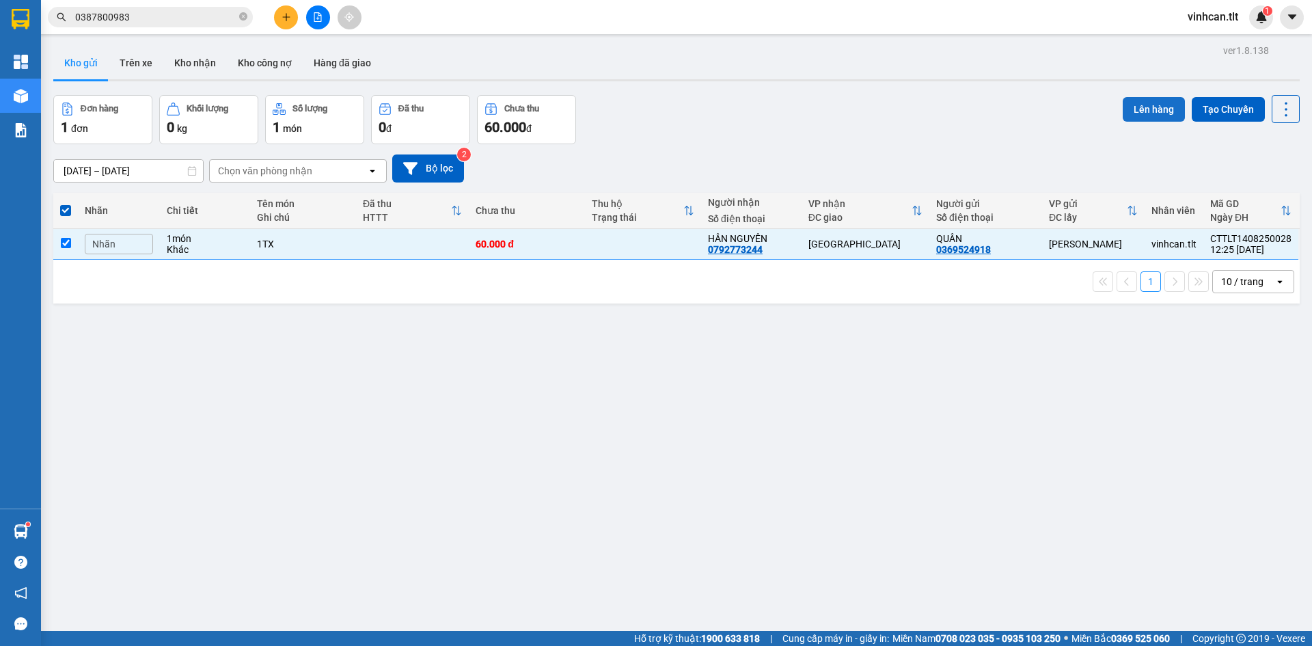
click at [1153, 111] on button "Lên hàng" at bounding box center [1154, 109] width 62 height 25
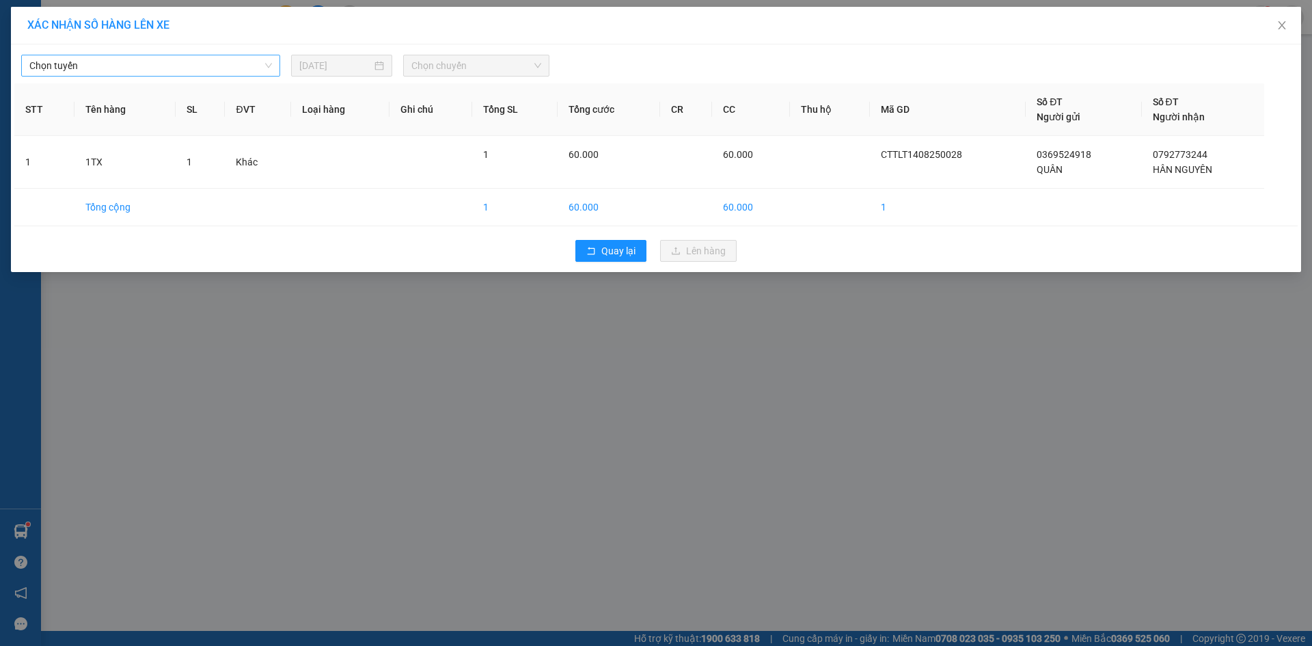
click at [201, 57] on span "Chọn tuyến" at bounding box center [150, 65] width 243 height 21
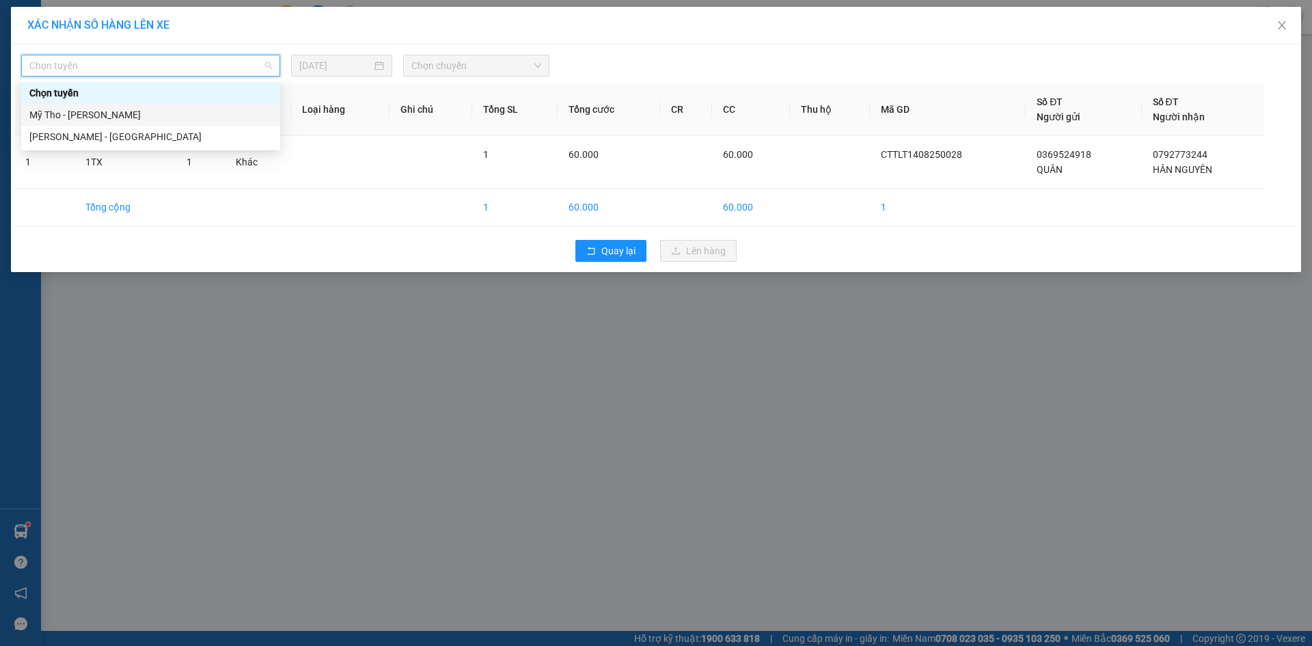
click at [132, 113] on div "Mỹ Tho - [PERSON_NAME]" at bounding box center [150, 114] width 243 height 15
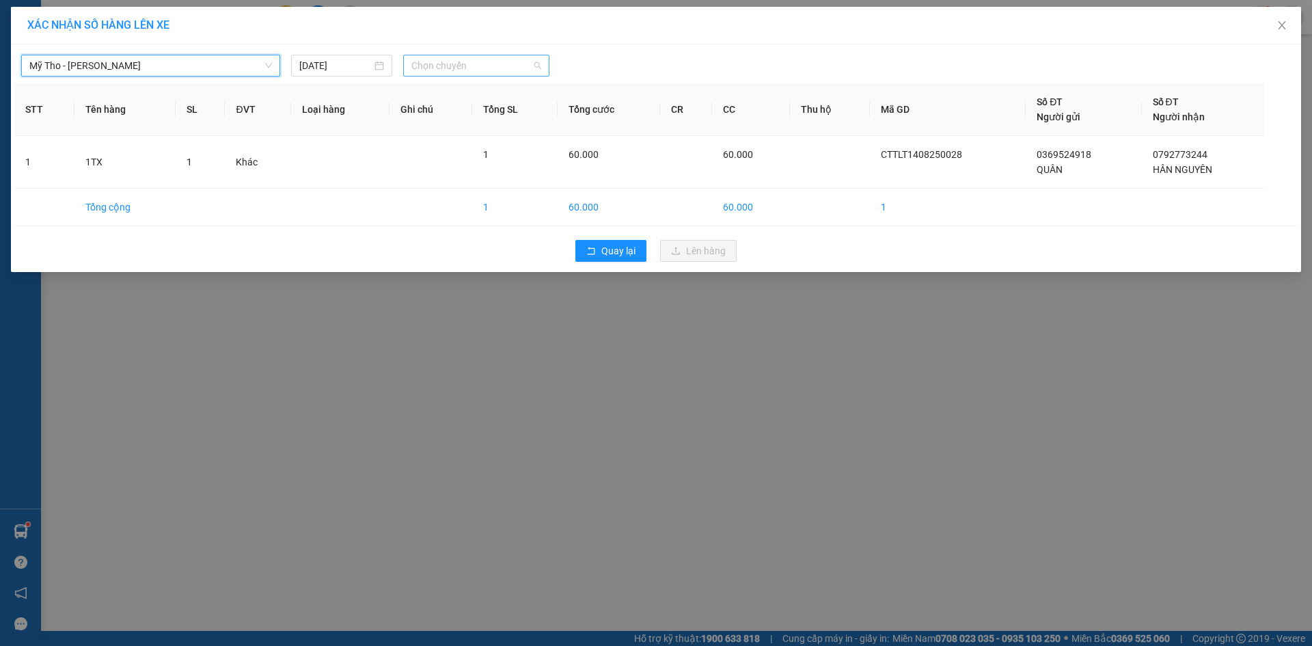
click at [525, 57] on span "Chọn chuyến" at bounding box center [476, 65] width 130 height 21
click at [490, 128] on div "11:30 - 63E-004.30" at bounding box center [464, 137] width 123 height 22
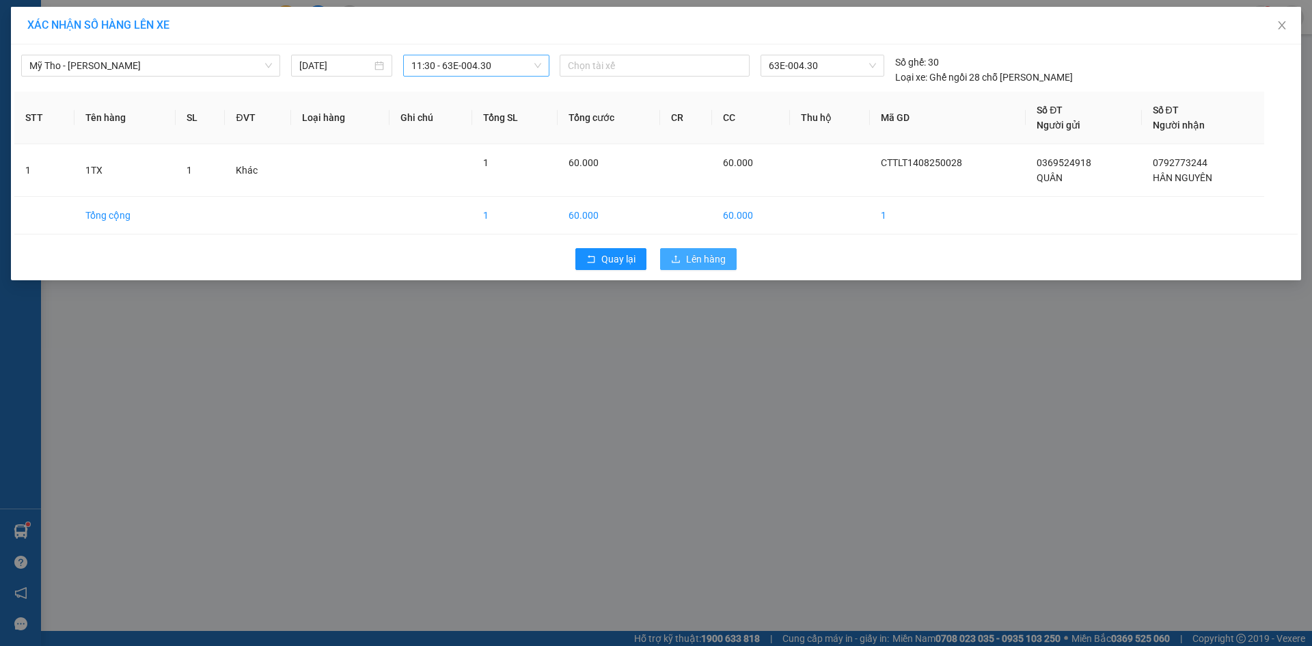
click at [701, 256] on span "Lên hàng" at bounding box center [706, 258] width 40 height 15
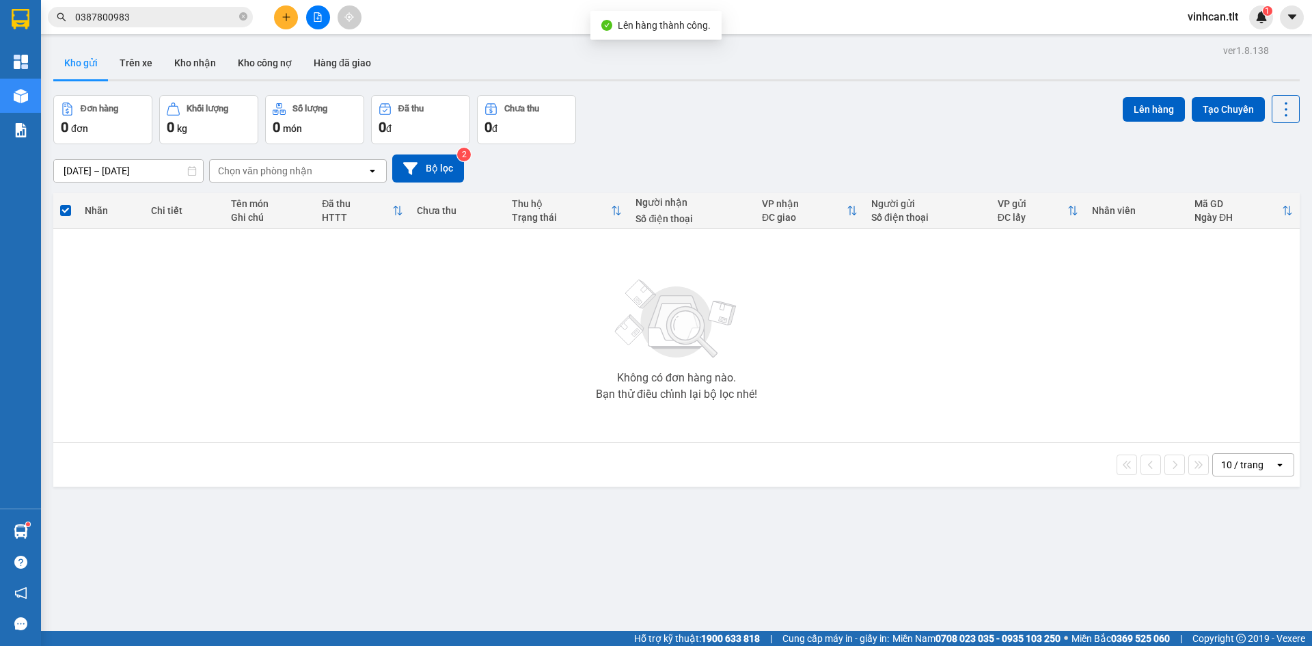
click at [321, 18] on icon "file-add" at bounding box center [318, 17] width 10 height 10
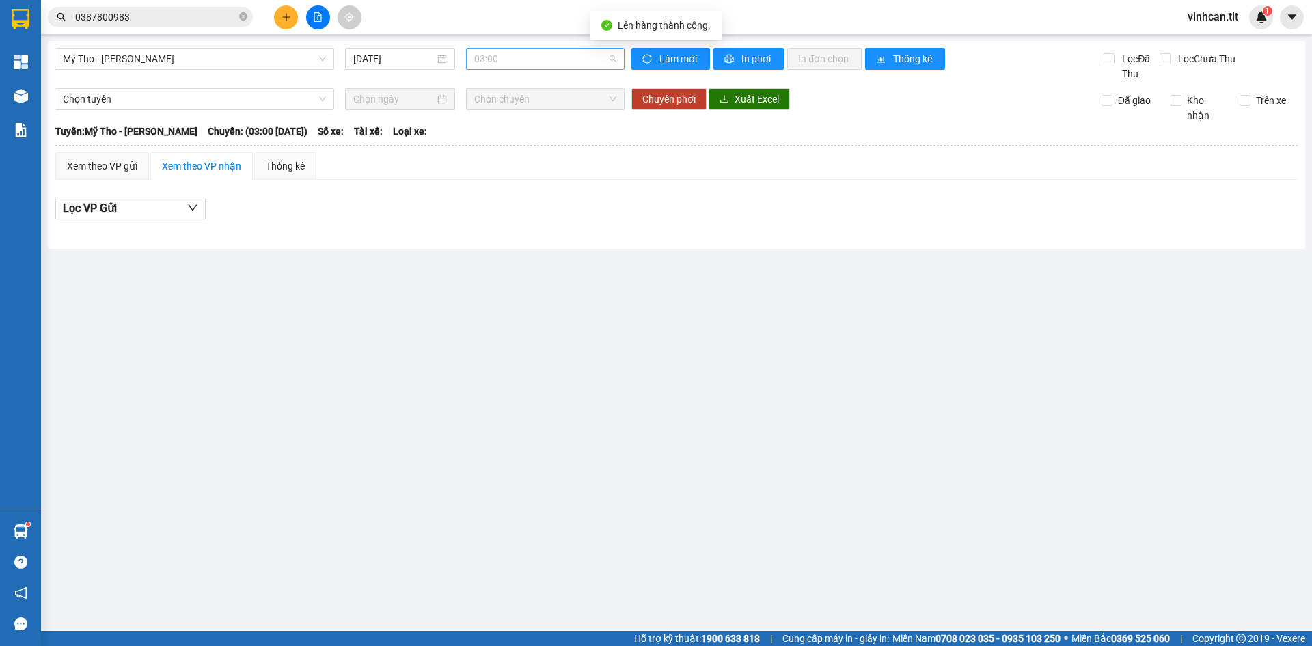
click at [498, 62] on span "03:00" at bounding box center [545, 59] width 142 height 21
click at [511, 81] on div "11:30 - 63E-004.30" at bounding box center [527, 86] width 107 height 15
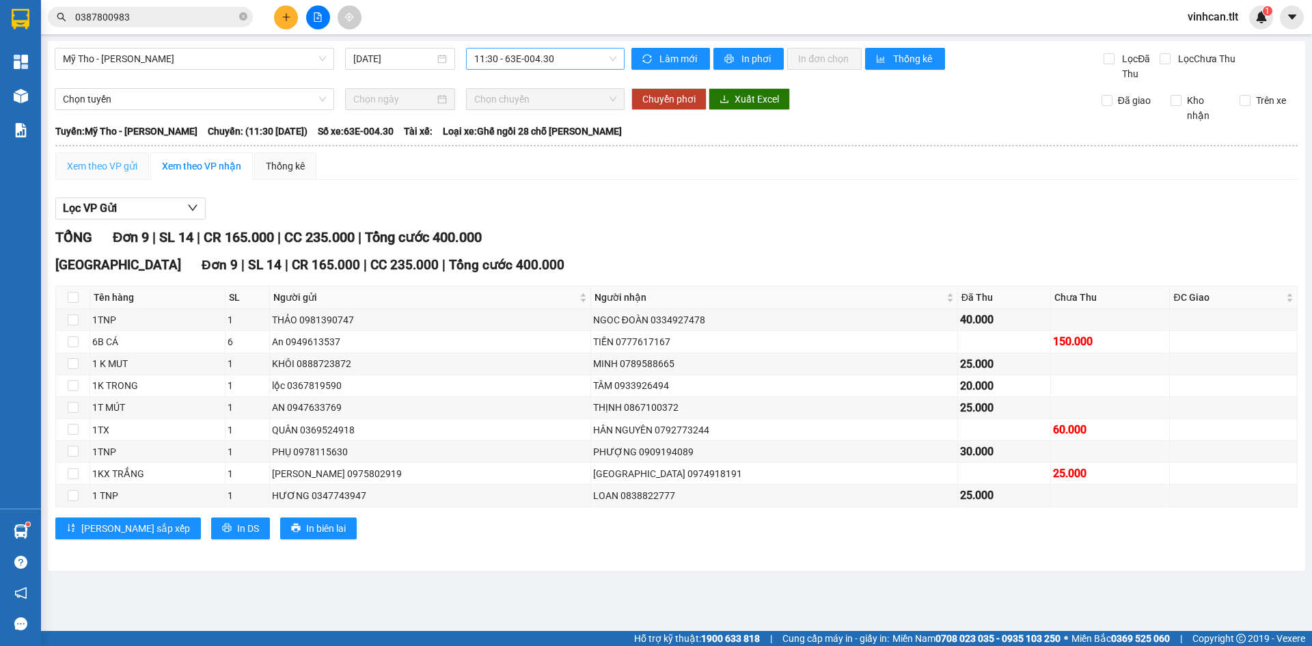
click at [100, 158] on div "Xem theo VP gửi" at bounding box center [102, 165] width 94 height 27
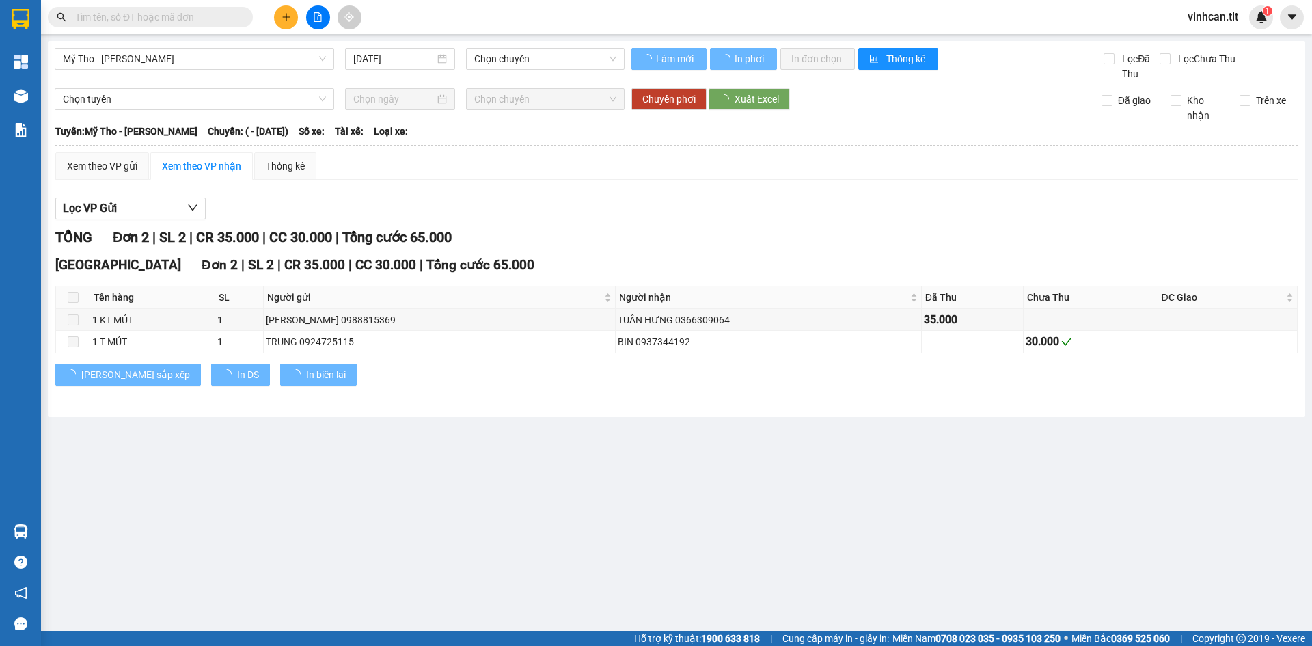
type input "[DATE]"
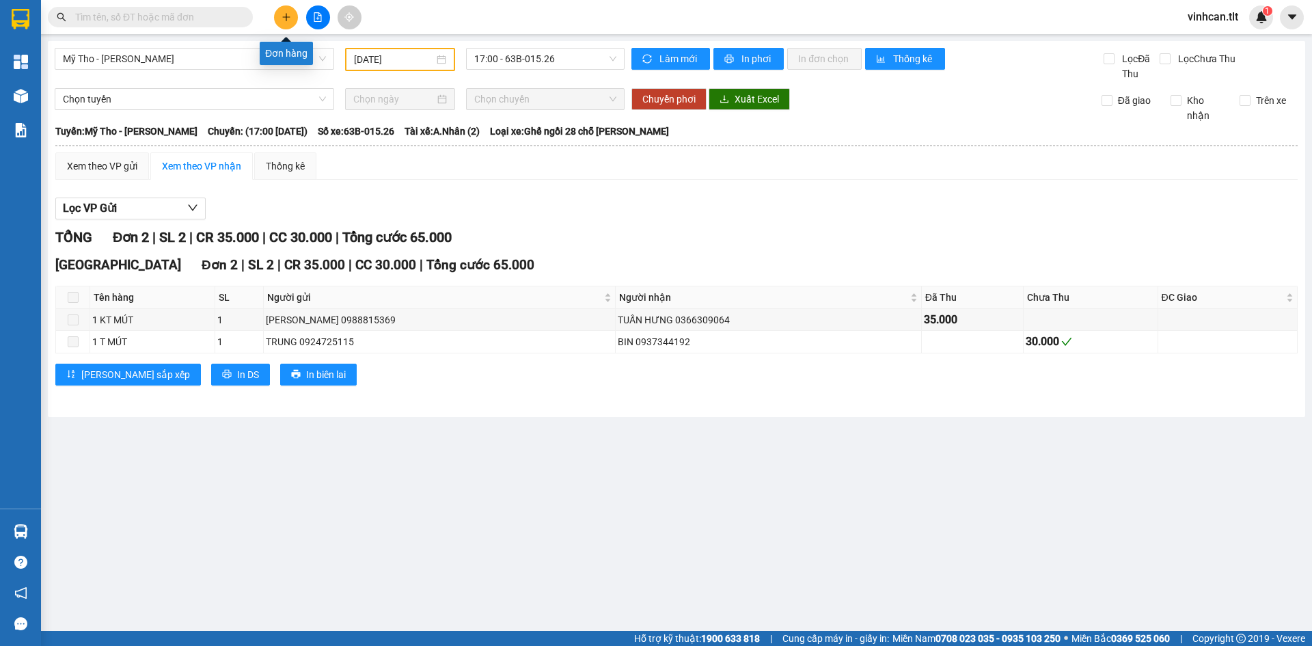
click at [282, 12] on icon "plus" at bounding box center [287, 17] width 10 height 10
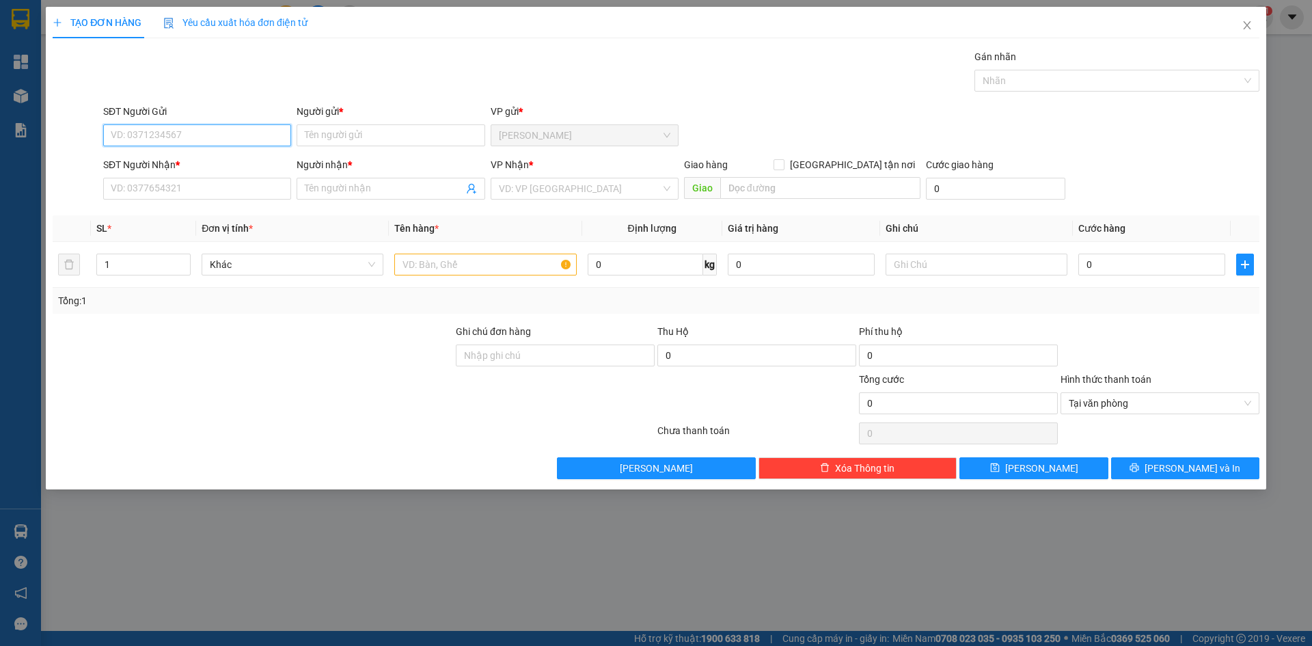
click at [164, 135] on input "SĐT Người Gửi" at bounding box center [197, 135] width 188 height 22
type input "0937026958"
click at [135, 162] on div "0937026958 - Thanh" at bounding box center [197, 162] width 172 height 15
type input "[PERSON_NAME]"
type input "0937026958"
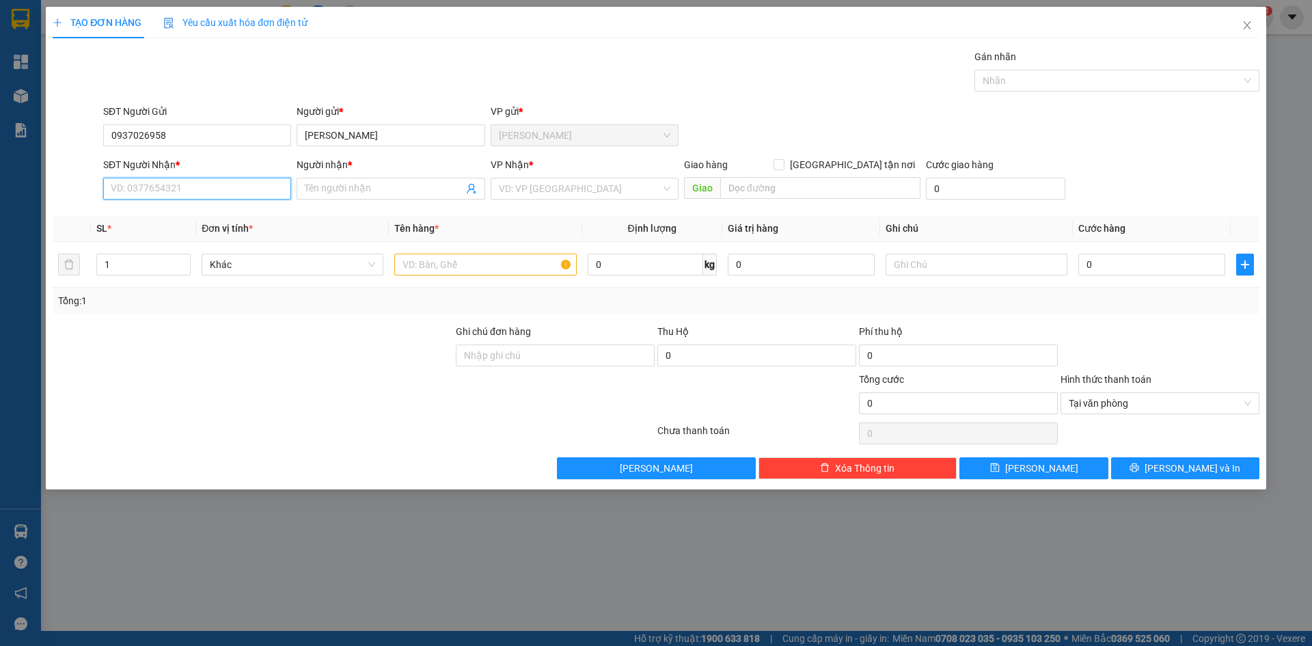
click at [144, 179] on input "SĐT Người Nhận *" at bounding box center [197, 189] width 188 height 22
click at [161, 240] on div "0908704702 - TRANG" at bounding box center [197, 237] width 172 height 15
type input "0908704702"
type input "TRANG"
click at [523, 191] on input "search" at bounding box center [580, 188] width 162 height 21
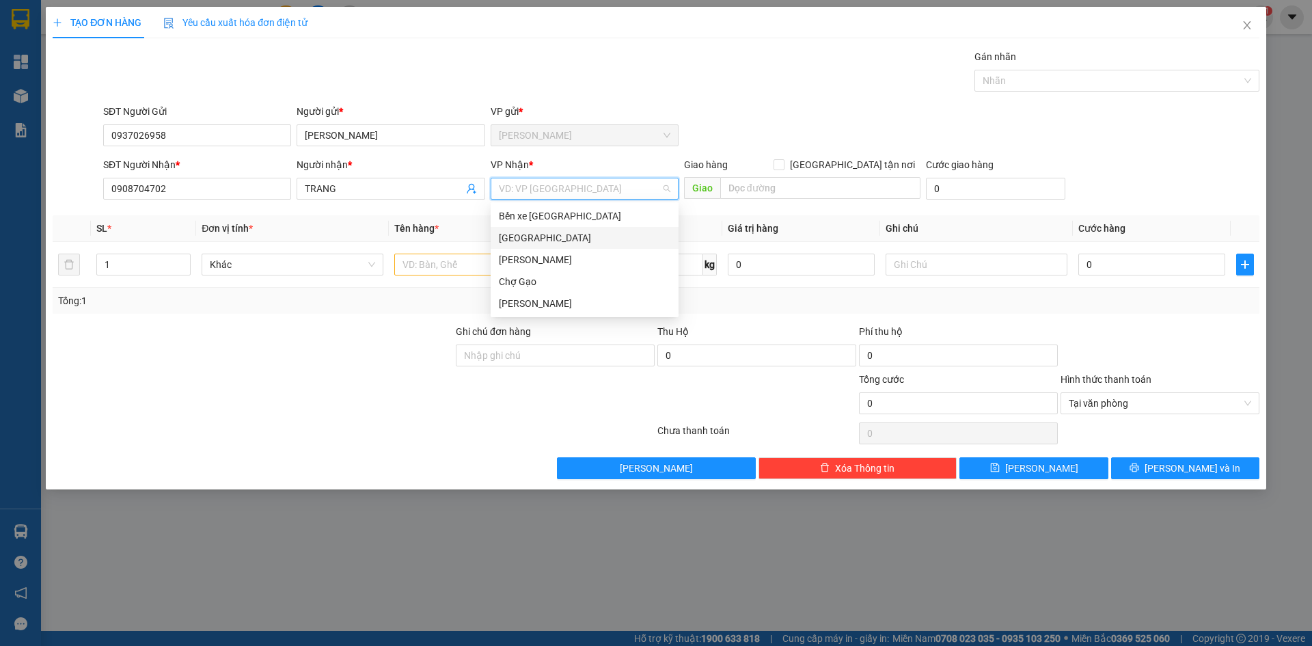
click at [507, 238] on div "[GEOGRAPHIC_DATA]" at bounding box center [585, 237] width 172 height 15
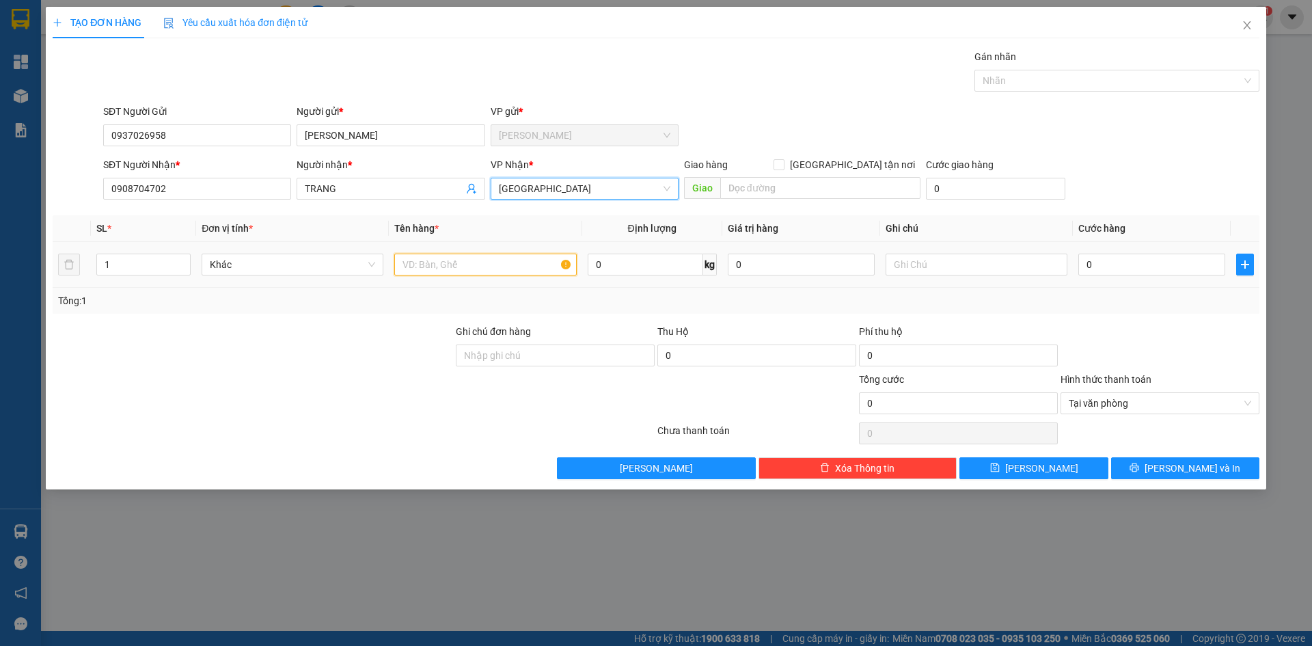
click at [458, 260] on input "text" at bounding box center [485, 265] width 182 height 22
type input "1 TNP"
type input "3"
type input "30"
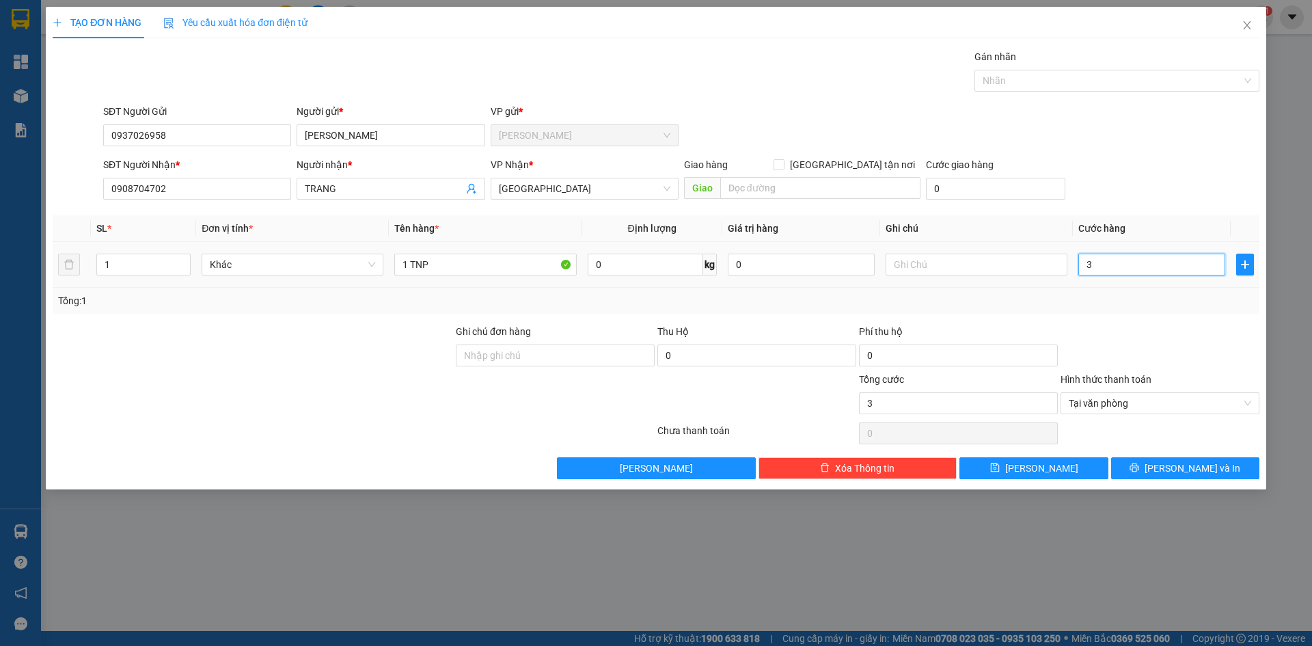
type input "30"
type input "30.000"
click at [1184, 473] on span "[PERSON_NAME] và In" at bounding box center [1193, 468] width 96 height 15
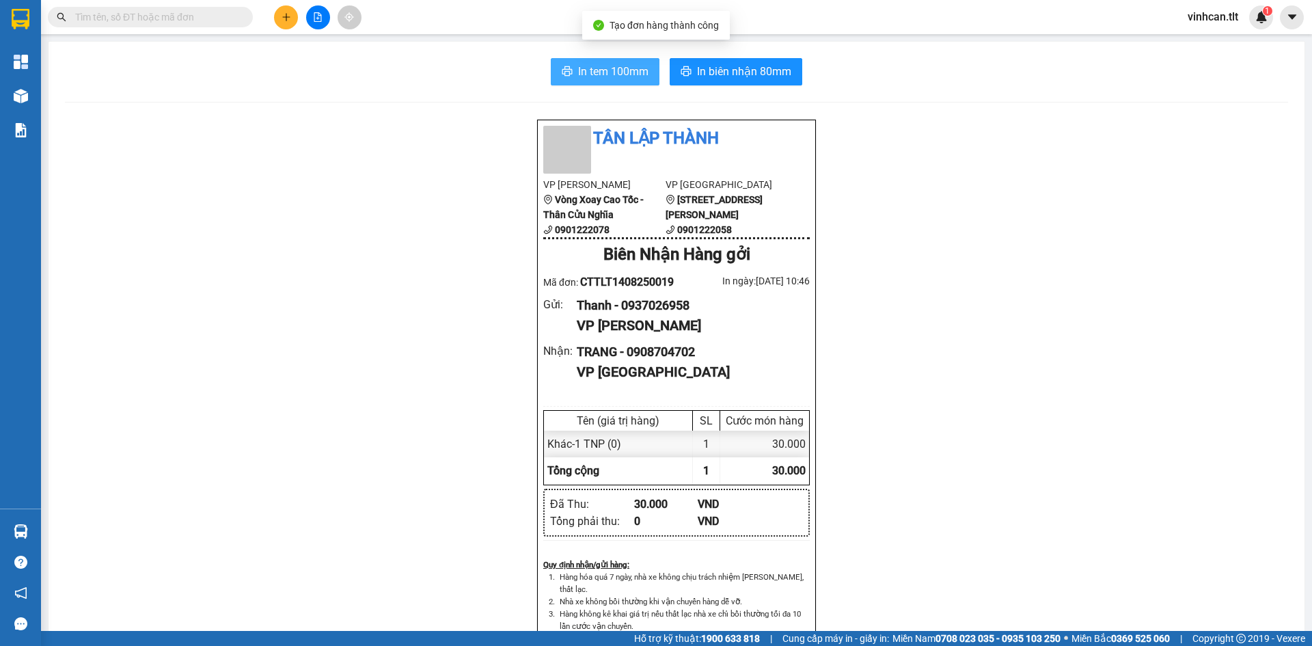
click at [620, 71] on span "In tem 100mm" at bounding box center [613, 71] width 70 height 17
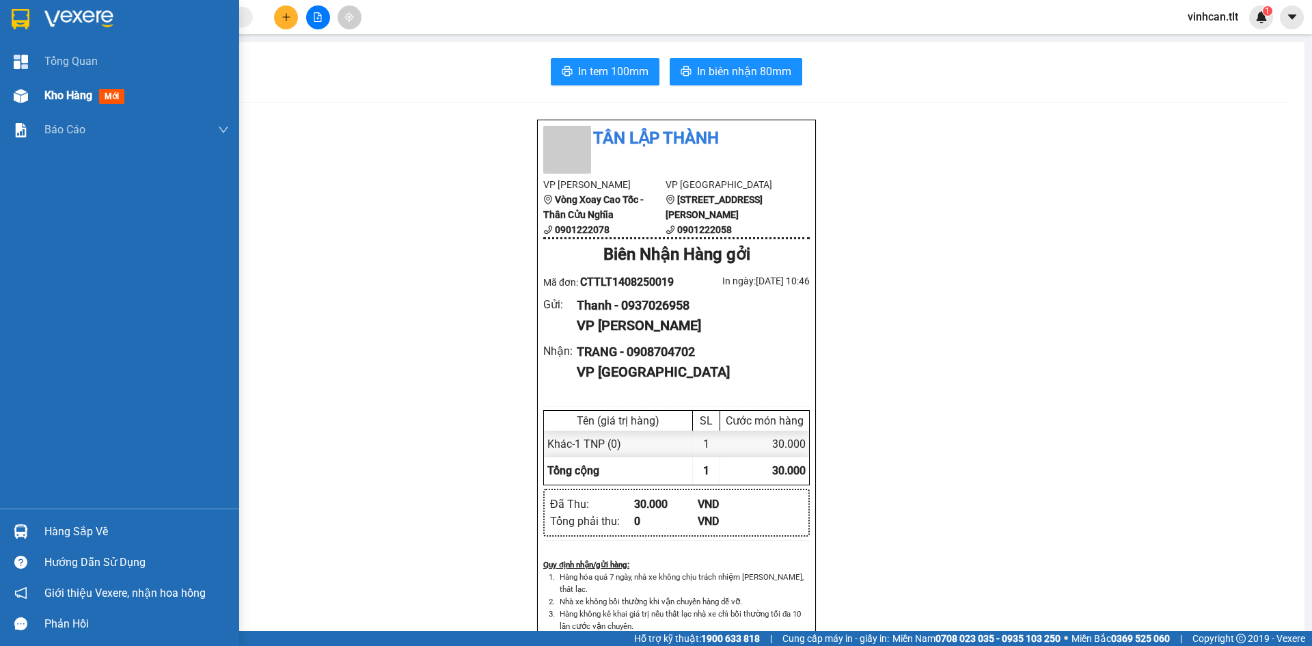
click at [62, 98] on span "Kho hàng" at bounding box center [68, 95] width 48 height 13
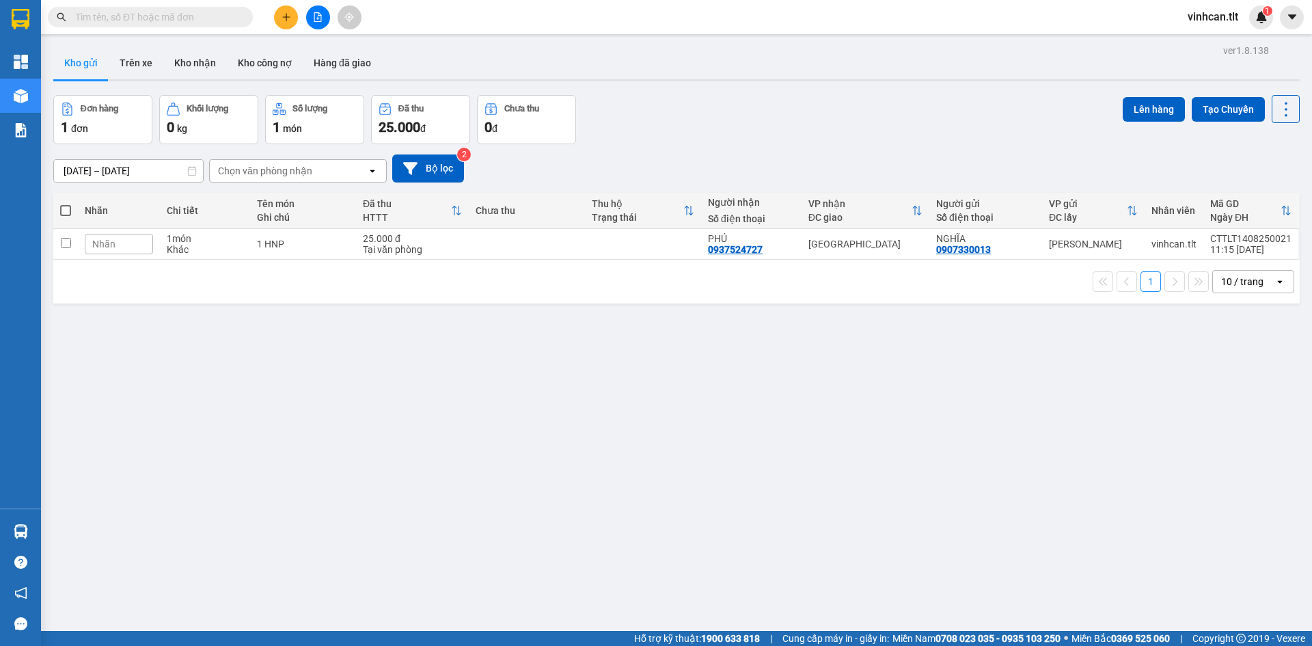
click at [72, 170] on input "[DATE] – [DATE]" at bounding box center [128, 171] width 149 height 22
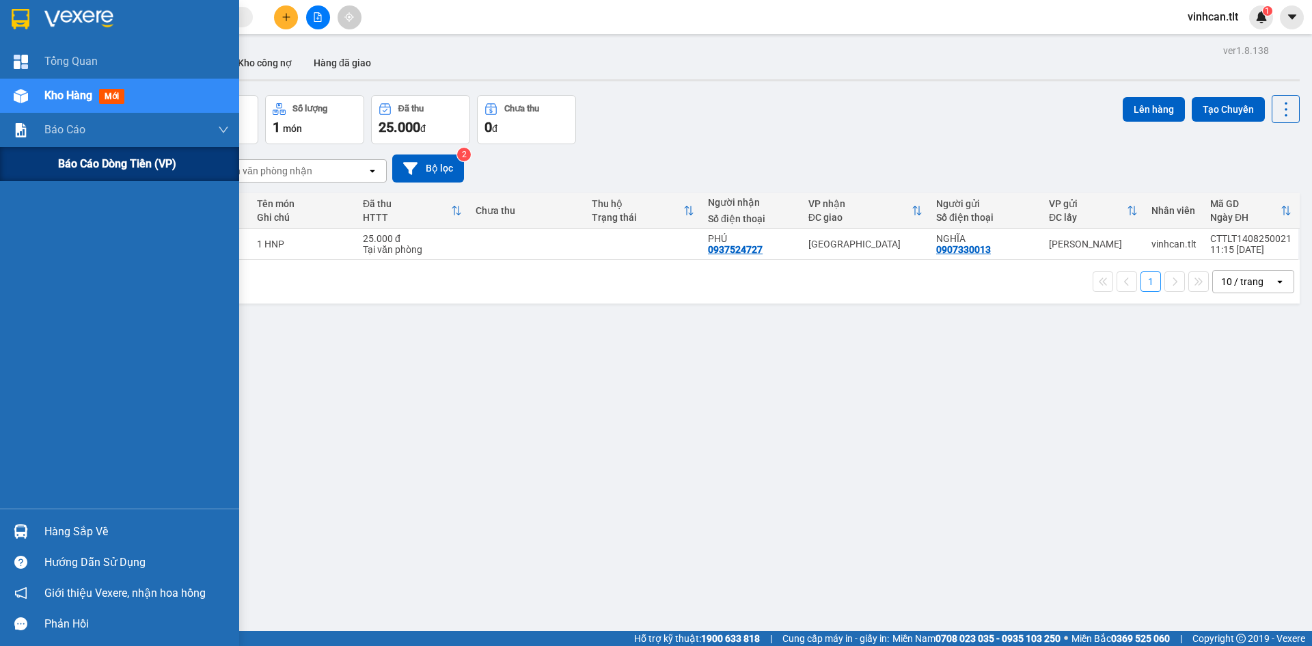
click at [79, 160] on span "Báo cáo dòng tiền (VP)" at bounding box center [117, 163] width 118 height 17
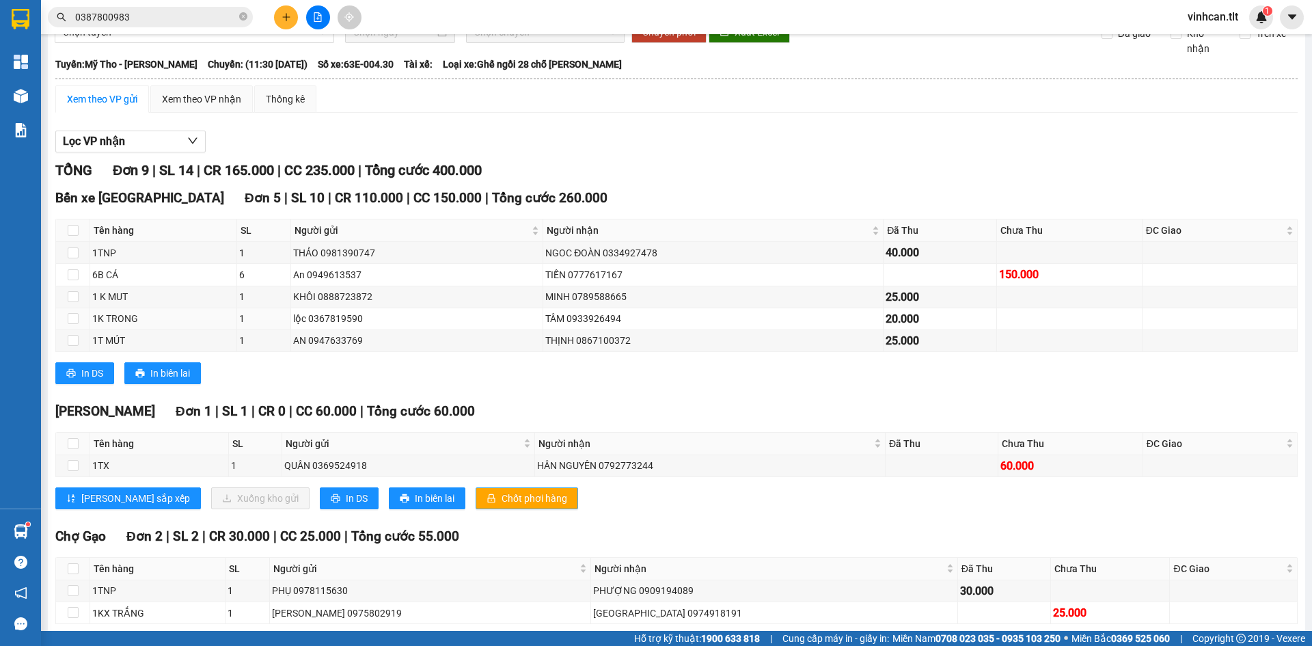
scroll to position [68, 0]
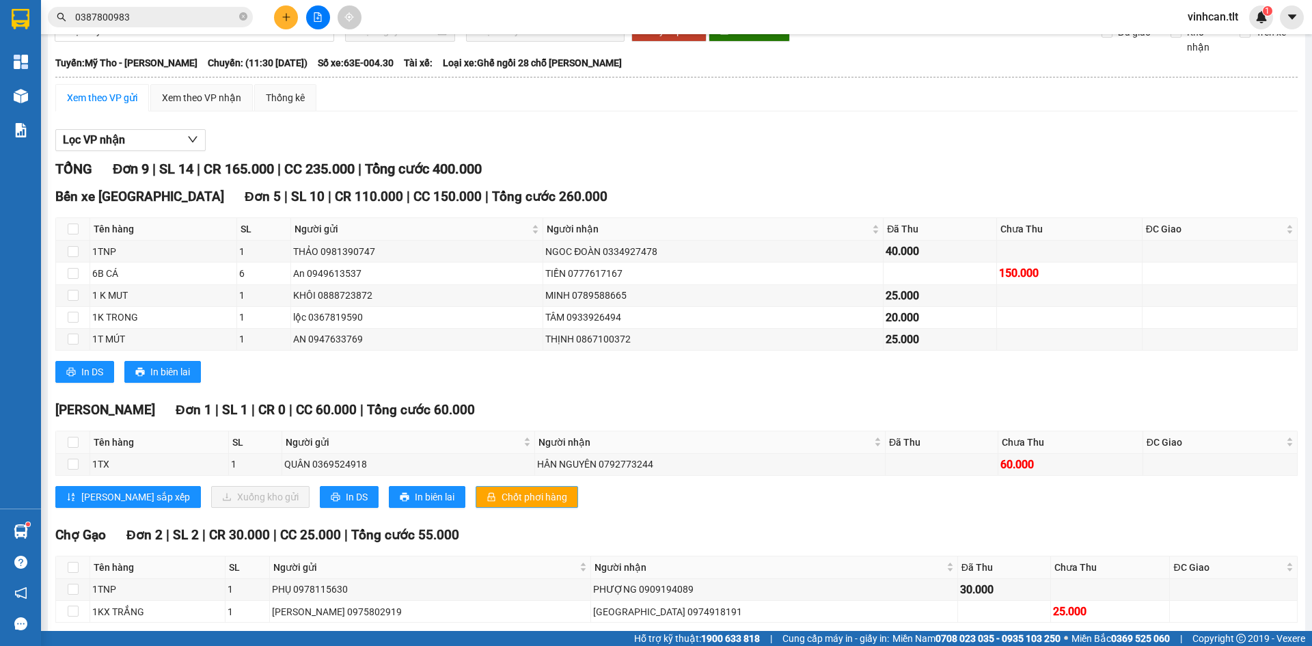
click at [502, 499] on span "Chốt phơi hàng" at bounding box center [535, 496] width 66 height 15
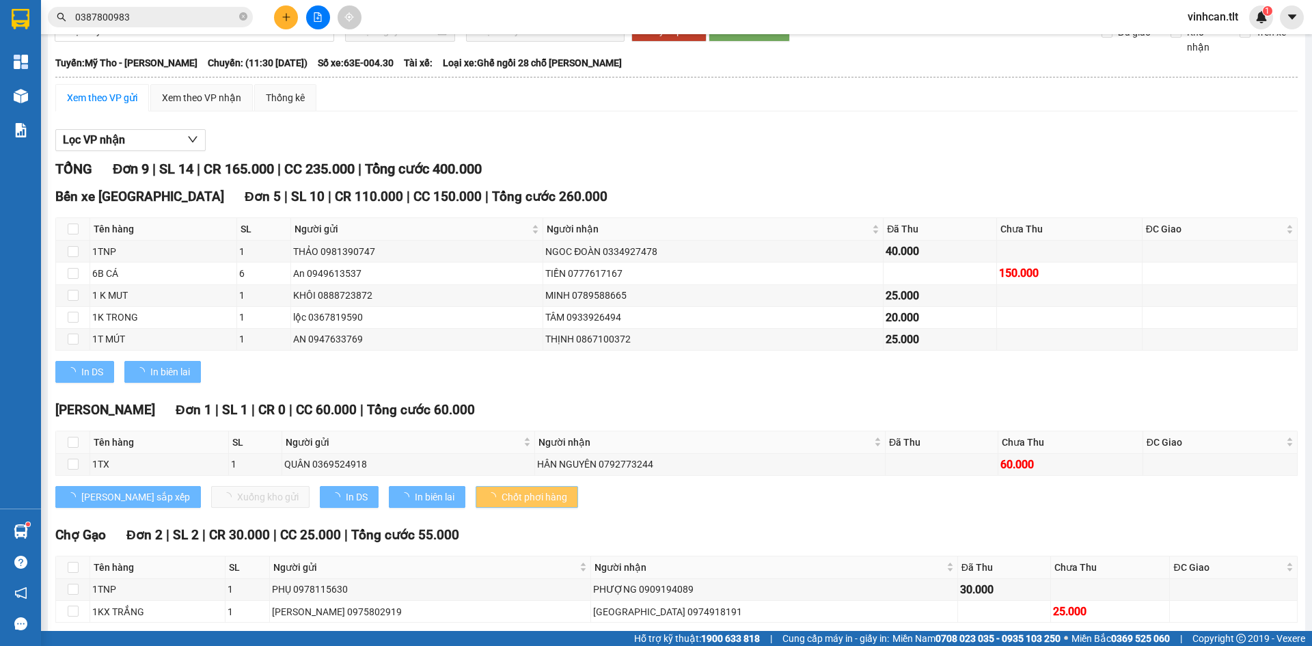
click at [502, 499] on span "Chốt phơi hàng" at bounding box center [535, 496] width 66 height 15
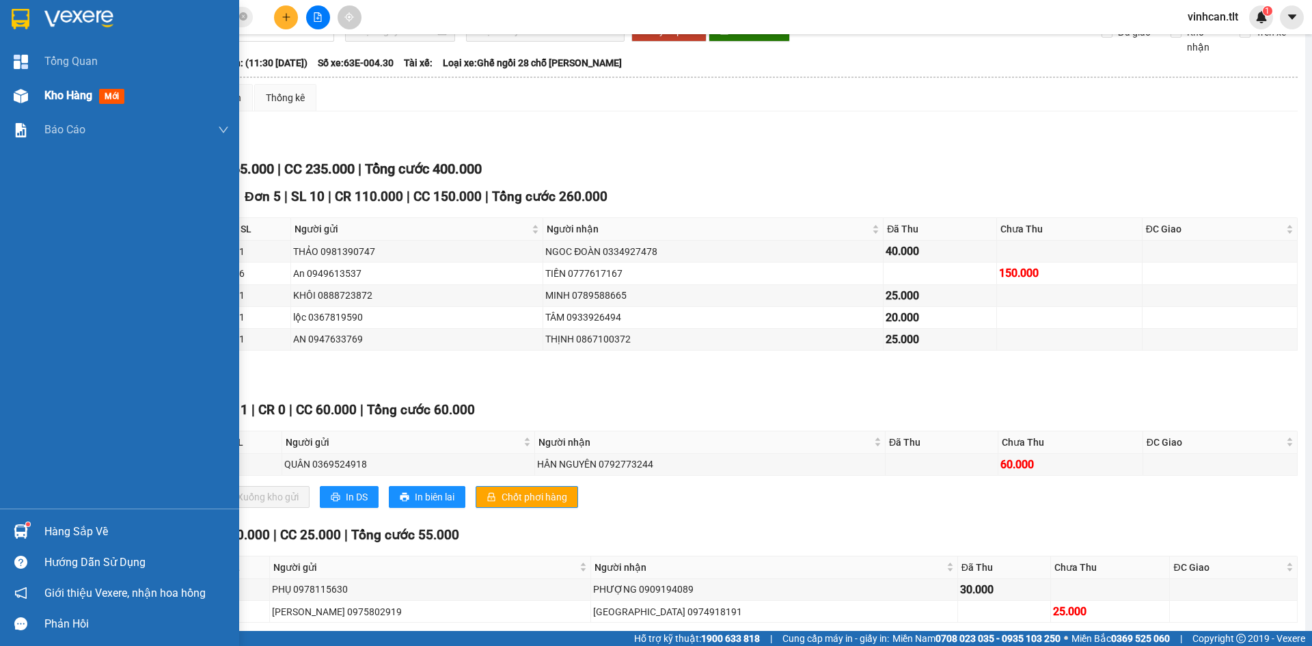
click at [7, 84] on div "Kho hàng mới" at bounding box center [119, 96] width 239 height 34
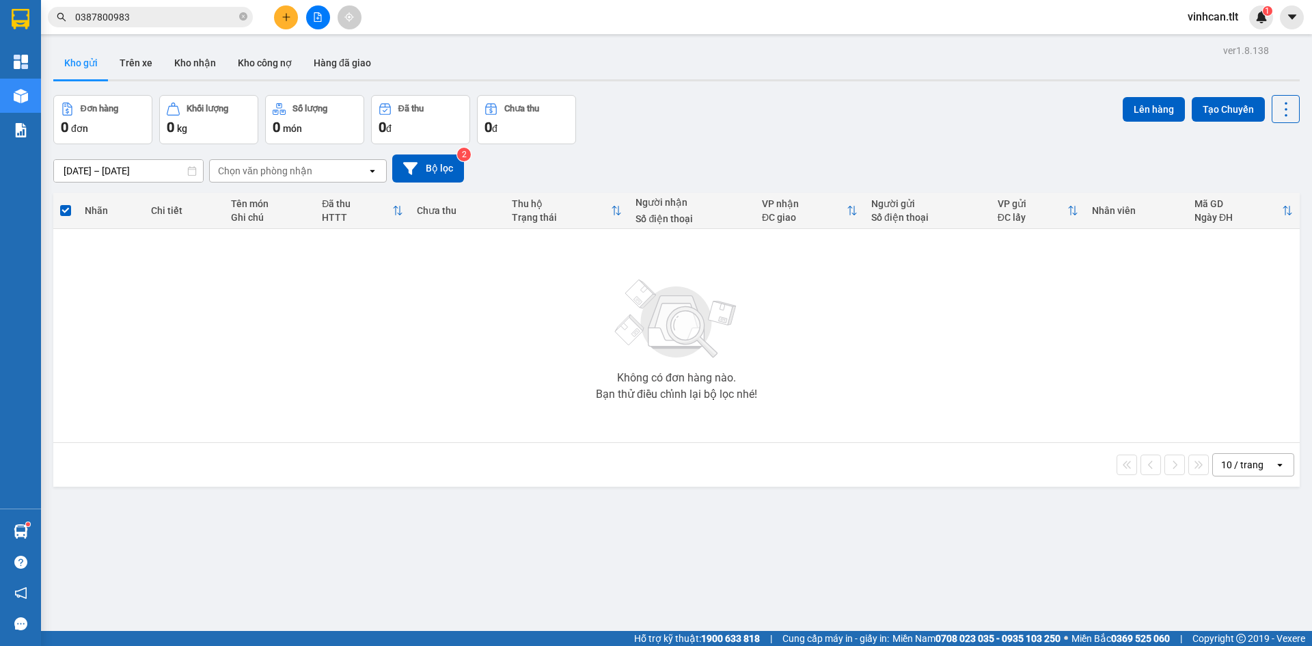
click at [286, 24] on button at bounding box center [286, 17] width 24 height 24
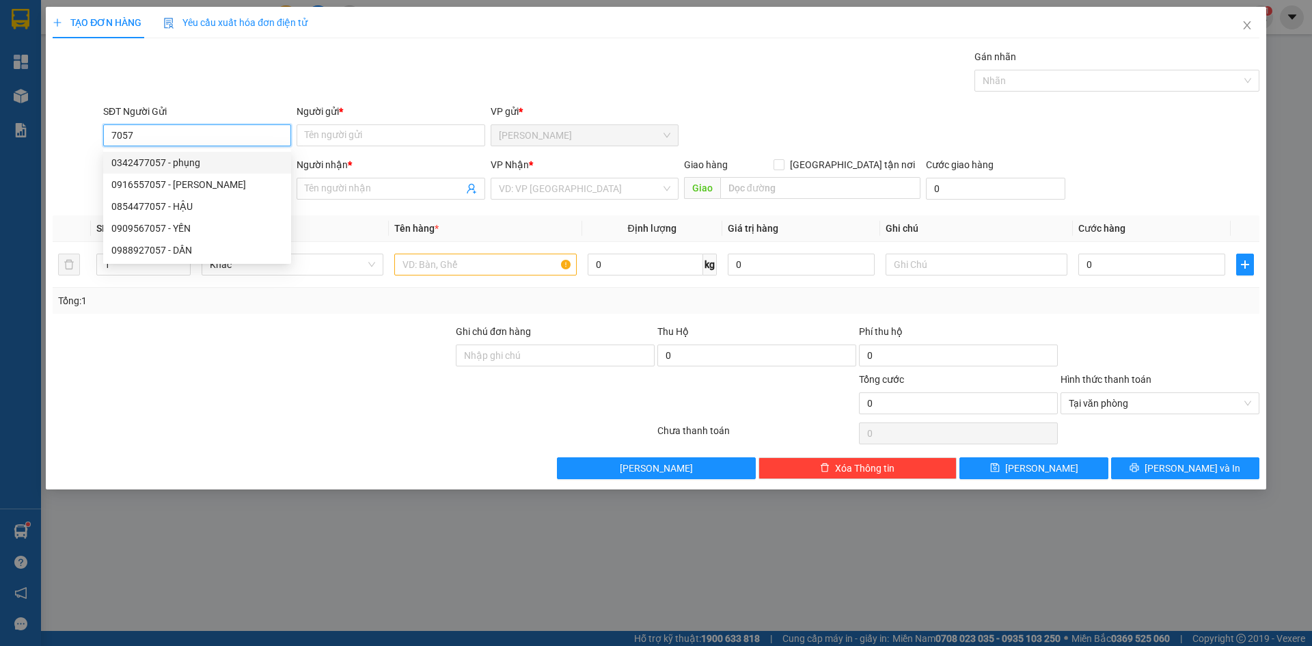
click at [188, 159] on div "0342477057 - phụng" at bounding box center [197, 162] width 172 height 15
type input "0342477057"
type input "phụng"
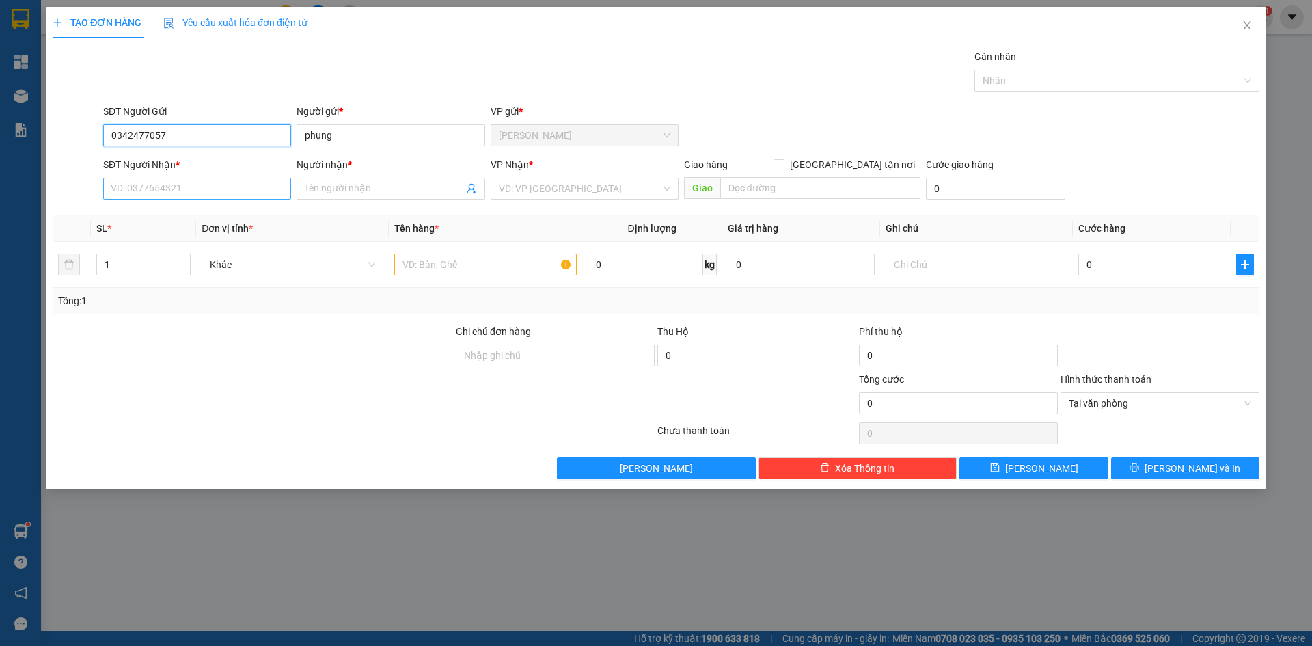
type input "0342477057"
click at [194, 193] on input "SĐT Người Nhận *" at bounding box center [197, 189] width 188 height 22
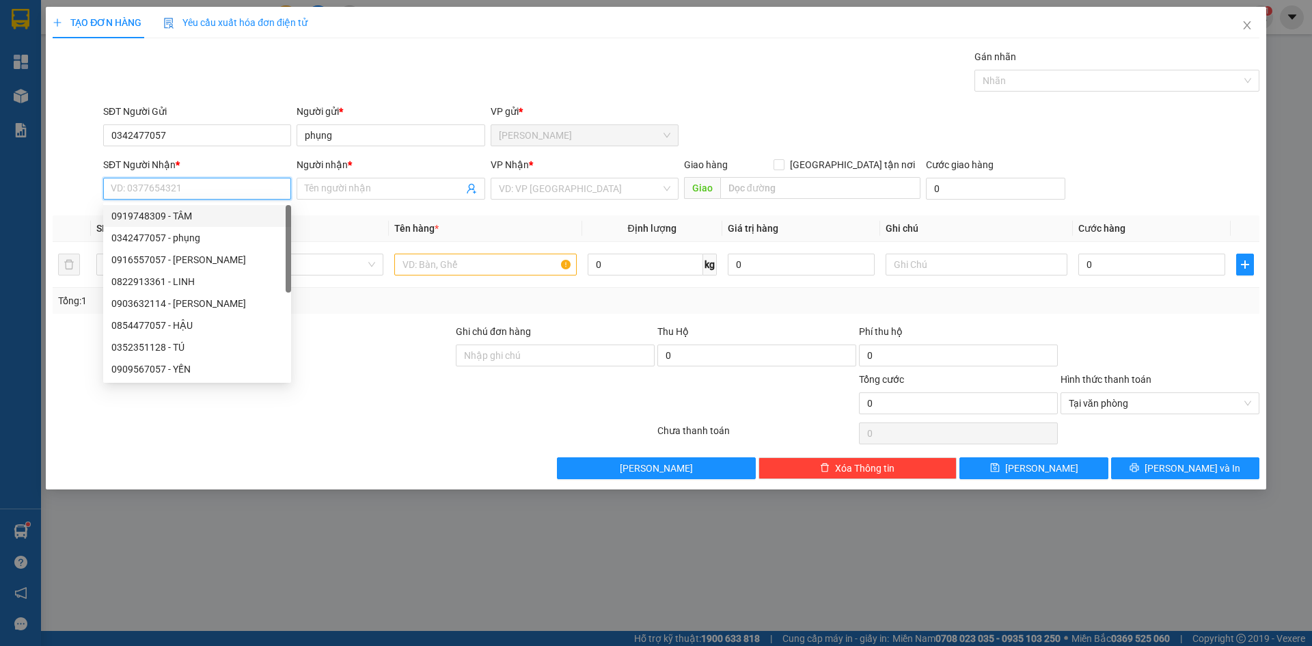
click at [204, 212] on div "0919748309 - TÂM" at bounding box center [197, 215] width 172 height 15
type input "0919748309"
type input "TÂM"
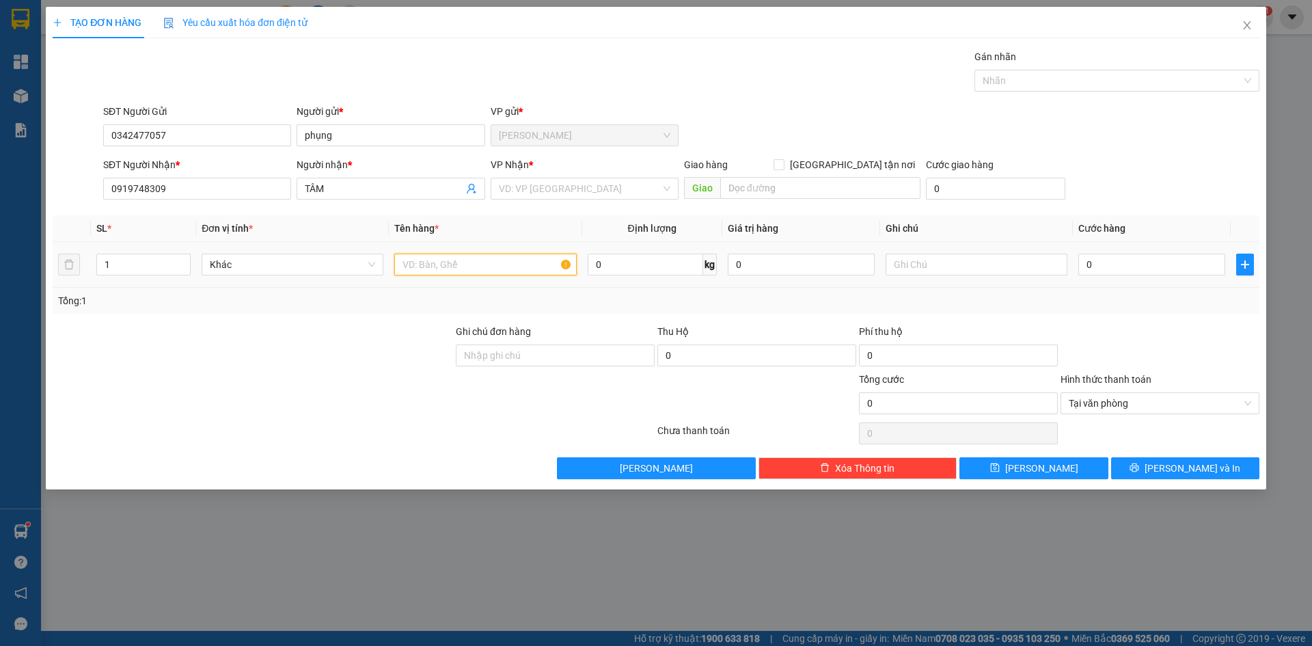
click at [518, 257] on input "text" at bounding box center [485, 265] width 182 height 22
click at [533, 194] on input "search" at bounding box center [580, 188] width 162 height 21
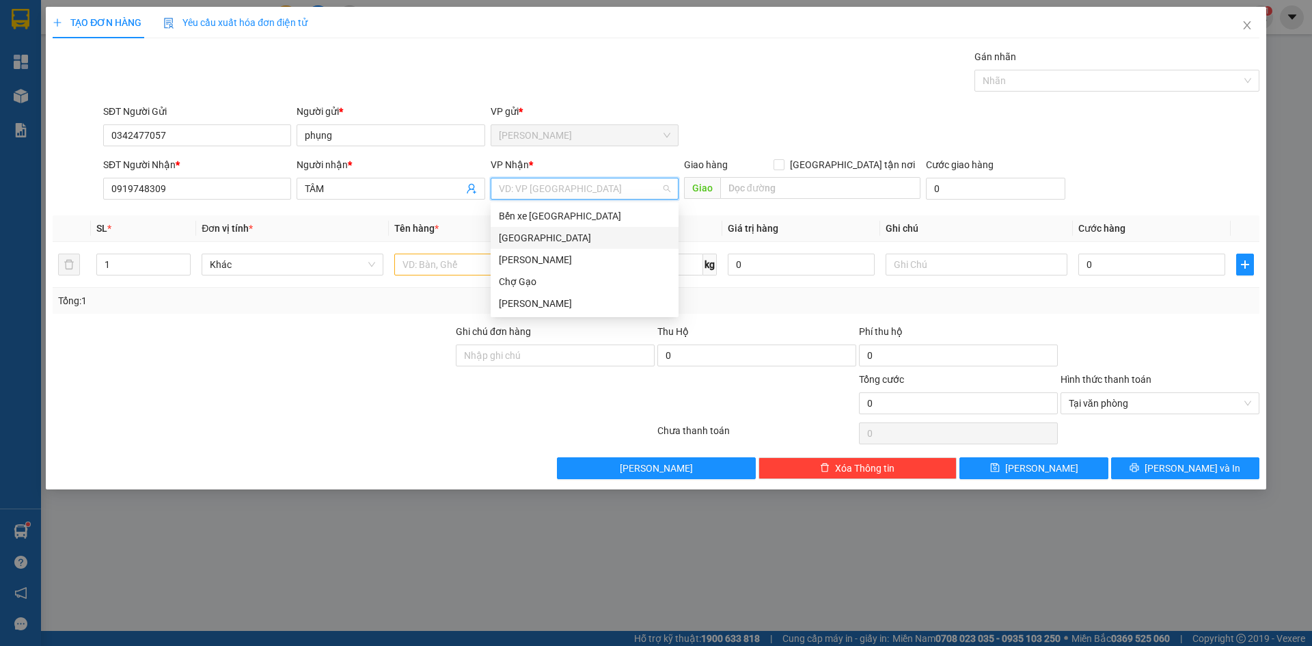
click at [520, 236] on div "[GEOGRAPHIC_DATA]" at bounding box center [585, 237] width 172 height 15
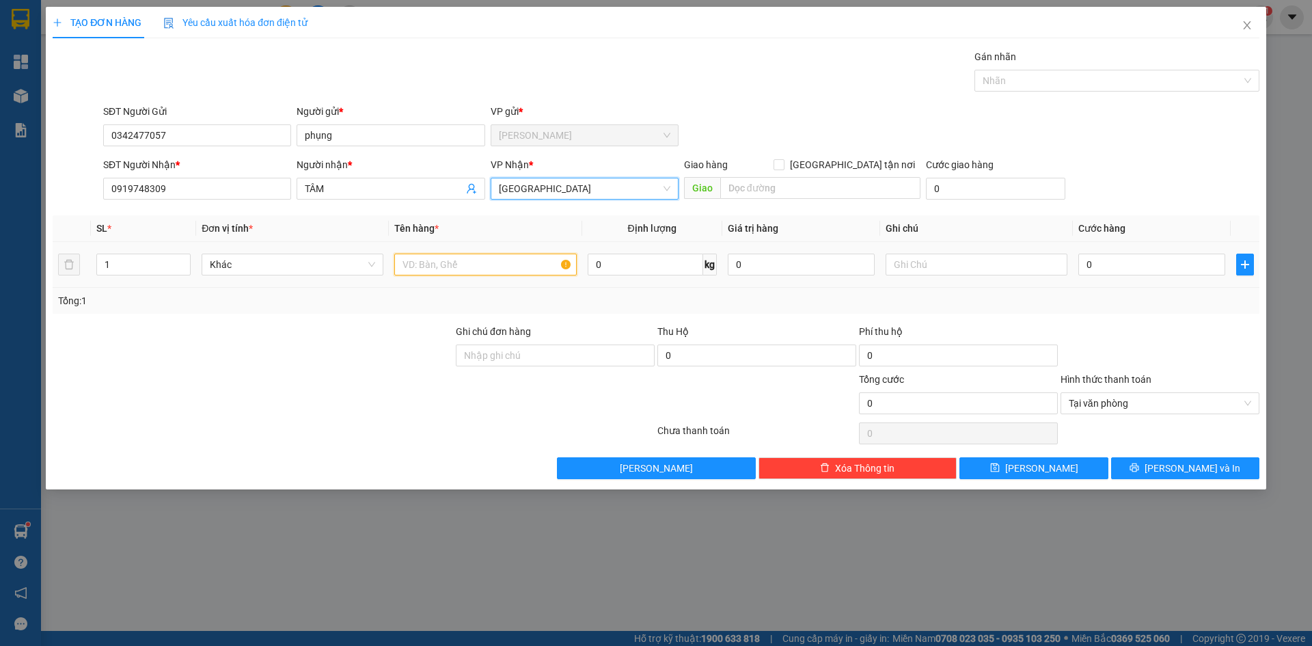
click at [426, 266] on input "text" at bounding box center [485, 265] width 182 height 22
paste input "Đ"
paste input "Ê"
paste input "Ề"
type input "850.000Đ( TIỀN TH)"
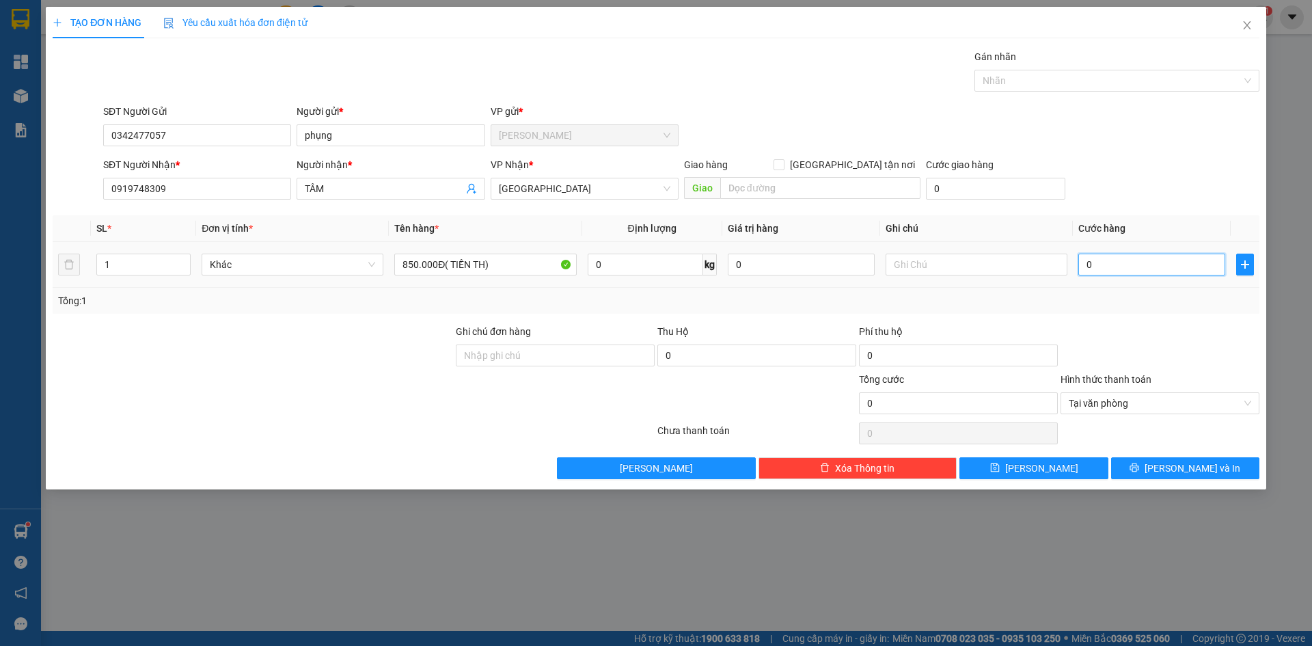
click at [1139, 272] on input "0" at bounding box center [1151, 265] width 147 height 22
type input "1"
type input "15"
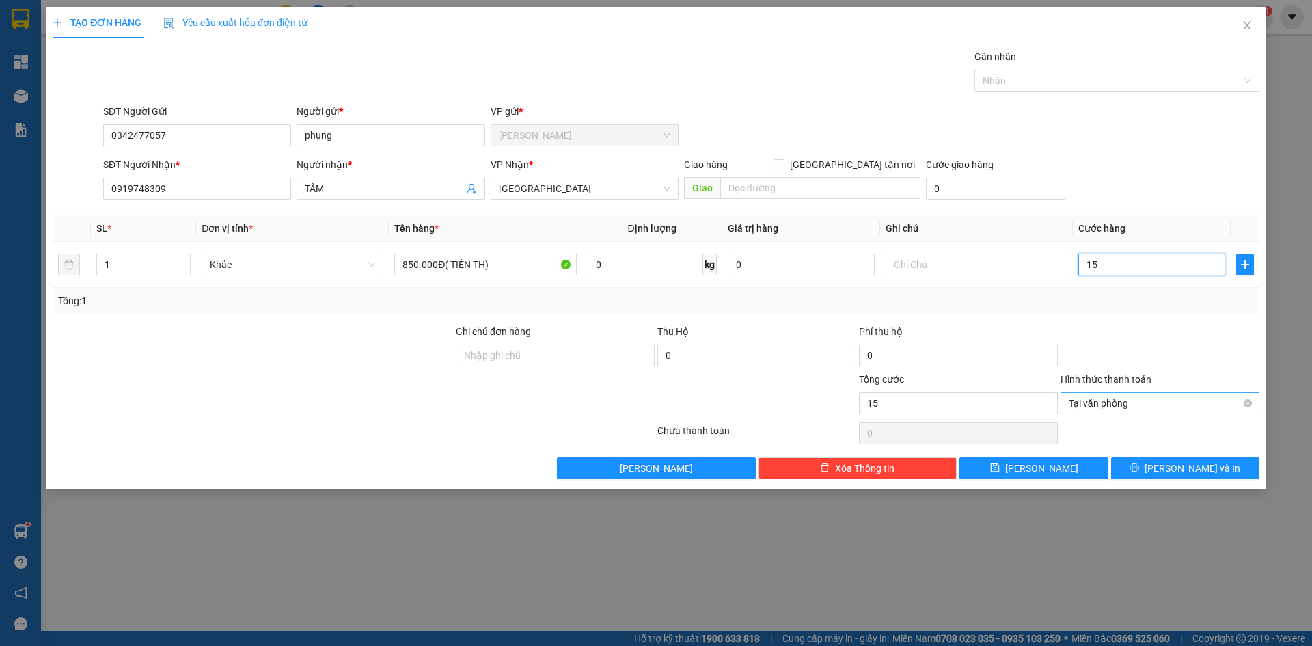
click at [1253, 403] on div "Tại văn phòng" at bounding box center [1160, 403] width 199 height 22
type input "15.000"
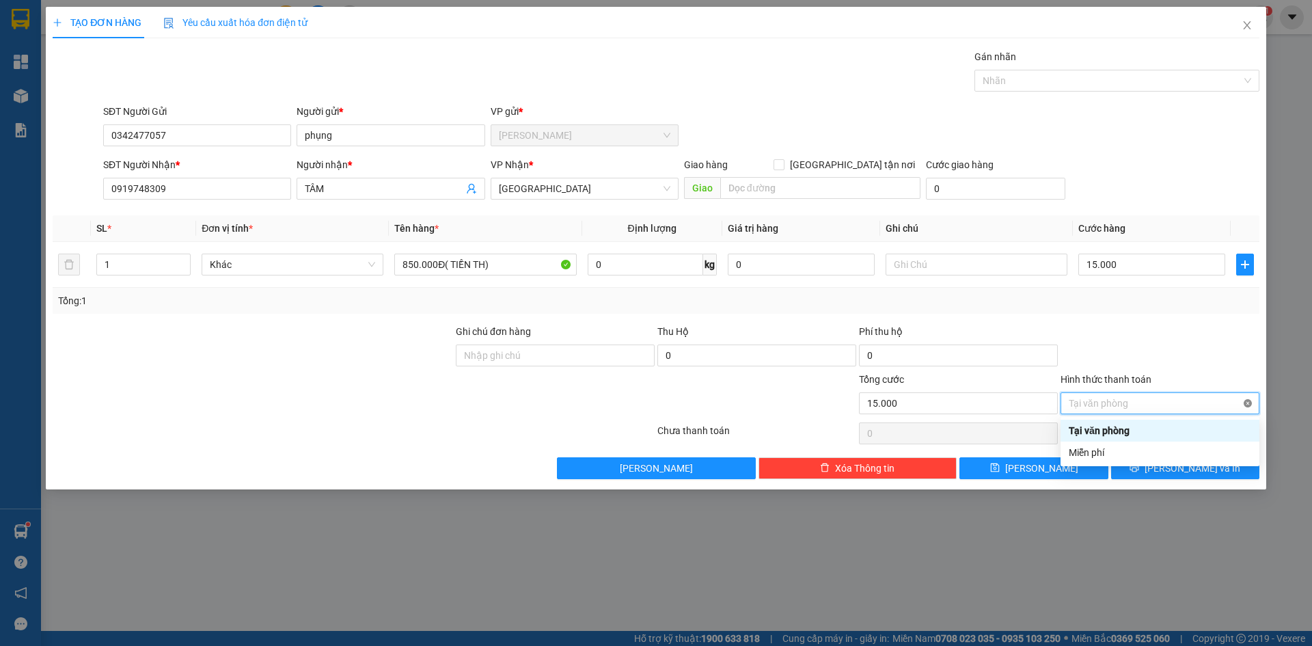
type input "15.000"
click at [1216, 338] on div at bounding box center [1160, 348] width 202 height 48
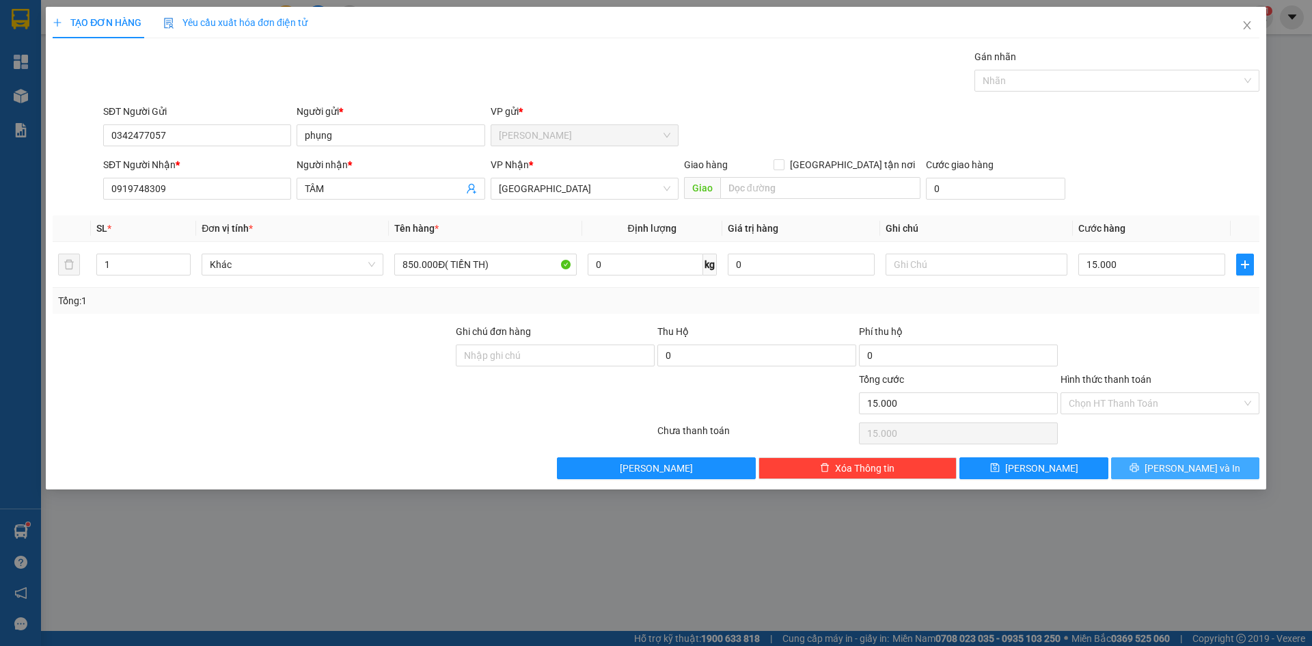
click at [1204, 459] on button "[PERSON_NAME] và In" at bounding box center [1185, 468] width 148 height 22
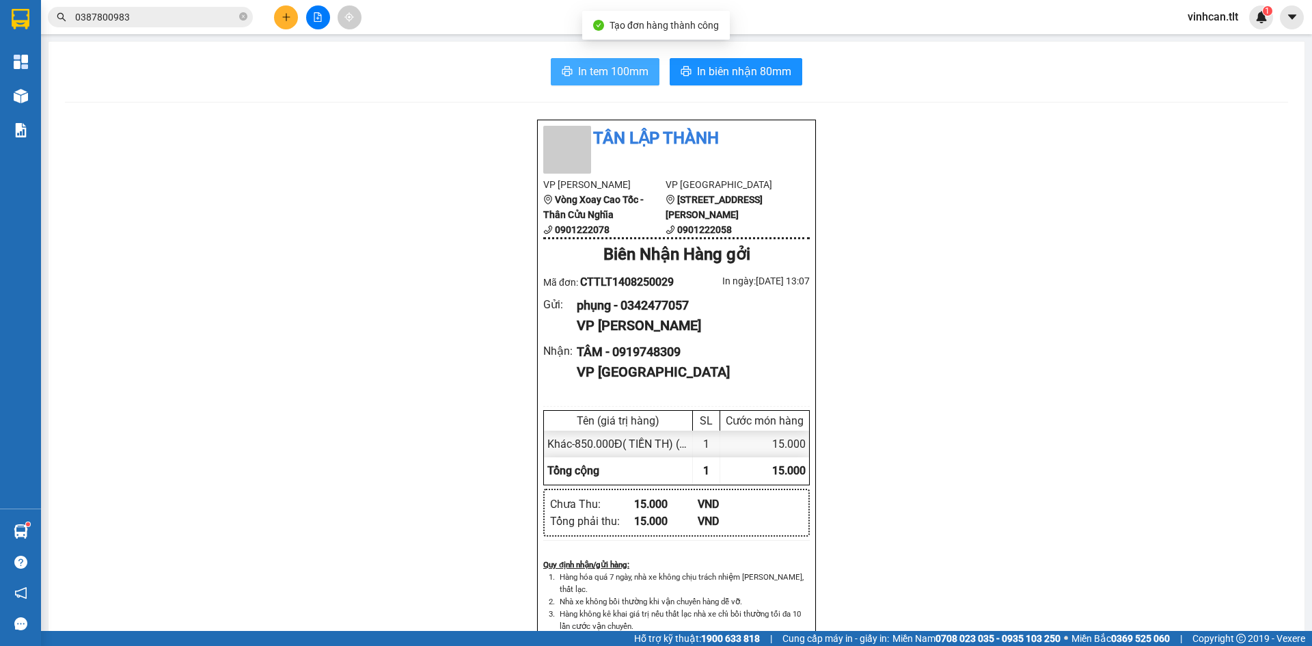
click at [569, 73] on button "In tem 100mm" at bounding box center [605, 71] width 109 height 27
